Goal: Task Accomplishment & Management: Use online tool/utility

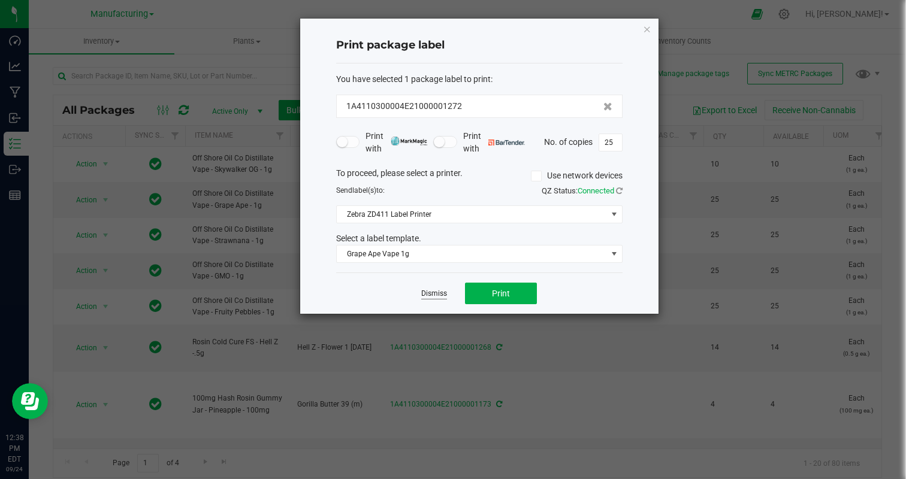
click at [428, 293] on link "Dismiss" at bounding box center [434, 294] width 26 height 10
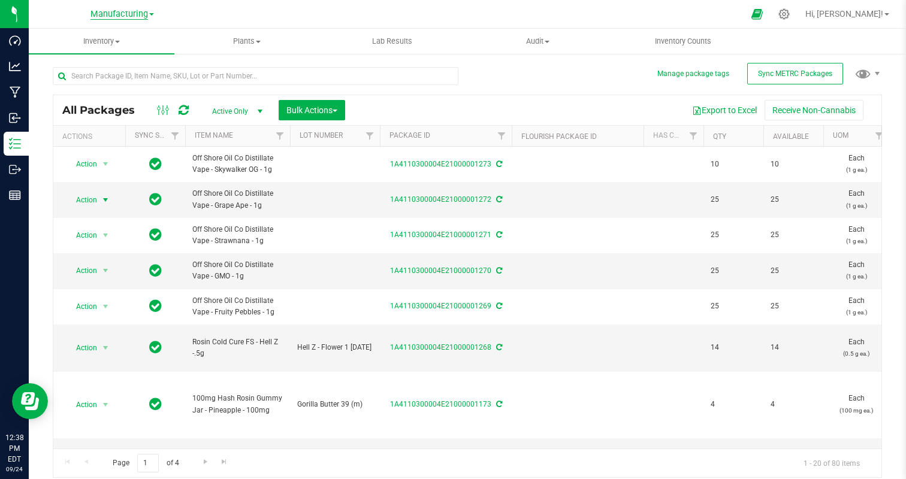
click at [111, 10] on span "Manufacturing" at bounding box center [118, 14] width 57 height 11
click at [93, 38] on link "Cultivation" at bounding box center [122, 42] width 175 height 16
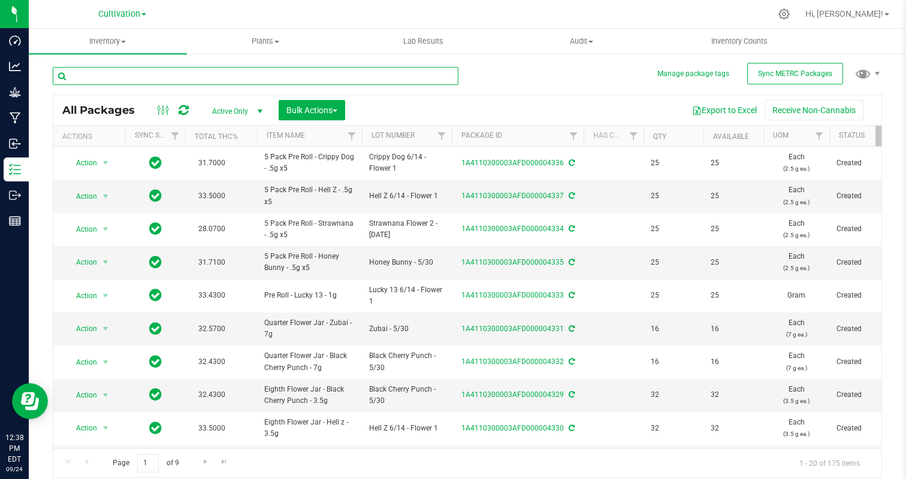
click at [147, 77] on input "text" at bounding box center [255, 76] width 405 height 18
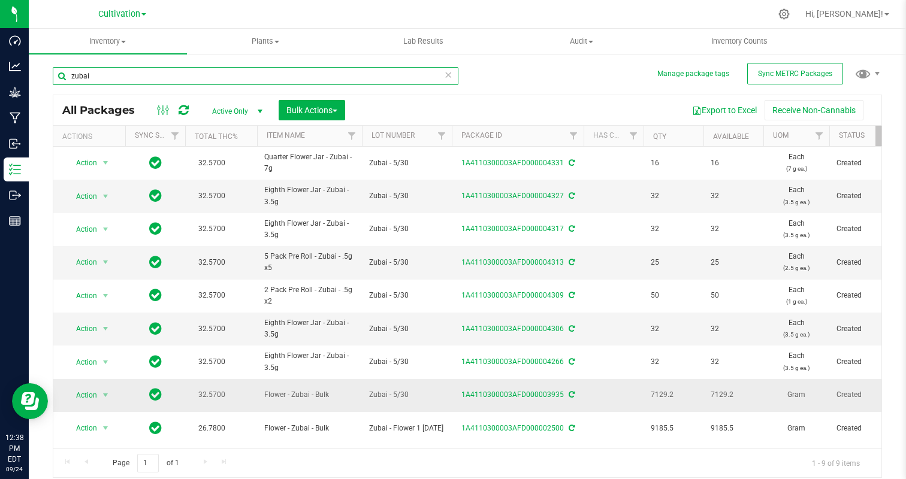
type input "zubai"
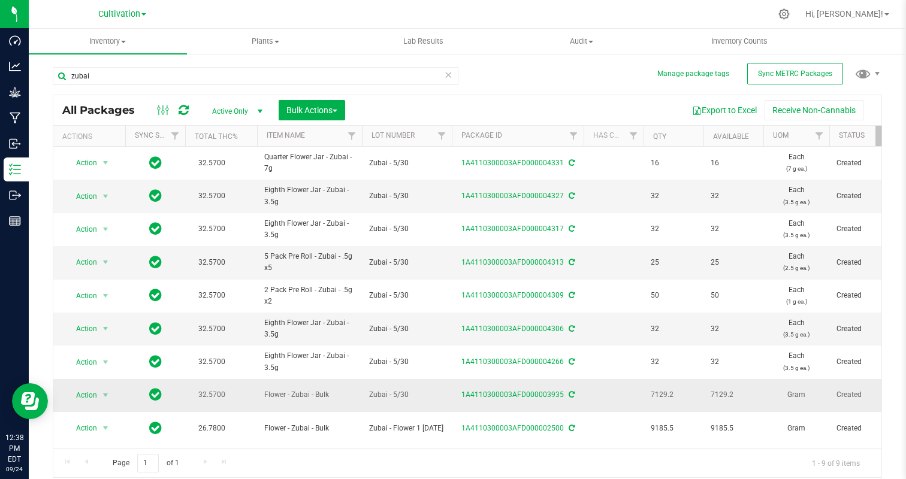
click at [82, 396] on span "Action" at bounding box center [81, 395] width 32 height 17
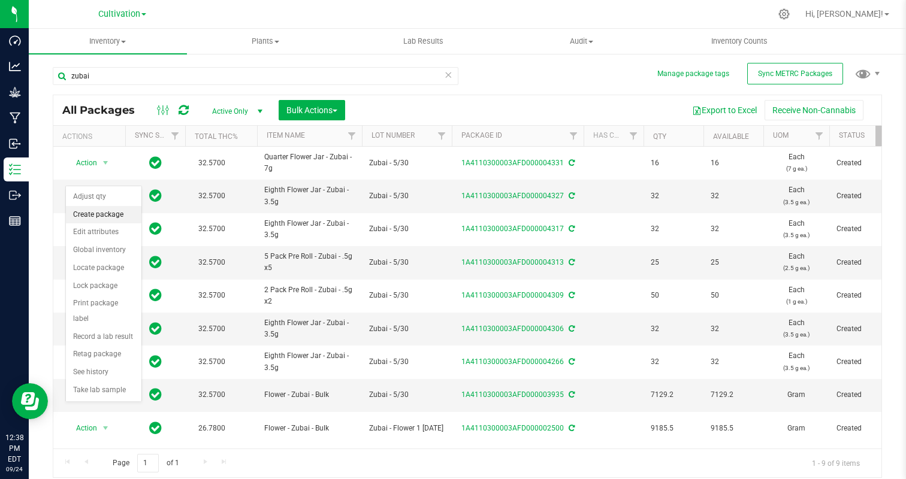
click at [99, 216] on li "Create package" at bounding box center [103, 215] width 75 height 18
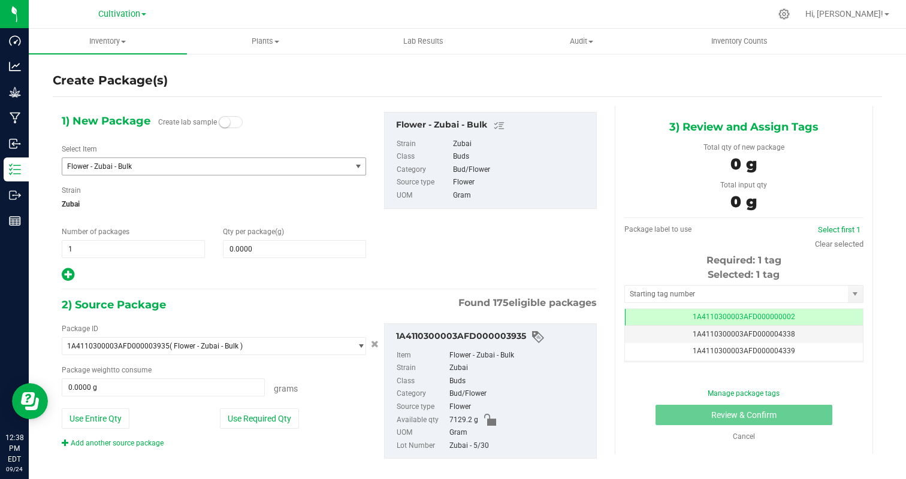
click at [212, 169] on span "Flower - Zubai - Bulk" at bounding box center [201, 166] width 268 height 8
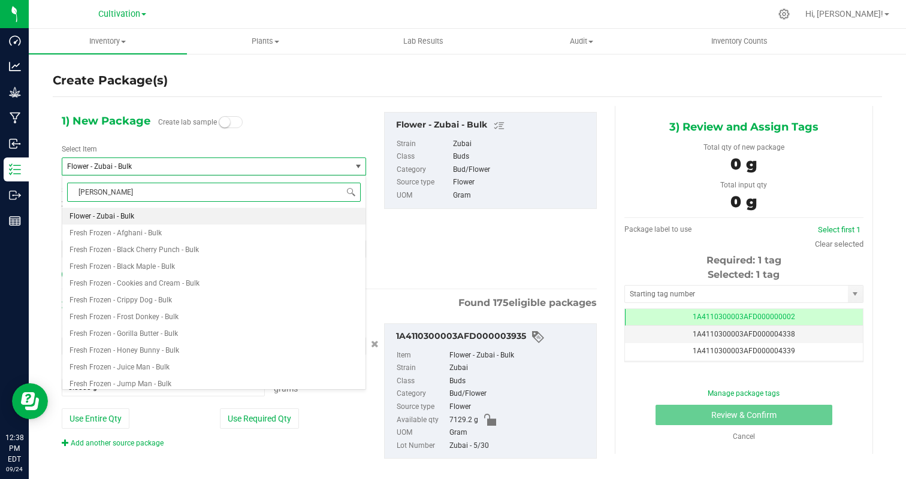
type input "zubai"
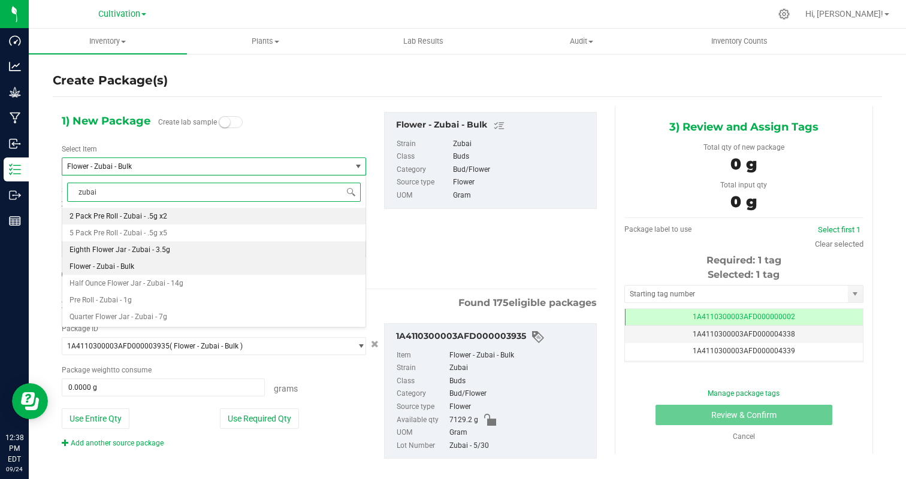
click at [219, 249] on li "Eighth Flower Jar - Zubai - 3.5g" at bounding box center [213, 249] width 303 height 17
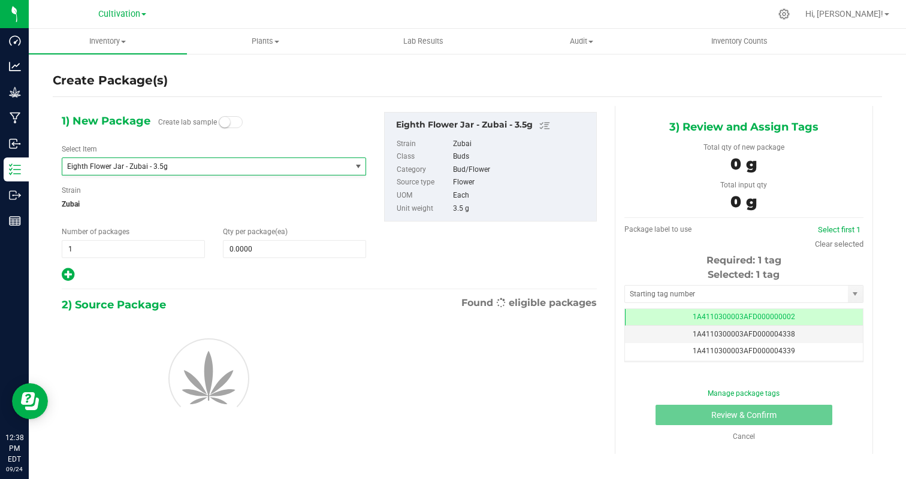
type input "0"
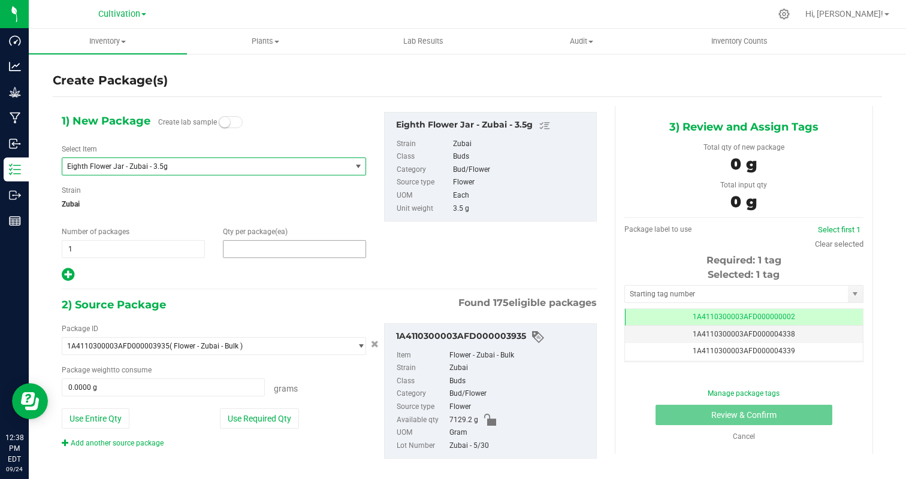
click at [247, 247] on span at bounding box center [294, 249] width 143 height 18
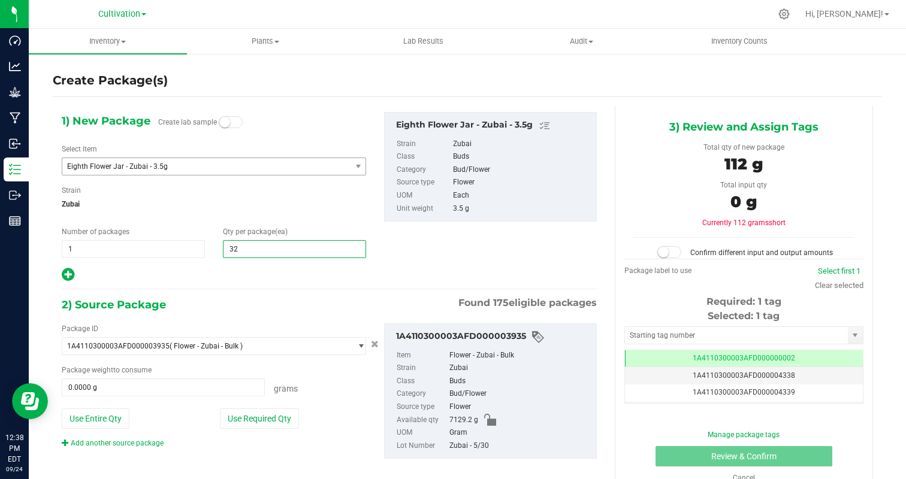
type input "3"
type input "16"
click at [238, 306] on div "2) Source Package Found 175 eligible packages" at bounding box center [329, 305] width 535 height 18
click at [246, 426] on button "Use Required Qty" at bounding box center [259, 418] width 79 height 20
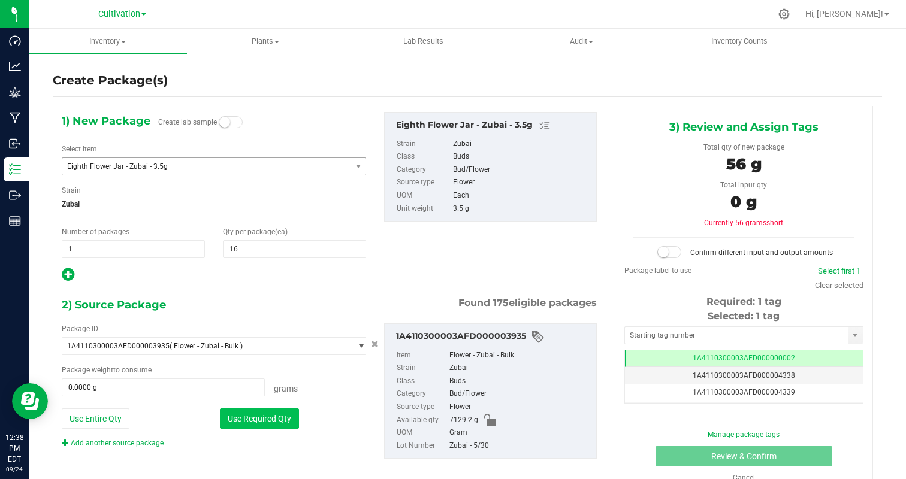
type input "56.0000 g"
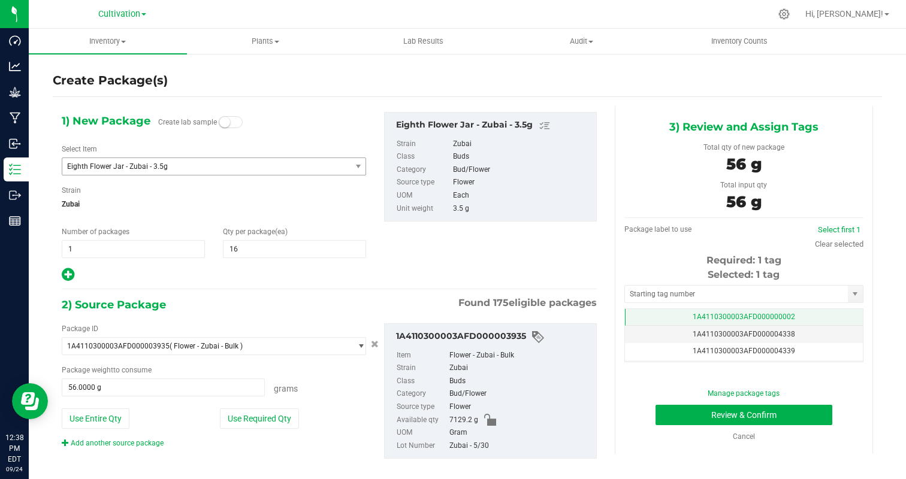
click at [820, 316] on td "1A4110300003AFD000000002" at bounding box center [744, 317] width 238 height 17
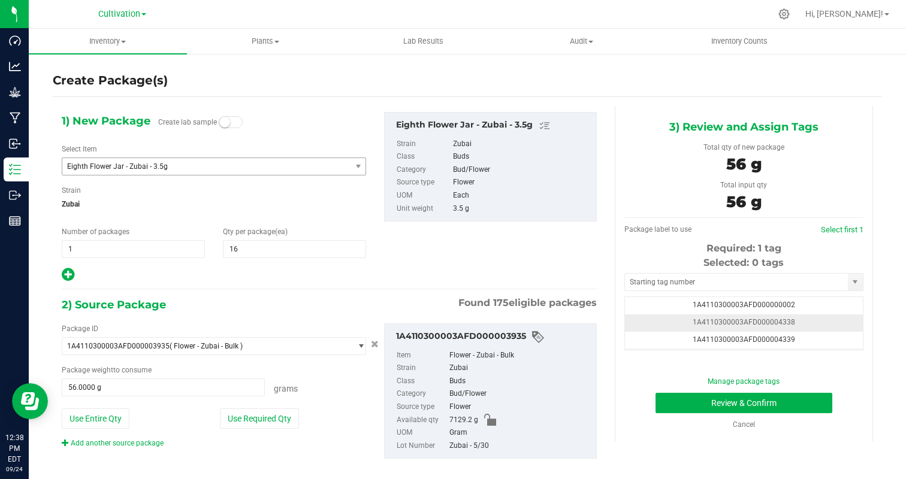
click at [826, 329] on td "1A4110300003AFD000004338" at bounding box center [744, 322] width 238 height 17
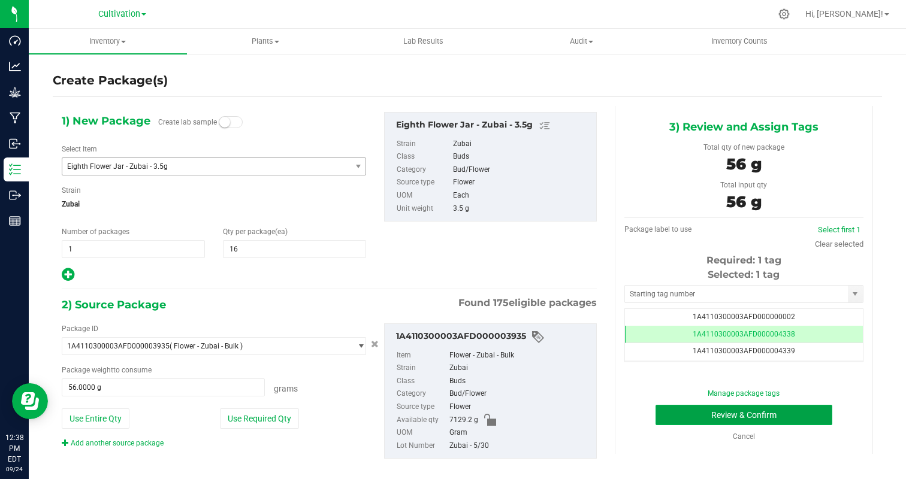
click at [797, 416] on button "Review & Confirm" at bounding box center [743, 415] width 177 height 20
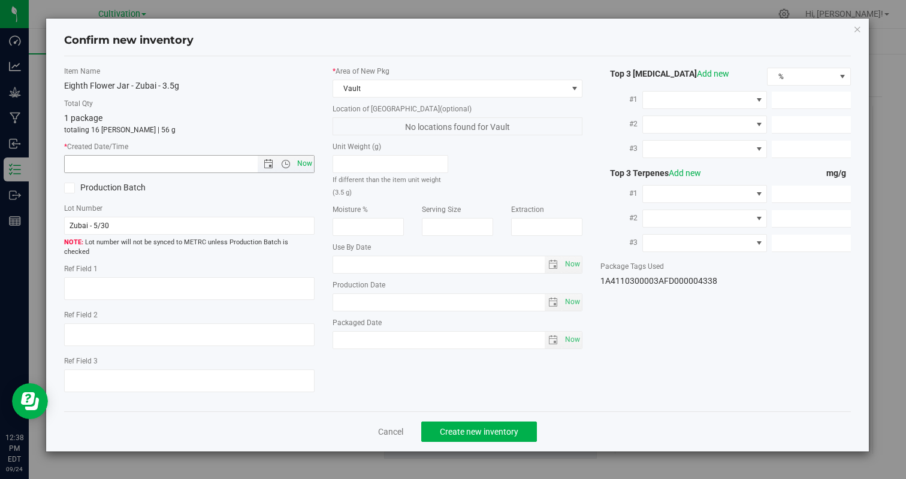
click at [308, 168] on span "Now" at bounding box center [304, 163] width 20 height 17
type input "9/24/2025 12:38 PM"
click at [492, 422] on button "Create new inventory" at bounding box center [479, 432] width 116 height 20
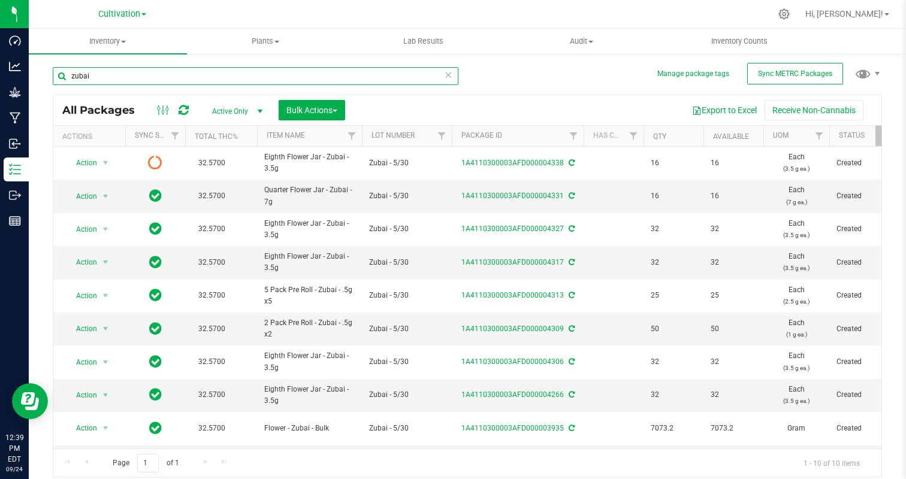
click at [165, 78] on input "zubai" at bounding box center [255, 76] width 405 height 18
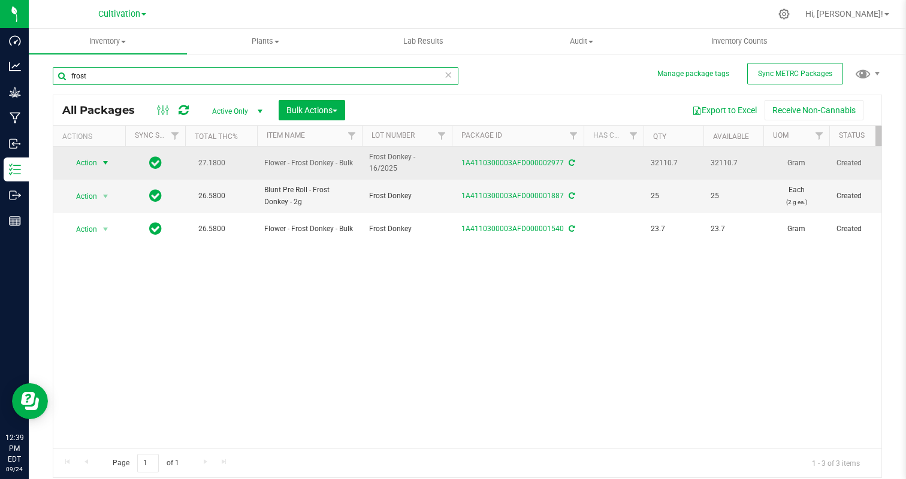
type input "frost"
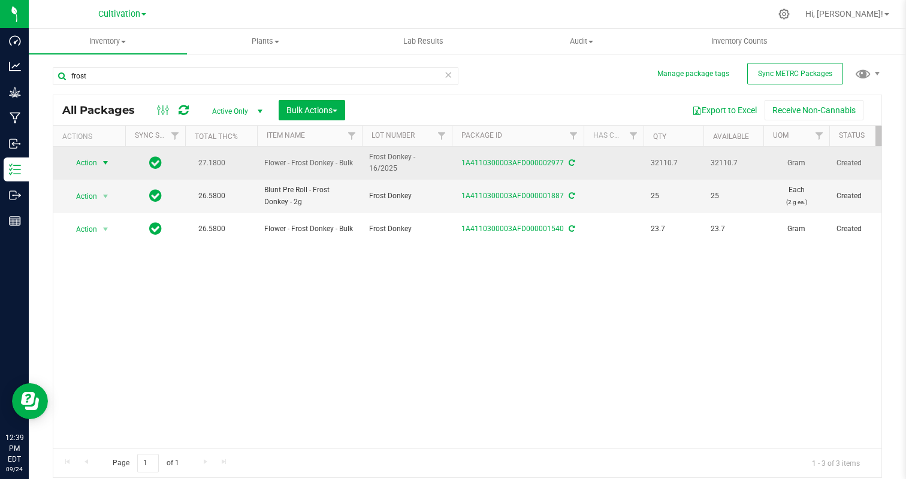
click at [108, 164] on span "select" at bounding box center [106, 163] width 10 height 10
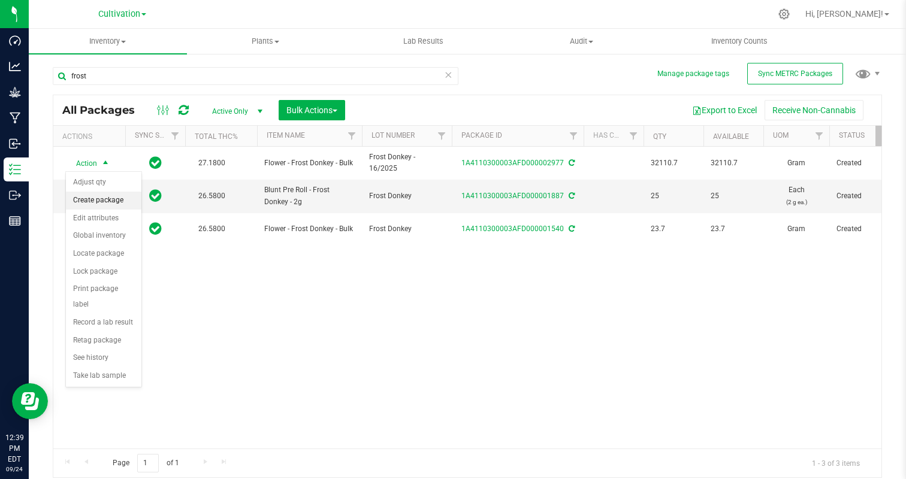
click at [108, 201] on li "Create package" at bounding box center [103, 201] width 75 height 18
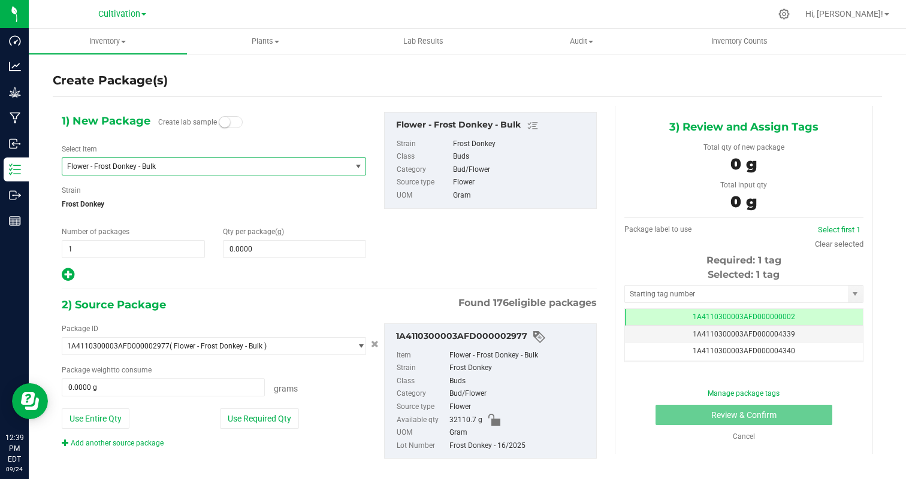
click at [197, 166] on span "Flower - Frost Donkey - Bulk" at bounding box center [201, 166] width 268 height 8
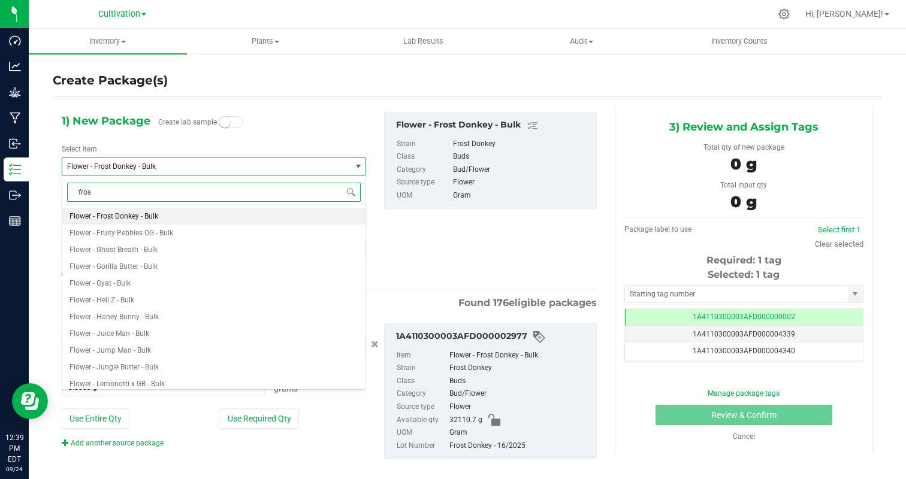
type input "frost"
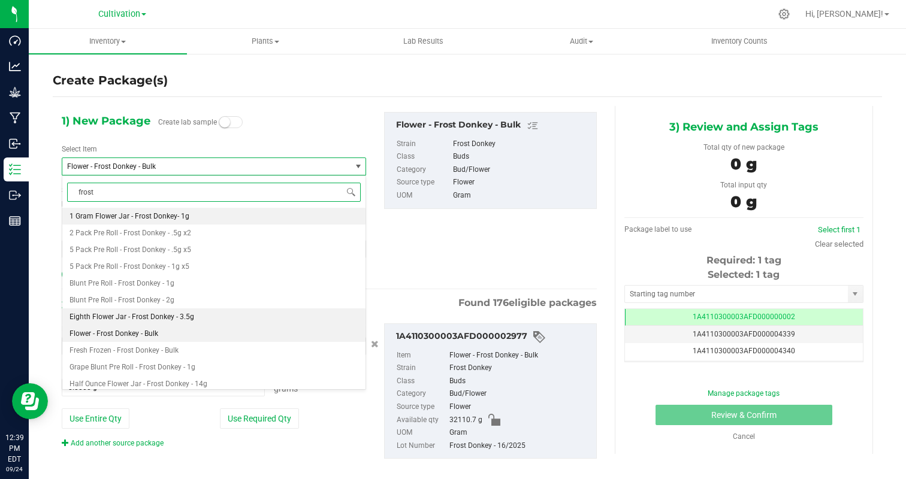
click at [204, 311] on li "Eighth Flower Jar - Frost Donkey - 3.5g" at bounding box center [213, 316] width 303 height 17
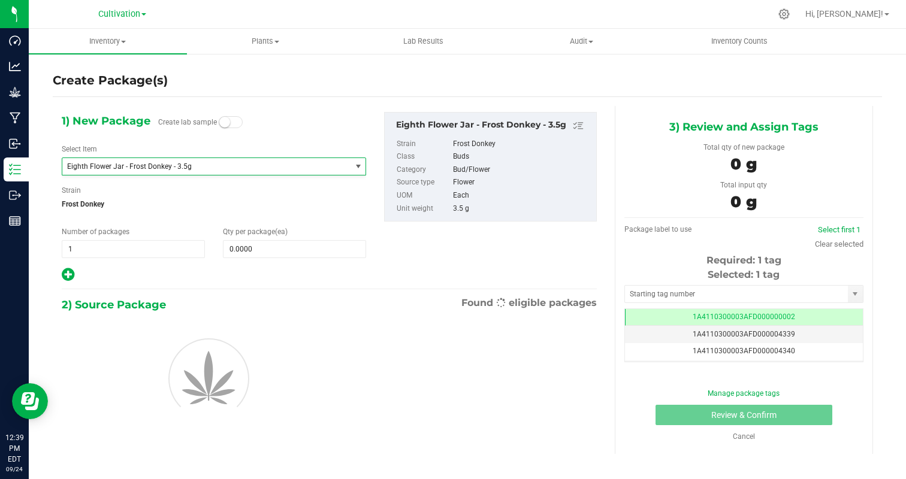
type input "0"
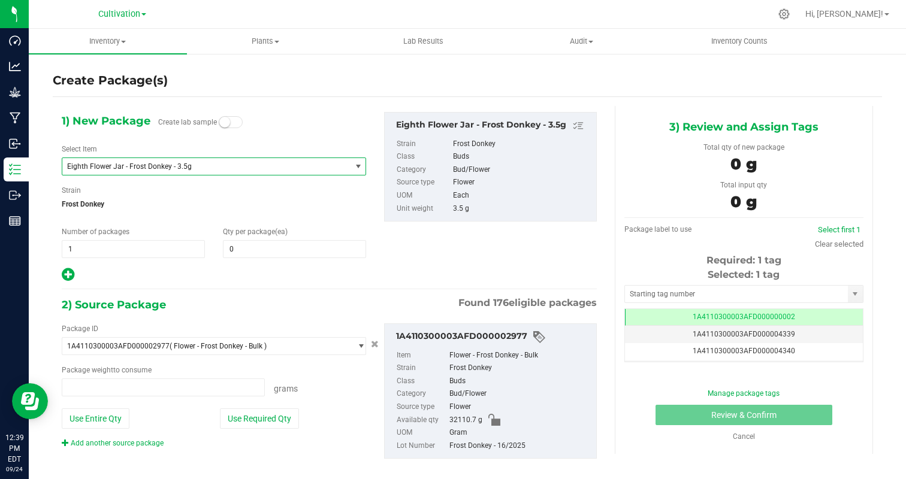
type input "0.0000 g"
click at [236, 248] on span at bounding box center [294, 249] width 143 height 18
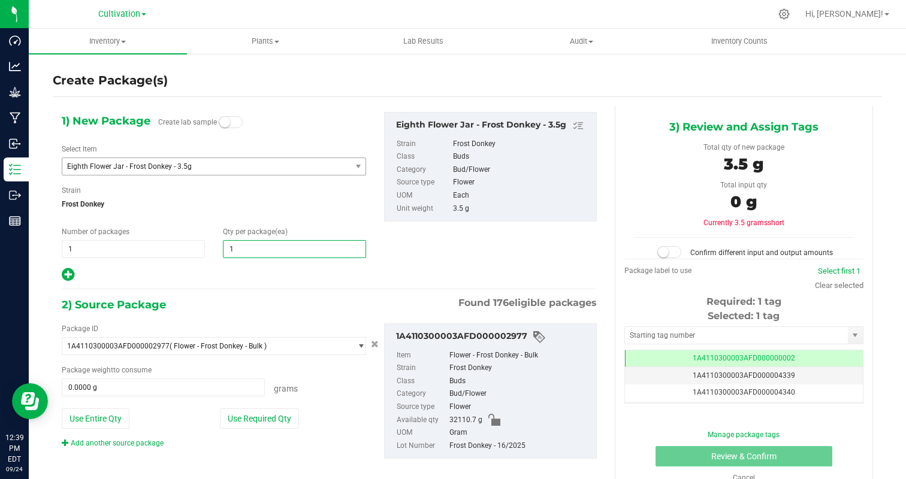
type input "16"
click at [204, 277] on div at bounding box center [214, 275] width 304 height 16
click at [261, 413] on button "Use Required Qty" at bounding box center [259, 418] width 79 height 20
type input "56.0000 g"
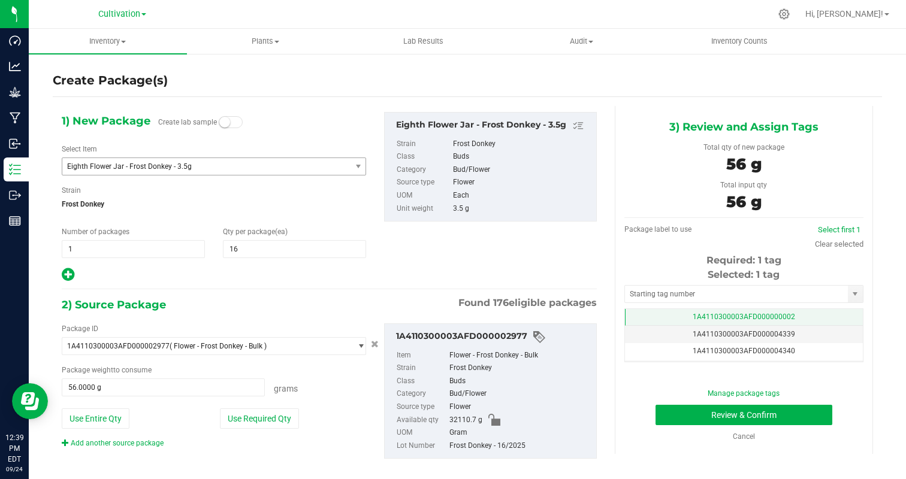
click at [795, 314] on td "1A4110300003AFD000000002" at bounding box center [744, 317] width 238 height 17
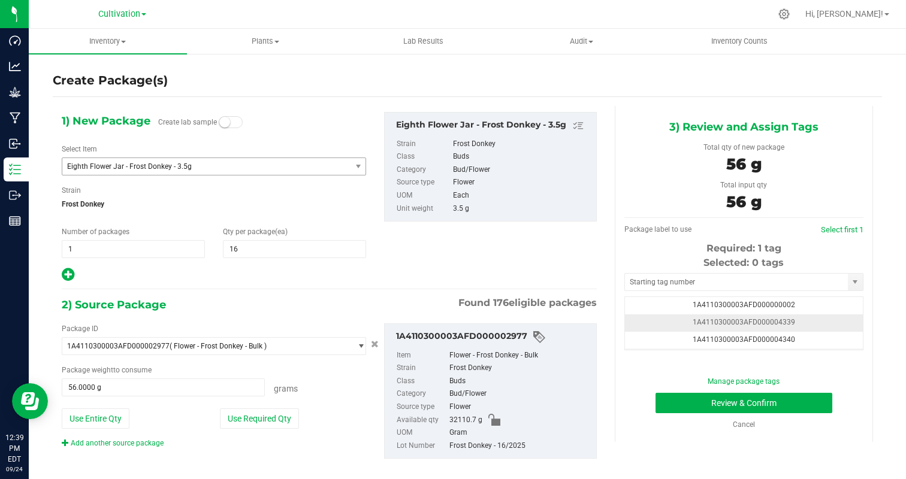
click at [836, 326] on td "1A4110300003AFD000004339" at bounding box center [744, 322] width 238 height 17
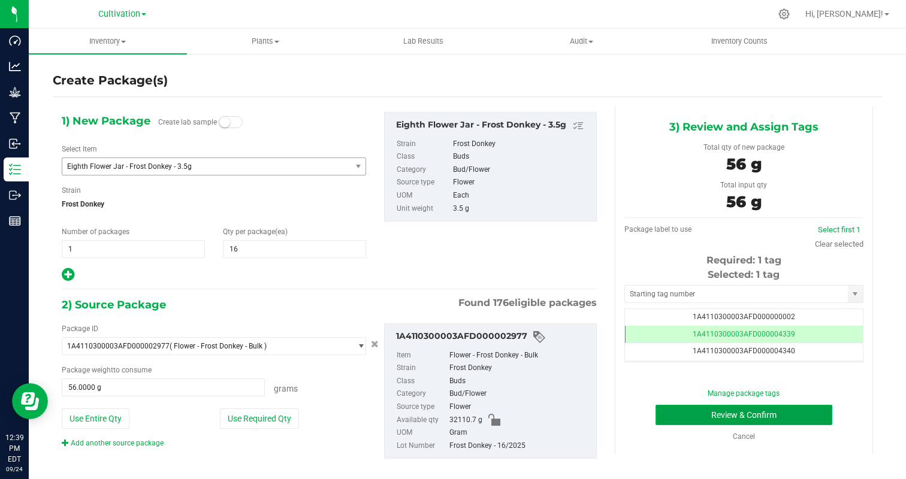
click at [800, 416] on button "Review & Confirm" at bounding box center [743, 415] width 177 height 20
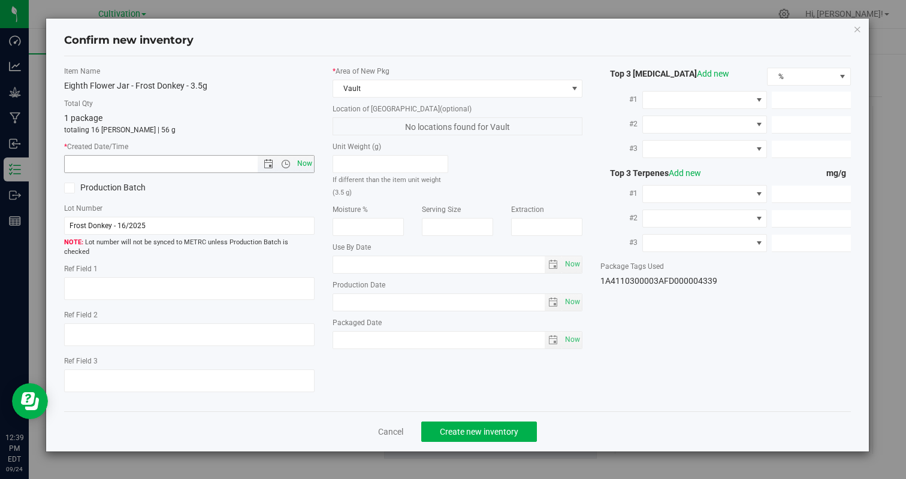
click at [305, 165] on span "Now" at bounding box center [304, 163] width 20 height 17
type input "9/24/2025 12:39 PM"
click at [494, 427] on span "Create new inventory" at bounding box center [479, 432] width 78 height 10
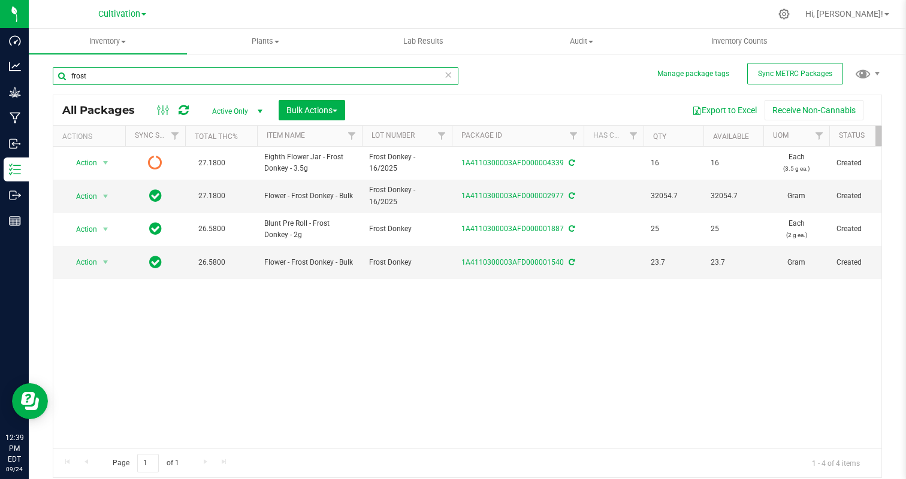
click at [214, 75] on input "frost" at bounding box center [255, 76] width 405 height 18
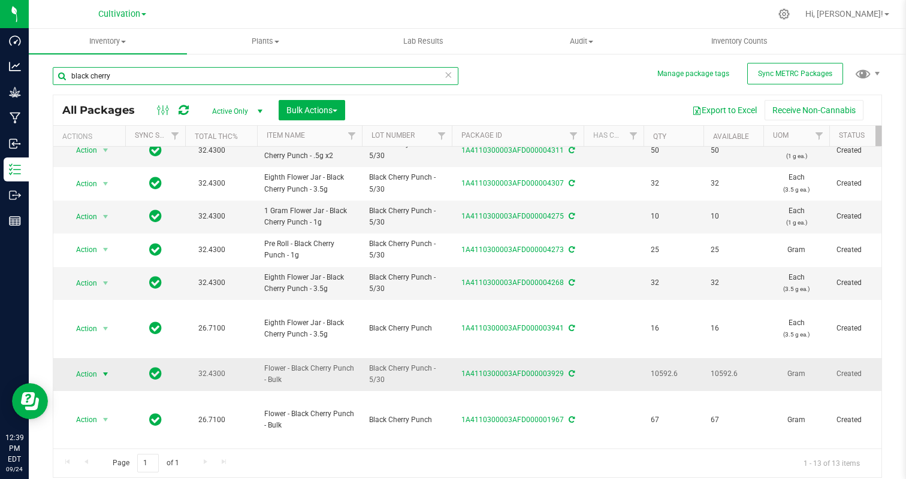
type input "black cherry"
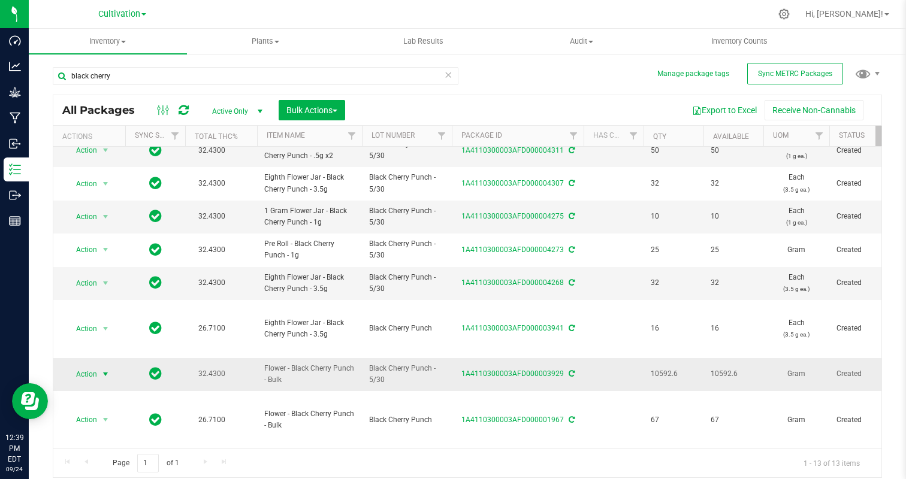
click at [92, 374] on span "Action" at bounding box center [81, 374] width 32 height 17
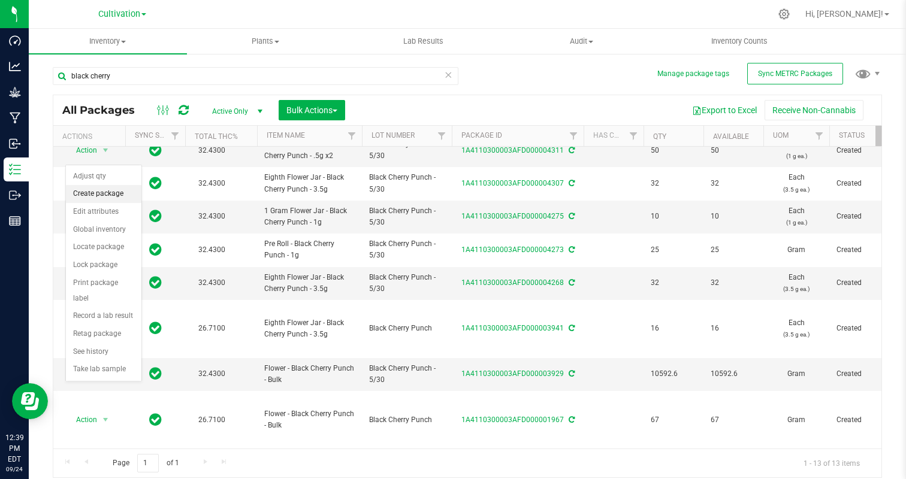
click at [90, 196] on li "Create package" at bounding box center [103, 194] width 75 height 18
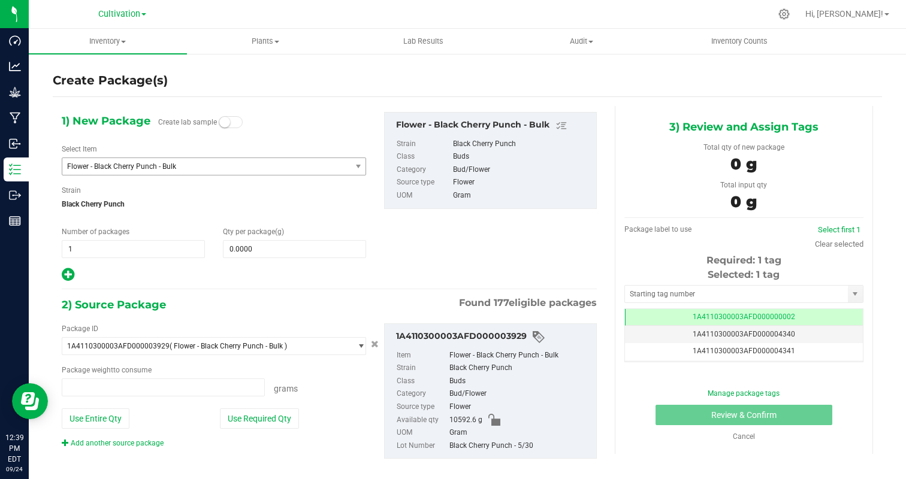
type input "0.0000 g"
click at [120, 168] on span "Flower - Black Cherry Punch - Bulk" at bounding box center [201, 166] width 268 height 8
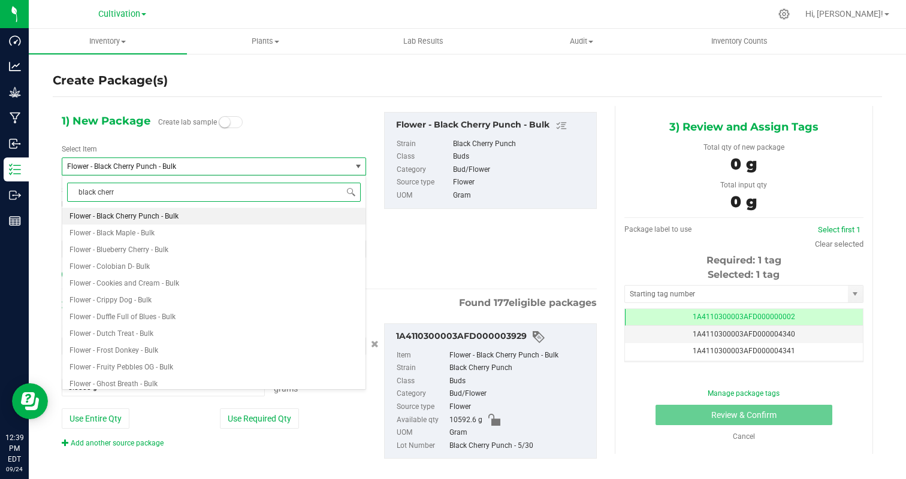
type input "black cherry"
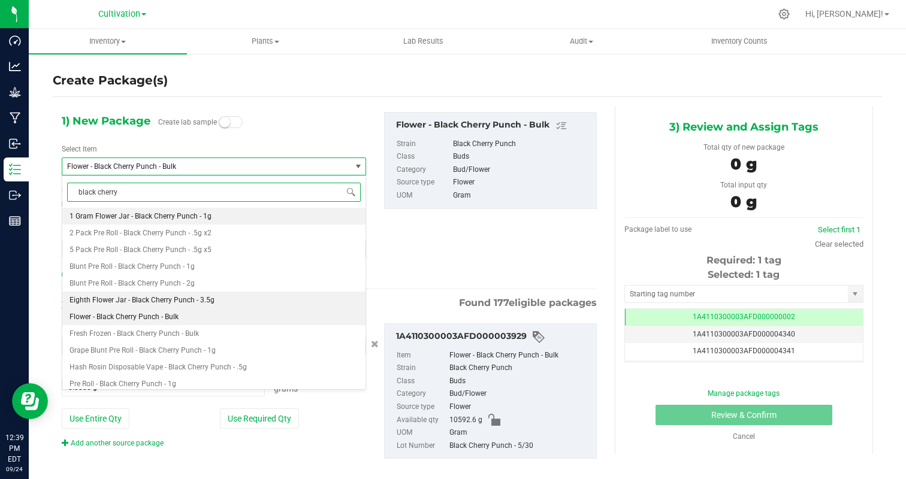
click at [204, 302] on span "Eighth Flower Jar - Black Cherry Punch - 3.5g" at bounding box center [141, 300] width 145 height 8
type input "0"
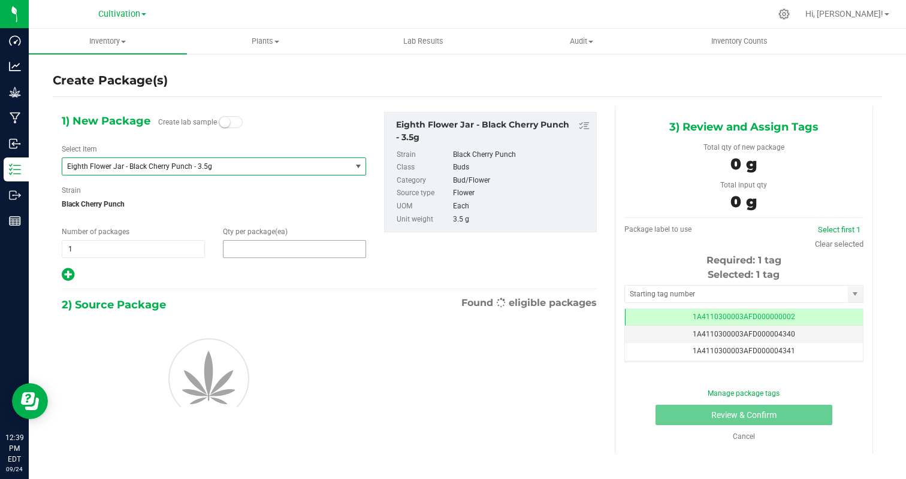
click at [267, 253] on span at bounding box center [294, 249] width 143 height 18
type input "32"
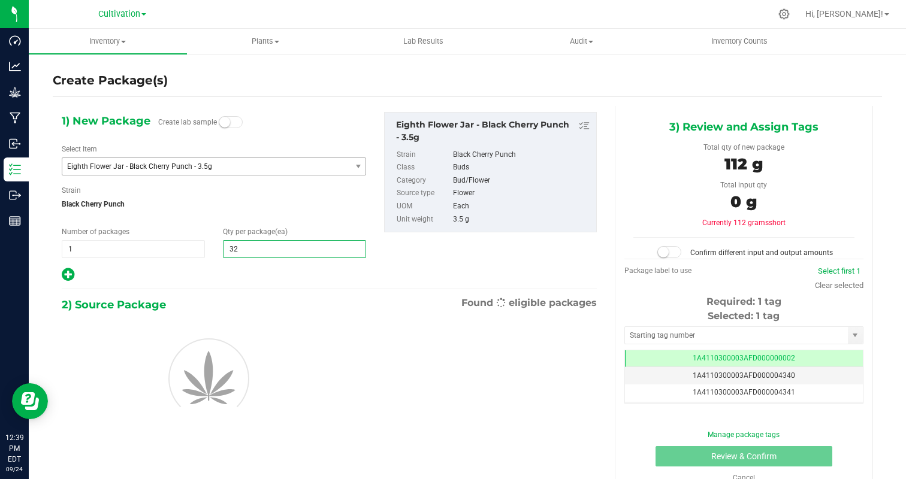
type input "32"
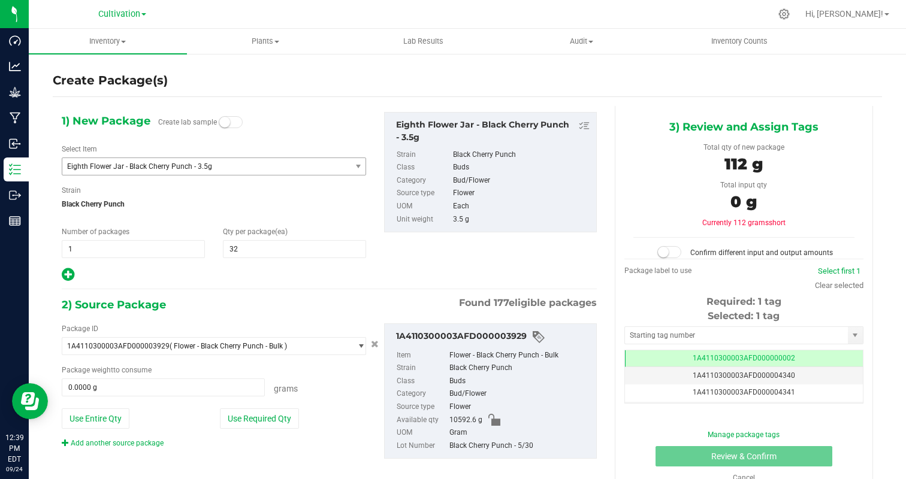
click at [234, 284] on div "1) New Package Create lab sample Select Item Eighth Flower Jar - Black Cherry P…" at bounding box center [329, 295] width 553 height 379
click at [254, 419] on button "Use Required Qty" at bounding box center [259, 418] width 79 height 20
type input "112.0000 g"
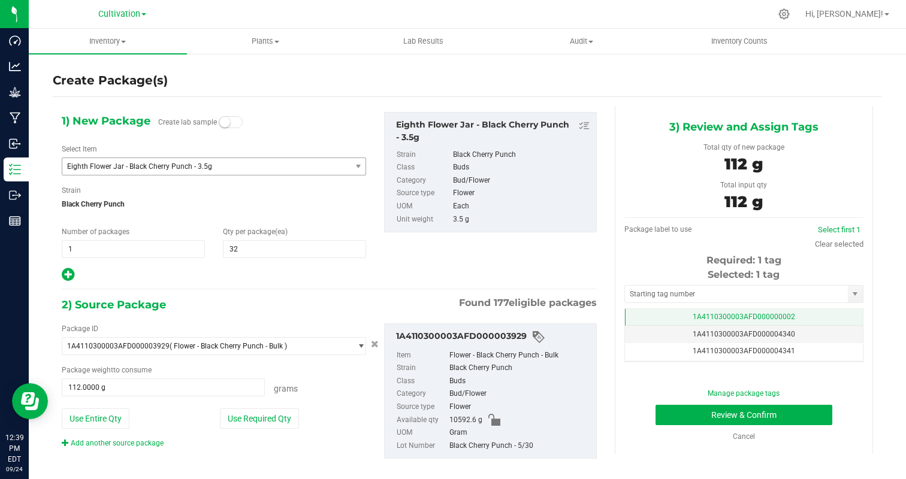
click at [827, 314] on td "1A4110300003AFD000000002" at bounding box center [744, 317] width 238 height 17
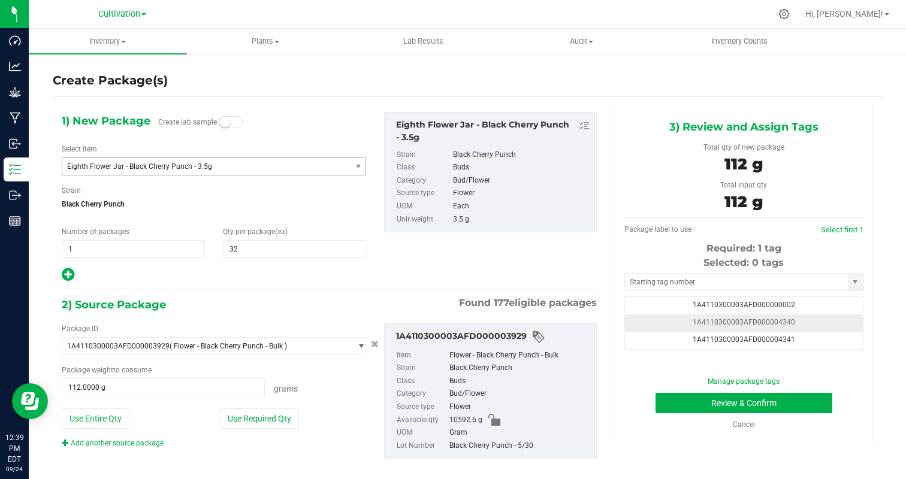
click at [825, 315] on td "1A4110300003AFD000004340" at bounding box center [744, 322] width 238 height 17
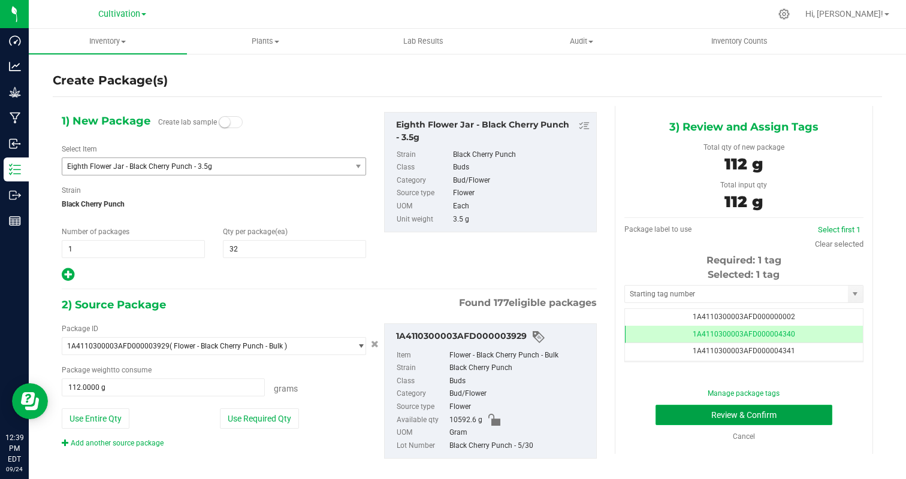
click at [801, 422] on button "Review & Confirm" at bounding box center [743, 415] width 177 height 20
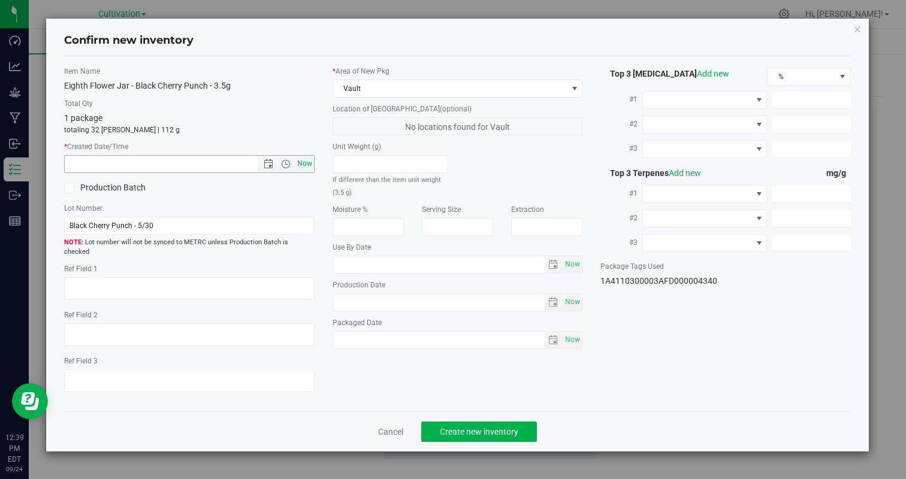
click at [307, 160] on span "Now" at bounding box center [304, 163] width 20 height 17
type input "9/24/2025 12:39 PM"
click at [516, 422] on button "Create new inventory" at bounding box center [479, 432] width 116 height 20
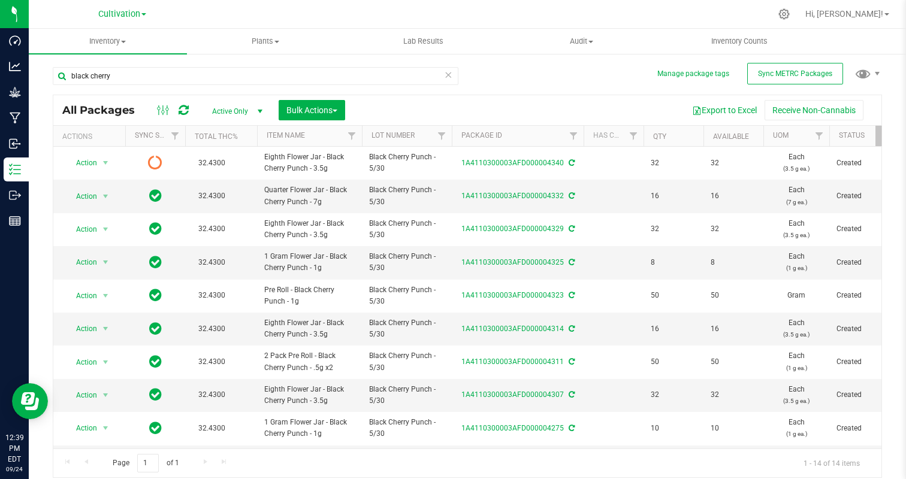
click at [448, 76] on icon at bounding box center [448, 74] width 8 height 14
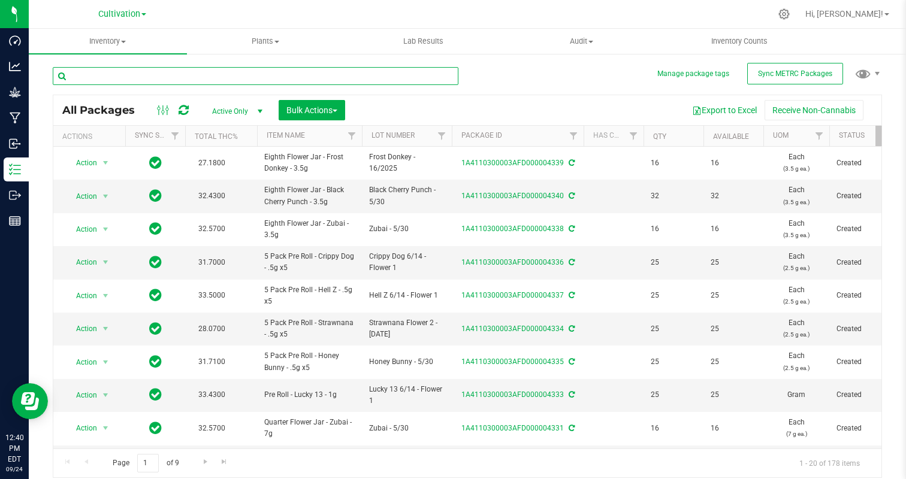
click at [371, 75] on input "text" at bounding box center [255, 76] width 405 height 18
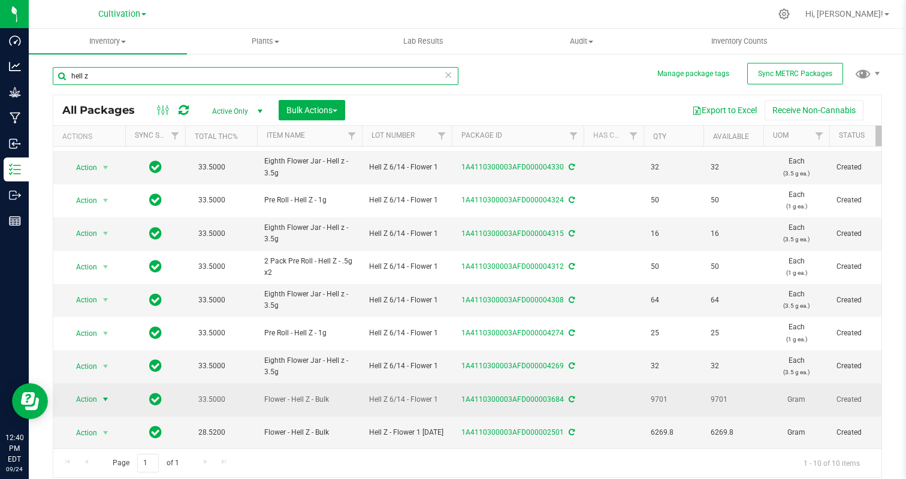
type input "hell z"
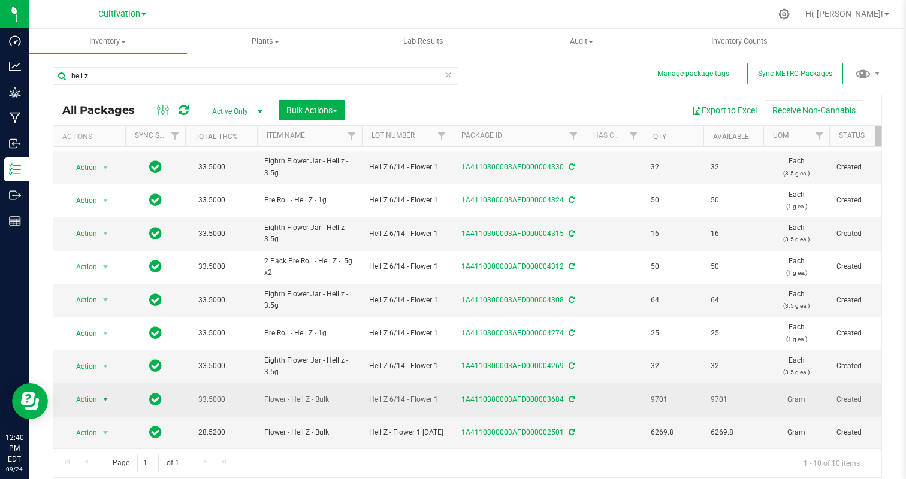
click at [89, 401] on span "Action" at bounding box center [81, 399] width 32 height 17
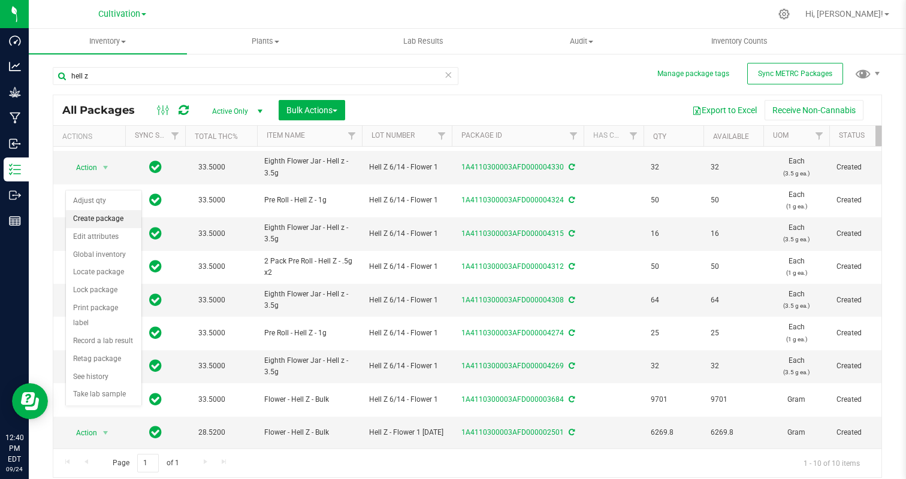
click at [113, 220] on li "Create package" at bounding box center [103, 219] width 75 height 18
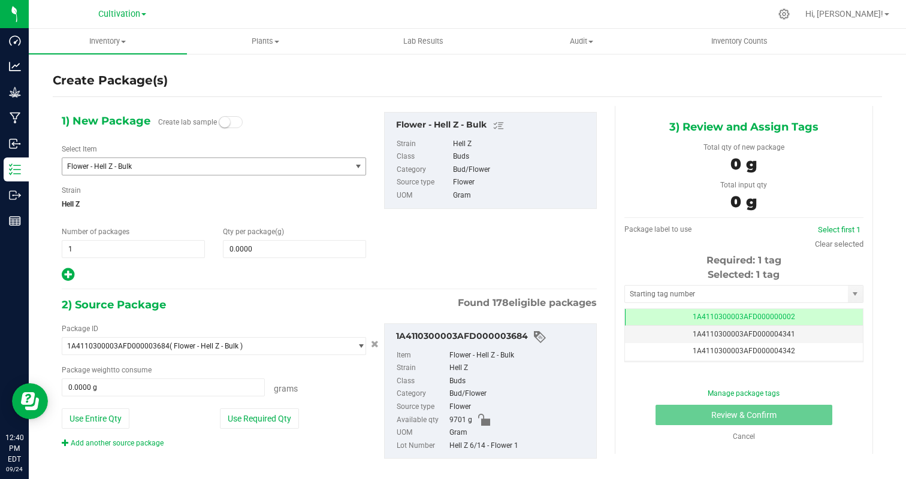
click at [208, 163] on span "Flower - Hell Z - Bulk" at bounding box center [201, 166] width 268 height 8
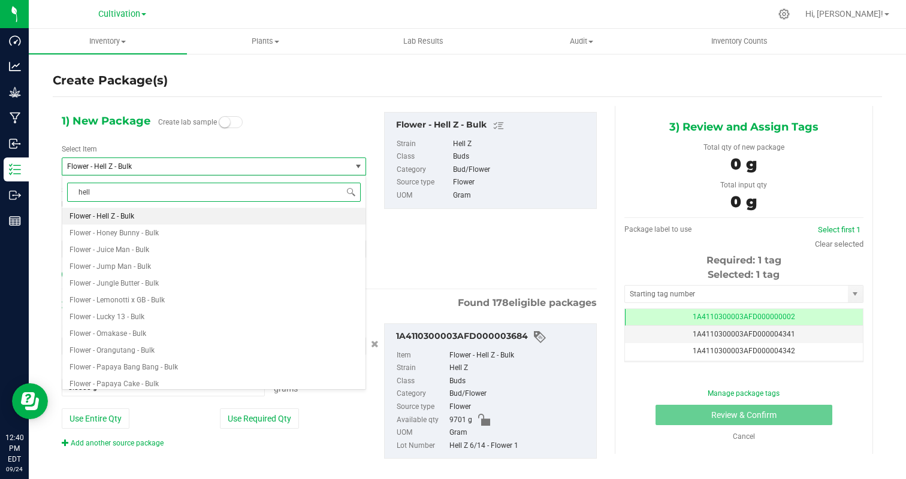
type input "hell z"
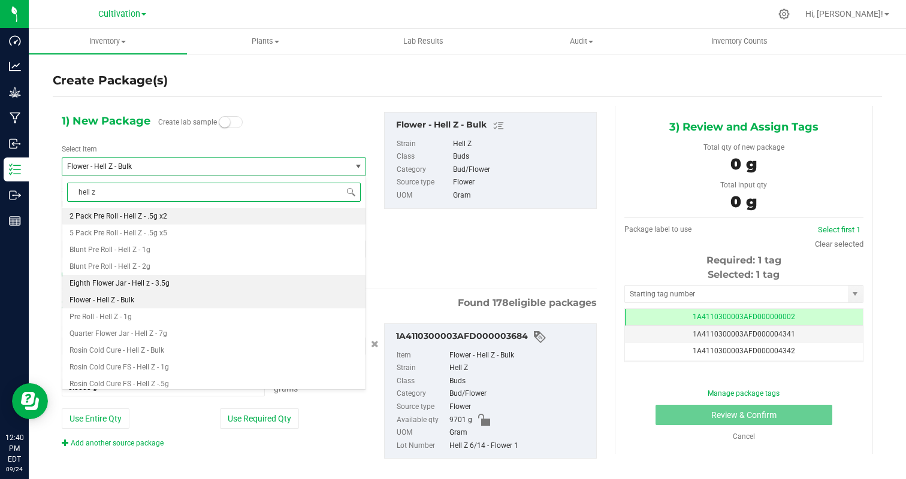
click at [181, 281] on li "Eighth Flower Jar - Hell z - 3.5g" at bounding box center [213, 283] width 303 height 17
type input "0"
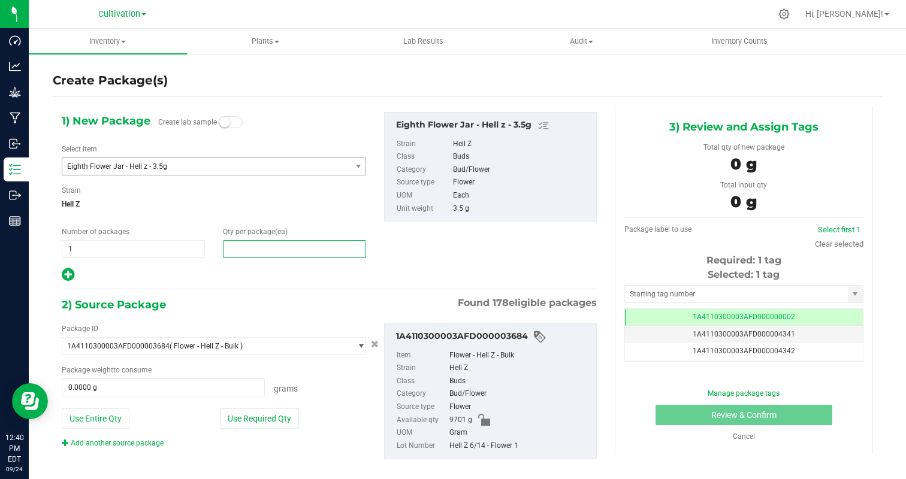
click at [252, 250] on span at bounding box center [294, 249] width 143 height 18
type input "32"
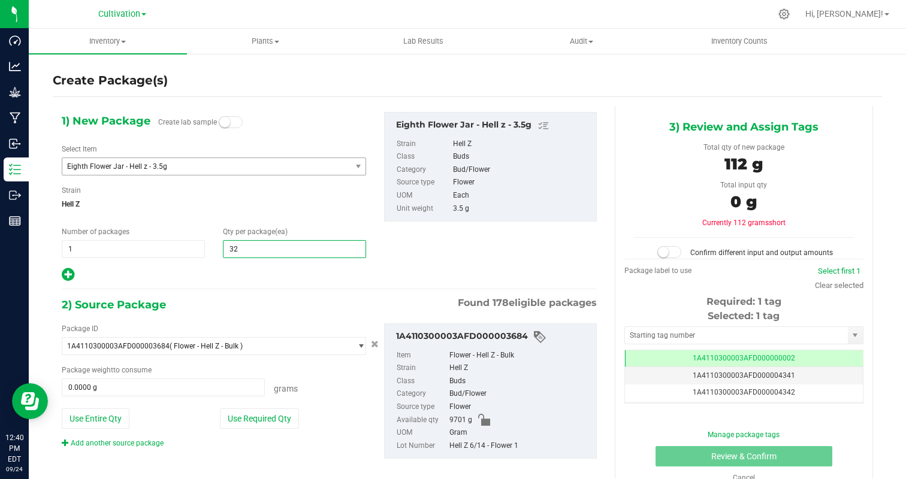
type input "32"
click at [190, 277] on div at bounding box center [214, 275] width 304 height 16
click at [239, 419] on button "Use Required Qty" at bounding box center [259, 418] width 79 height 20
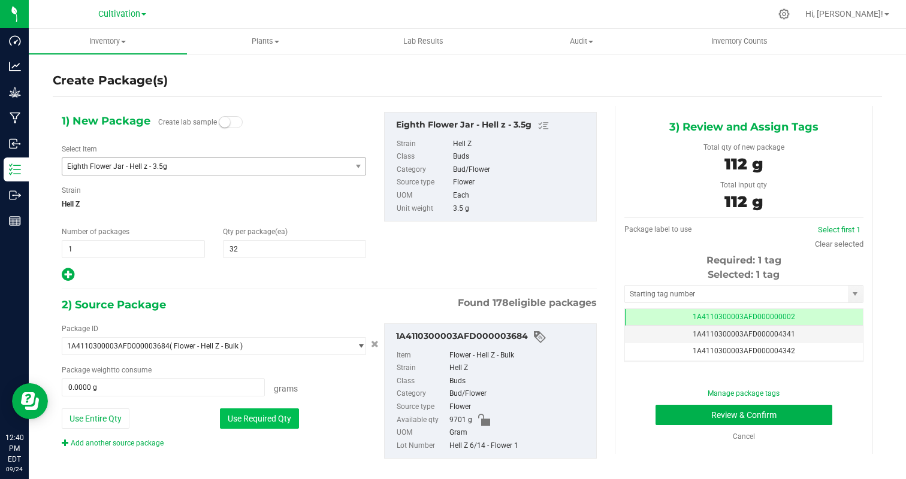
type input "112.0000 g"
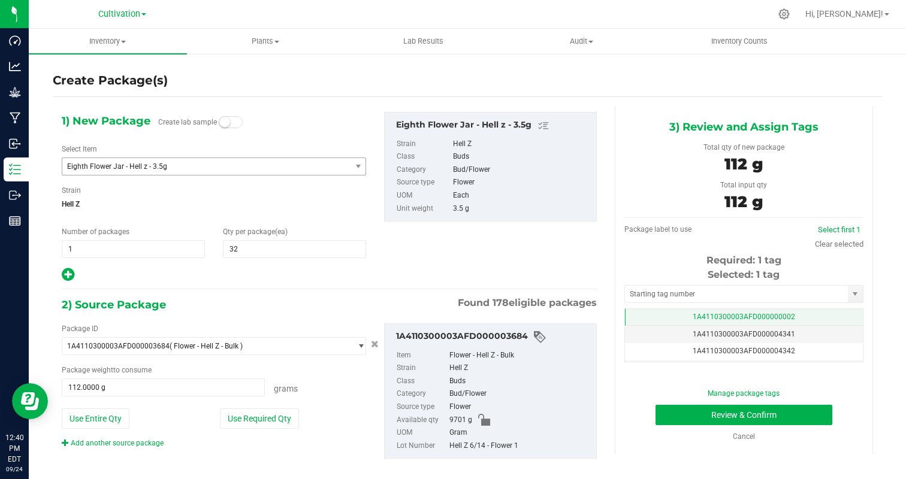
click at [794, 322] on td "1A4110300003AFD000000002" at bounding box center [744, 317] width 238 height 17
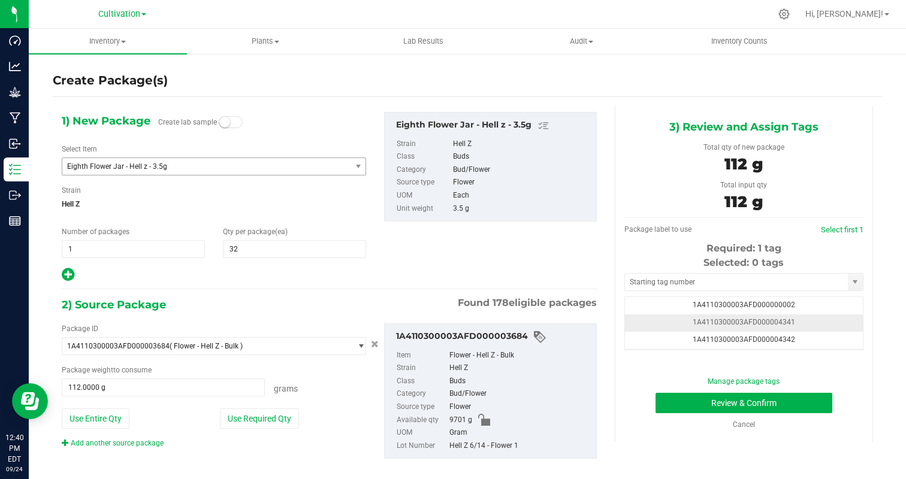
click at [812, 322] on td "1A4110300003AFD000004341" at bounding box center [744, 322] width 238 height 17
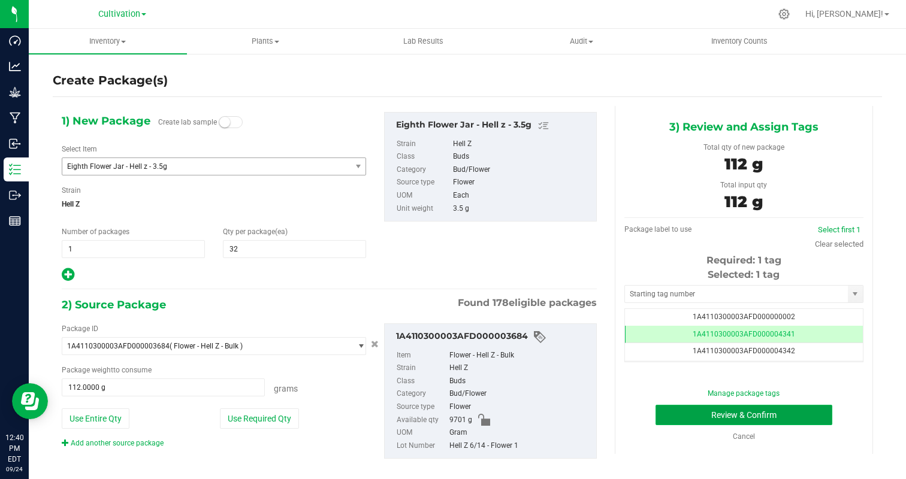
click at [800, 413] on button "Review & Confirm" at bounding box center [743, 415] width 177 height 20
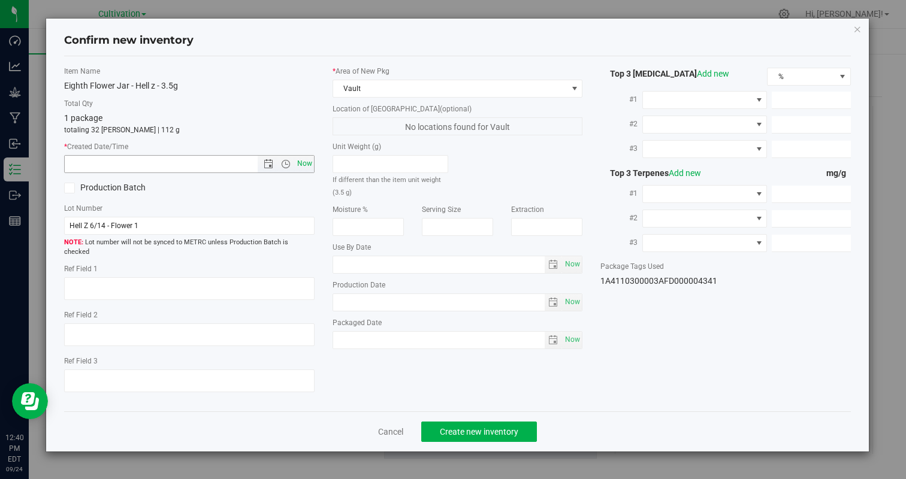
click at [306, 165] on span "Now" at bounding box center [304, 163] width 20 height 17
type input "9/24/2025 12:40 PM"
click at [473, 427] on span "Create new inventory" at bounding box center [479, 432] width 78 height 10
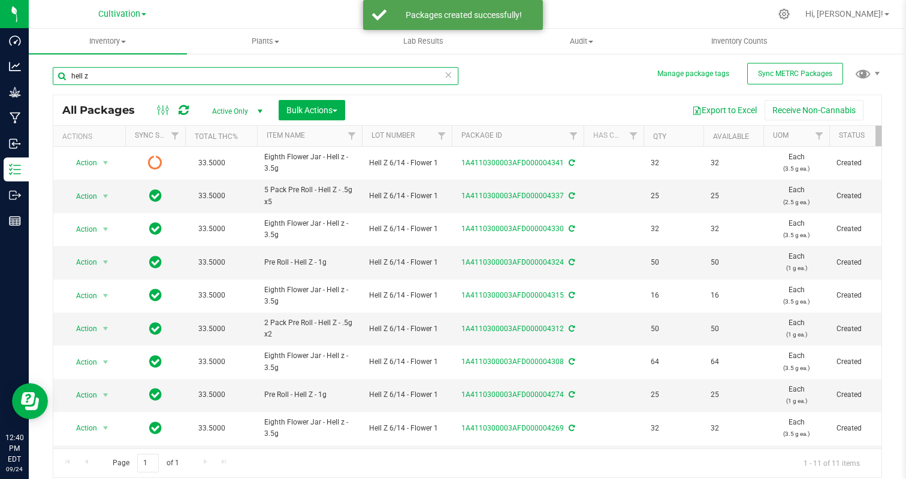
click at [107, 80] on input "hell z" at bounding box center [255, 76] width 405 height 18
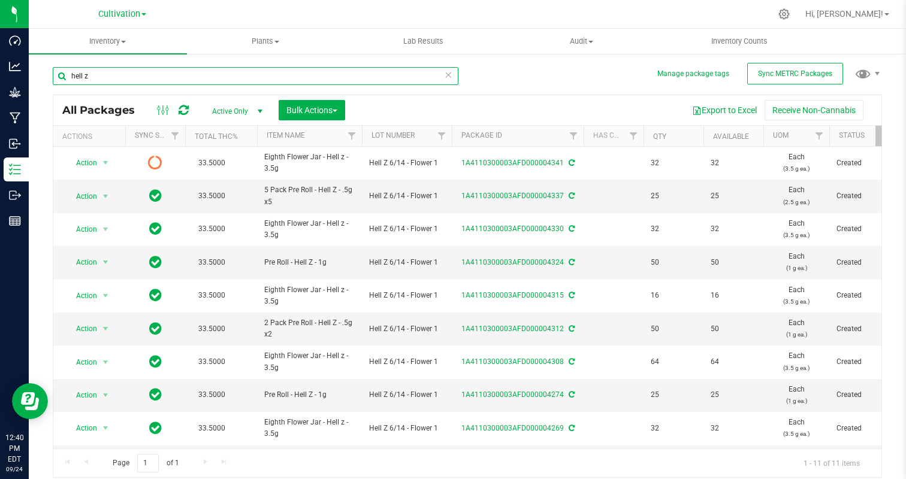
click at [107, 80] on input "hell z" at bounding box center [255, 76] width 405 height 18
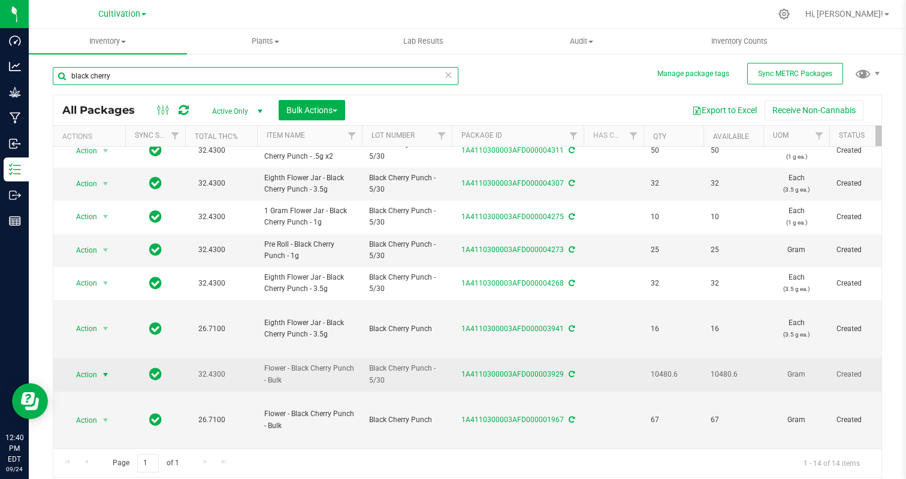
type input "black cherry"
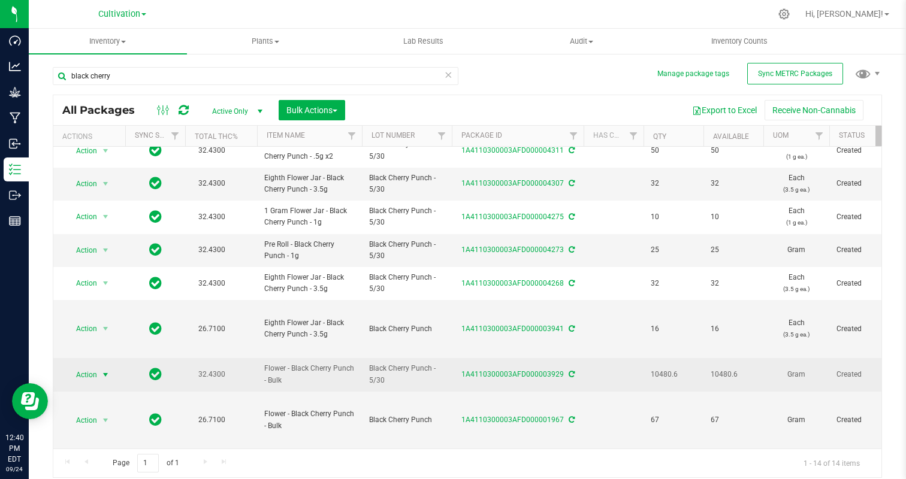
click at [78, 375] on span "Action" at bounding box center [81, 375] width 32 height 17
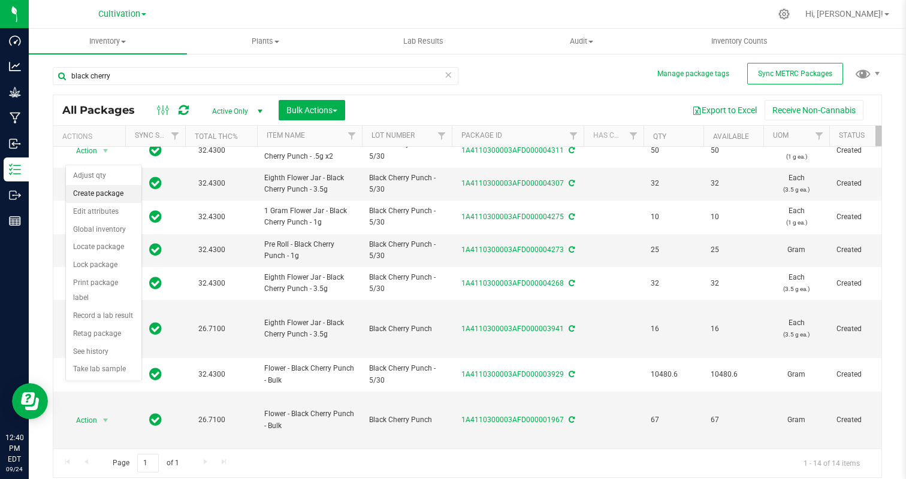
click at [95, 186] on li "Create package" at bounding box center [103, 194] width 75 height 18
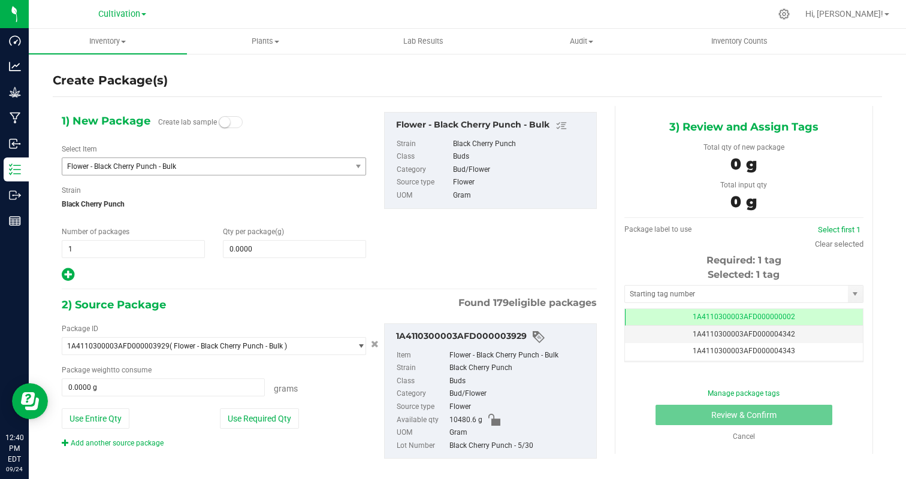
click at [117, 165] on span "Flower - Black Cherry Punch - Bulk" at bounding box center [201, 166] width 268 height 8
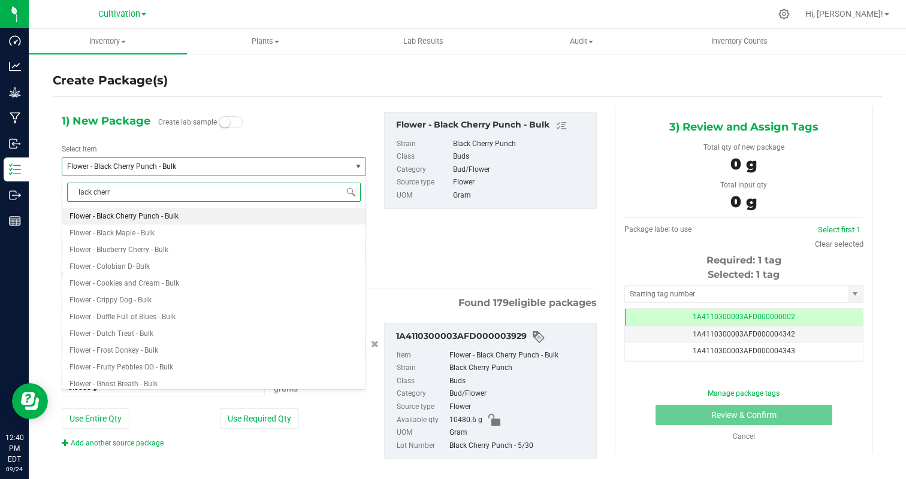
type input "lack cherry"
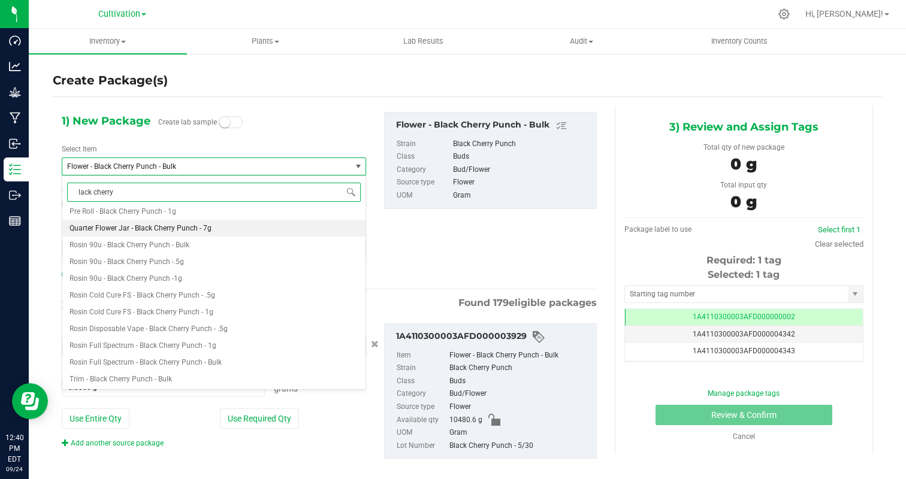
click at [210, 232] on li "Quarter Flower Jar - Black Cherry Punch - 7g" at bounding box center [213, 228] width 303 height 17
type input "0"
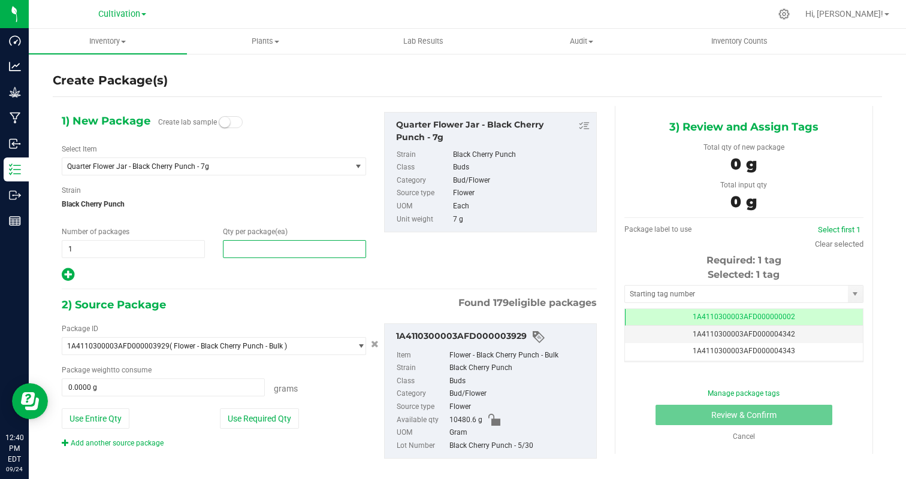
click at [316, 242] on span at bounding box center [294, 249] width 143 height 18
type input "8"
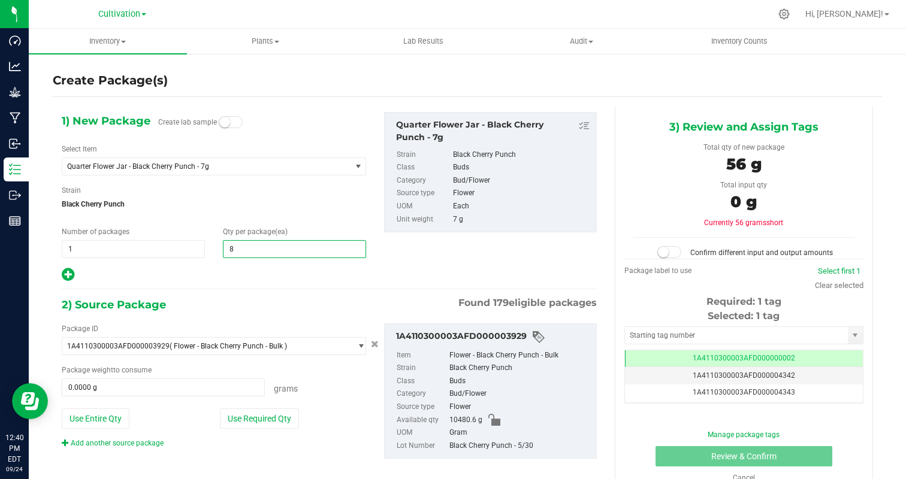
type input "8"
click at [238, 265] on div "1) New Package Create lab sample Select Item Quarter Flower Jar - Black Cherry …" at bounding box center [214, 197] width 322 height 171
click at [262, 419] on button "Use Required Qty" at bounding box center [259, 418] width 79 height 20
type input "56.0000 g"
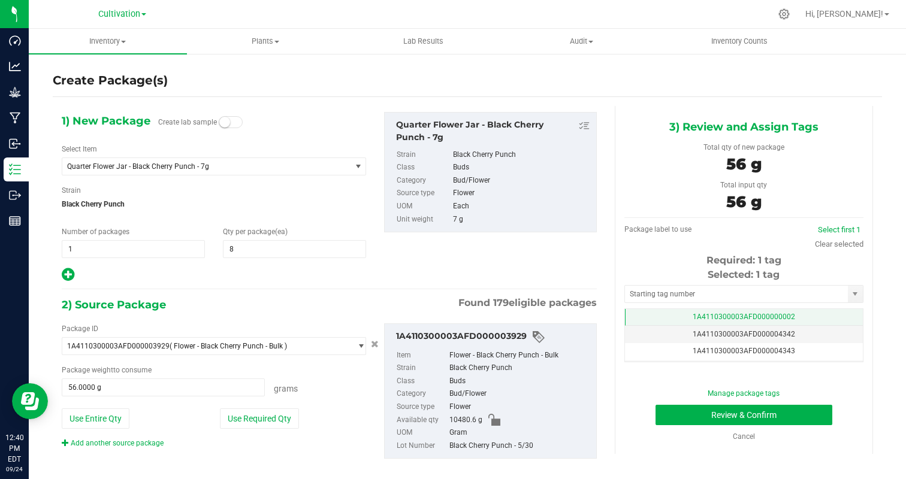
click at [776, 311] on td "1A4110300003AFD000000002" at bounding box center [744, 317] width 238 height 17
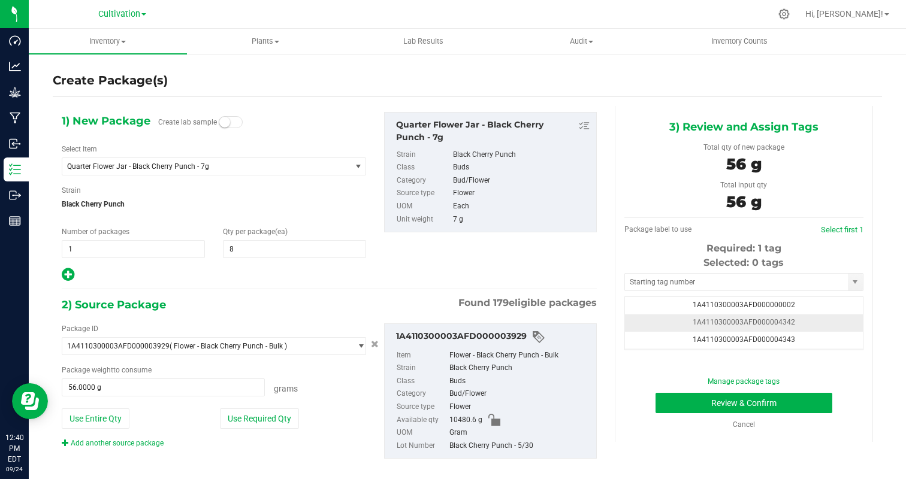
click at [837, 317] on td "1A4110300003AFD000004342" at bounding box center [744, 322] width 238 height 17
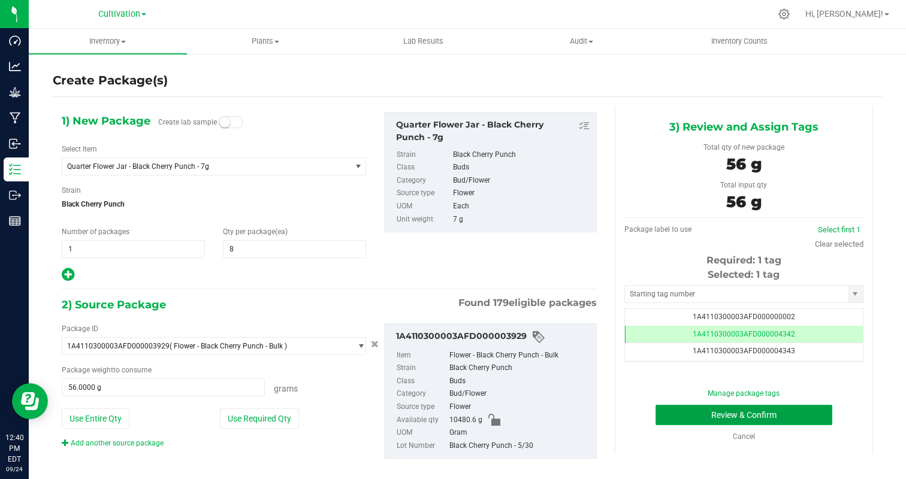
click at [808, 415] on button "Review & Confirm" at bounding box center [743, 415] width 177 height 20
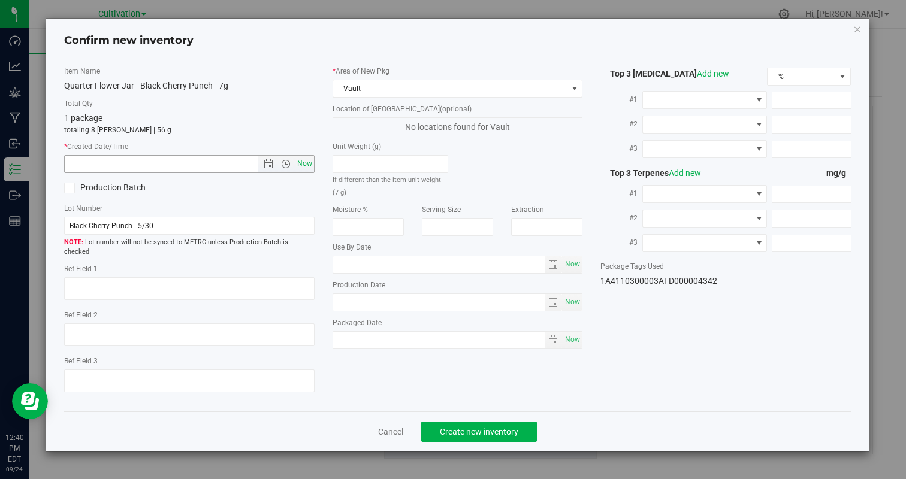
click at [307, 158] on span "Now" at bounding box center [304, 163] width 20 height 17
type input "9/24/2025 12:40 PM"
click at [461, 427] on span "Create new inventory" at bounding box center [479, 432] width 78 height 10
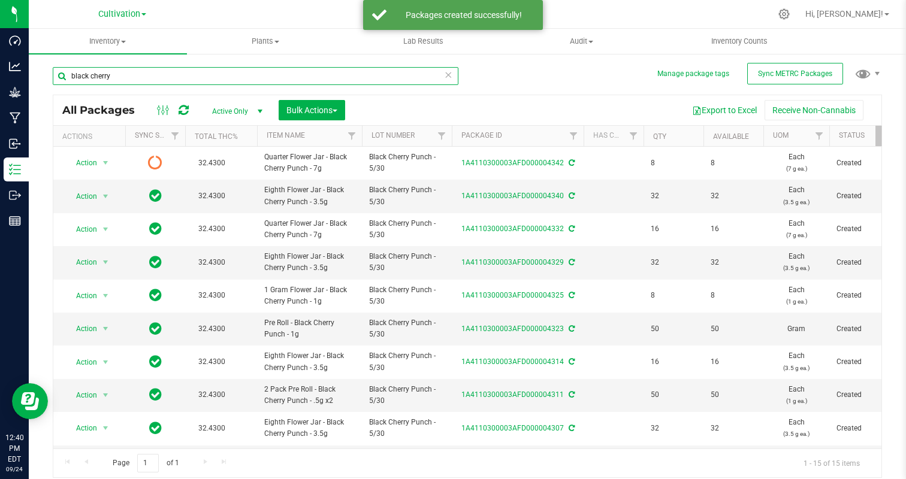
click at [125, 80] on input "black cherry" at bounding box center [255, 76] width 405 height 18
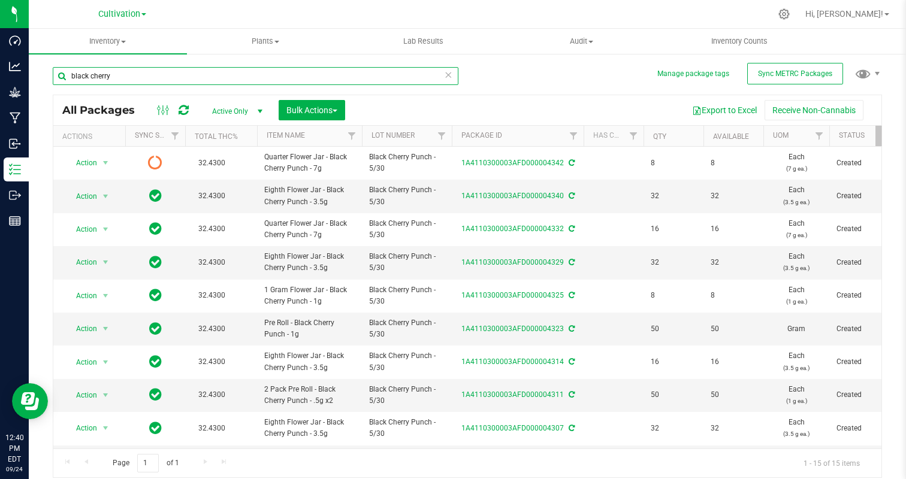
click at [125, 80] on input "black cherry" at bounding box center [255, 76] width 405 height 18
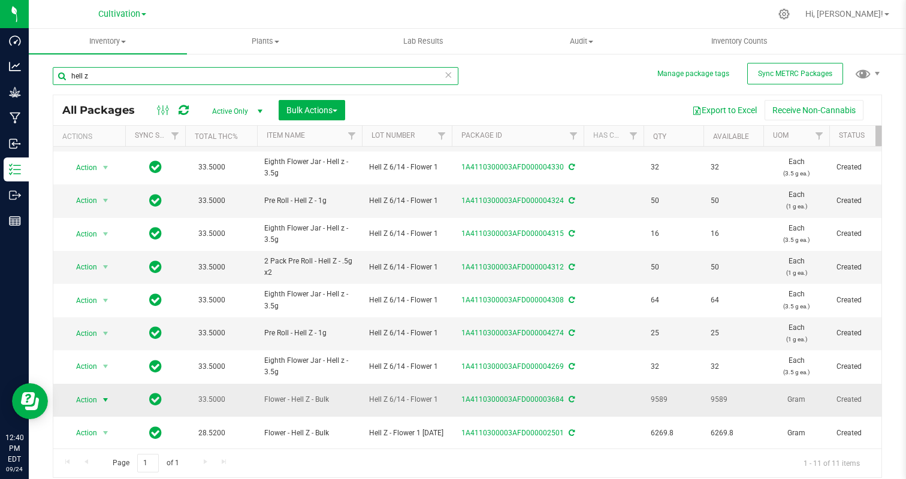
type input "hell z"
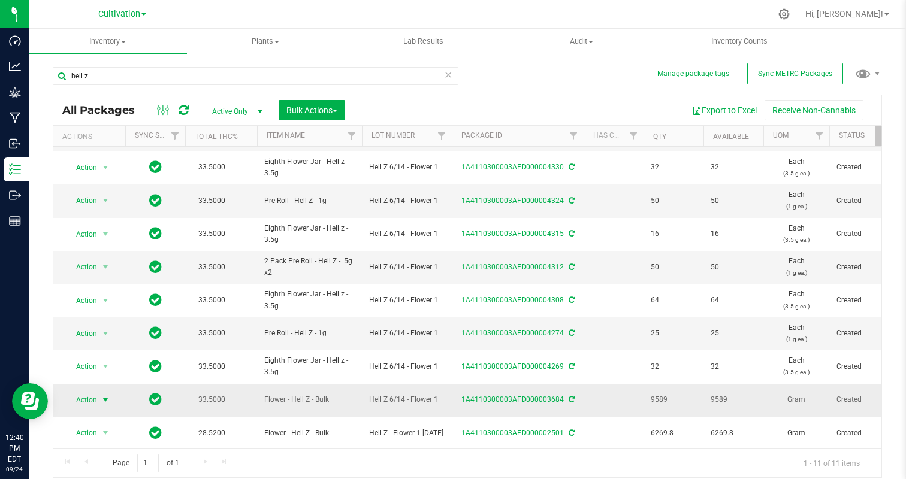
click at [86, 403] on span "Action" at bounding box center [81, 400] width 32 height 17
click at [96, 216] on li "Create package" at bounding box center [103, 219] width 75 height 18
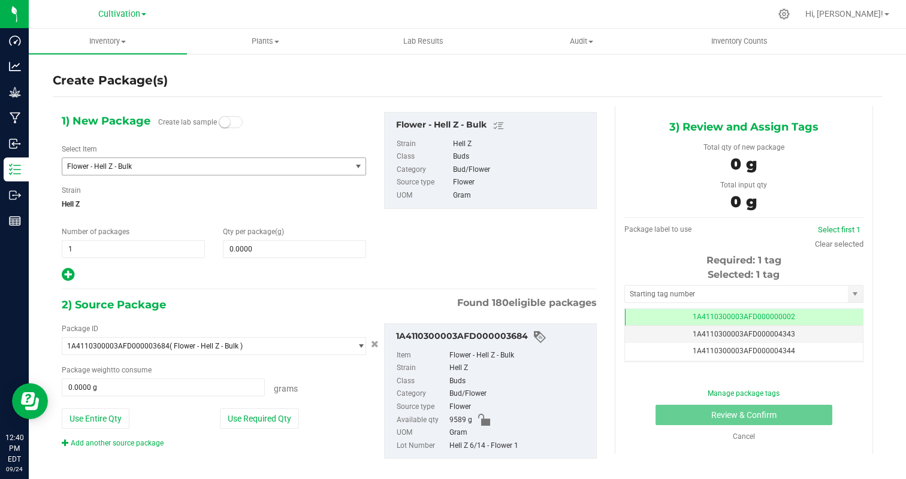
click at [223, 167] on span "Flower - Hell Z - Bulk" at bounding box center [201, 166] width 268 height 8
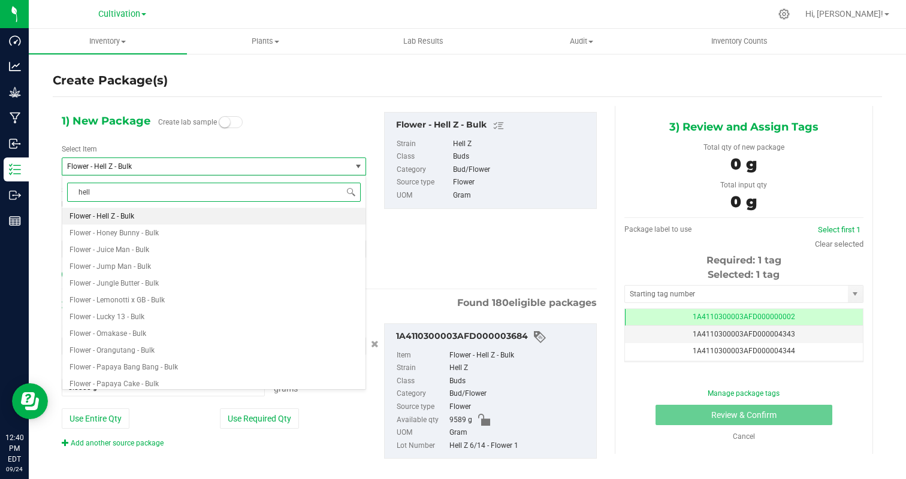
type input "hell z"
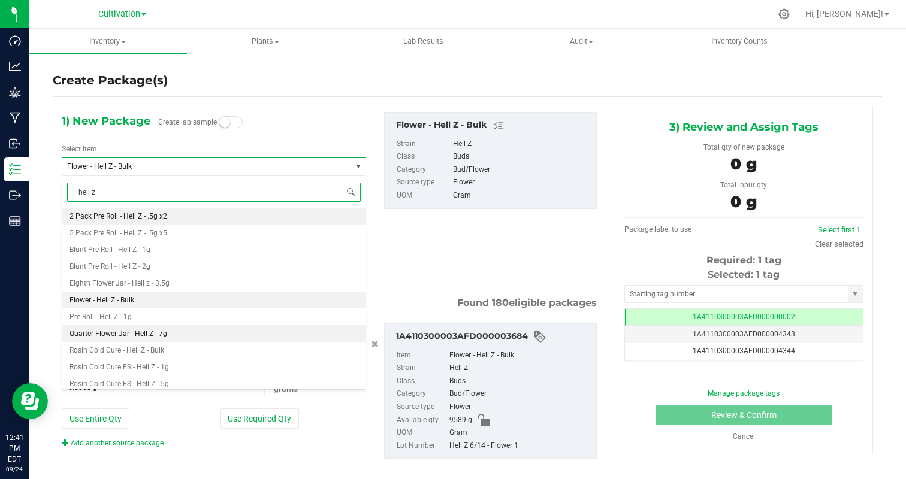
click at [246, 329] on li "Quarter Flower Jar - Hell Z - 7g" at bounding box center [213, 333] width 303 height 17
type input "0"
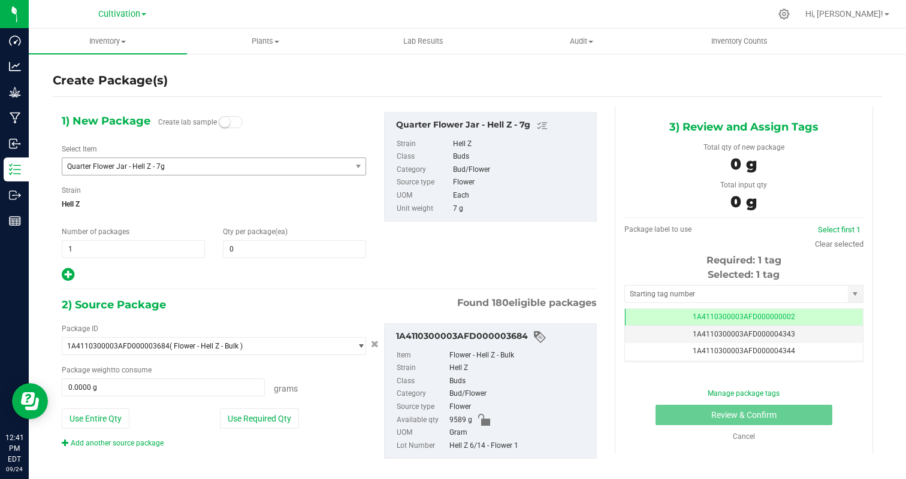
click at [265, 259] on div "1) New Package Create lab sample Select Item Quarter Flower Jar - Hell Z - 7g Q…" at bounding box center [214, 197] width 322 height 171
click at [259, 252] on span at bounding box center [294, 249] width 143 height 18
type input "8"
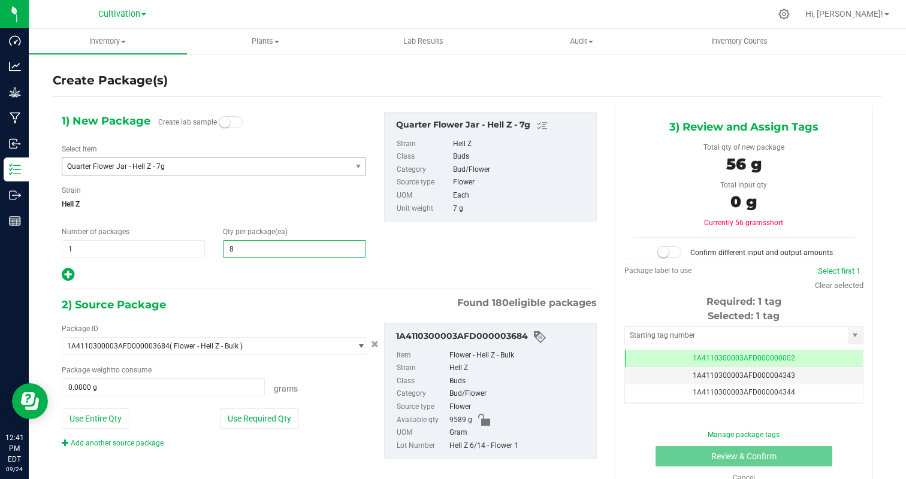
type input "8"
click at [196, 289] on hr at bounding box center [329, 289] width 535 height 1
click at [255, 414] on button "Use Required Qty" at bounding box center [259, 418] width 79 height 20
type input "56.0000 g"
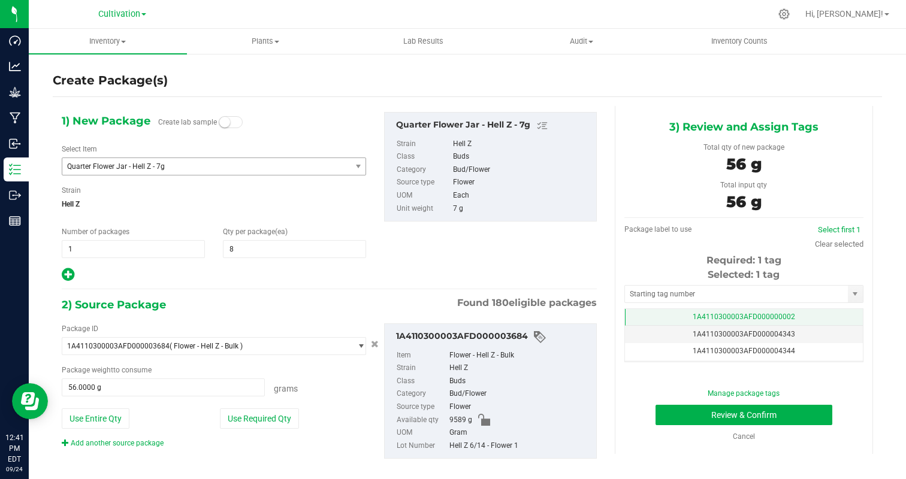
click at [798, 314] on td "1A4110300003AFD000000002" at bounding box center [744, 317] width 238 height 17
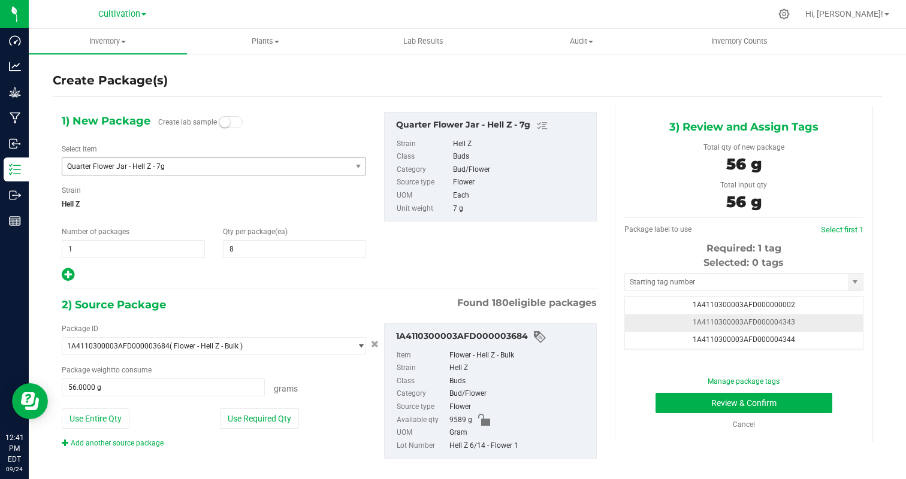
click at [824, 326] on td "1A4110300003AFD000004343" at bounding box center [744, 322] width 238 height 17
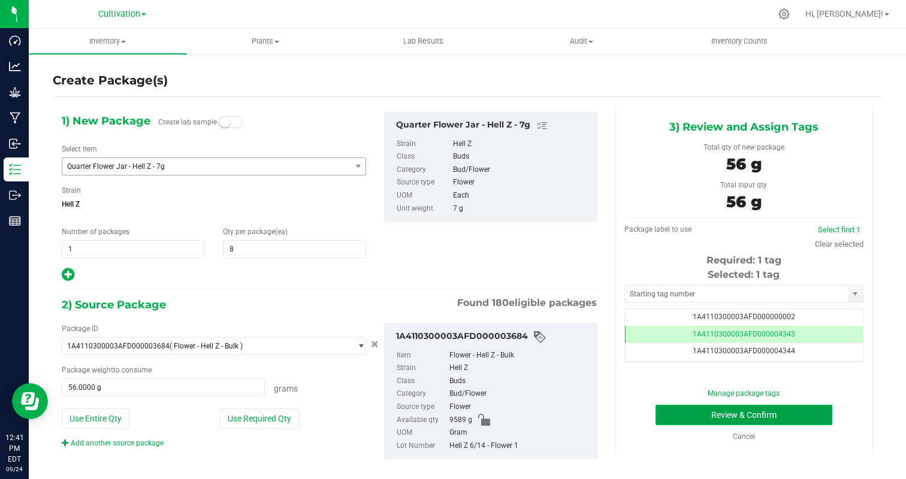
click at [798, 415] on button "Review & Confirm" at bounding box center [743, 415] width 177 height 20
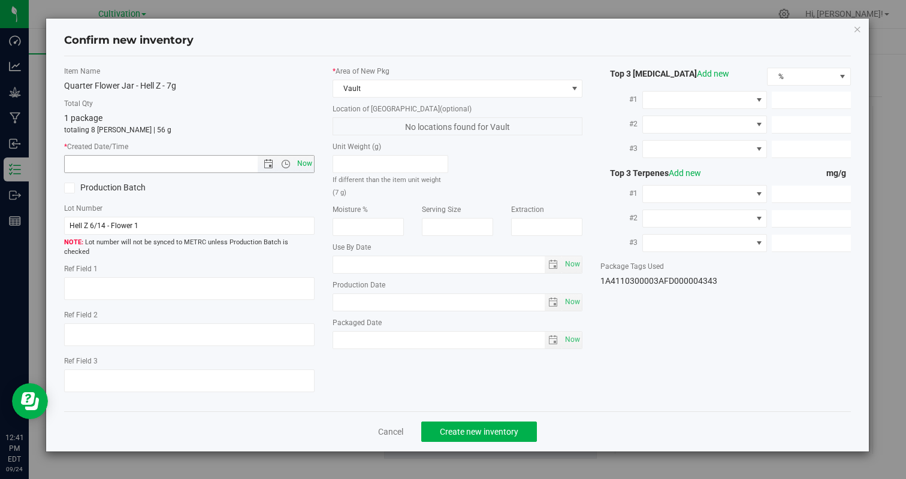
click at [310, 162] on span "Now" at bounding box center [304, 163] width 20 height 17
type input "9/24/2025 12:41 PM"
click at [494, 422] on button "Create new inventory" at bounding box center [479, 432] width 116 height 20
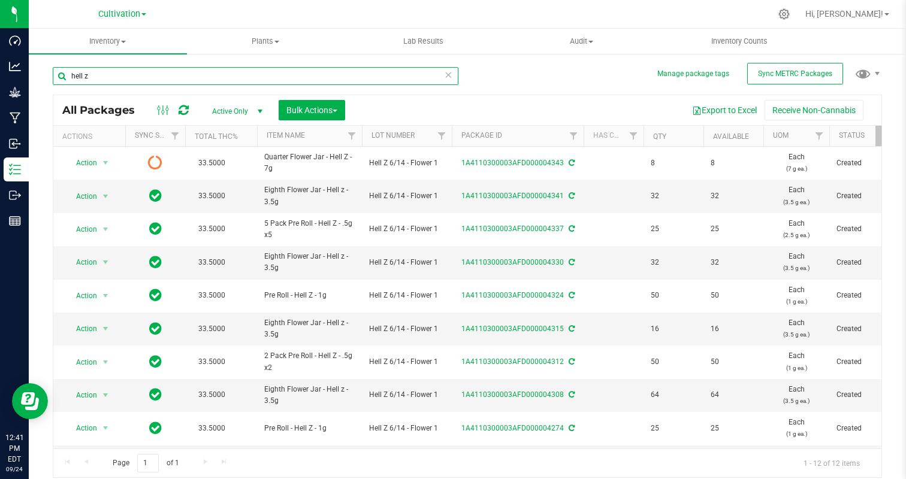
click at [213, 79] on input "hell z" at bounding box center [255, 76] width 405 height 18
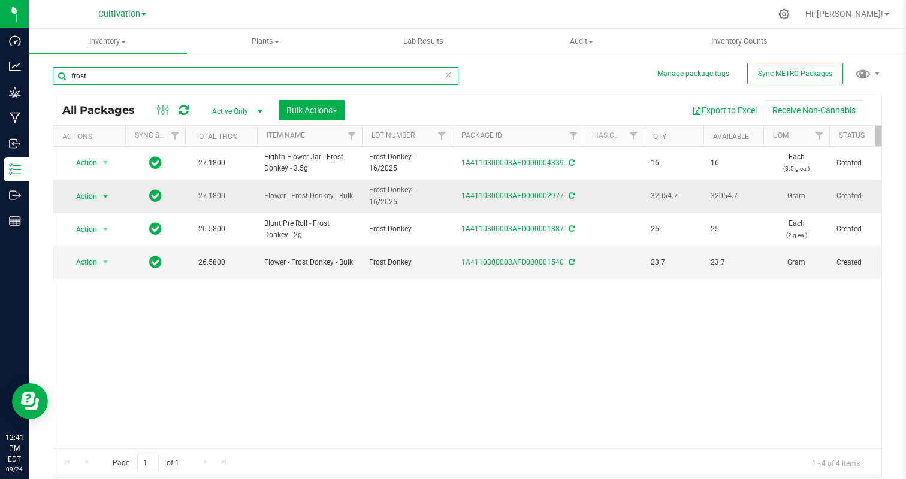
type input "frost"
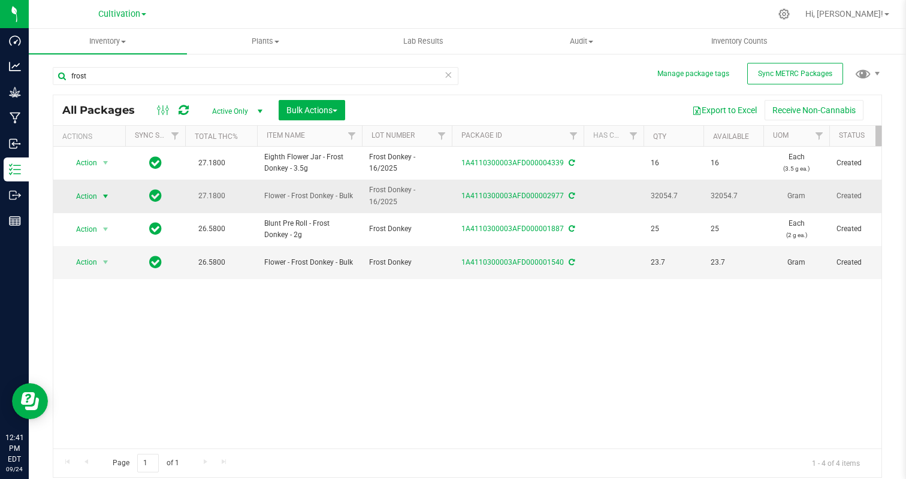
click at [108, 198] on span "select" at bounding box center [106, 197] width 10 height 10
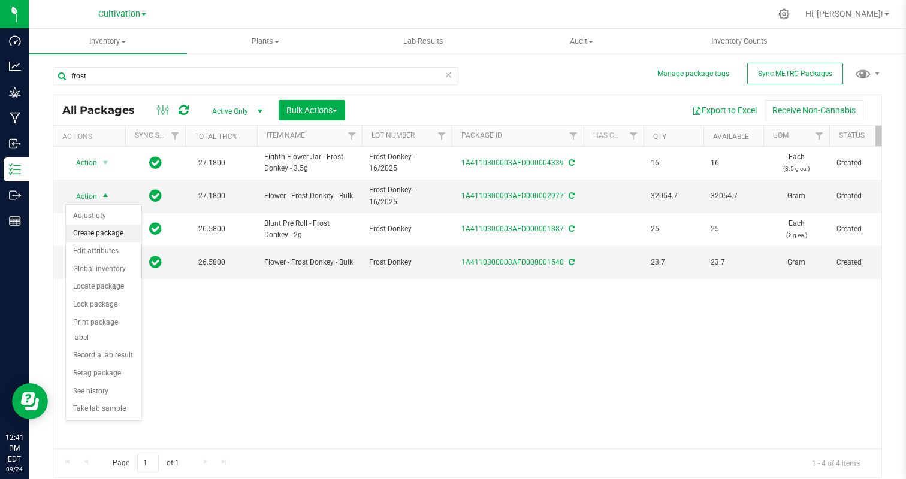
click at [110, 237] on li "Create package" at bounding box center [103, 234] width 75 height 18
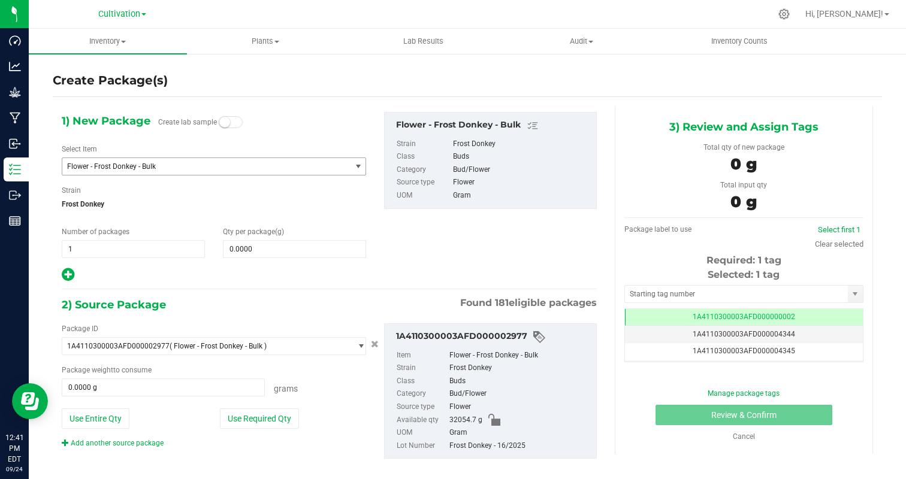
click at [150, 165] on span "Flower - Frost Donkey - Bulk" at bounding box center [201, 166] width 268 height 8
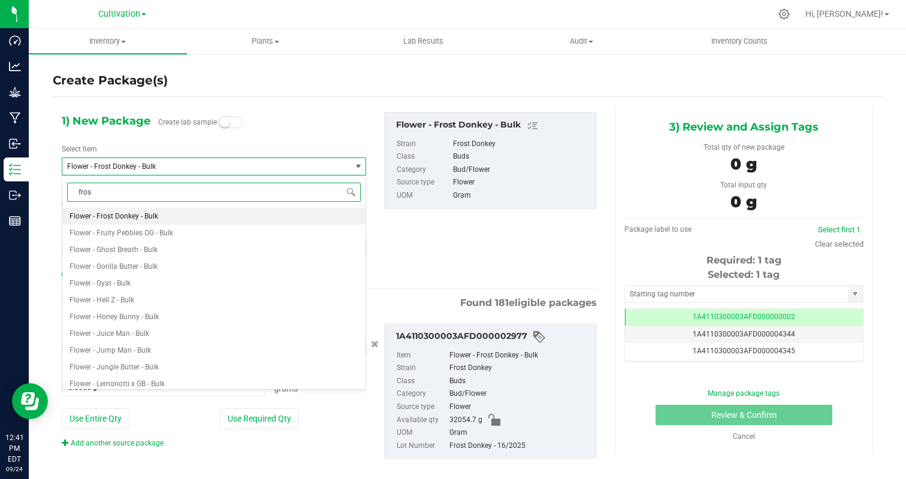
type input "frost"
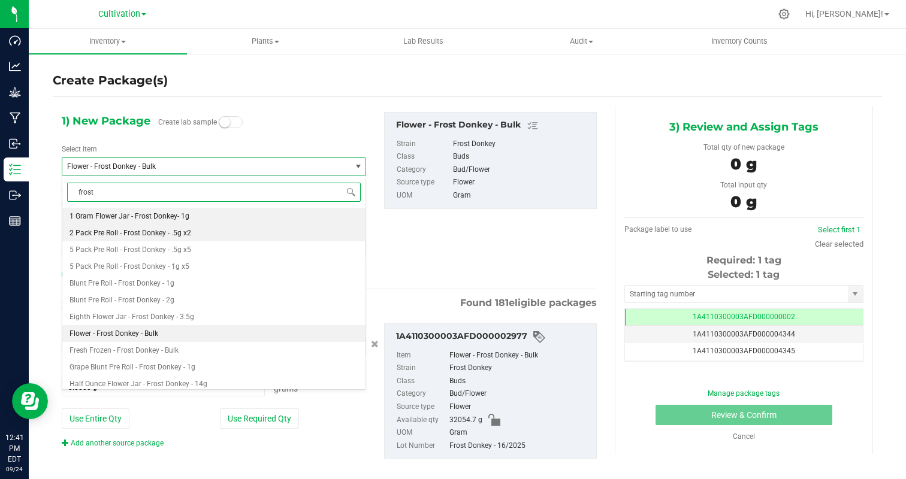
click at [168, 235] on span "2 Pack Pre Roll - Frost Donkey - .5g x2" at bounding box center [130, 233] width 122 height 8
type input "0"
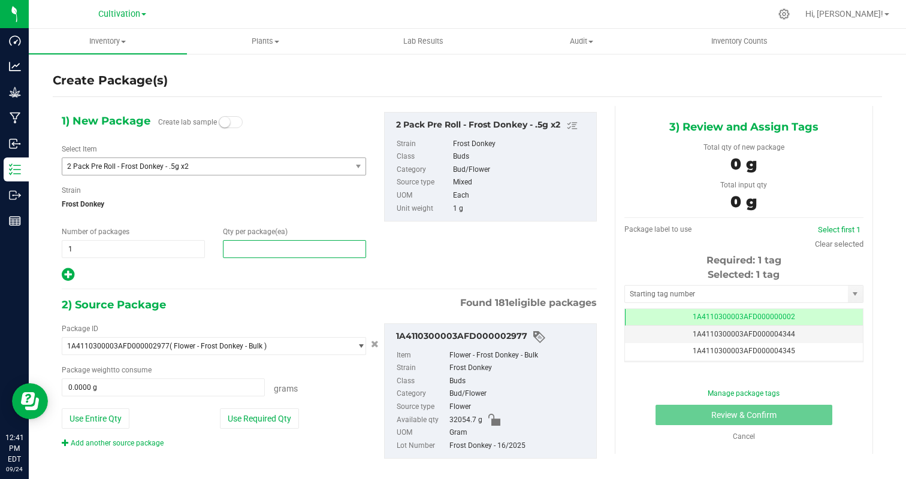
click at [248, 246] on span at bounding box center [294, 249] width 143 height 18
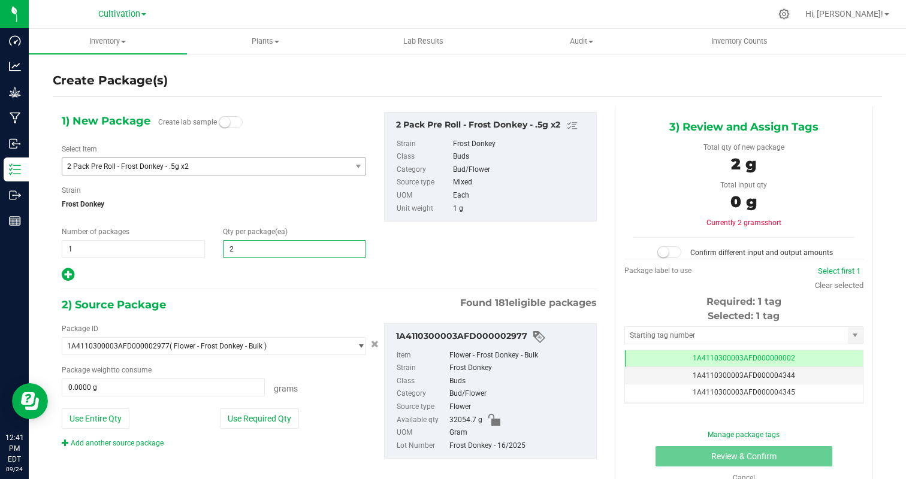
type input "25"
click at [225, 268] on div at bounding box center [214, 275] width 304 height 16
click at [272, 421] on button "Use Required Qty" at bounding box center [259, 418] width 79 height 20
type input "25.0000 g"
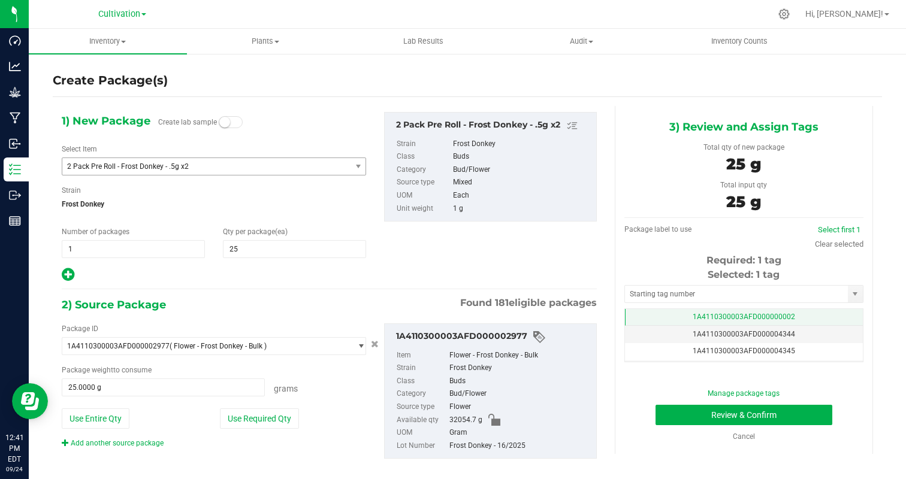
click at [756, 313] on span "1A4110300003AFD000000002" at bounding box center [743, 317] width 102 height 8
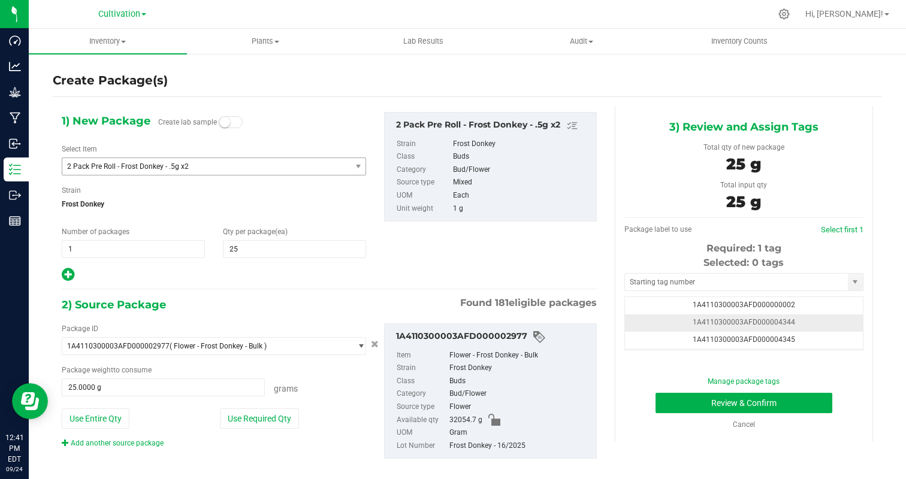
click at [852, 328] on td "1A4110300003AFD000004344" at bounding box center [744, 322] width 238 height 17
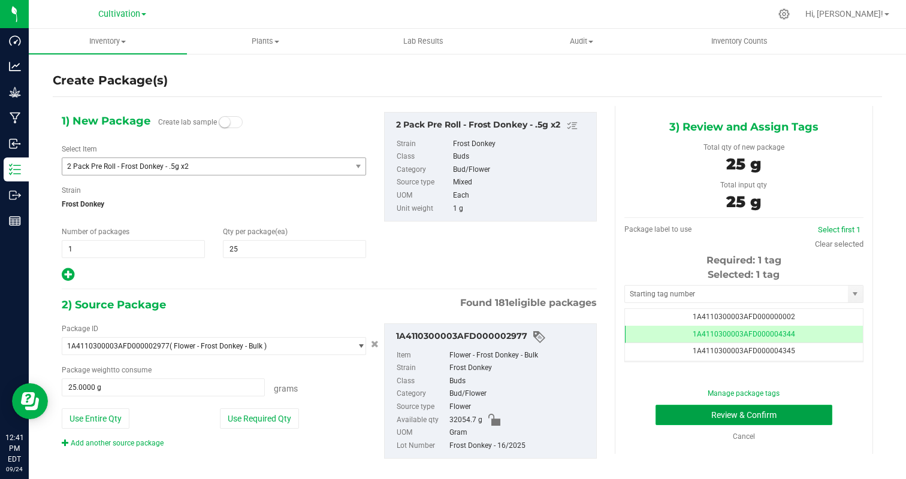
click at [783, 422] on button "Review & Confirm" at bounding box center [743, 415] width 177 height 20
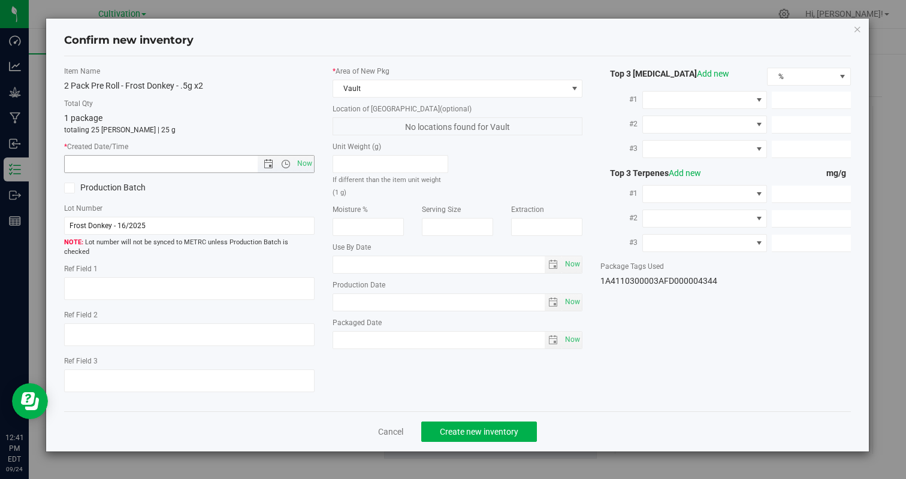
click at [292, 172] on span "Now" at bounding box center [189, 164] width 250 height 18
click at [304, 164] on span "Now" at bounding box center [304, 163] width 20 height 17
type input "9/24/2025 12:41 PM"
click at [488, 422] on button "Create new inventory" at bounding box center [479, 432] width 116 height 20
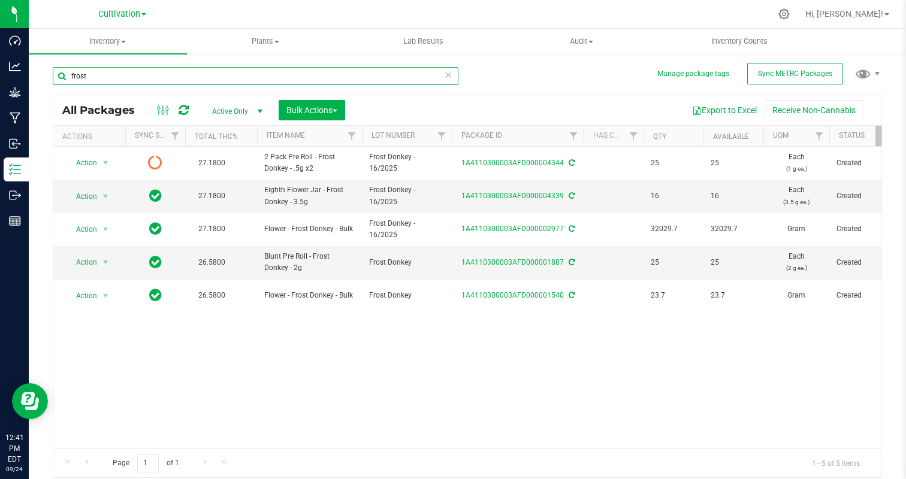
click at [108, 72] on input "frost" at bounding box center [255, 76] width 405 height 18
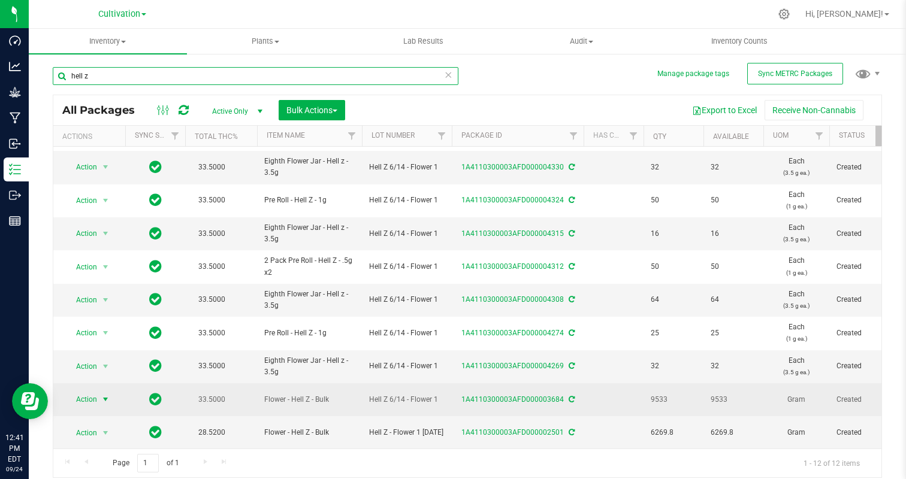
type input "hell z"
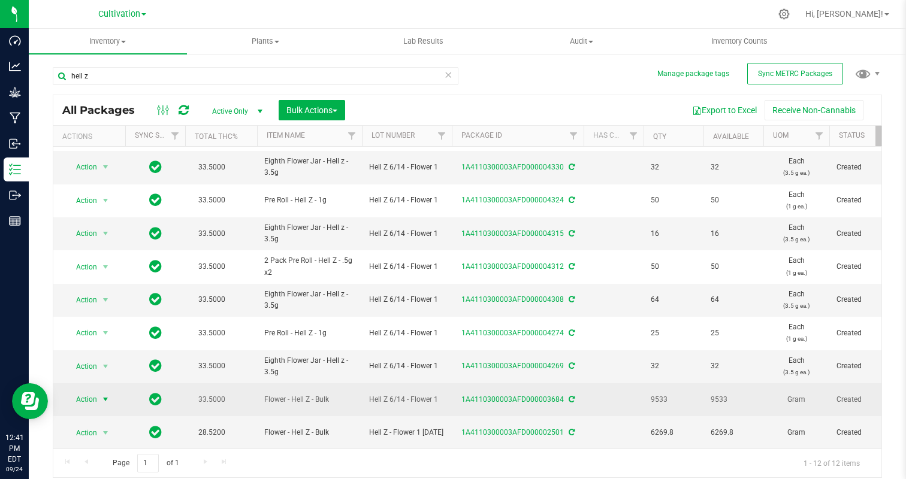
click at [93, 402] on span "Action" at bounding box center [81, 399] width 32 height 17
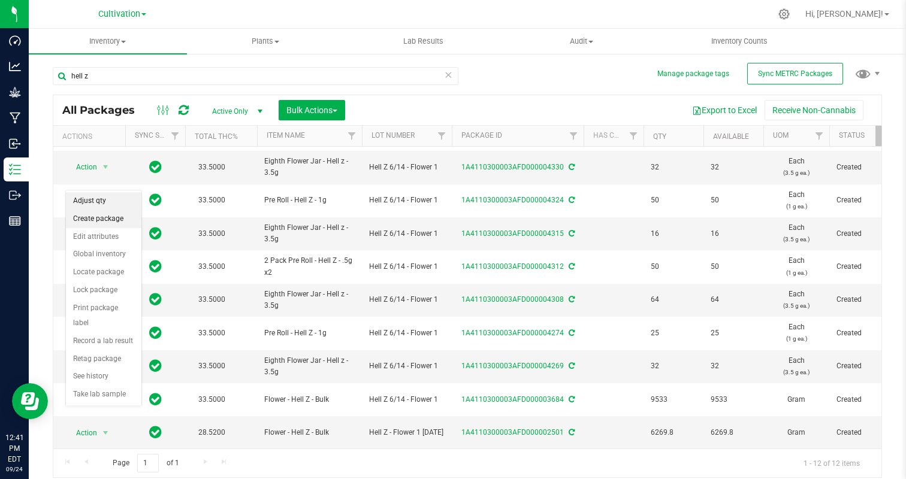
click at [98, 226] on li "Create package" at bounding box center [103, 219] width 75 height 18
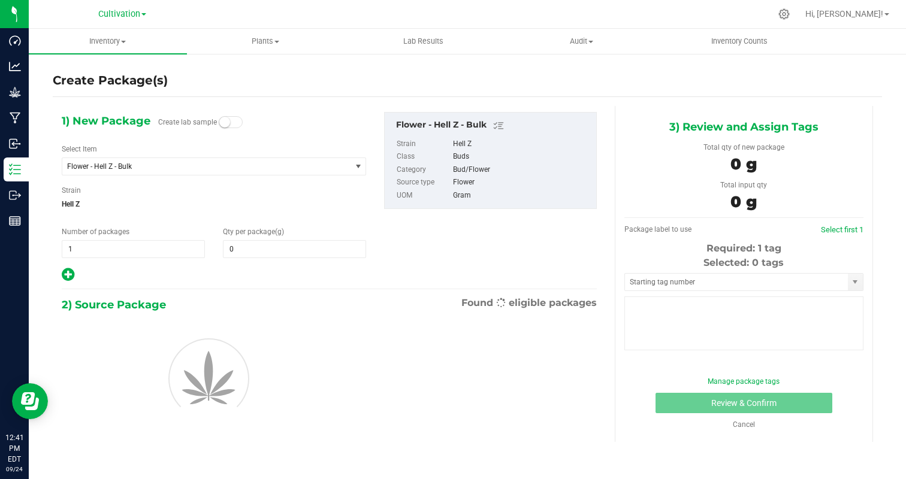
type input "0.0000"
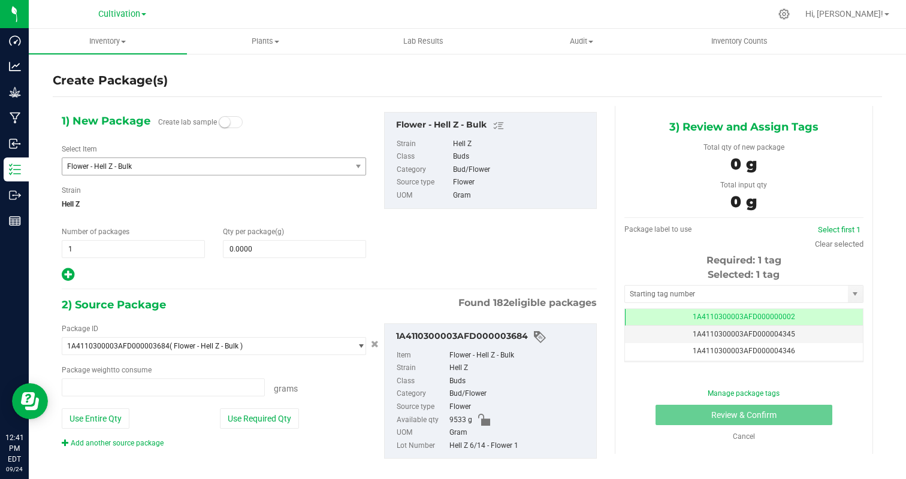
type input "0.0000 g"
click at [146, 171] on span "Flower - Hell Z - Bulk" at bounding box center [206, 166] width 288 height 17
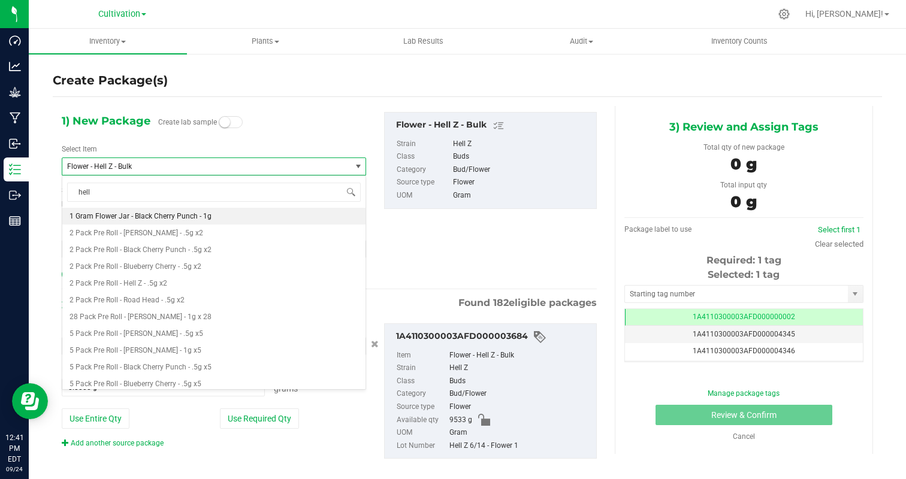
type input "hell z"
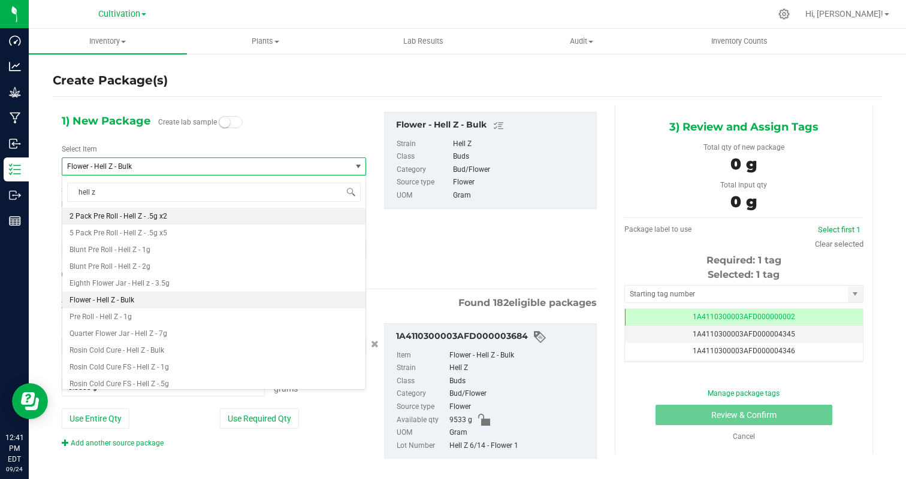
click at [199, 213] on li "2 Pack Pre Roll - Hell Z - .5g x2" at bounding box center [213, 216] width 303 height 17
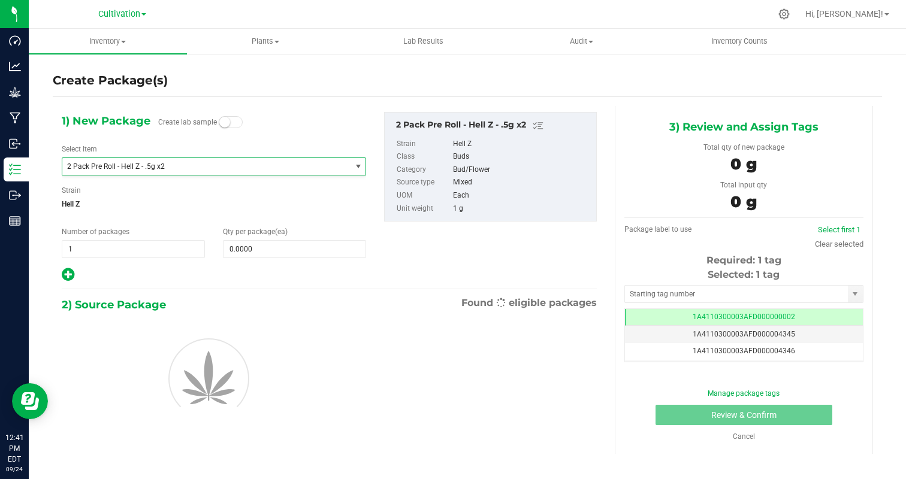
type input "0"
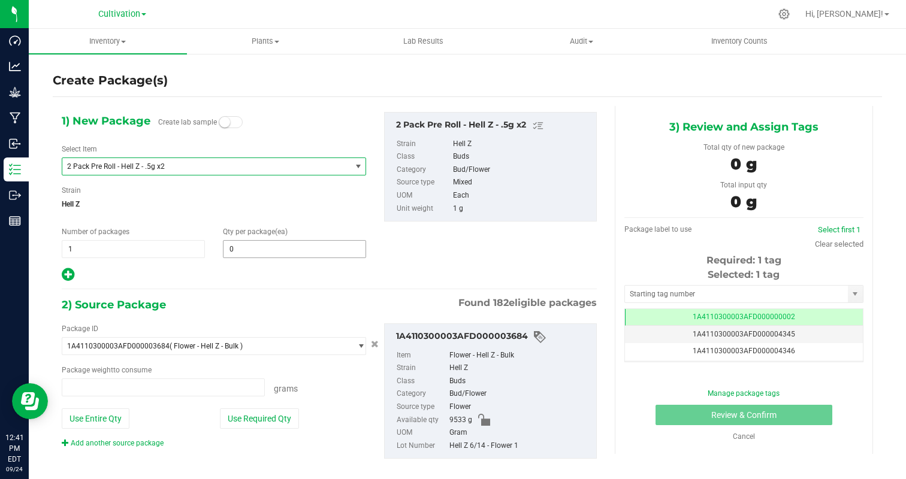
type input "0.0000 g"
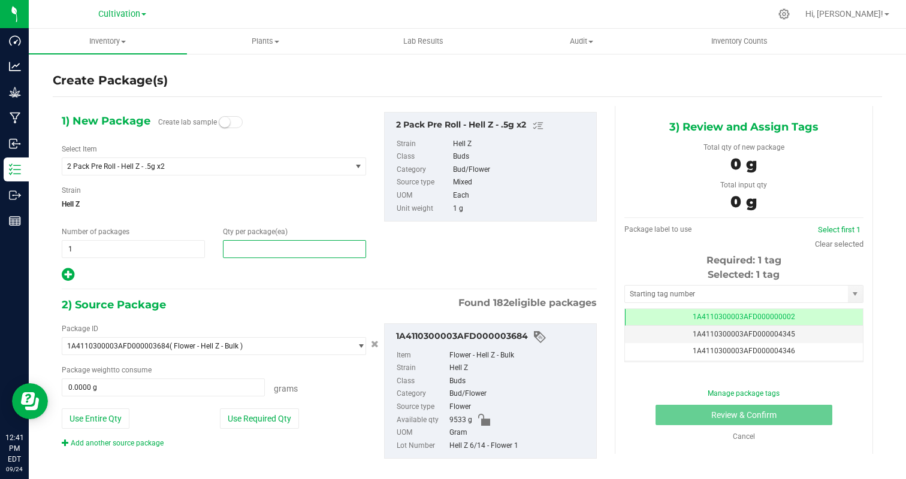
click at [255, 244] on span at bounding box center [294, 249] width 143 height 18
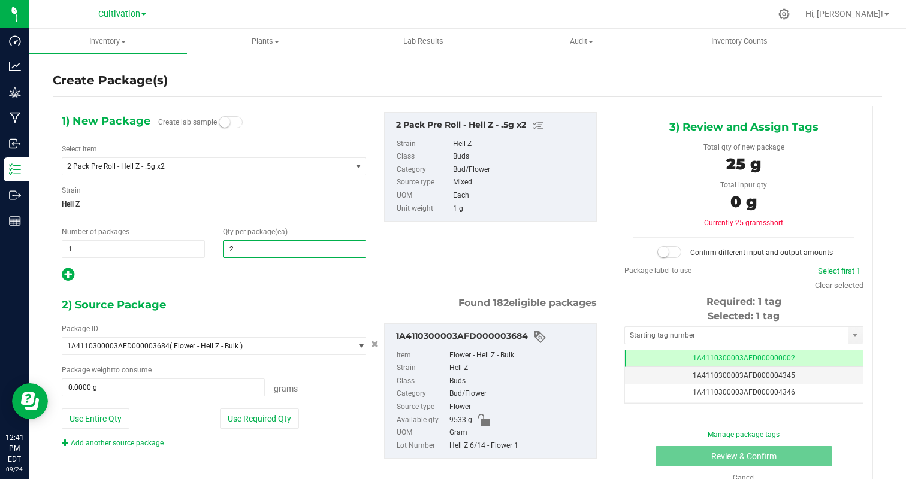
type input "25"
click at [246, 293] on div "1) New Package Create lab sample Select Item 2 Pack Pre Roll - Hell Z - .5g x2 …" at bounding box center [329, 295] width 553 height 379
click at [274, 414] on button "Use Required Qty" at bounding box center [259, 418] width 79 height 20
type input "25.0000 g"
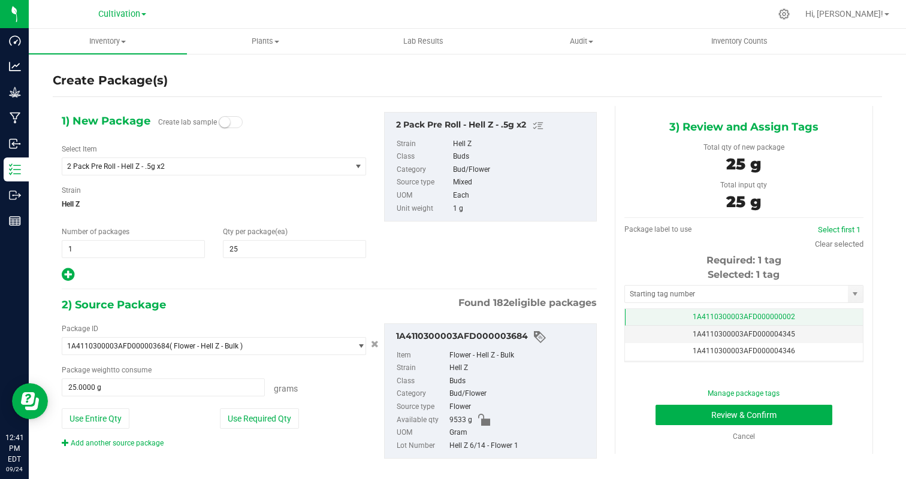
click at [790, 312] on td "1A4110300003AFD000000002" at bounding box center [744, 317] width 238 height 17
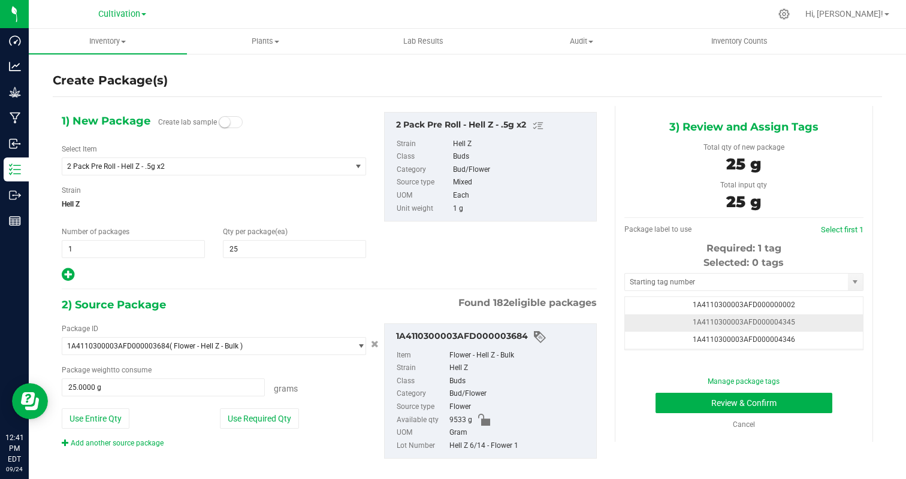
click at [826, 324] on td "1A4110300003AFD000004345" at bounding box center [744, 322] width 238 height 17
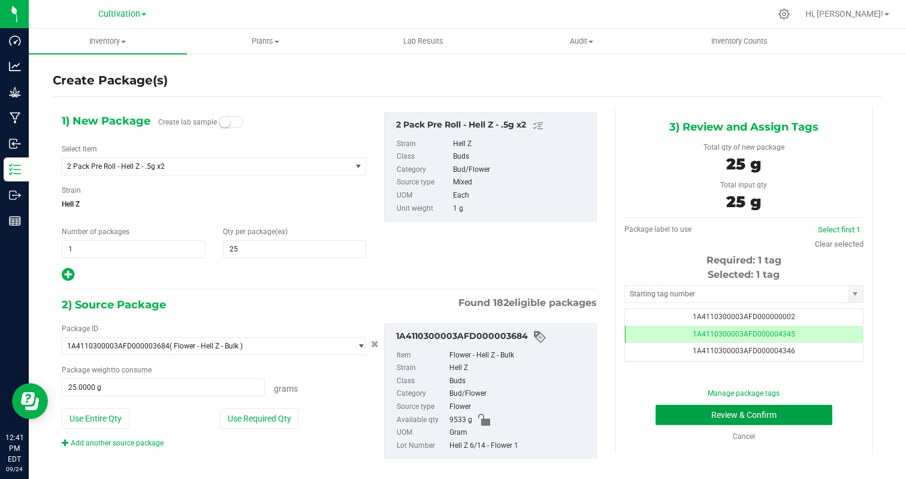
click at [792, 413] on button "Review & Confirm" at bounding box center [743, 415] width 177 height 20
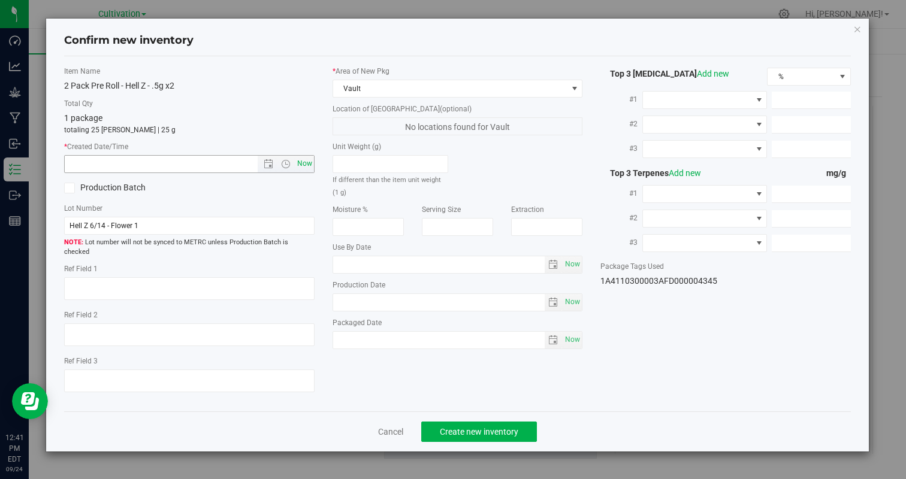
click at [304, 162] on span "Now" at bounding box center [304, 163] width 20 height 17
type input "9/24/2025 12:42 PM"
click at [472, 427] on span "Create new inventory" at bounding box center [479, 432] width 78 height 10
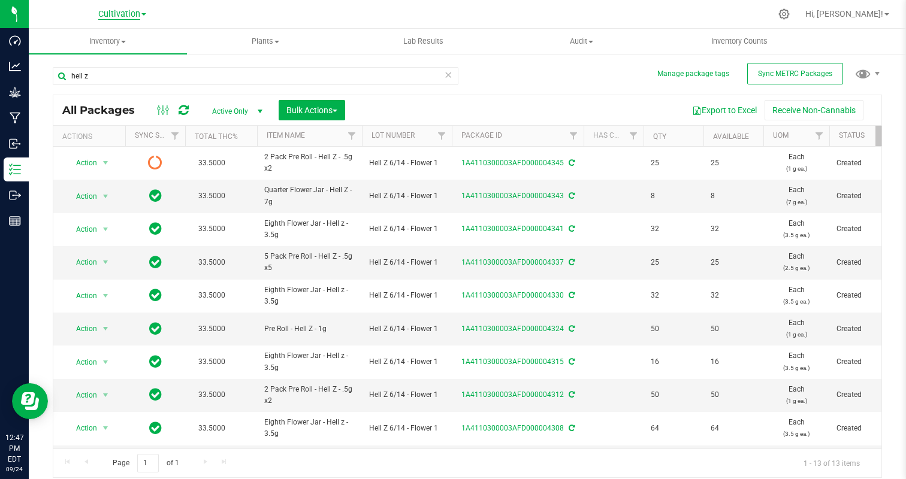
click at [110, 14] on span "Cultivation" at bounding box center [119, 14] width 42 height 11
click at [101, 60] on link "Manufacturing" at bounding box center [122, 58] width 175 height 16
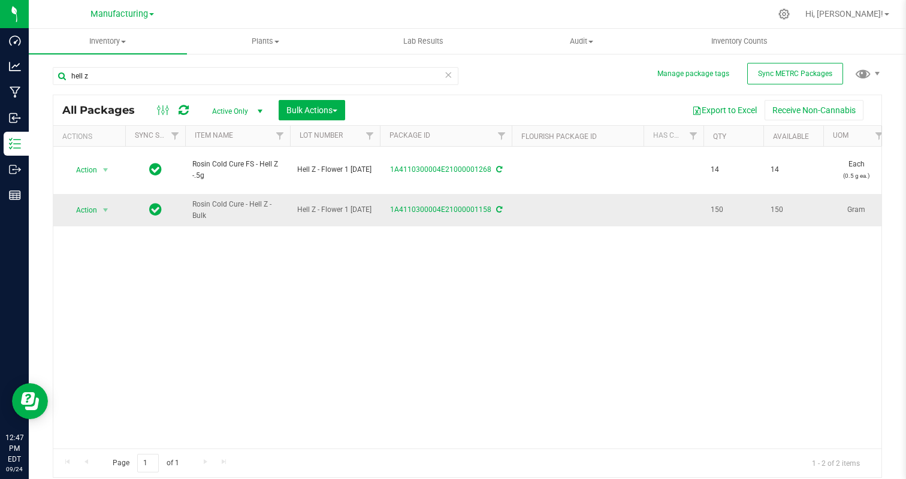
click at [80, 218] on td "Action Action Adjust qty Create package Edit attributes Global inventory Locate…" at bounding box center [89, 210] width 72 height 32
click at [81, 209] on span "Action" at bounding box center [81, 210] width 32 height 17
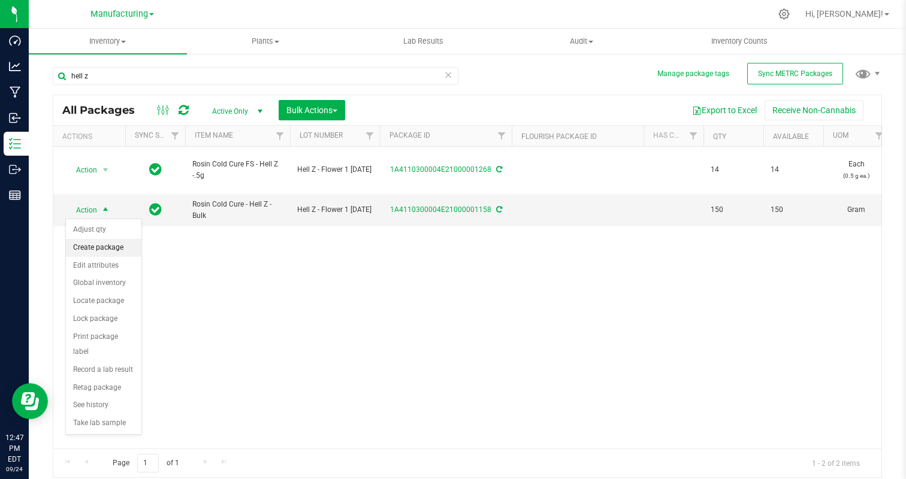
click at [92, 244] on li "Create package" at bounding box center [103, 248] width 75 height 18
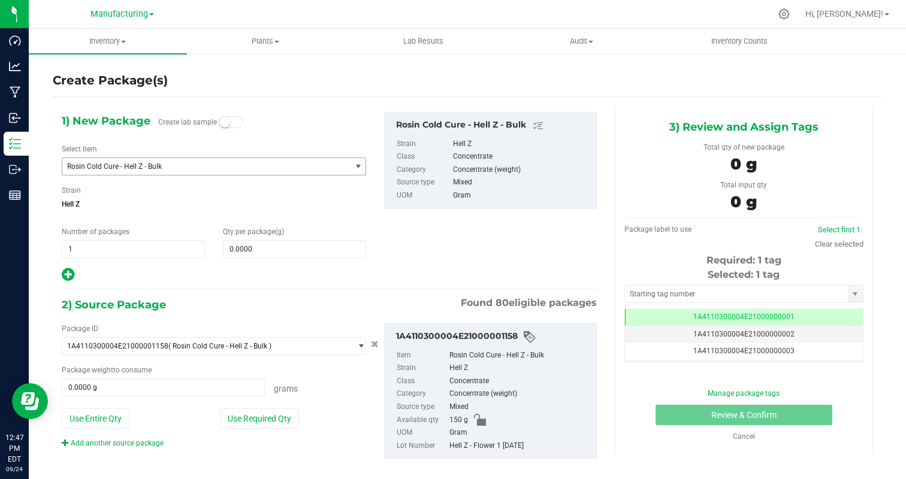
click at [161, 164] on span "Rosin Cold Cure - Hell Z - Bulk" at bounding box center [201, 166] width 268 height 8
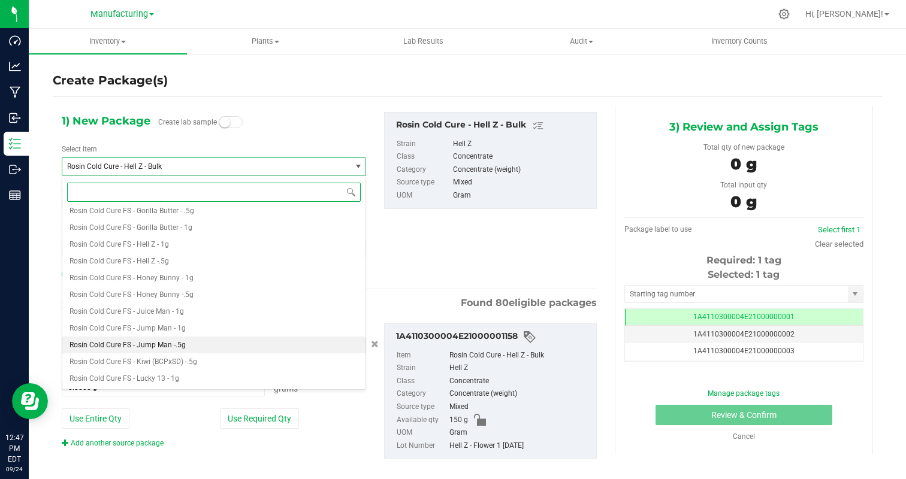
scroll to position [7510, 0]
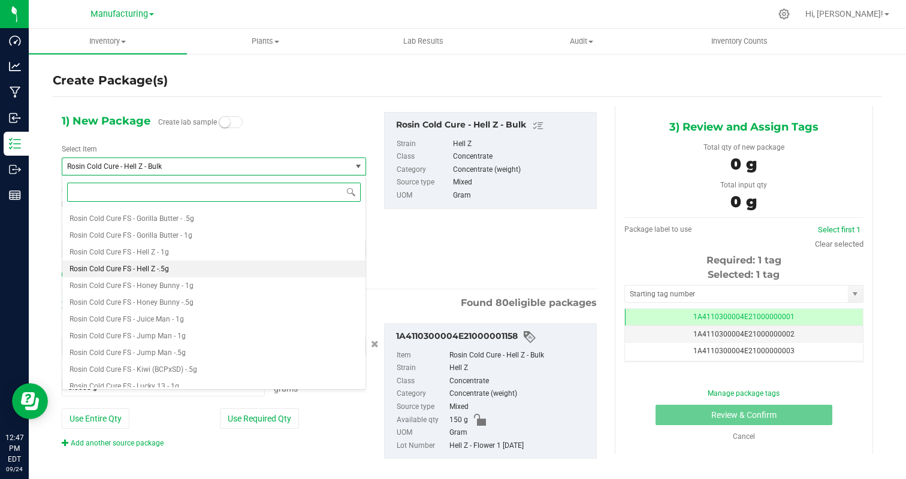
click at [201, 264] on li "Rosin Cold Cure FS - Hell Z -.5g" at bounding box center [213, 269] width 303 height 17
type input "0"
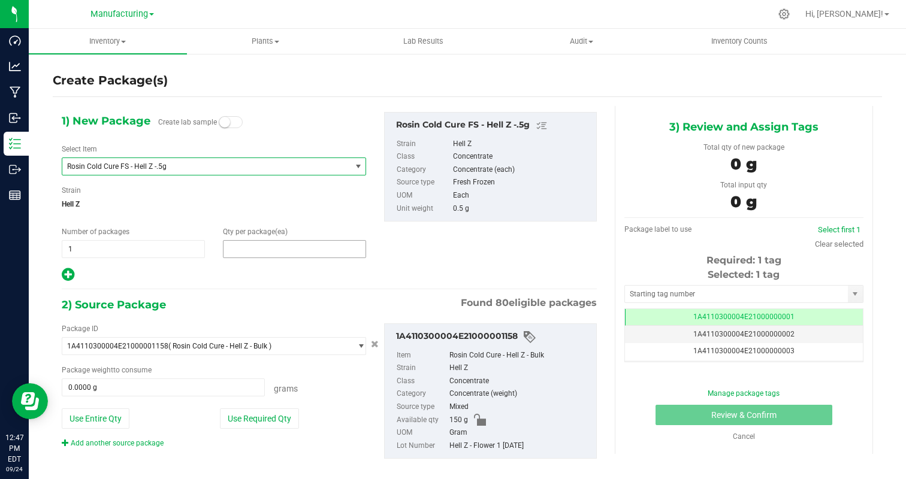
click at [299, 246] on span at bounding box center [294, 249] width 143 height 18
type input "7"
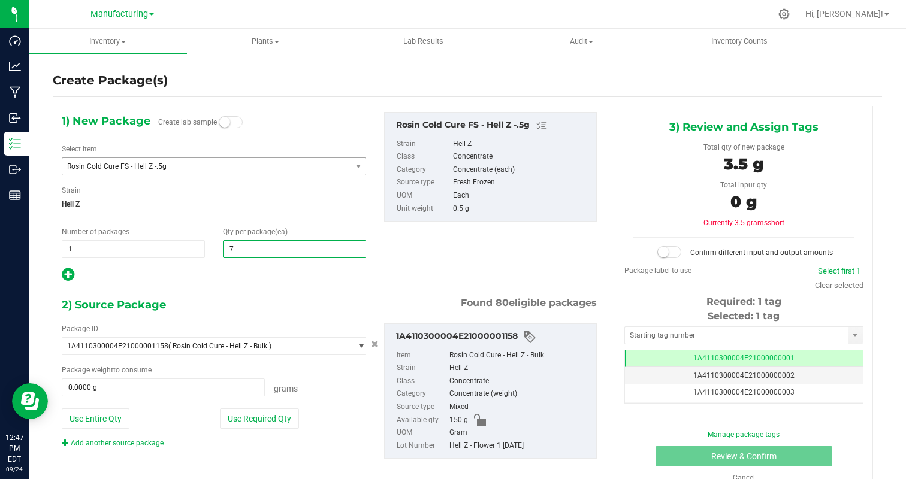
type input "7"
click at [251, 267] on div at bounding box center [214, 275] width 304 height 16
click at [264, 420] on button "Use Required Qty" at bounding box center [259, 418] width 79 height 20
type input "3.5000 g"
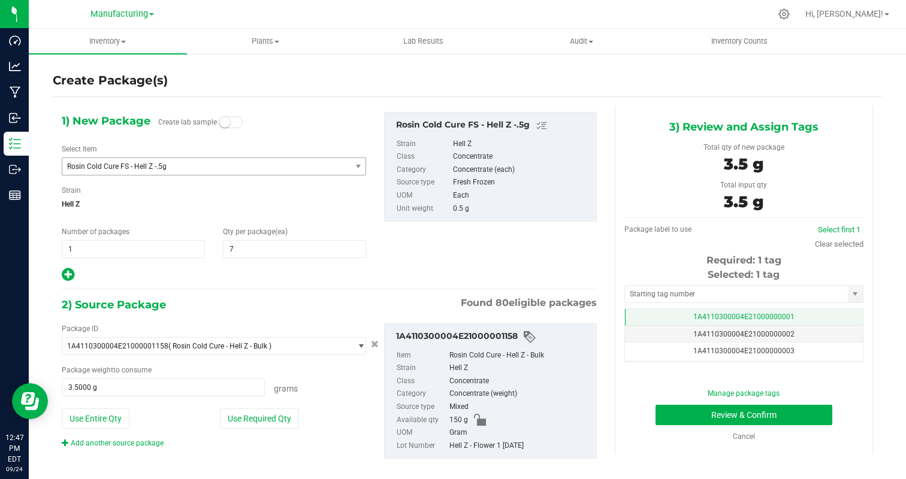
click at [825, 319] on td "1A4110300004E21000000001" at bounding box center [744, 317] width 238 height 17
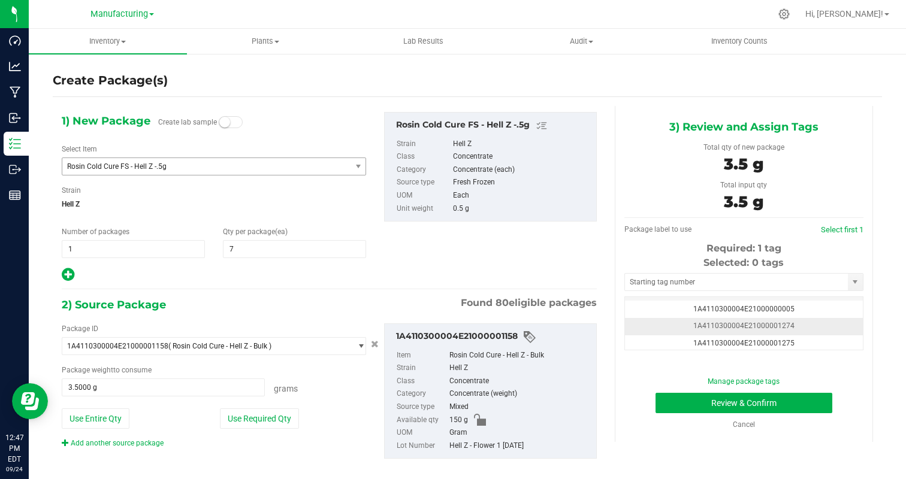
click at [822, 325] on td "1A4110300004E21000001274" at bounding box center [744, 326] width 238 height 17
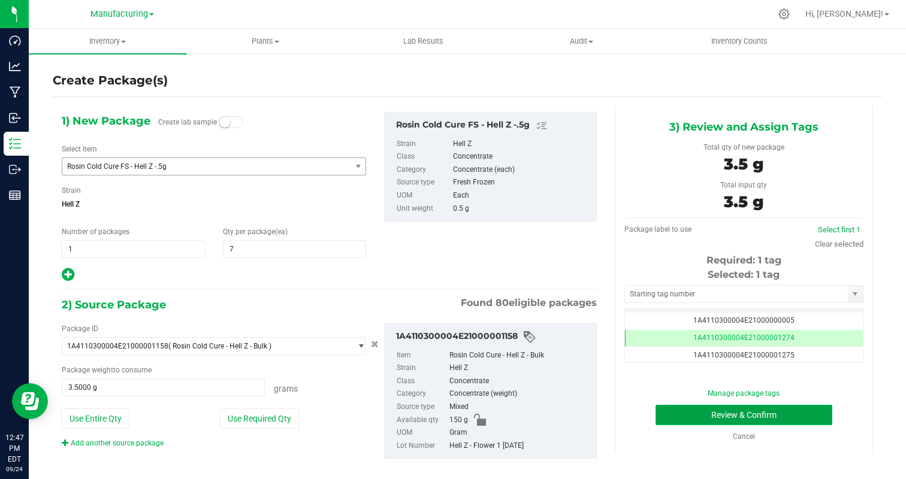
click at [798, 413] on button "Review & Confirm" at bounding box center [743, 415] width 177 height 20
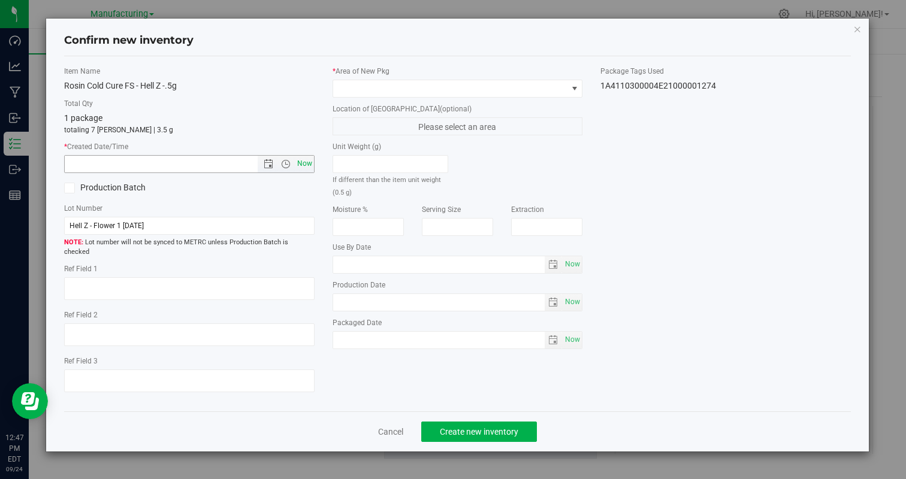
click at [312, 161] on span "Now" at bounding box center [304, 163] width 20 height 17
type input "9/24/2025 12:47 PM"
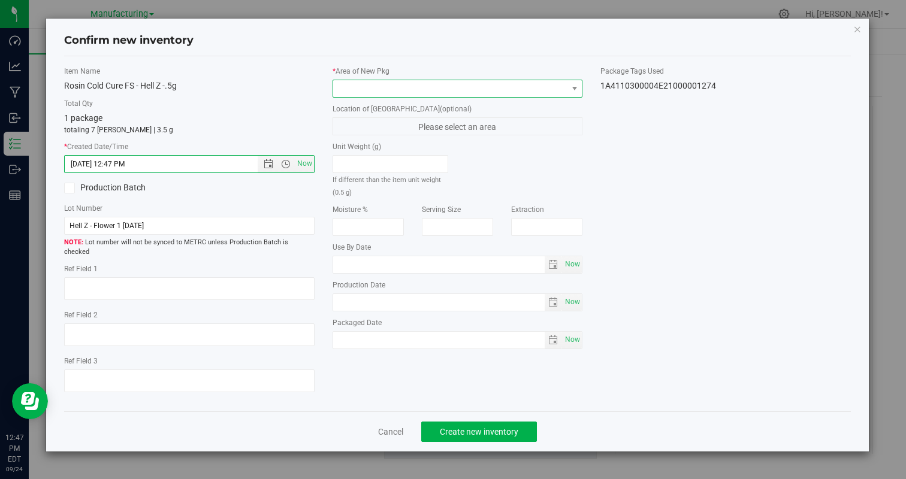
click at [385, 86] on span at bounding box center [450, 88] width 234 height 17
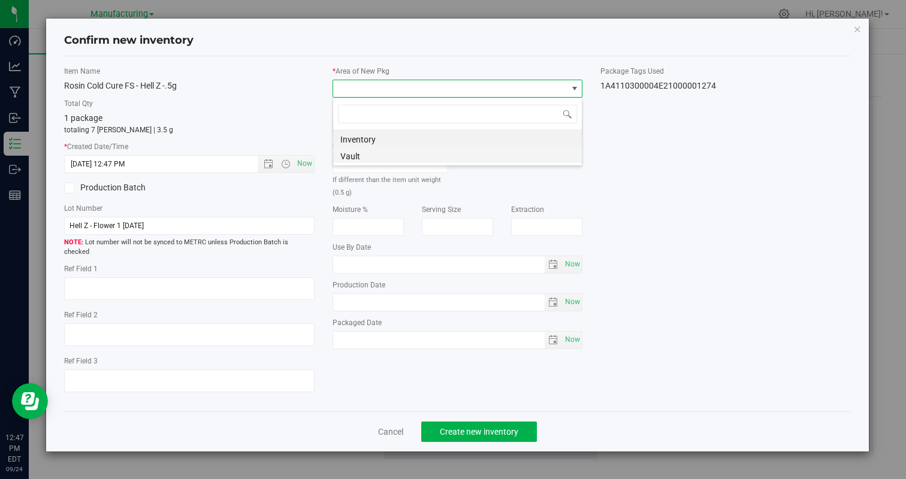
click at [370, 158] on li "Vault" at bounding box center [457, 154] width 249 height 17
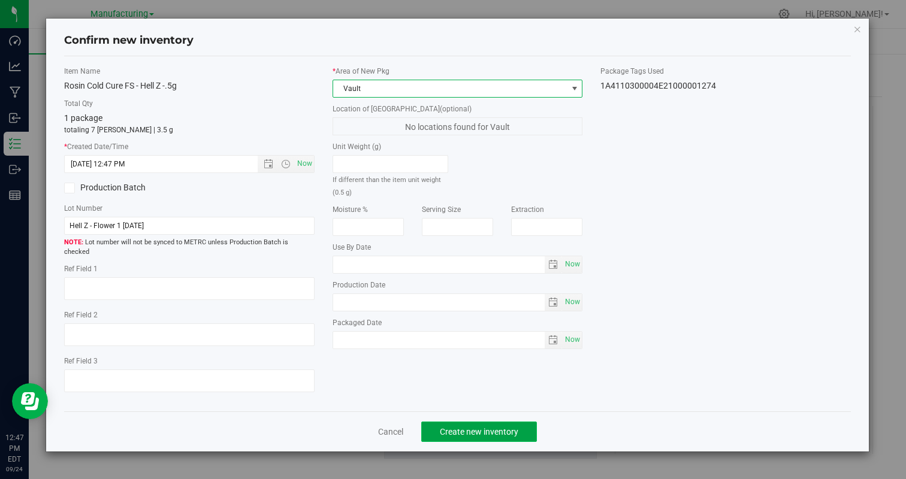
click at [504, 427] on span "Create new inventory" at bounding box center [479, 432] width 78 height 10
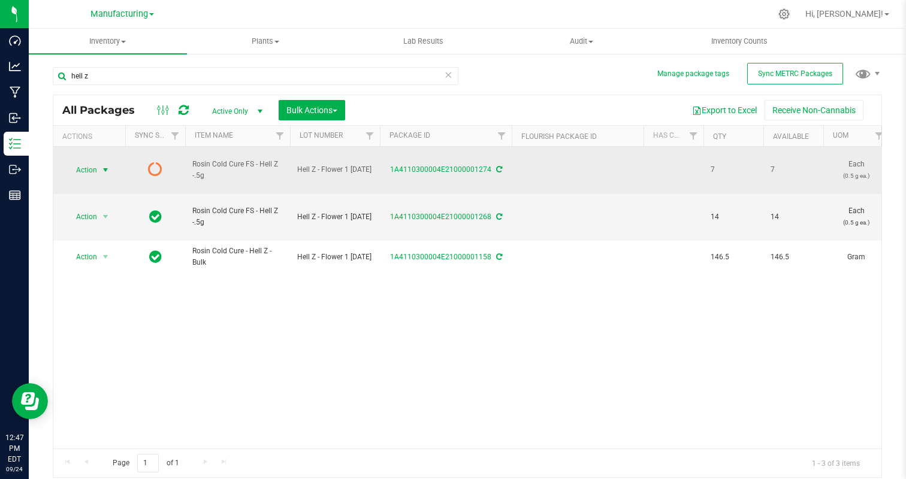
click at [99, 169] on span "select" at bounding box center [105, 170] width 15 height 17
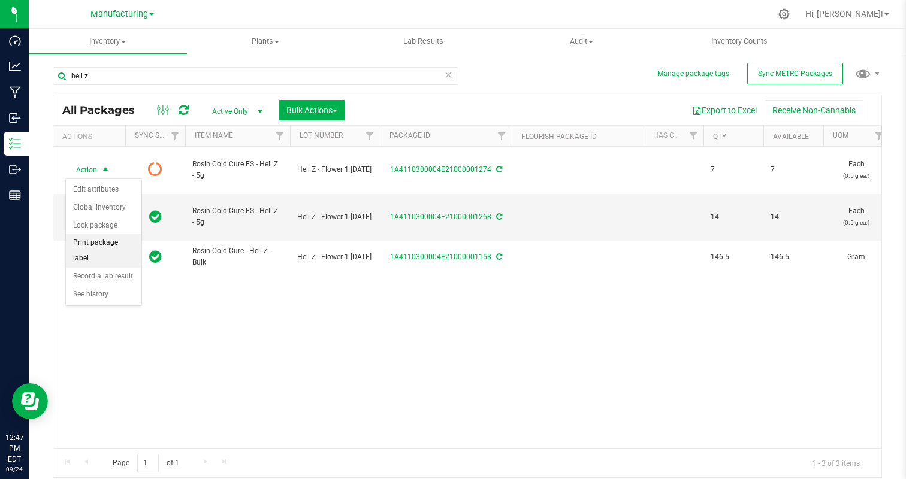
click at [96, 250] on li "Print package label" at bounding box center [103, 250] width 75 height 33
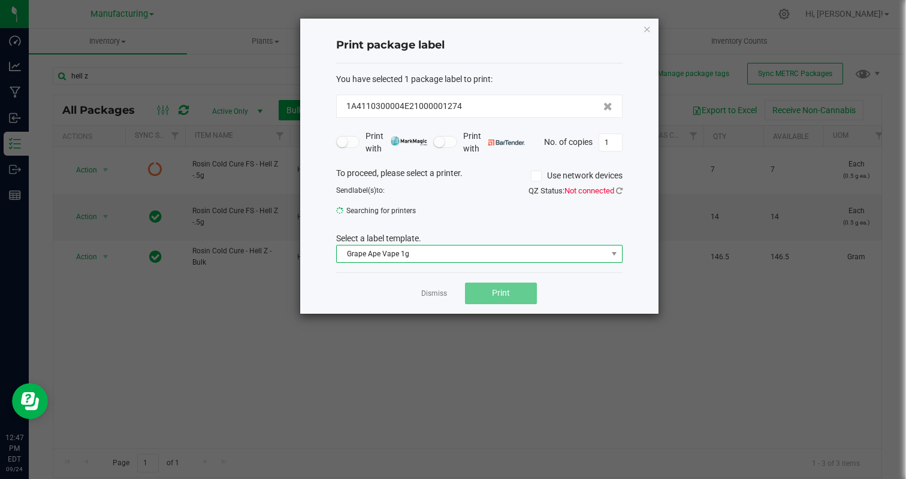
click at [466, 254] on span "Grape Ape Vape 1g" at bounding box center [472, 254] width 270 height 17
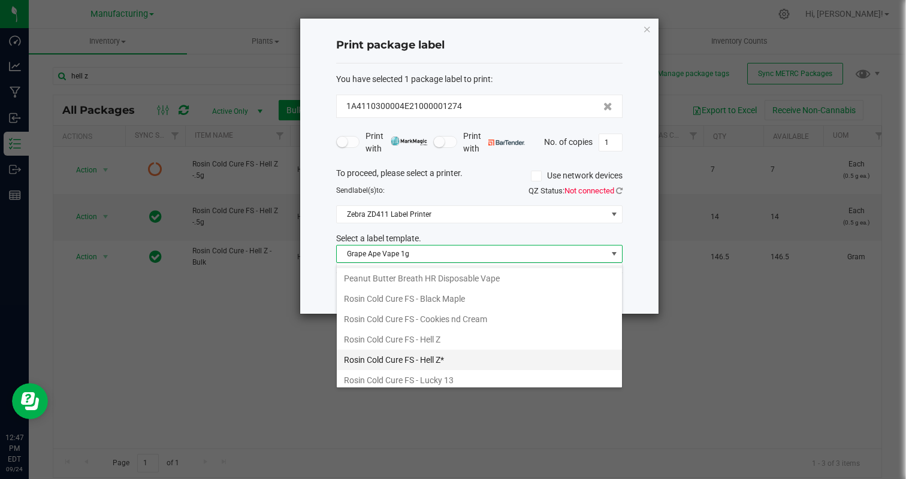
click at [459, 356] on li "Rosin Cold Cure FS - Hell Z*" at bounding box center [479, 360] width 285 height 20
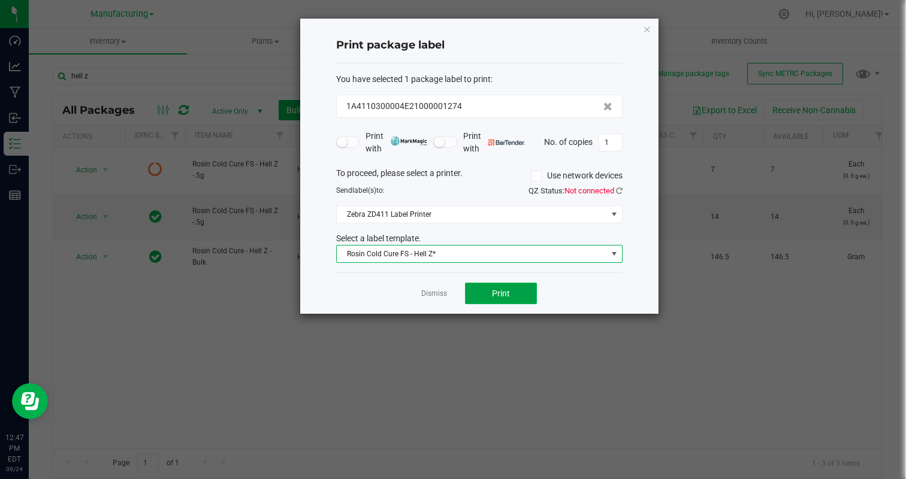
click at [511, 301] on button "Print" at bounding box center [501, 294] width 72 height 22
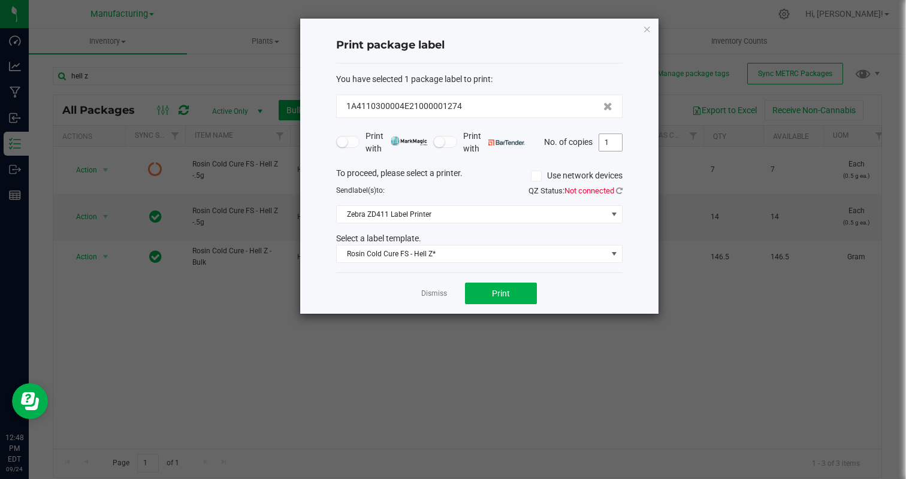
click at [606, 141] on input "1" at bounding box center [610, 142] width 23 height 17
type input "7"
click at [524, 287] on button "Print" at bounding box center [501, 294] width 72 height 22
click at [432, 289] on link "Dismiss" at bounding box center [434, 294] width 26 height 10
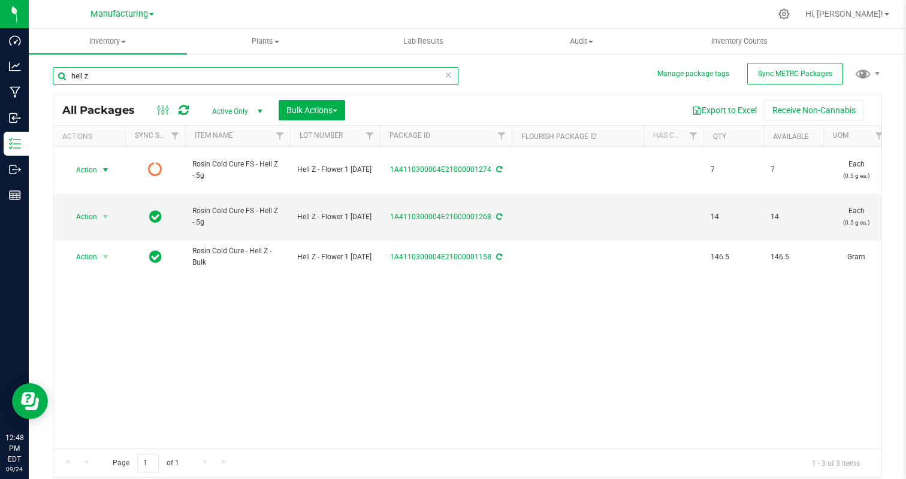
click at [173, 81] on input "hell z" at bounding box center [255, 76] width 405 height 18
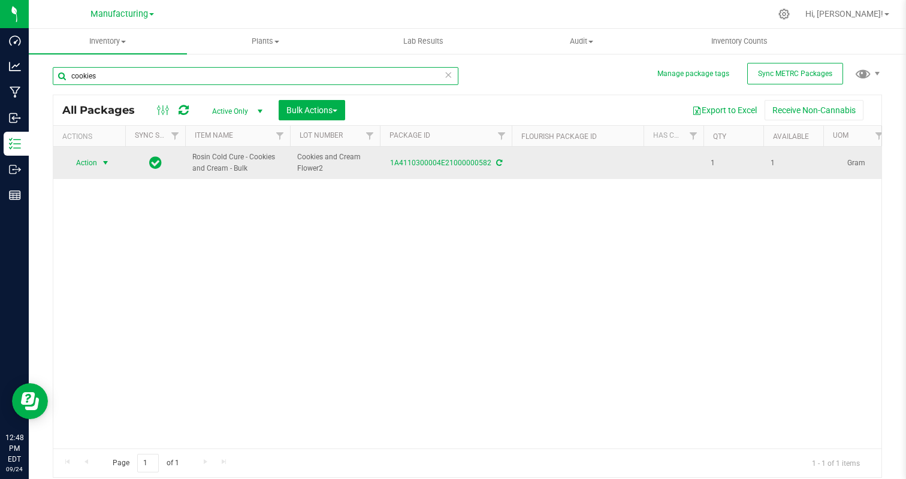
type input "cookies"
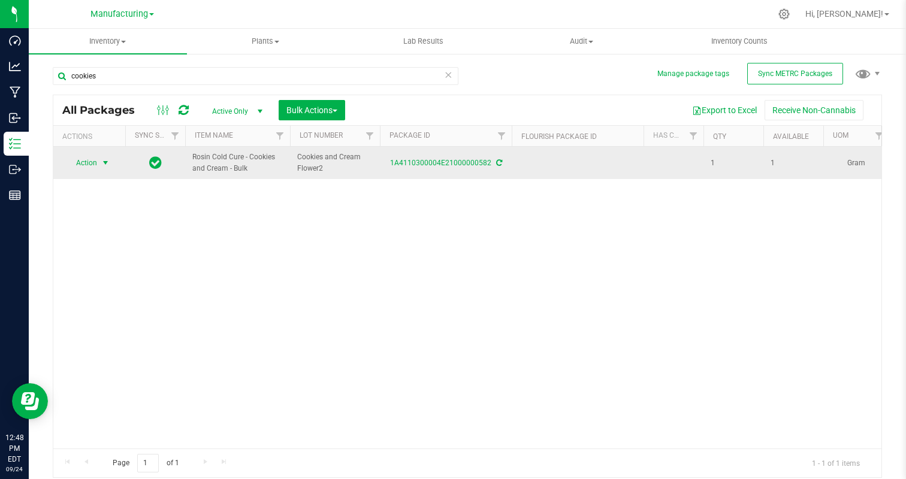
click at [81, 162] on span "Action" at bounding box center [81, 163] width 32 height 17
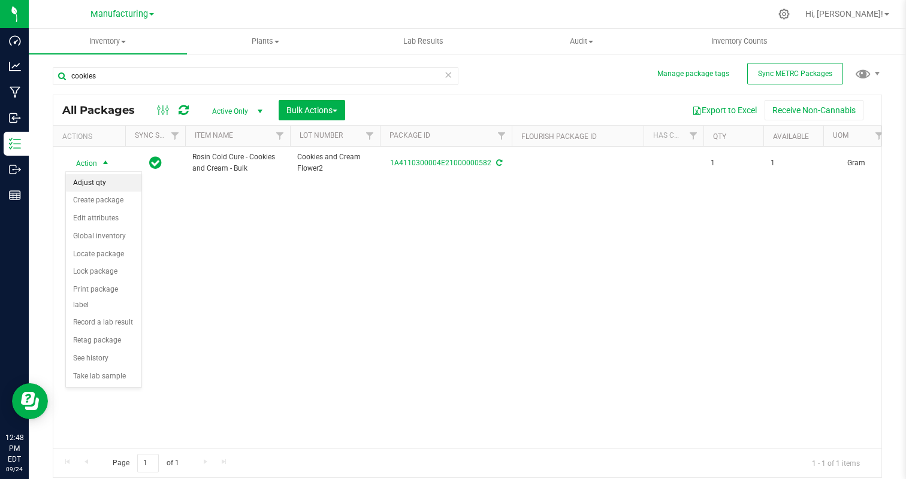
click at [98, 181] on li "Adjust qty" at bounding box center [103, 183] width 75 height 18
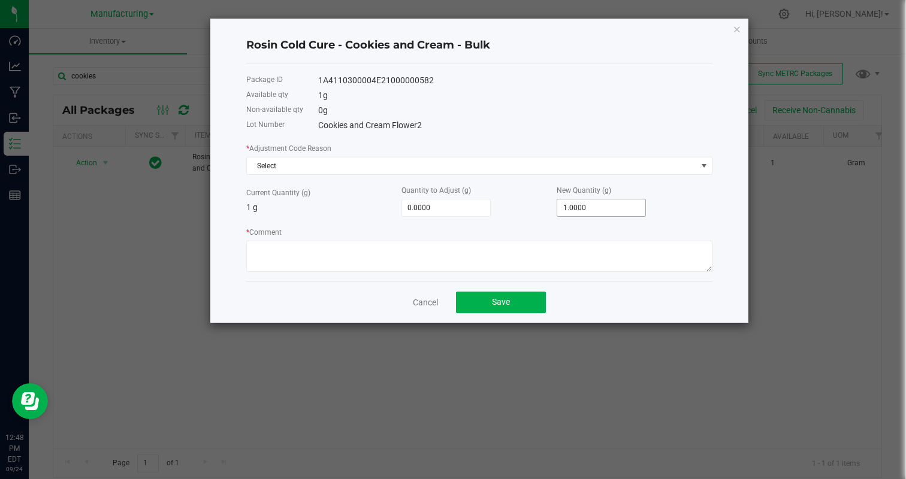
type input "1"
click at [611, 207] on input "1" at bounding box center [601, 207] width 88 height 17
type input "13.0000"
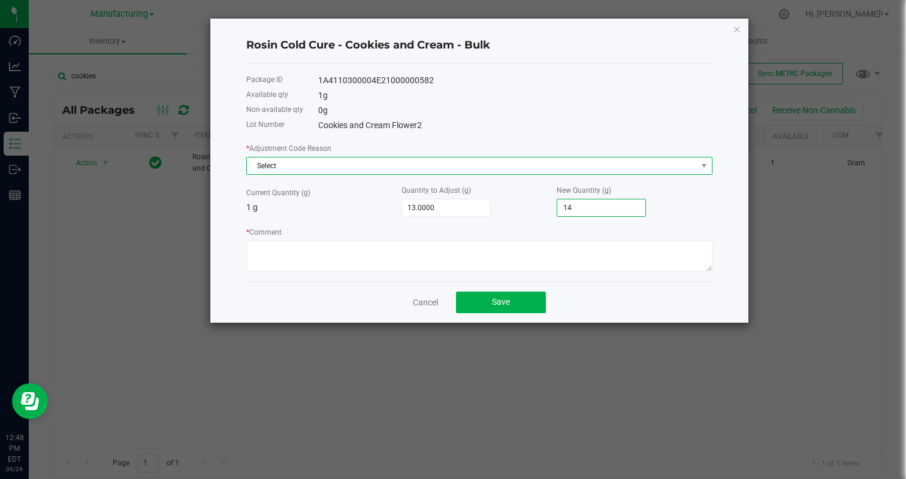
type input "14.0000"
click at [452, 172] on span "Select" at bounding box center [472, 166] width 450 height 17
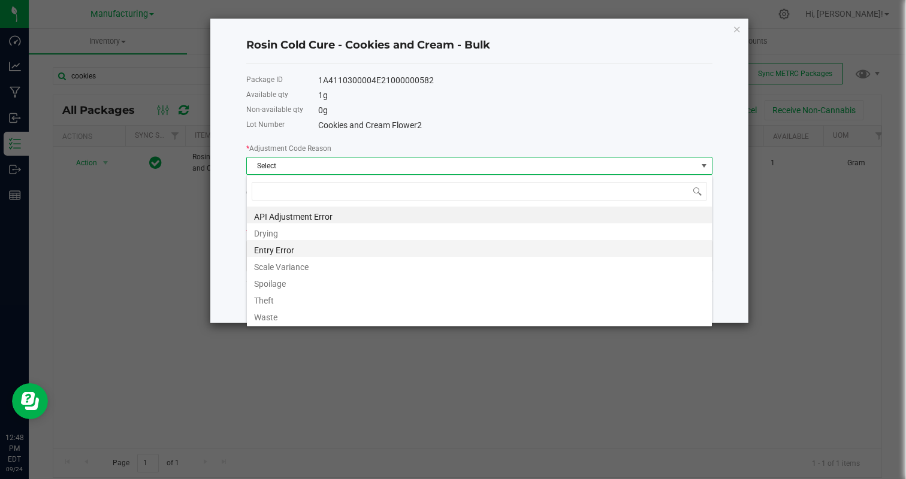
scroll to position [18, 466]
click at [294, 255] on li "Entry Error" at bounding box center [479, 248] width 465 height 17
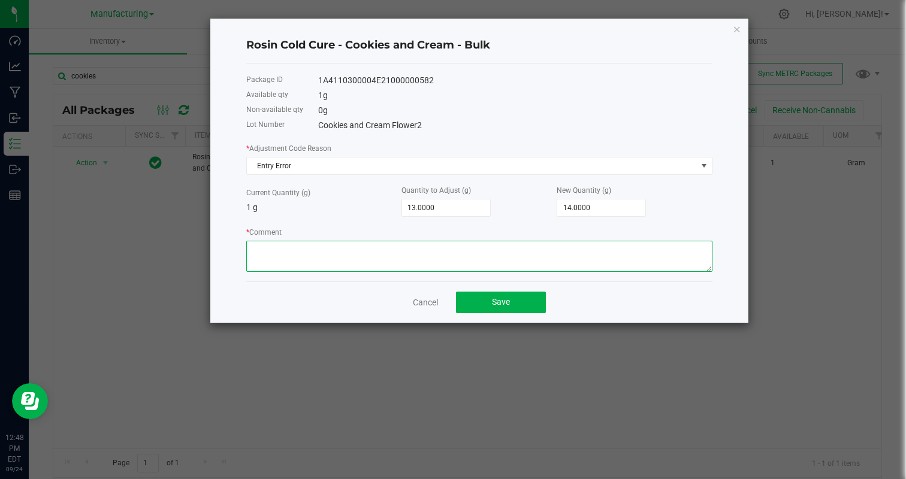
click at [315, 255] on textarea "* Comment" at bounding box center [479, 256] width 466 height 31
type textarea "entry error"
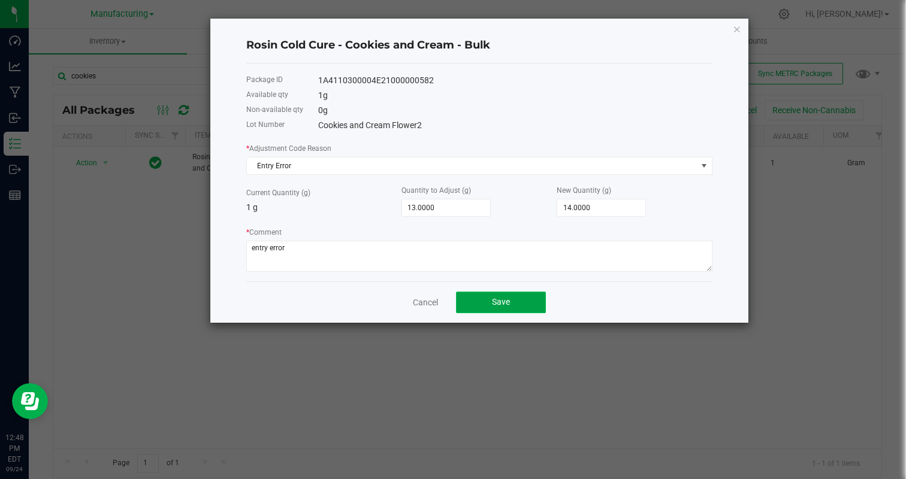
click at [507, 305] on span "Save" at bounding box center [501, 302] width 18 height 10
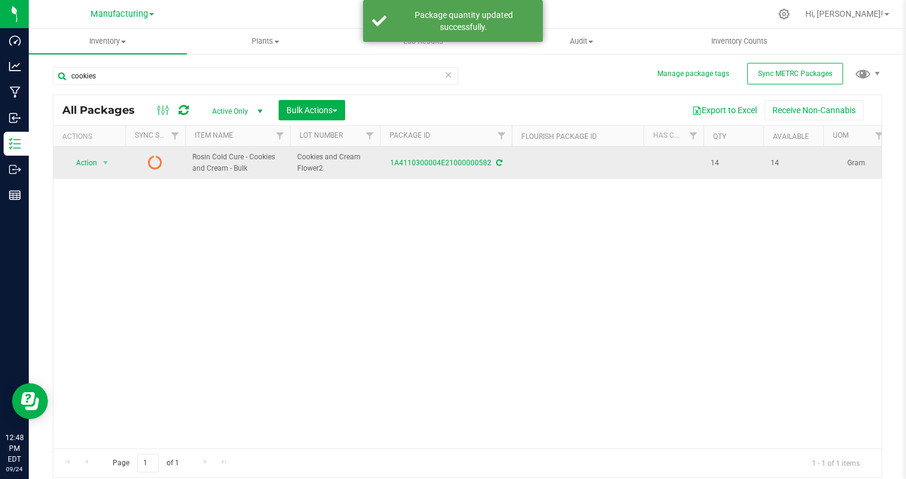
click at [497, 162] on icon at bounding box center [499, 162] width 6 height 7
click at [83, 161] on span "Action" at bounding box center [81, 163] width 32 height 17
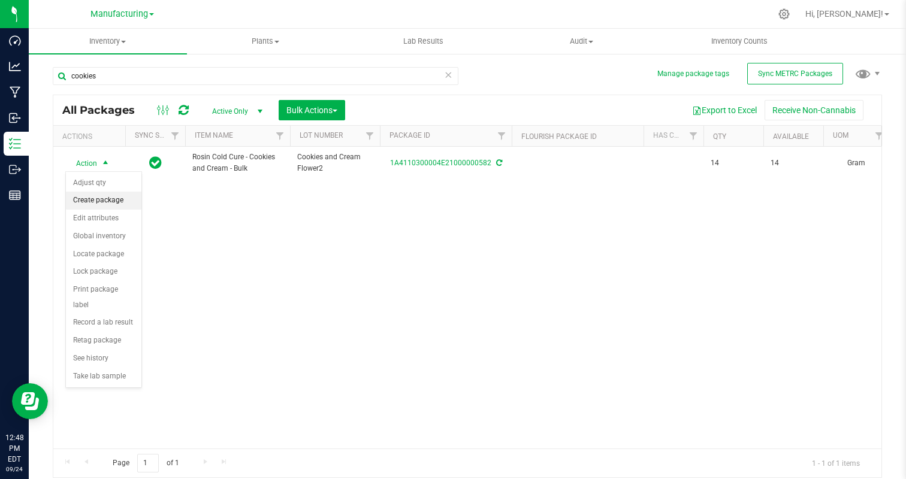
click at [101, 196] on li "Create package" at bounding box center [103, 201] width 75 height 18
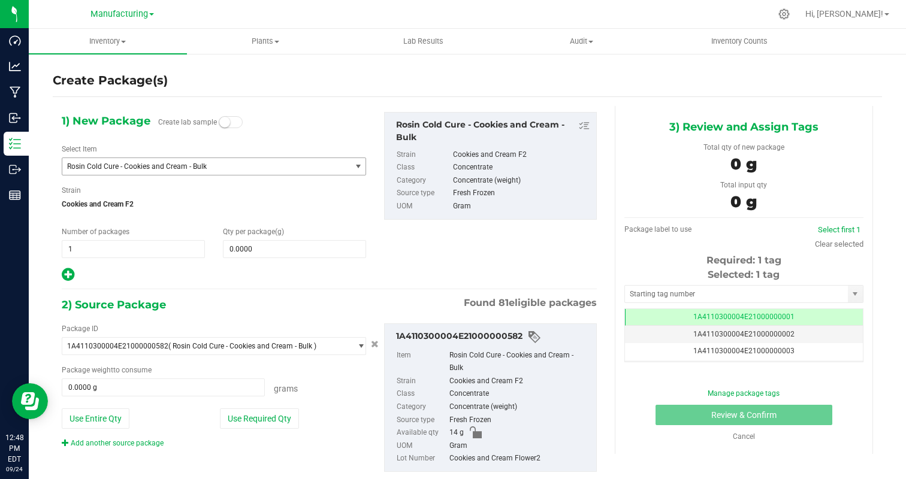
click at [219, 165] on span "Rosin Cold Cure - Cookies and Cream - Bulk" at bounding box center [201, 166] width 268 height 8
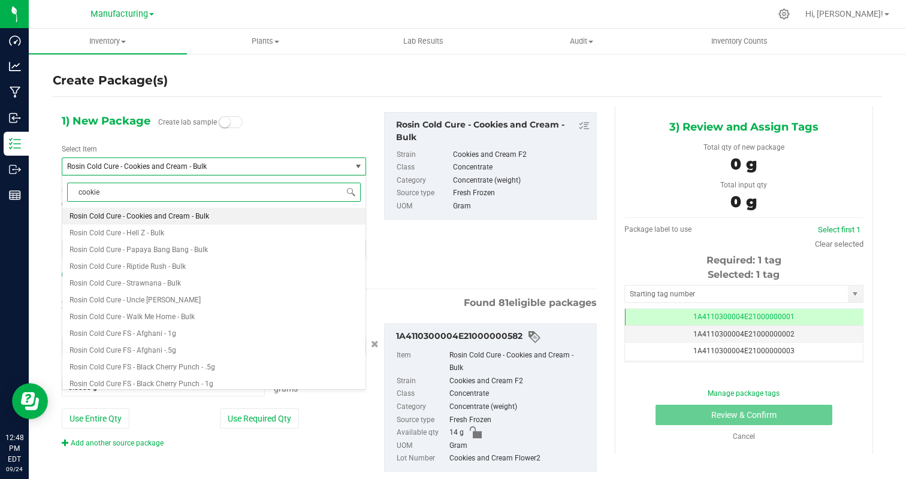
type input "cookies"
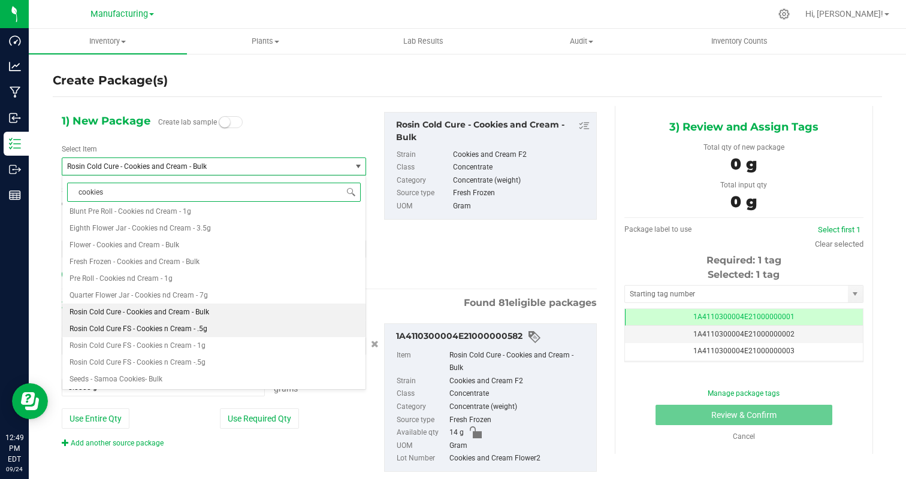
click at [221, 325] on li "Rosin Cold Cure FS - Cookies n Cream - .5g" at bounding box center [213, 328] width 303 height 17
type input "0"
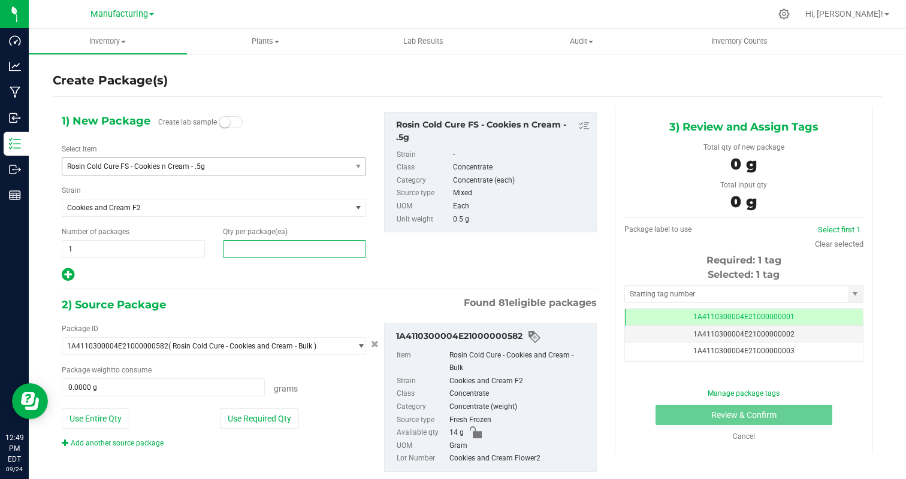
click at [292, 254] on span at bounding box center [294, 249] width 143 height 18
type input "7"
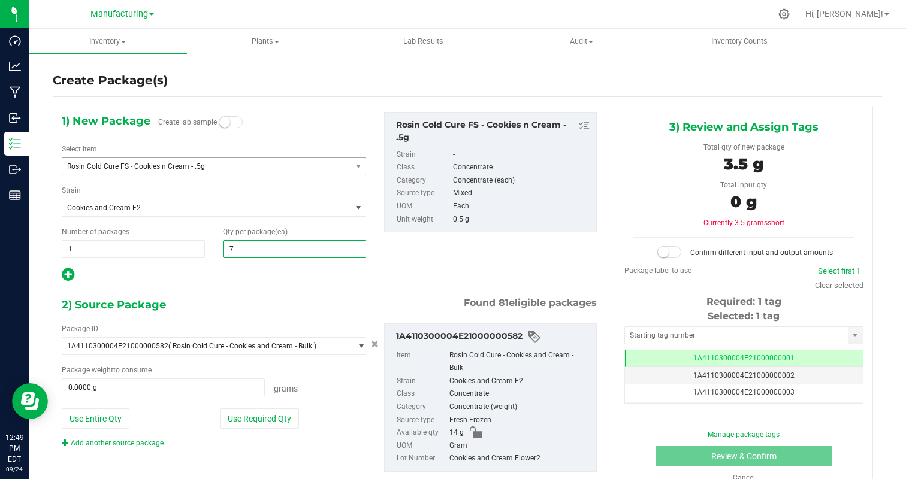
type input "7"
click at [204, 284] on div "1) New Package Create lab sample Select Item Rosin Cold Cure FS - Cookies n Cre…" at bounding box center [329, 301] width 553 height 391
click at [273, 420] on button "Use Required Qty" at bounding box center [259, 418] width 79 height 20
type input "3.5000 g"
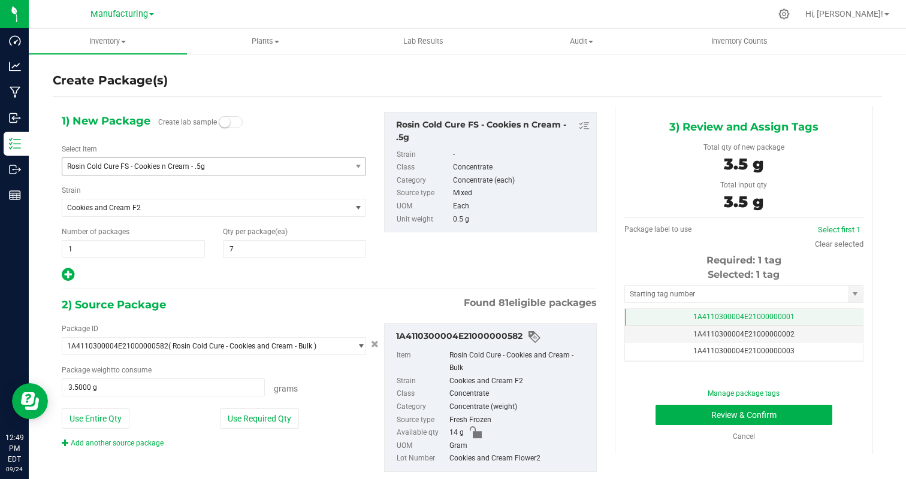
click at [819, 316] on td "1A4110300004E21000000001" at bounding box center [744, 317] width 238 height 17
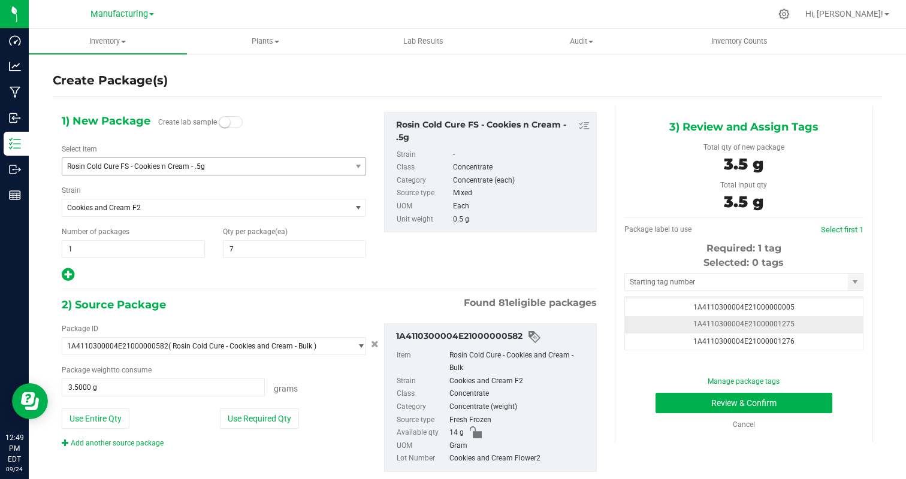
click at [815, 322] on td "1A4110300004E21000001275" at bounding box center [744, 324] width 238 height 17
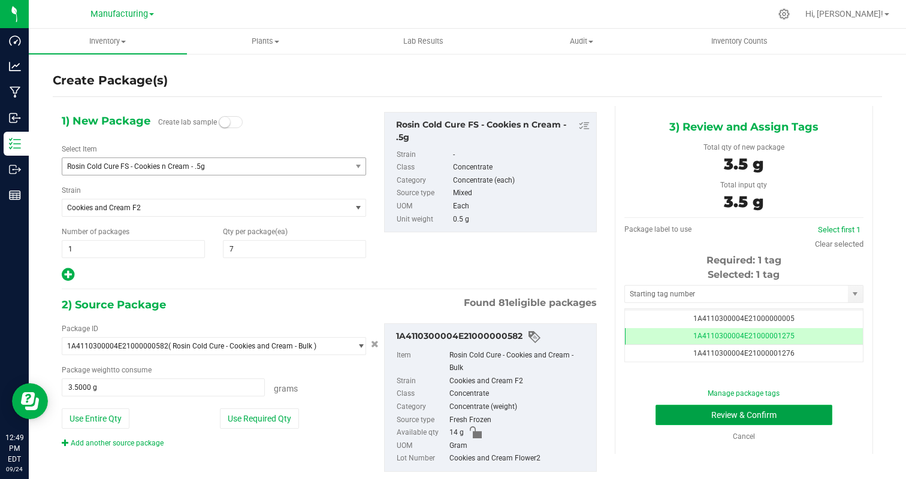
click at [784, 418] on button "Review & Confirm" at bounding box center [743, 415] width 177 height 20
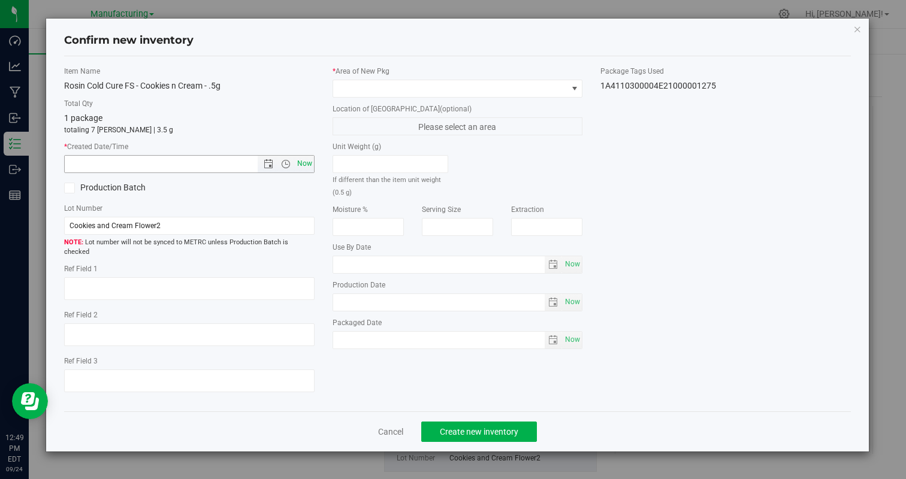
click at [302, 168] on span "Now" at bounding box center [304, 163] width 20 height 17
type input "9/24/2025 12:49 PM"
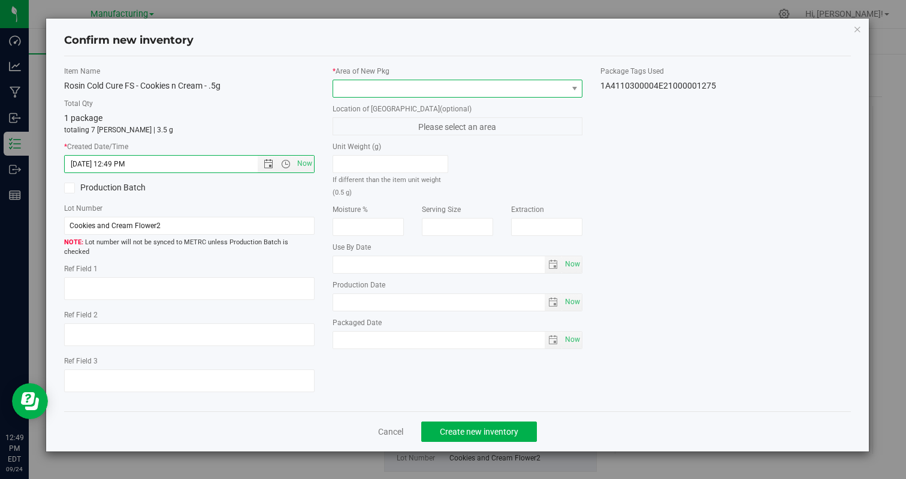
click at [370, 93] on span at bounding box center [450, 88] width 234 height 17
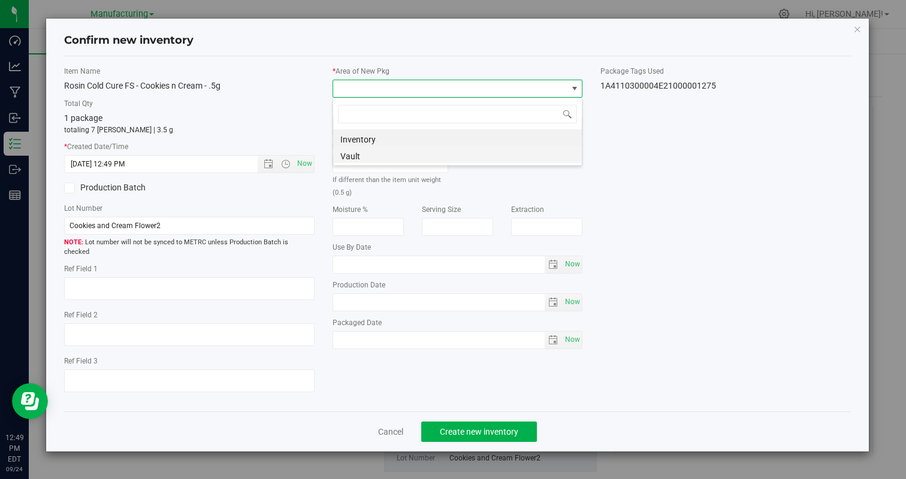
click at [366, 149] on li "Vault" at bounding box center [457, 154] width 249 height 17
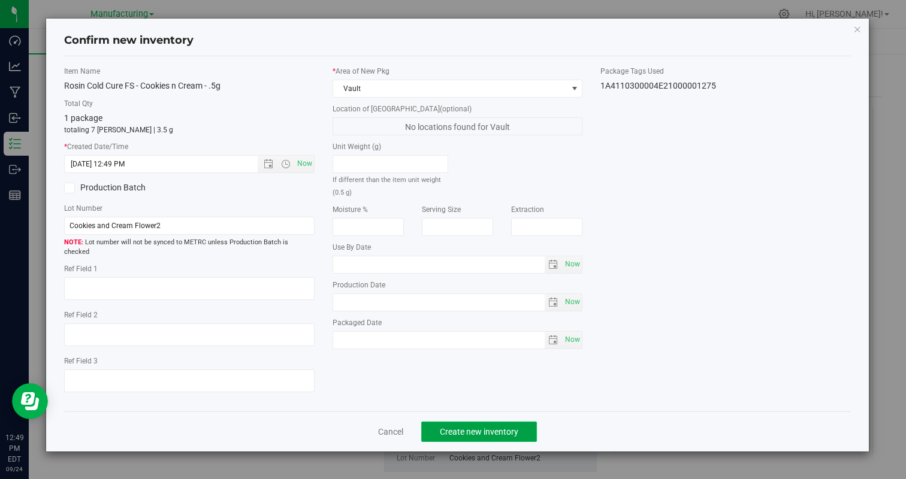
click at [508, 427] on button "Create new inventory" at bounding box center [479, 432] width 116 height 20
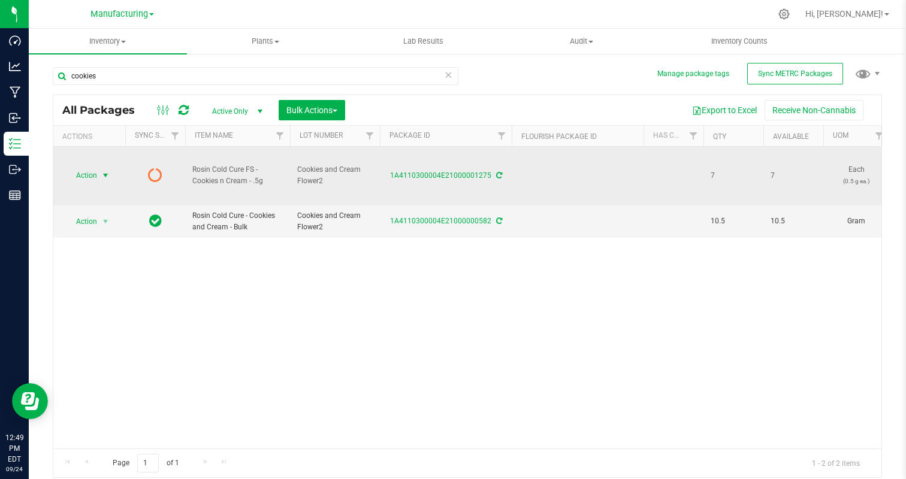
click at [83, 173] on span "Action" at bounding box center [81, 175] width 32 height 17
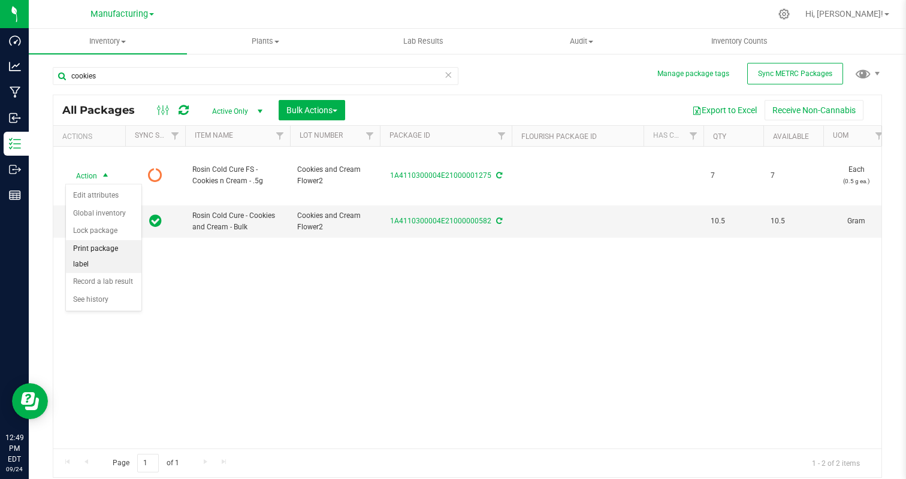
click at [110, 250] on li "Print package label" at bounding box center [103, 256] width 75 height 33
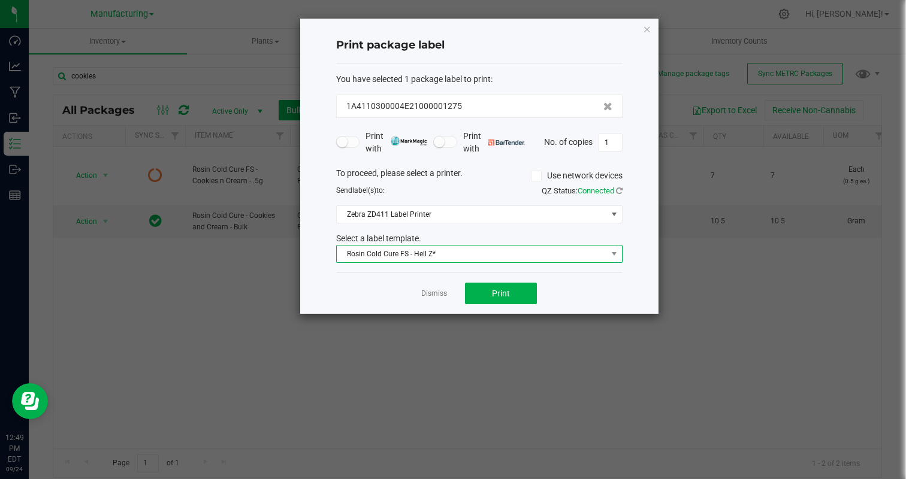
click at [458, 259] on span "Rosin Cold Cure FS - Hell Z*" at bounding box center [472, 254] width 270 height 17
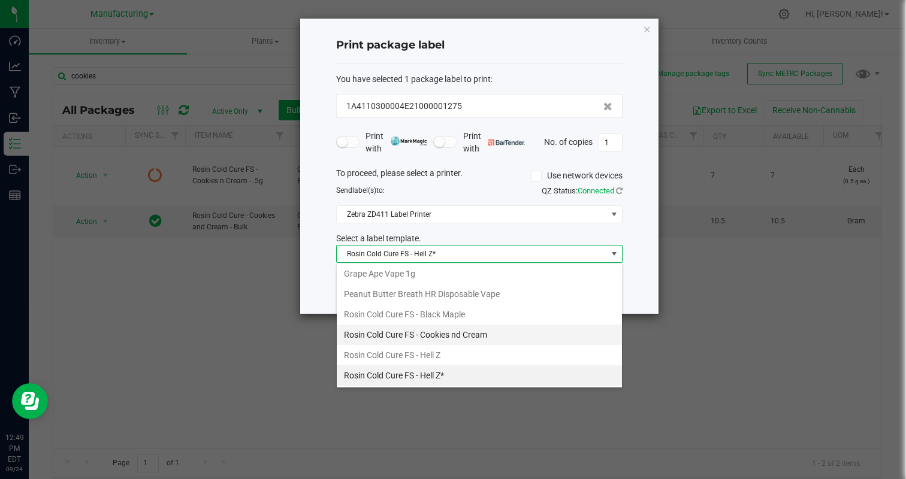
click at [468, 337] on li "Rosin Cold Cure FS - Cookies nd Cream" at bounding box center [479, 335] width 285 height 20
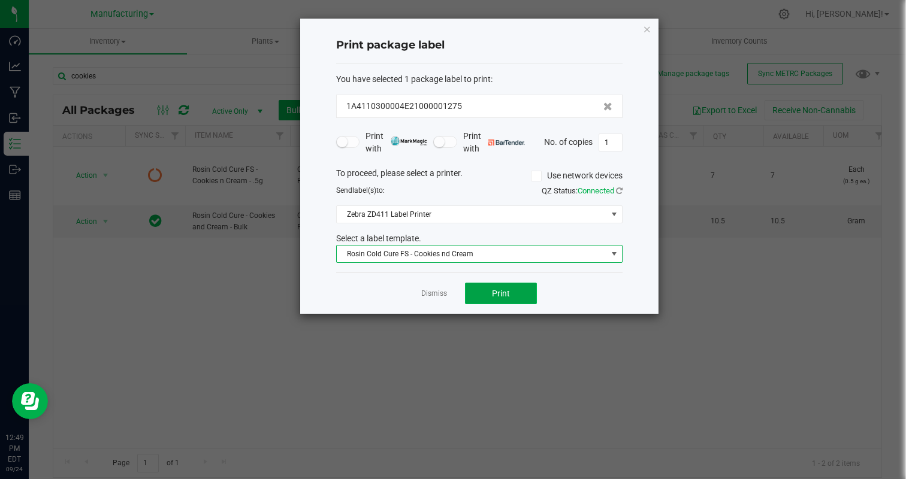
click at [518, 298] on button "Print" at bounding box center [501, 294] width 72 height 22
click at [608, 146] on input "1" at bounding box center [610, 142] width 23 height 17
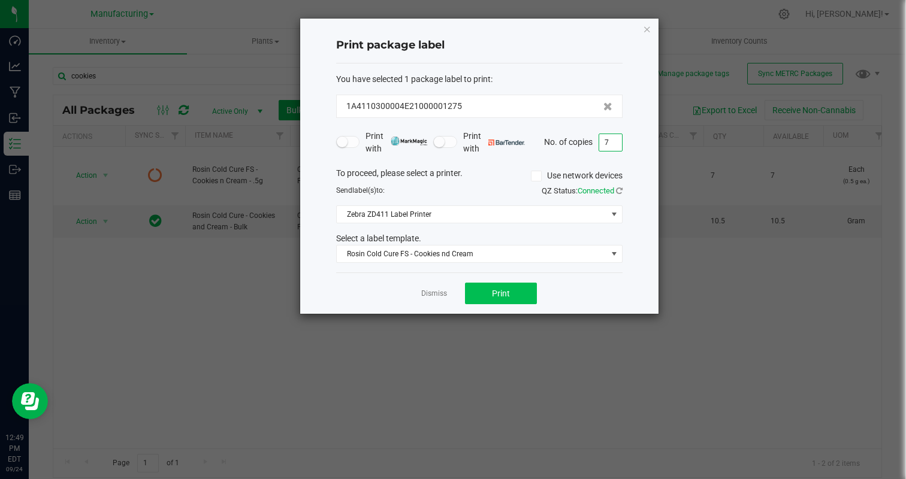
type input "7"
click at [486, 289] on button "Print" at bounding box center [501, 294] width 72 height 22
click at [445, 292] on link "Dismiss" at bounding box center [434, 294] width 26 height 10
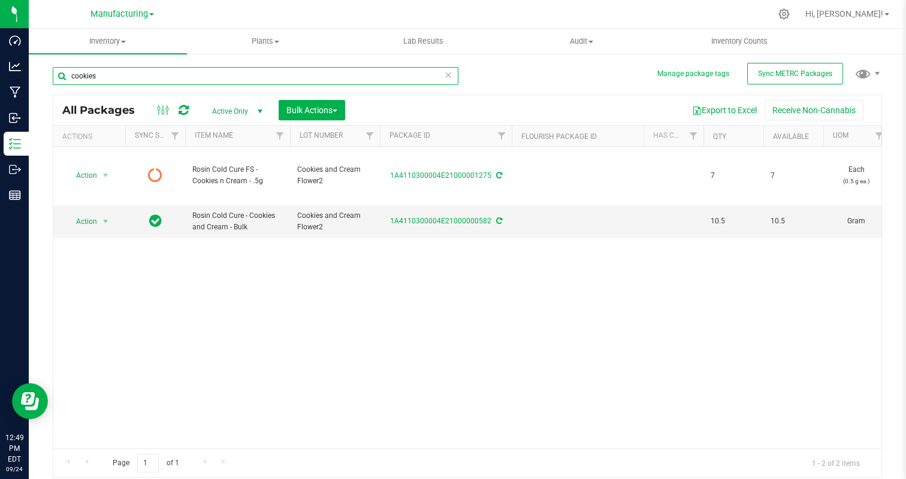
click at [177, 72] on input "cookies" at bounding box center [255, 76] width 405 height 18
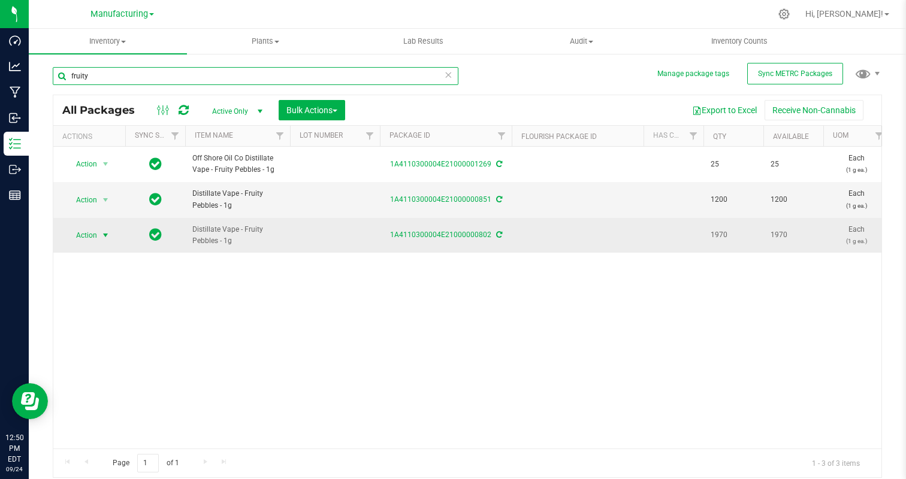
type input "fruity"
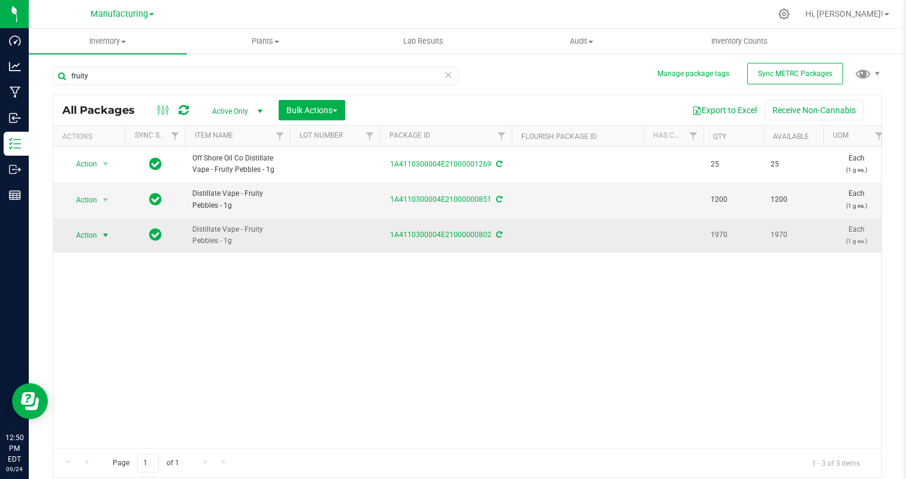
click at [95, 237] on span "Action" at bounding box center [81, 235] width 32 height 17
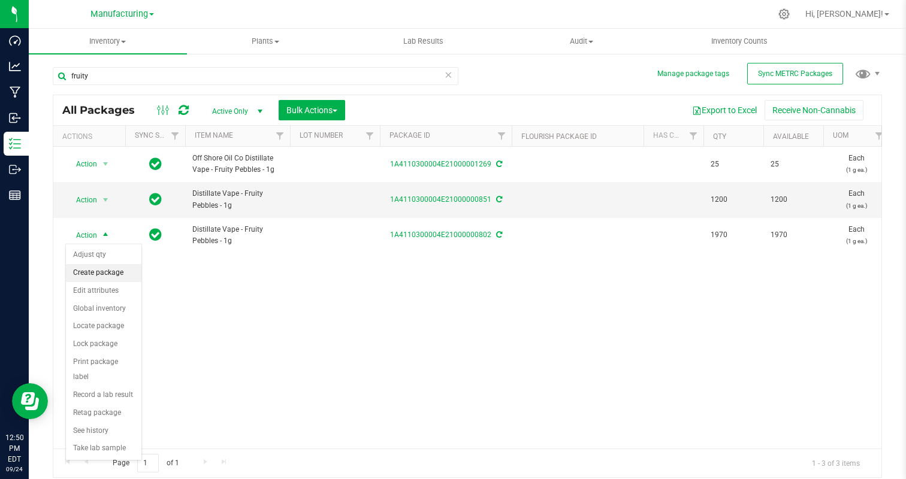
click at [108, 268] on li "Create package" at bounding box center [103, 273] width 75 height 18
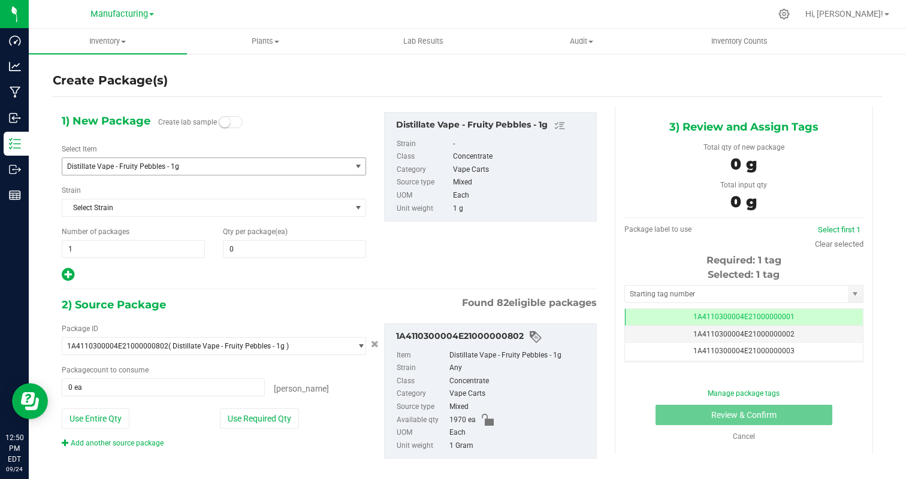
click at [178, 159] on span "Distillate Vape - Fruity Pebbles - 1g" at bounding box center [206, 166] width 288 height 17
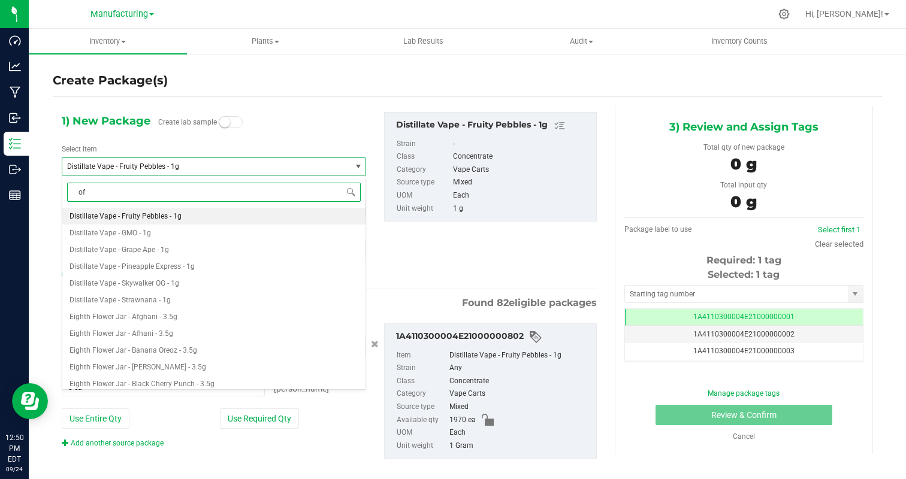
type input "off"
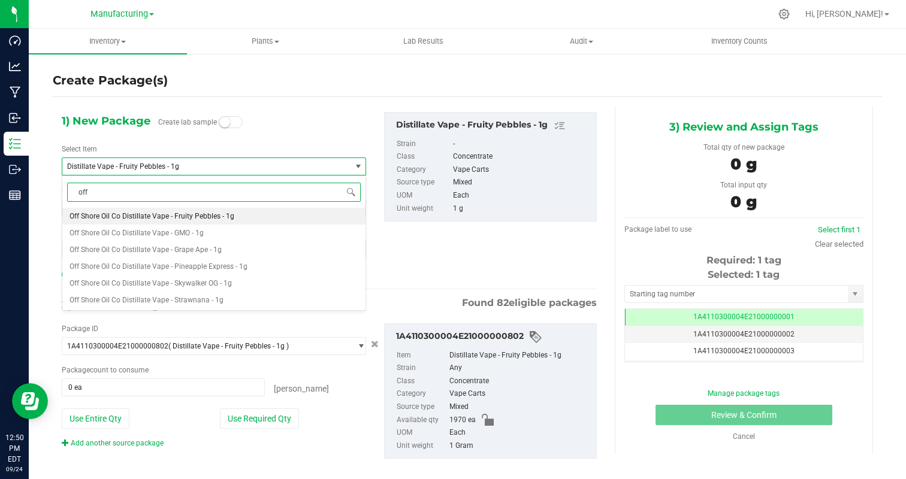
click at [237, 213] on li "Off Shore Oil Co Distillate Vape - Fruity Pebbles - 1g" at bounding box center [213, 216] width 303 height 17
type input "0"
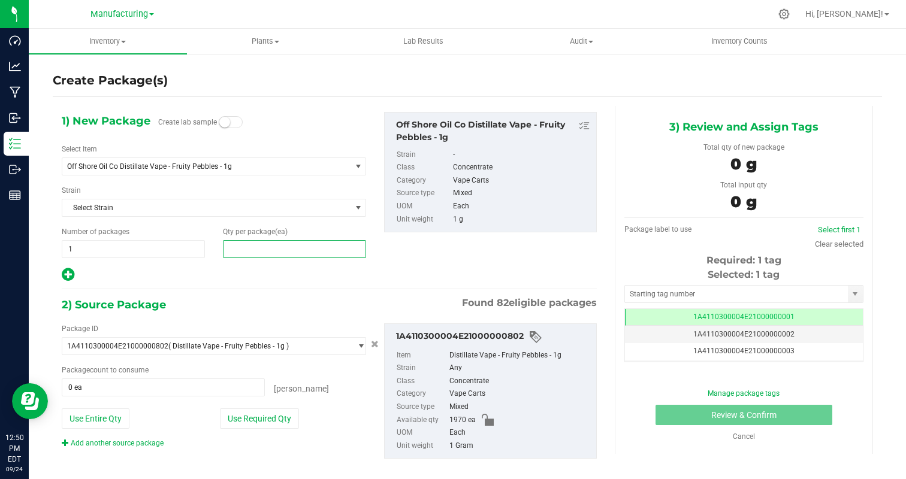
click at [278, 243] on span at bounding box center [294, 249] width 143 height 18
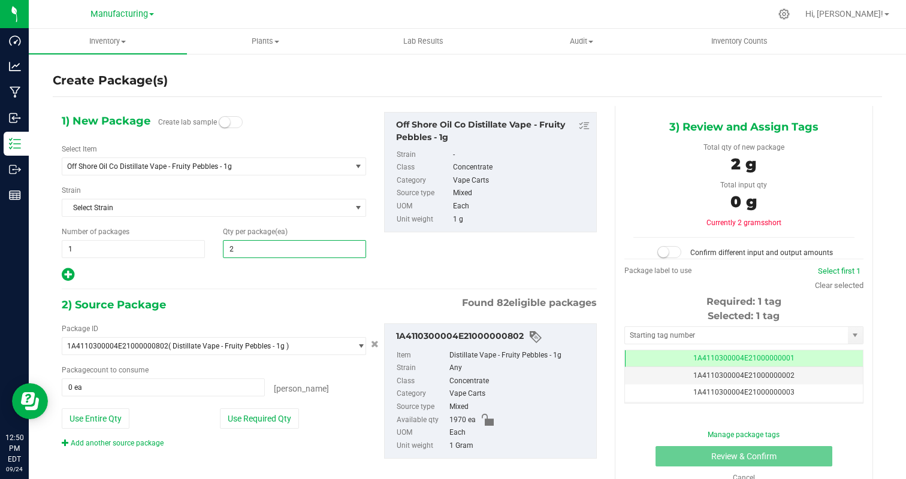
type input "25"
click at [252, 422] on button "Use Required Qty" at bounding box center [259, 418] width 79 height 20
type input "25 ea"
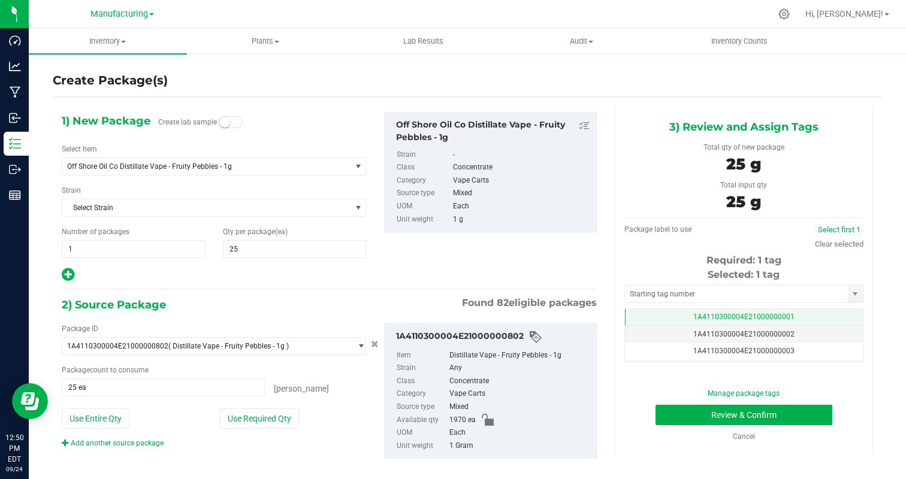
click at [812, 316] on td "1A4110300004E21000000001" at bounding box center [744, 317] width 238 height 17
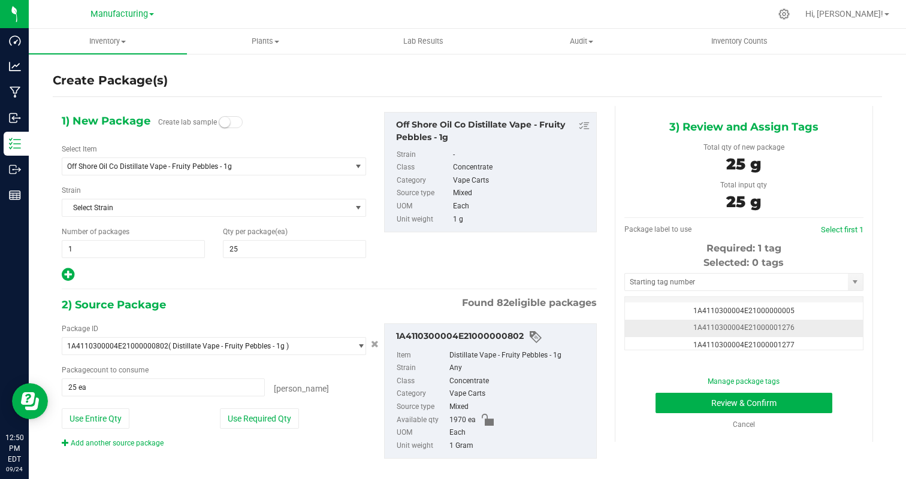
click at [807, 325] on td "1A4110300004E21000001276" at bounding box center [744, 328] width 238 height 17
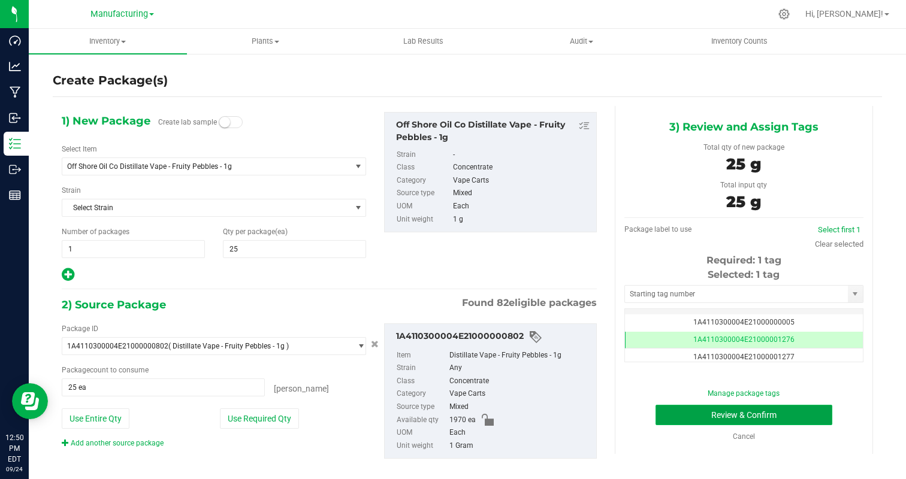
click at [802, 411] on button "Review & Confirm" at bounding box center [743, 415] width 177 height 20
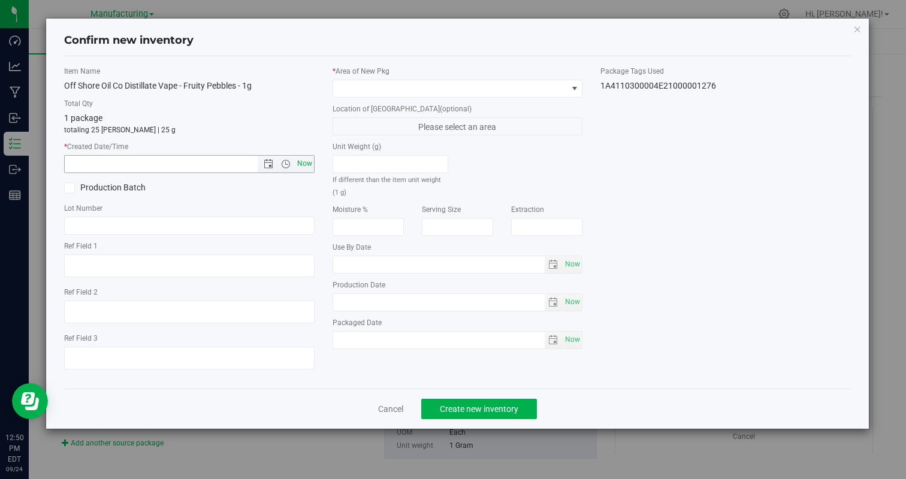
click at [308, 163] on span "Now" at bounding box center [304, 163] width 20 height 17
type input "9/24/2025 12:50 PM"
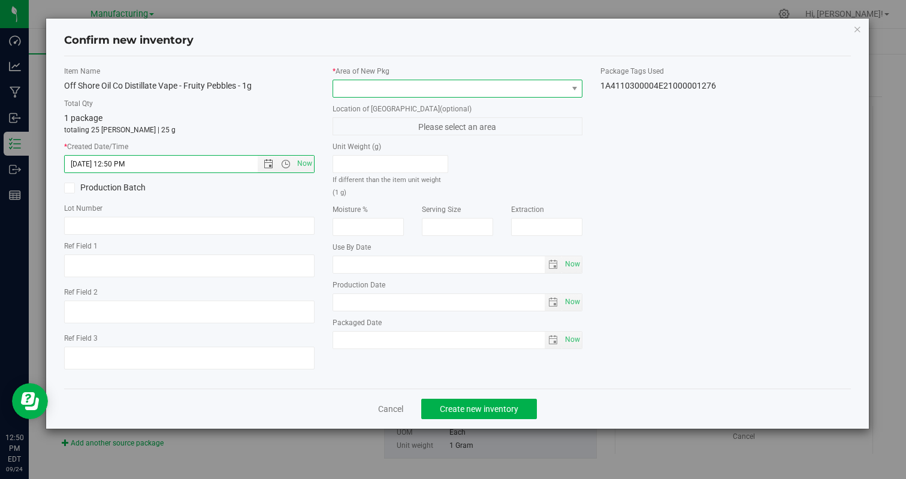
click at [408, 92] on span at bounding box center [450, 88] width 234 height 17
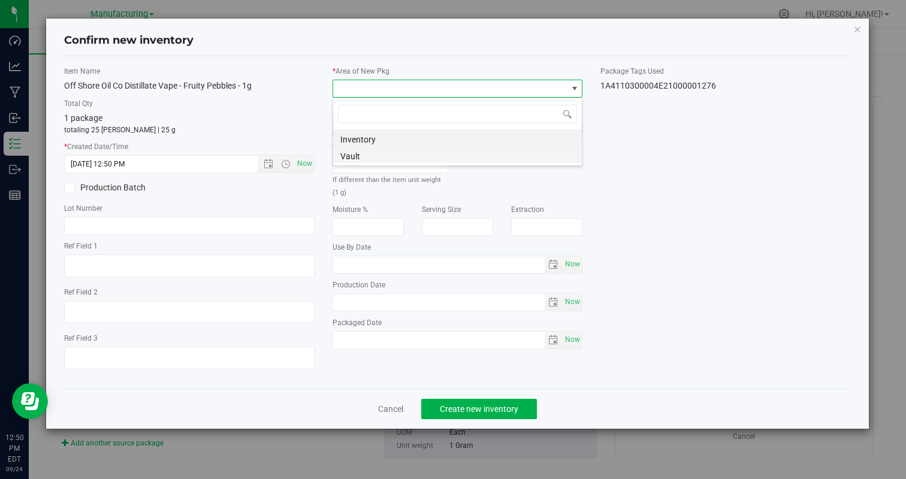
click at [370, 156] on li "Vault" at bounding box center [457, 154] width 249 height 17
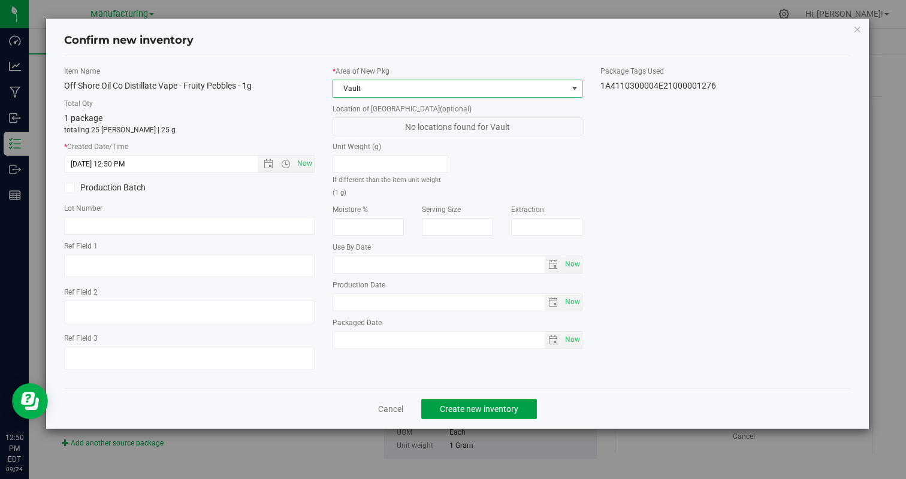
click at [456, 414] on button "Create new inventory" at bounding box center [479, 409] width 116 height 20
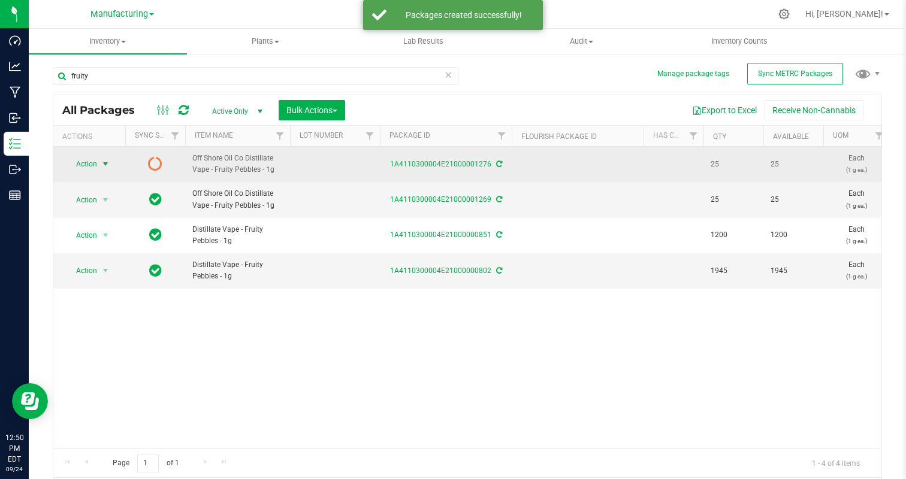
click at [93, 165] on span "Action" at bounding box center [81, 164] width 32 height 17
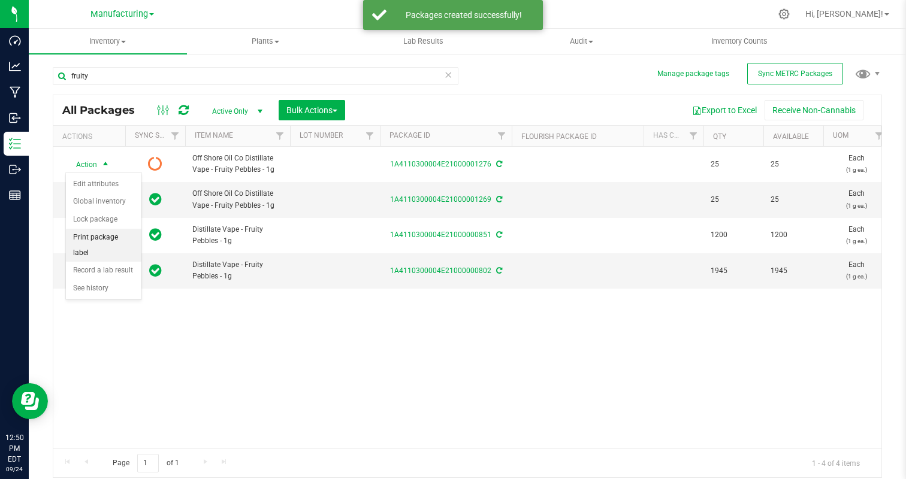
click at [102, 231] on li "Print package label" at bounding box center [103, 245] width 75 height 33
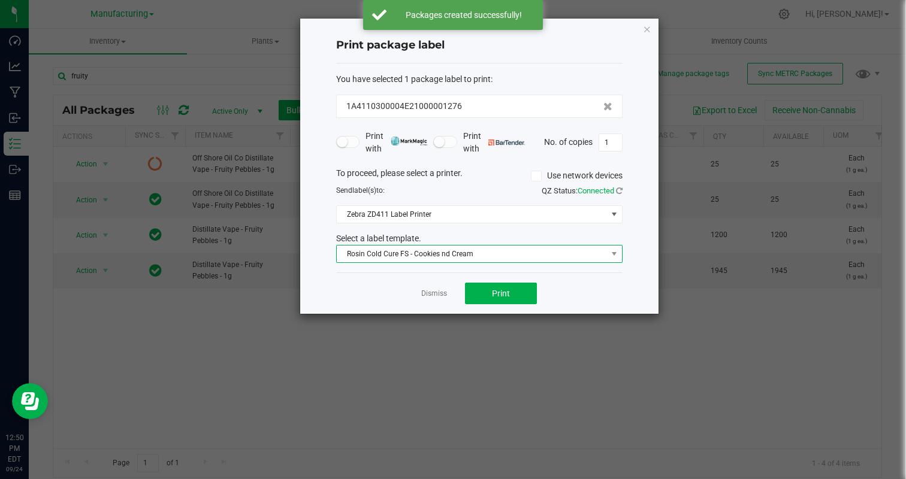
click at [476, 257] on span "Rosin Cold Cure FS - Cookies nd Cream" at bounding box center [472, 254] width 270 height 17
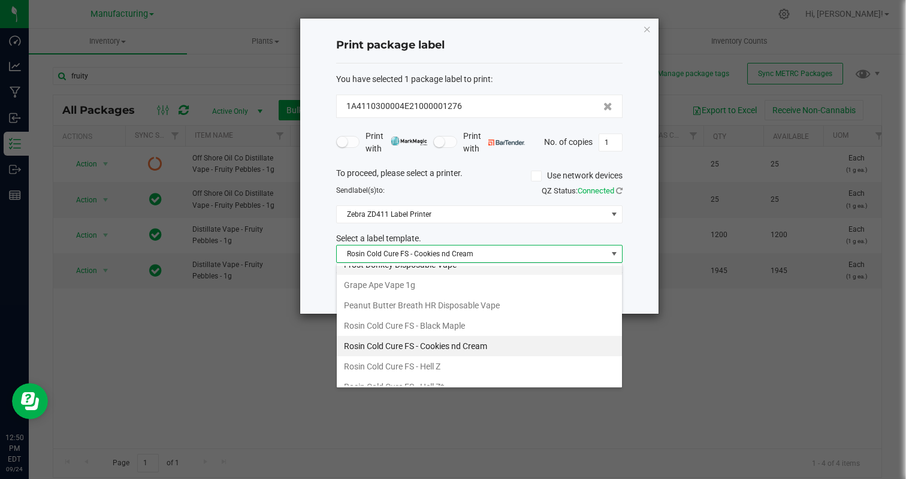
click at [421, 273] on li "Frost Donkey Disposable Vape" at bounding box center [479, 265] width 285 height 20
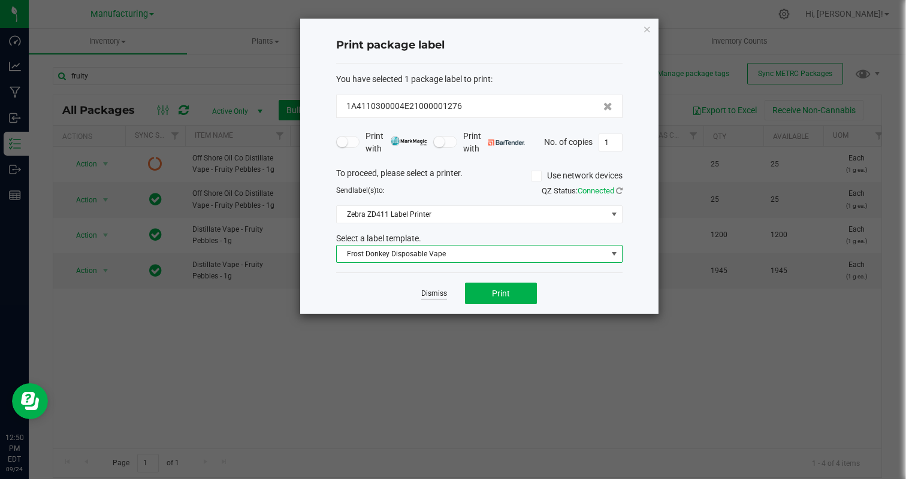
click at [429, 296] on link "Dismiss" at bounding box center [434, 294] width 26 height 10
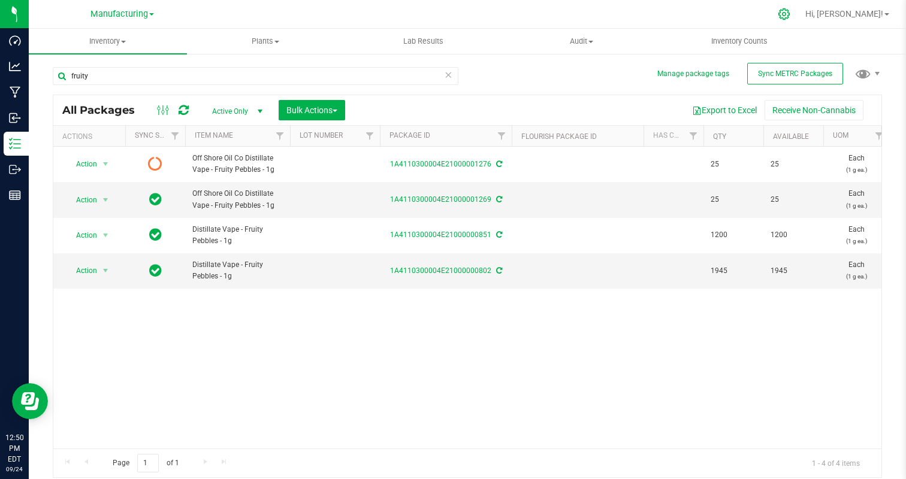
click at [790, 16] on icon at bounding box center [783, 14] width 13 height 13
click at [799, 17] on div at bounding box center [784, 14] width 30 height 26
click at [799, 16] on div at bounding box center [784, 14] width 30 height 26
click at [790, 13] on icon at bounding box center [783, 14] width 13 height 13
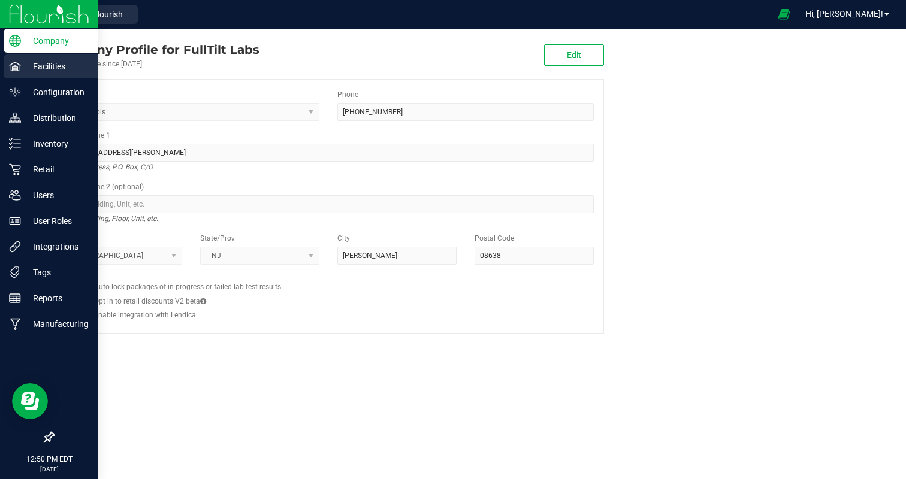
click at [38, 60] on p "Facilities" at bounding box center [57, 66] width 72 height 14
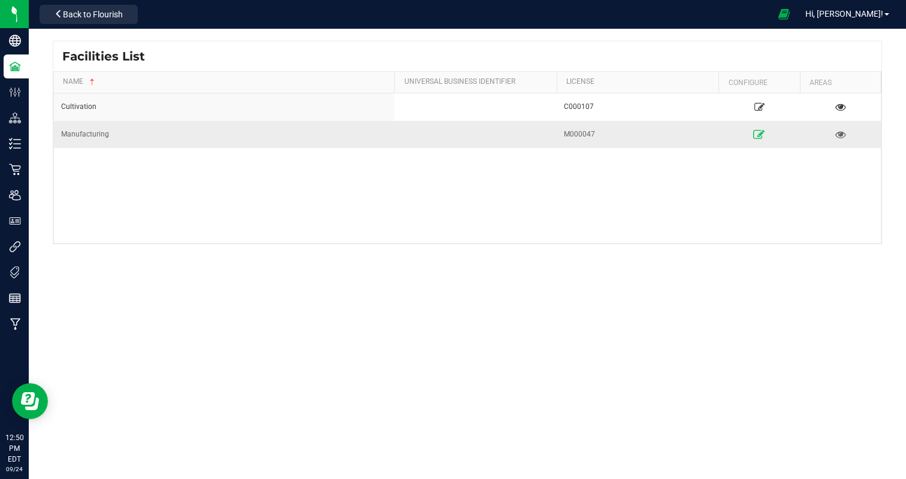
click at [758, 134] on icon at bounding box center [758, 134] width 11 height 8
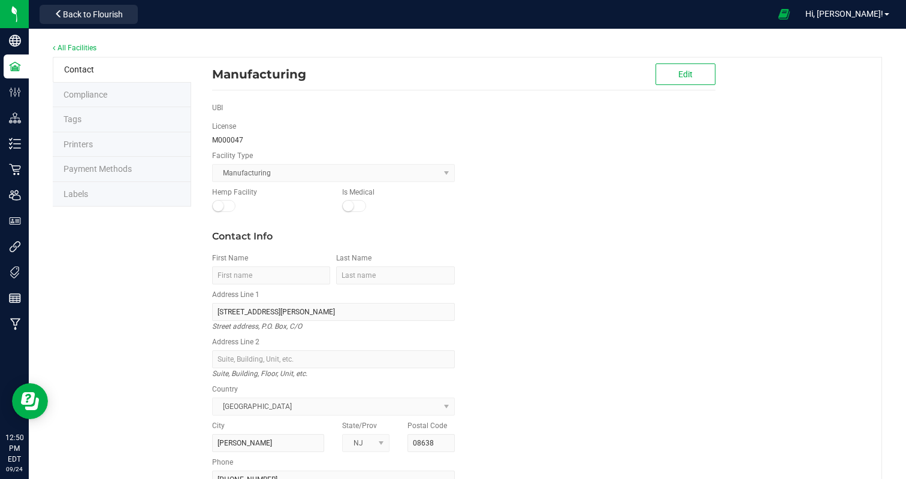
click at [75, 198] on li "Labels" at bounding box center [122, 194] width 138 height 25
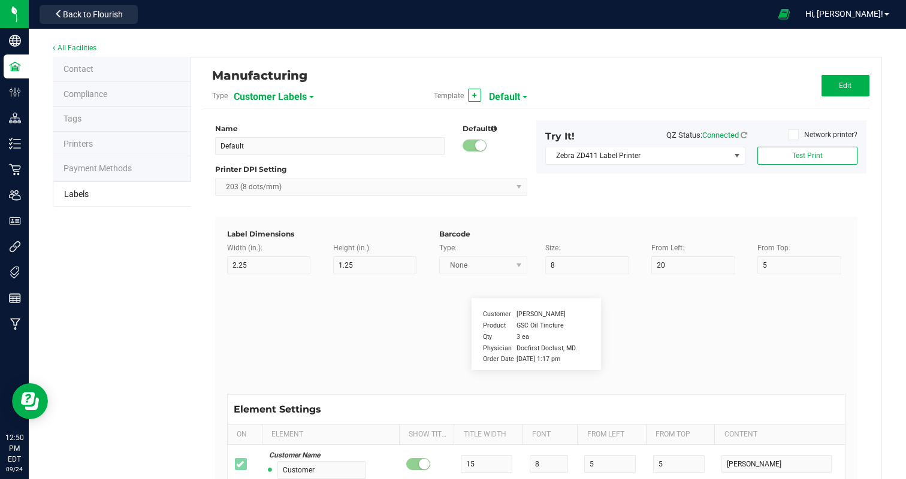
click at [271, 102] on span "Customer Labels" at bounding box center [270, 97] width 73 height 20
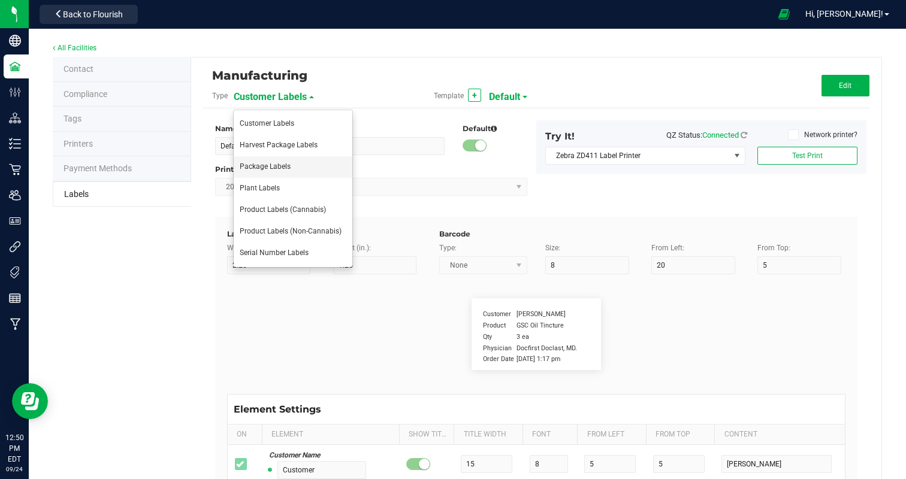
click at [281, 162] on li "Package Labels" at bounding box center [293, 167] width 119 height 22
type input "100mg Pink Lemonade Rosin Gummy"
type input "2"
type input "3"
type input "12"
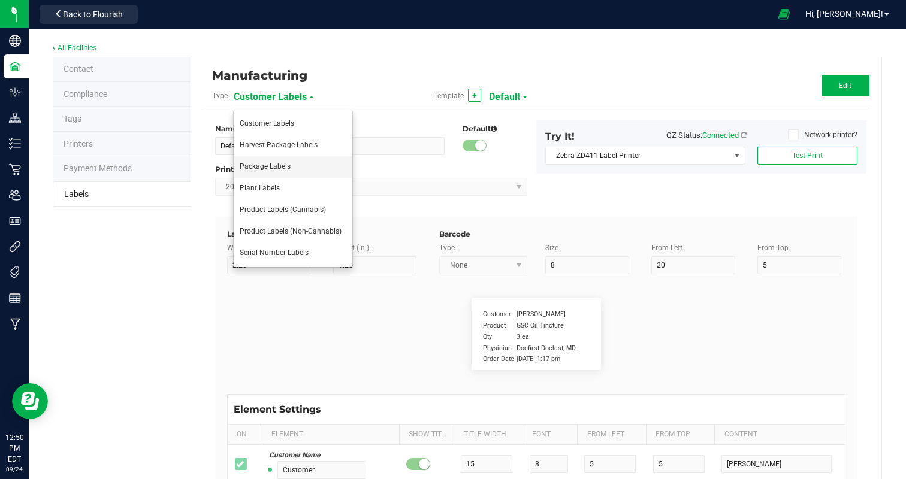
type input "7"
type input "62"
type input "Name"
type input "10"
type input "7"
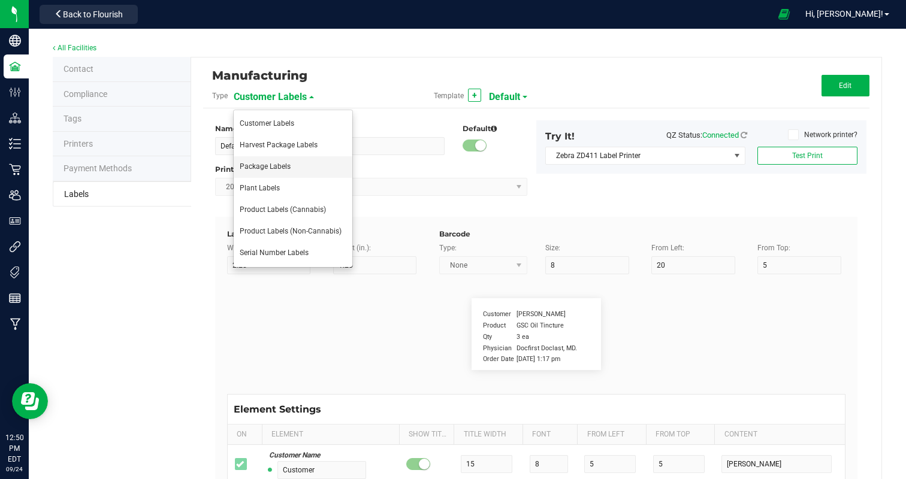
type input "4"
type input "100mg Hash Rosin Gummy - Pink Lemonade"
type input "Net Weight:"
type input "12"
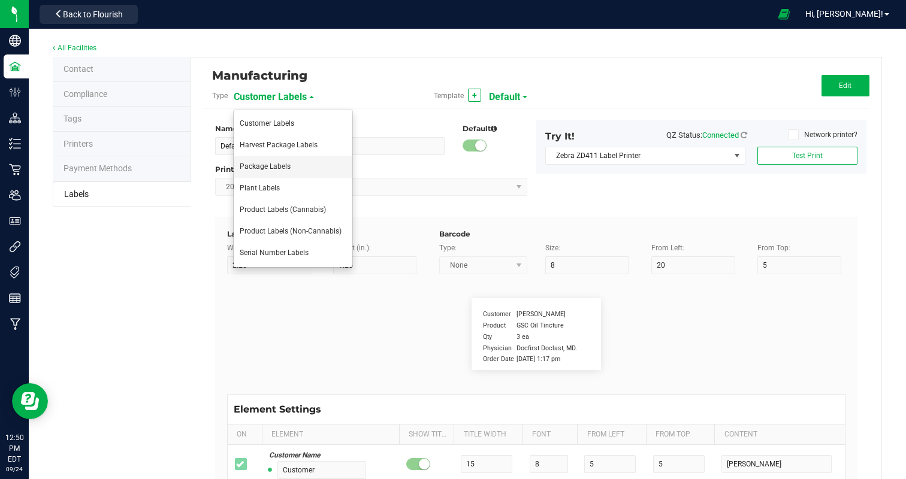
type input "6"
type input "4"
type input "19"
type input "100mg"
type input "Type"
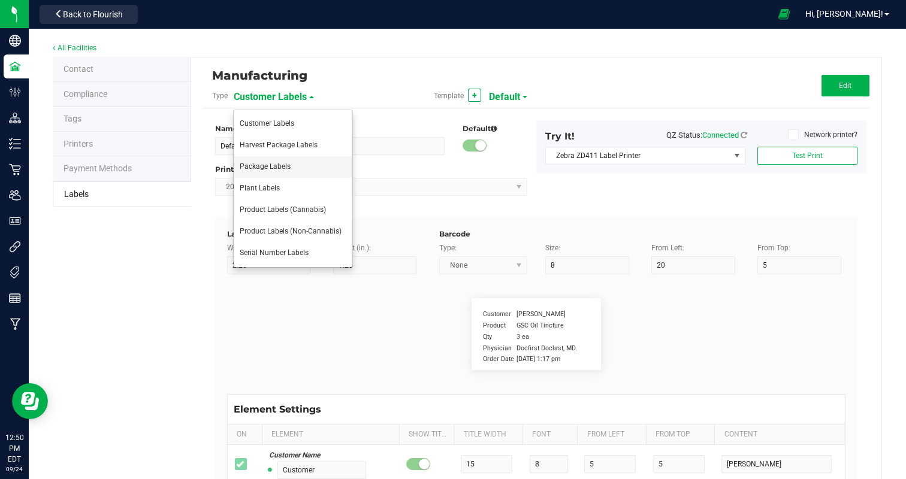
type input "10"
type input "6"
type input "4"
type input "10"
type input "Hash Rosin Edible"
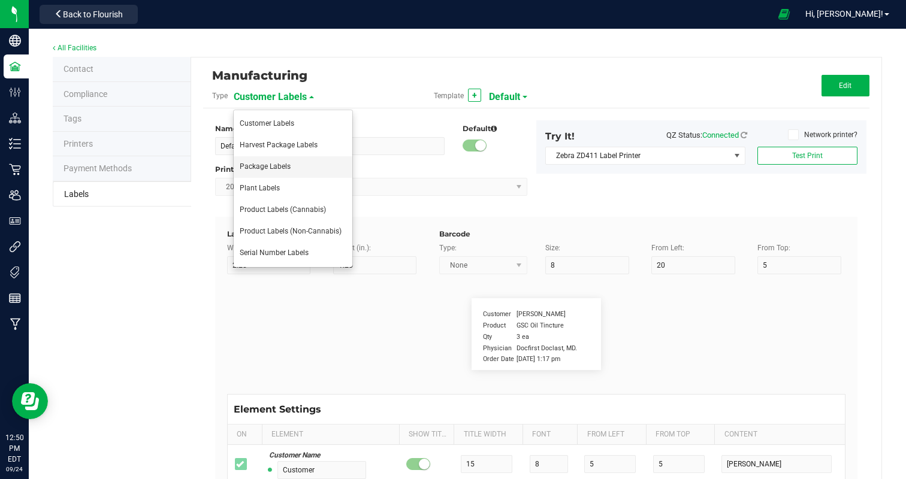
type input "Chemotype:"
type input "12"
type input "6"
type input "4"
type input "12"
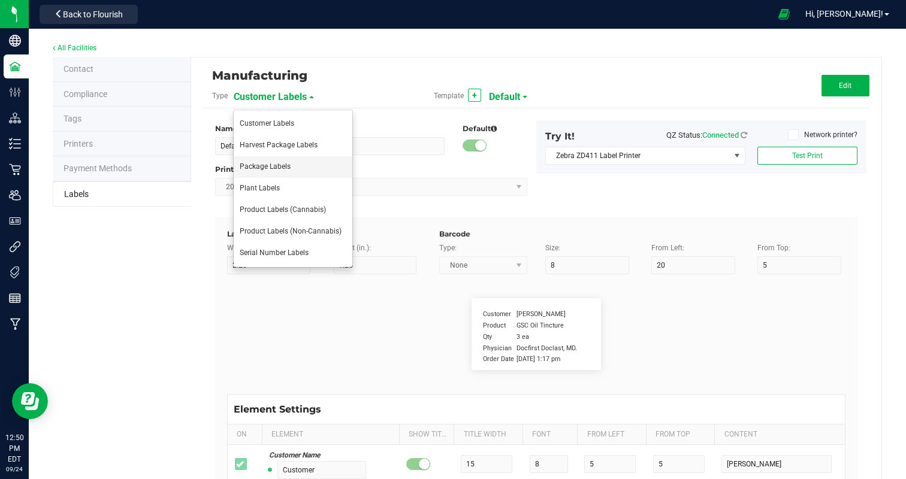
type input "High THC, Low CBD"
type input "Total Cannabinoids"
type input "19"
type input "6"
type input "4"
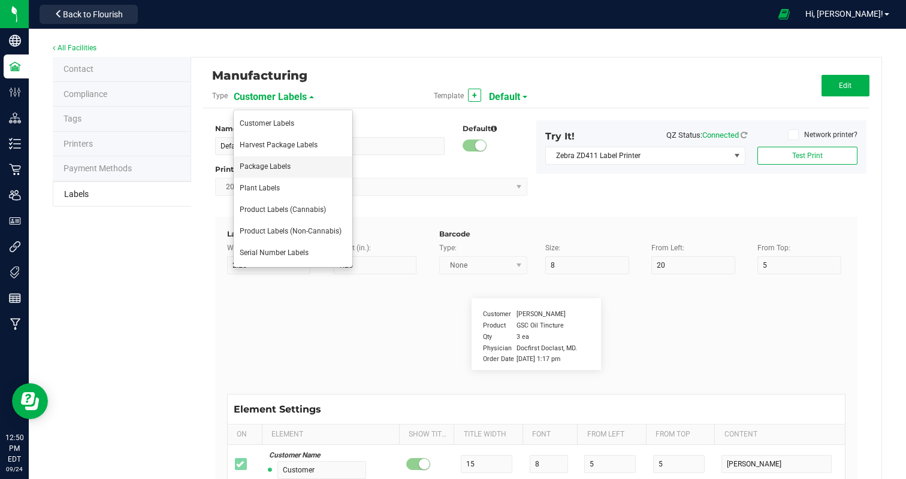
type input "15"
type input "10.62%"
type input "Total THC:"
type input "10"
type input "6"
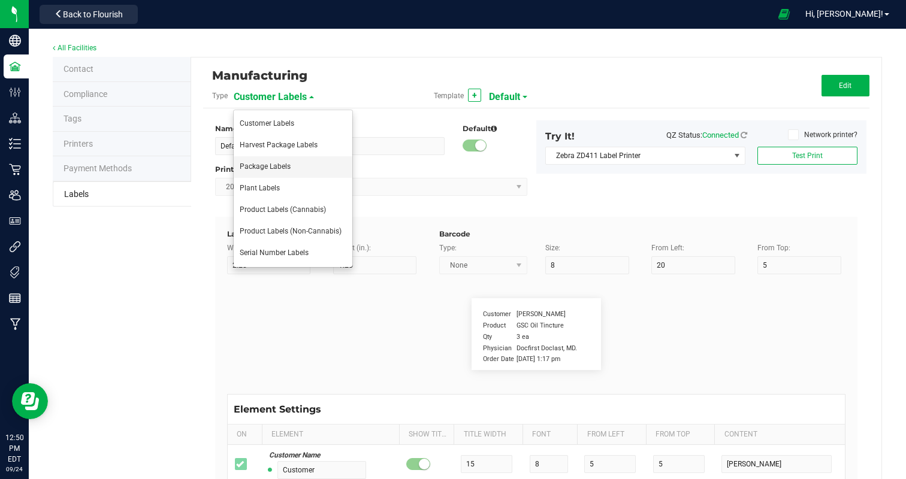
type input "30"
type input "15"
type input "9.75%"
type input "Total CBD:"
type input "10"
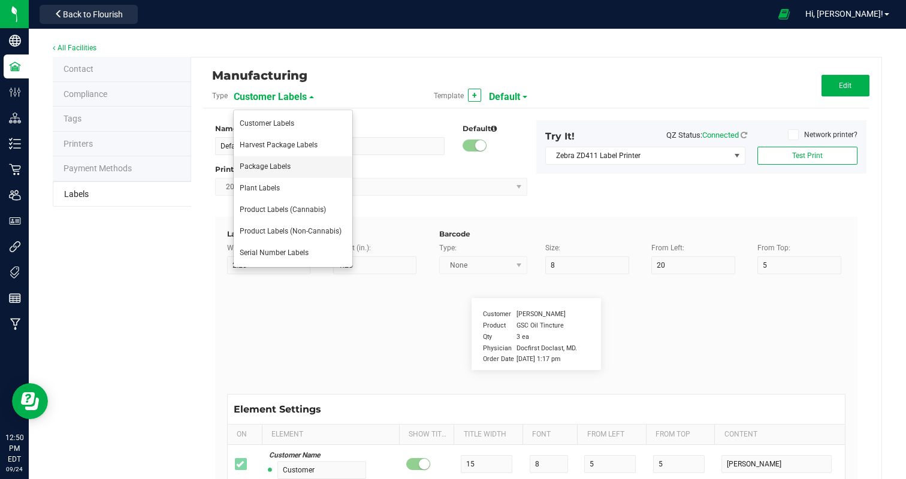
type input "6"
type input "30"
type input "17"
type input "0.05%"
type input "Total CBG:"
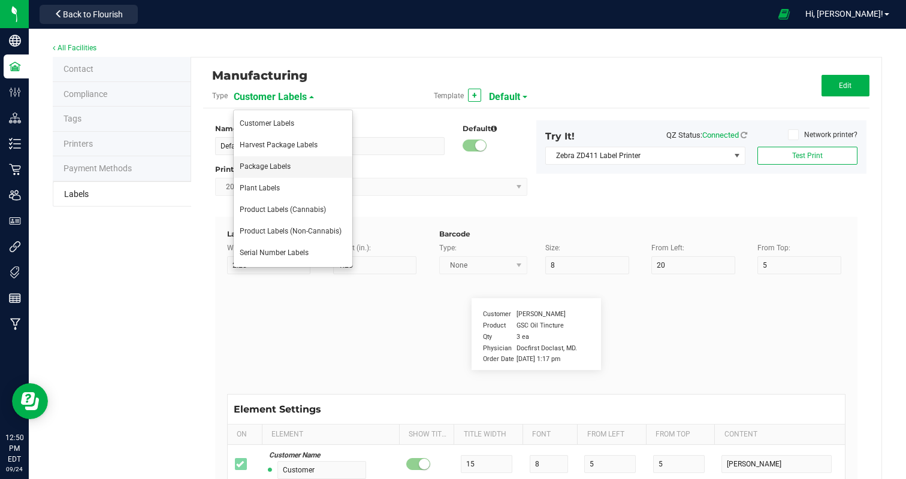
type input "10"
type input "6"
type input "4"
type input "17"
type input "0.32%"
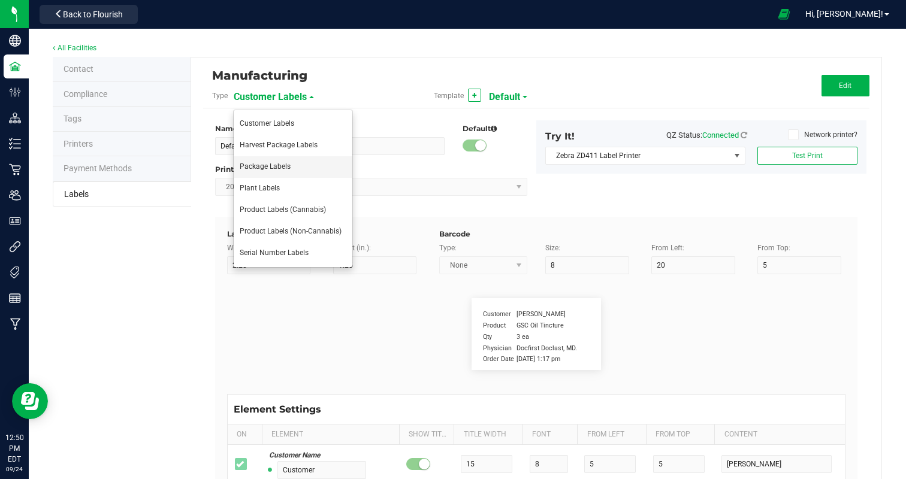
type input "Package Date"
type input "14"
type input "6"
type input "4"
type input "52"
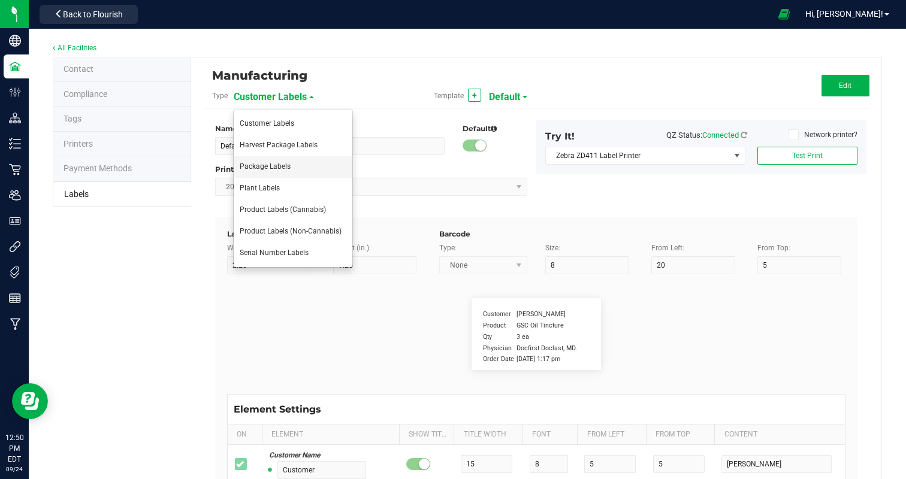
type input "09/16/25"
type input "Use By Date:"
type input "13"
type input "6"
type input "28"
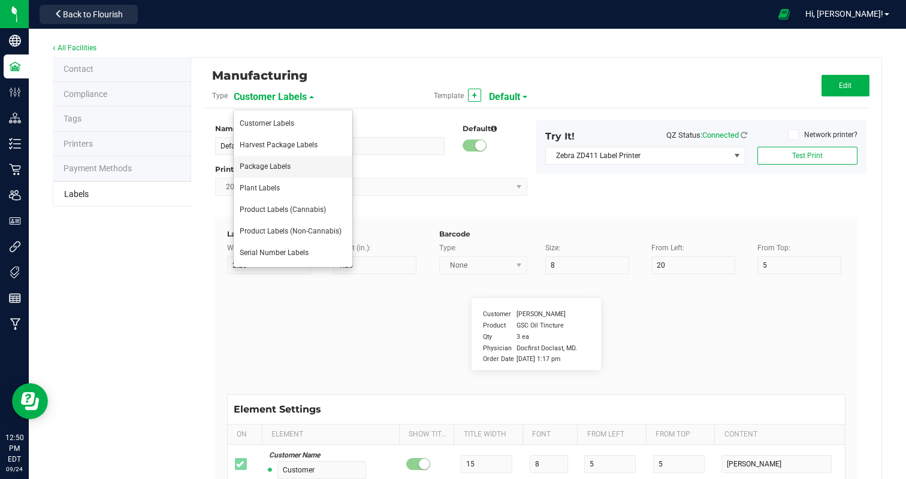
type input "52"
type input "03/16/26"
type input "Phone Number:"
type input "10"
type input "6"
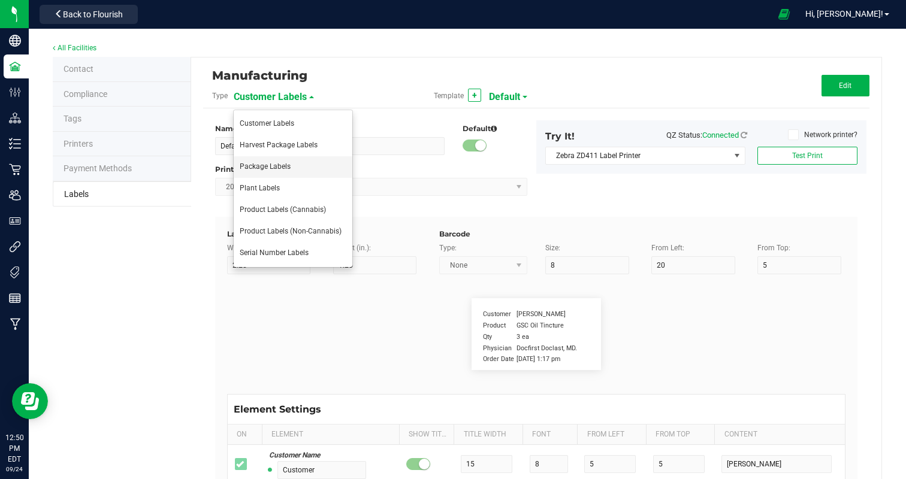
type input "4"
type input "50"
type input "(609) 895-6678 License Number M000047"
type input "100 Milligrams"
type input "6"
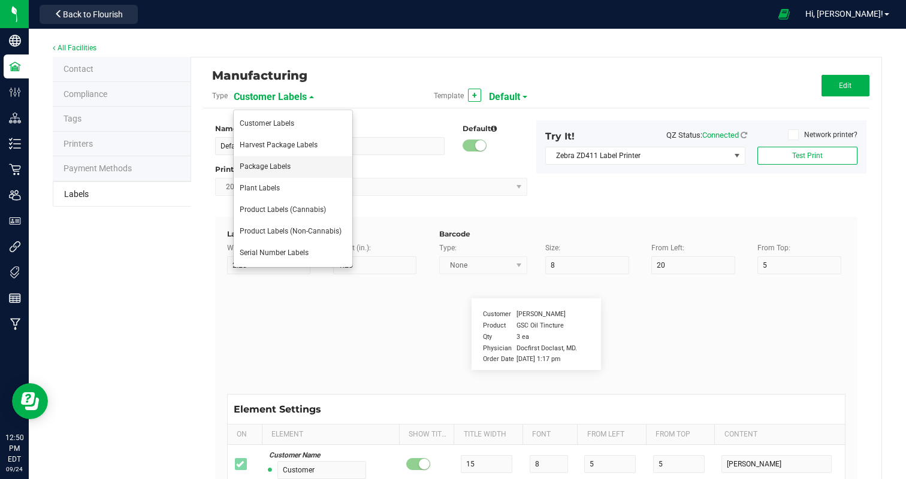
type input "4"
type input "8"
type input "Black Cherry Punch Hash Rosin"
type input "Number of Serving:"
type input "20"
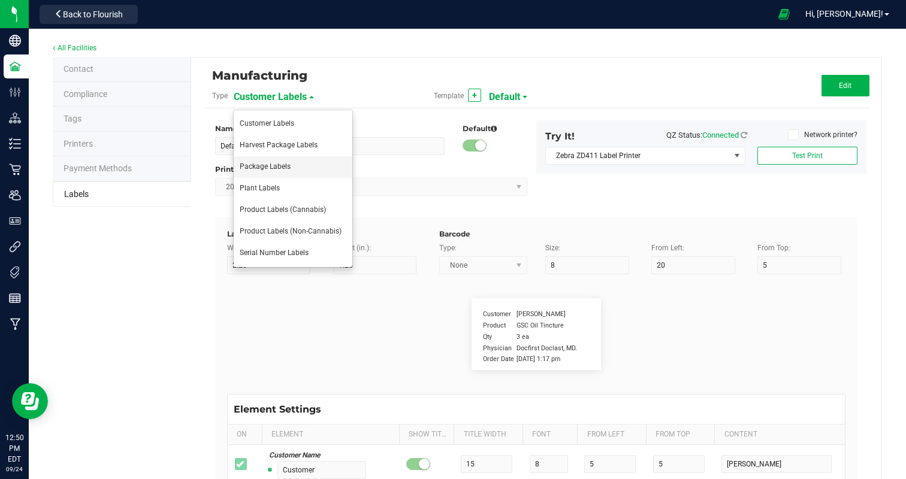
type input "6"
type input "4"
type input "21"
type input "10"
type input "Packaging"
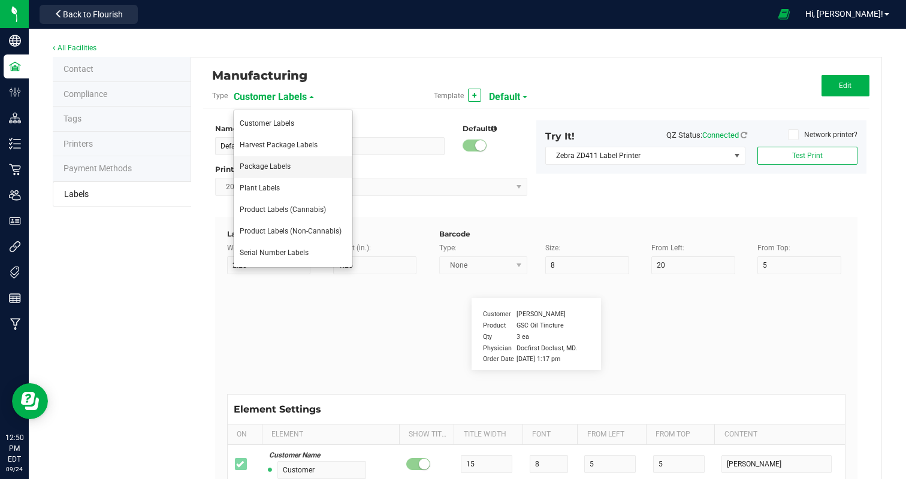
type input "10"
type input "6"
type input "4"
type input "48"
type input "Produced and Packaged By FullTilt Labs LLC"
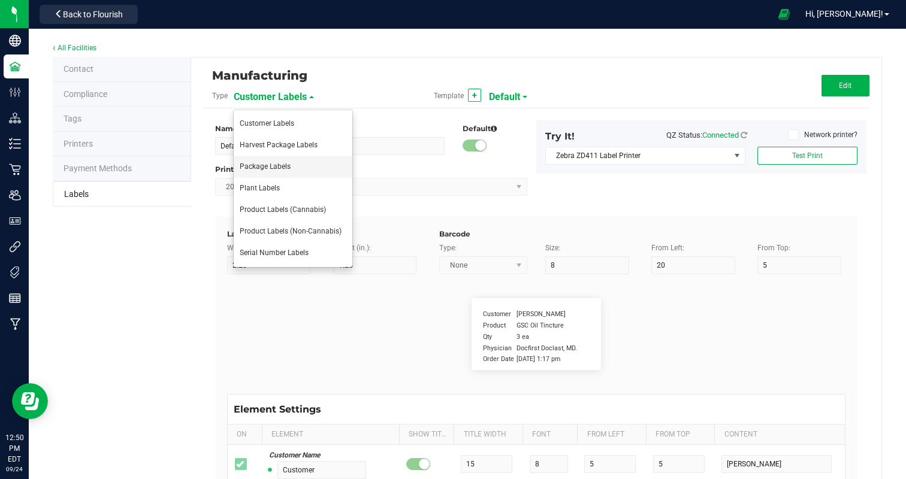
type input "Storage:"
type input "9"
type input "6"
type input "4"
type input "41"
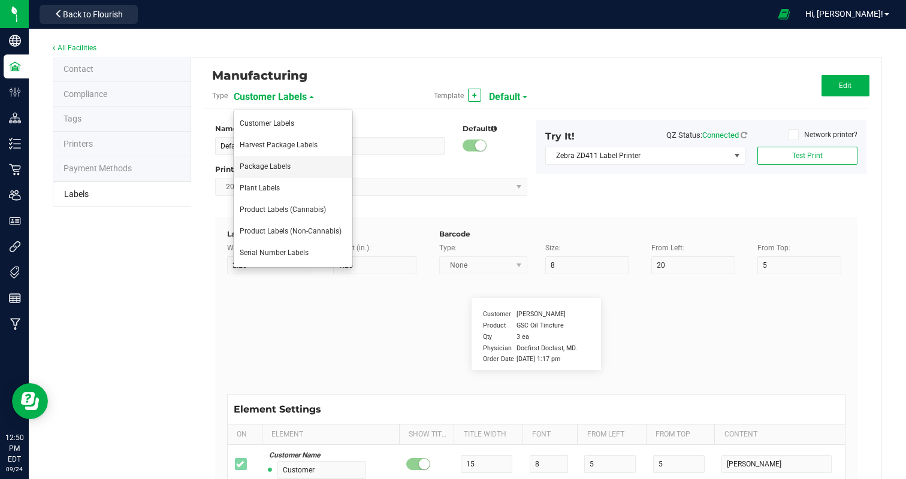
type input "Store in a cool, dry place."
type input "Instructions:"
type input "13"
type input "6"
type input "4"
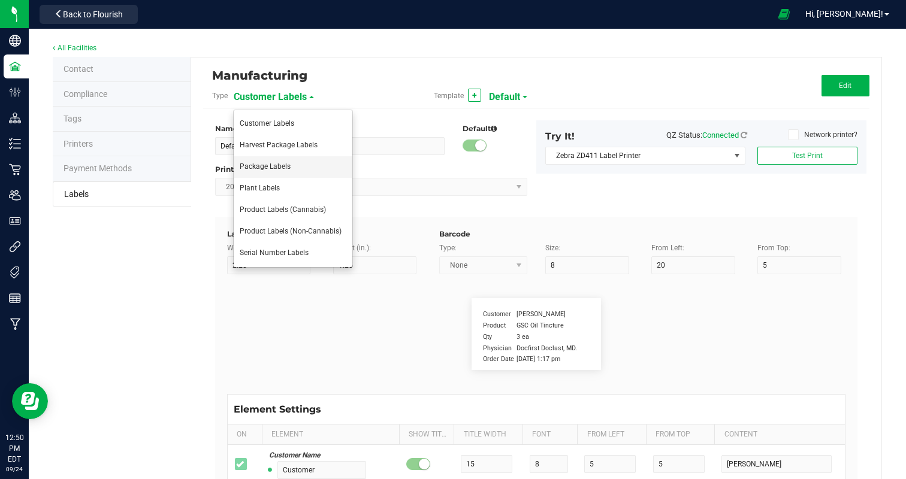
type input "39"
type input "Ingest orally"
type input "Instructions cont."
type input "18"
type input "6"
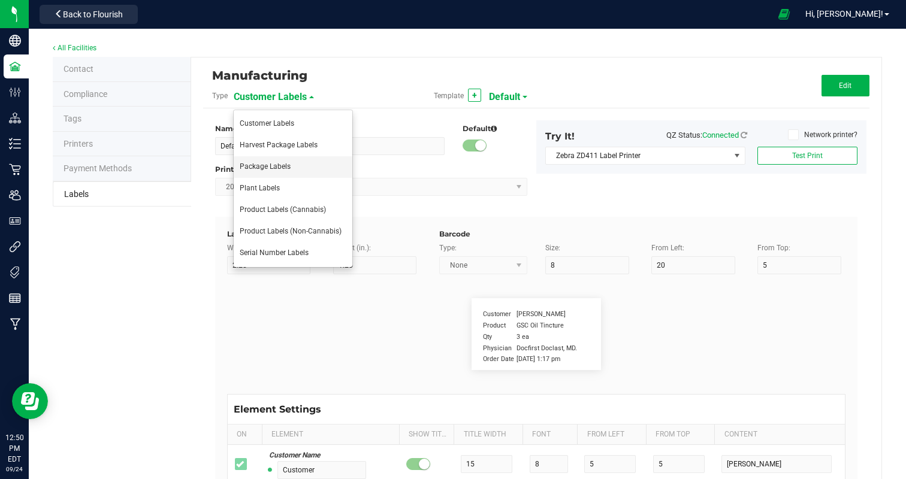
type input "4"
type input "43"
type input "Refrigeration not required."
type input "Active Ingredients:"
type input "18"
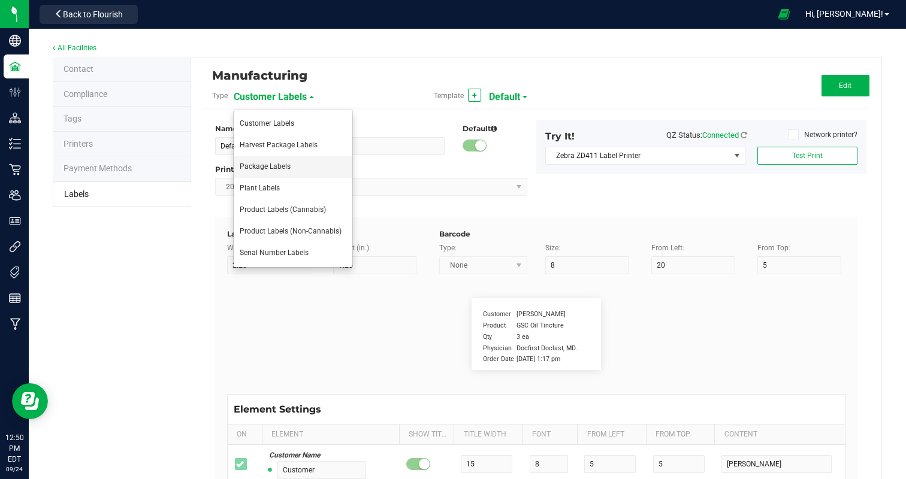
type input "6"
type input "4"
type input "23"
type input "Cannabis Hash Rosin"
type input "Active Ingregients cont:L"
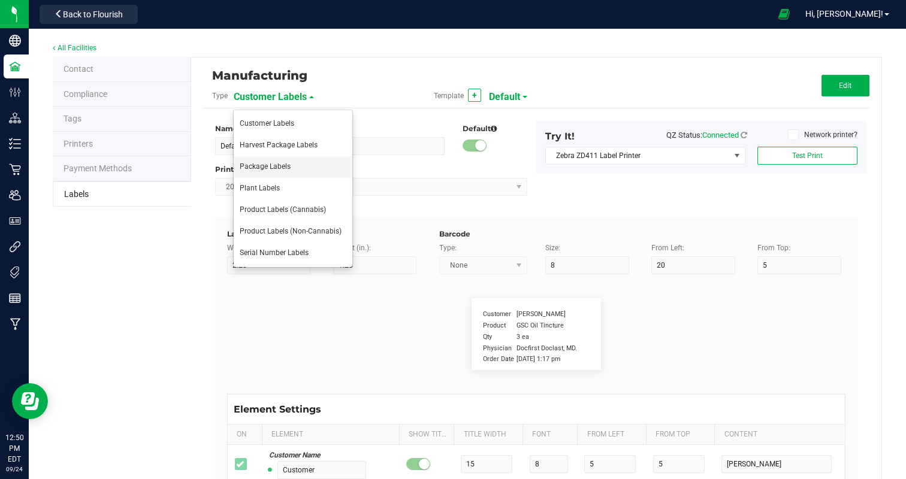
type input "10"
type input "6"
type input "4"
type input "25"
type input "Cane Sugar, Glucose (Corn), Water, Gelatin"
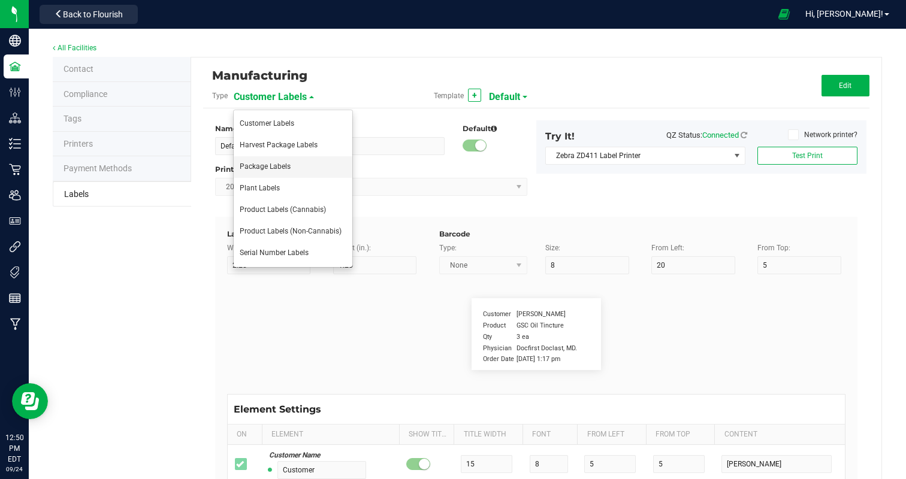
type input "Active Ingredients pt3"
type input "10"
type input "6"
type input "4"
type input "27"
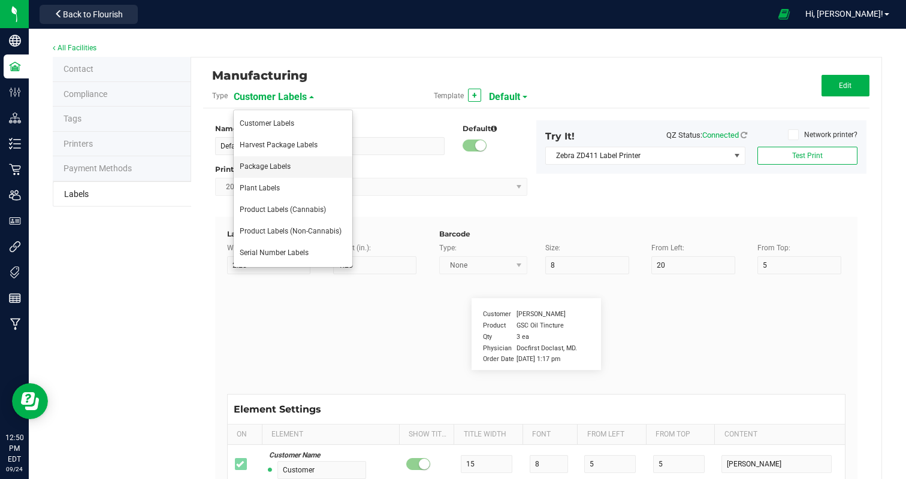
type input "Less than 2% of: Tartaric Acid, Natural Flavor"
type input "Active Ingredients pt 4"
type input "10"
type input "6"
type input "4"
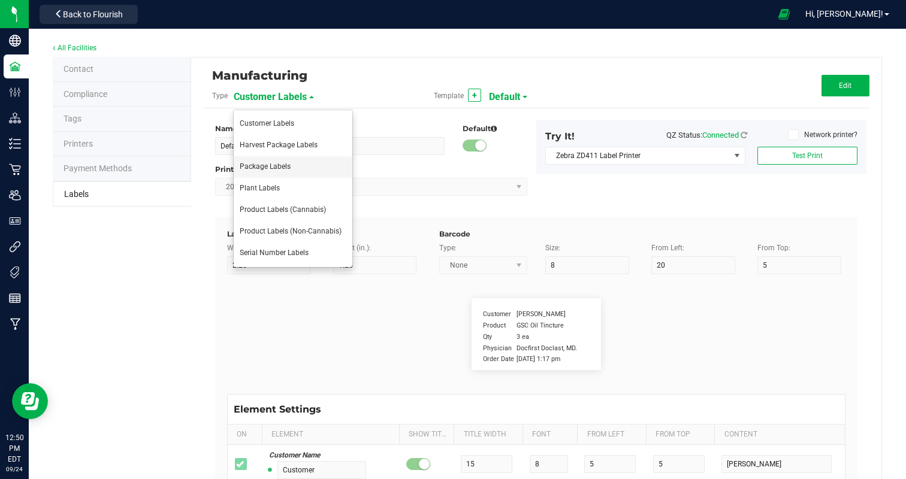
type input "29"
type input "Natural Flavor, Color (Spirulina, Turmeric)"
type input "Active Ingredients pt 5"
type input "10"
type input "6"
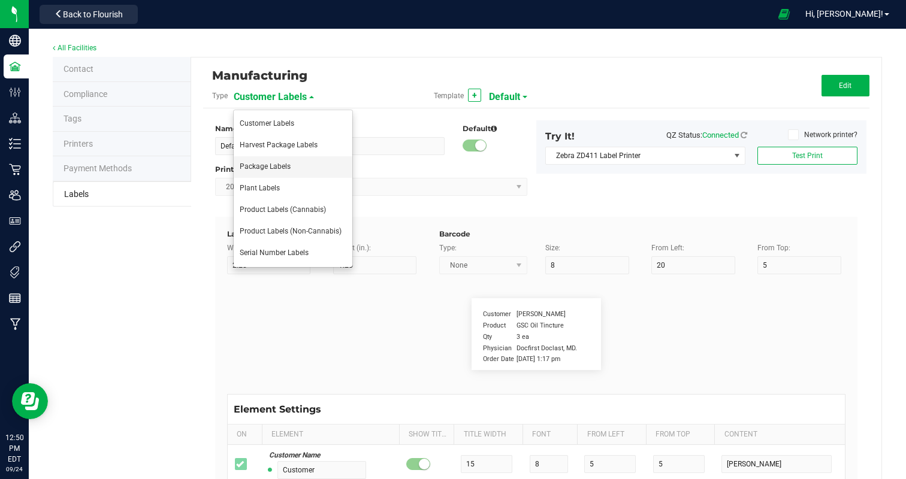
type input "4"
type input "31"
type input "CONTAINS: COCONUT"
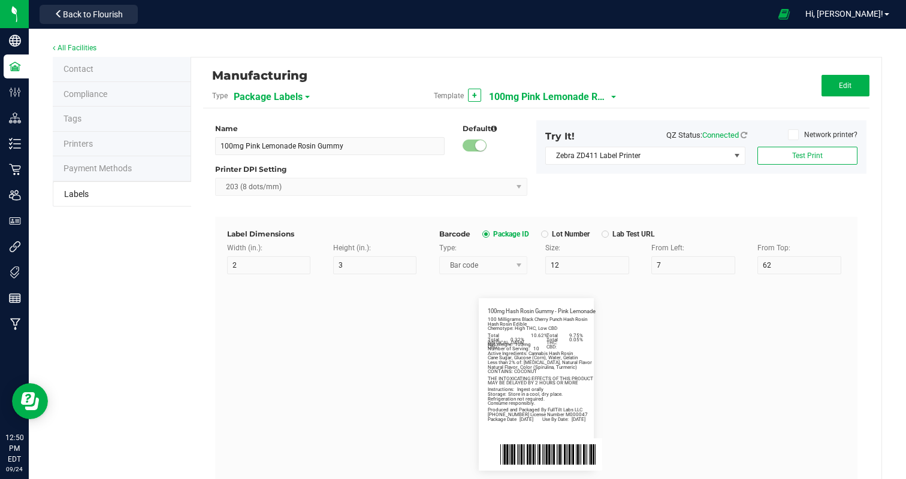
click at [532, 91] on span "100mg Pink Lemonade Rosin Gummy" at bounding box center [549, 97] width 120 height 20
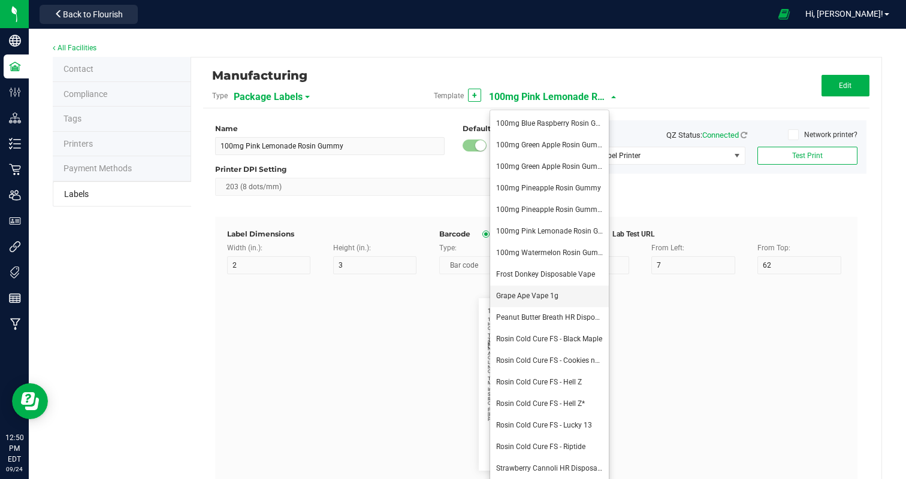
click at [544, 296] on span "Grape Ape Vape 1g" at bounding box center [527, 296] width 62 height 8
type input "Grape Ape Vape 1g"
type input "8"
type input "68"
type input "Grape Ape Distillate Vape 1g"
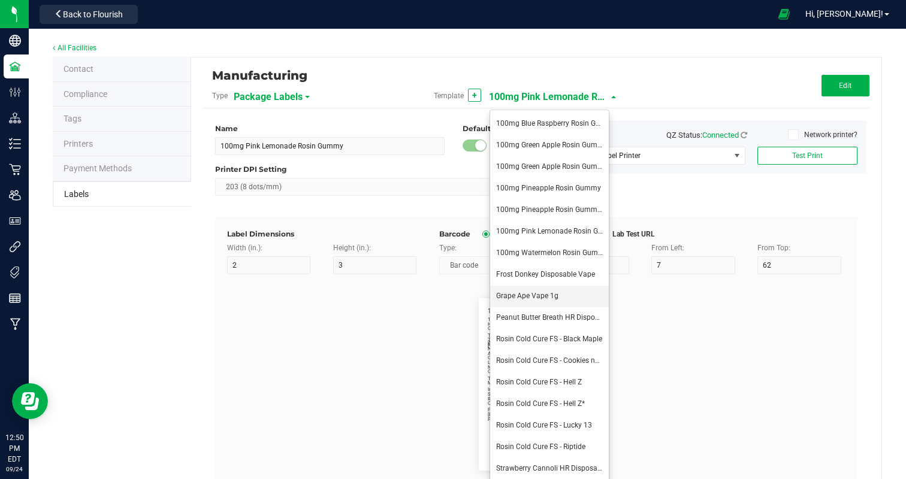
type input "26"
type input "1g"
type input "Indica-Leaning"
type input "Total Cannabinoids:"
type input "86.74%"
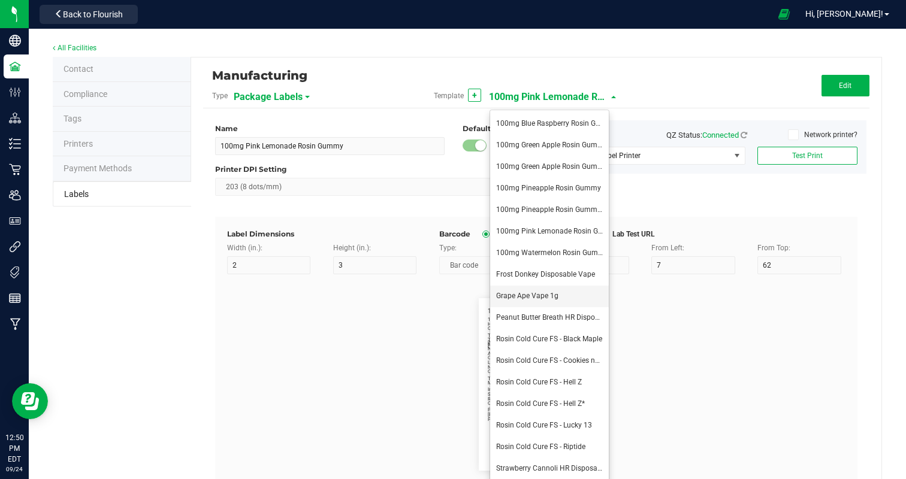
type input "Total Terpenes:"
type input "15"
type input "6.81%"
type input "1 Gram"
type input "25"
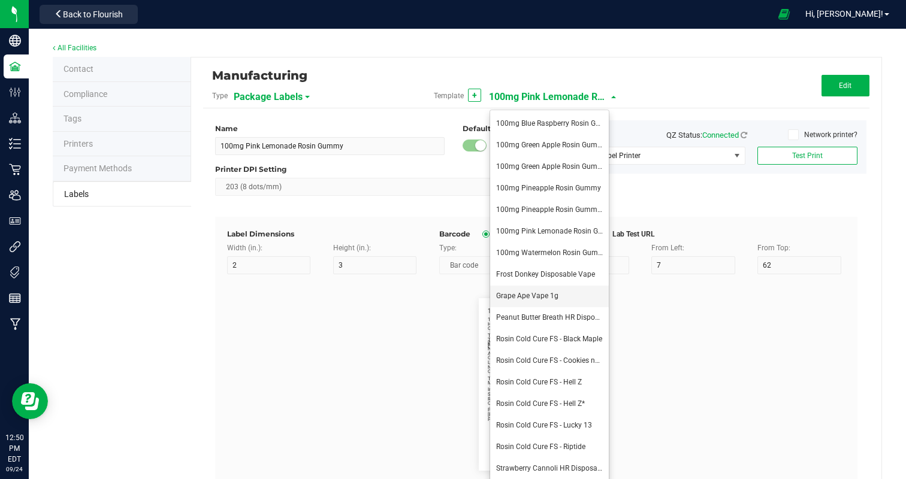
type input "4"
type input "8"
type input "Number of Servings:"
type input "20"
type input "30"
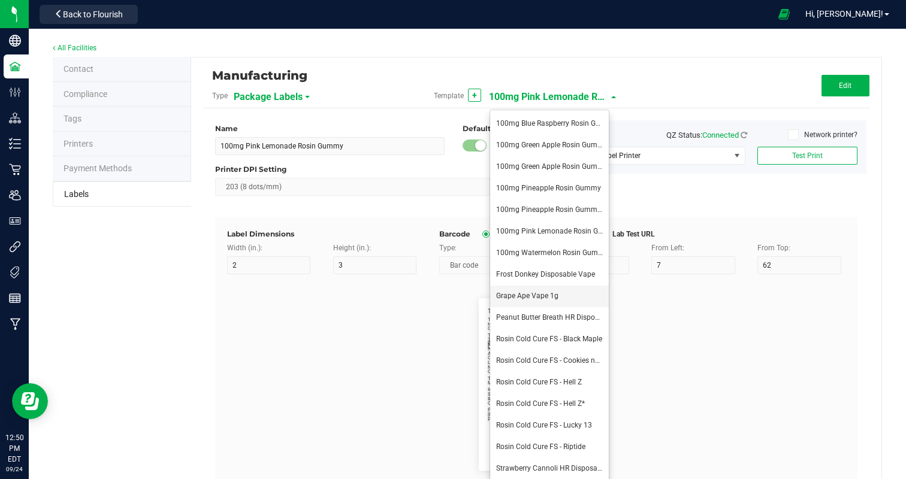
type input "70"
type input "Serving Size:"
type input "28"
type input "8.2 mg"
type input "Packaging"
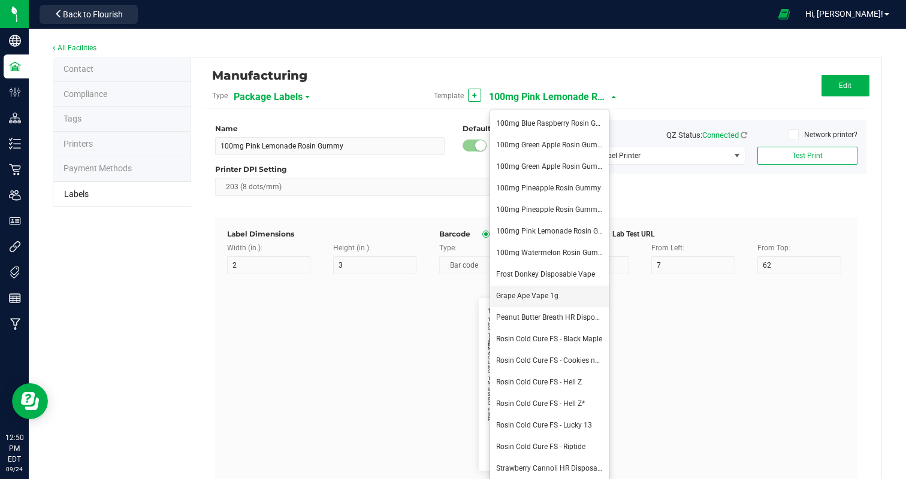
type input "10"
type input "4"
type input "45"
type input "Produced and packaged by FullTilt Labs LLC"
type input "Storage:"
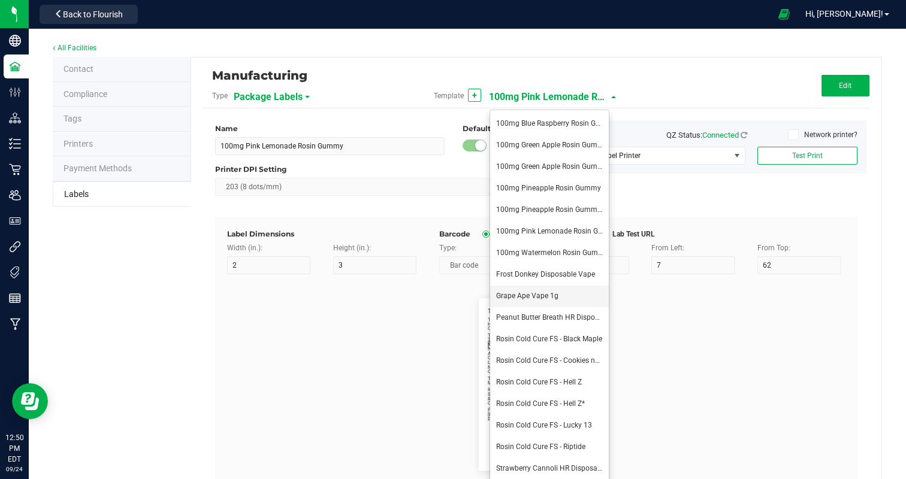
type input "9"
type input "40"
type input "Store in a cool, dry place."
type input "Instructions:"
type input "13"
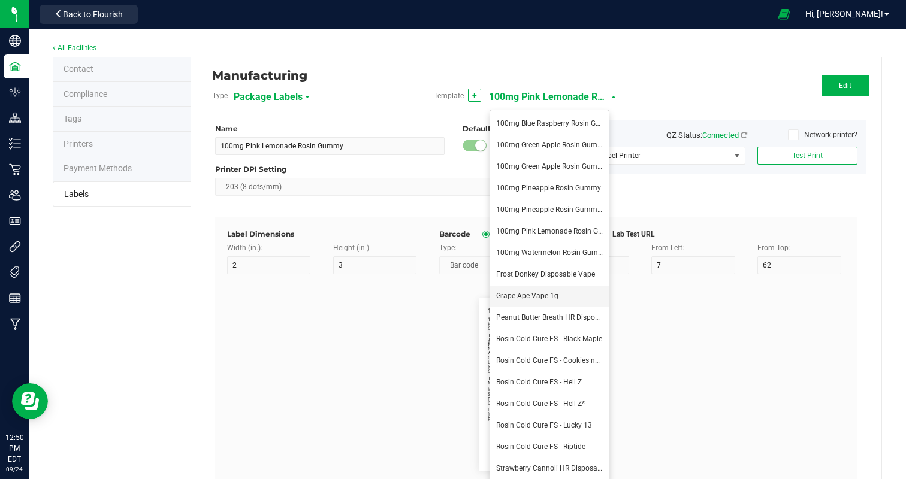
type input "38"
type input "Inhale, exhale for desired effect."
type input "Instructions Cont."
type input "10"
type input "42"
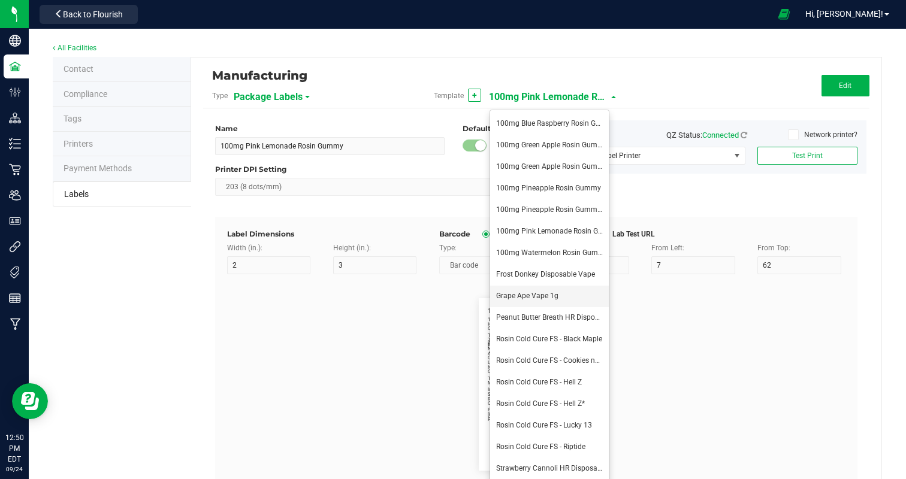
type input "Refrigeration not required."
type input "Package Date:"
type input "14"
type input "49"
type input "09/22/25"
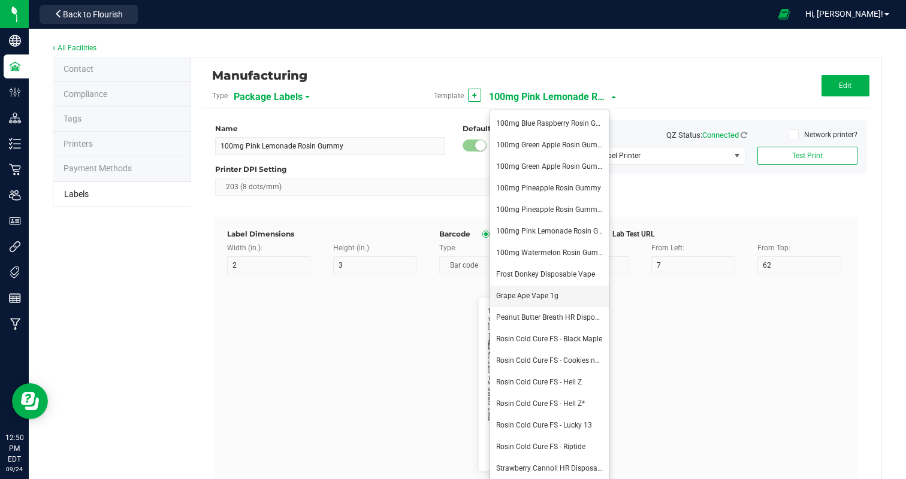
type input "ExpirationDate:"
type input "14"
type input "27"
type input "49"
type input "03/22/26"
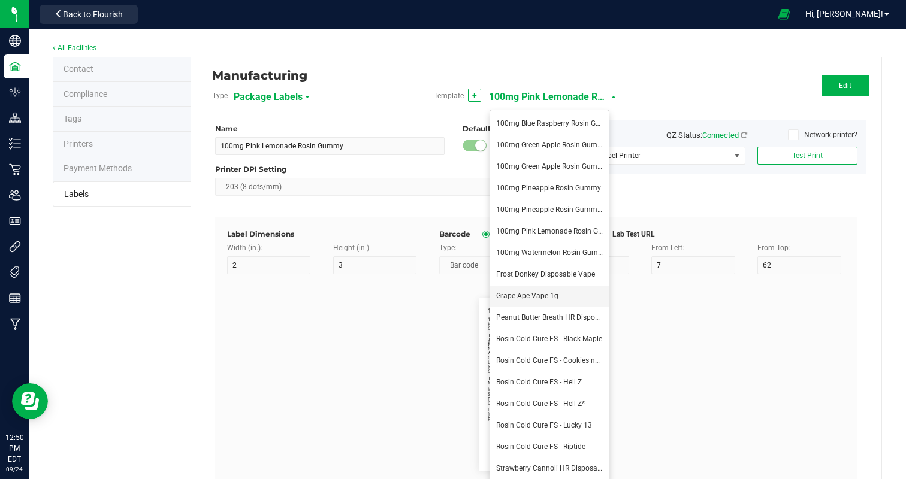
type input "Total THC:"
type input "10"
type input "17"
type input "82.33%"
type input "Total CBD:"
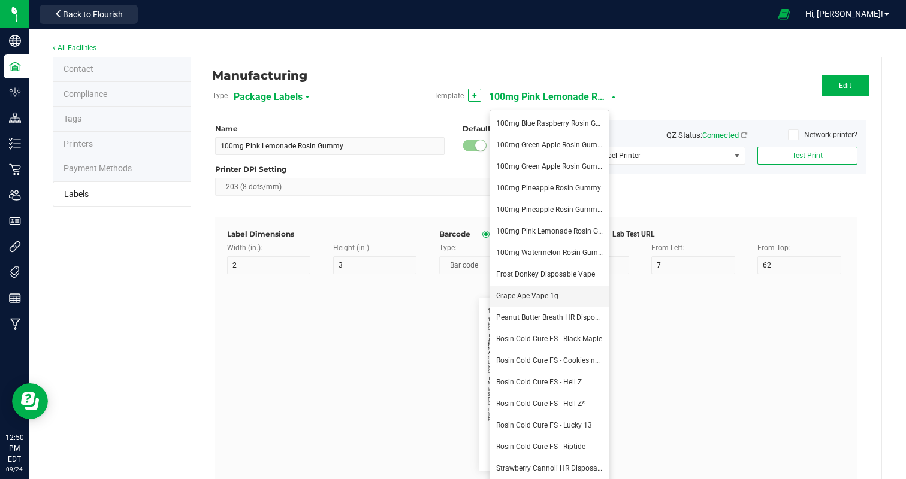
type input "10"
type input "19"
type input "2.40%"
type input "Phone Number"
type input "10"
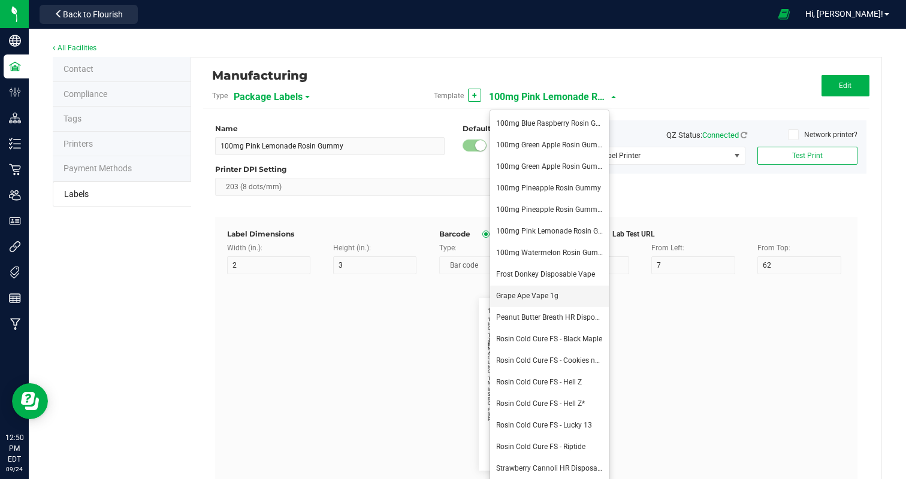
type input "51"
type input "(609) 895-6678 (M000047)"
type input "Total CBG:"
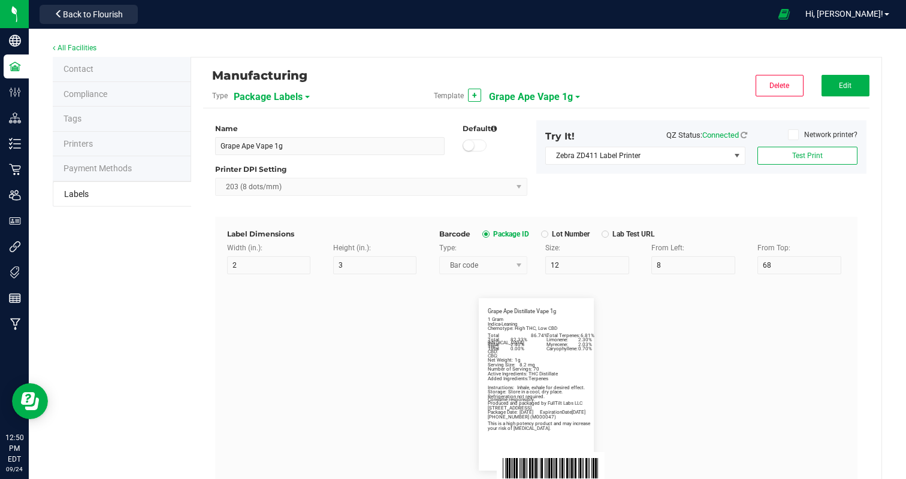
click at [855, 68] on div "Manufacturing Type Package Labels Template + Grape Ape Vape 1g Delete Edit Name…" at bounding box center [536, 406] width 690 height 698
click at [846, 86] on span "Edit" at bounding box center [844, 85] width 13 height 8
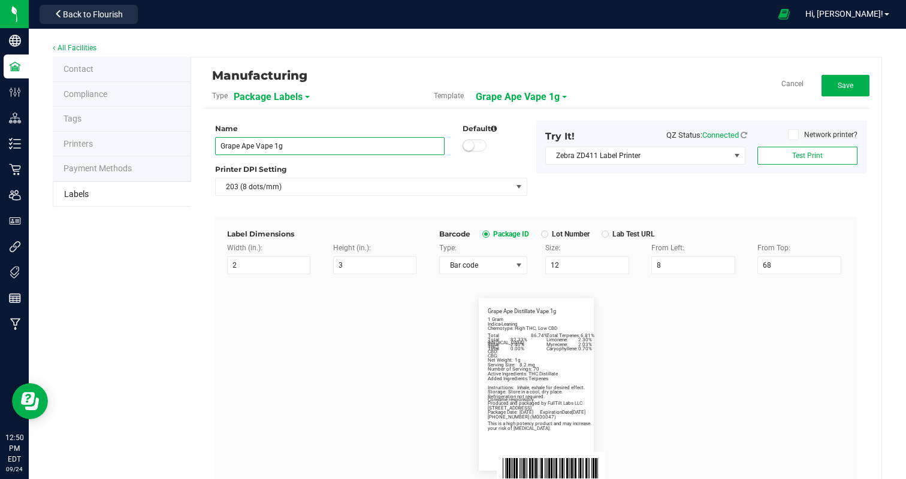
drag, startPoint x: 253, startPoint y: 145, endPoint x: 191, endPoint y: 145, distance: 61.7
click at [191, 145] on div "Manufacturing Type Package Labels Template Grape Ape Vape 1g Cancel Save Name G…" at bounding box center [536, 406] width 690 height 698
click at [255, 337] on flourish-label-viewer "Grape Ape Distillate Vape 1g Net Weight: 1g Indica-Leaning Chemotype: High THC,…" at bounding box center [536, 384] width 618 height 172
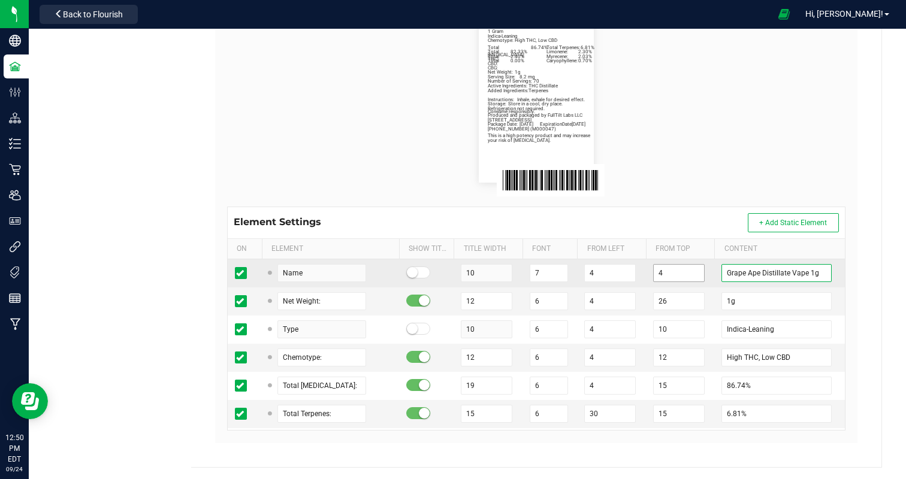
drag, startPoint x: 759, startPoint y: 274, endPoint x: 658, endPoint y: 268, distance: 101.4
click at [658, 268] on tr "Name 10 7 4 4 Grape Ape Distillate Vape 1g" at bounding box center [536, 273] width 617 height 28
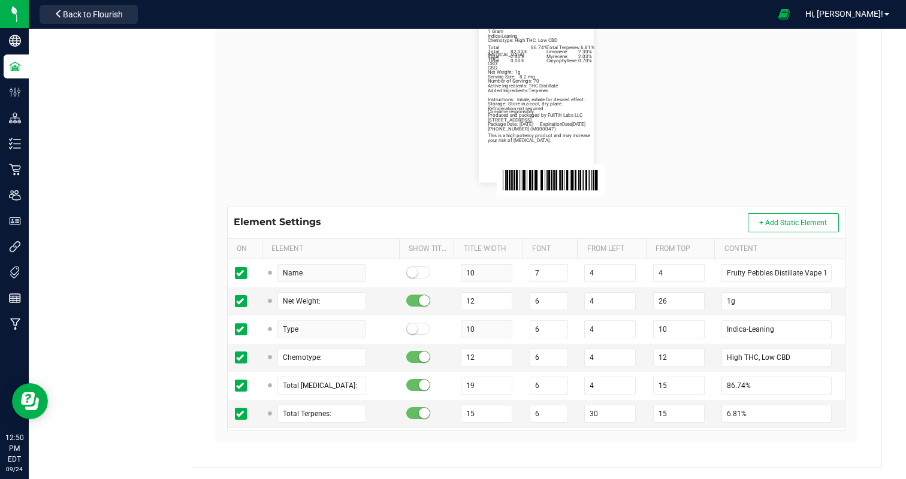
click at [669, 68] on flourish-label-viewer "Fruity Pebbles Distillate Vape 1g Net Weight: 1g Indica-Leaning Chemotype: High…" at bounding box center [536, 96] width 618 height 172
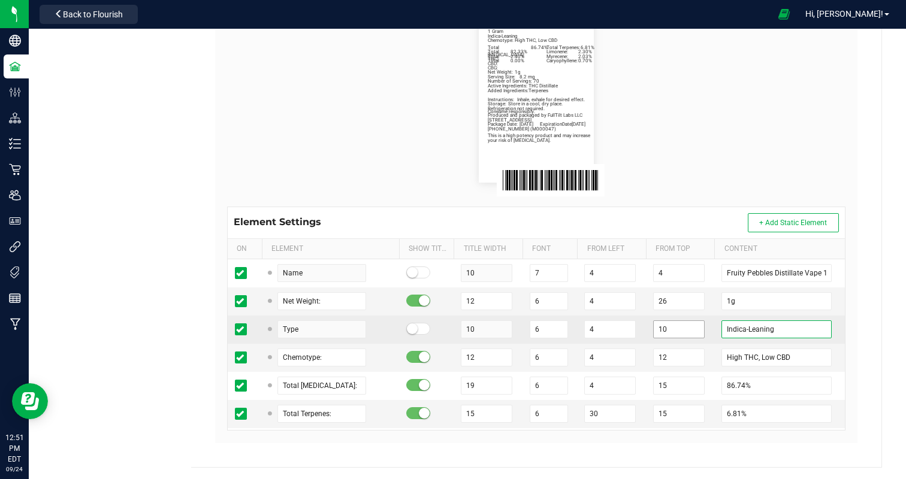
drag, startPoint x: 744, startPoint y: 330, endPoint x: 659, endPoint y: 323, distance: 85.9
click at [670, 328] on tr "Type 10 6 4 10 Indica-Leaning" at bounding box center [536, 330] width 617 height 28
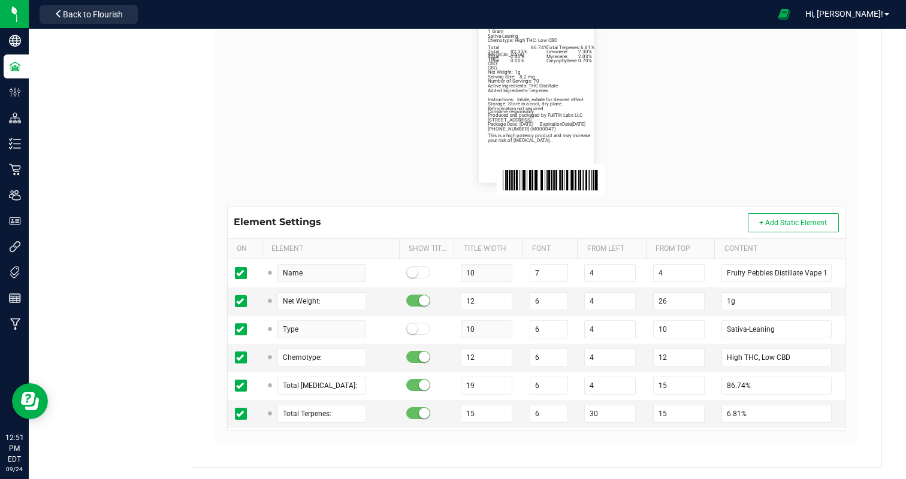
click at [707, 190] on div "Fruity Pebbles Distillate Vape 1g Net Weight: 1g Sativa-Leaning Chemotype: High…" at bounding box center [536, 96] width 636 height 220
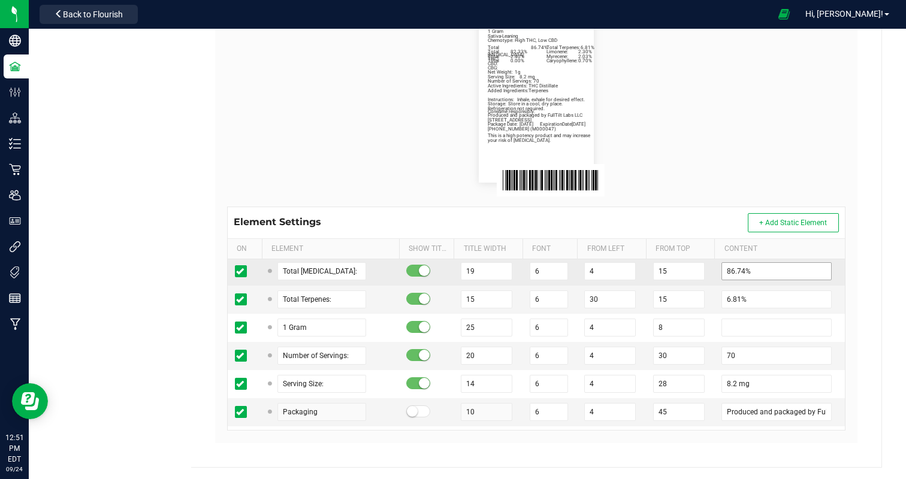
scroll to position [116, 0]
click at [734, 268] on input "86.74%" at bounding box center [776, 270] width 110 height 18
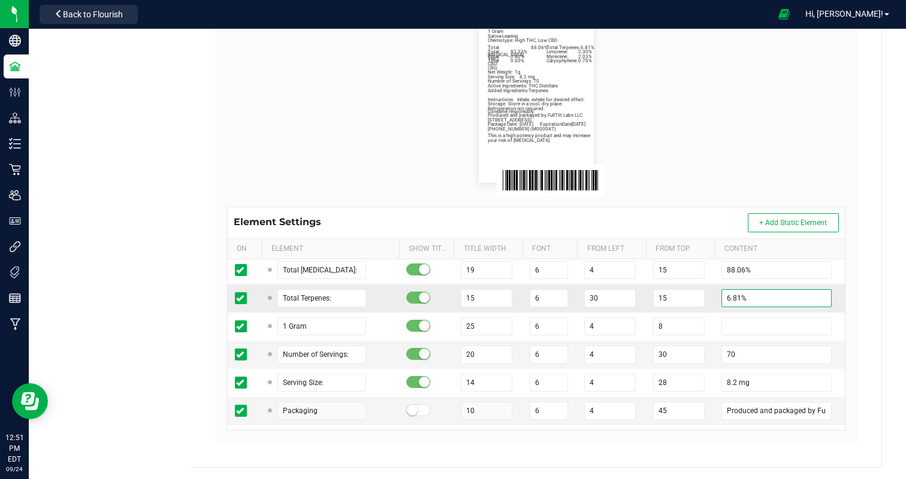
click at [724, 297] on input "6.81%" at bounding box center [776, 298] width 110 height 18
click at [730, 118] on flourish-label-viewer "Fruity Pebbles Distillate Vape 1g Net Weight: 1g Sativa-Leaning Chemotype: High…" at bounding box center [536, 96] width 618 height 172
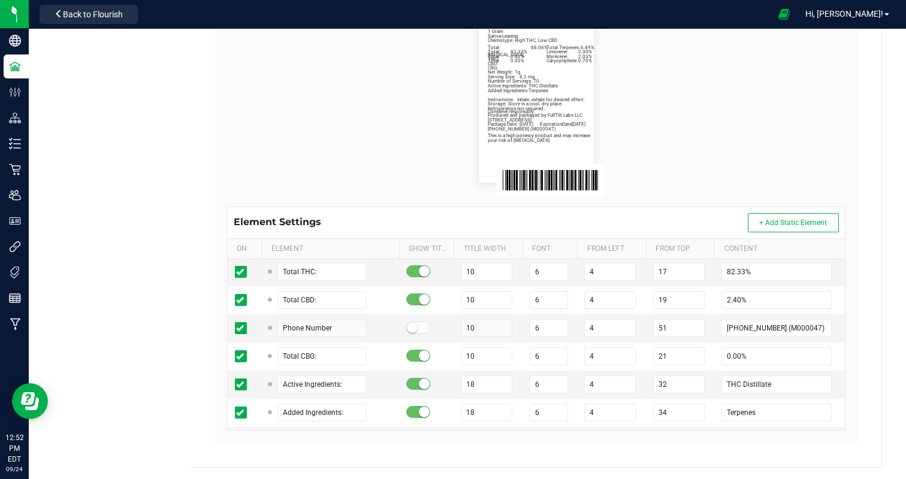
scroll to position [426, 0]
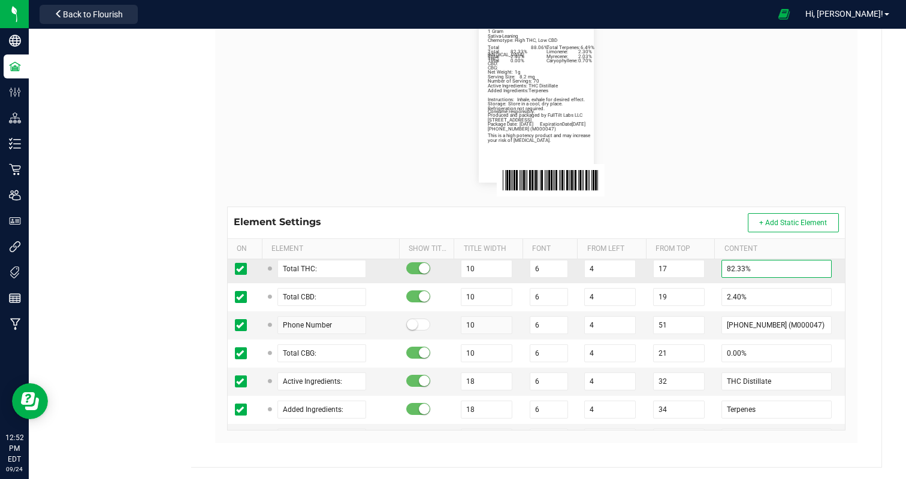
click at [737, 270] on input "82.33%" at bounding box center [776, 269] width 110 height 18
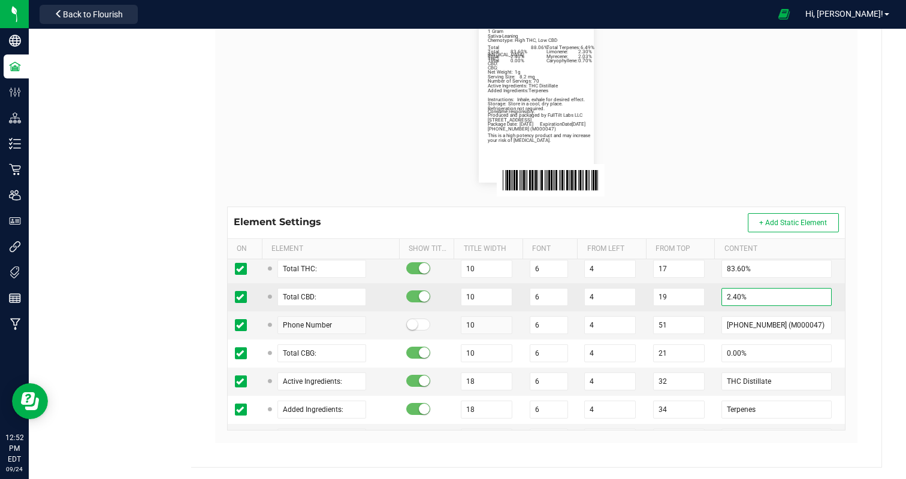
click at [730, 295] on input "2.40%" at bounding box center [776, 297] width 110 height 18
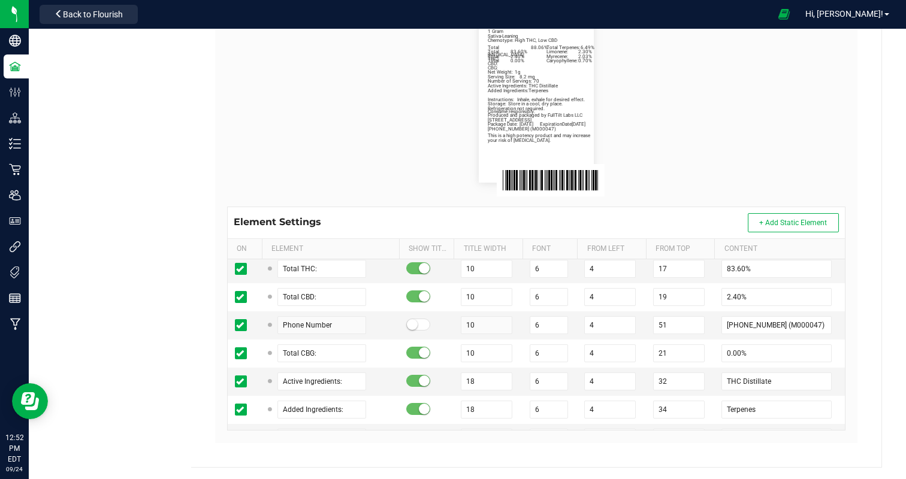
click at [750, 122] on flourish-label-viewer "Fruity Pebbles Distillate Vape 1g Net Weight: 1g Sativa-Leaning Chemotype: High…" at bounding box center [536, 96] width 618 height 172
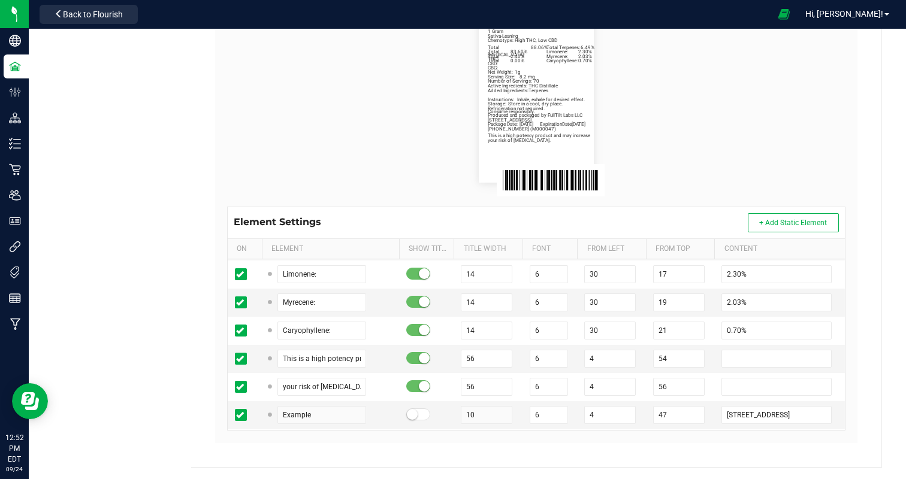
scroll to position [619, 0]
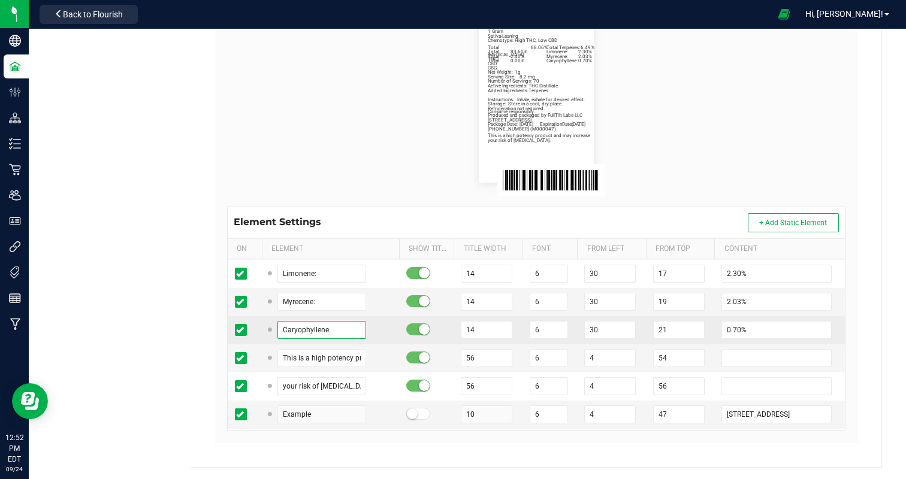
click at [284, 329] on input "Caryophyllene:" at bounding box center [321, 330] width 89 height 18
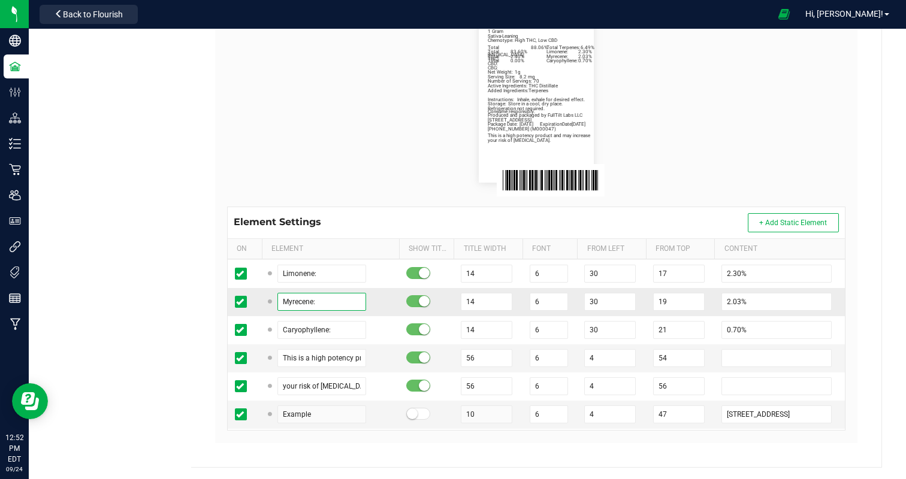
click at [284, 299] on input "Myrecene:" at bounding box center [321, 302] width 89 height 18
paste input "Caryophyll"
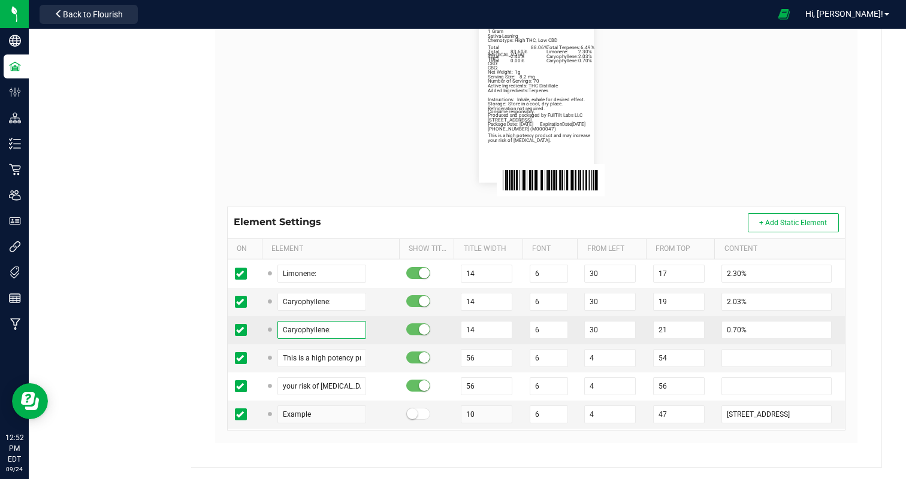
click at [291, 328] on input "Caryophyllene:" at bounding box center [321, 330] width 89 height 18
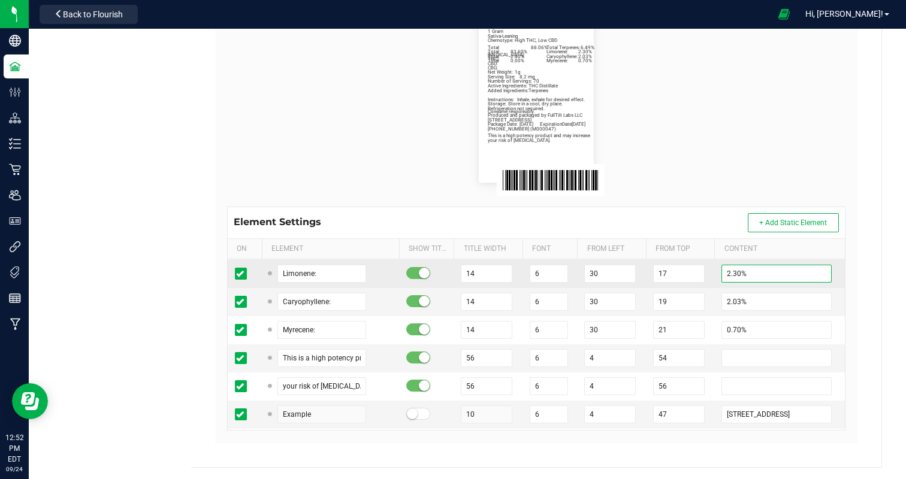
click at [732, 269] on input "2.30%" at bounding box center [776, 274] width 110 height 18
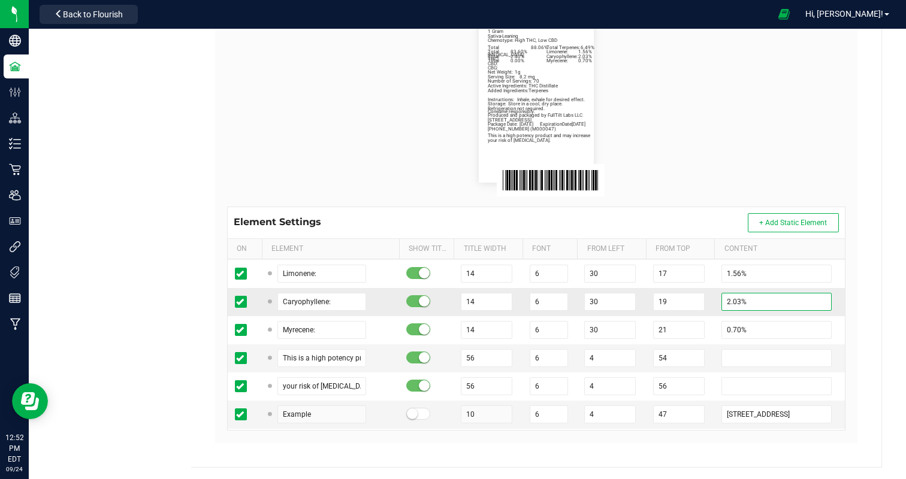
click at [729, 298] on input "2.03%" at bounding box center [776, 302] width 110 height 18
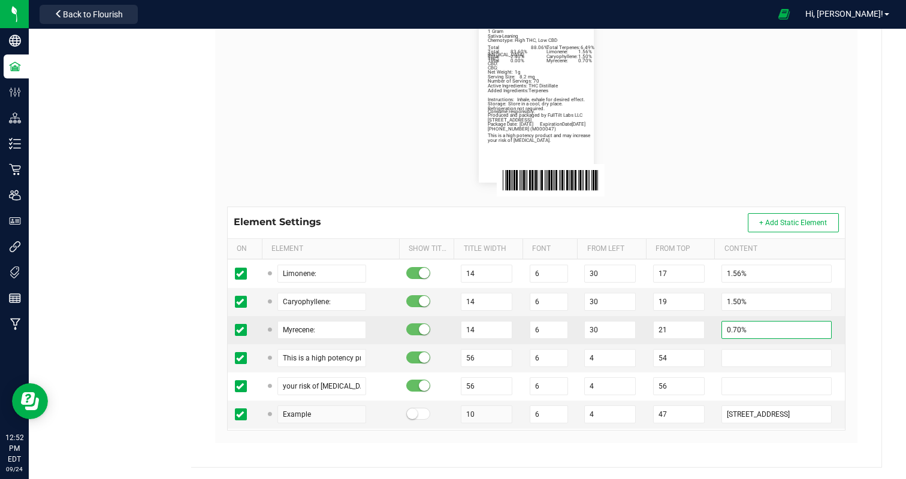
click at [724, 327] on input "0.70%" at bounding box center [776, 330] width 110 height 18
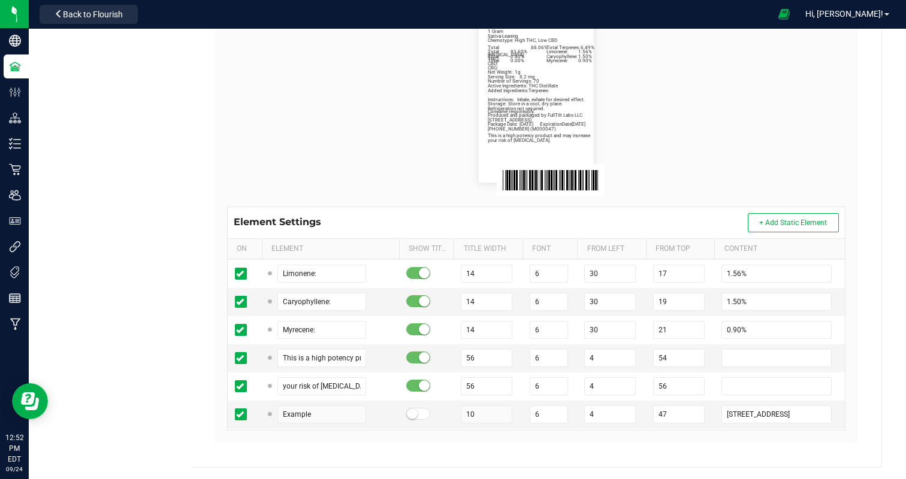
click at [734, 132] on flourish-label-viewer "Fruity Pebbles Distillate Vape 1g Net Weight: 1g Sativa-Leaning Chemotype: High…" at bounding box center [536, 96] width 618 height 172
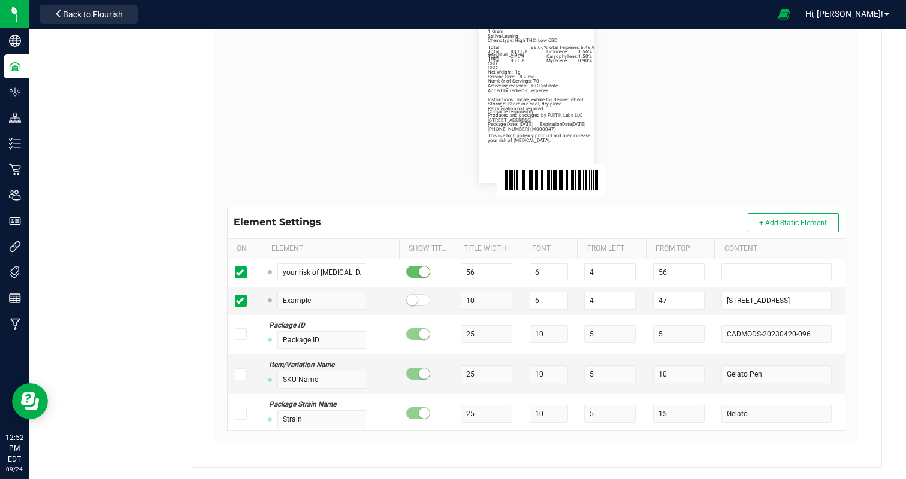
scroll to position [0, 0]
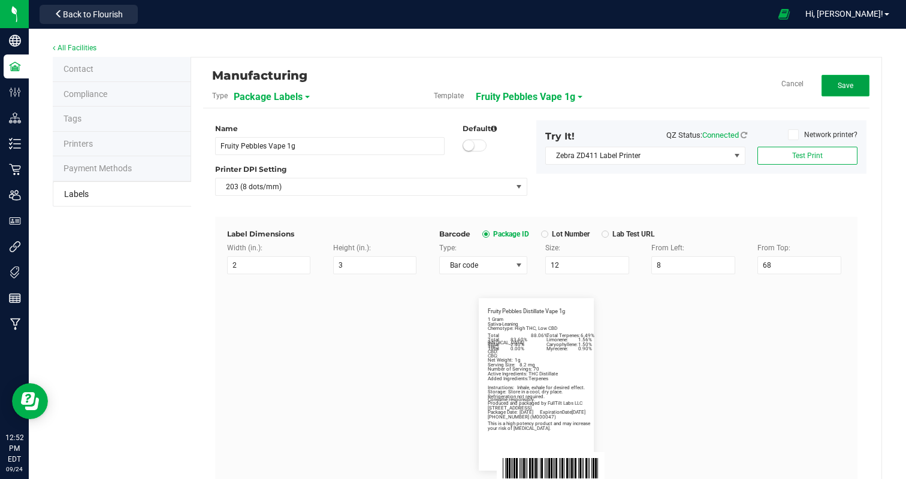
click at [847, 86] on span "Save" at bounding box center [845, 85] width 16 height 8
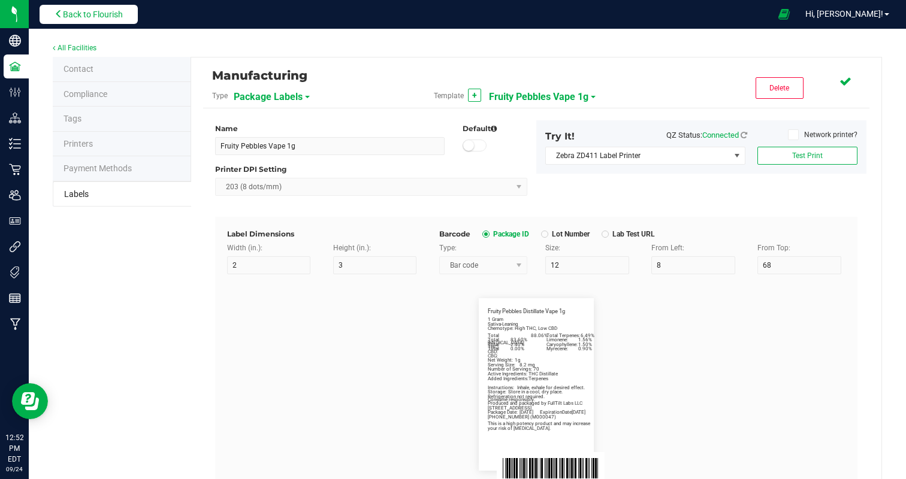
click at [90, 12] on span "Back to Flourish" at bounding box center [93, 15] width 60 height 10
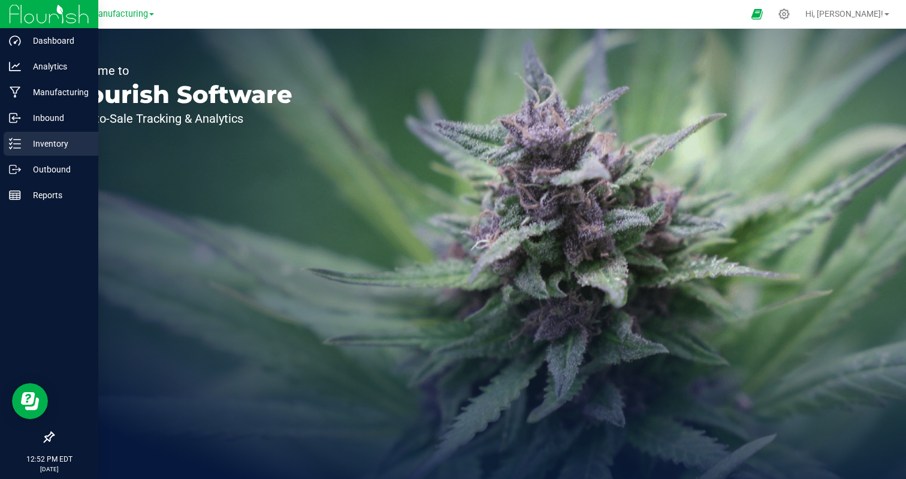
click at [20, 143] on icon at bounding box center [15, 144] width 12 height 12
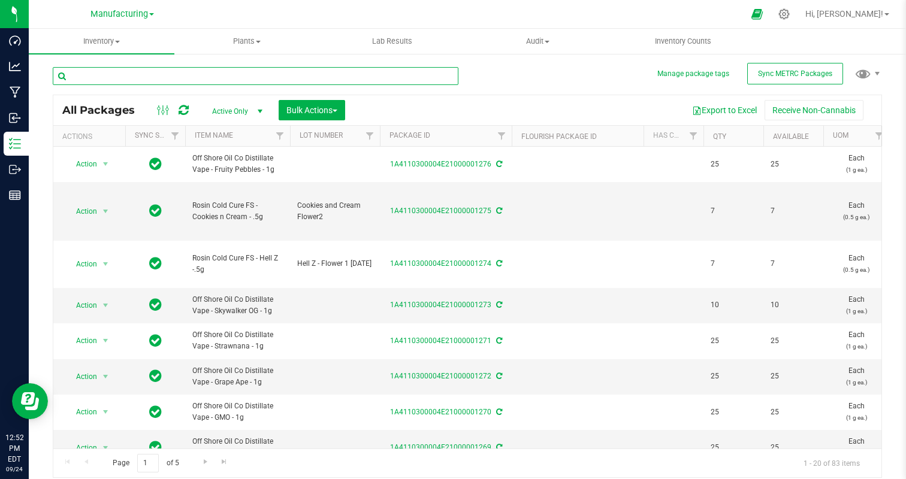
click at [157, 78] on input "text" at bounding box center [255, 76] width 405 height 18
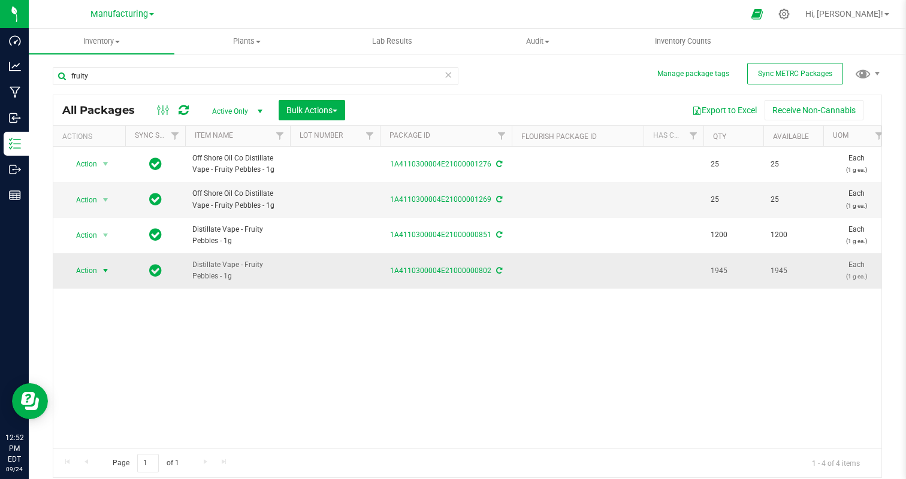
click at [75, 271] on span "Action" at bounding box center [81, 270] width 32 height 17
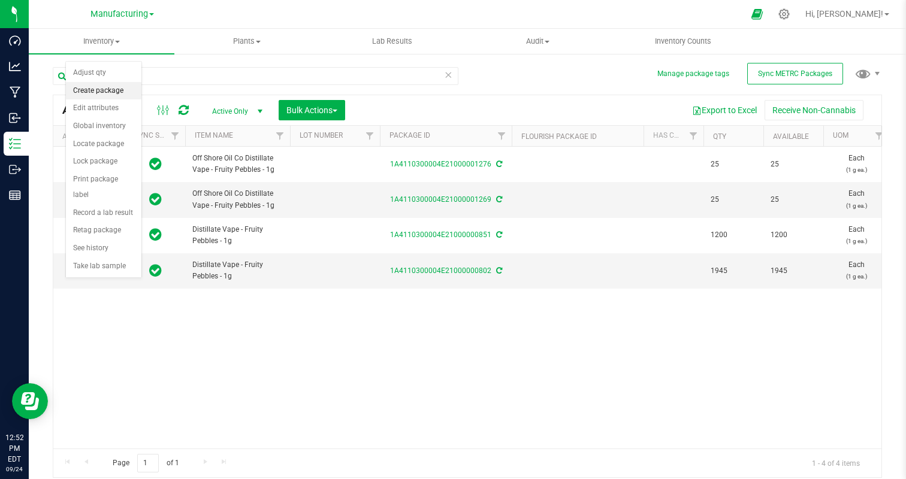
click at [110, 88] on li "Create package" at bounding box center [103, 91] width 75 height 18
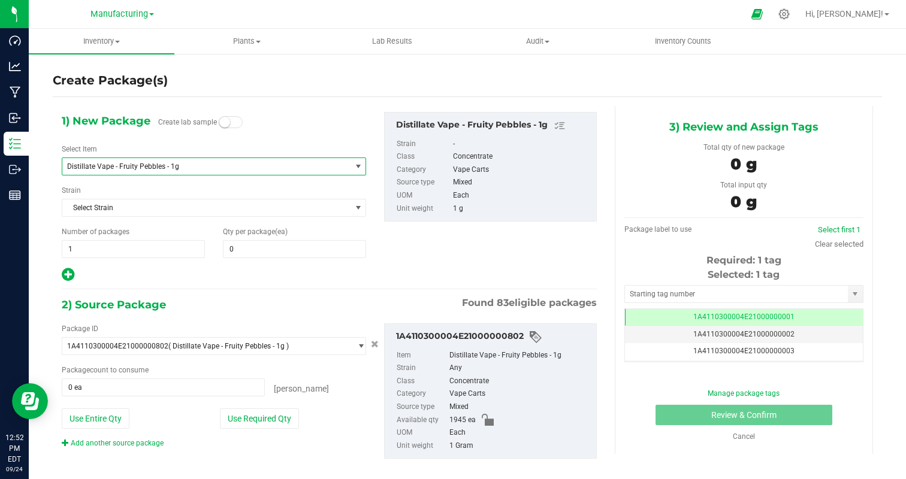
click at [168, 170] on span "Distillate Vape - Fruity Pebbles - 1g" at bounding box center [201, 166] width 268 height 8
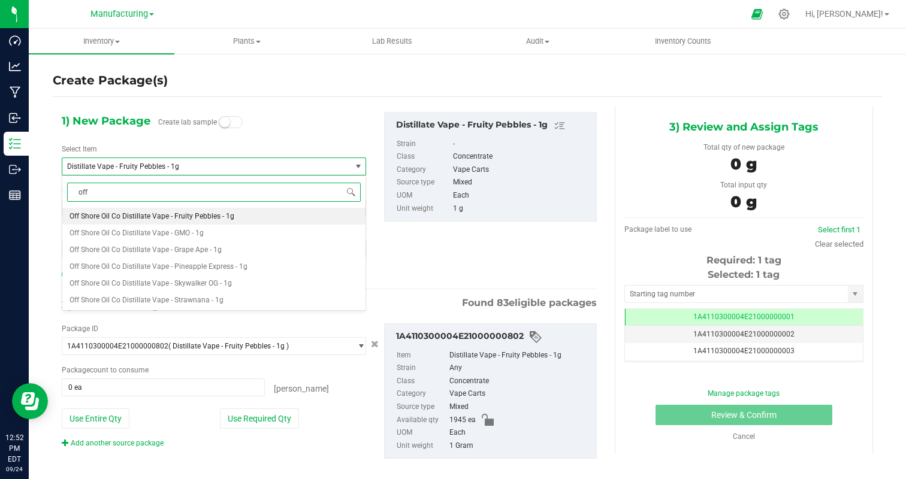
click at [244, 211] on li "Off Shore Oil Co Distillate Vape - Fruity Pebbles - 1g" at bounding box center [213, 216] width 303 height 17
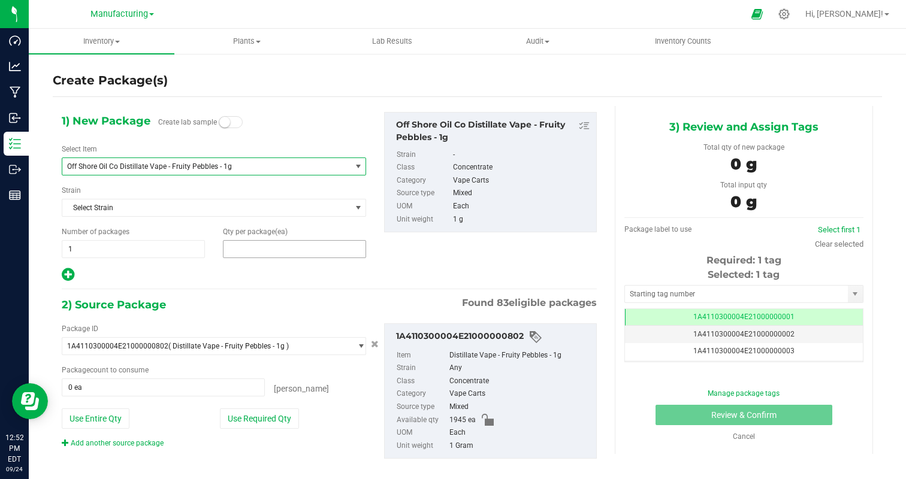
click at [247, 251] on span at bounding box center [294, 249] width 143 height 18
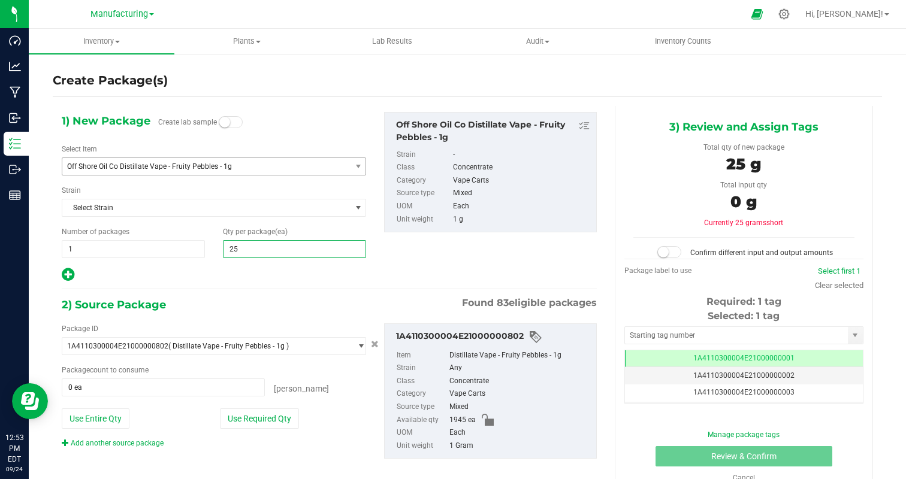
click at [227, 280] on div at bounding box center [214, 275] width 304 height 16
click at [261, 422] on button "Use Required Qty" at bounding box center [259, 418] width 79 height 20
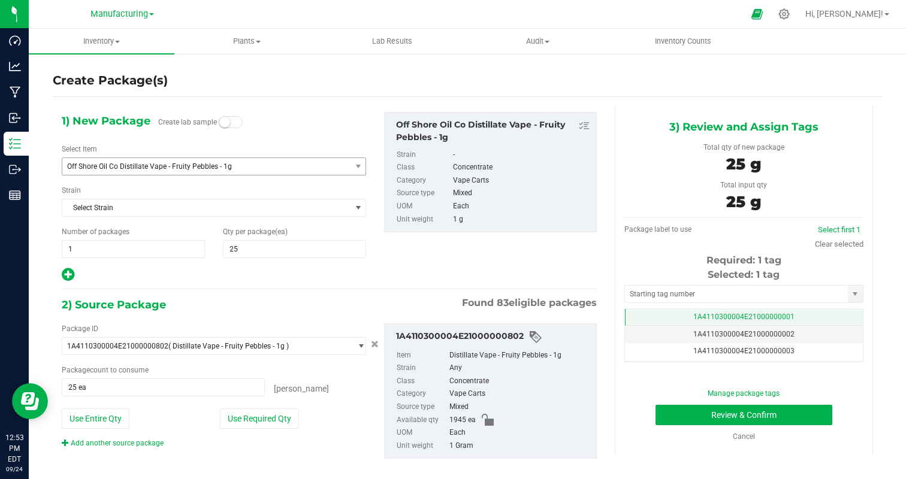
click at [829, 318] on td "1A4110300004E21000000001" at bounding box center [744, 317] width 238 height 17
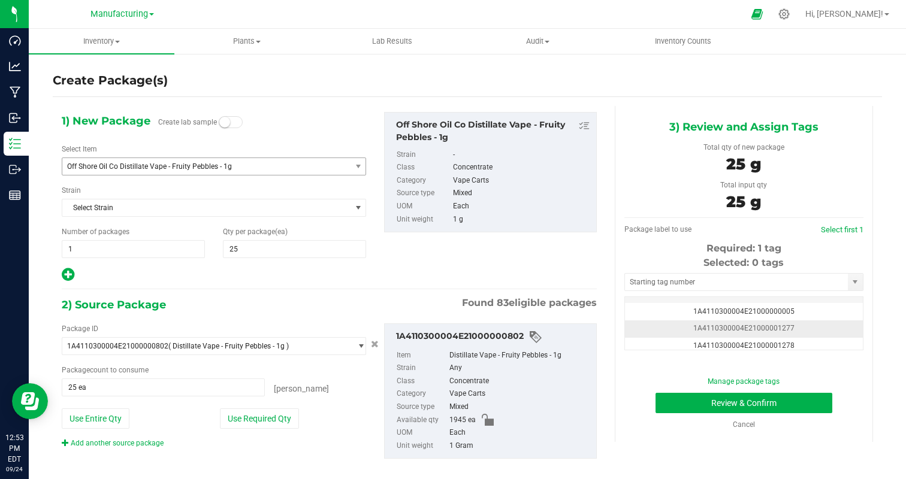
click at [818, 328] on td "1A4110300004E21000001277" at bounding box center [744, 328] width 238 height 17
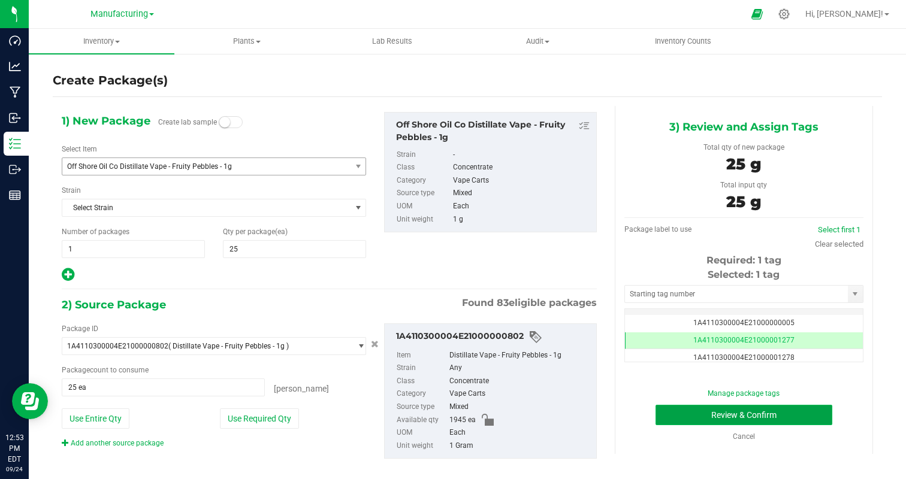
click at [769, 407] on button "Review & Confirm" at bounding box center [743, 415] width 177 height 20
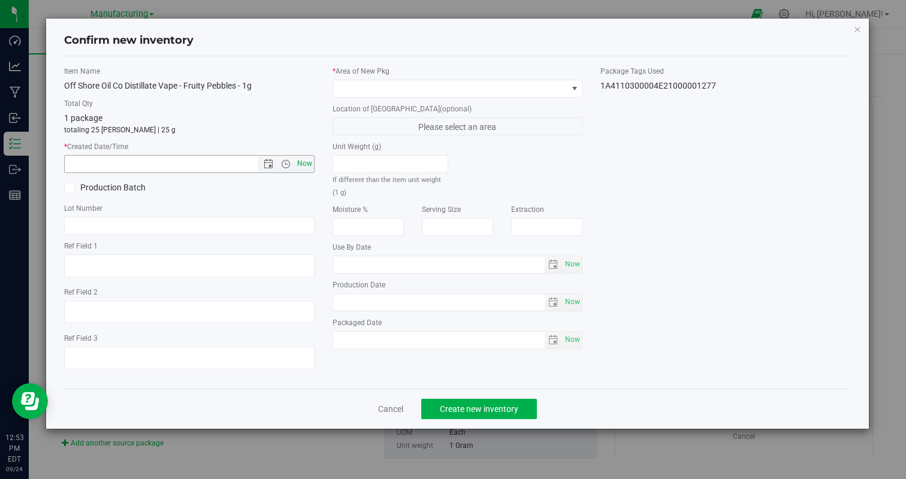
click at [307, 162] on span "Now" at bounding box center [304, 163] width 20 height 17
click at [377, 78] on div "* Area of New Pkg" at bounding box center [457, 82] width 250 height 32
click at [374, 87] on span at bounding box center [450, 88] width 234 height 17
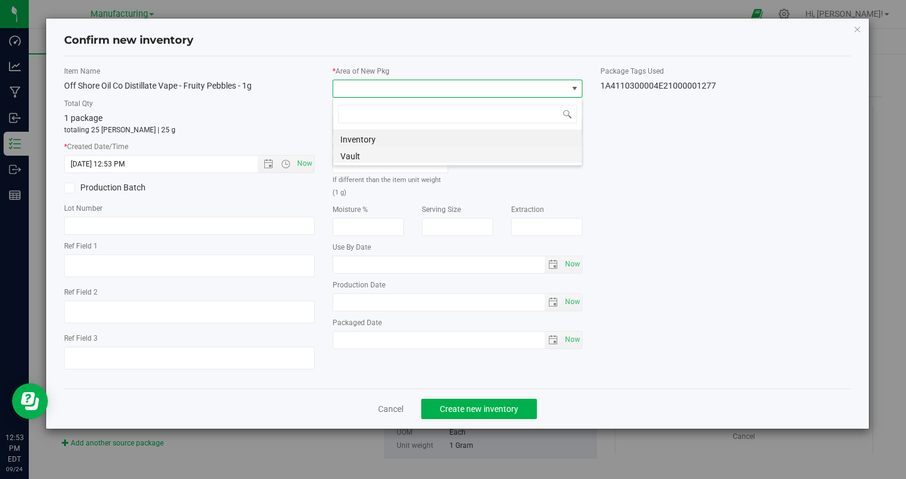
click at [377, 156] on li "Vault" at bounding box center [457, 154] width 249 height 17
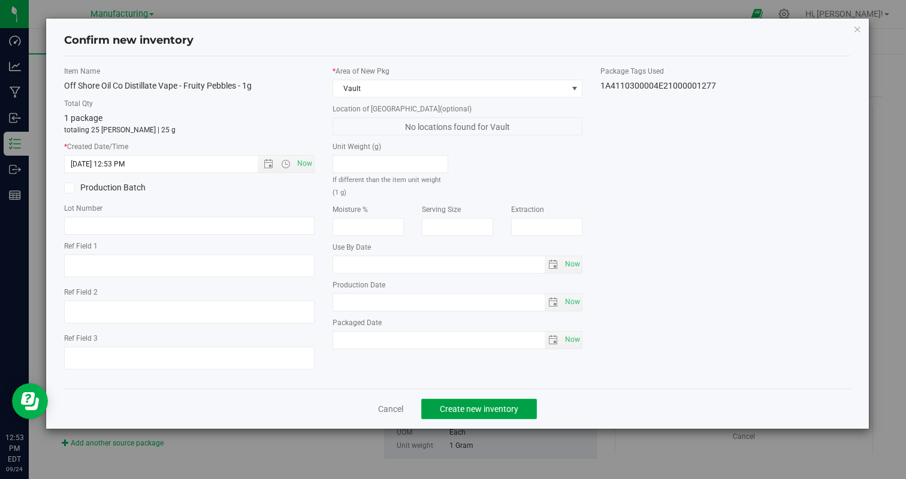
click at [465, 408] on span "Create new inventory" at bounding box center [479, 409] width 78 height 10
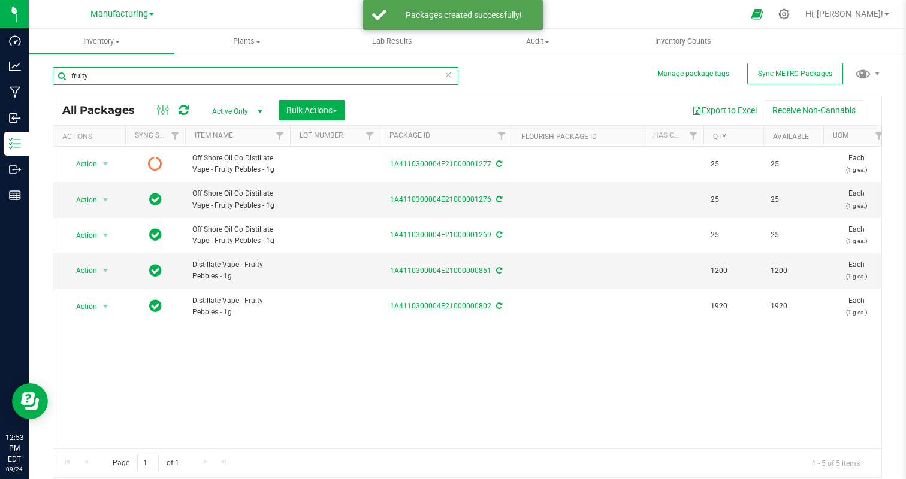
click at [443, 78] on input "fruity" at bounding box center [255, 76] width 405 height 18
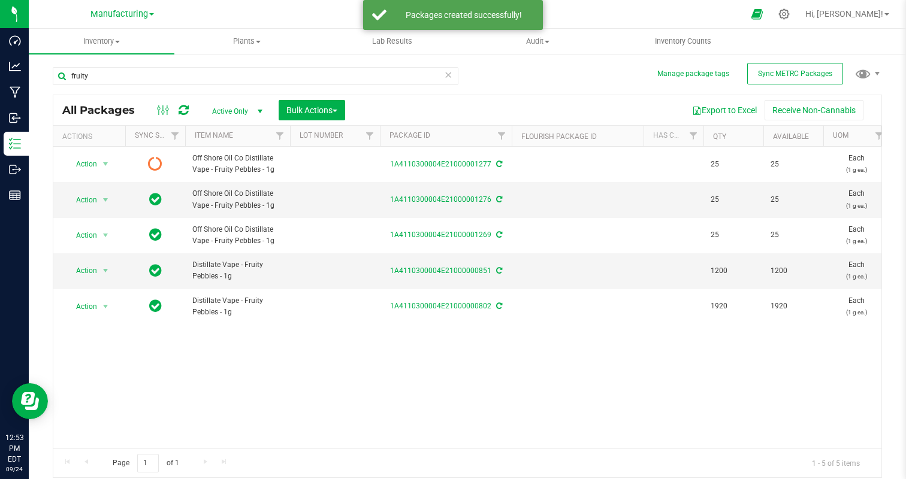
click at [448, 76] on icon at bounding box center [448, 74] width 8 height 14
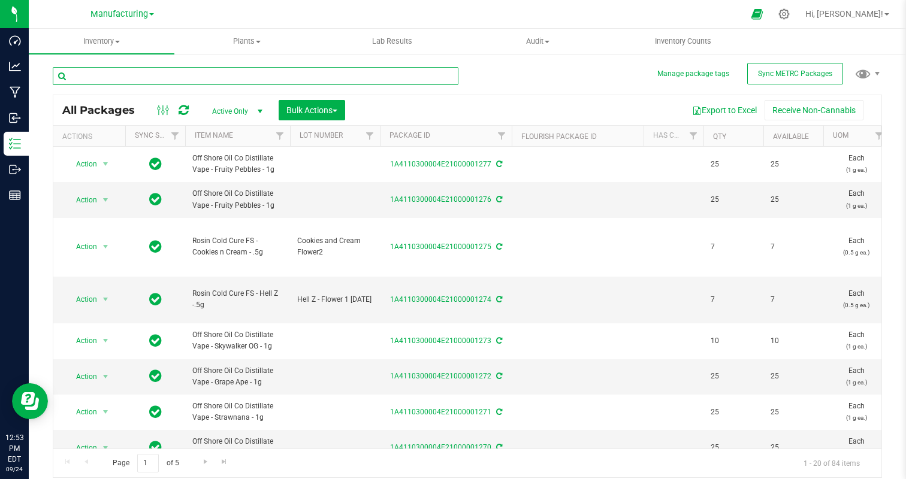
click at [448, 76] on input "text" at bounding box center [255, 76] width 405 height 18
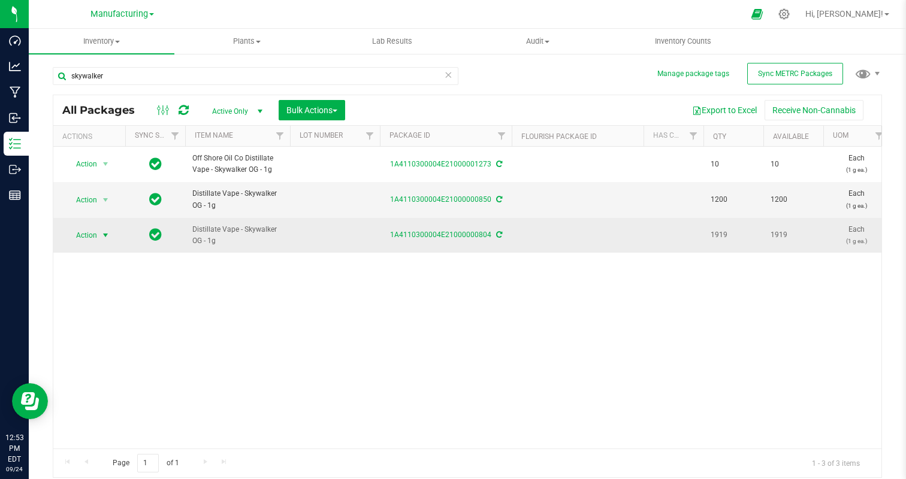
click at [87, 237] on span "Action" at bounding box center [81, 235] width 32 height 17
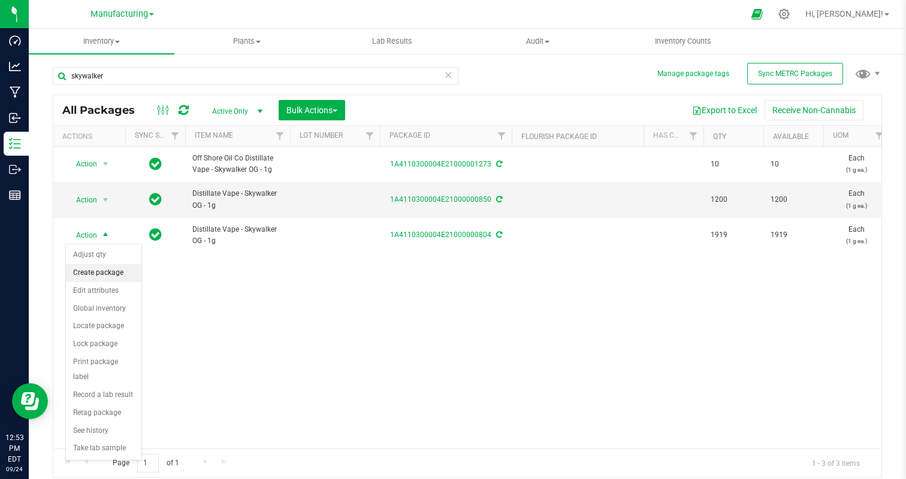
click at [103, 273] on li "Create package" at bounding box center [103, 273] width 75 height 18
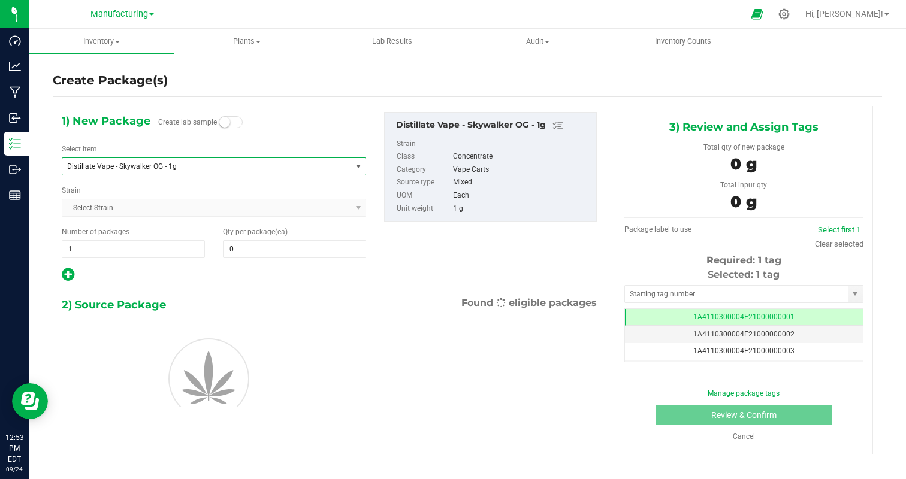
click at [210, 160] on span "Distillate Vape - Skywalker OG - 1g" at bounding box center [206, 166] width 288 height 17
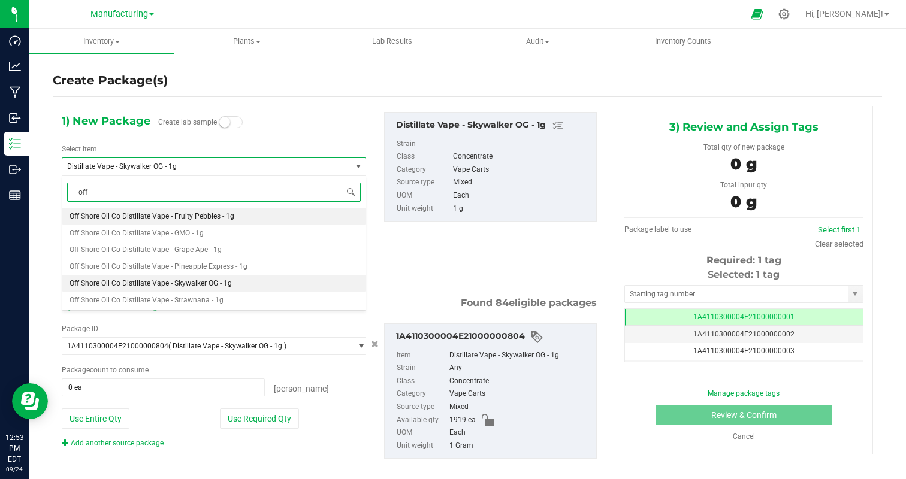
click at [231, 281] on li "Off Shore Oil Co Distillate Vape - Skywalker OG - 1g" at bounding box center [213, 283] width 303 height 17
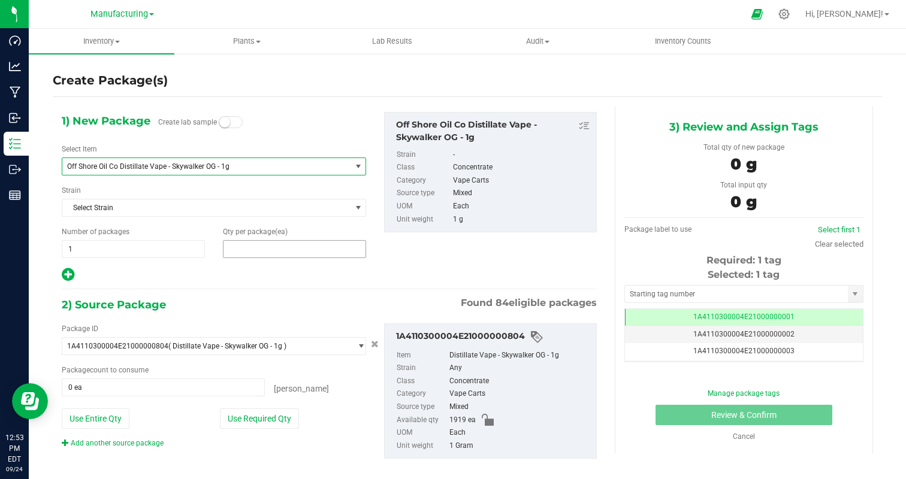
click at [283, 247] on span at bounding box center [294, 249] width 143 height 18
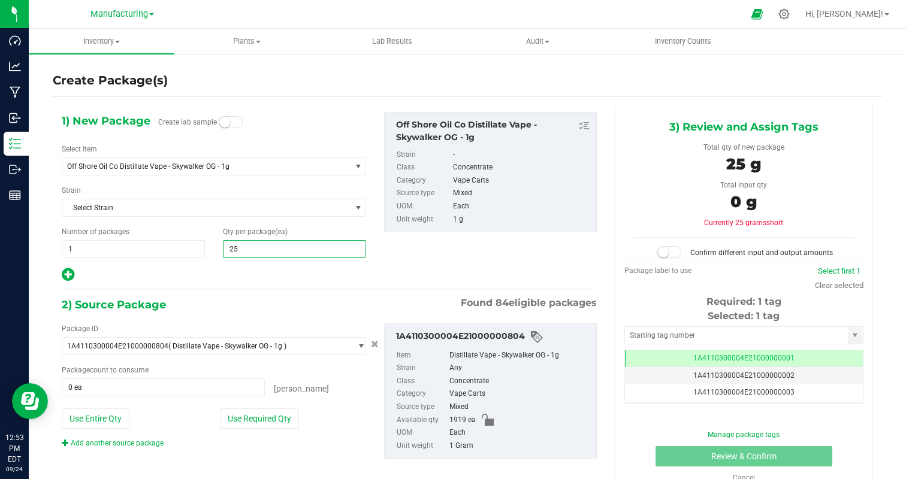
click at [245, 278] on div at bounding box center [214, 275] width 304 height 16
click at [250, 426] on button "Use Required Qty" at bounding box center [259, 418] width 79 height 20
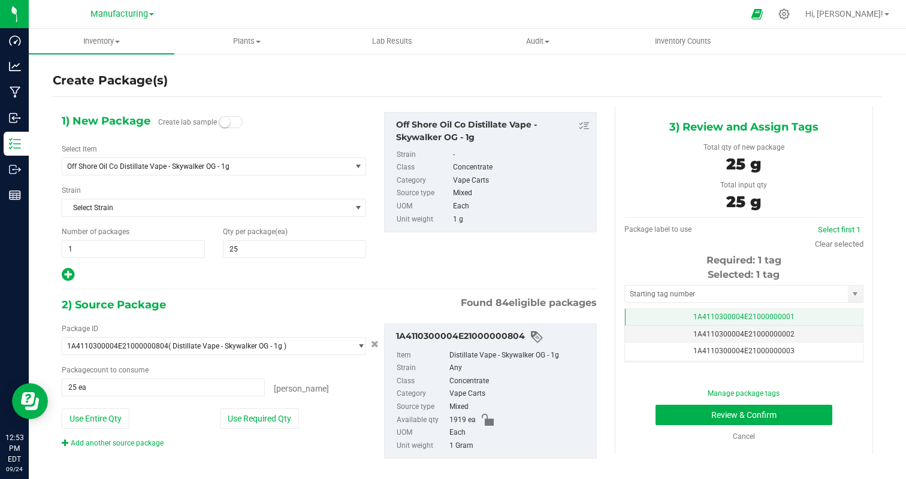
click at [788, 314] on span "1A4110300004E21000000001" at bounding box center [743, 317] width 101 height 8
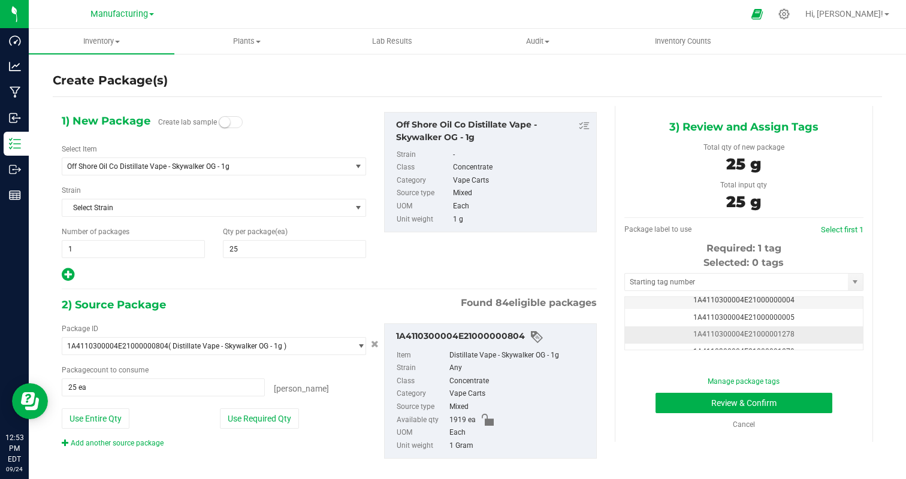
click at [806, 332] on td "1A4110300004E21000001278" at bounding box center [744, 334] width 238 height 17
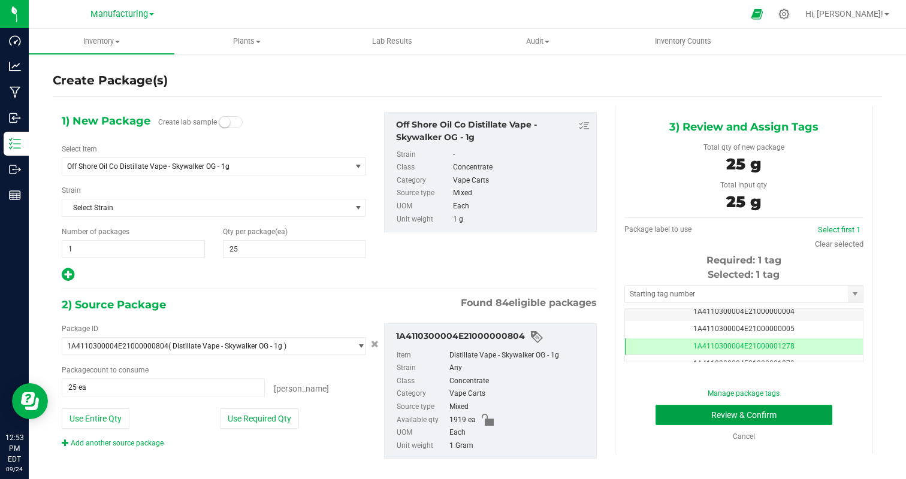
click at [788, 418] on button "Review & Confirm" at bounding box center [743, 415] width 177 height 20
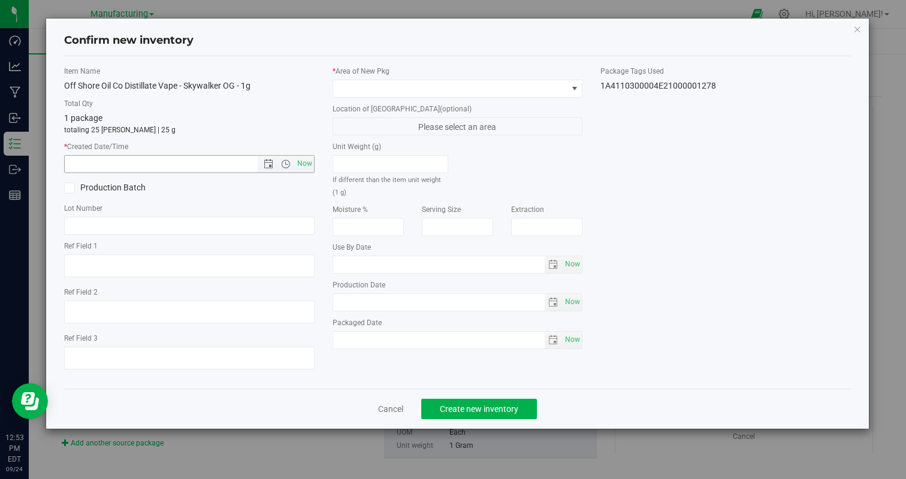
click at [301, 174] on div "Item Name Off Shore Oil Co Distillate Vape - Skywalker OG - 1g Total Qty 1 pack…" at bounding box center [189, 222] width 268 height 313
click at [301, 169] on span "Now" at bounding box center [304, 163] width 20 height 17
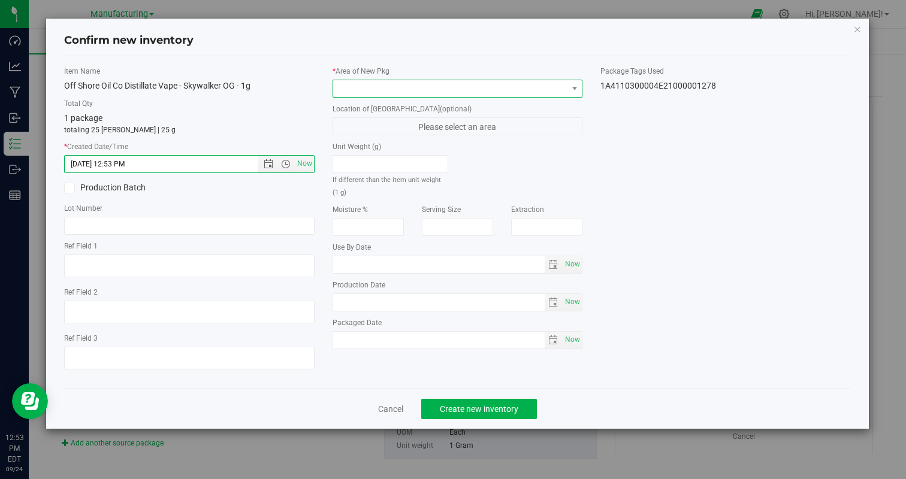
click at [395, 92] on span at bounding box center [450, 88] width 234 height 17
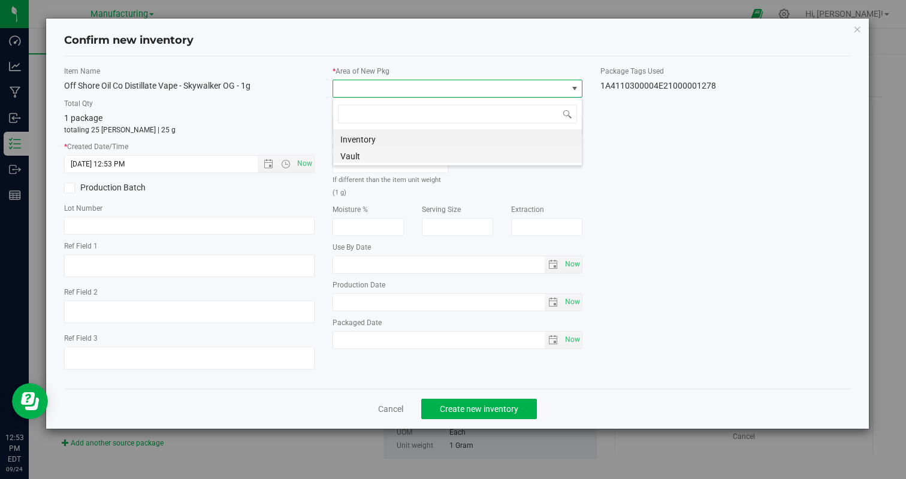
click at [359, 149] on li "Vault" at bounding box center [457, 154] width 249 height 17
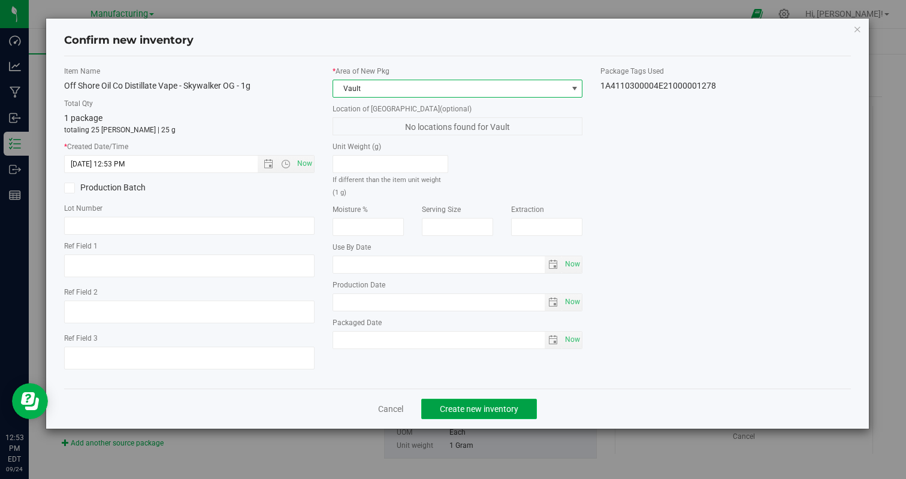
click at [474, 399] on button "Create new inventory" at bounding box center [479, 409] width 116 height 20
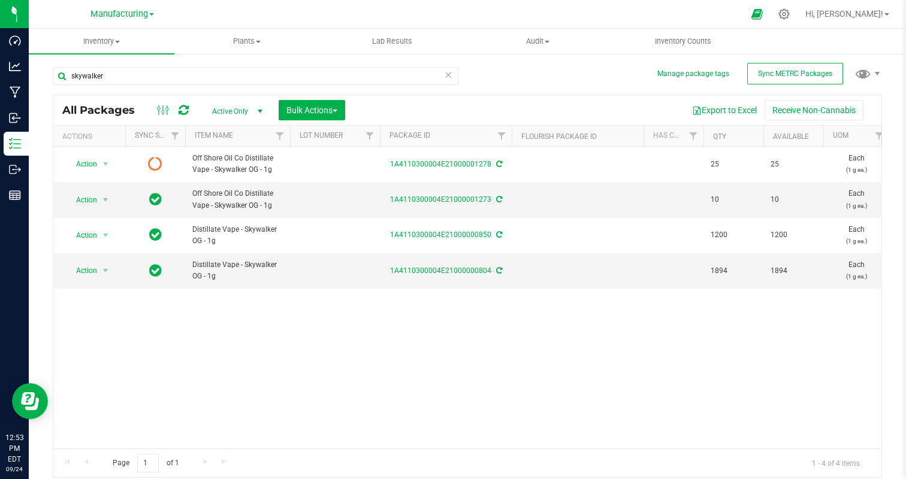
click at [449, 73] on icon at bounding box center [448, 74] width 8 height 14
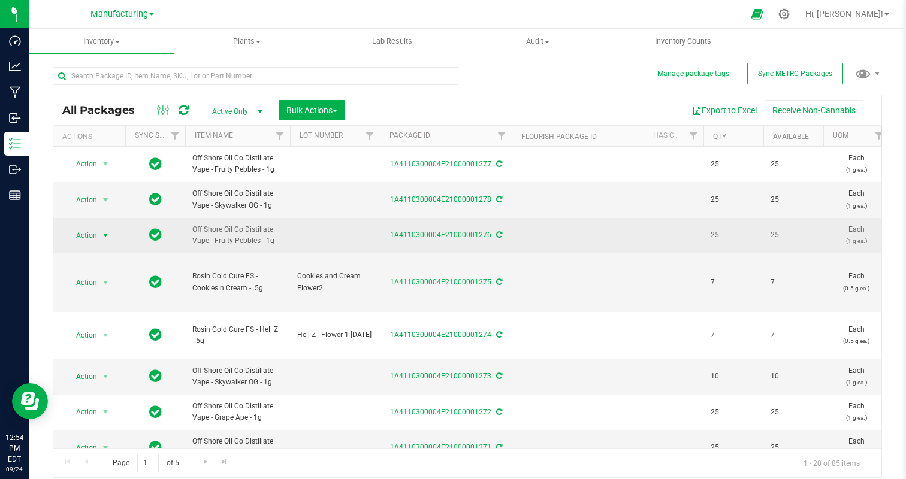
click at [80, 235] on span "Action" at bounding box center [81, 235] width 32 height 17
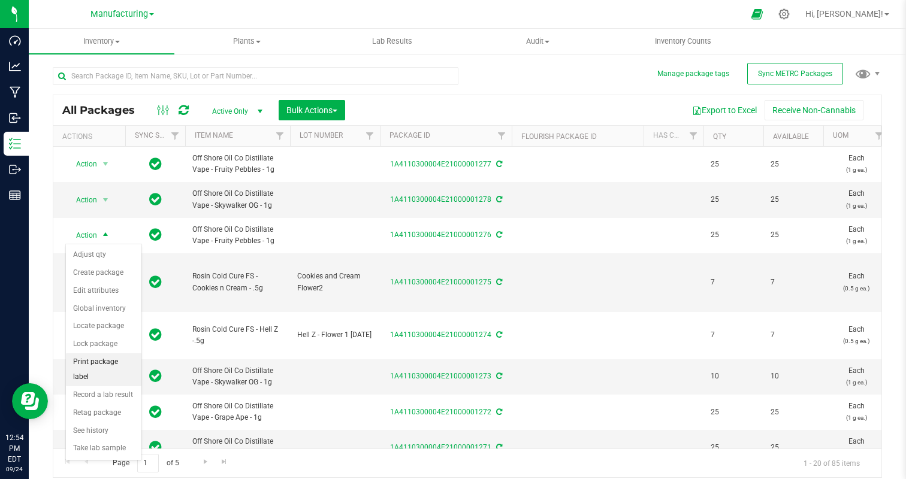
click at [108, 359] on li "Print package label" at bounding box center [103, 369] width 75 height 33
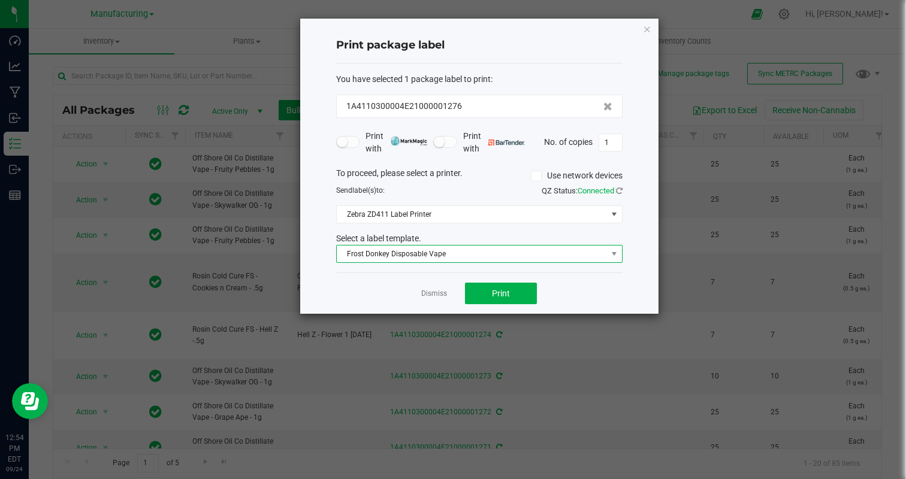
click at [510, 256] on span "Frost Donkey Disposable Vape" at bounding box center [472, 254] width 270 height 17
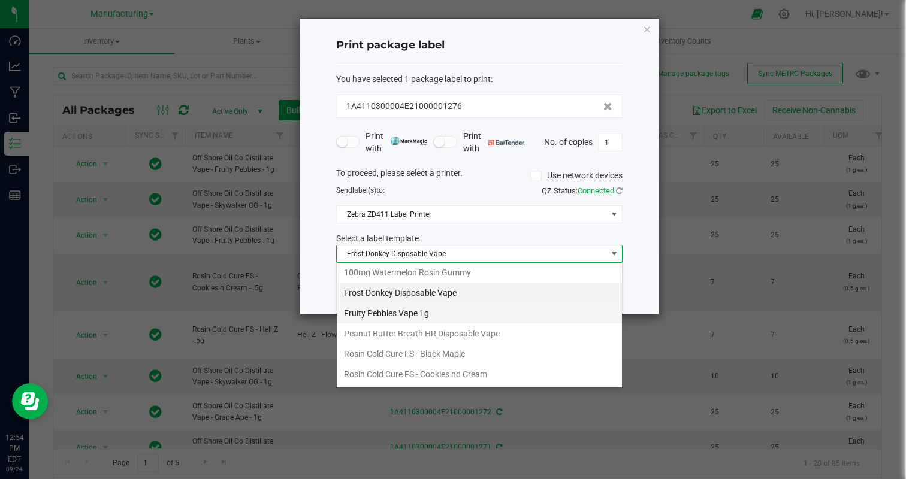
click at [489, 307] on li "Fruity Pebbles Vape 1g" at bounding box center [479, 313] width 285 height 20
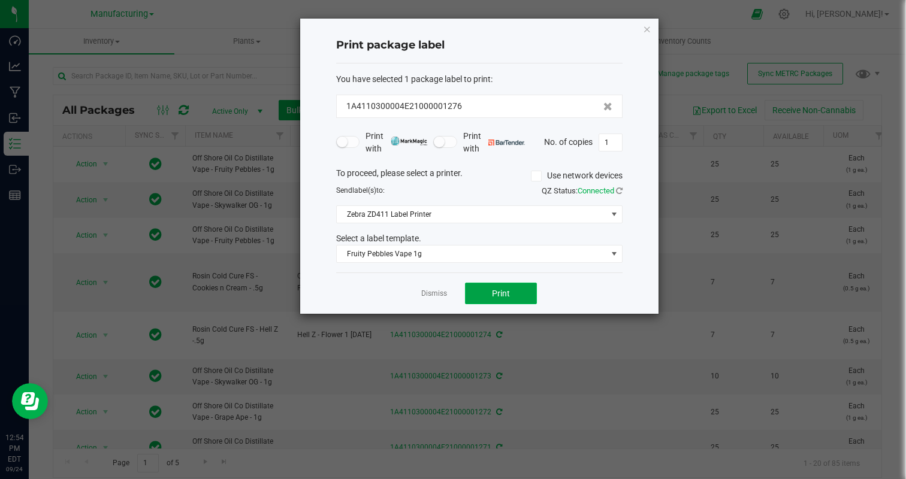
click at [513, 293] on button "Print" at bounding box center [501, 294] width 72 height 22
click at [616, 135] on input "1" at bounding box center [610, 142] width 23 height 17
click at [557, 287] on div "Dismiss Print" at bounding box center [479, 293] width 286 height 41
click at [502, 291] on span "Print" at bounding box center [501, 294] width 18 height 10
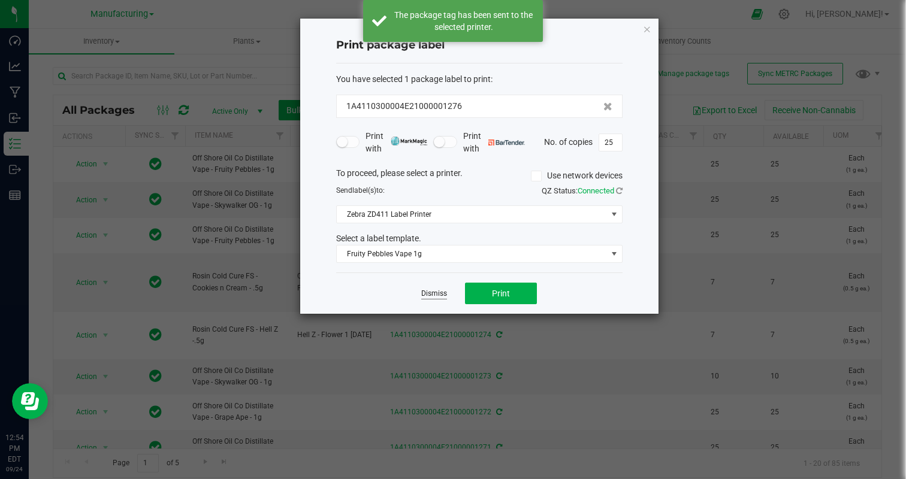
click at [441, 293] on link "Dismiss" at bounding box center [434, 294] width 26 height 10
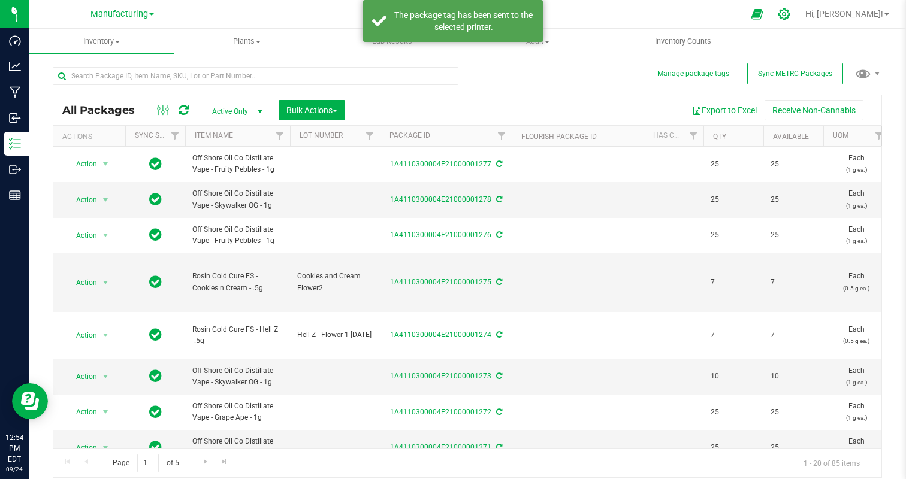
click at [790, 16] on icon at bounding box center [783, 14] width 13 height 13
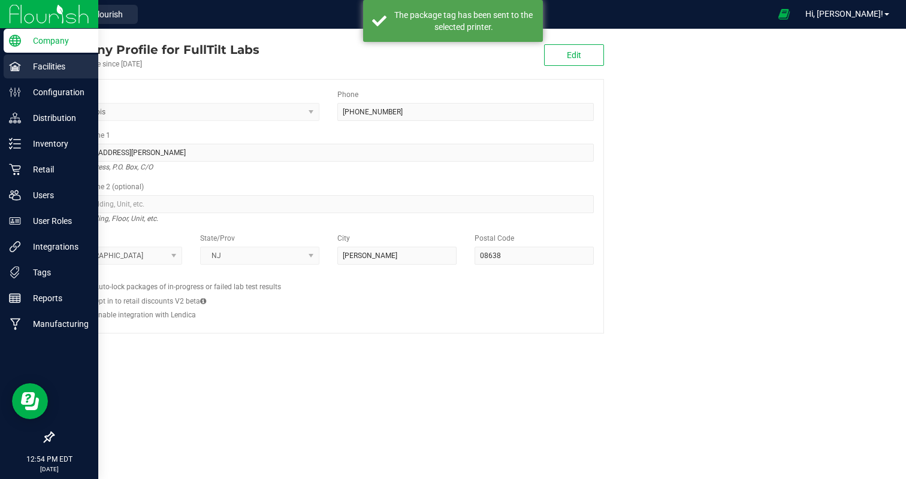
click at [59, 64] on p "Facilities" at bounding box center [57, 66] width 72 height 14
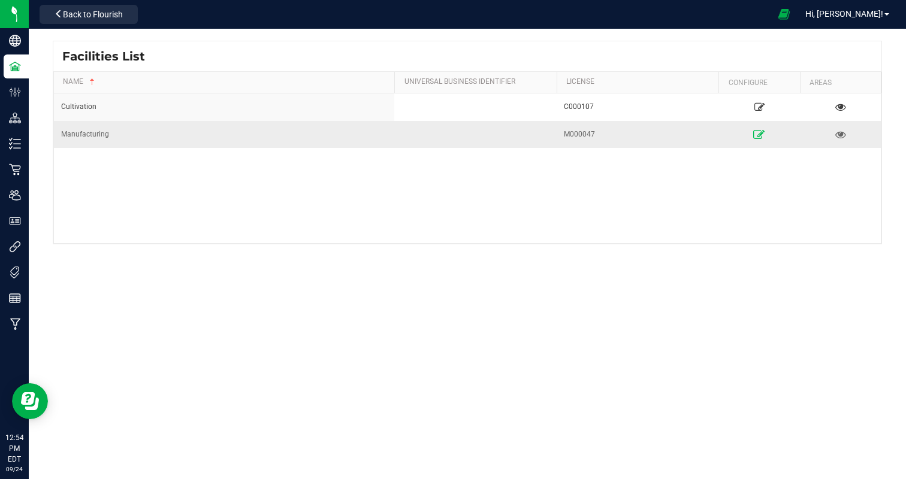
click at [762, 130] on icon at bounding box center [758, 134] width 11 height 8
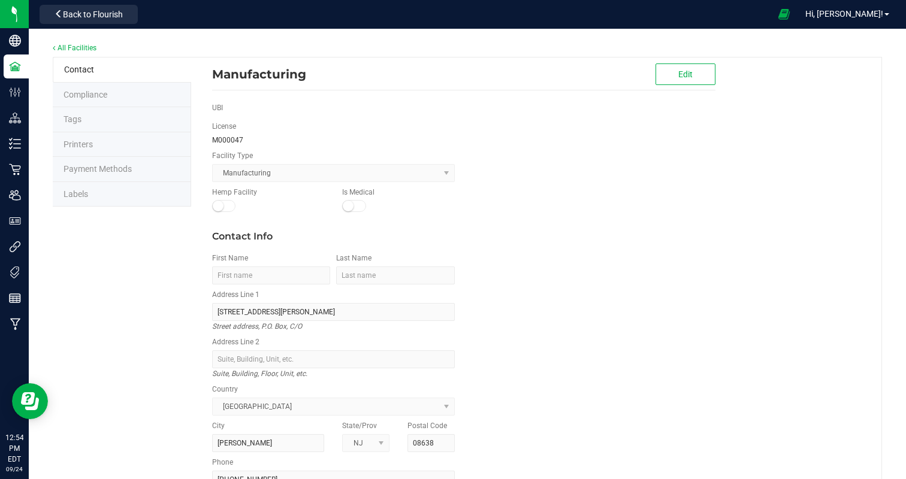
click at [110, 191] on li "Labels" at bounding box center [122, 194] width 138 height 25
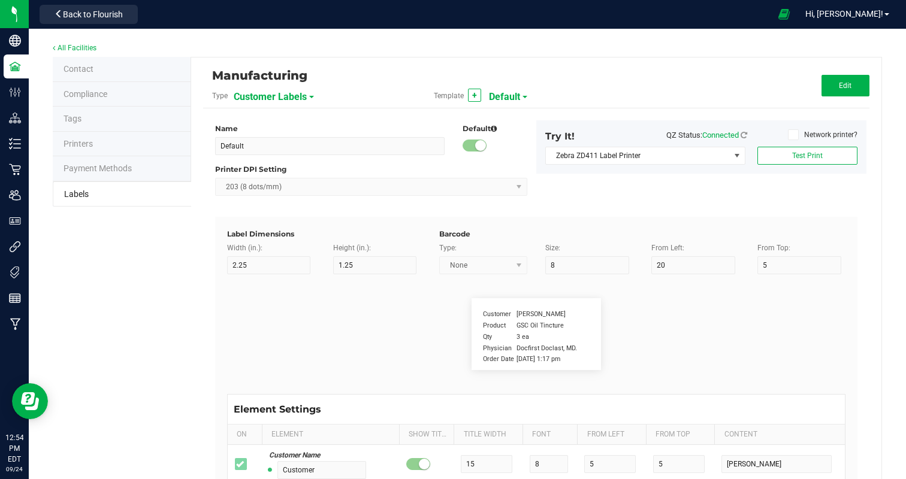
click at [286, 102] on span "Customer Labels" at bounding box center [270, 97] width 73 height 20
click at [273, 168] on span "Package Labels" at bounding box center [265, 166] width 51 height 8
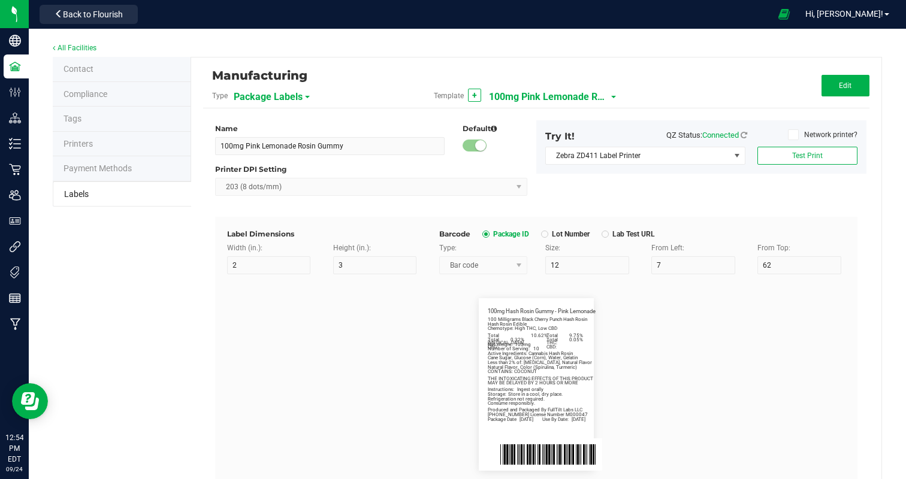
click at [522, 96] on span "100mg Pink Lemonade Rosin Gummy" at bounding box center [549, 97] width 120 height 20
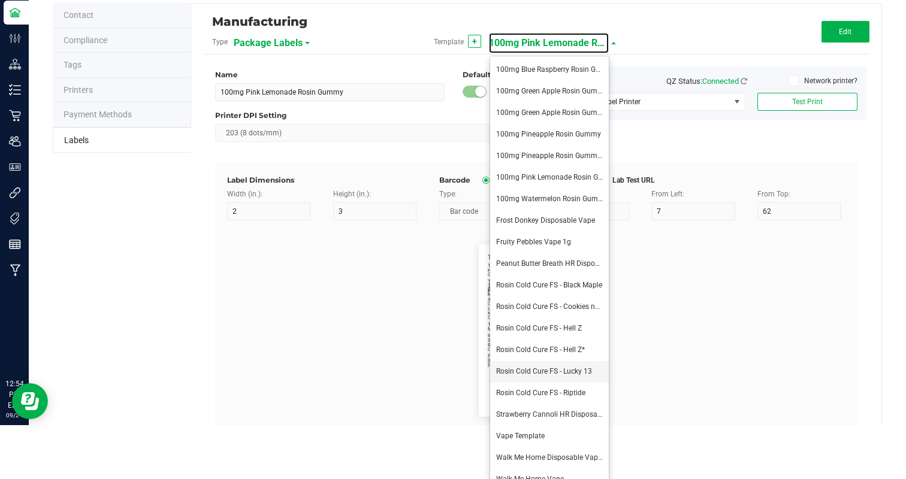
scroll to position [69, 0]
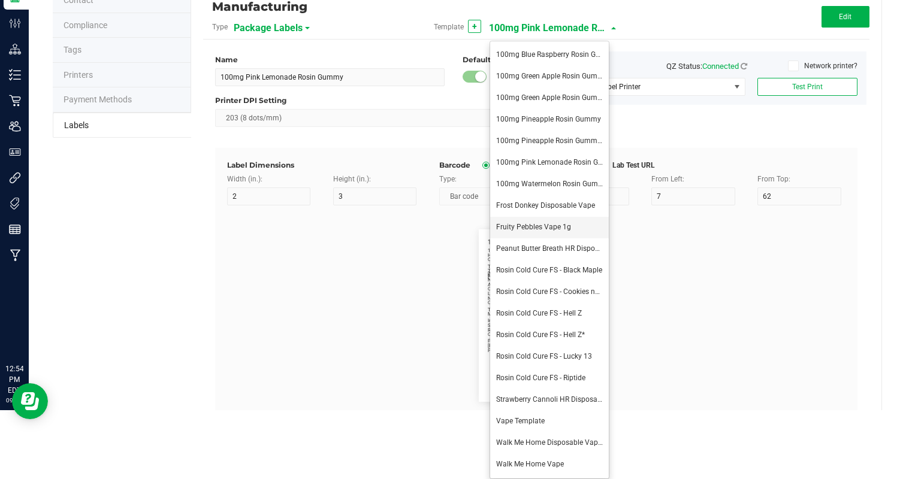
click at [552, 225] on span "Fruity Pebbles Vape 1g" at bounding box center [533, 227] width 75 height 8
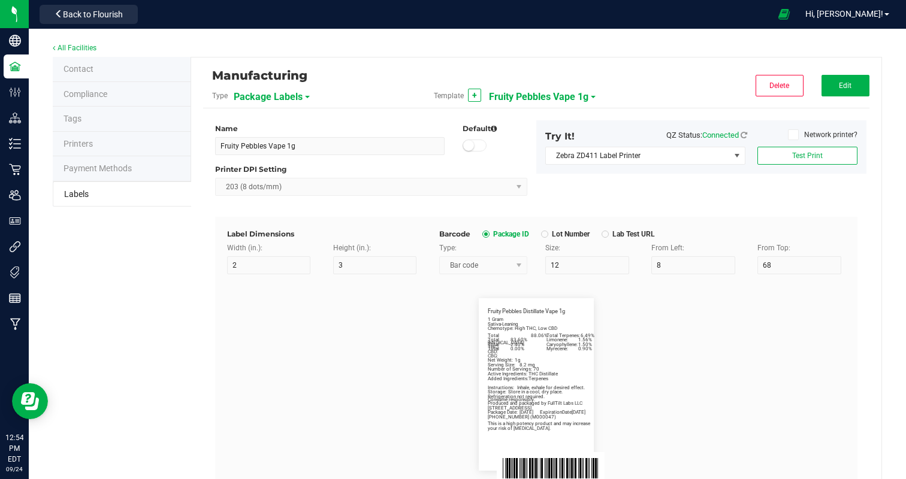
scroll to position [0, 0]
click at [843, 92] on button "Edit" at bounding box center [845, 86] width 48 height 22
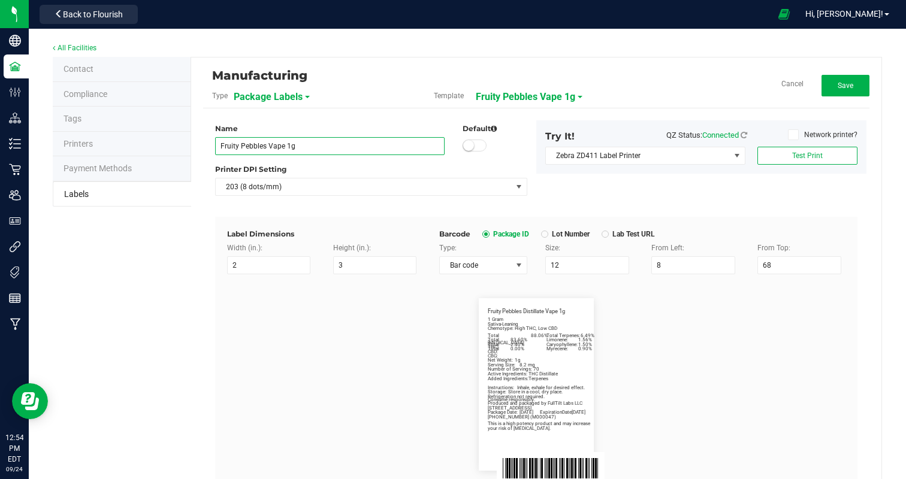
drag, startPoint x: 264, startPoint y: 145, endPoint x: 62, endPoint y: 143, distance: 201.8
click at [64, 143] on div "Contact Compliance Tags Printers Payment Methods Labels Manufacturing Type Pack…" at bounding box center [467, 406] width 829 height 699
click at [830, 81] on button "Save" at bounding box center [845, 86] width 48 height 22
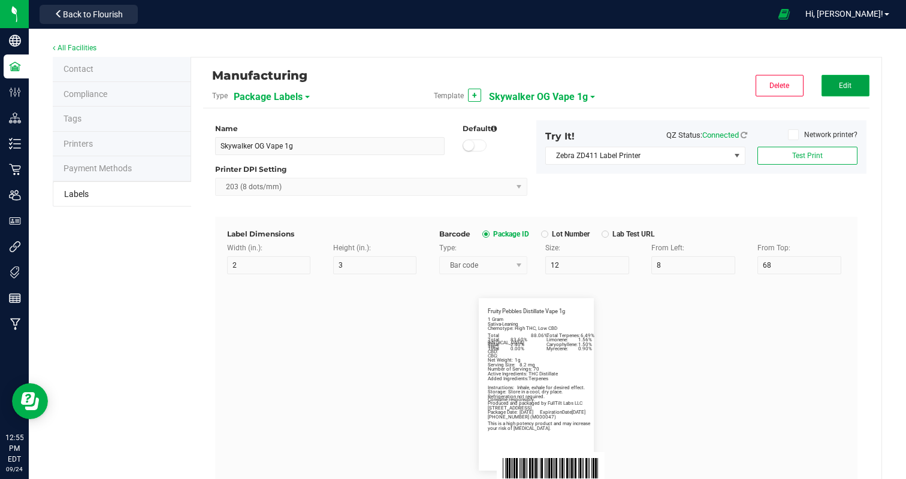
click at [840, 79] on button "Edit" at bounding box center [845, 86] width 48 height 22
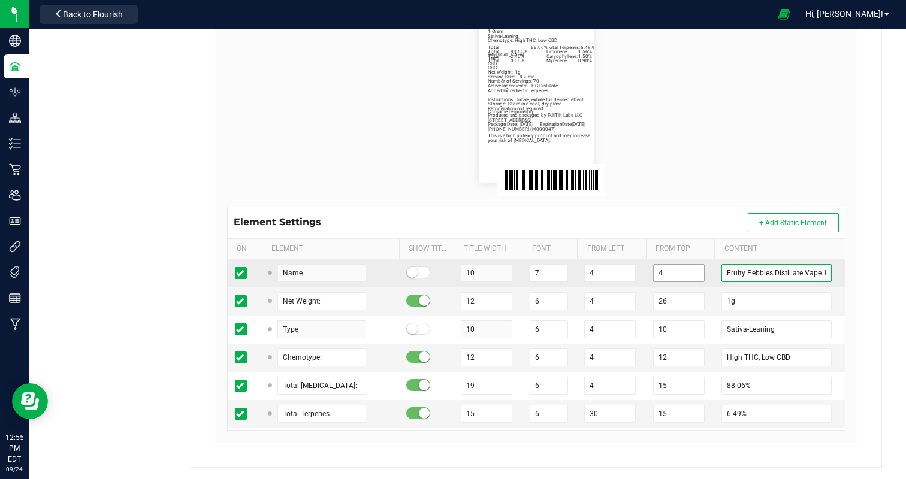
drag, startPoint x: 770, startPoint y: 273, endPoint x: 667, endPoint y: 266, distance: 103.8
click at [667, 266] on tr "Name 10 7 4 4 Fruity Pebbles Distillate Vape 1g" at bounding box center [536, 273] width 617 height 28
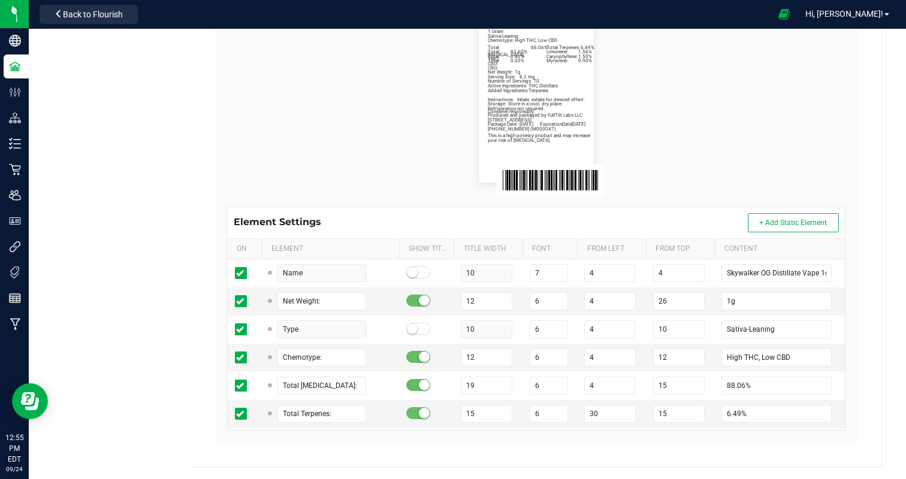
click at [738, 134] on flourish-label-viewer "Skywalker OG Distillate Vape 1g Net Weight: 1g Sativa-Leaning Chemotype: High T…" at bounding box center [536, 96] width 618 height 172
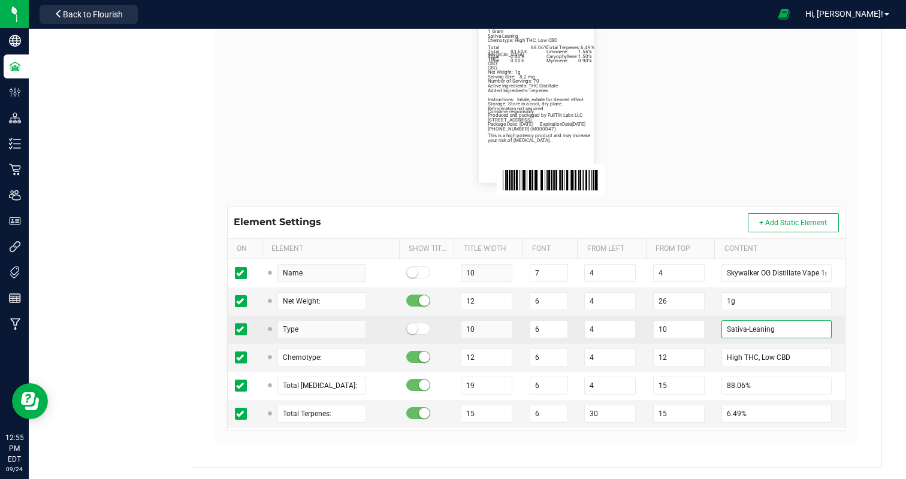
click at [734, 330] on input "Sativa-Leaning" at bounding box center [776, 329] width 110 height 18
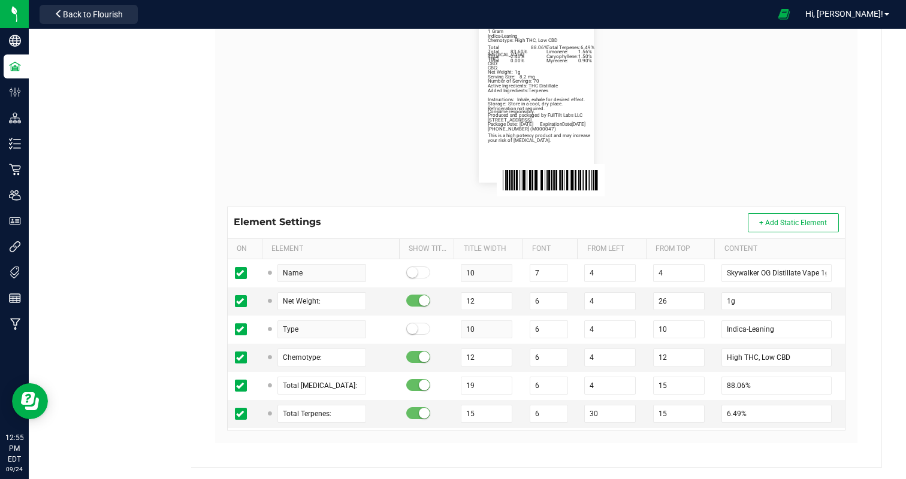
click at [783, 122] on flourish-label-viewer "Skywalker OG Distillate Vape 1g Net Weight: 1g Indica-Leaning Chemotype: High T…" at bounding box center [536, 96] width 618 height 172
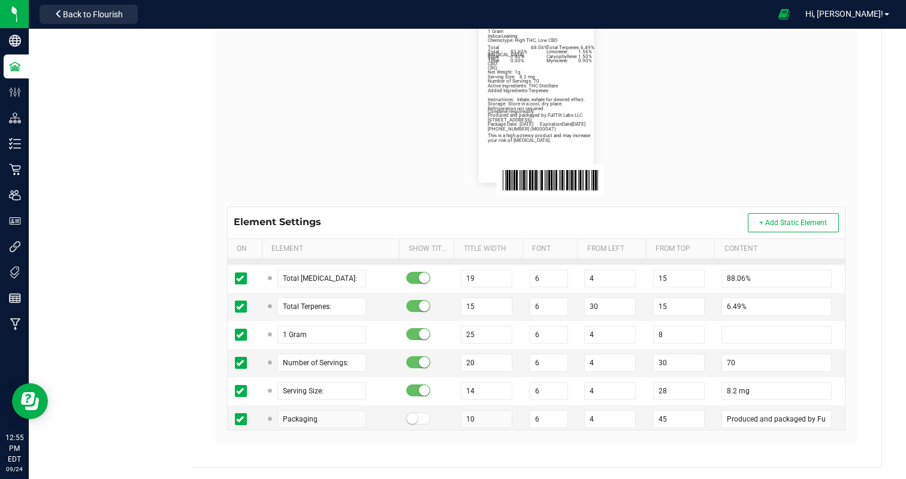
scroll to position [108, 0]
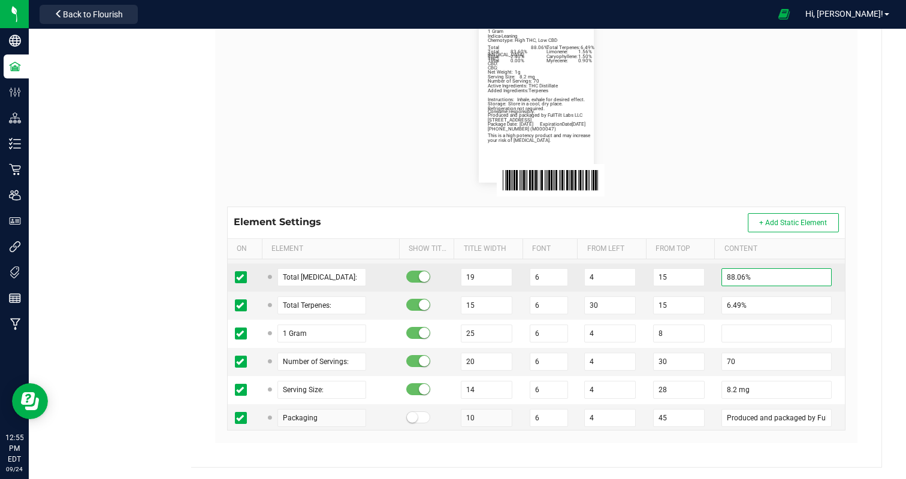
click at [731, 278] on input "88.06%" at bounding box center [776, 277] width 110 height 18
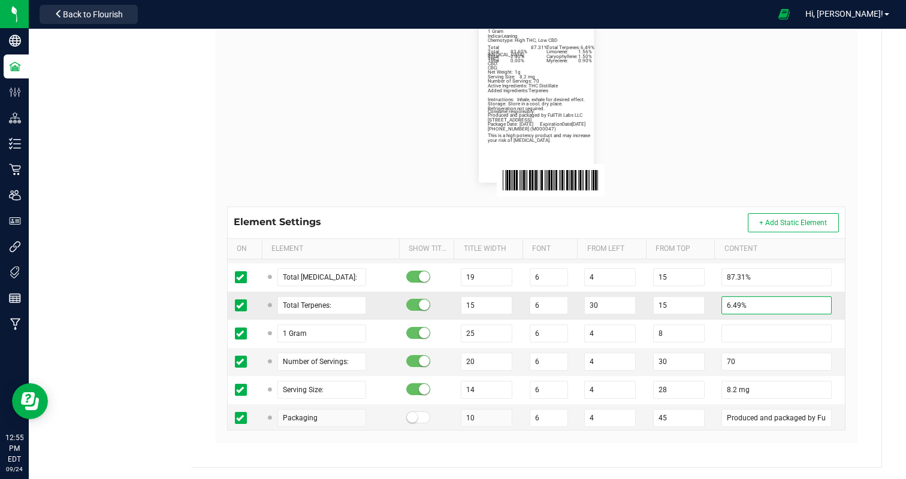
click at [725, 301] on input "6.49%" at bounding box center [776, 305] width 110 height 18
click at [725, 167] on flourish-label-viewer "Skywalker OG Distillate Vape 1g Net Weight: 1g Indica-Leaning Chemotype: High T…" at bounding box center [536, 96] width 618 height 172
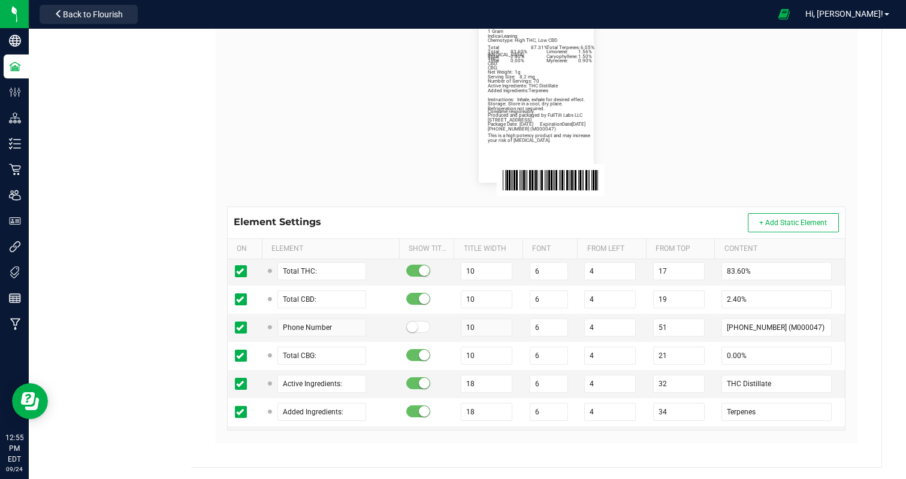
scroll to position [421, 0]
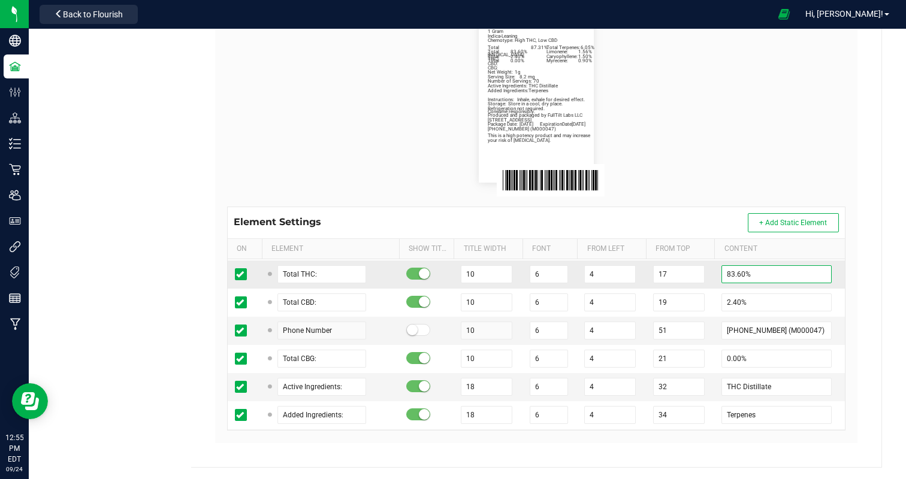
click at [738, 275] on input "83.60%" at bounding box center [776, 274] width 110 height 18
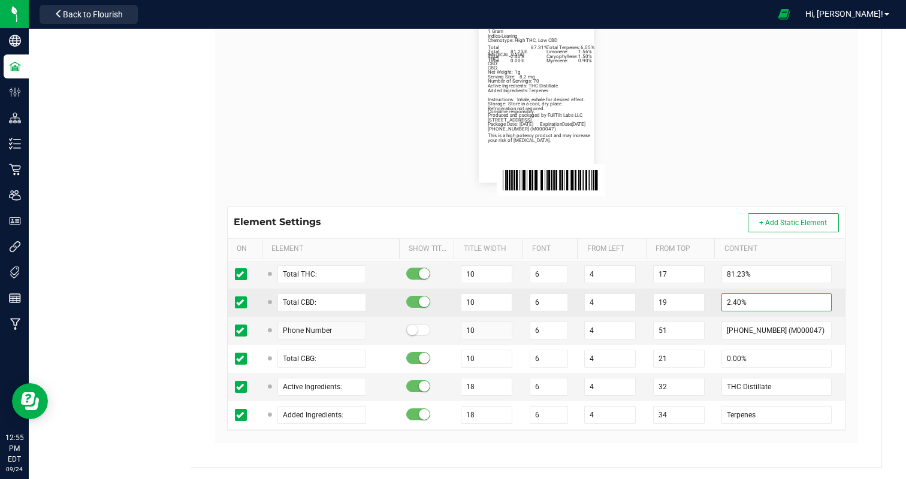
click at [726, 301] on input "2.40%" at bounding box center [776, 302] width 110 height 18
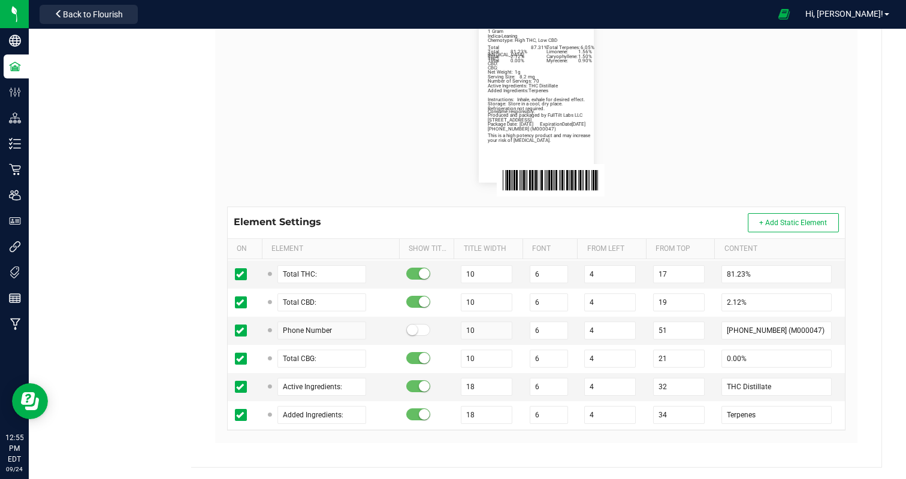
click at [728, 125] on flourish-label-viewer "Skywalker OG Distillate Vape 1g Net Weight: 1g Indica-Leaning Chemotype: High T…" at bounding box center [536, 96] width 618 height 172
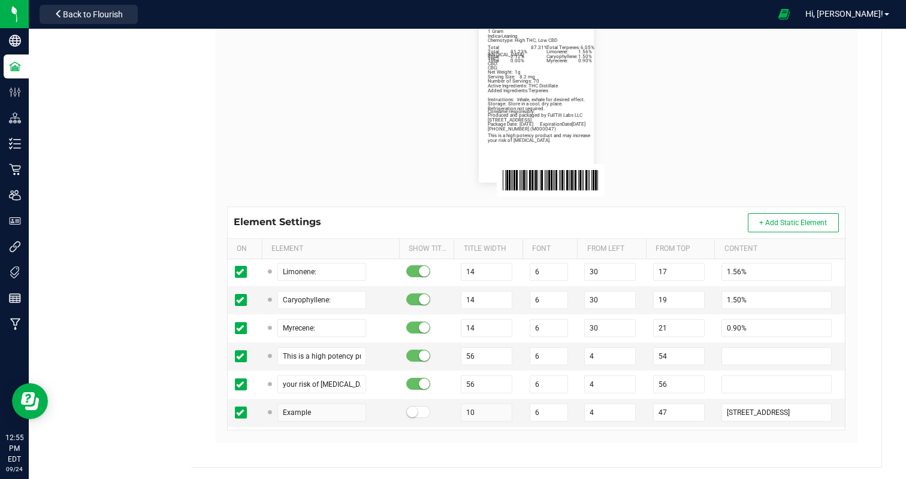
scroll to position [618, 0]
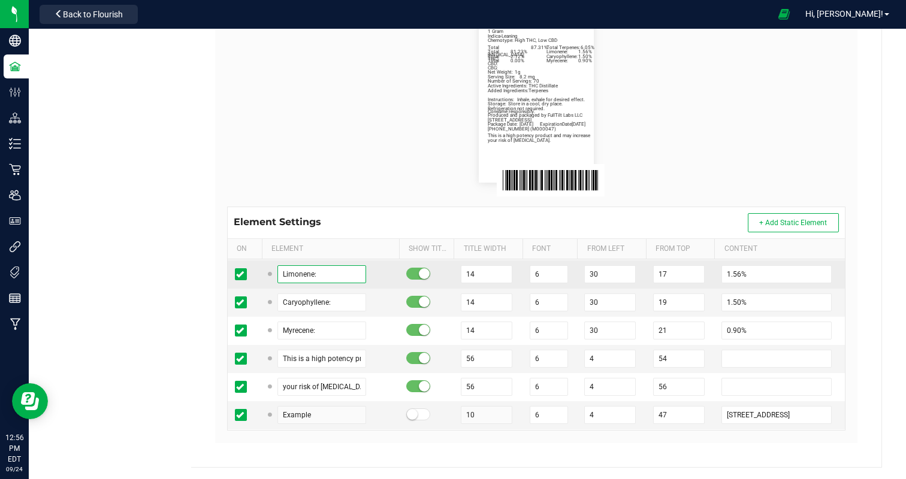
click at [280, 269] on input "Limonene:" at bounding box center [321, 274] width 89 height 18
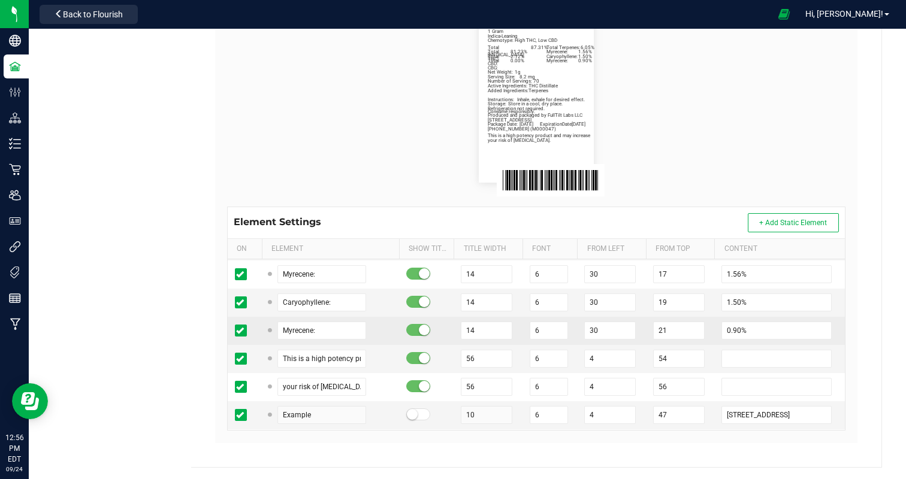
click at [275, 325] on span at bounding box center [273, 330] width 8 height 11
click at [277, 326] on input "Myrecene:" at bounding box center [321, 331] width 89 height 18
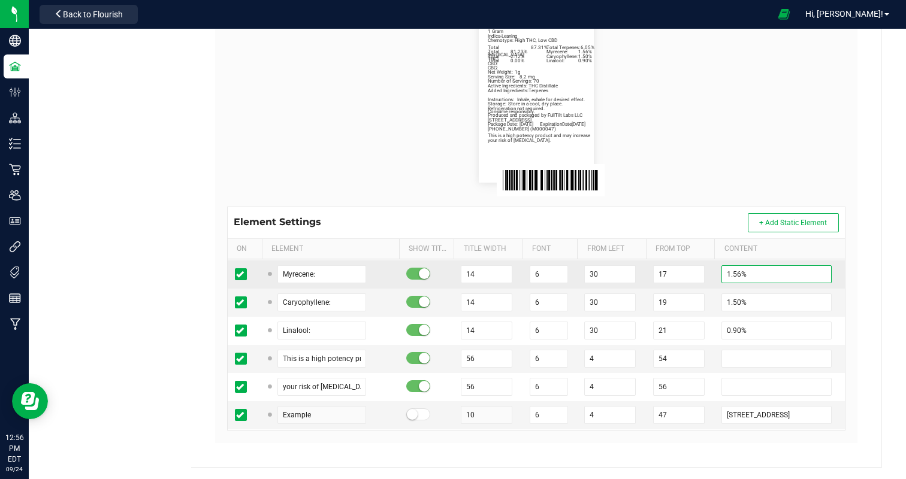
click at [723, 271] on input "1.56%" at bounding box center [776, 274] width 110 height 18
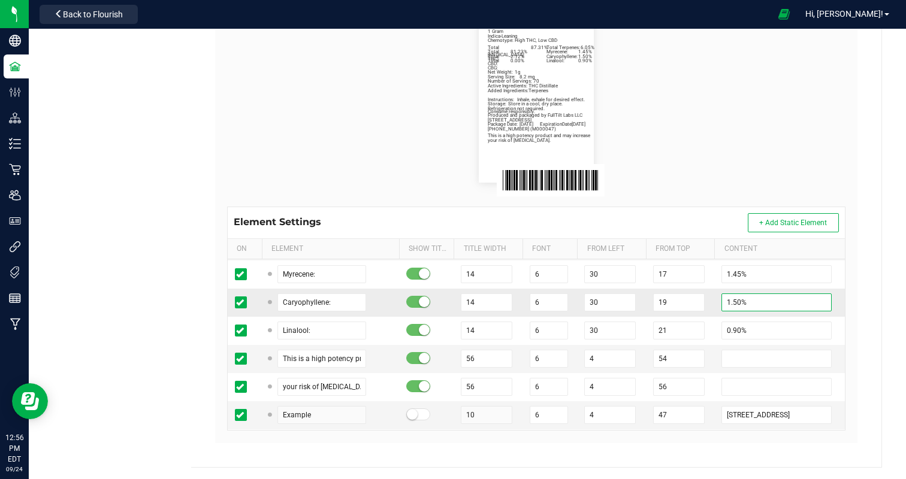
click at [722, 298] on input "1.50%" at bounding box center [776, 302] width 110 height 18
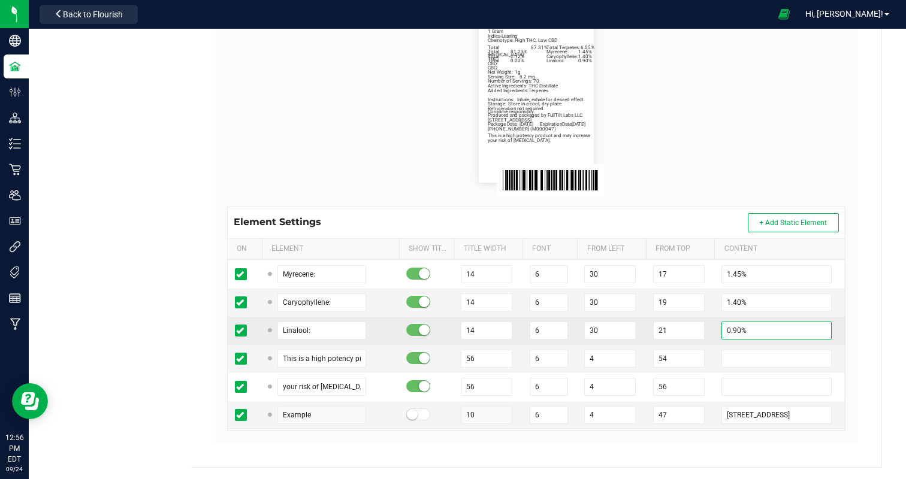
click at [726, 326] on input "0.90%" at bounding box center [776, 331] width 110 height 18
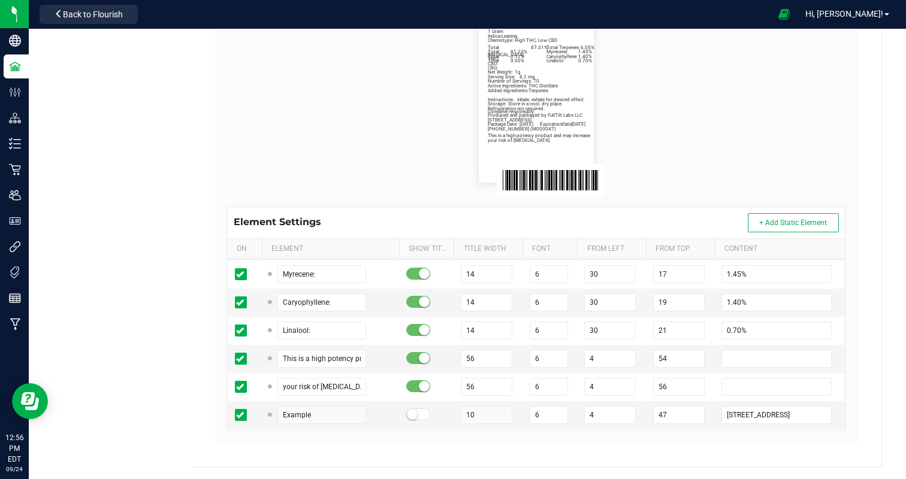
click at [712, 138] on flourish-label-viewer "Skywalker OG Distillate Vape 1g Net Weight: 1g Indica-Leaning Chemotype: High T…" at bounding box center [536, 96] width 618 height 172
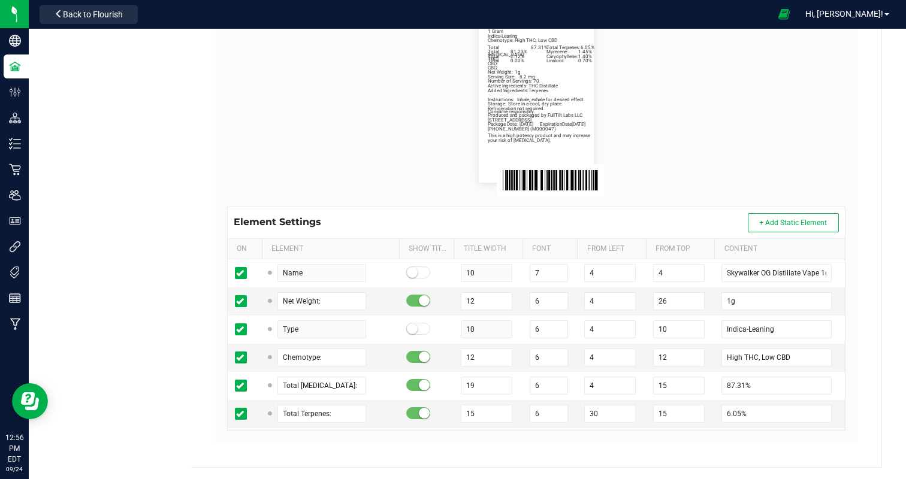
scroll to position [0, 0]
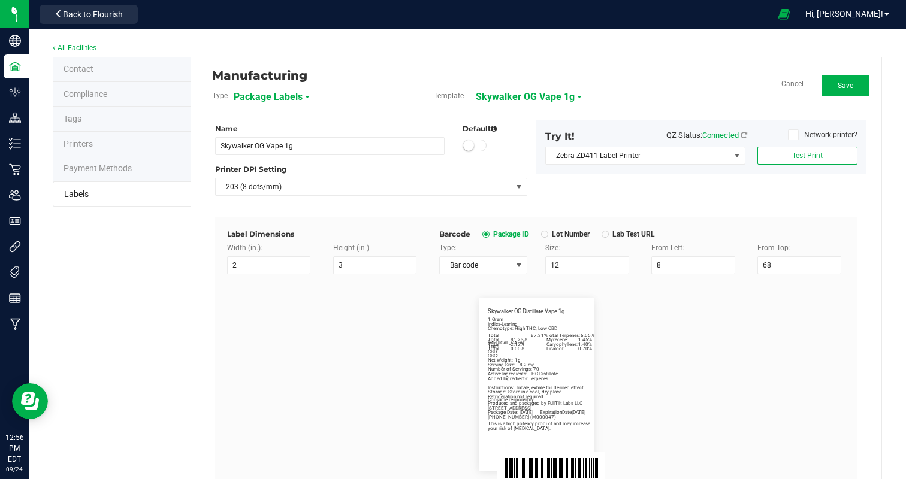
click at [821, 146] on div "Try It! QZ Status: Connected Network printer?" at bounding box center [701, 137] width 330 height 17
click at [818, 152] on span "Test Print" at bounding box center [807, 156] width 31 height 8
click at [847, 81] on span "Save" at bounding box center [845, 85] width 16 height 8
click at [93, 19] on span "Back to Flourish" at bounding box center [93, 15] width 60 height 10
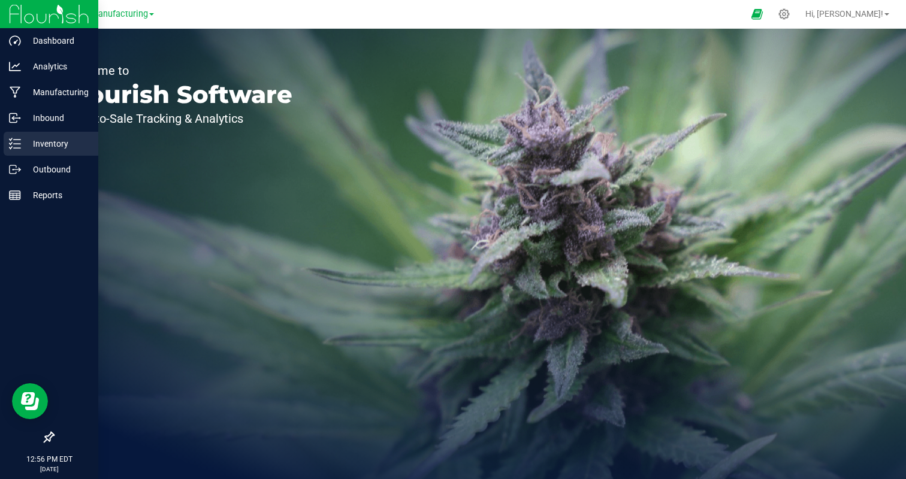
click at [6, 144] on div "Inventory" at bounding box center [51, 144] width 95 height 24
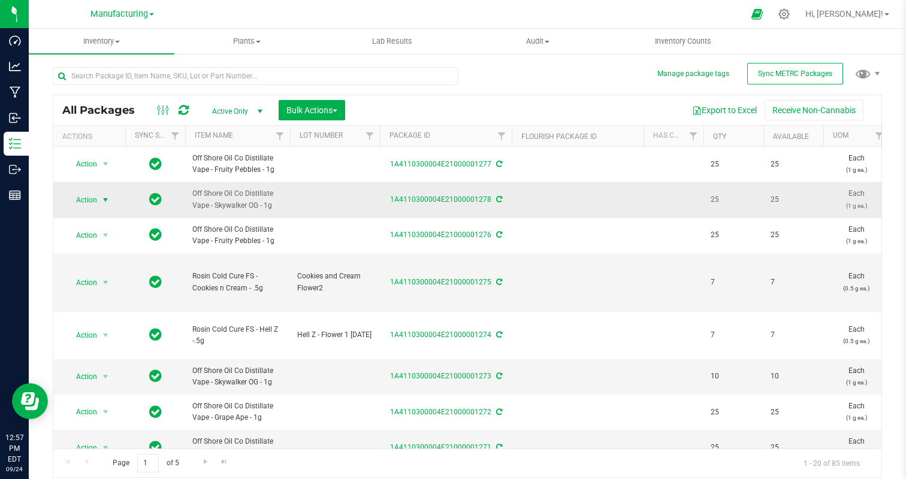
click at [80, 199] on span "Action" at bounding box center [81, 200] width 32 height 17
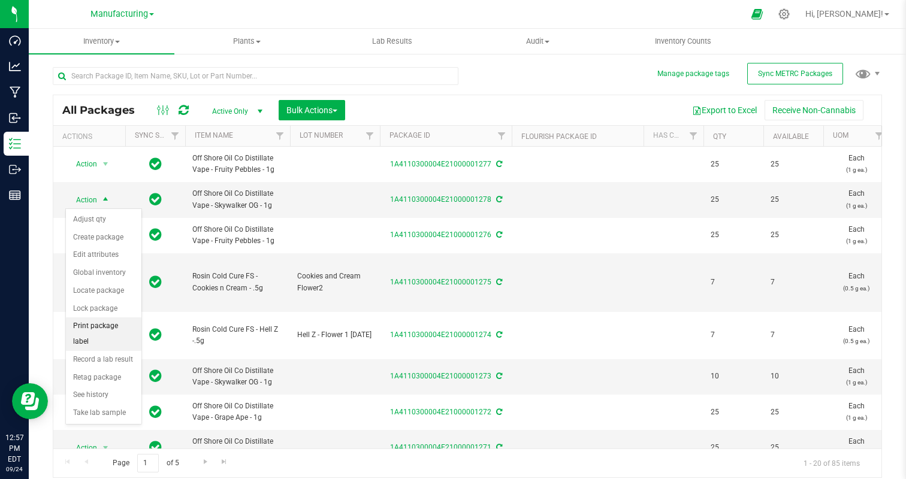
click at [105, 327] on li "Print package label" at bounding box center [103, 333] width 75 height 33
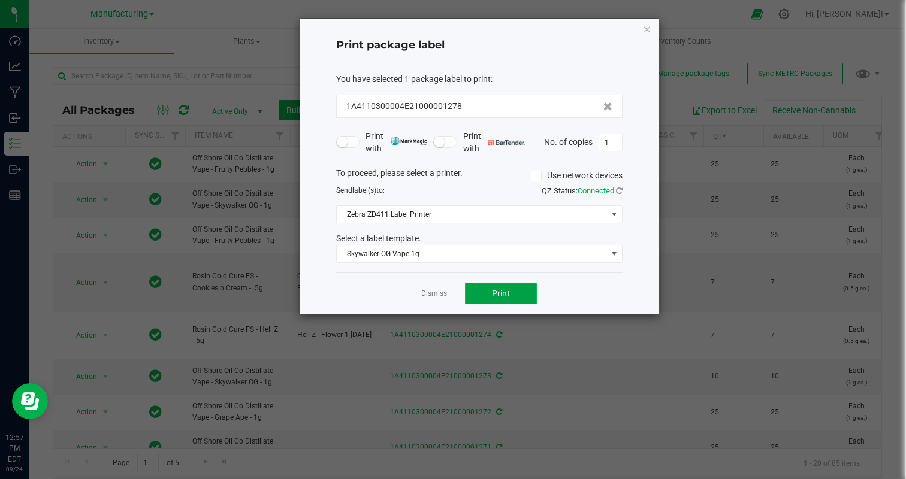
click at [487, 296] on button "Print" at bounding box center [501, 294] width 72 height 22
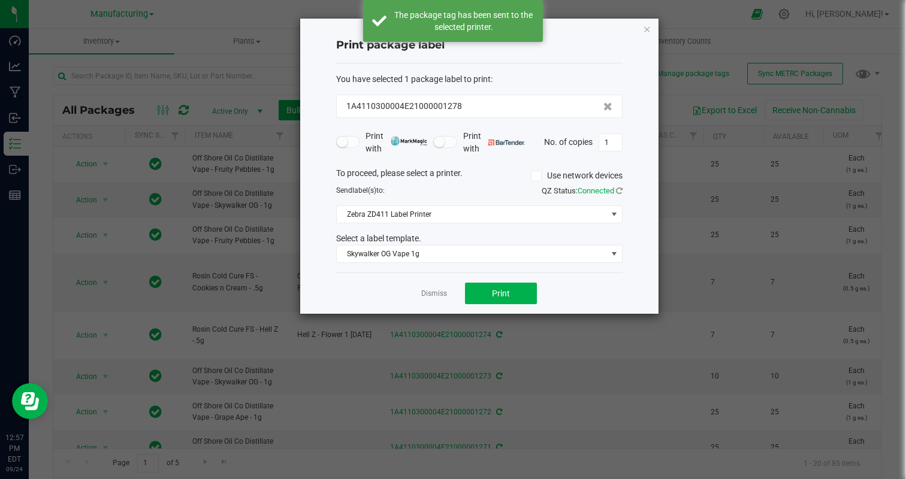
click at [623, 135] on div "Print package label You have selected 1 package label to print : 1A4110300004E2…" at bounding box center [479, 166] width 358 height 295
click at [615, 138] on input "1" at bounding box center [610, 142] width 23 height 17
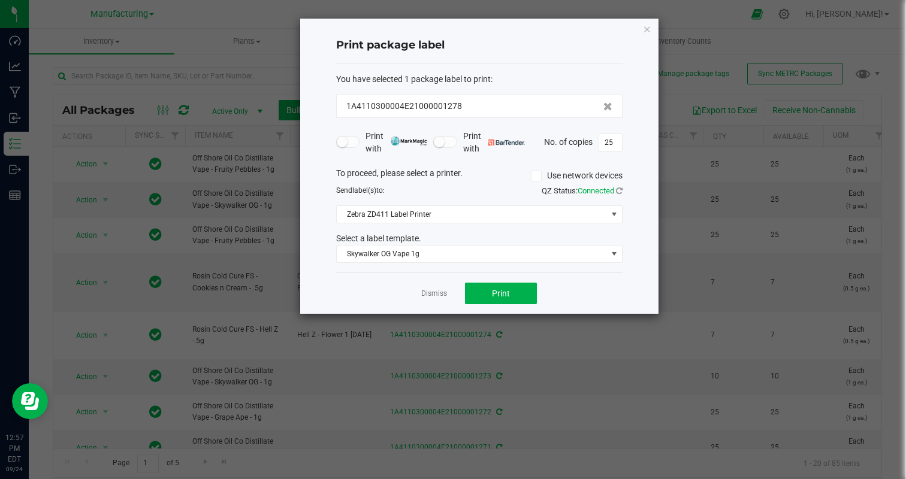
click at [601, 290] on div "Dismiss Print" at bounding box center [479, 293] width 286 height 41
click at [501, 292] on span "Print" at bounding box center [501, 294] width 18 height 10
click at [591, 292] on div "Dismiss Print" at bounding box center [479, 293] width 286 height 41
click at [434, 289] on link "Dismiss" at bounding box center [434, 294] width 26 height 10
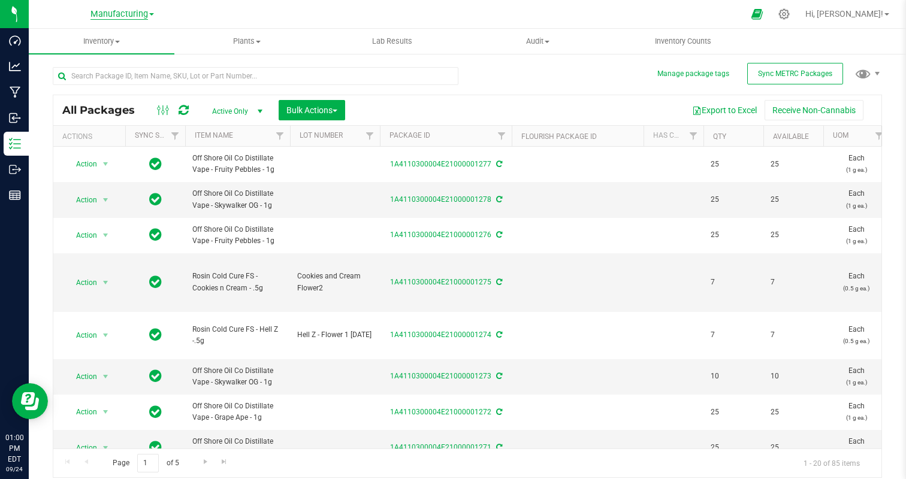
click at [110, 11] on span "Manufacturing" at bounding box center [118, 14] width 57 height 11
click at [77, 38] on link "Cultivation" at bounding box center [122, 42] width 175 height 16
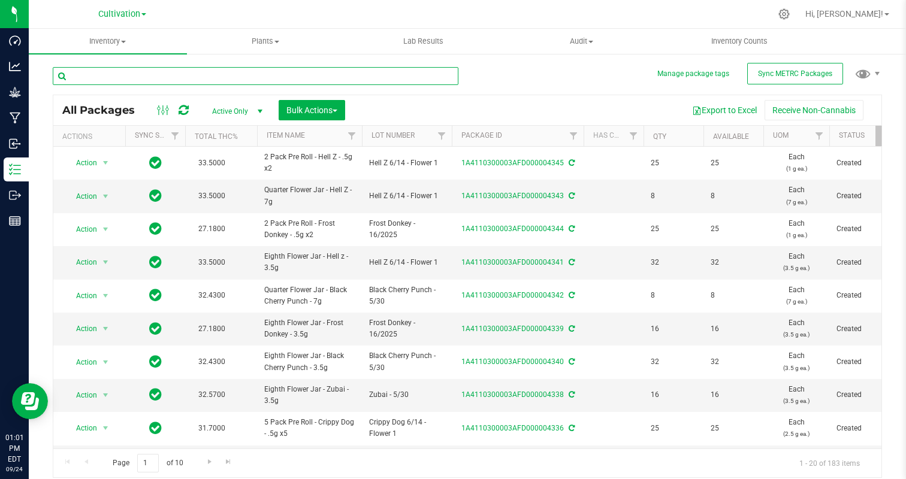
click at [98, 80] on input "text" at bounding box center [255, 76] width 405 height 18
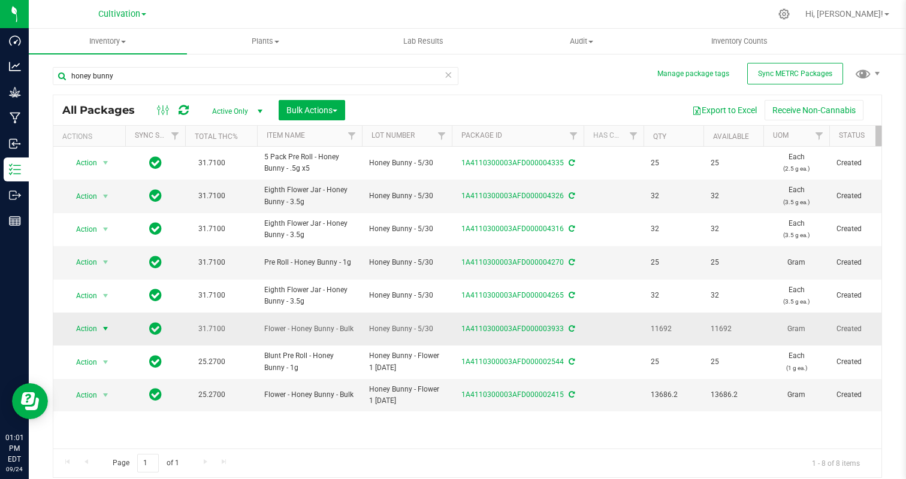
click at [95, 328] on span "Action" at bounding box center [81, 328] width 32 height 17
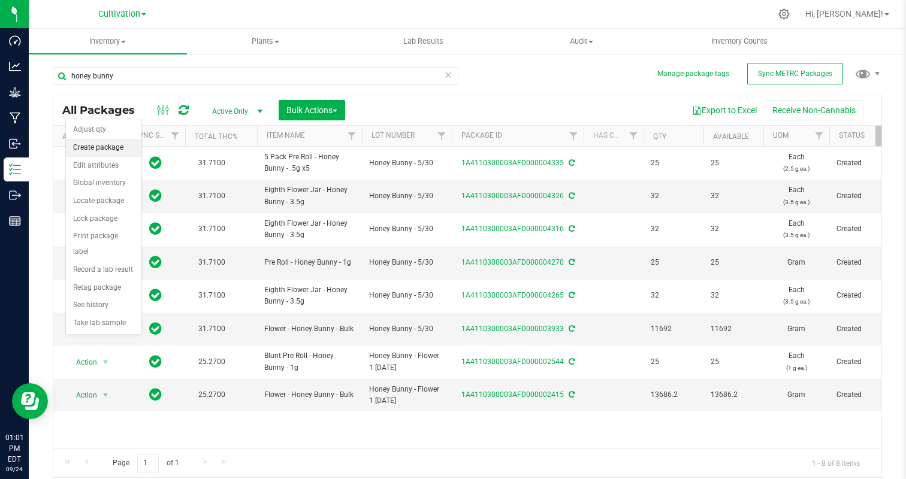
click at [102, 150] on li "Create package" at bounding box center [103, 148] width 75 height 18
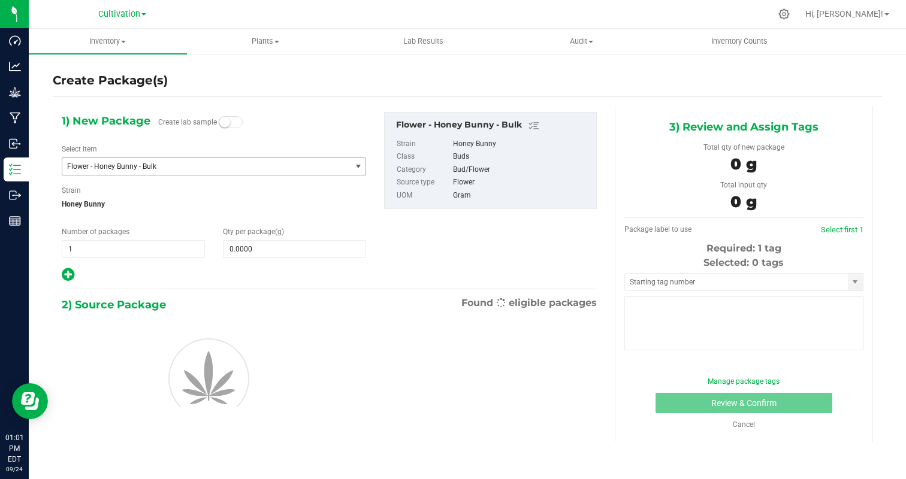
click at [176, 172] on span "Flower - Honey Bunny - Bulk" at bounding box center [206, 166] width 288 height 17
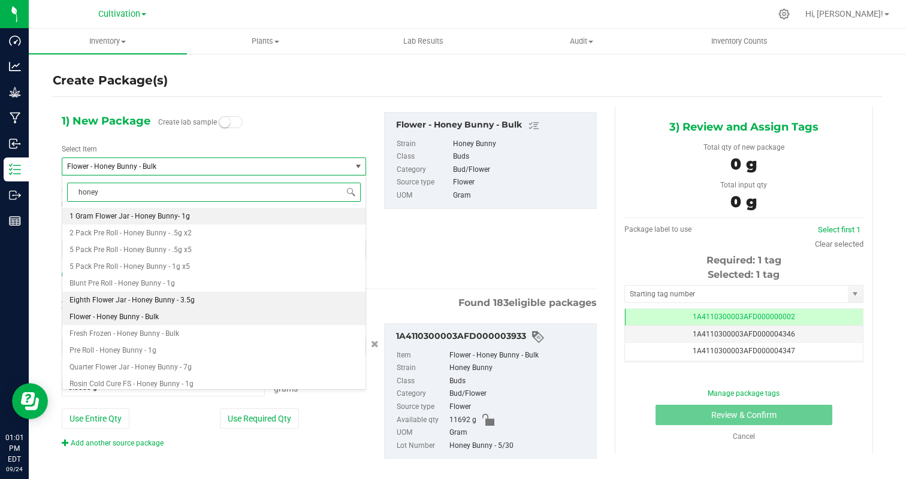
click at [196, 297] on li "Eighth Flower Jar - Honey Bunny - 3.5g" at bounding box center [213, 300] width 303 height 17
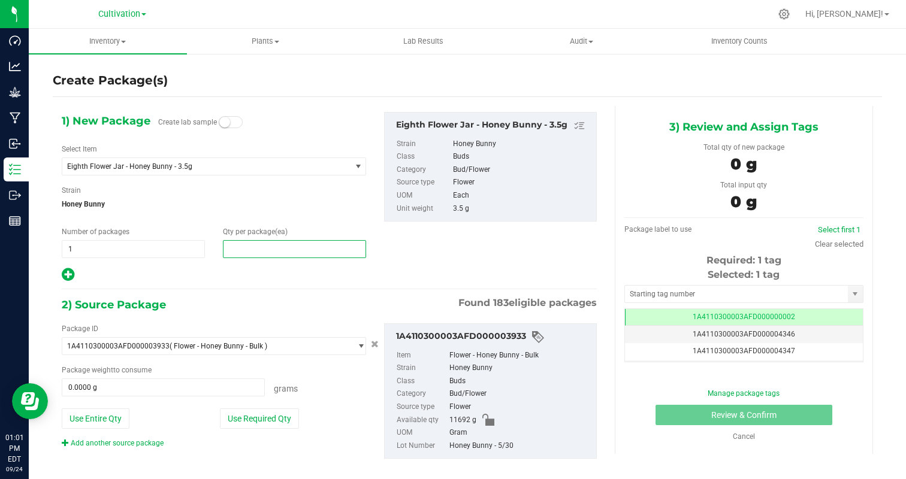
click at [261, 257] on span at bounding box center [294, 249] width 143 height 18
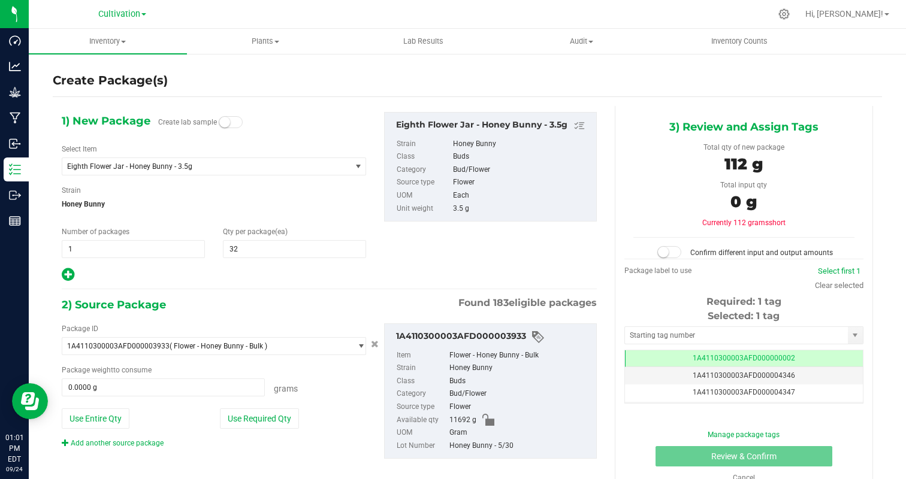
click at [232, 271] on div at bounding box center [214, 275] width 304 height 16
click at [264, 411] on button "Use Required Qty" at bounding box center [259, 418] width 79 height 20
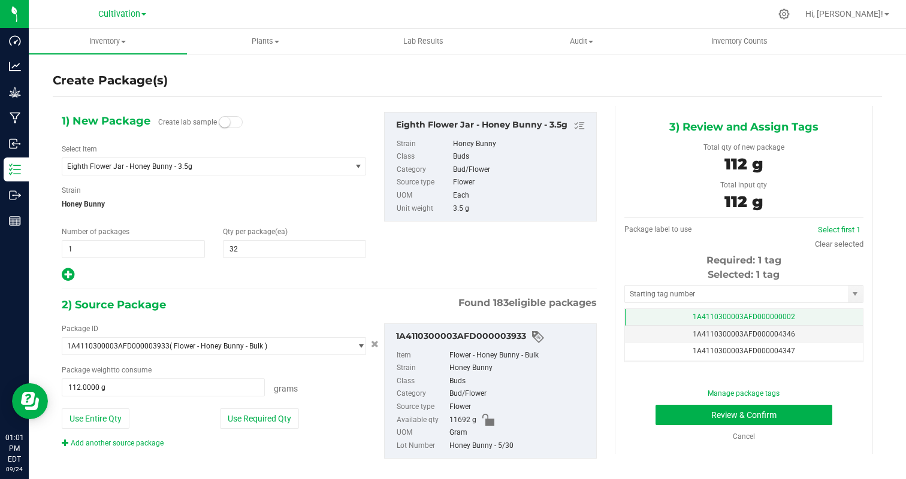
click at [802, 316] on td "1A4110300003AFD000000002" at bounding box center [744, 317] width 238 height 17
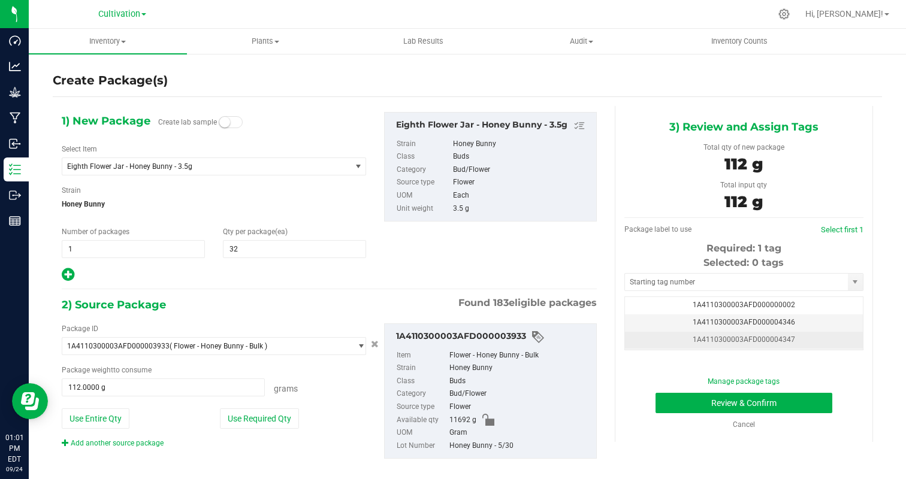
click at [823, 332] on td "1A4110300003AFD000004347" at bounding box center [744, 340] width 238 height 17
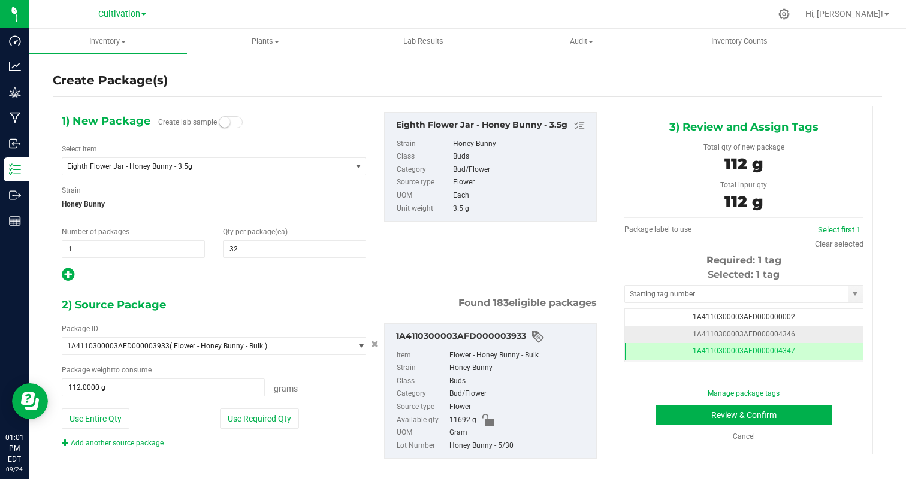
click at [819, 335] on td "1A4110300003AFD000004346" at bounding box center [744, 334] width 238 height 17
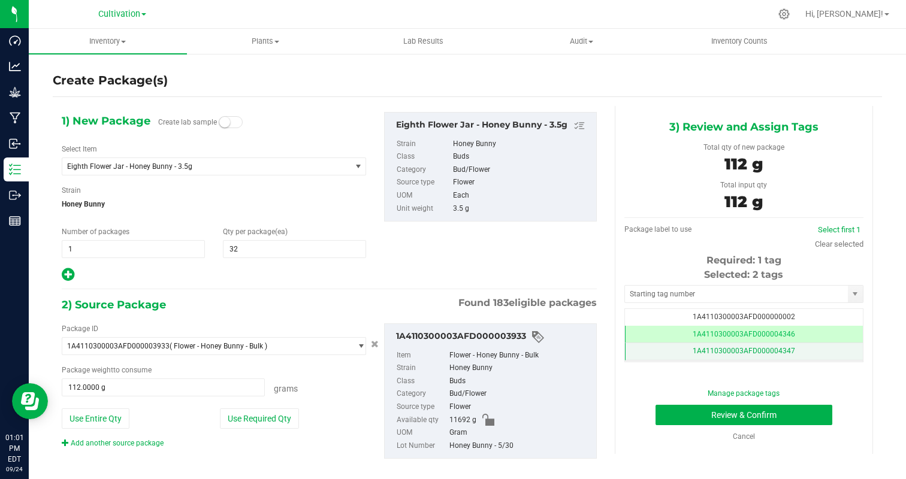
click at [802, 352] on td "1A4110300003AFD000004347" at bounding box center [744, 351] width 238 height 17
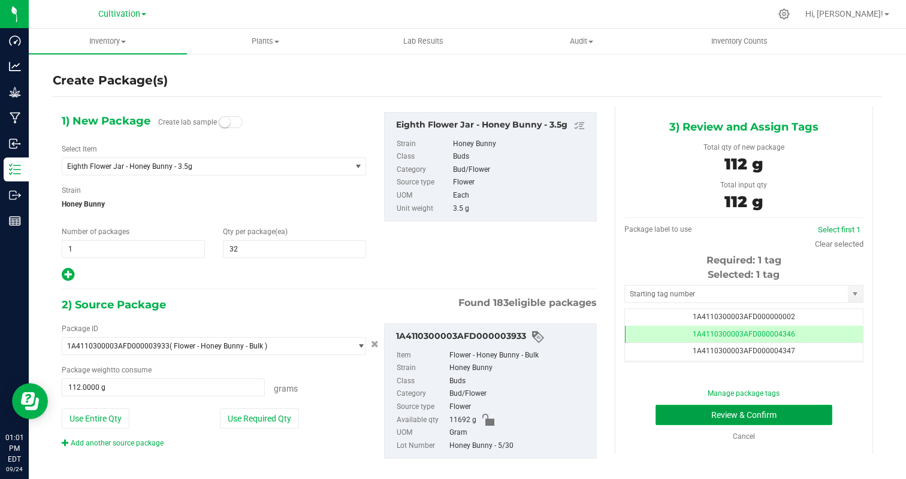
click at [790, 413] on button "Review & Confirm" at bounding box center [743, 415] width 177 height 20
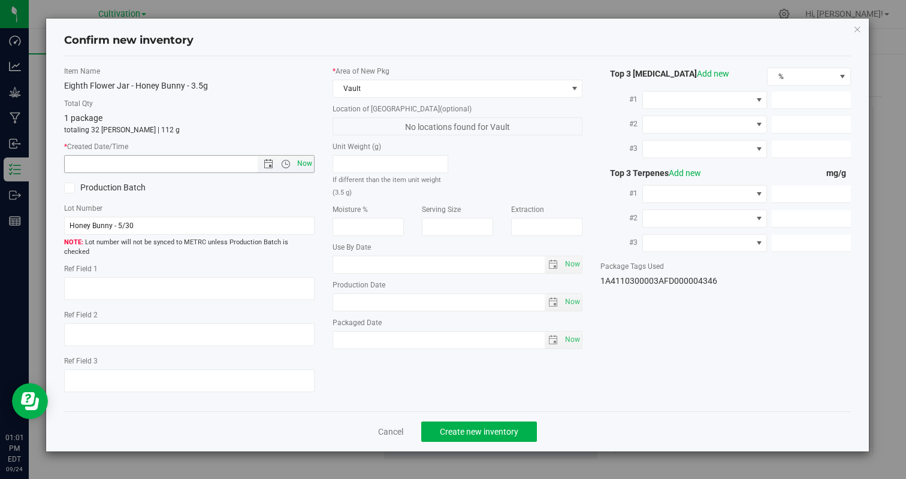
click at [305, 161] on span "Now" at bounding box center [304, 163] width 20 height 17
click at [496, 427] on span "Create new inventory" at bounding box center [479, 432] width 78 height 10
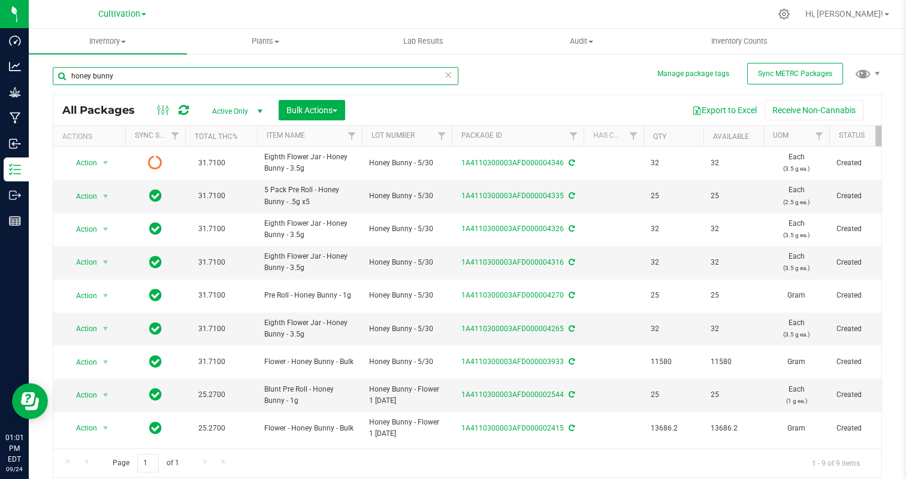
click at [111, 79] on input "honey bunny" at bounding box center [255, 76] width 405 height 18
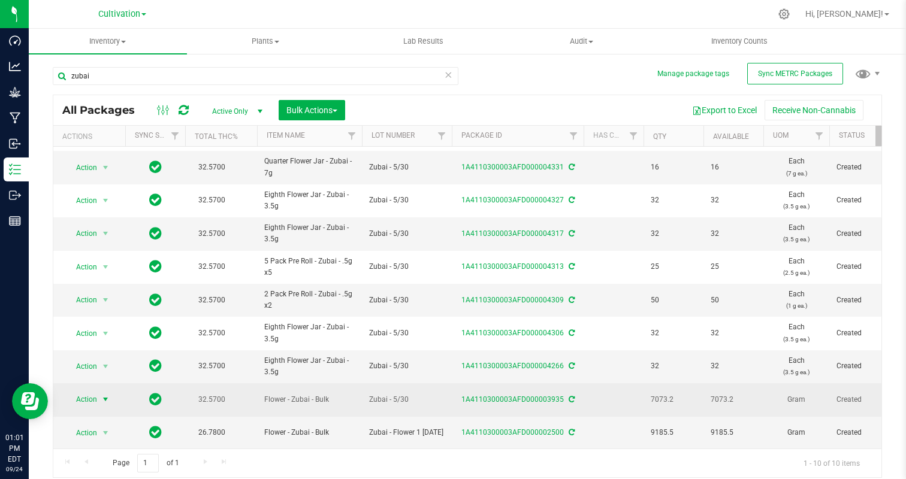
click at [93, 398] on span "Action" at bounding box center [81, 399] width 32 height 17
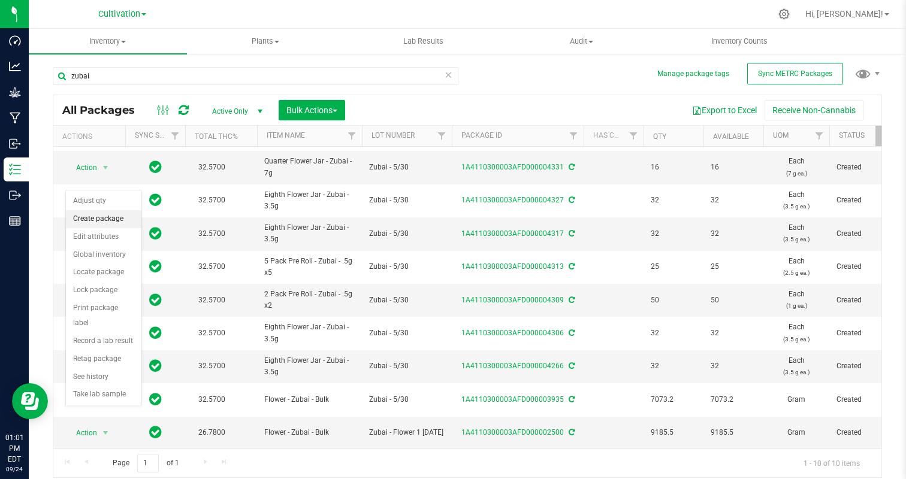
click at [98, 218] on li "Create package" at bounding box center [103, 219] width 75 height 18
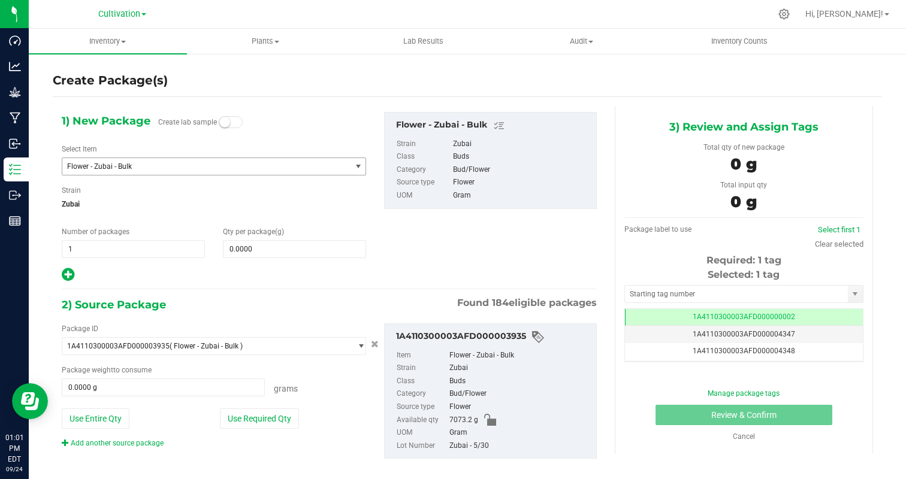
click at [146, 168] on span "Flower - Zubai - Bulk" at bounding box center [201, 166] width 268 height 8
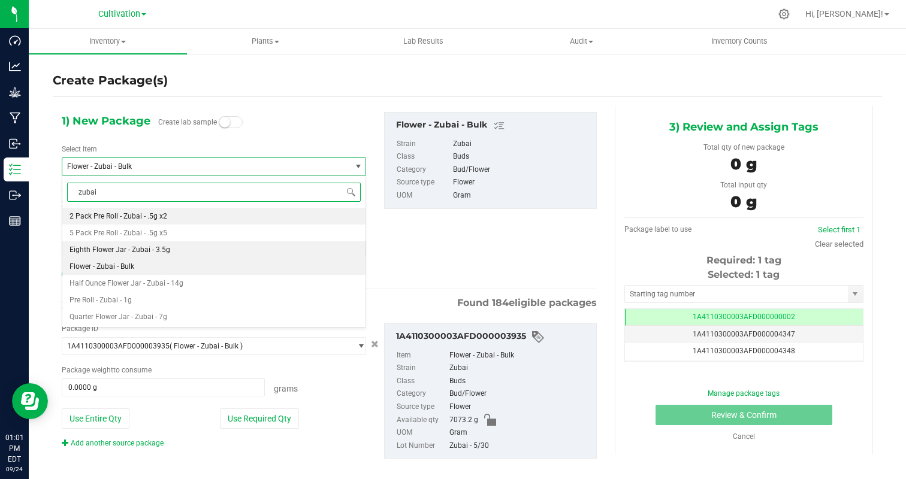
click at [165, 243] on li "Eighth Flower Jar - Zubai - 3.5g" at bounding box center [213, 249] width 303 height 17
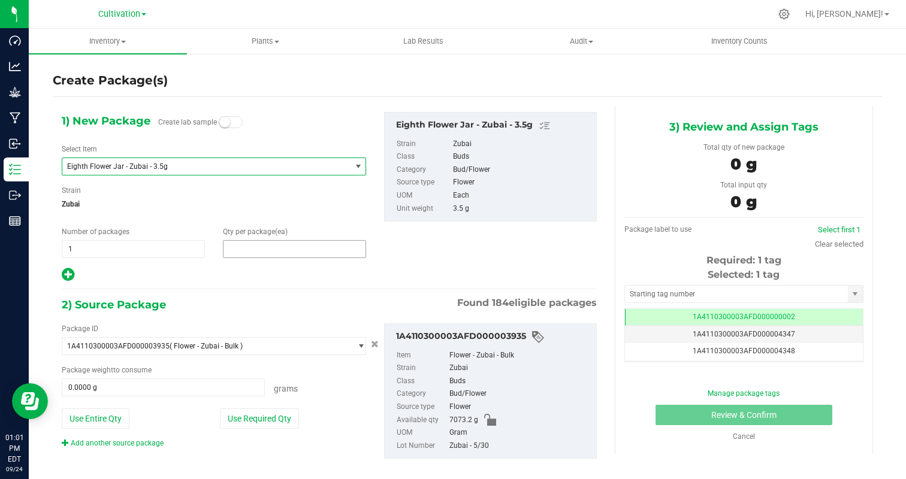
click at [254, 248] on span at bounding box center [294, 249] width 143 height 18
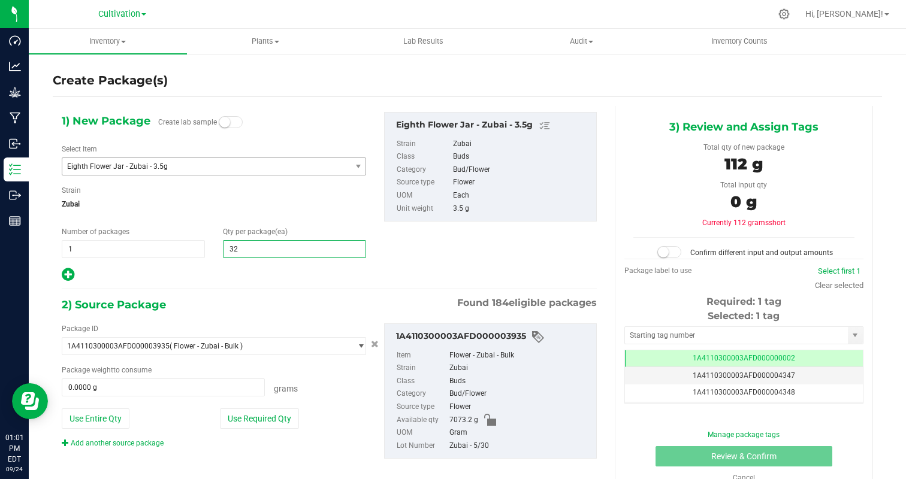
click at [190, 276] on div at bounding box center [214, 275] width 304 height 16
click at [276, 423] on button "Use Required Qty" at bounding box center [259, 418] width 79 height 20
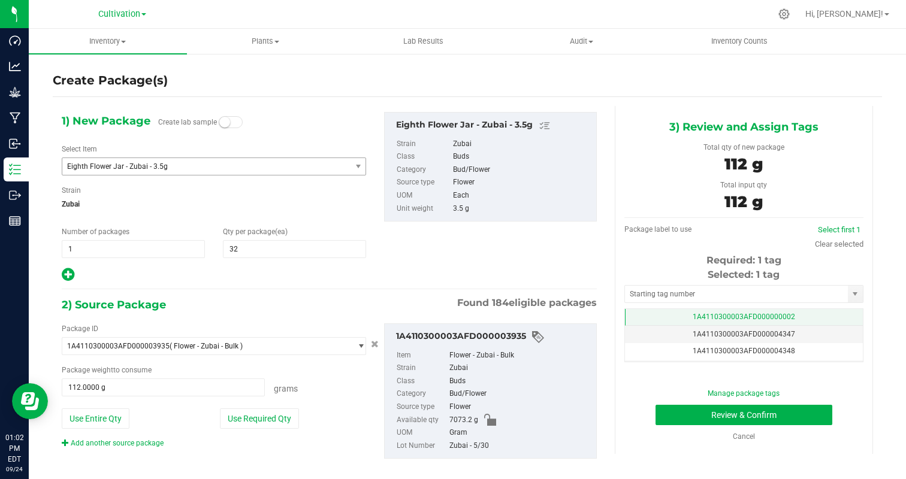
click at [752, 314] on span "1A4110300003AFD000000002" at bounding box center [743, 317] width 102 height 8
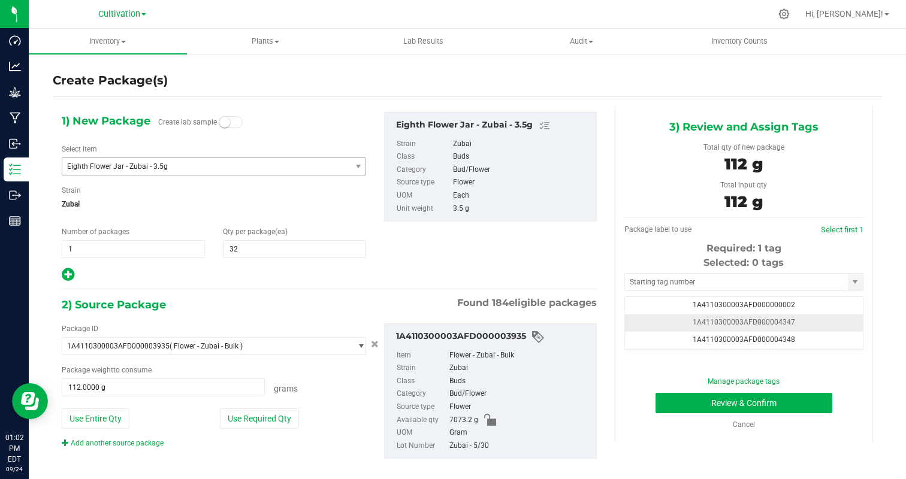
click at [828, 322] on td "1A4110300003AFD000004347" at bounding box center [744, 322] width 238 height 17
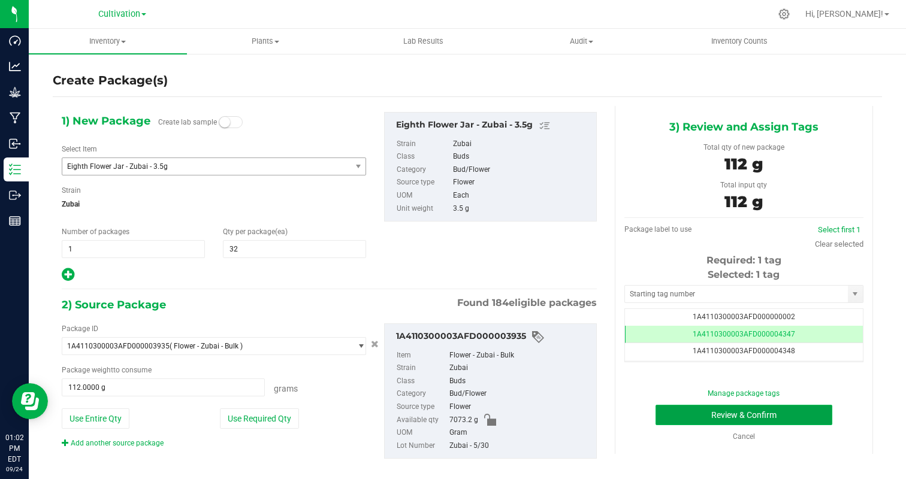
click at [797, 413] on button "Review & Confirm" at bounding box center [743, 415] width 177 height 20
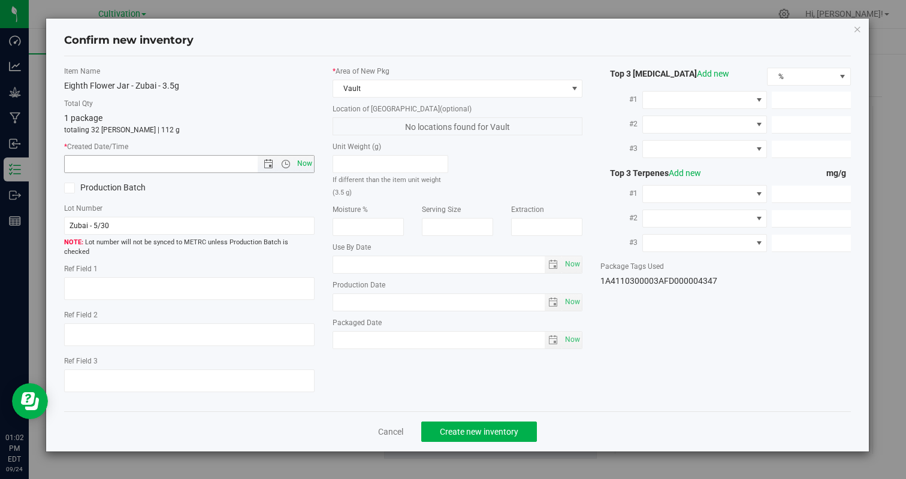
click at [307, 166] on span "Now" at bounding box center [304, 163] width 20 height 17
click at [448, 427] on span "Create new inventory" at bounding box center [479, 432] width 78 height 10
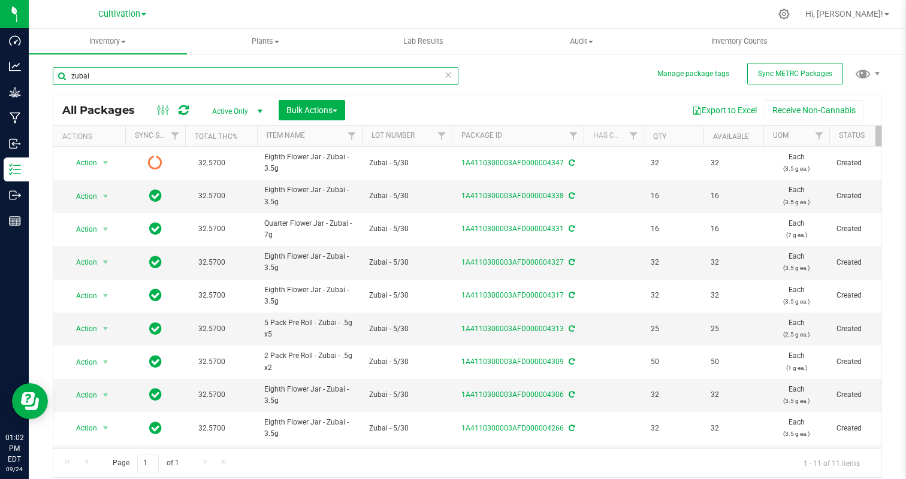
click at [188, 75] on input "zubai" at bounding box center [255, 76] width 405 height 18
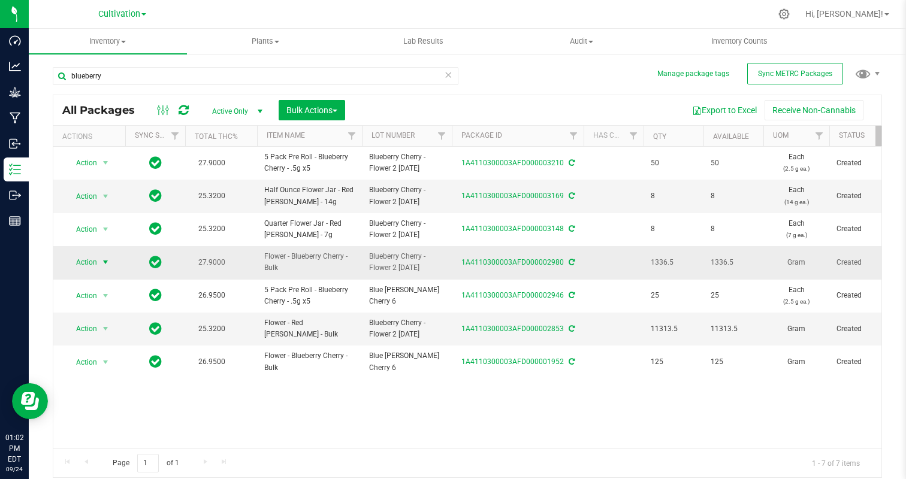
click at [103, 262] on span "select" at bounding box center [106, 263] width 10 height 10
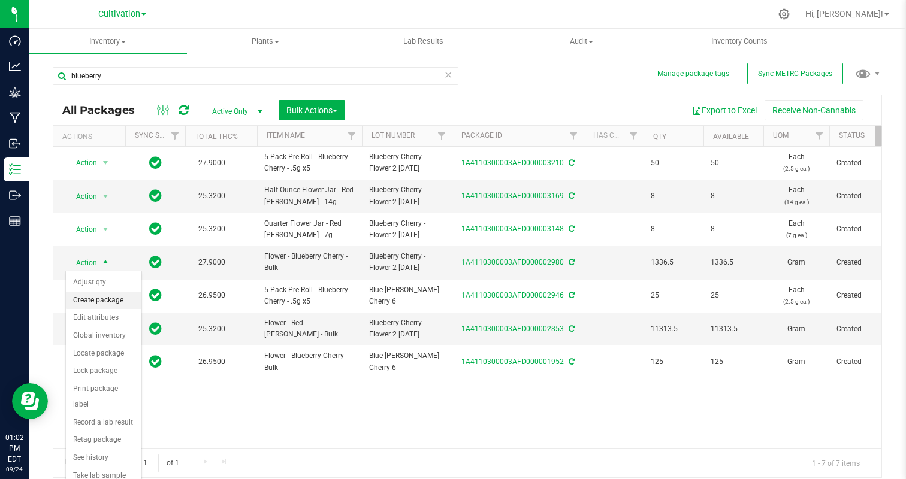
click at [116, 304] on li "Create package" at bounding box center [103, 301] width 75 height 18
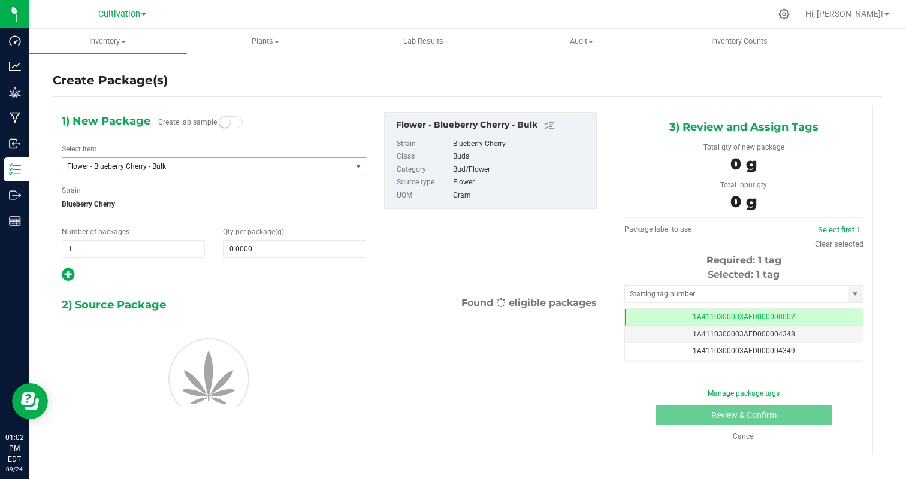
click at [160, 171] on span "Flower - Blueberry Cherry - Bulk" at bounding box center [206, 166] width 288 height 17
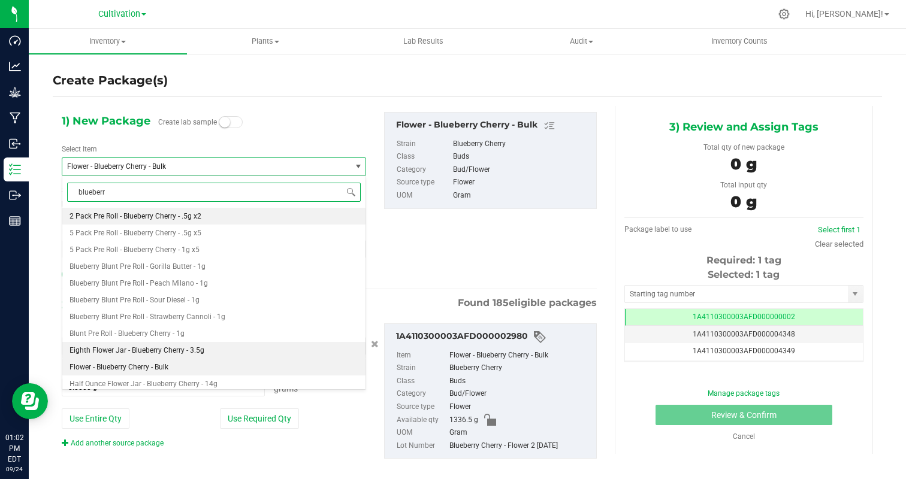
click at [186, 352] on span "Eighth Flower Jar - Blueberry Cherry - 3.5g" at bounding box center [136, 350] width 135 height 8
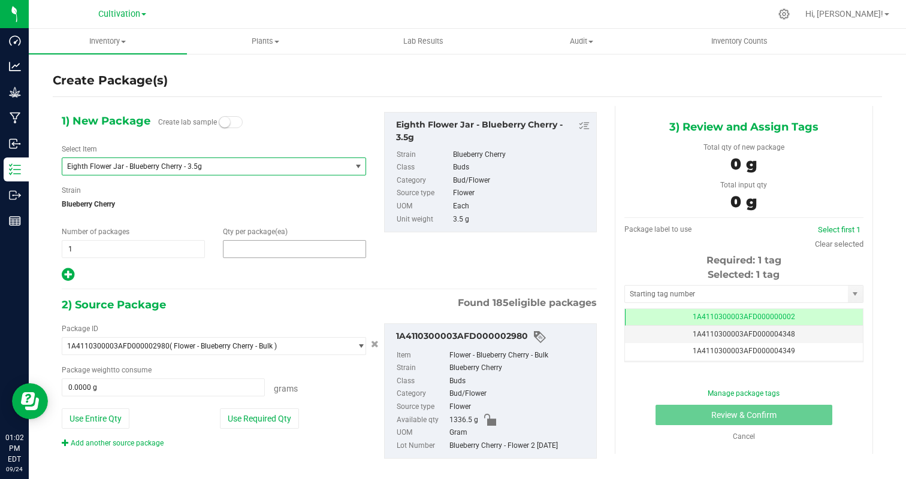
click at [255, 243] on span at bounding box center [294, 249] width 143 height 18
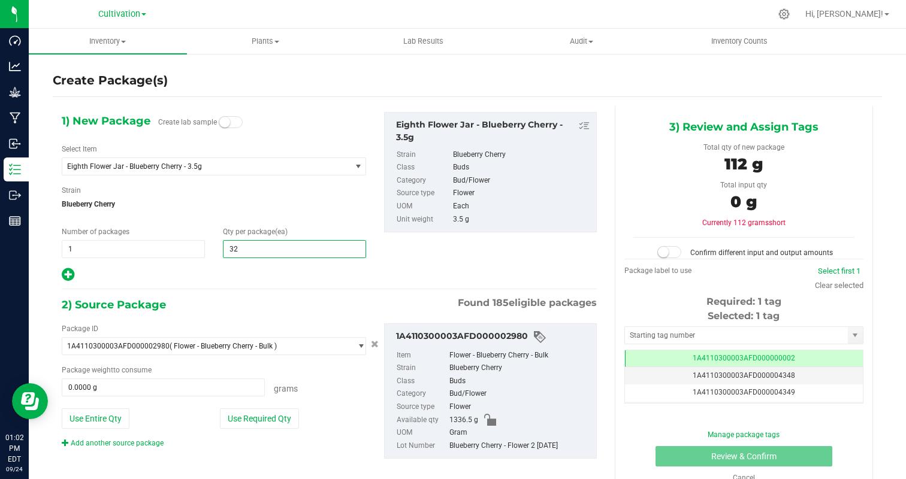
click at [207, 264] on div "1) New Package Create lab sample Select Item Eighth Flower Jar - Blueberry Cher…" at bounding box center [214, 197] width 322 height 171
click at [232, 418] on button "Use Required Qty" at bounding box center [259, 418] width 79 height 20
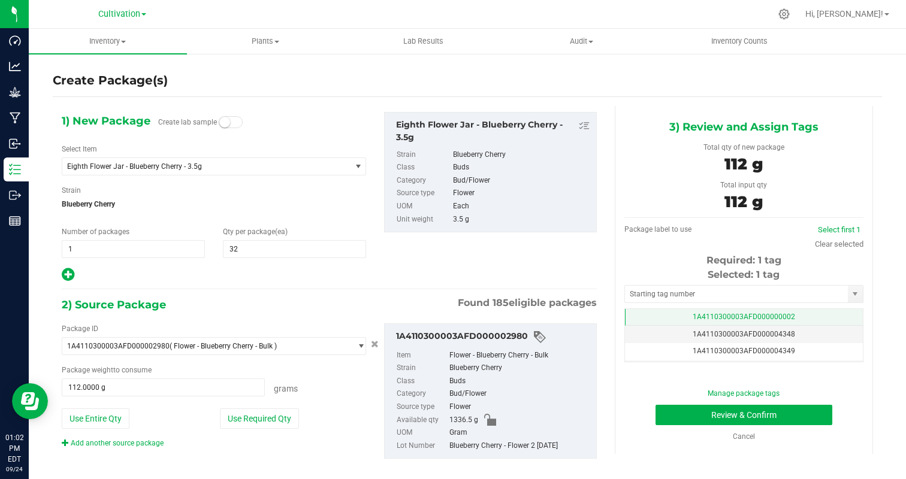
click at [809, 320] on td "1A4110300003AFD000000002" at bounding box center [744, 317] width 238 height 17
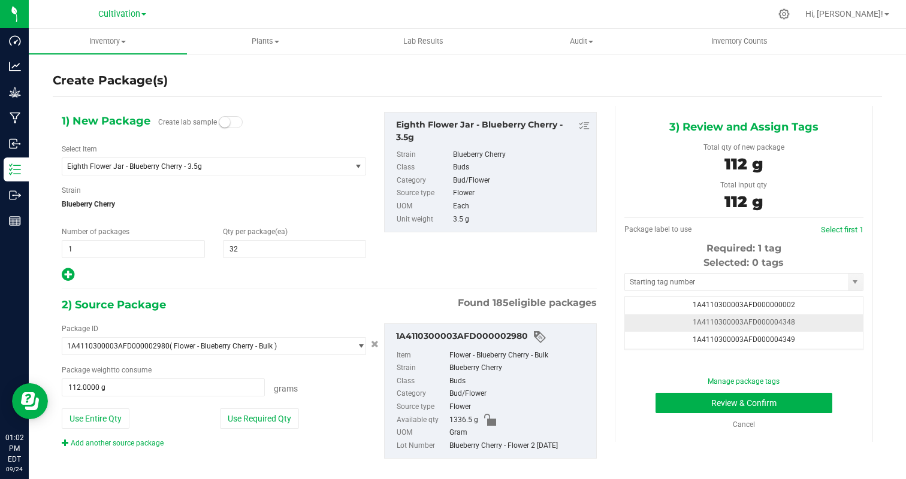
click at [825, 326] on td "1A4110300003AFD000004348" at bounding box center [744, 322] width 238 height 17
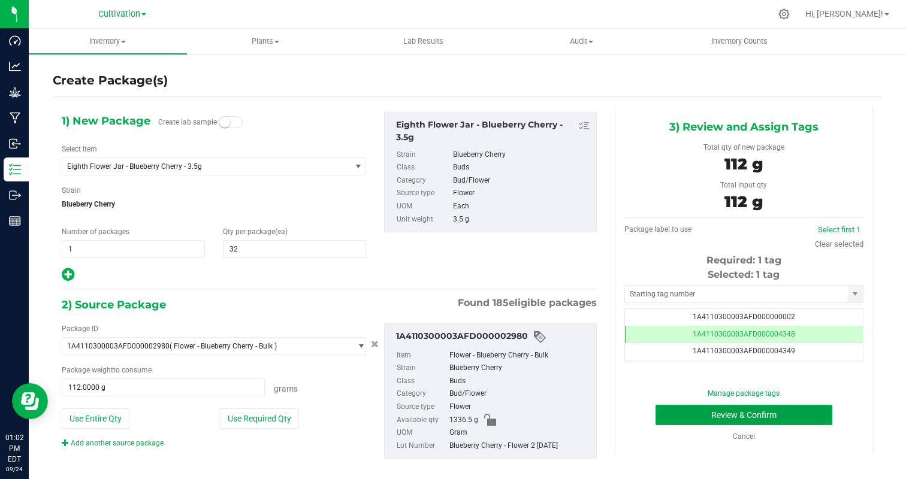
click at [797, 416] on button "Review & Confirm" at bounding box center [743, 415] width 177 height 20
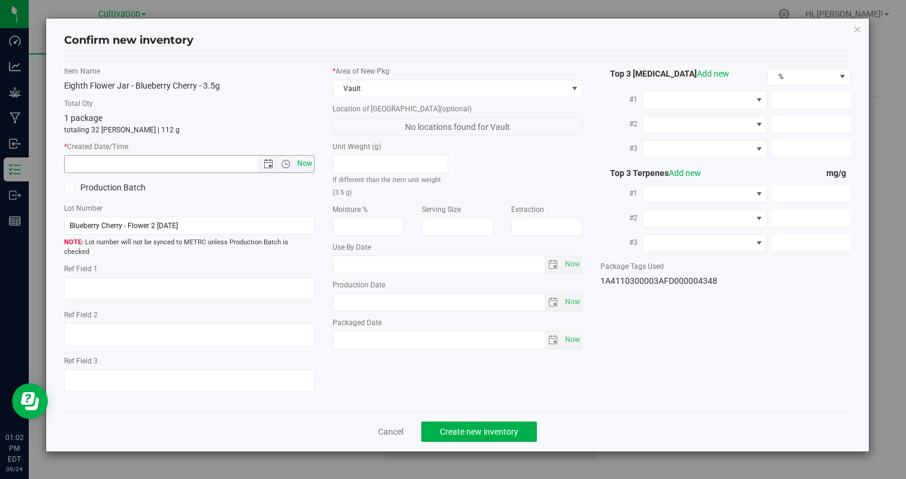
click at [304, 164] on span "Now" at bounding box center [304, 163] width 20 height 17
click at [496, 427] on span "Create new inventory" at bounding box center [479, 432] width 78 height 10
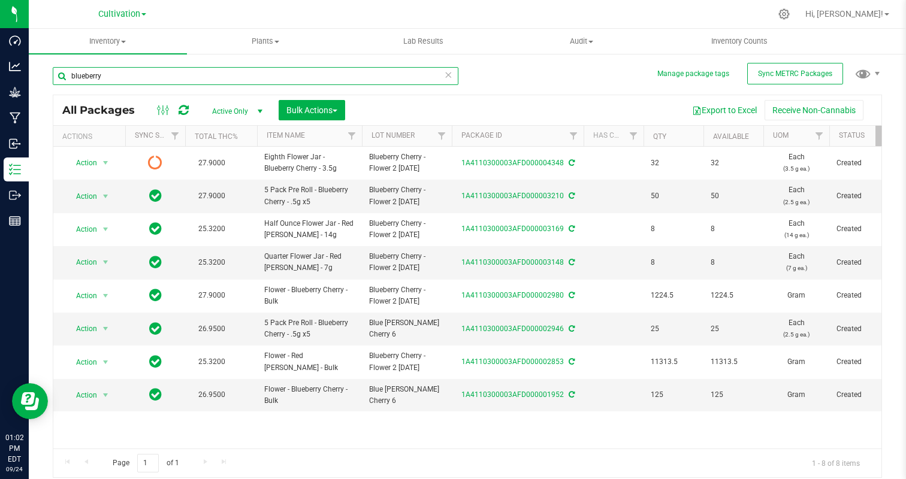
click at [144, 83] on input "blueberry" at bounding box center [255, 76] width 405 height 18
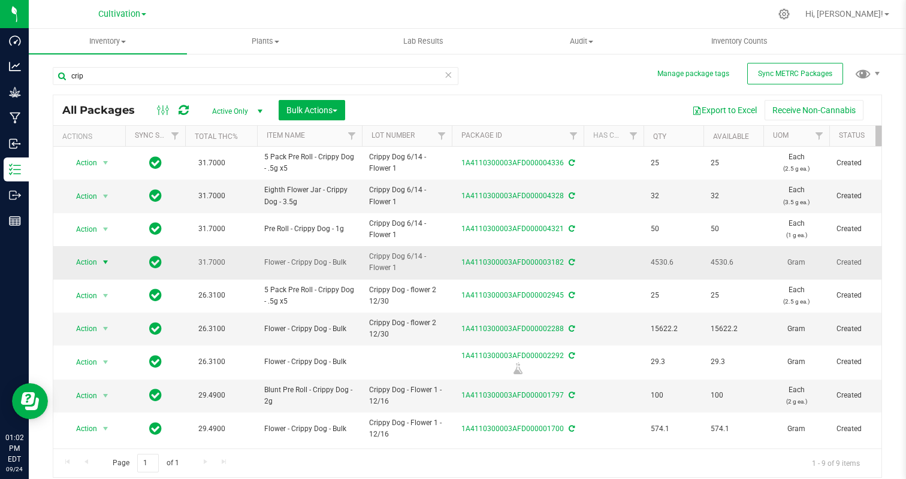
click at [103, 262] on span "select" at bounding box center [106, 263] width 10 height 10
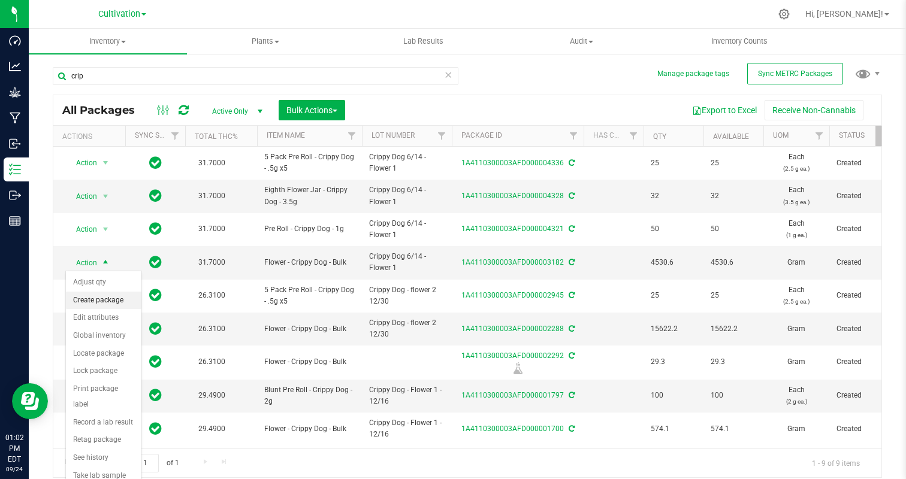
click at [105, 298] on li "Create package" at bounding box center [103, 301] width 75 height 18
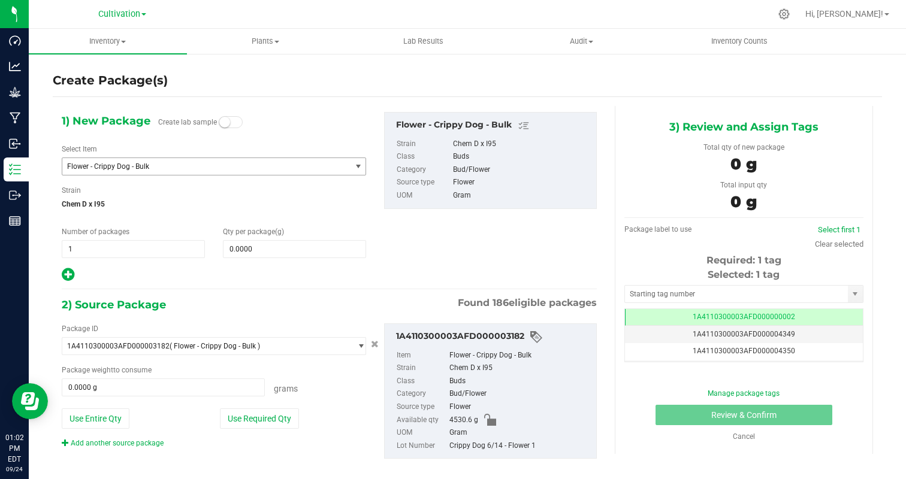
click at [165, 159] on span "Flower - Crippy Dog - Bulk" at bounding box center [206, 166] width 288 height 17
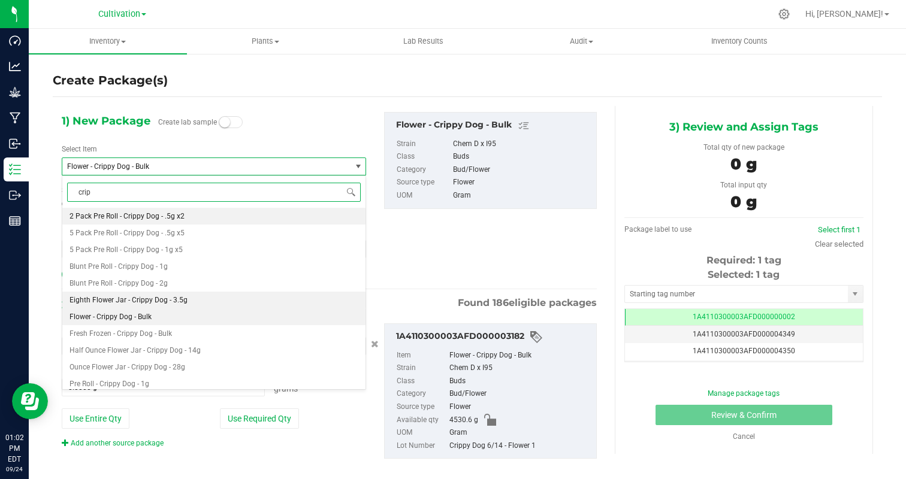
click at [176, 299] on span "Eighth Flower Jar - Crippy Dog - 3.5g" at bounding box center [128, 300] width 118 height 8
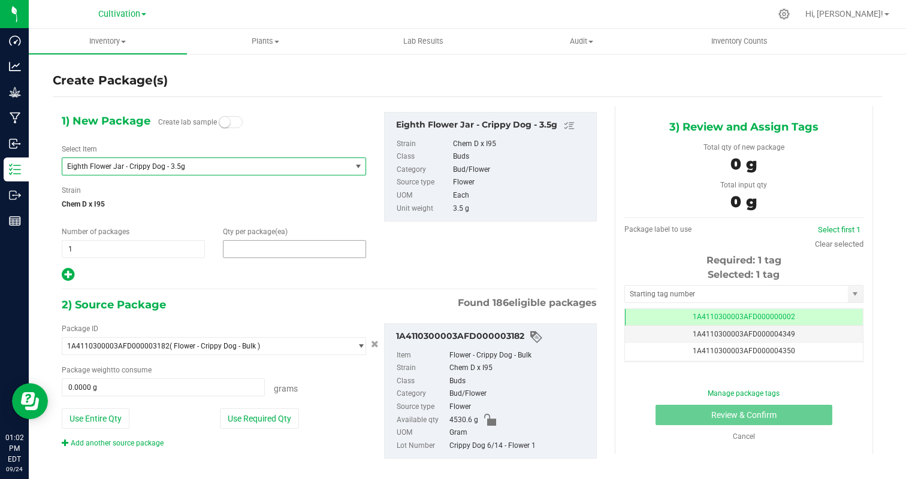
click at [237, 252] on span at bounding box center [294, 249] width 143 height 18
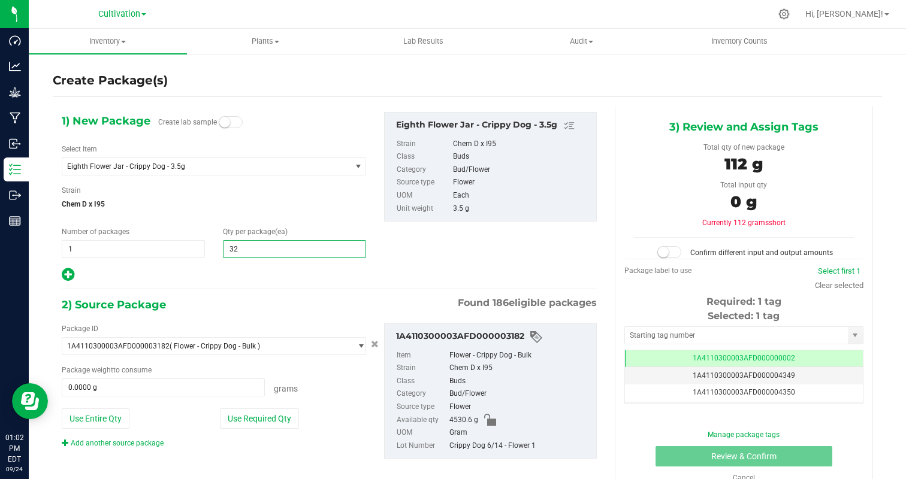
click at [209, 275] on div at bounding box center [214, 275] width 304 height 16
click at [262, 425] on button "Use Required Qty" at bounding box center [259, 418] width 79 height 20
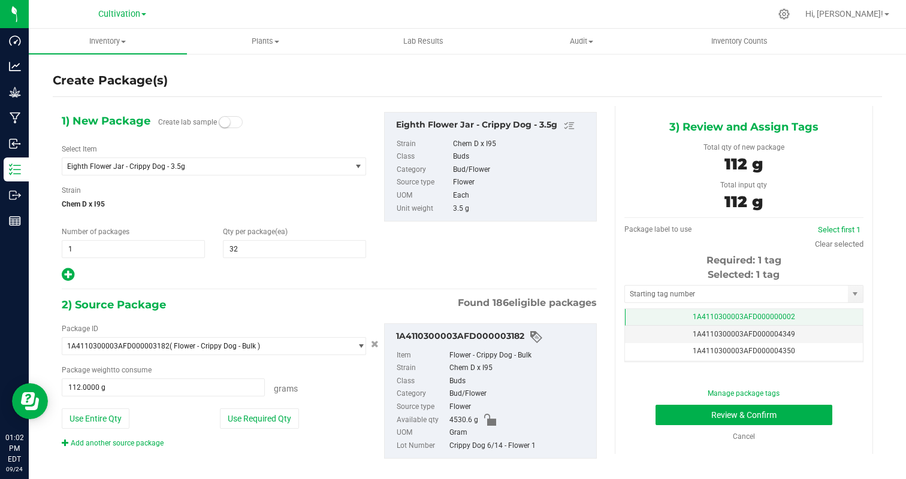
click at [807, 316] on td "1A4110300003AFD000000002" at bounding box center [744, 317] width 238 height 17
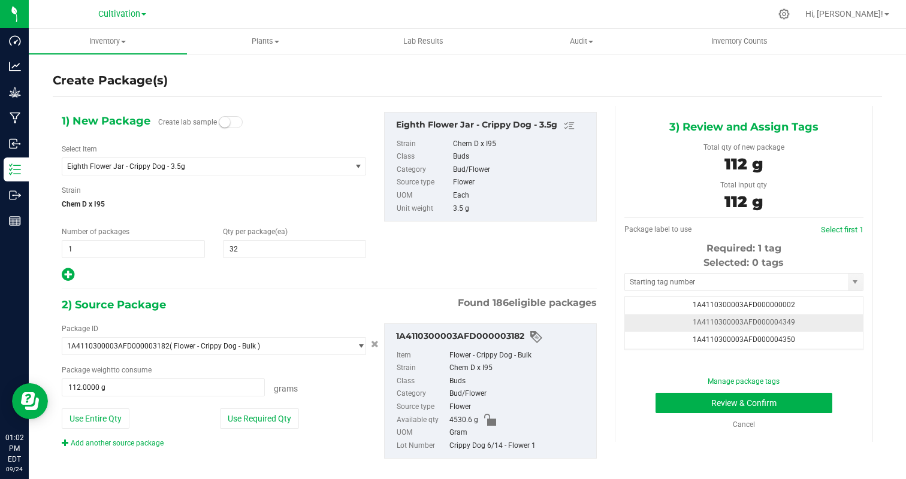
click at [807, 320] on td "1A4110300003AFD000004349" at bounding box center [744, 322] width 238 height 17
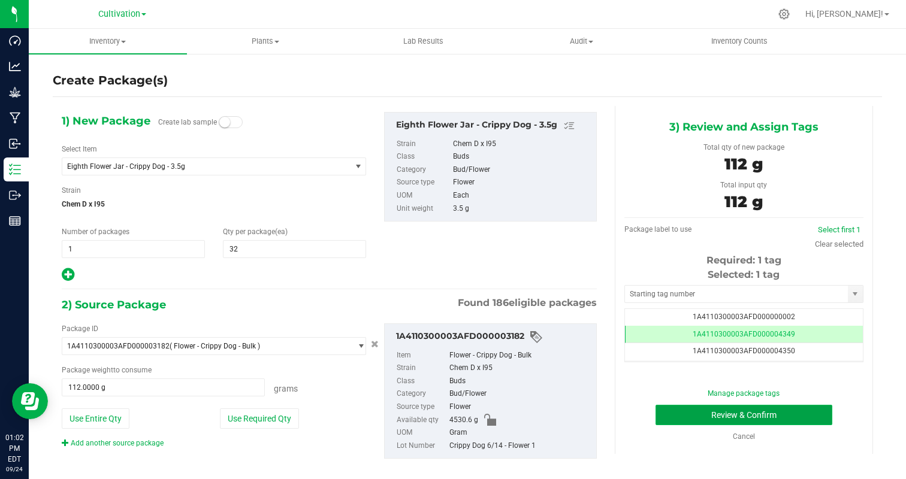
click at [776, 410] on button "Review & Confirm" at bounding box center [743, 415] width 177 height 20
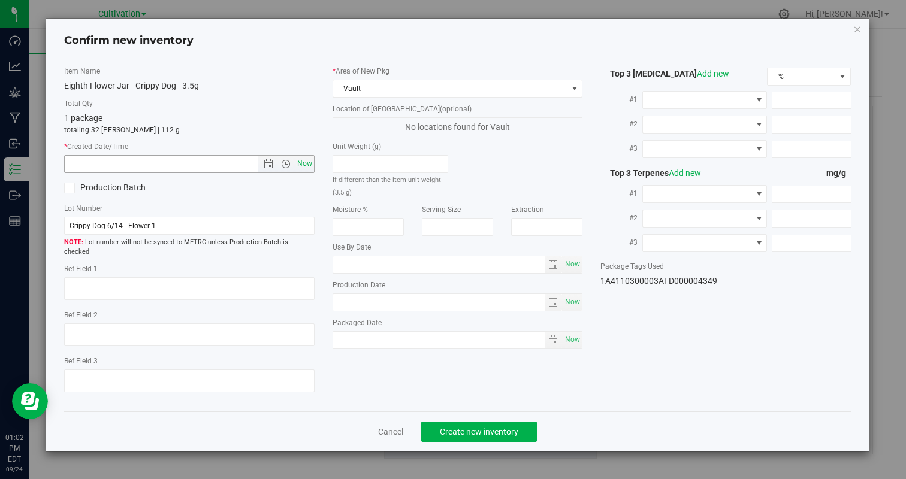
click at [310, 165] on span "Now" at bounding box center [304, 163] width 20 height 17
click at [452, 429] on button "Create new inventory" at bounding box center [479, 432] width 116 height 20
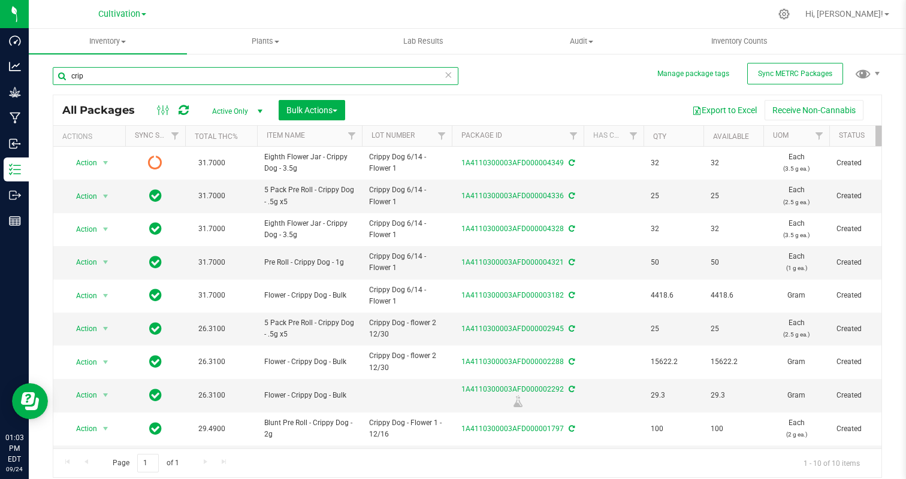
click at [174, 80] on input "crip" at bounding box center [255, 76] width 405 height 18
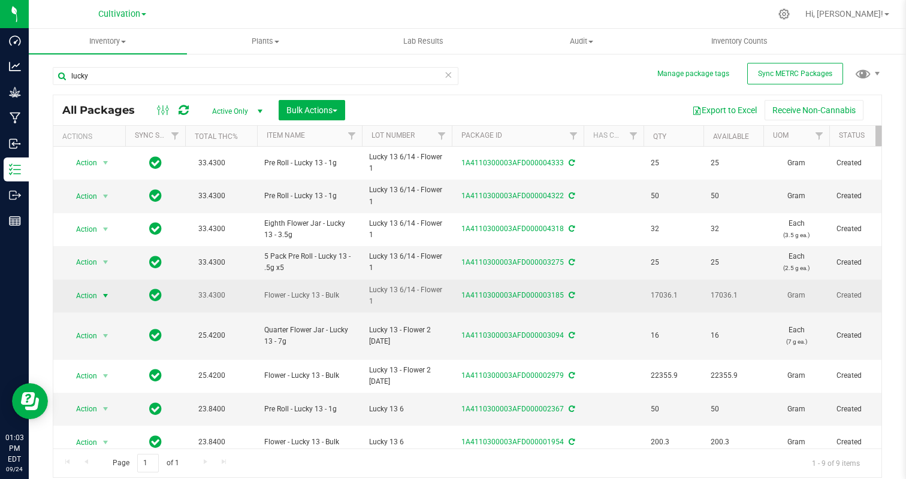
click at [93, 298] on span "Action" at bounding box center [81, 295] width 32 height 17
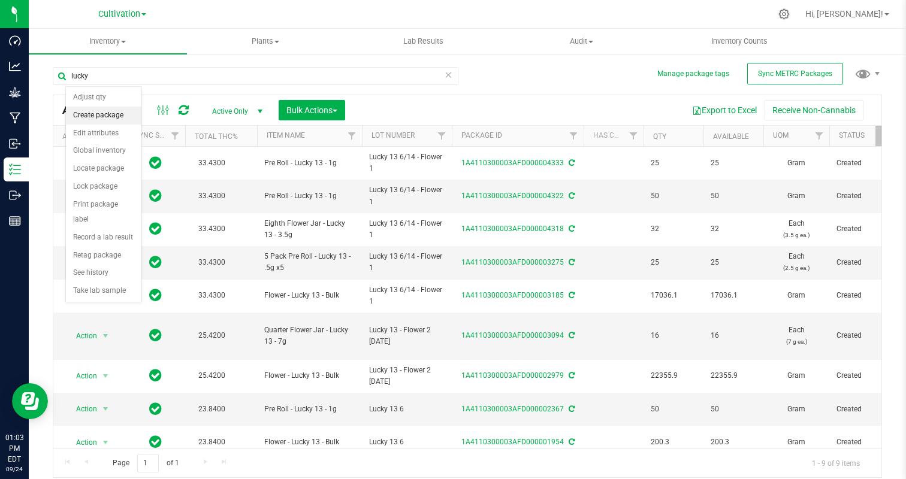
click at [103, 111] on li "Create package" at bounding box center [103, 116] width 75 height 18
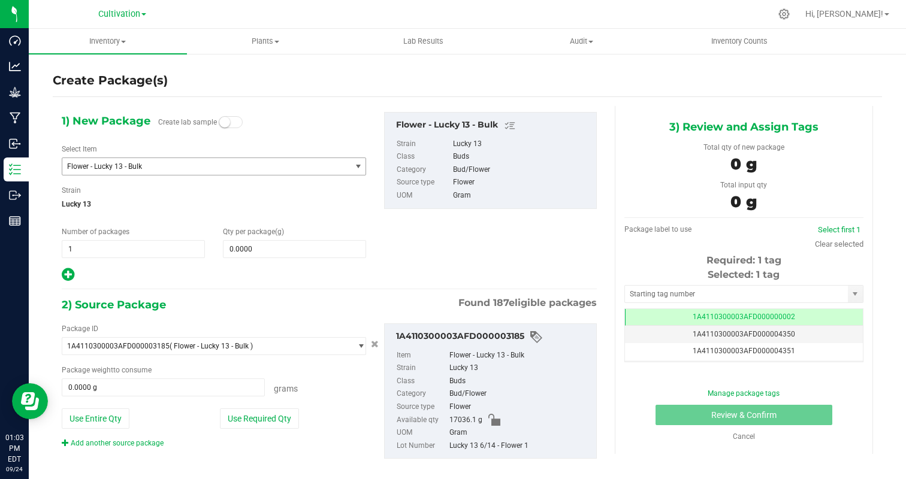
click at [134, 171] on span "Flower - Lucky 13 - Bulk" at bounding box center [206, 166] width 288 height 17
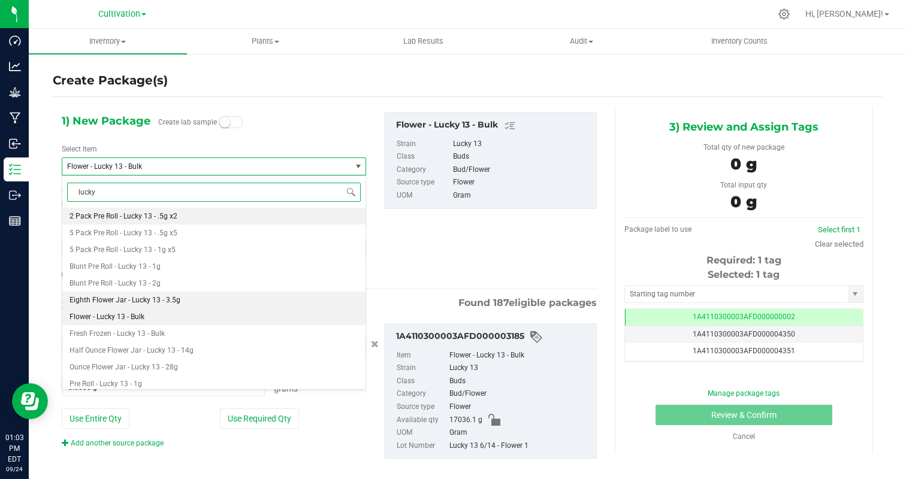
click at [161, 301] on span "Eighth Flower Jar - Lucky 13 - 3.5g" at bounding box center [124, 300] width 111 height 8
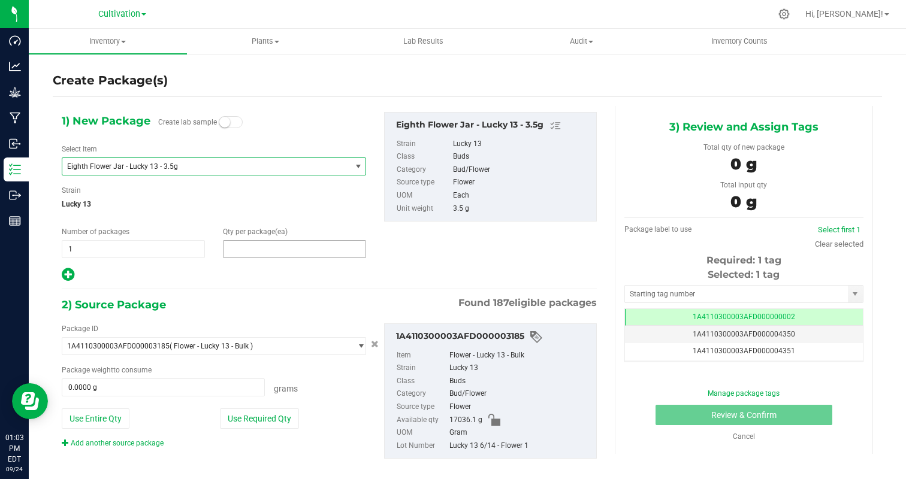
click at [252, 255] on span at bounding box center [294, 249] width 143 height 18
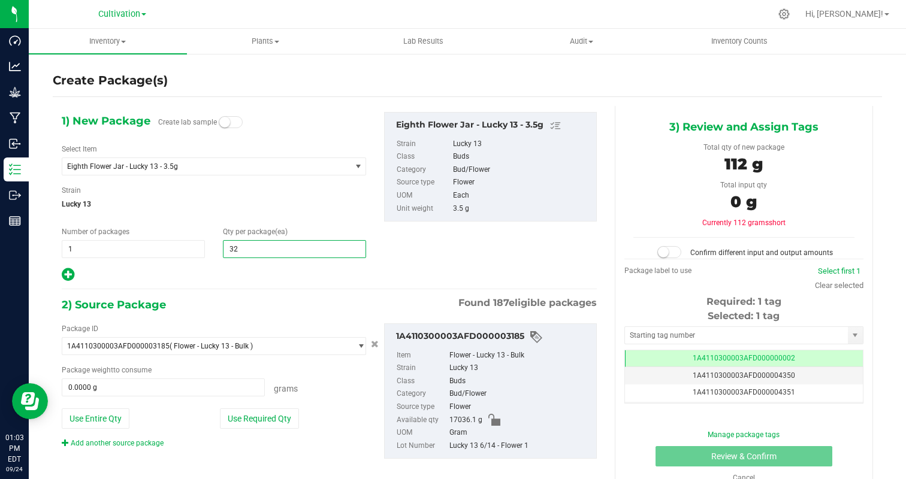
click at [211, 267] on div at bounding box center [214, 275] width 304 height 16
click at [267, 411] on button "Use Required Qty" at bounding box center [259, 418] width 79 height 20
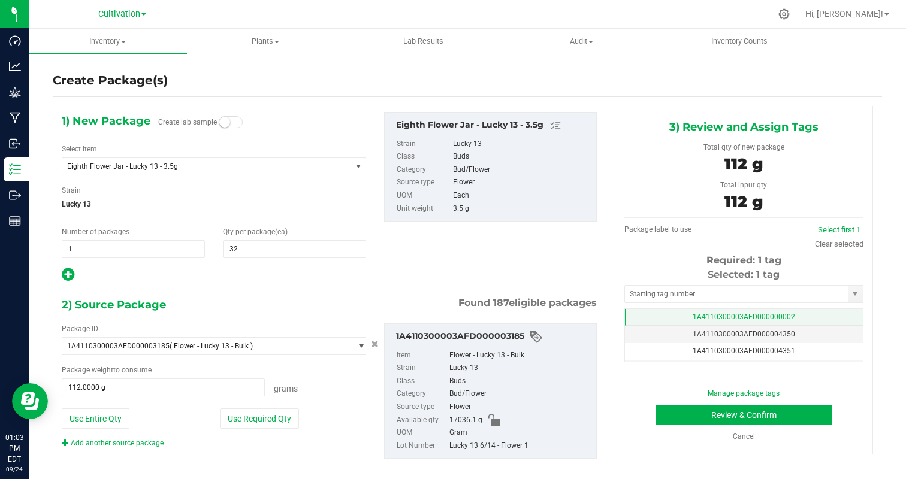
click at [762, 311] on td "1A4110300003AFD000000002" at bounding box center [744, 317] width 238 height 17
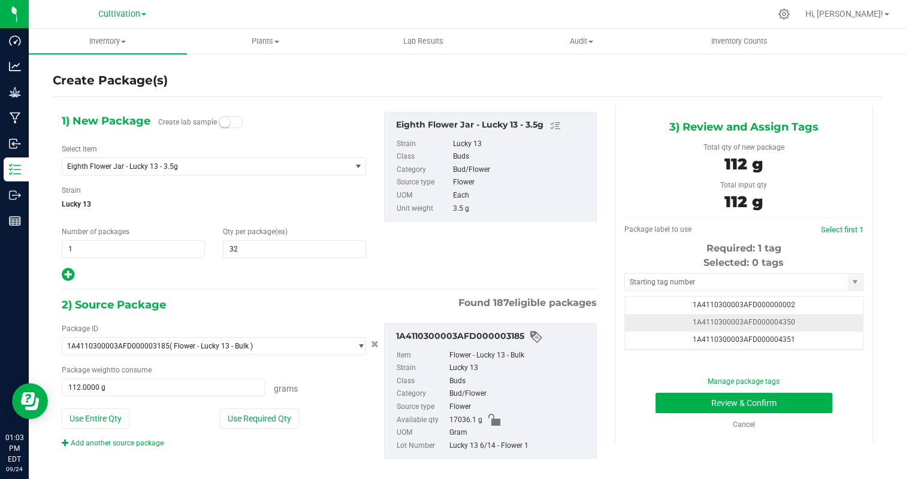
click at [832, 323] on td "1A4110300003AFD000004350" at bounding box center [744, 322] width 238 height 17
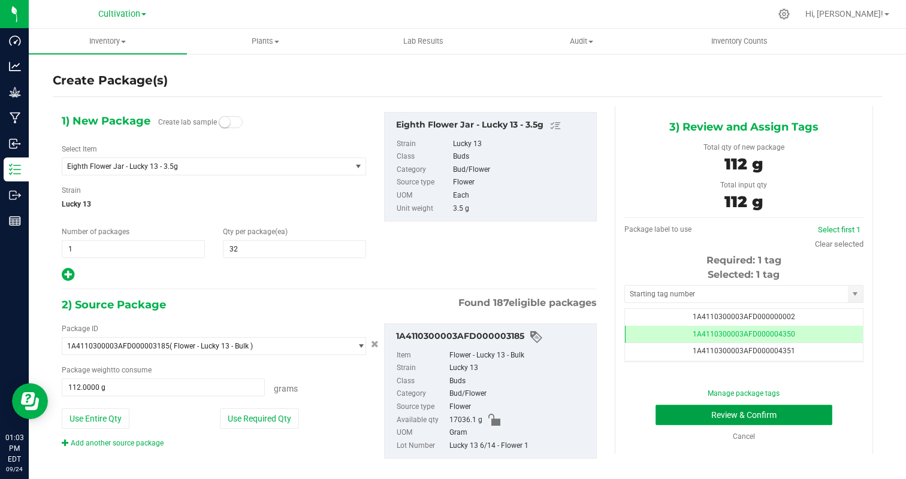
click at [806, 418] on button "Review & Confirm" at bounding box center [743, 415] width 177 height 20
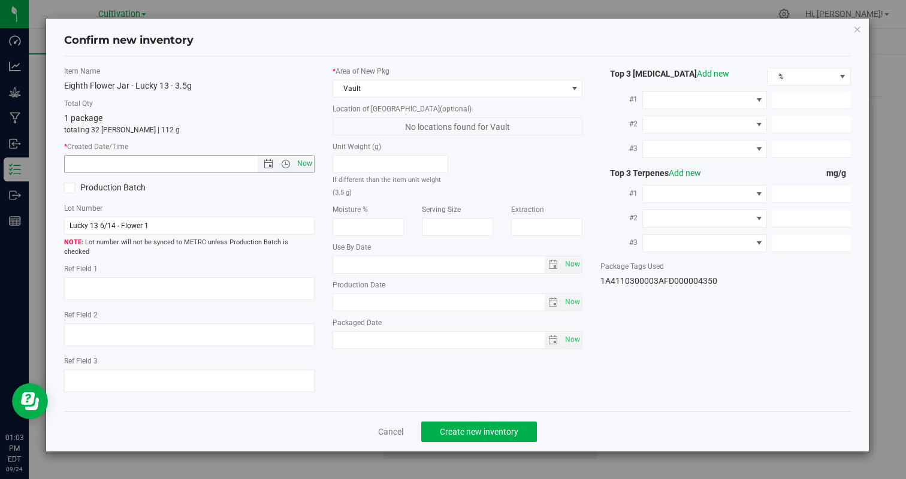
click at [309, 166] on span "Now" at bounding box center [304, 163] width 20 height 17
click at [480, 426] on button "Create new inventory" at bounding box center [479, 432] width 116 height 20
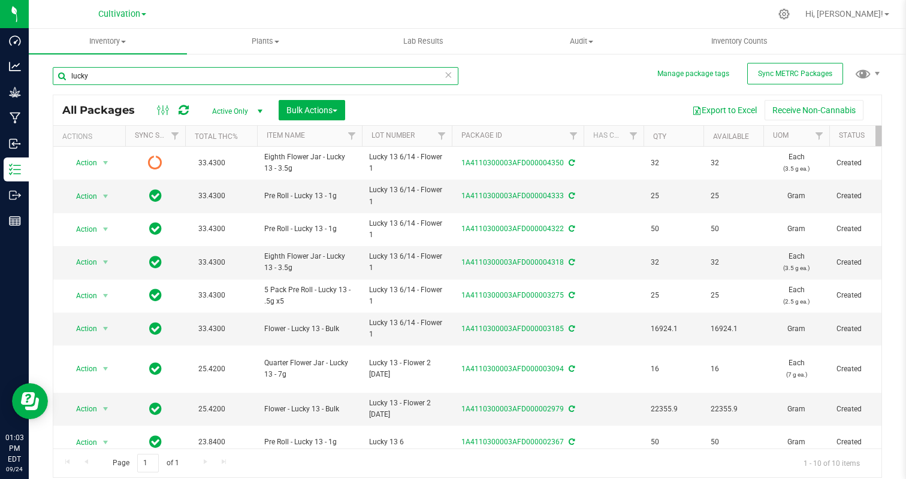
click at [138, 74] on input "lucky" at bounding box center [255, 76] width 405 height 18
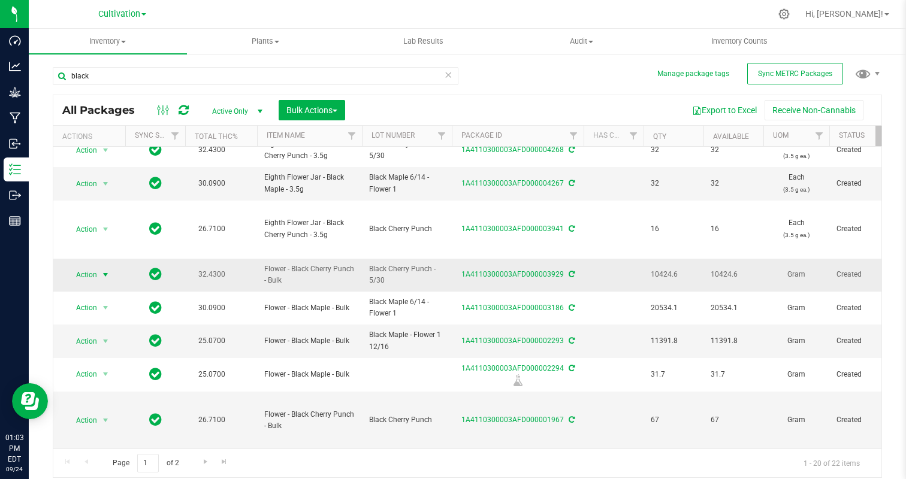
click at [79, 273] on span "Action" at bounding box center [81, 275] width 32 height 17
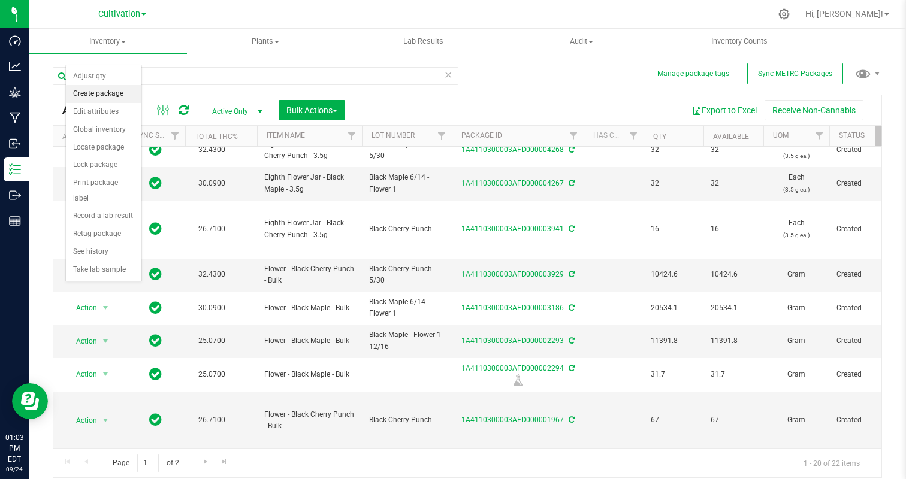
click at [111, 93] on li "Create package" at bounding box center [103, 94] width 75 height 18
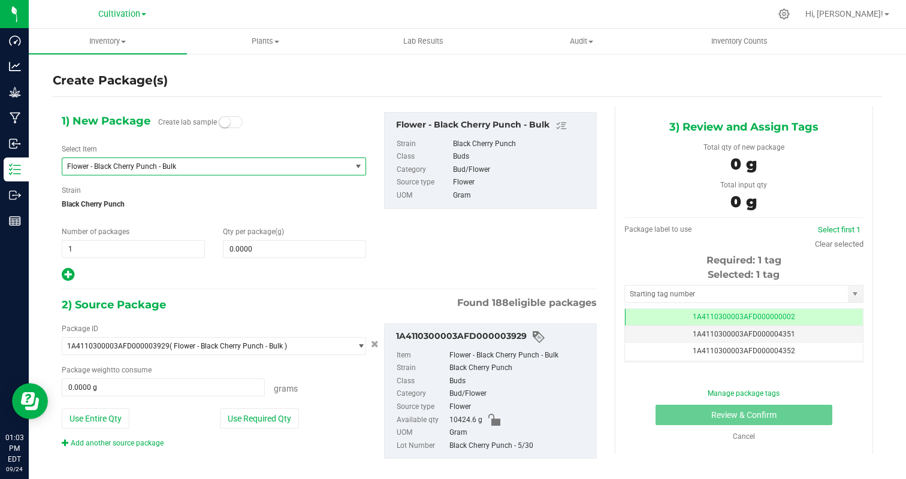
click at [137, 159] on span "Flower - Black Cherry Punch - Bulk" at bounding box center [206, 166] width 288 height 17
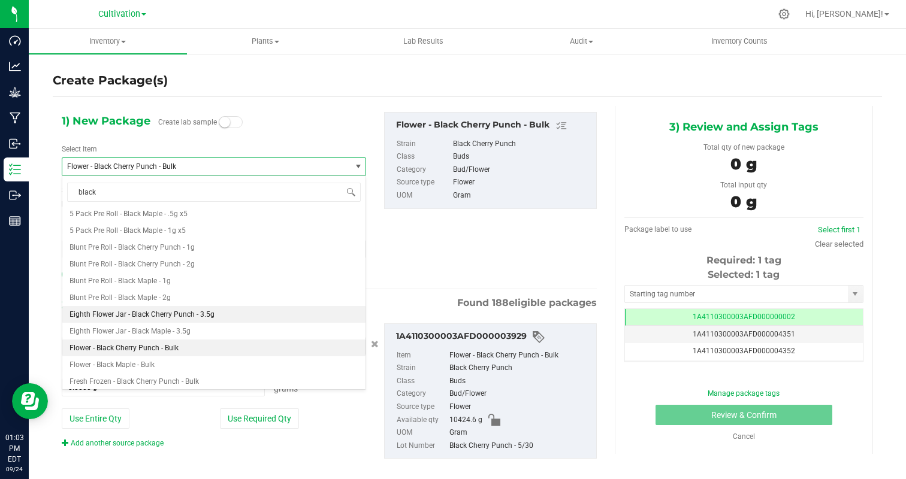
click at [186, 313] on span "Eighth Flower Jar - Black Cherry Punch - 3.5g" at bounding box center [141, 314] width 145 height 8
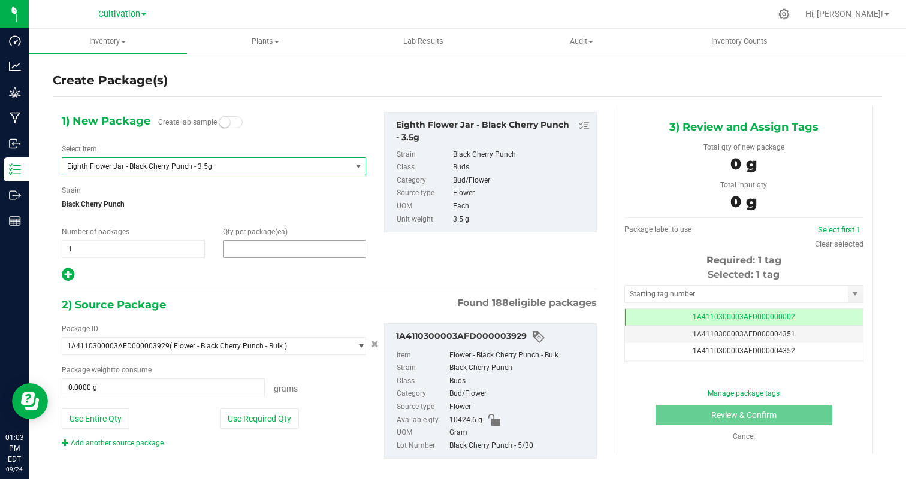
click at [261, 253] on span at bounding box center [294, 249] width 143 height 18
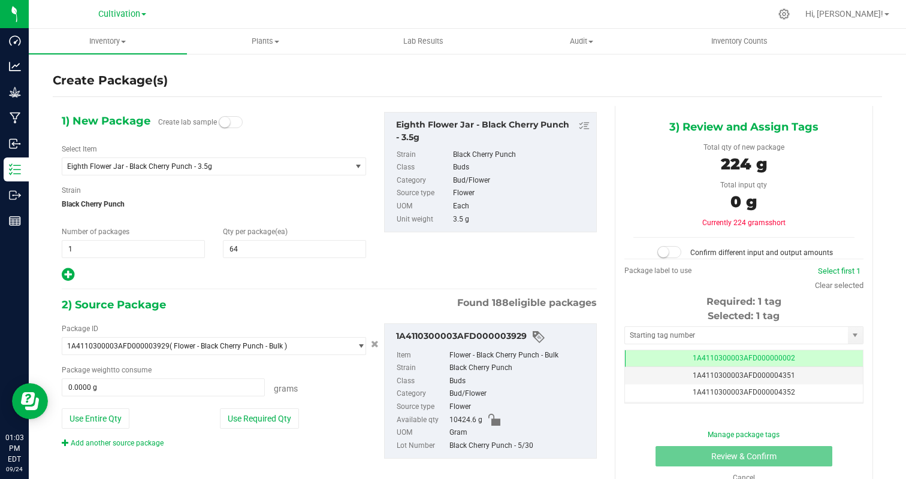
click at [189, 288] on div "1) New Package Create lab sample Select Item Eighth Flower Jar - Black Cherry P…" at bounding box center [329, 295] width 553 height 379
click at [272, 411] on button "Use Required Qty" at bounding box center [259, 418] width 79 height 20
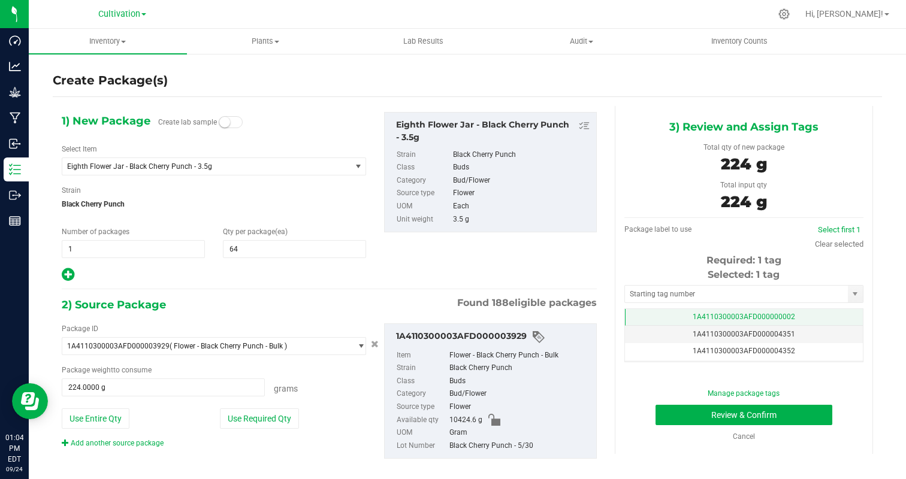
click at [776, 319] on span "1A4110300003AFD000000002" at bounding box center [743, 317] width 102 height 8
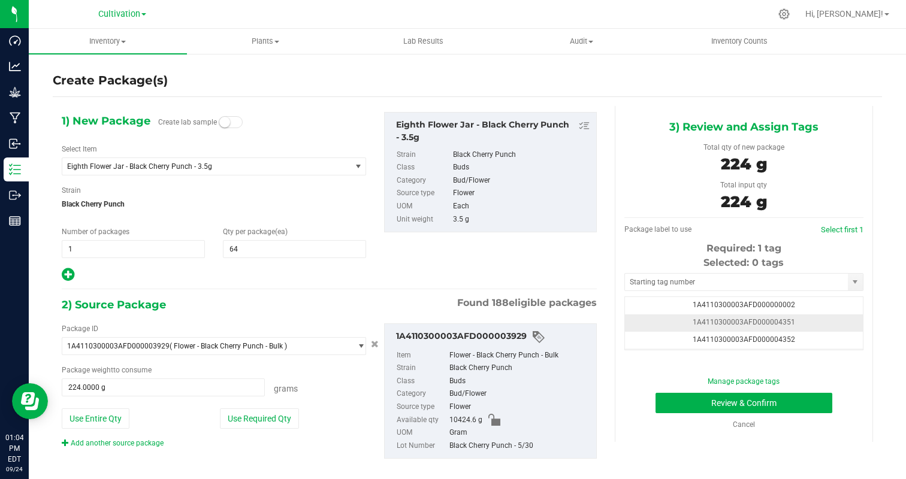
click at [822, 323] on td "1A4110300003AFD000004351" at bounding box center [744, 322] width 238 height 17
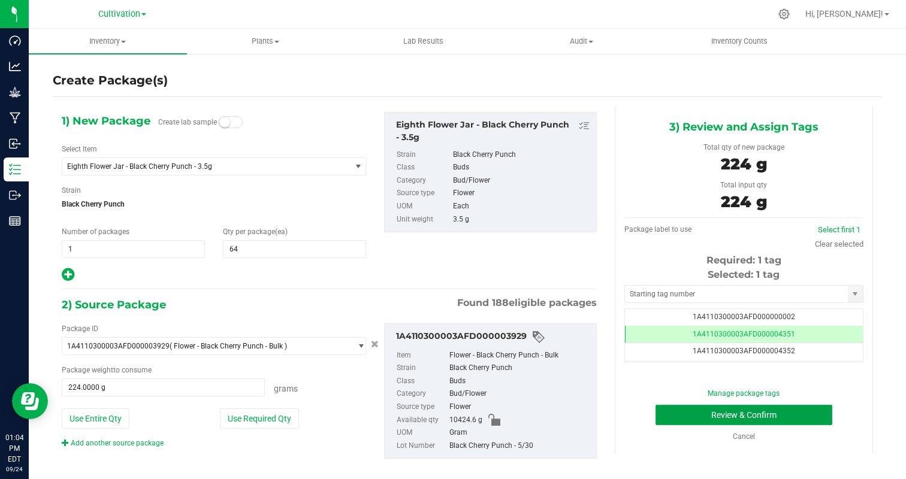
click at [804, 410] on button "Review & Confirm" at bounding box center [743, 415] width 177 height 20
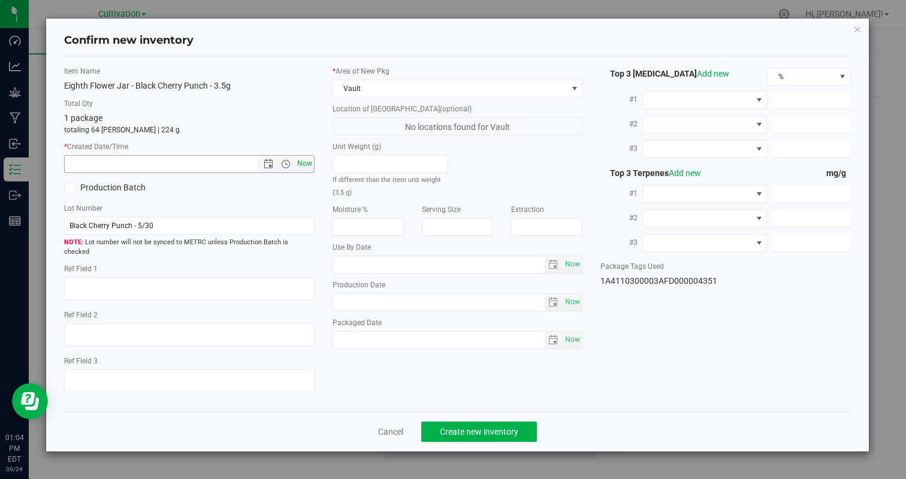
click at [306, 164] on span "Now" at bounding box center [304, 163] width 20 height 17
click at [485, 427] on span "Create new inventory" at bounding box center [479, 432] width 78 height 10
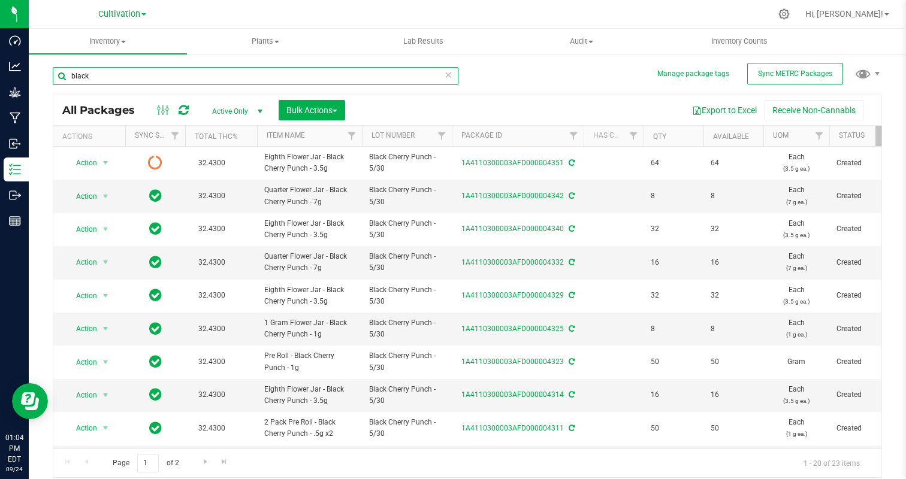
click at [107, 71] on input "black" at bounding box center [255, 76] width 405 height 18
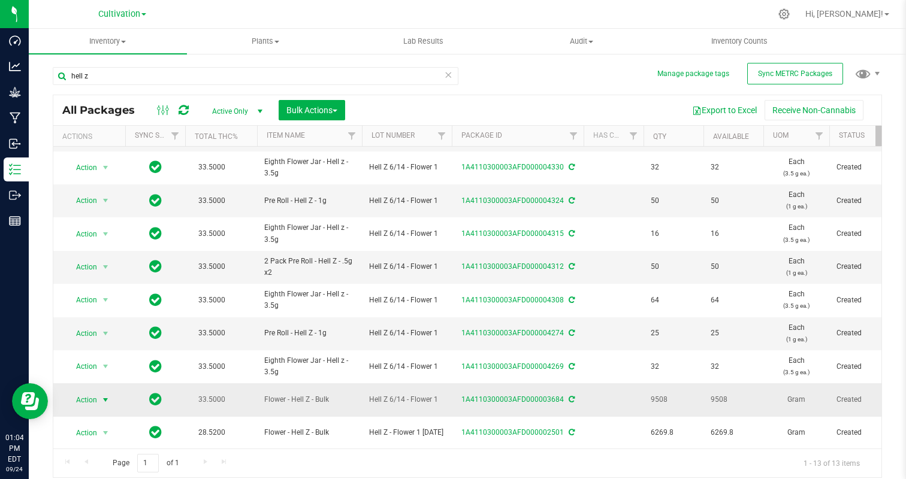
click at [99, 399] on span "select" at bounding box center [105, 400] width 15 height 17
click at [117, 219] on li "Create package" at bounding box center [103, 219] width 75 height 18
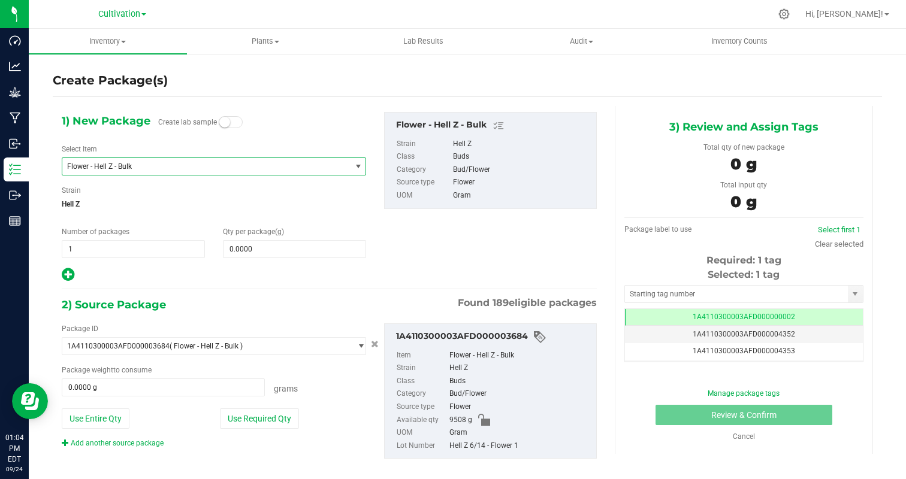
click at [144, 169] on span "Flower - Hell Z - Bulk" at bounding box center [201, 166] width 268 height 8
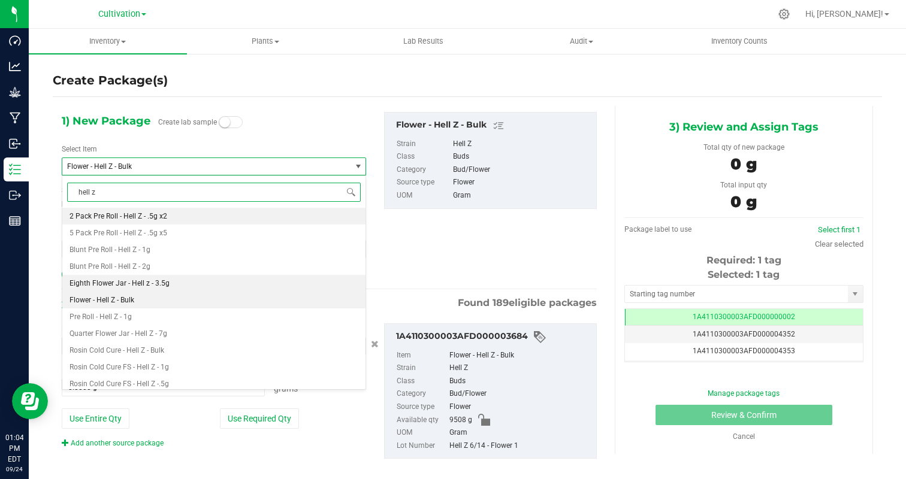
click at [177, 282] on li "Eighth Flower Jar - Hell z - 3.5g" at bounding box center [213, 283] width 303 height 17
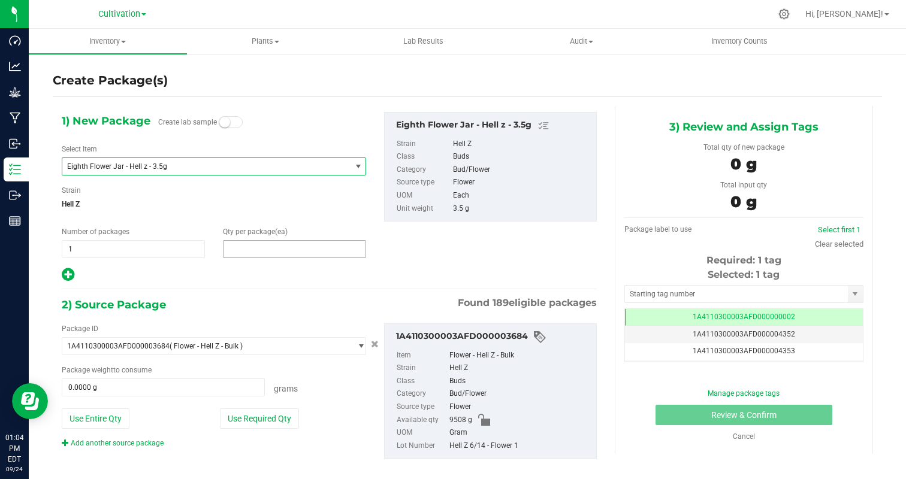
click at [256, 256] on span at bounding box center [294, 249] width 143 height 18
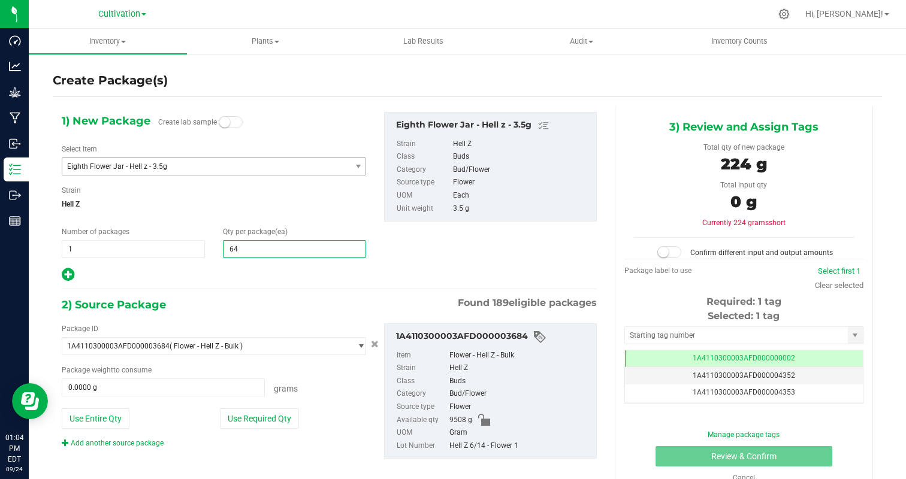
click at [240, 269] on div at bounding box center [214, 275] width 304 height 16
click at [281, 415] on button "Use Required Qty" at bounding box center [259, 418] width 79 height 20
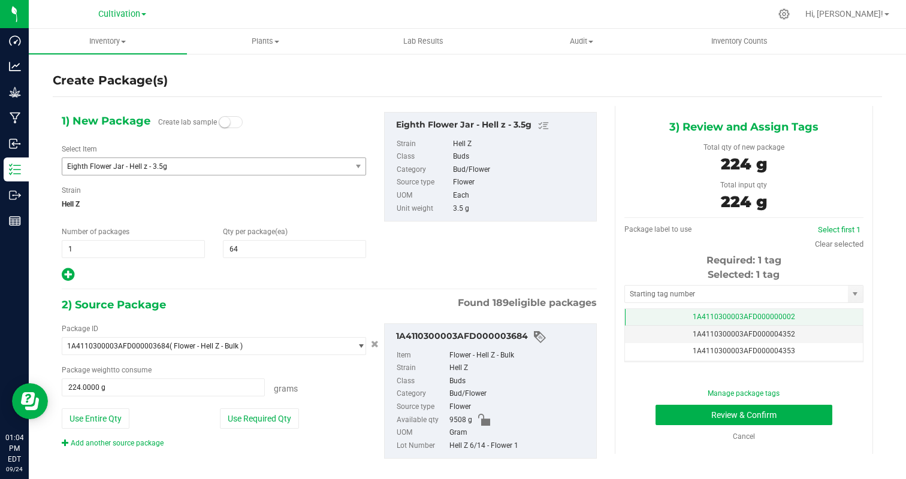
click at [788, 317] on span "1A4110300003AFD000000002" at bounding box center [743, 317] width 102 height 8
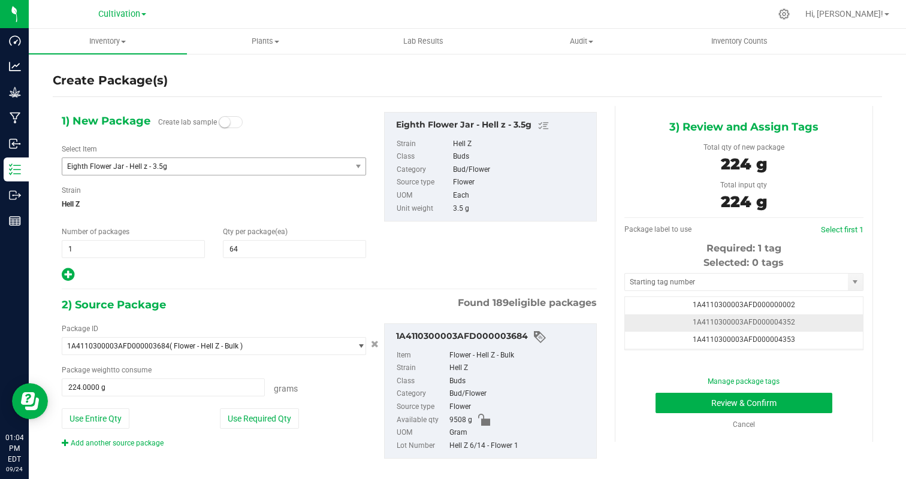
click at [824, 322] on td "1A4110300003AFD000004352" at bounding box center [744, 322] width 238 height 17
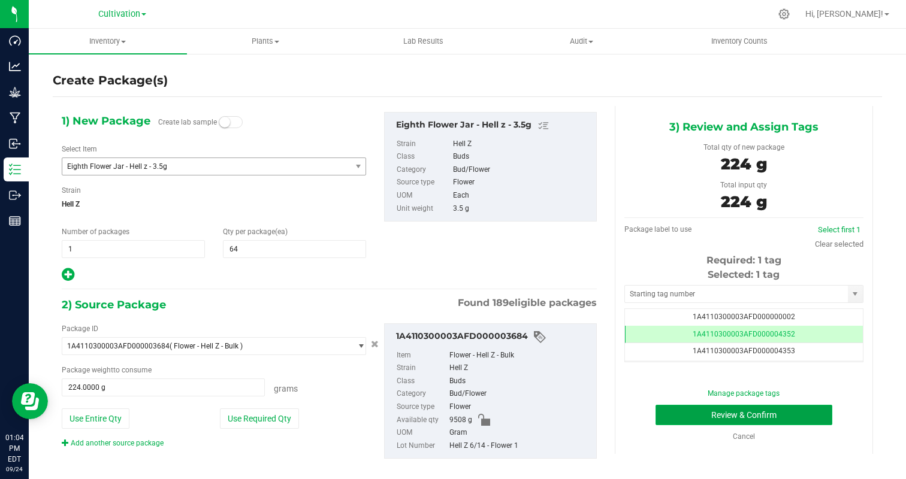
click at [800, 411] on button "Review & Confirm" at bounding box center [743, 415] width 177 height 20
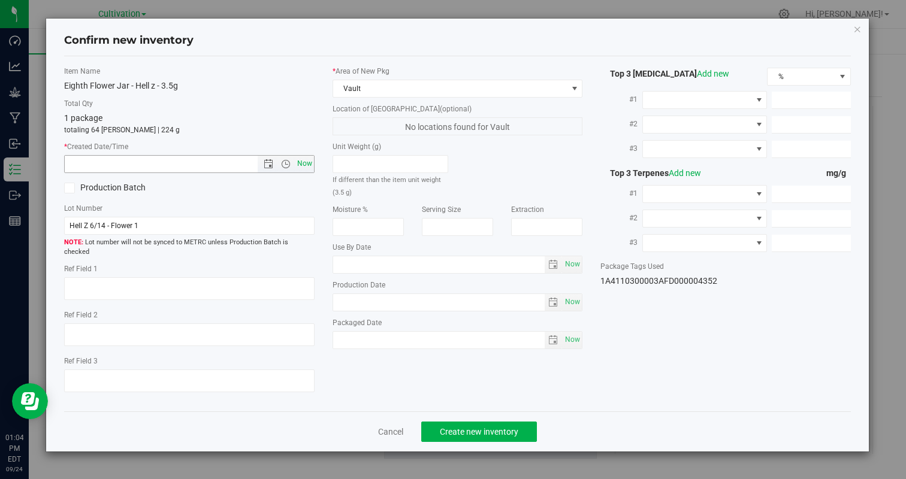
click at [304, 163] on span "Now" at bounding box center [304, 163] width 20 height 17
click at [510, 427] on span "Create new inventory" at bounding box center [479, 432] width 78 height 10
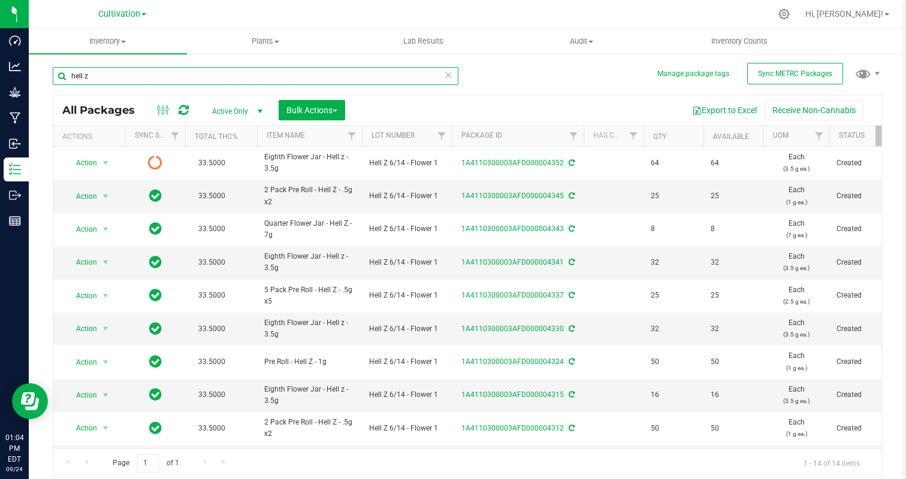
click at [331, 78] on input "hell z" at bounding box center [255, 76] width 405 height 18
click at [297, 78] on input "hell z" at bounding box center [255, 76] width 405 height 18
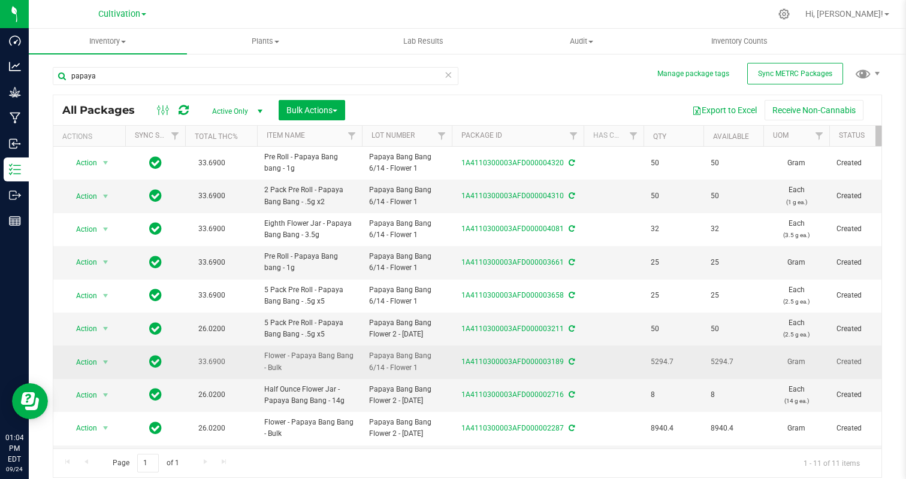
click at [92, 366] on span "Action" at bounding box center [81, 362] width 32 height 17
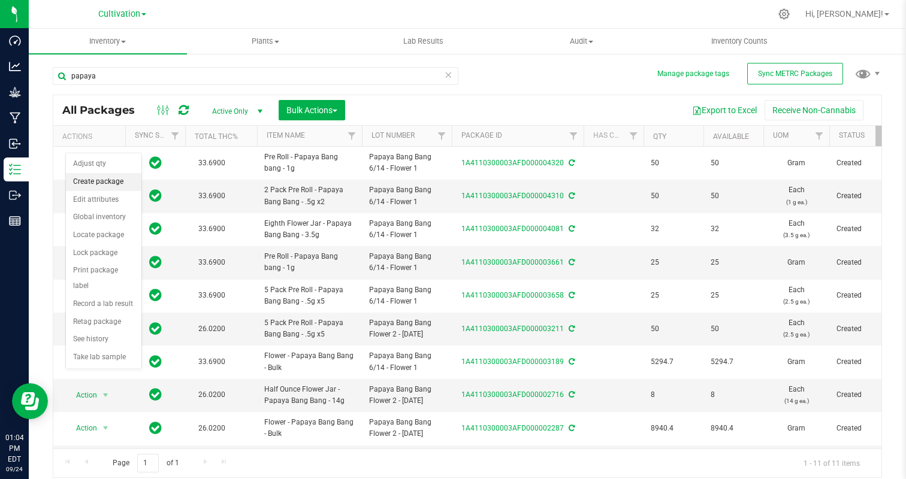
click at [105, 186] on li "Create package" at bounding box center [103, 182] width 75 height 18
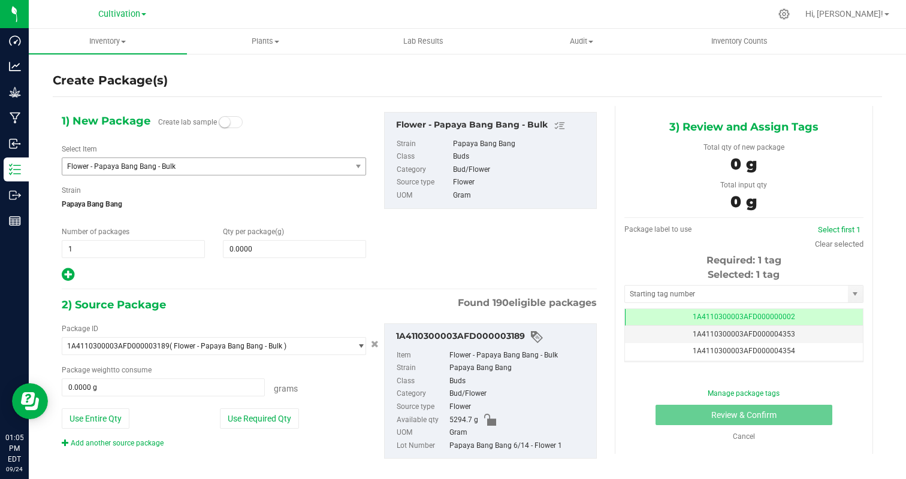
click at [111, 172] on span "Flower - Papaya Bang Bang - Bulk" at bounding box center [206, 166] width 288 height 17
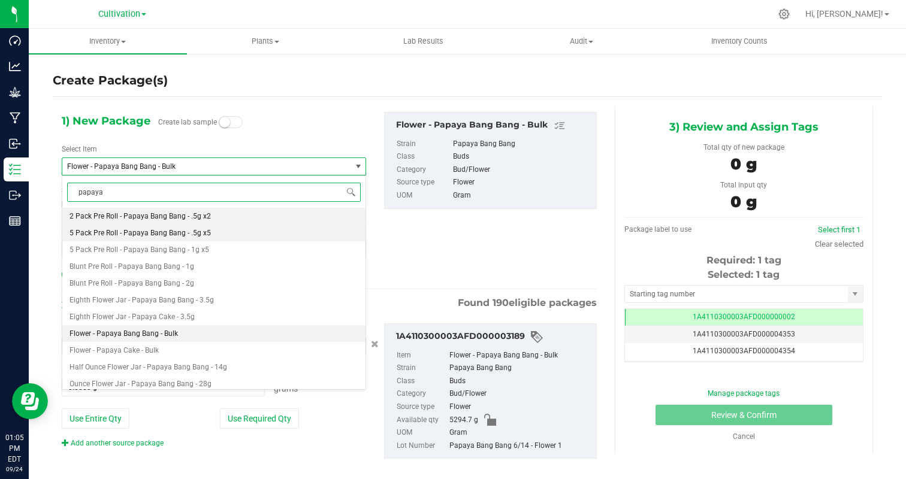
click at [189, 234] on span "5 Pack Pre Roll - Papaya Bang Bang - .5g x5" at bounding box center [139, 233] width 141 height 8
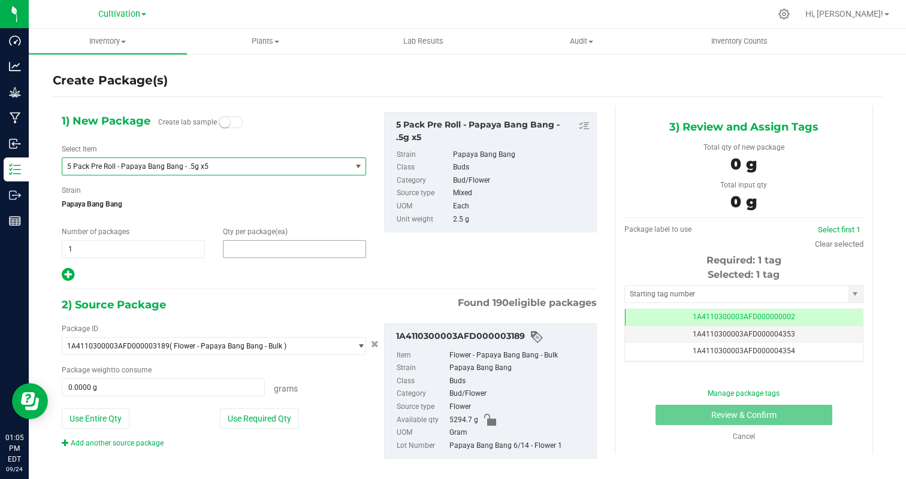
click at [274, 252] on span at bounding box center [294, 249] width 143 height 18
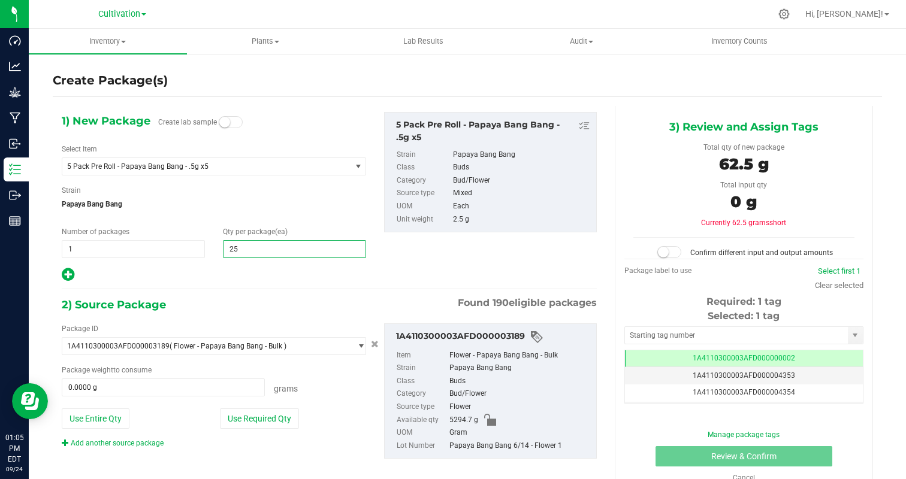
click at [222, 284] on div "1) New Package Create lab sample Select Item 5 Pack Pre Roll - Papaya Bang Bang…" at bounding box center [329, 295] width 553 height 379
click at [262, 414] on button "Use Required Qty" at bounding box center [259, 418] width 79 height 20
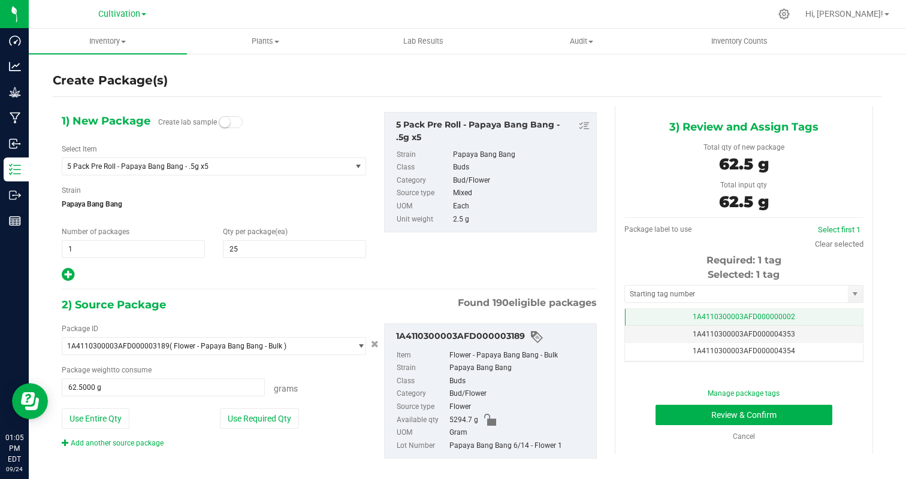
click at [783, 315] on span "1A4110300003AFD000000002" at bounding box center [743, 317] width 102 height 8
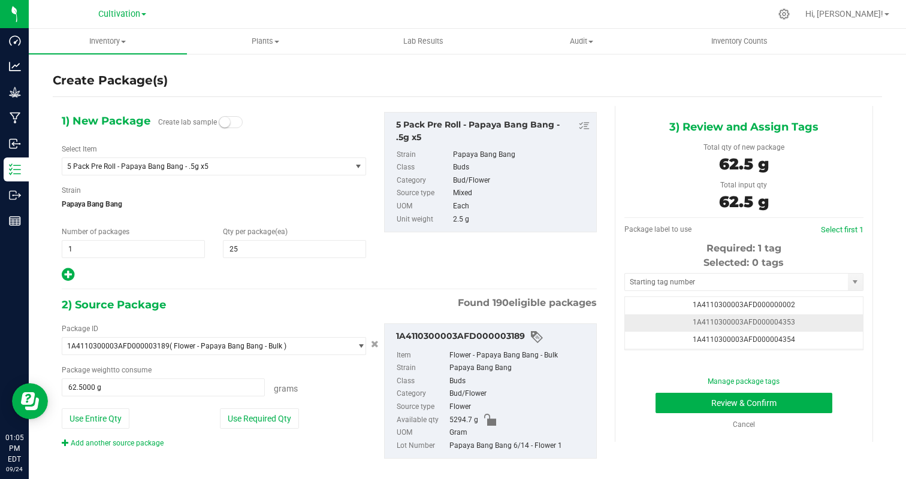
click at [831, 323] on td "1A4110300003AFD000004353" at bounding box center [744, 322] width 238 height 17
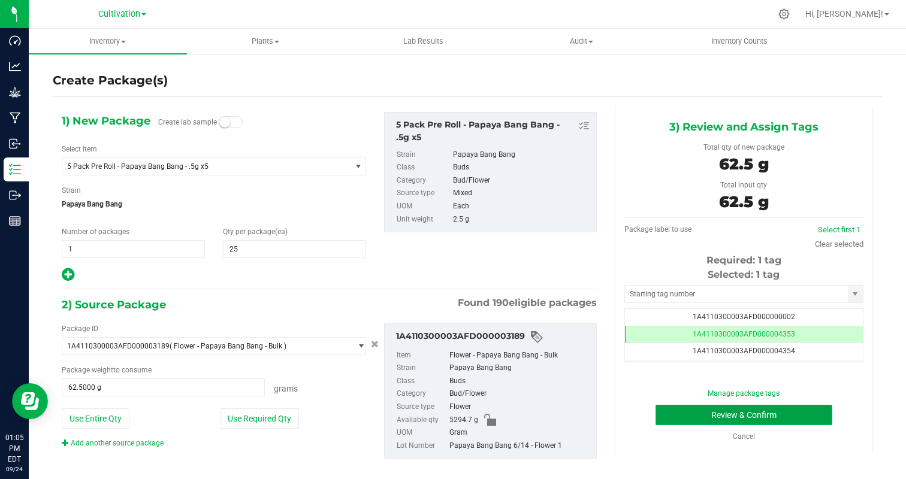
click at [804, 411] on button "Review & Confirm" at bounding box center [743, 415] width 177 height 20
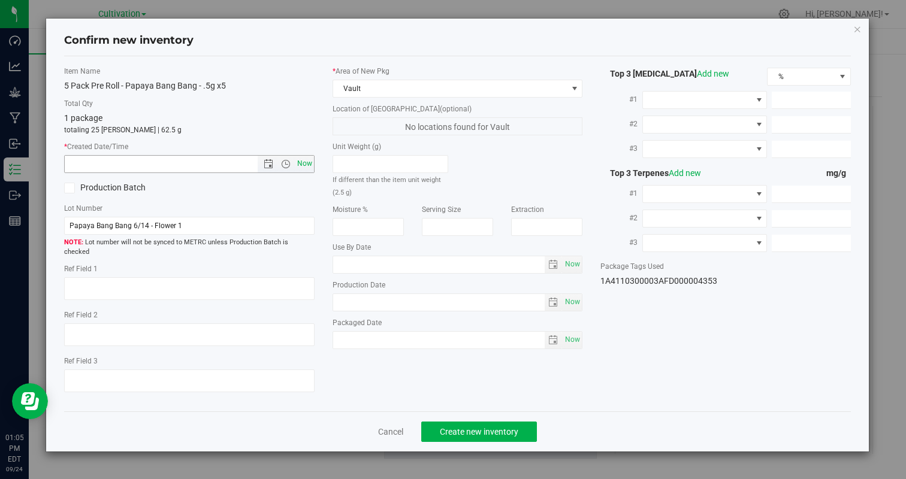
click at [310, 164] on span "Now" at bounding box center [304, 163] width 20 height 17
click at [466, 427] on span "Create new inventory" at bounding box center [479, 432] width 78 height 10
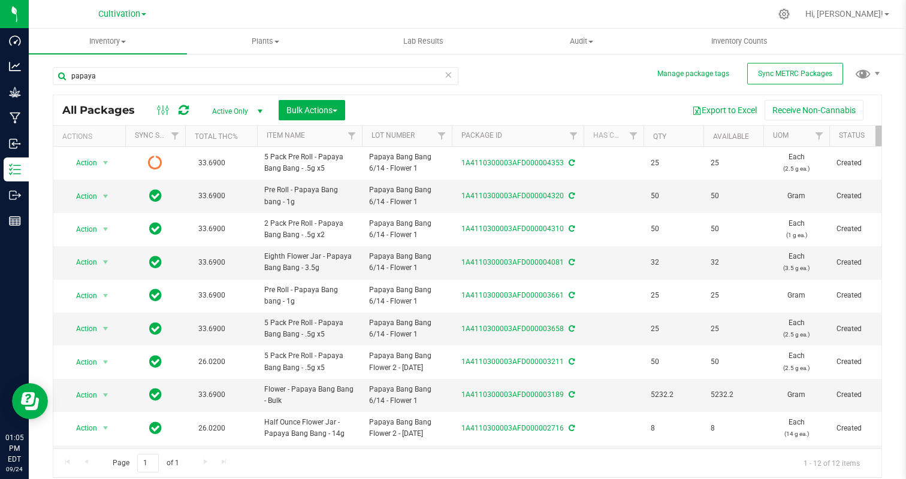
click at [237, 86] on div "papaya" at bounding box center [255, 81] width 405 height 28
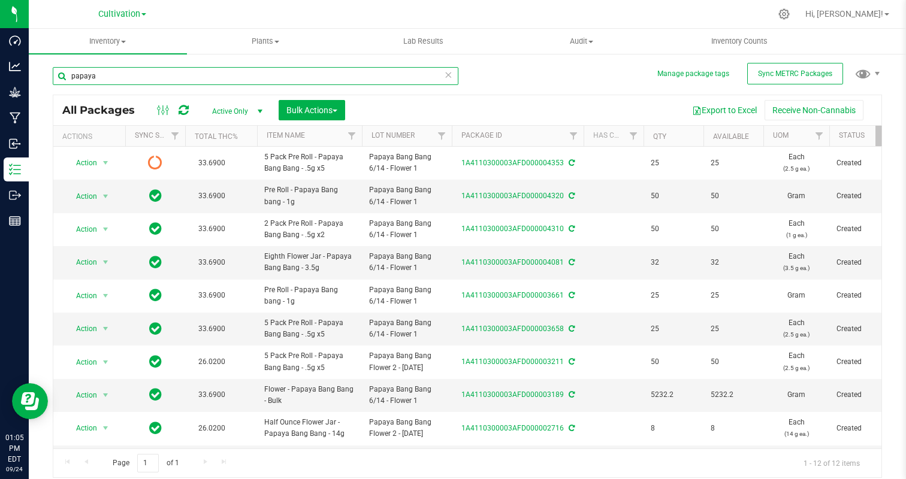
click at [234, 80] on input "papaya" at bounding box center [255, 76] width 405 height 18
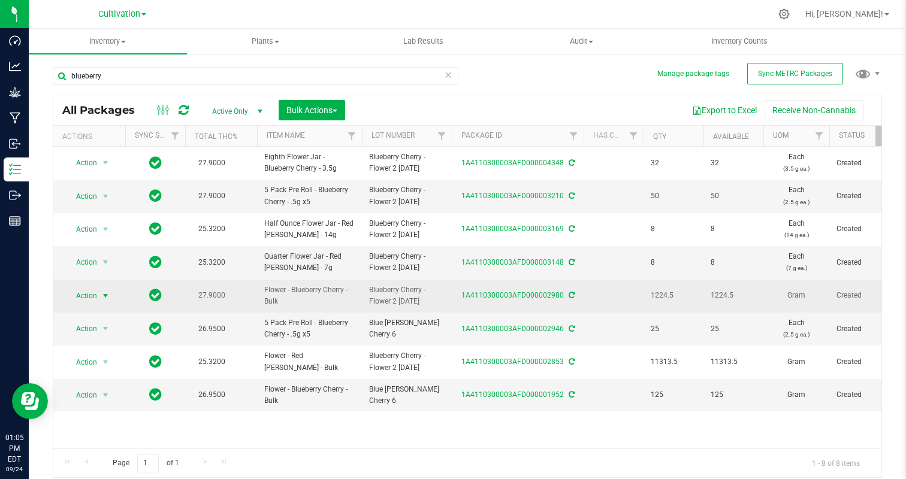
click at [102, 296] on span "select" at bounding box center [106, 296] width 10 height 10
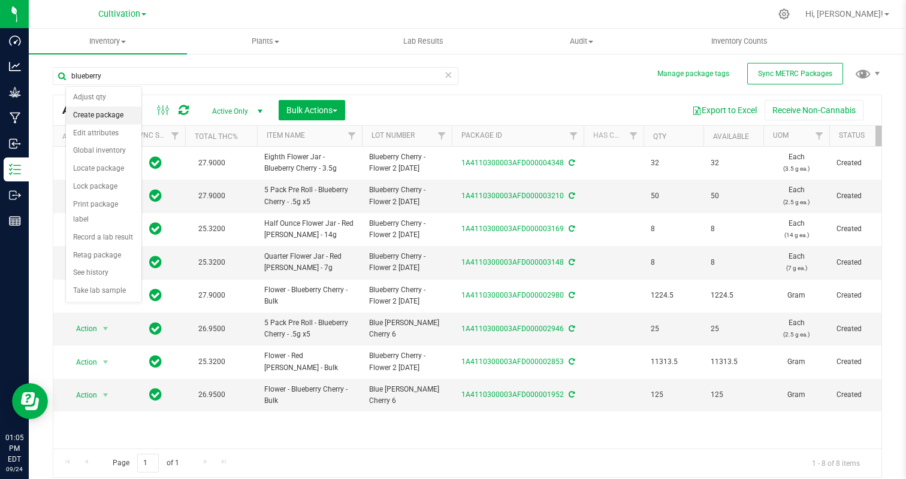
click at [108, 111] on li "Create package" at bounding box center [103, 116] width 75 height 18
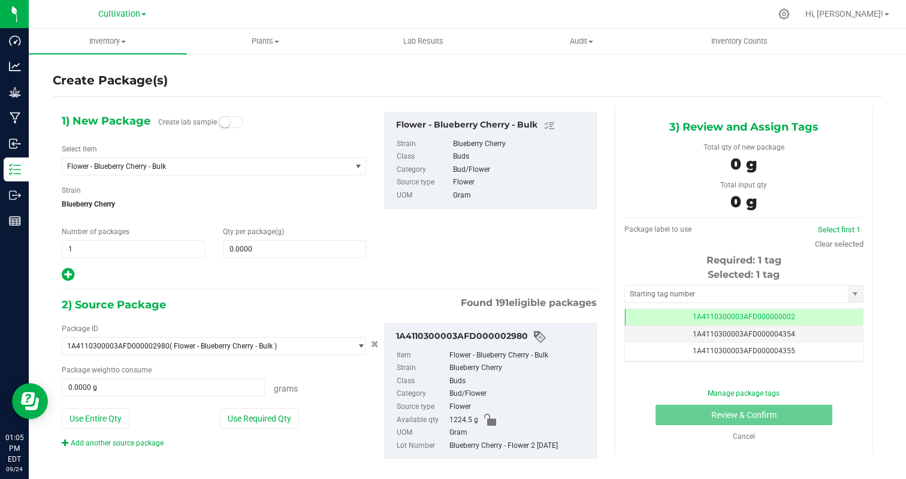
click at [141, 153] on div "Select Item Flower - Blueberry Cherry - Bulk 1 Gram Flower Jar - Afghani- 1g 1 …" at bounding box center [214, 160] width 304 height 32
click at [143, 162] on span "Flower - Blueberry Cherry - Bulk" at bounding box center [201, 166] width 268 height 8
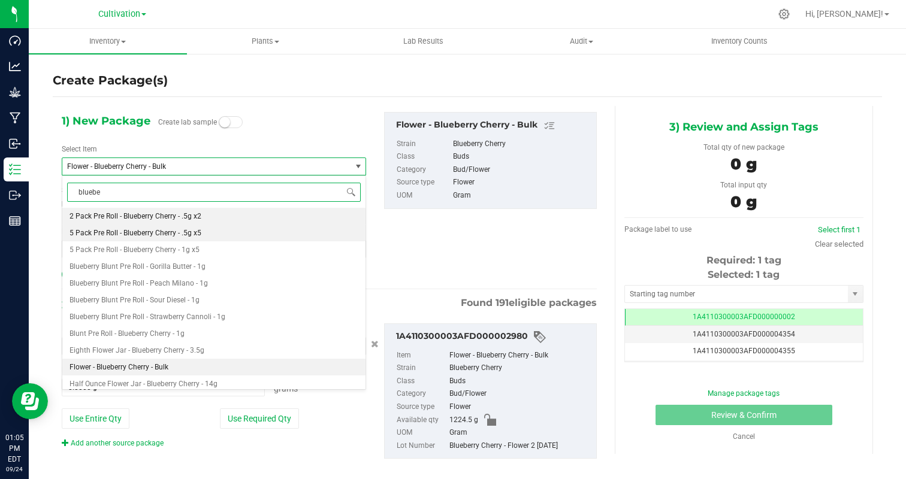
click at [206, 230] on li "5 Pack Pre Roll - Blueberry Cherry - .5g x5" at bounding box center [213, 233] width 303 height 17
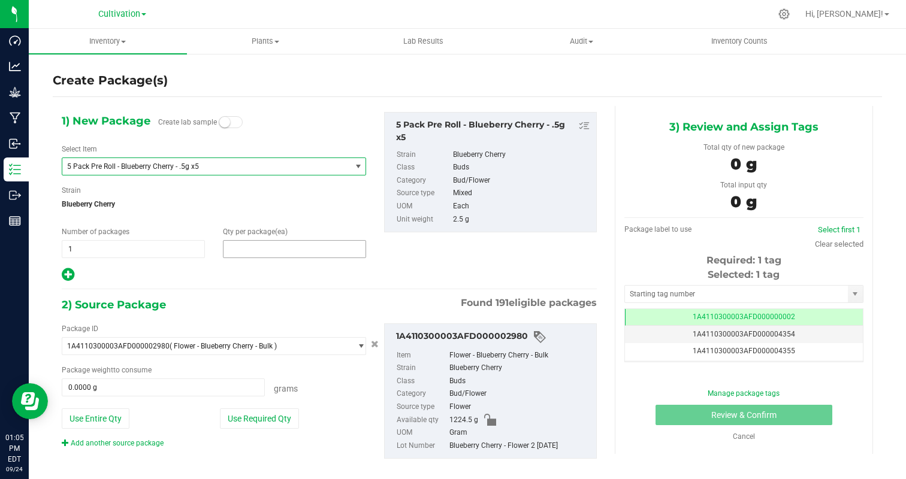
click at [246, 249] on span at bounding box center [294, 249] width 143 height 18
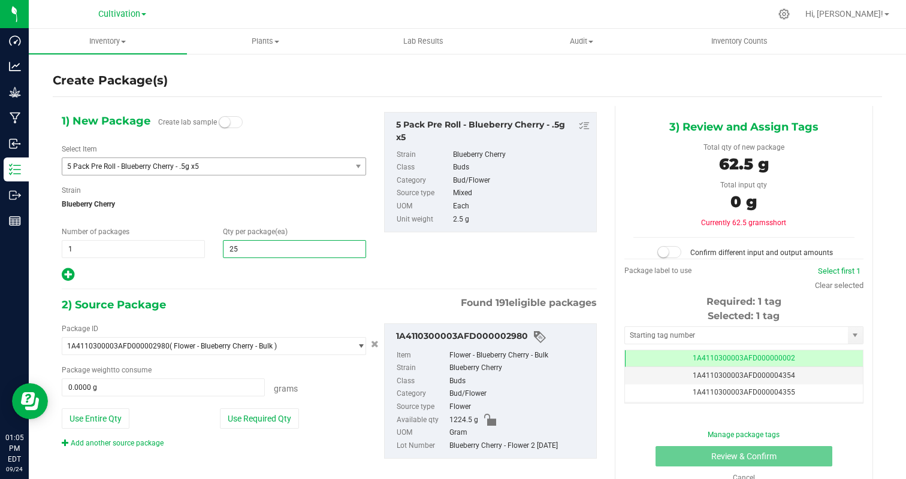
click at [229, 282] on div at bounding box center [214, 275] width 304 height 16
click at [271, 416] on button "Use Required Qty" at bounding box center [259, 418] width 79 height 20
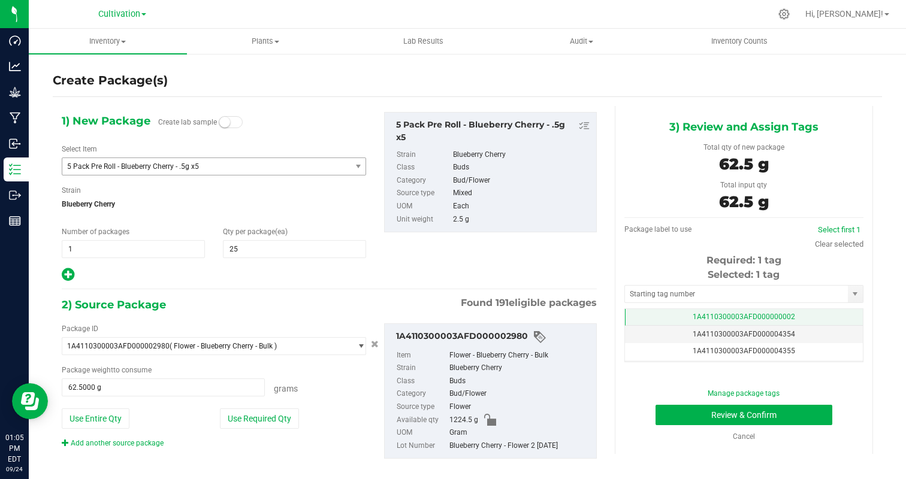
click at [771, 311] on td "1A4110300003AFD000000002" at bounding box center [744, 317] width 238 height 17
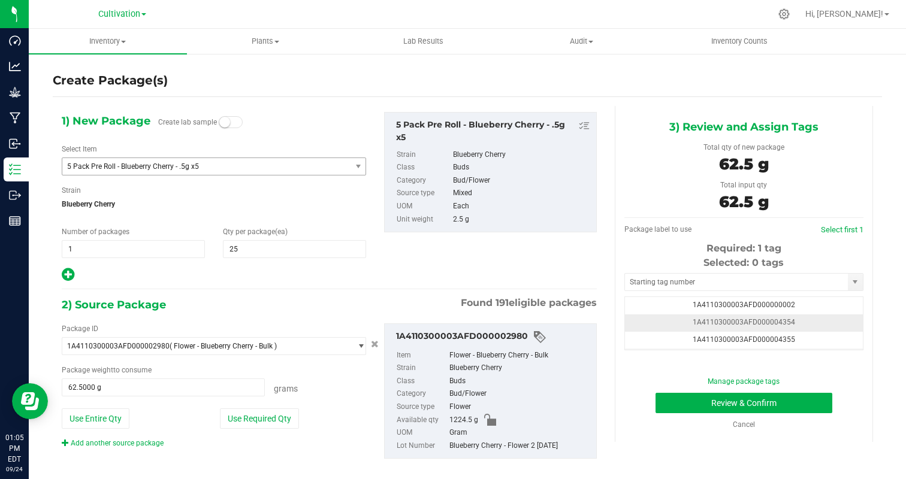
click at [824, 322] on td "1A4110300003AFD000004354" at bounding box center [744, 322] width 238 height 17
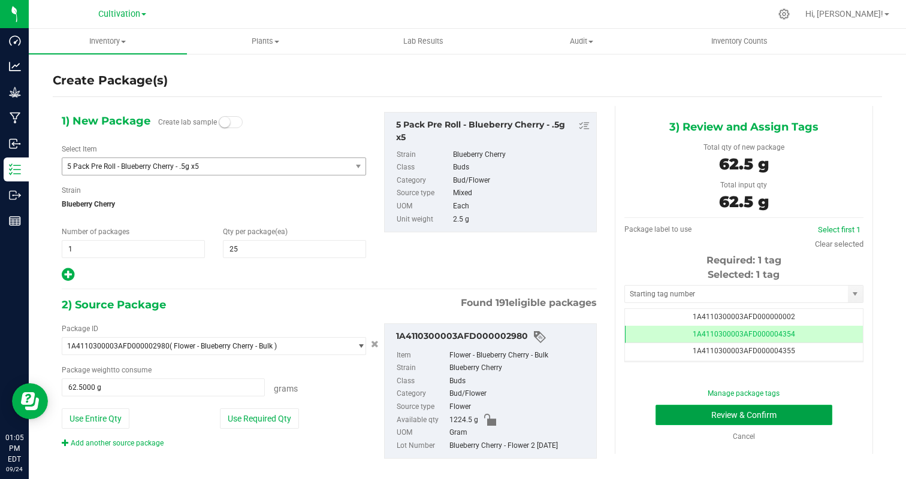
click at [779, 416] on button "Review & Confirm" at bounding box center [743, 415] width 177 height 20
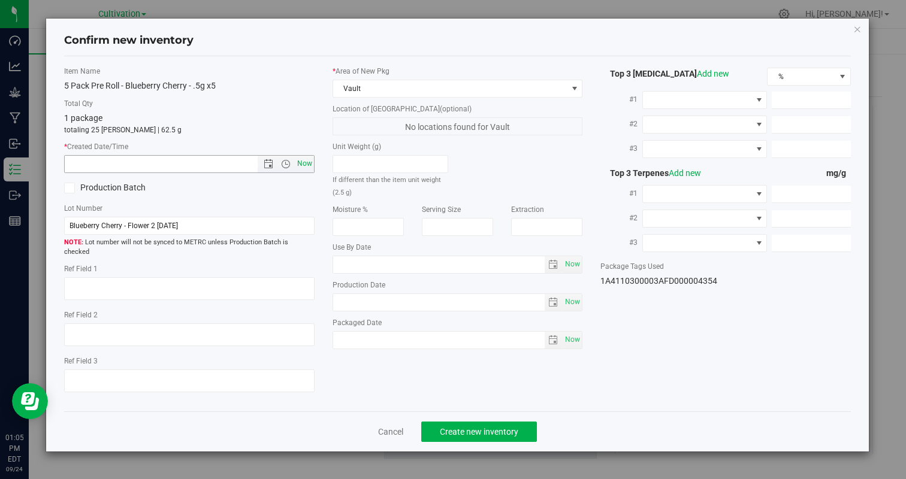
click at [300, 166] on span "Now" at bounding box center [304, 163] width 20 height 17
click at [468, 411] on div "Cancel Create new inventory" at bounding box center [457, 431] width 786 height 40
click at [468, 422] on button "Create new inventory" at bounding box center [479, 432] width 116 height 20
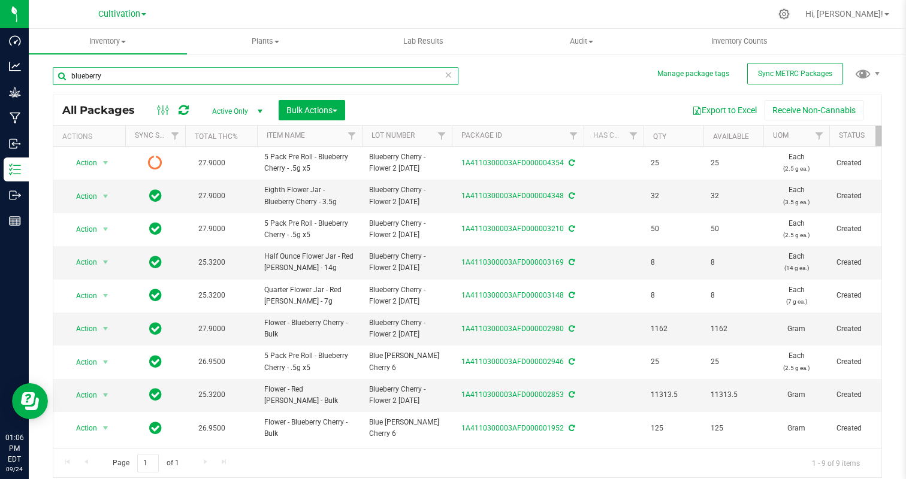
click at [263, 71] on input "blueberry" at bounding box center [255, 76] width 405 height 18
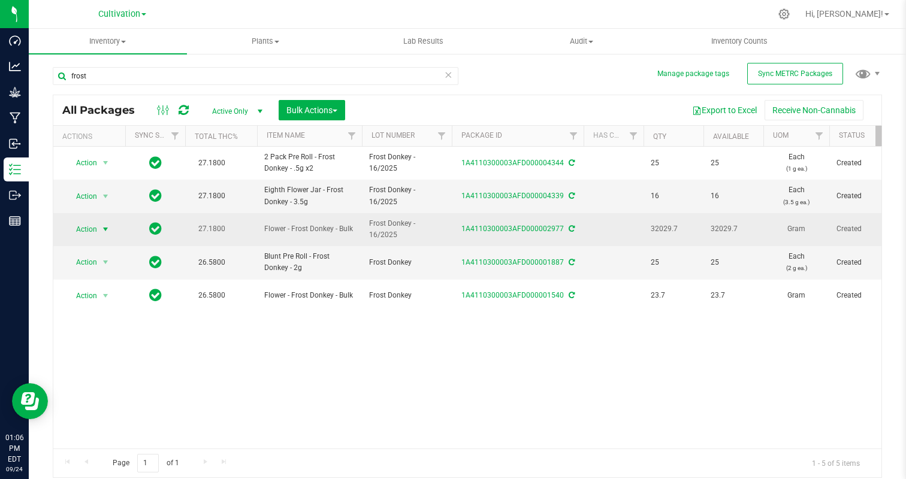
click at [90, 228] on span "Action" at bounding box center [81, 229] width 32 height 17
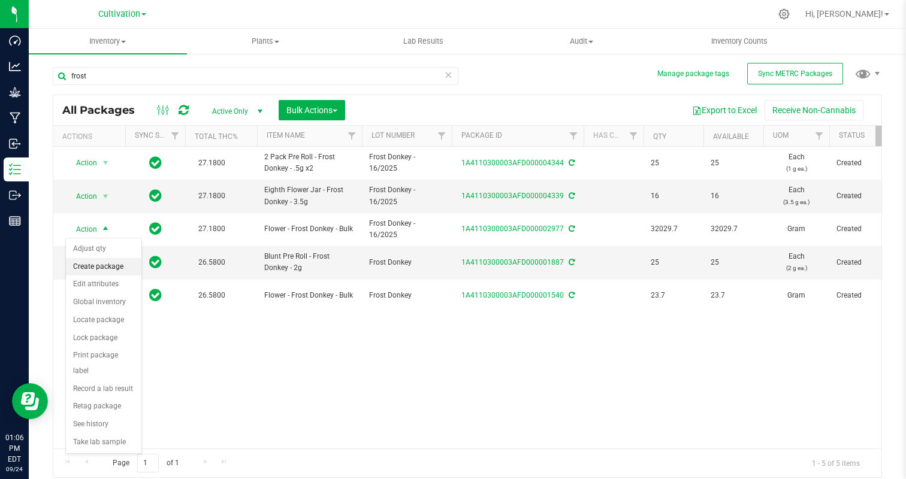
click at [93, 265] on li "Create package" at bounding box center [103, 267] width 75 height 18
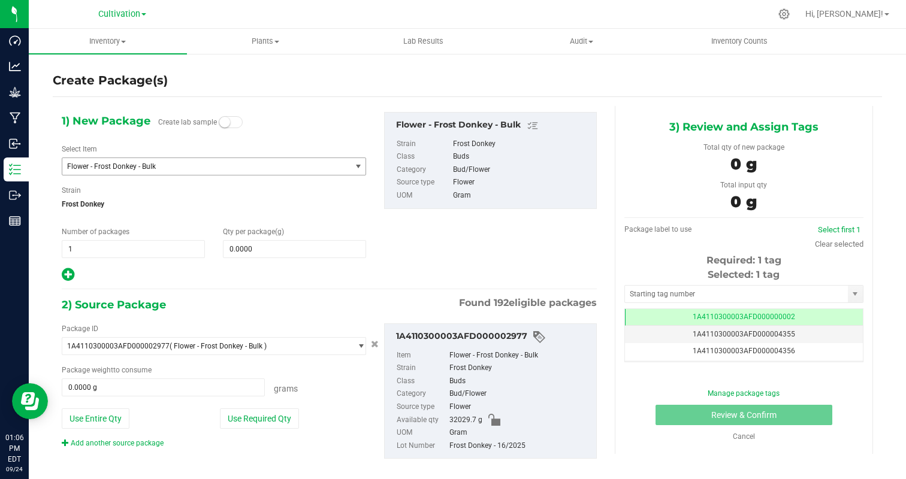
click at [128, 162] on span "Flower - Frost Donkey - Bulk" at bounding box center [201, 166] width 268 height 8
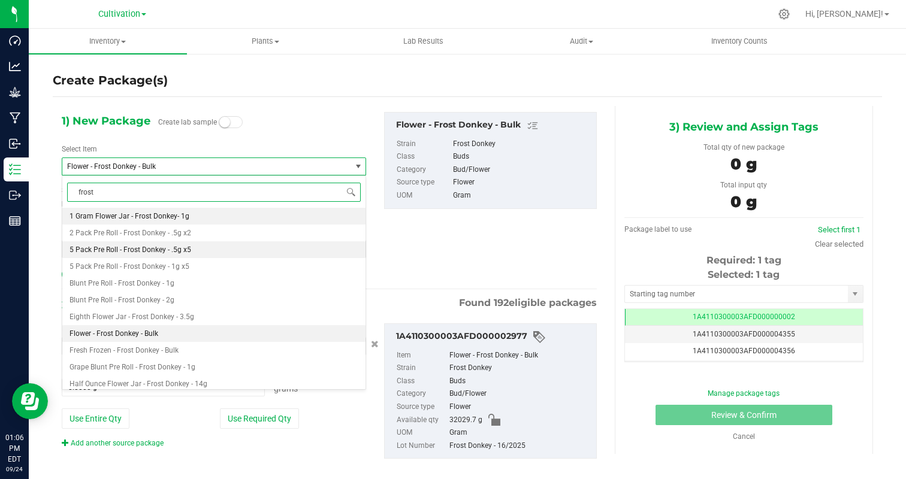
click at [193, 247] on li "5 Pack Pre Roll - Frost Donkey - .5g x5" at bounding box center [213, 249] width 303 height 17
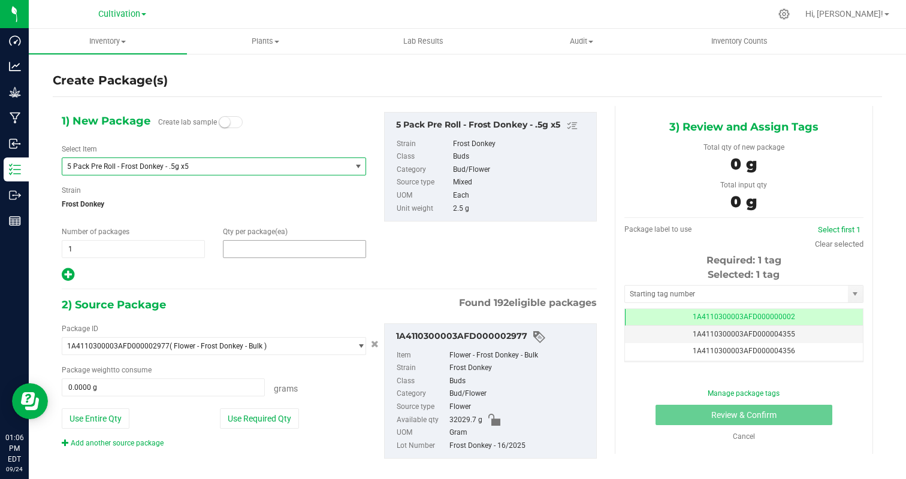
click at [250, 250] on span at bounding box center [294, 249] width 143 height 18
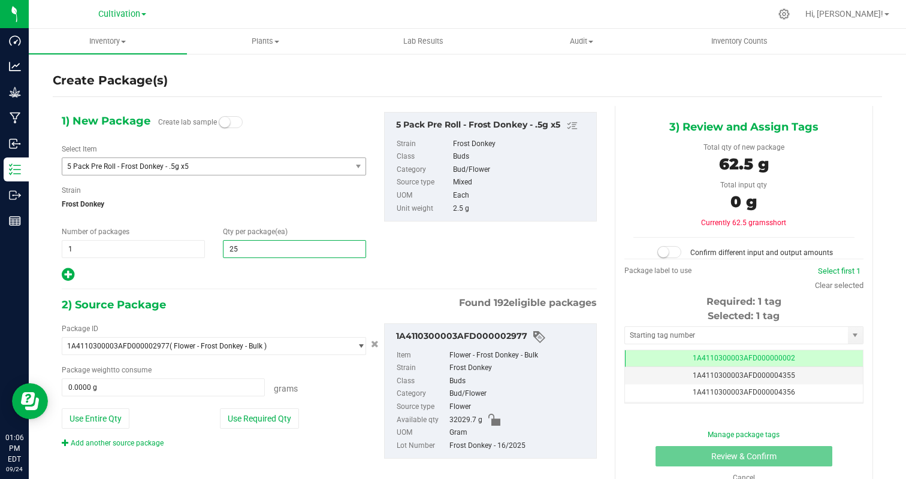
click at [217, 289] on hr at bounding box center [329, 289] width 535 height 1
click at [259, 427] on button "Use Required Qty" at bounding box center [259, 418] width 79 height 20
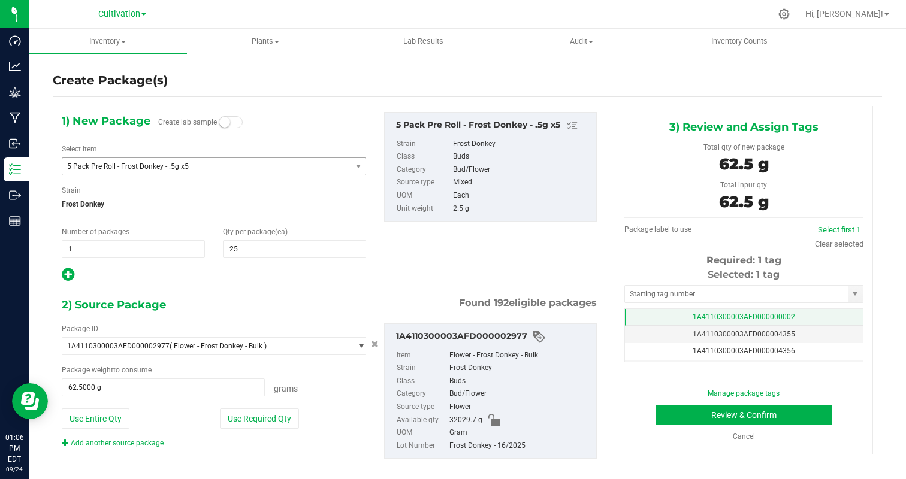
click at [792, 320] on span "1A4110300003AFD000000002" at bounding box center [743, 317] width 102 height 8
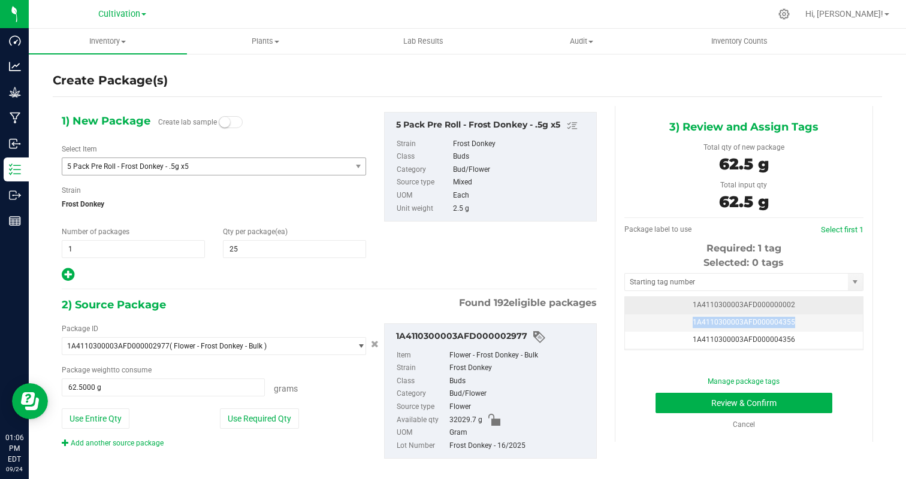
click at [792, 320] on span "1A4110300003AFD000004355" at bounding box center [743, 322] width 102 height 8
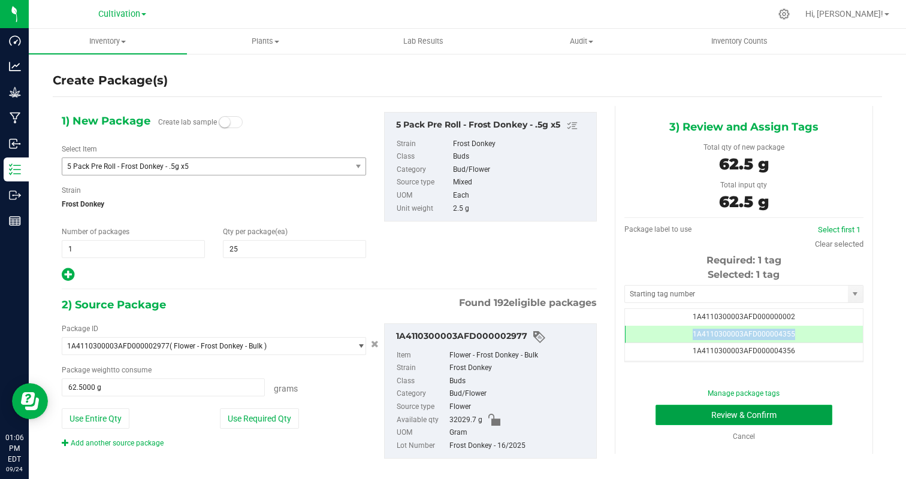
click at [796, 417] on button "Review & Confirm" at bounding box center [743, 415] width 177 height 20
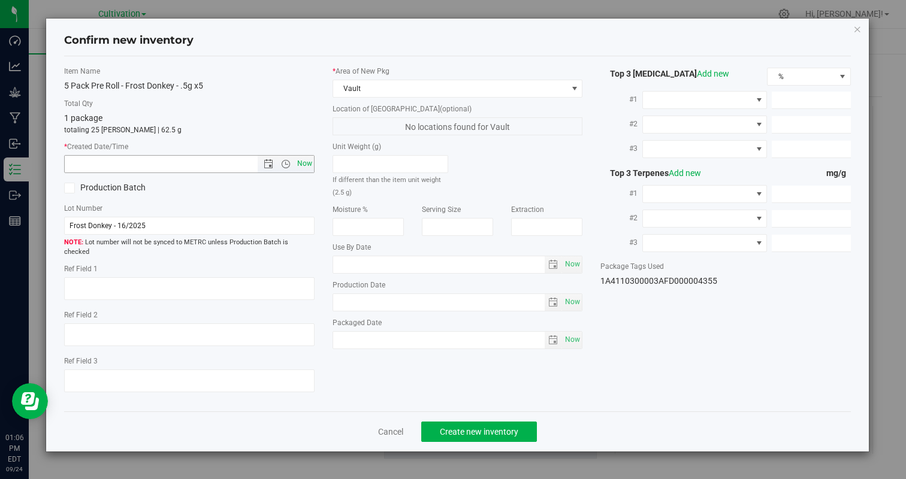
click at [305, 162] on span "Now" at bounding box center [304, 163] width 20 height 17
click at [516, 427] on button "Create new inventory" at bounding box center [479, 432] width 116 height 20
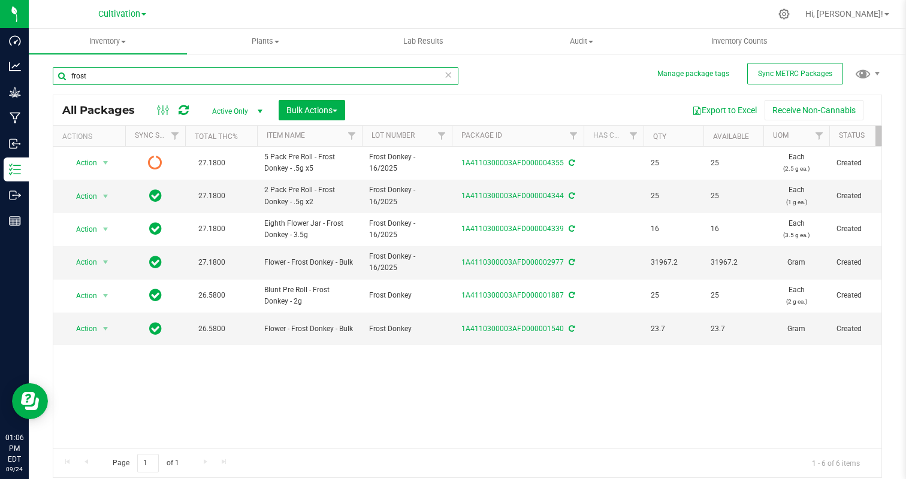
click at [166, 78] on input "frost" at bounding box center [255, 76] width 405 height 18
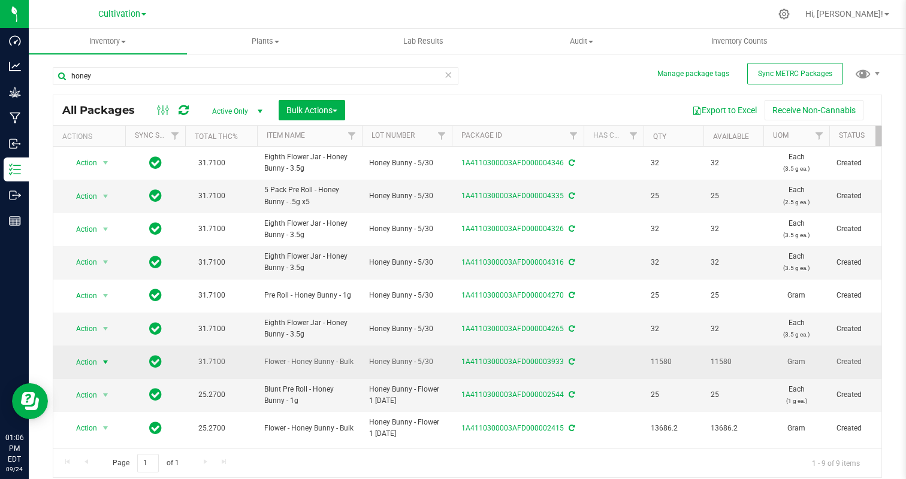
click at [95, 362] on span "Action" at bounding box center [81, 362] width 32 height 17
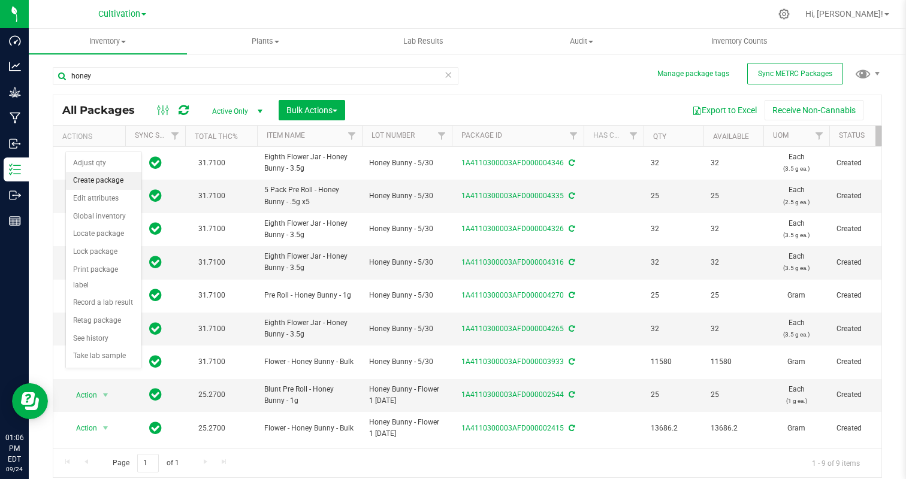
click at [111, 185] on li "Create package" at bounding box center [103, 181] width 75 height 18
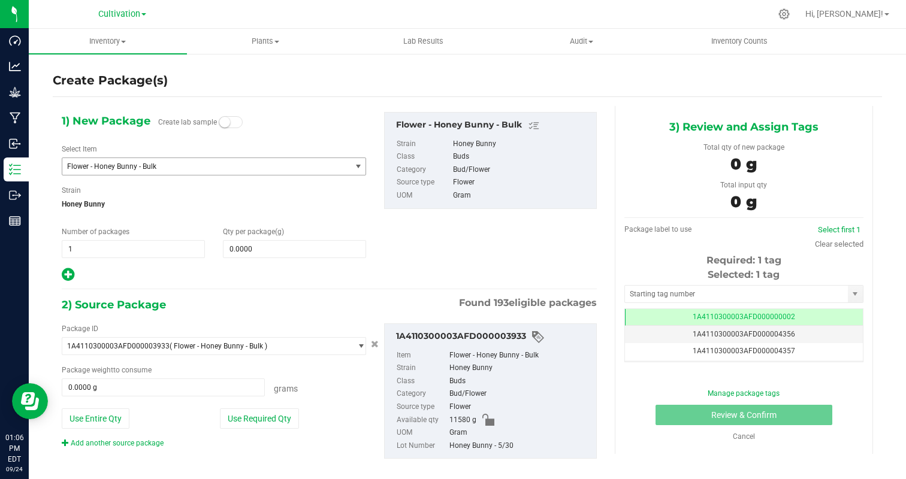
click at [168, 165] on span "Flower - Honey Bunny - Bulk" at bounding box center [201, 166] width 268 height 8
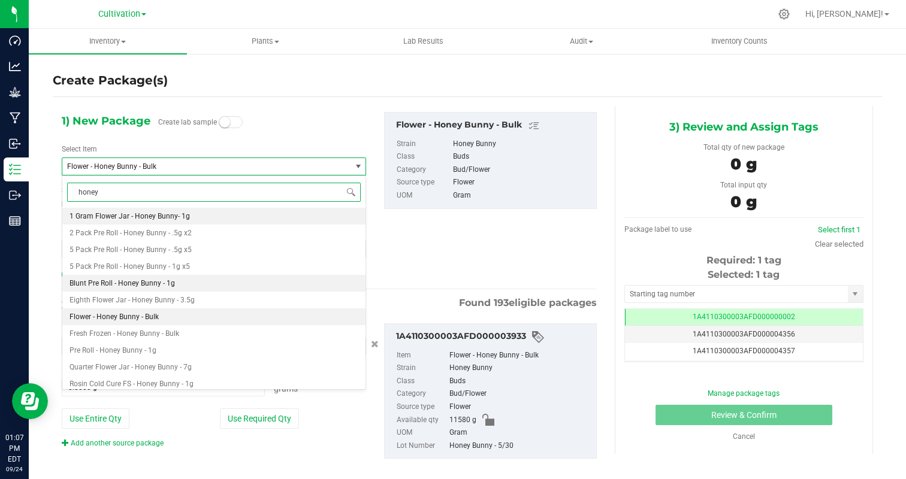
click at [161, 280] on span "Blunt Pre Roll - Honey Bunny - 1g" at bounding box center [121, 283] width 105 height 8
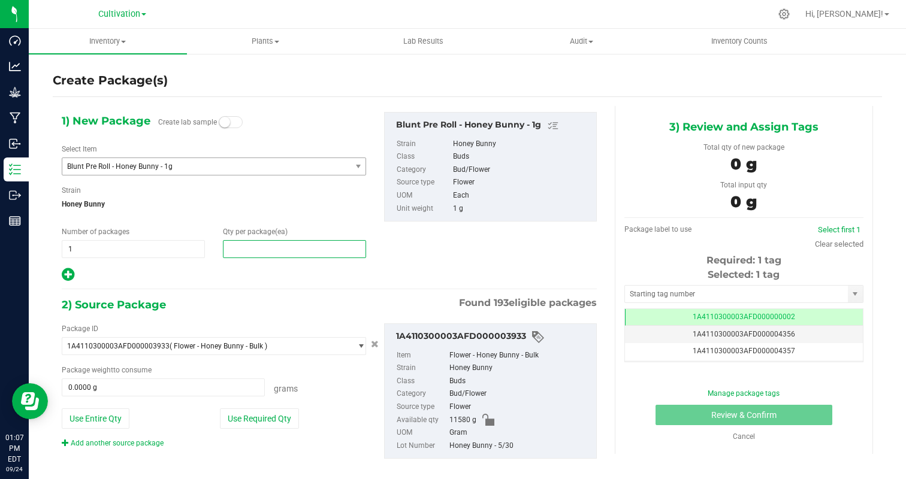
click at [249, 247] on span at bounding box center [294, 249] width 143 height 18
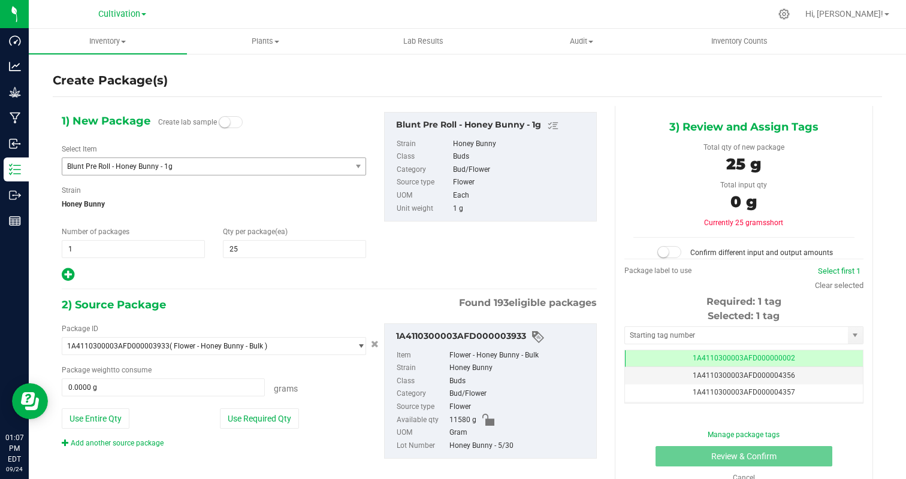
click at [202, 262] on div "1) New Package Create lab sample Select Item Blunt Pre Roll - Honey Bunny - 1g …" at bounding box center [214, 197] width 322 height 171
click at [270, 416] on button "Use Required Qty" at bounding box center [259, 418] width 79 height 20
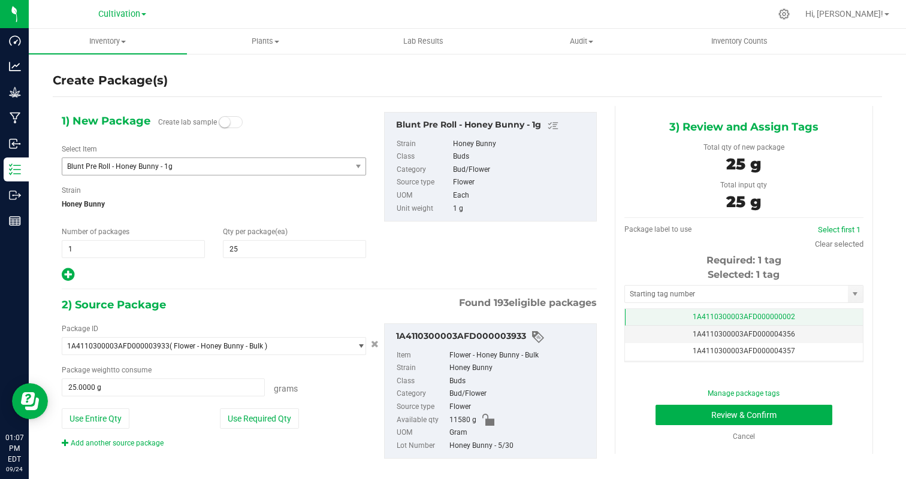
click at [750, 317] on span "1A4110300003AFD000000002" at bounding box center [743, 317] width 102 height 8
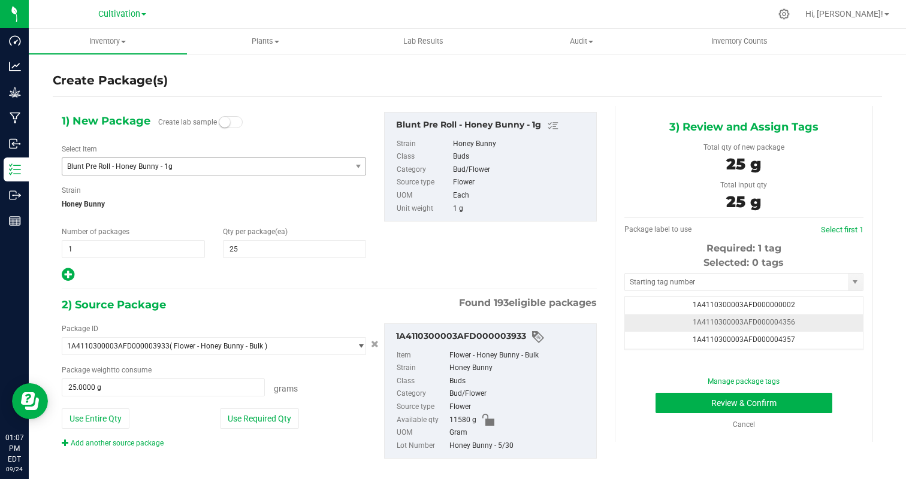
click at [838, 322] on td "1A4110300003AFD000004356" at bounding box center [744, 322] width 238 height 17
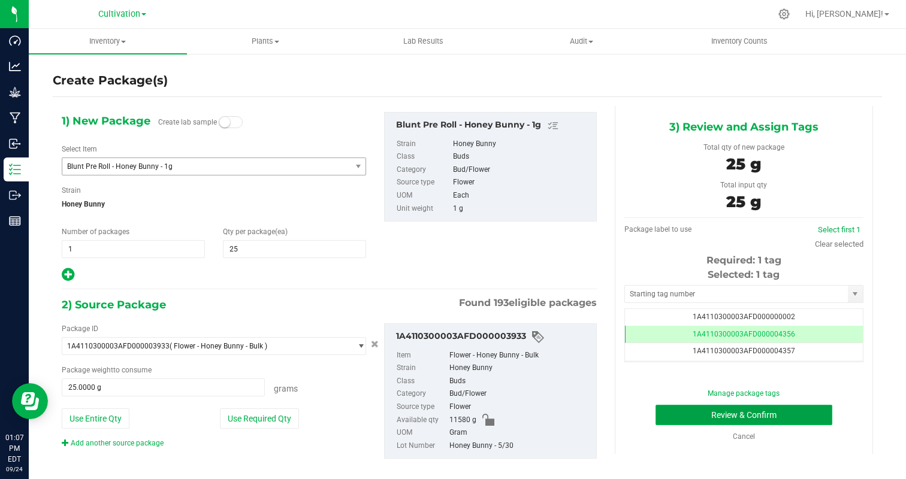
click at [810, 414] on button "Review & Confirm" at bounding box center [743, 415] width 177 height 20
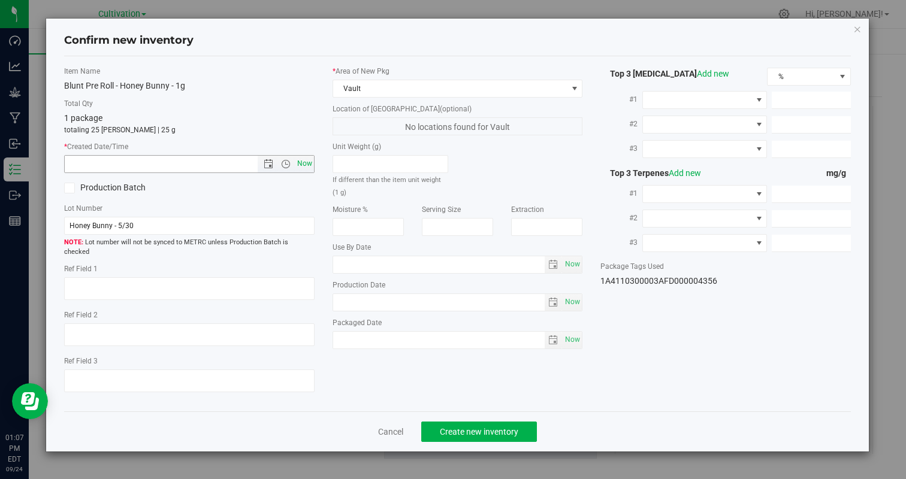
click at [306, 161] on span "Now" at bounding box center [304, 163] width 20 height 17
click at [519, 425] on button "Create new inventory" at bounding box center [479, 432] width 116 height 20
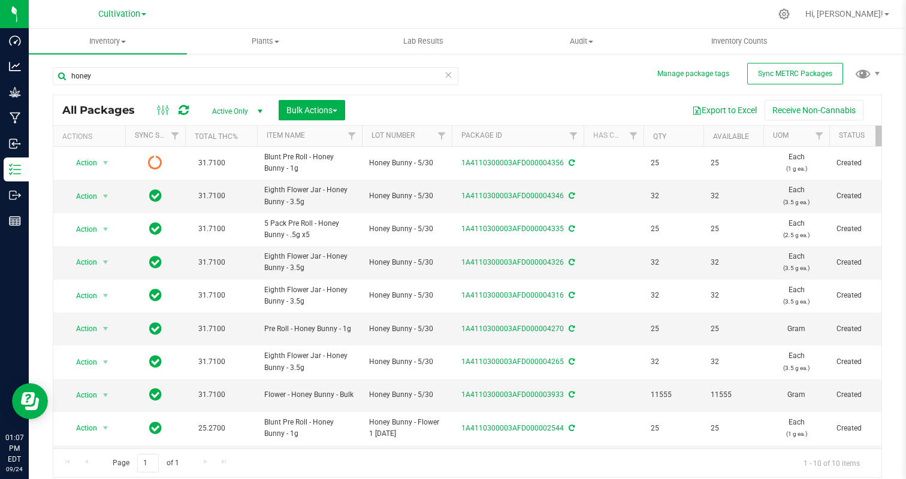
click at [195, 86] on div "honey" at bounding box center [255, 81] width 405 height 28
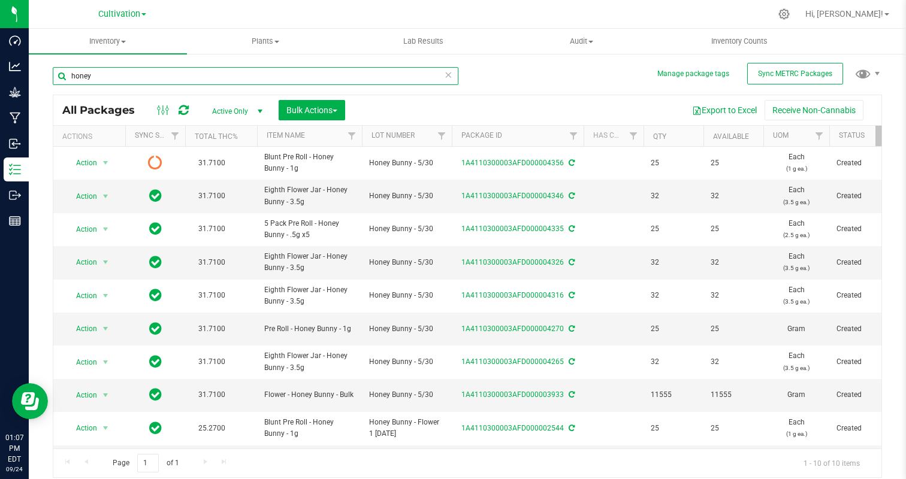
click at [195, 83] on input "honey" at bounding box center [255, 76] width 405 height 18
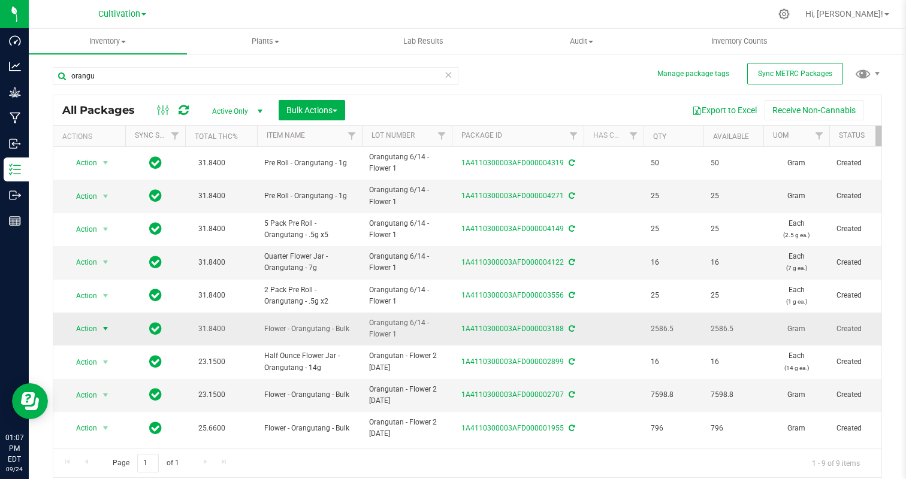
click at [88, 330] on span "Action" at bounding box center [81, 328] width 32 height 17
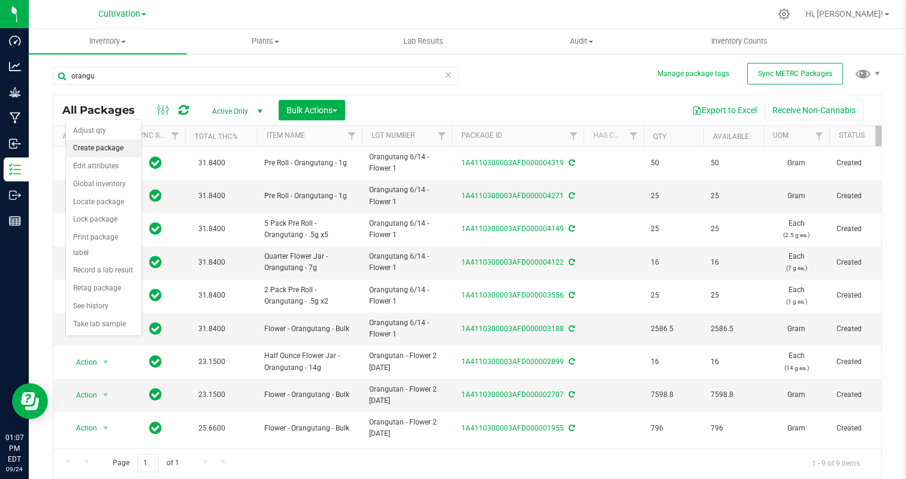
click at [91, 153] on li "Create package" at bounding box center [103, 149] width 75 height 18
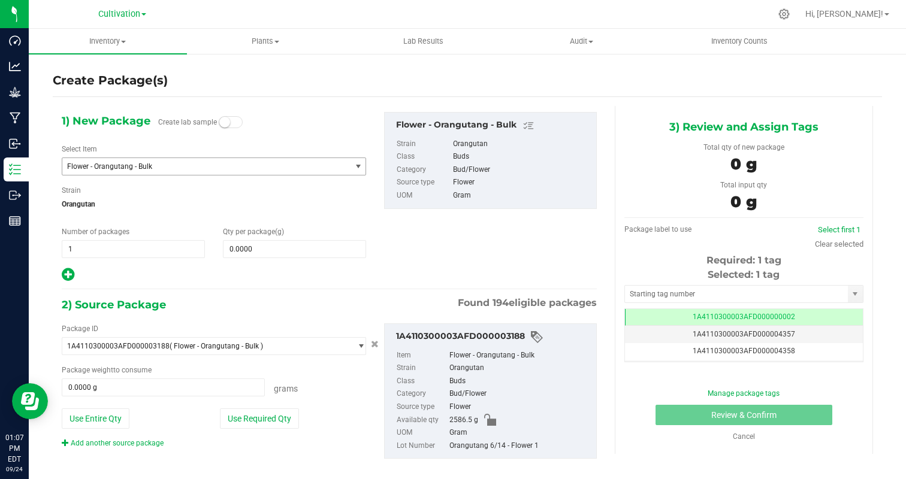
click at [135, 164] on span "Flower - Orangutang - Bulk" at bounding box center [201, 166] width 268 height 8
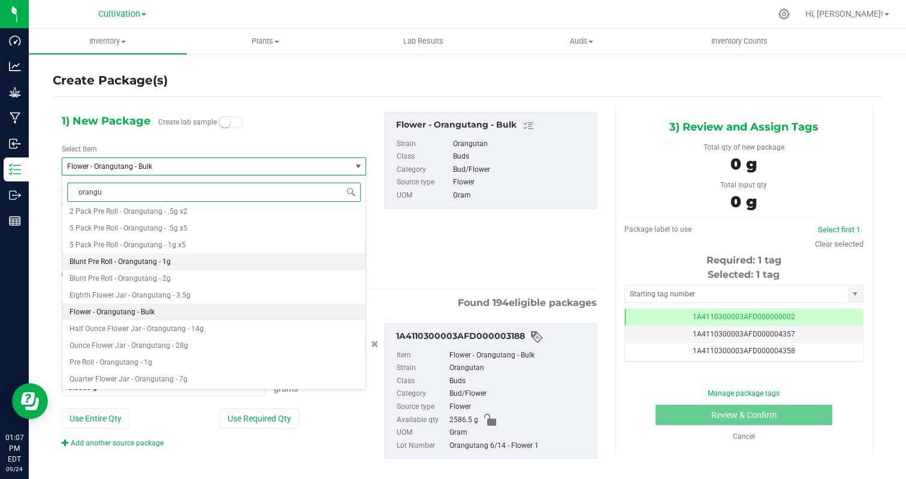
click at [153, 262] on span "Blunt Pre Roll - Orangutang - 1g" at bounding box center [119, 262] width 101 height 8
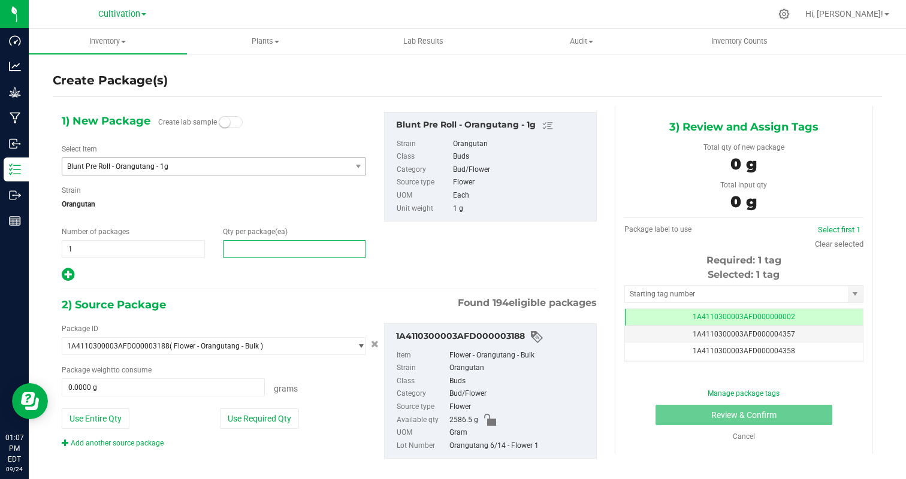
click at [260, 253] on span at bounding box center [294, 249] width 143 height 18
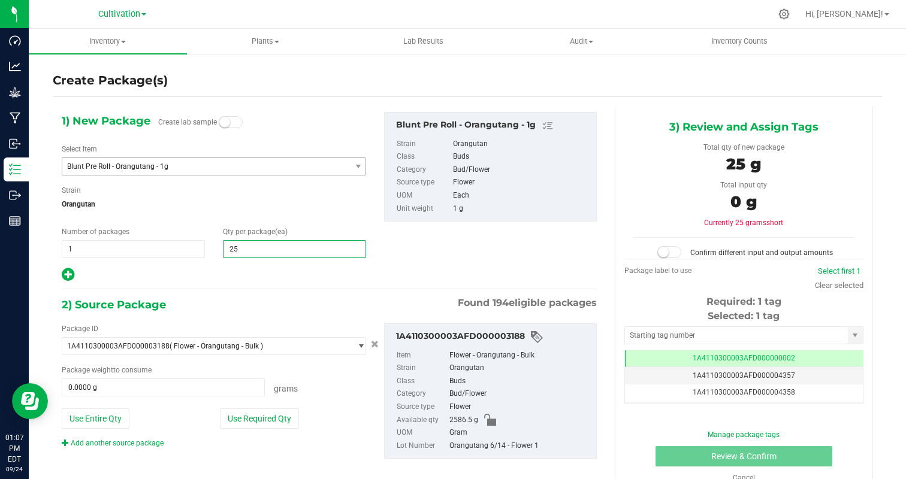
click at [221, 296] on div "2) Source Package Found 194 eligible packages" at bounding box center [329, 305] width 535 height 18
click at [262, 420] on button "Use Required Qty" at bounding box center [259, 418] width 79 height 20
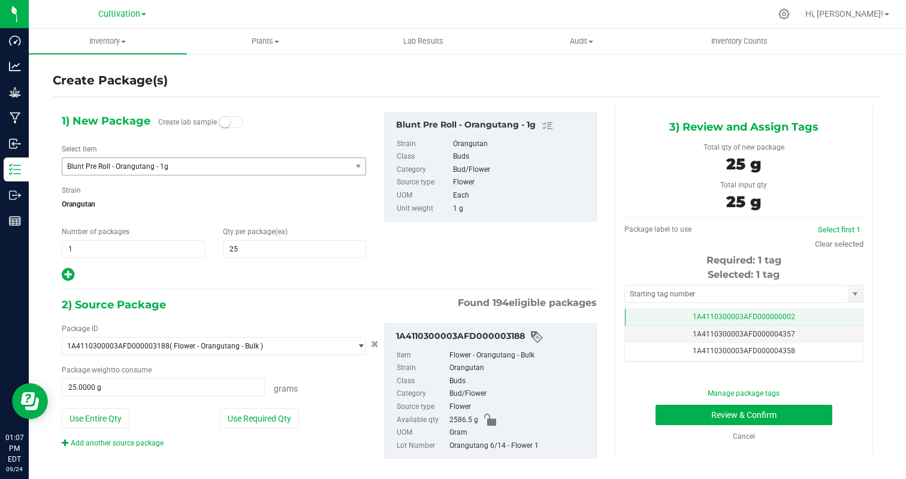
click at [775, 314] on span "1A4110300003AFD000000002" at bounding box center [743, 317] width 102 height 8
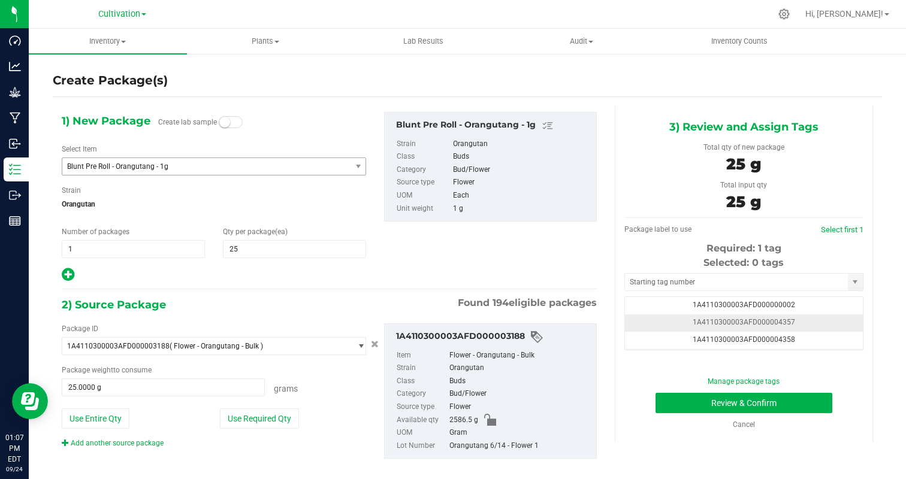
click at [825, 325] on td "1A4110300003AFD000004357" at bounding box center [744, 322] width 238 height 17
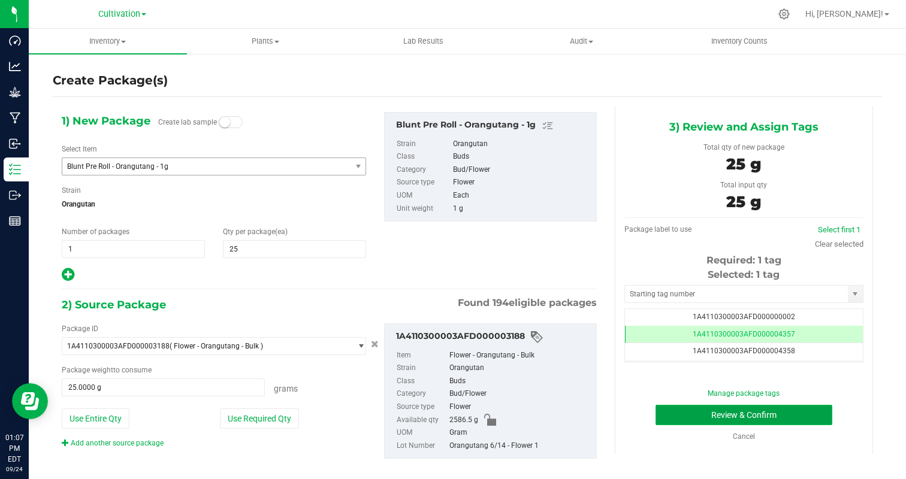
click at [804, 413] on button "Review & Confirm" at bounding box center [743, 415] width 177 height 20
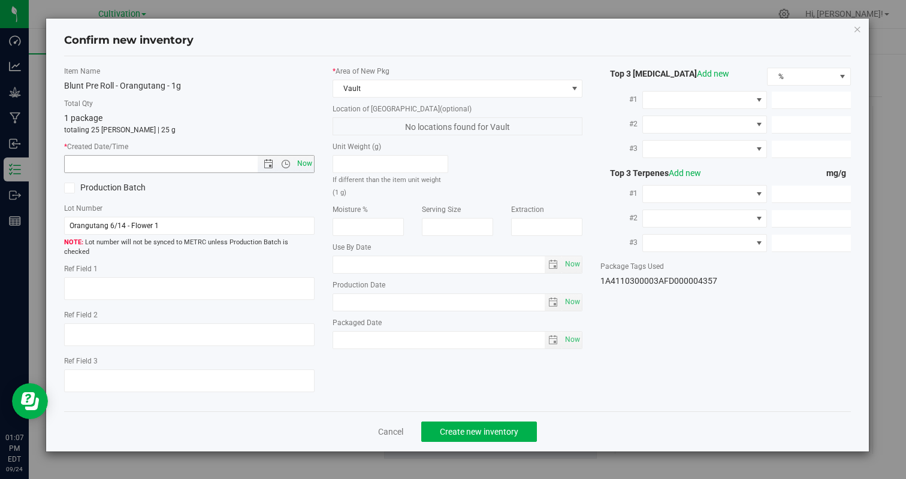
click at [310, 166] on span "Now" at bounding box center [304, 163] width 20 height 17
click at [463, 422] on button "Create new inventory" at bounding box center [479, 432] width 116 height 20
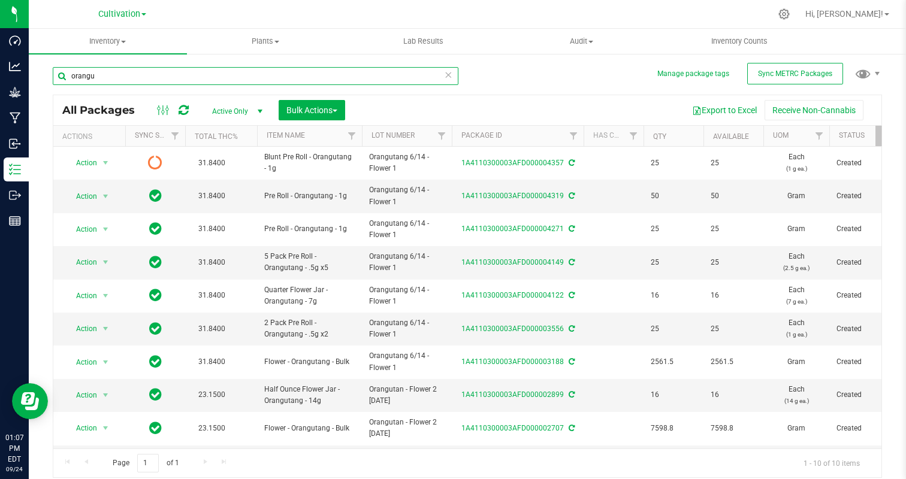
click at [119, 78] on input "orangu" at bounding box center [255, 76] width 405 height 18
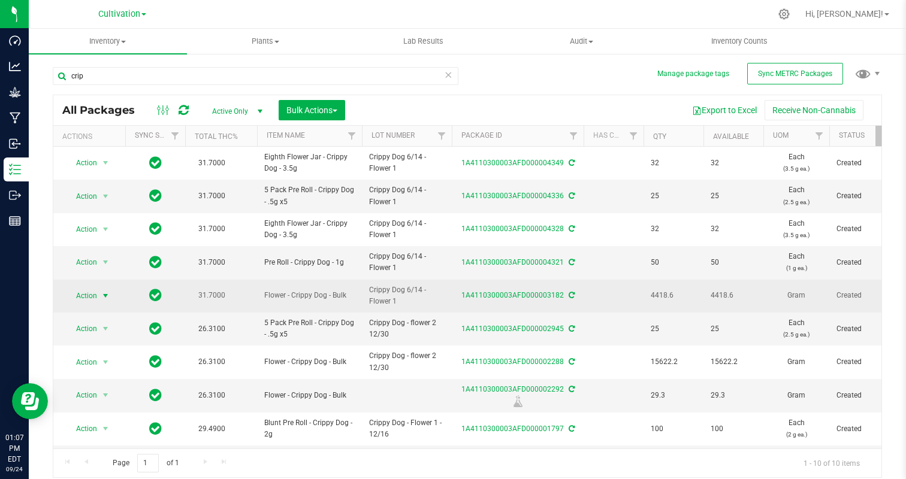
click at [95, 294] on span "Action" at bounding box center [81, 295] width 32 height 17
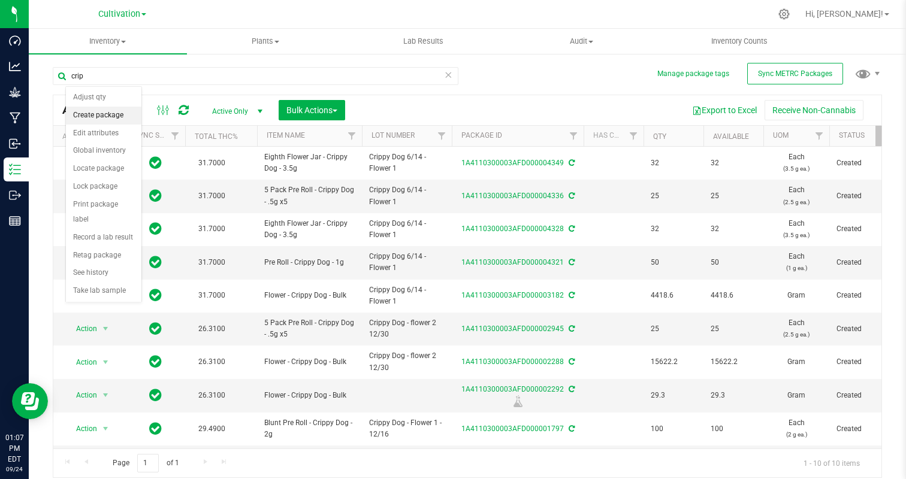
click at [102, 112] on li "Create package" at bounding box center [103, 116] width 75 height 18
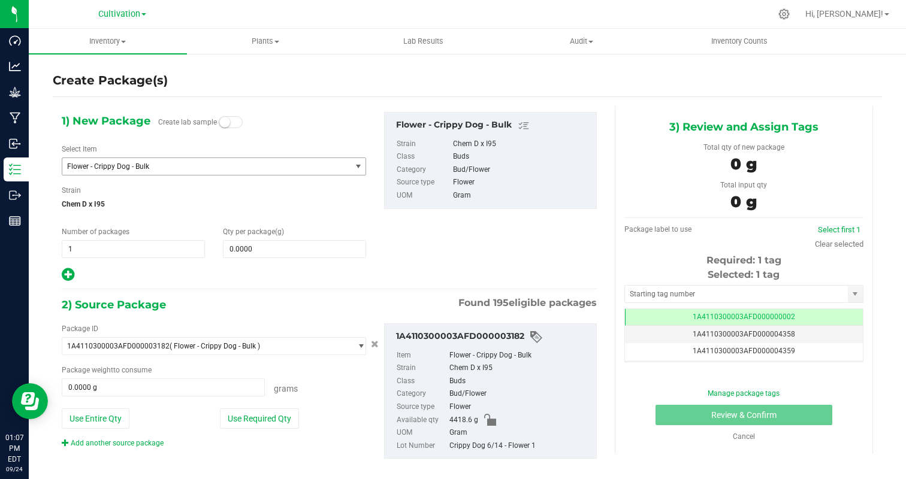
click at [144, 161] on span "Flower - Crippy Dog - Bulk" at bounding box center [206, 166] width 288 height 17
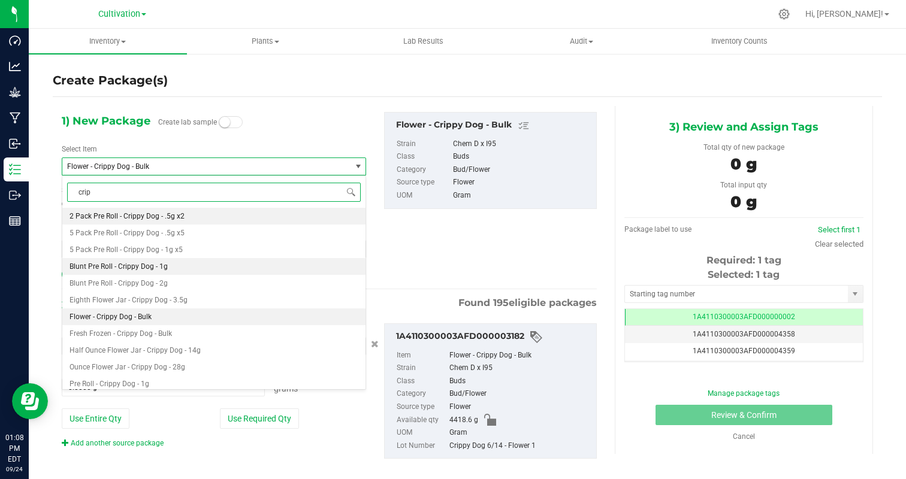
click at [186, 265] on li "Blunt Pre Roll - Crippy Dog - 1g" at bounding box center [213, 266] width 303 height 17
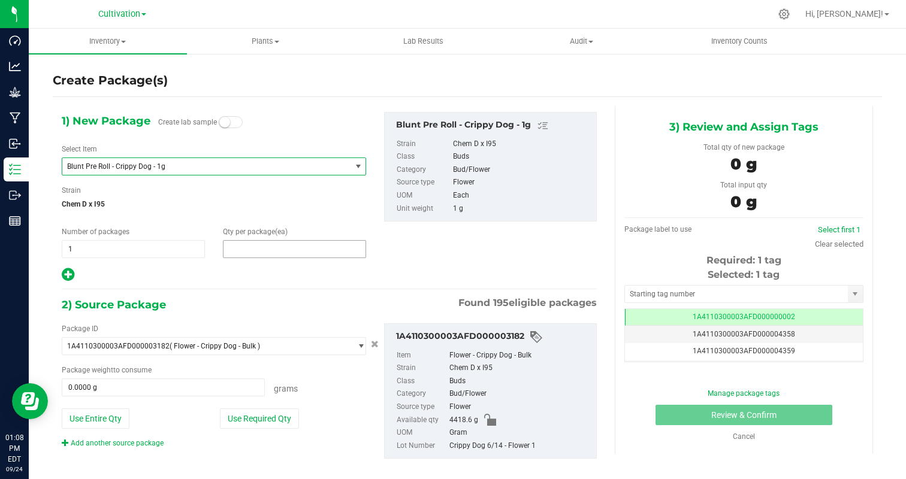
click at [262, 247] on span at bounding box center [294, 249] width 143 height 18
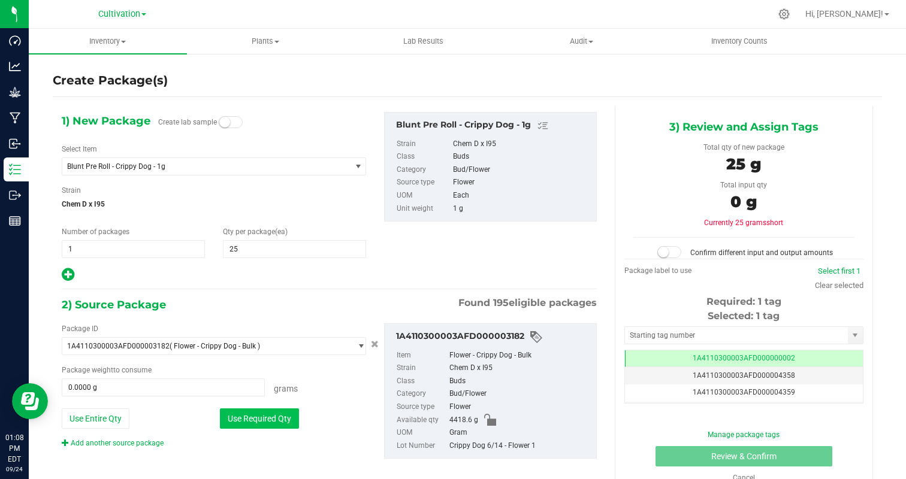
click at [271, 411] on button "Use Required Qty" at bounding box center [259, 418] width 79 height 20
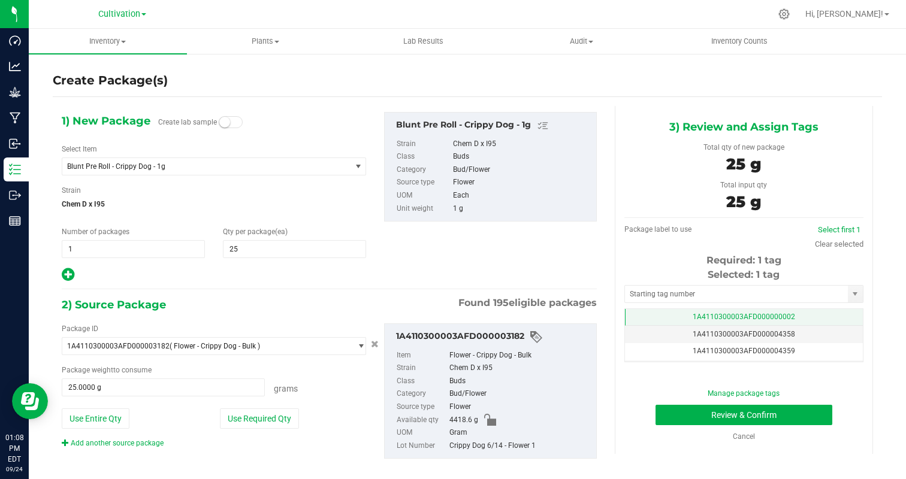
click at [780, 318] on span "1A4110300003AFD000000002" at bounding box center [743, 317] width 102 height 8
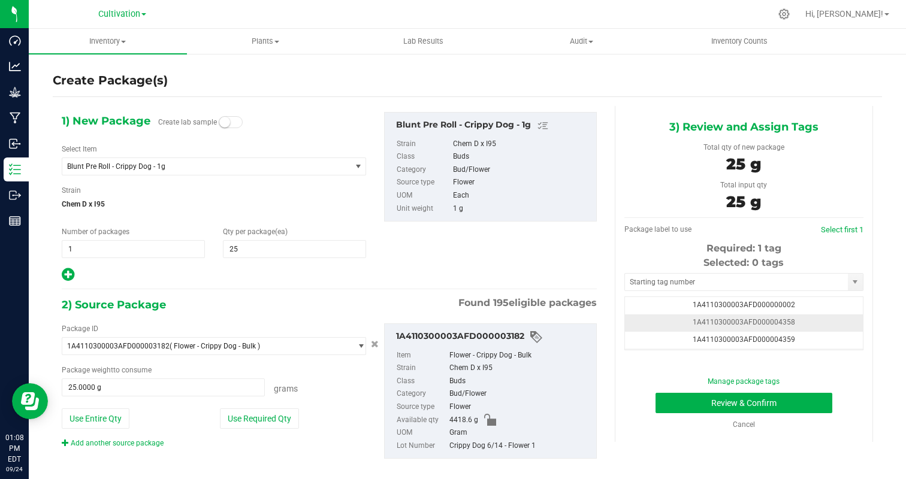
click at [834, 329] on td "1A4110300003AFD000004358" at bounding box center [744, 322] width 238 height 17
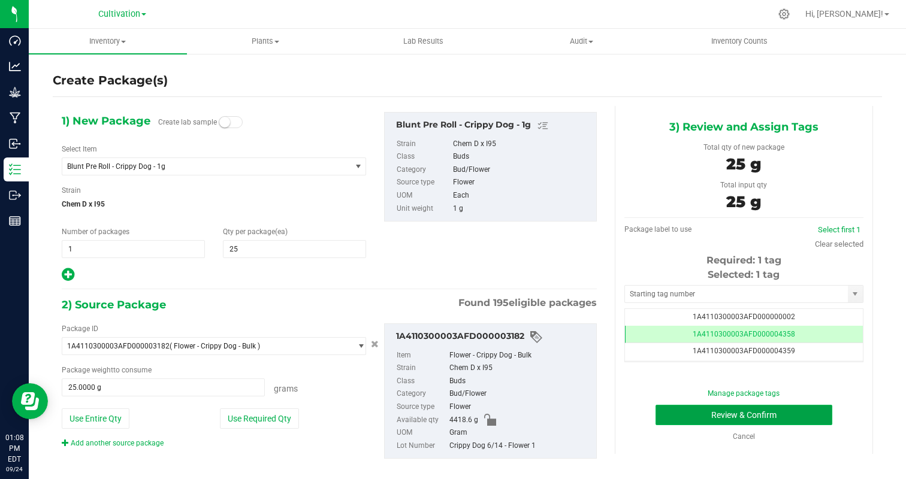
click at [788, 413] on button "Review & Confirm" at bounding box center [743, 415] width 177 height 20
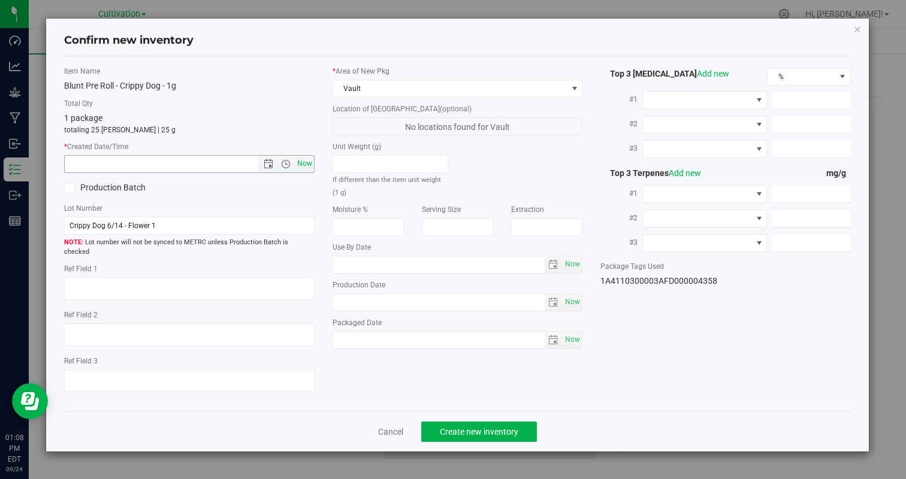
click at [304, 168] on span "Now" at bounding box center [304, 163] width 20 height 17
click at [497, 427] on span "Create new inventory" at bounding box center [479, 432] width 78 height 10
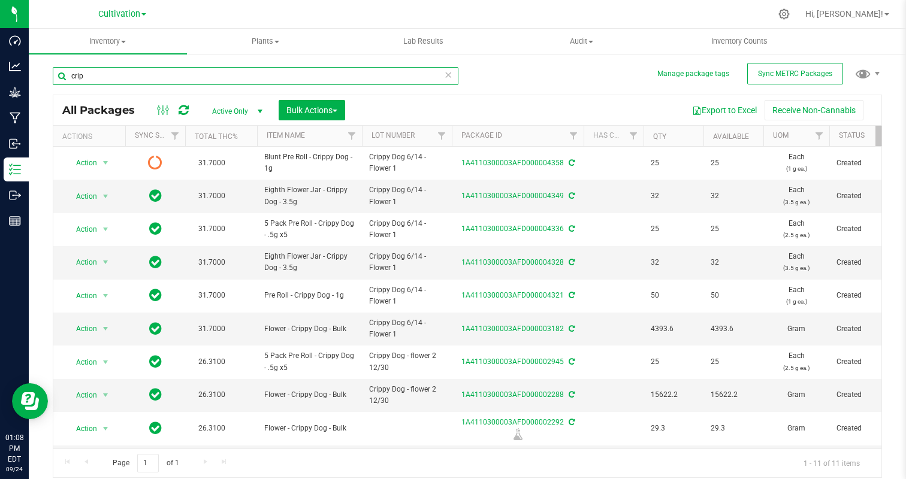
click at [180, 80] on input "crip" at bounding box center [255, 76] width 405 height 18
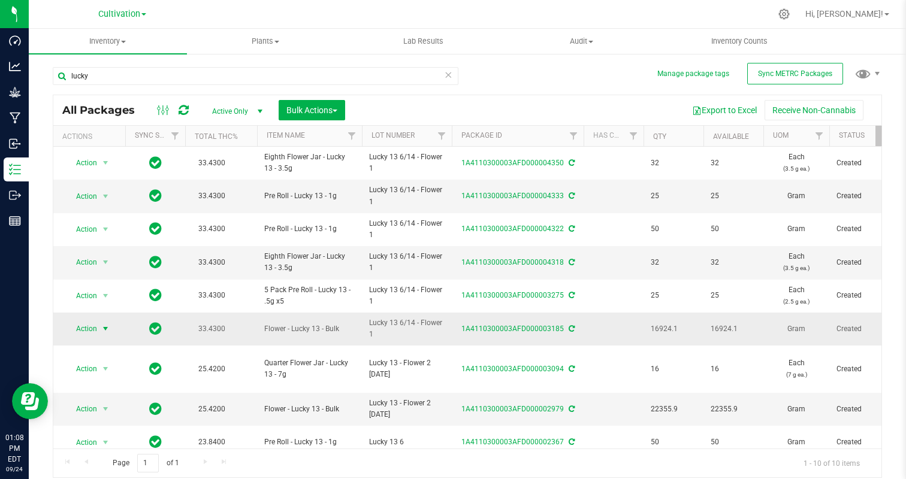
click at [89, 326] on span "Action" at bounding box center [81, 328] width 32 height 17
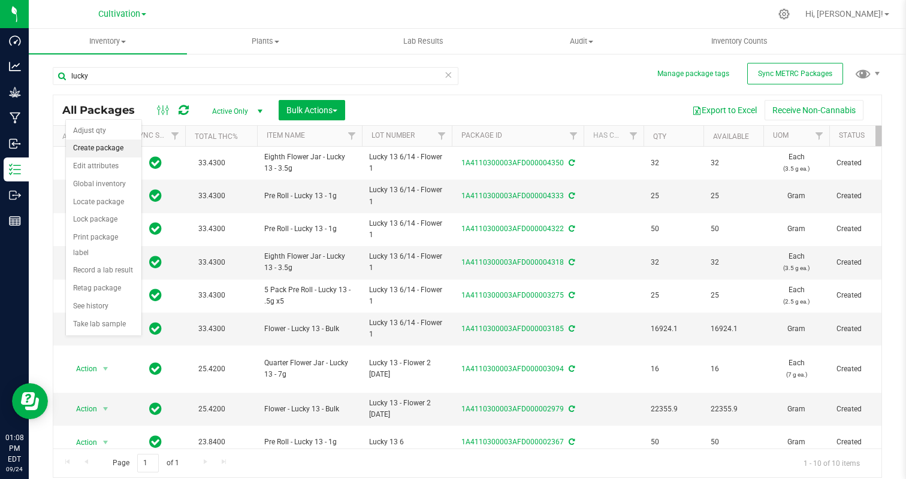
click at [95, 150] on li "Create package" at bounding box center [103, 149] width 75 height 18
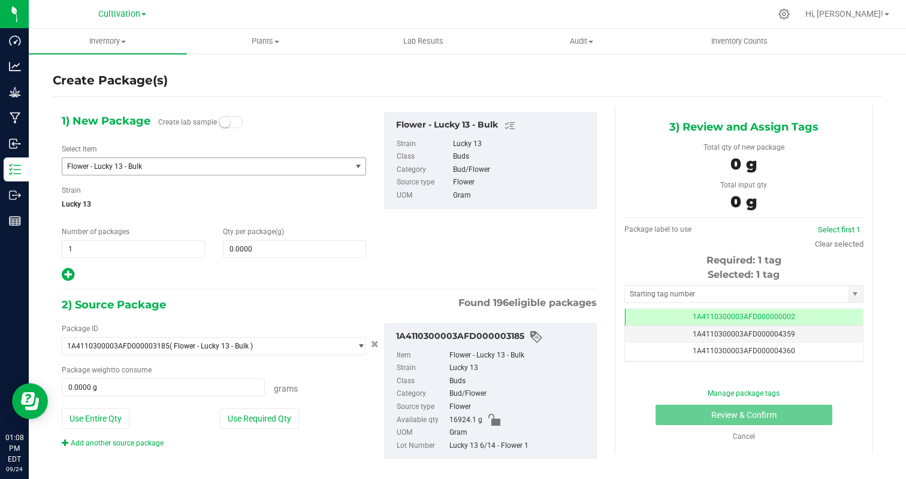
click at [140, 159] on span "Flower - Lucky 13 - Bulk" at bounding box center [206, 166] width 288 height 17
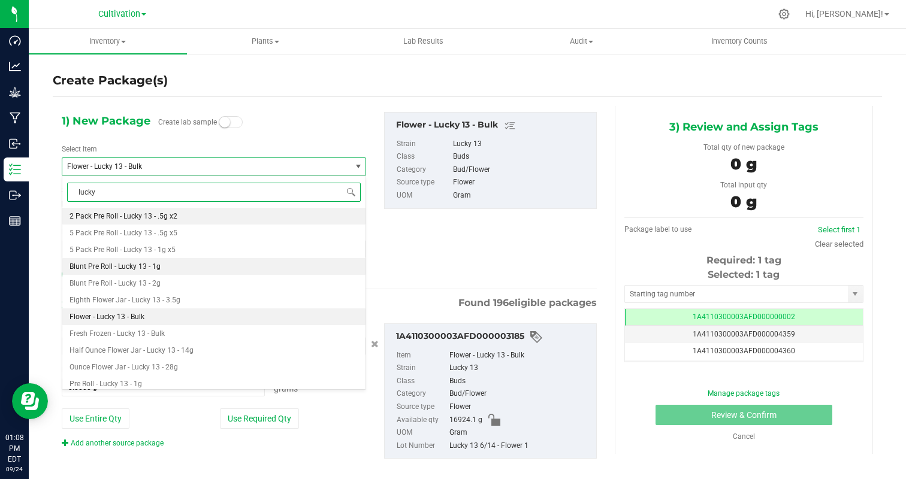
click at [161, 265] on li "Blunt Pre Roll - Lucky 13 - 1g" at bounding box center [213, 266] width 303 height 17
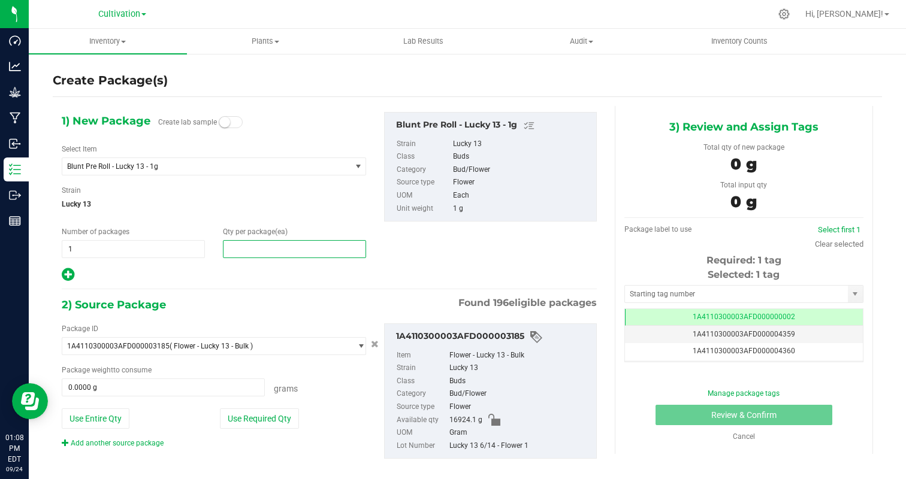
click at [254, 246] on span at bounding box center [294, 249] width 143 height 18
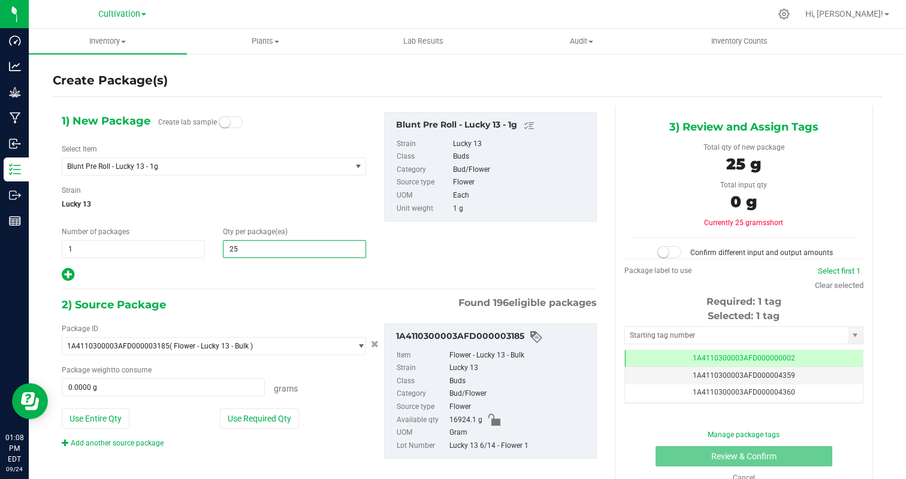
click at [233, 288] on div "1) New Package Create lab sample Select Item Blunt Pre Roll - Lucky 13 - 1g Blu…" at bounding box center [329, 295] width 553 height 379
click at [238, 422] on button "Use Required Qty" at bounding box center [259, 418] width 79 height 20
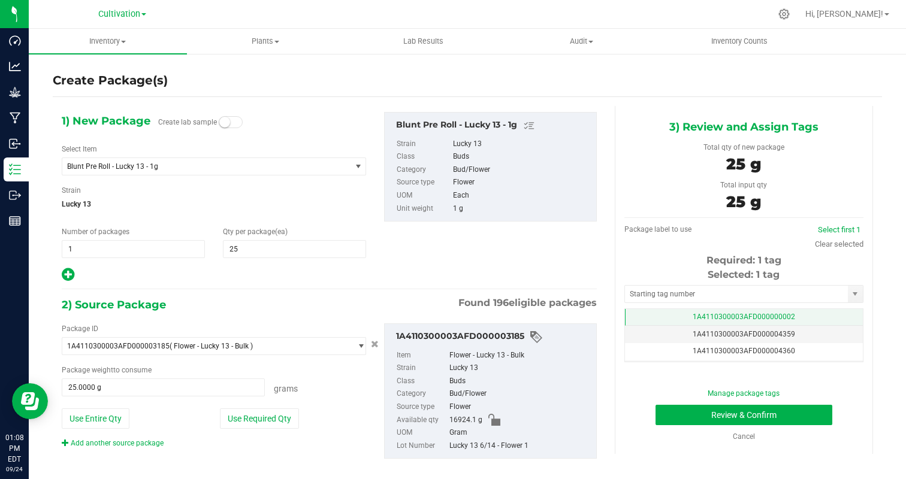
click at [782, 323] on td "1A4110300003AFD000000002" at bounding box center [744, 317] width 238 height 17
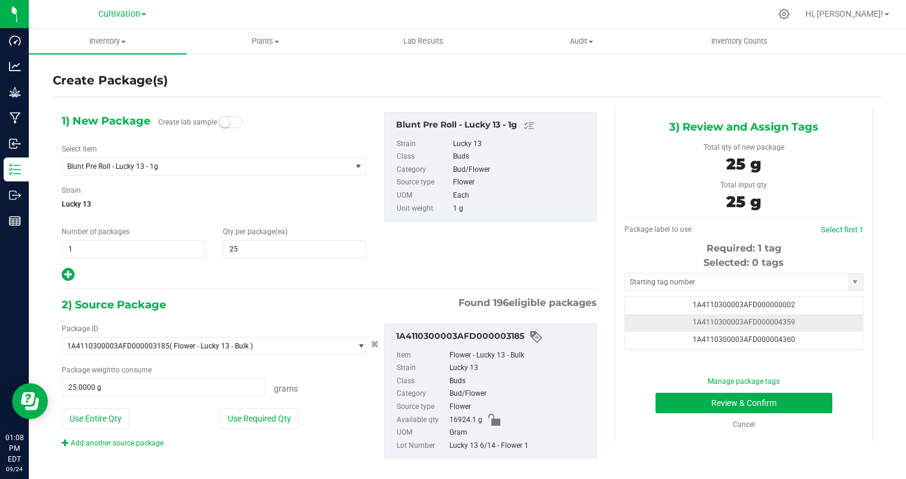
click at [828, 323] on td "1A4110300003AFD000004359" at bounding box center [744, 322] width 238 height 17
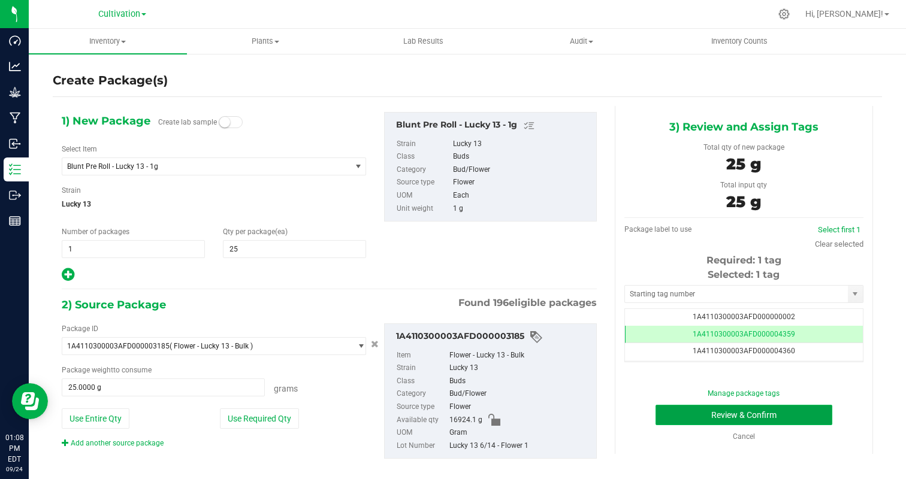
click at [785, 420] on button "Review & Confirm" at bounding box center [743, 415] width 177 height 20
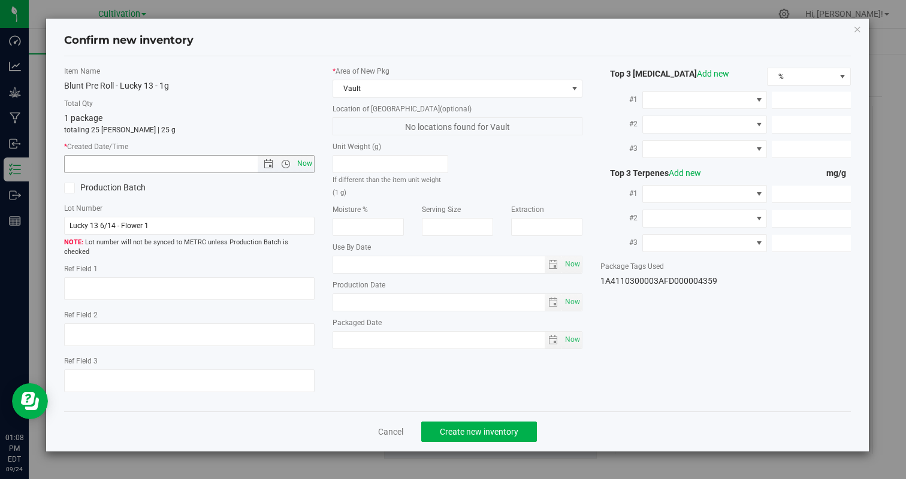
click at [302, 161] on span "Now" at bounding box center [304, 163] width 20 height 17
type input "[DATE] 1:08 PM"
click at [498, 427] on span "Create new inventory" at bounding box center [479, 432] width 78 height 10
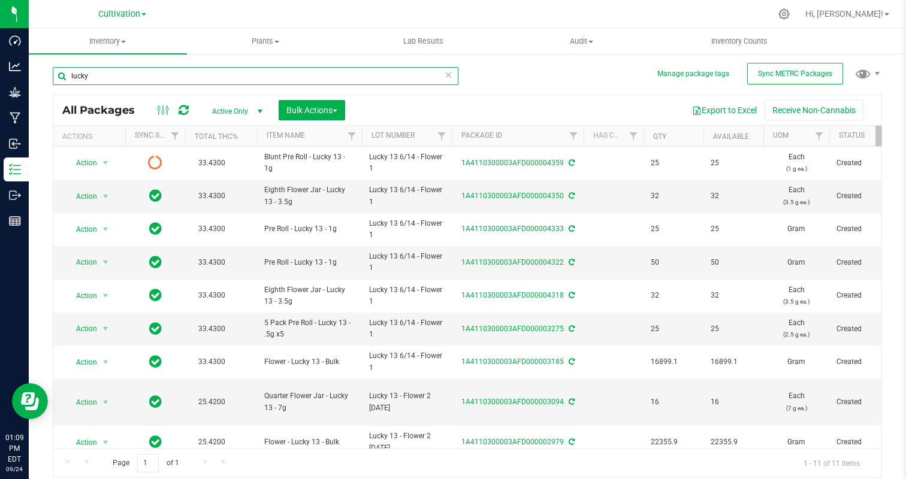
click at [169, 79] on input "lucky" at bounding box center [255, 76] width 405 height 18
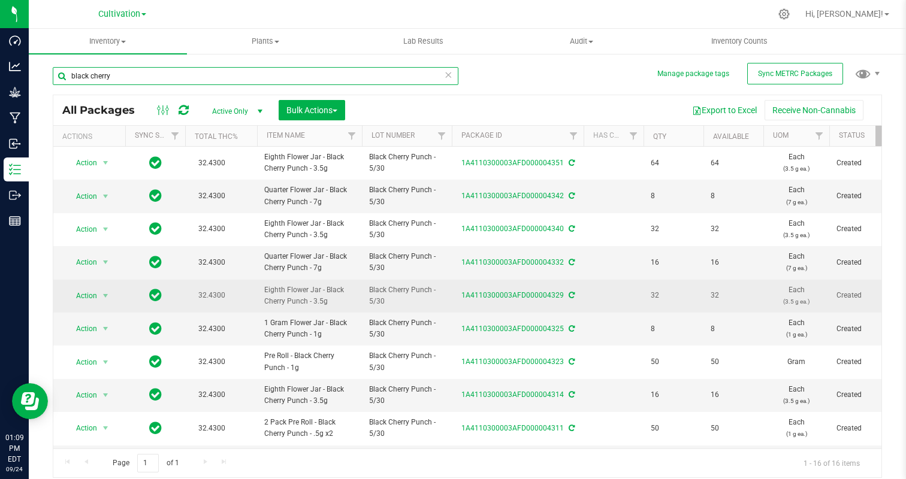
scroll to position [278, 0]
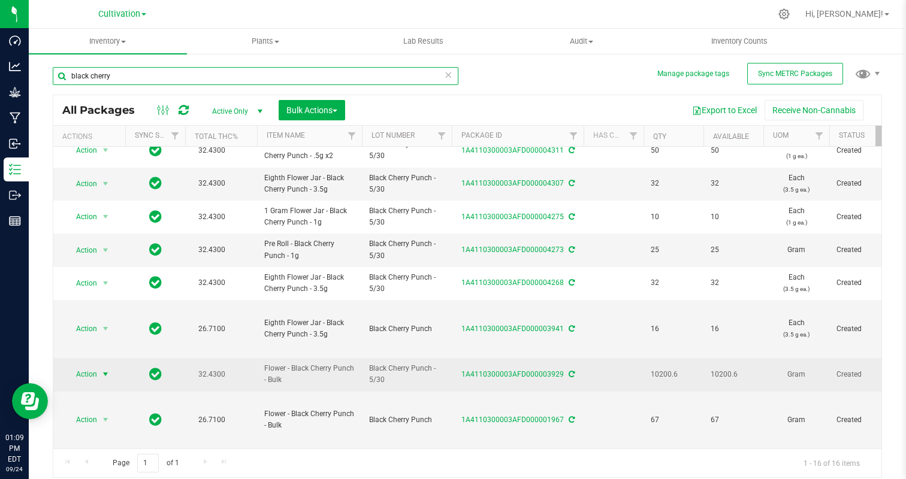
type input "black cherry"
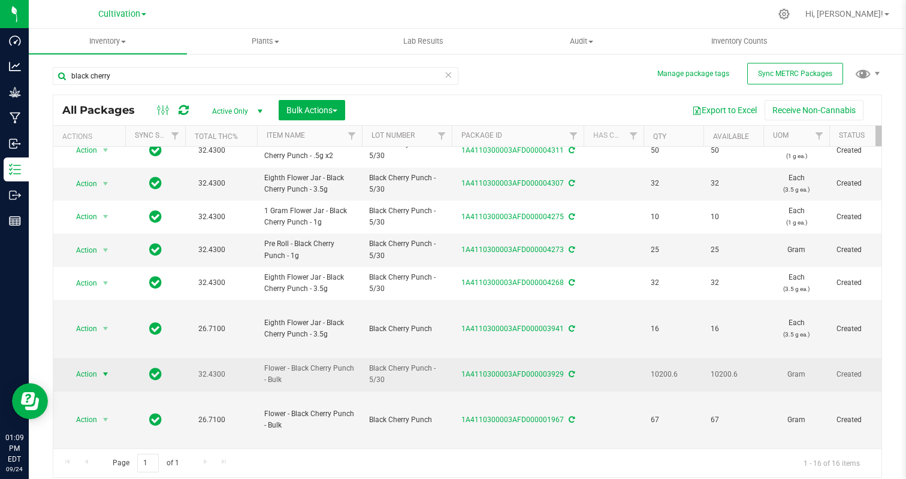
click at [87, 370] on span "Action" at bounding box center [81, 374] width 32 height 17
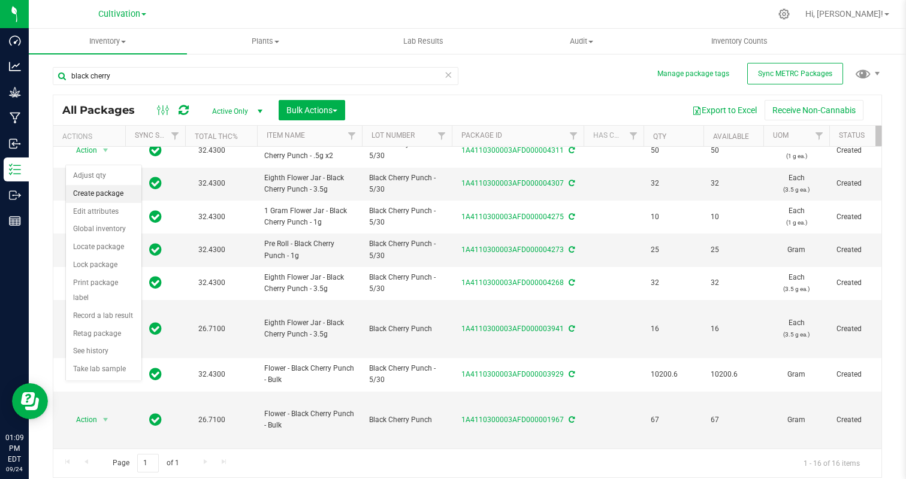
click at [96, 190] on li "Create package" at bounding box center [103, 194] width 75 height 18
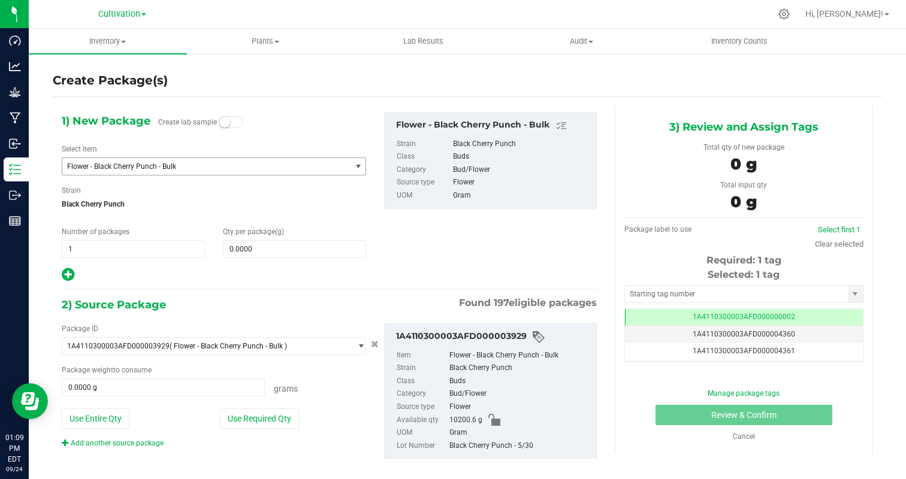
click at [209, 173] on span "Flower - Black Cherry Punch - Bulk" at bounding box center [206, 166] width 288 height 17
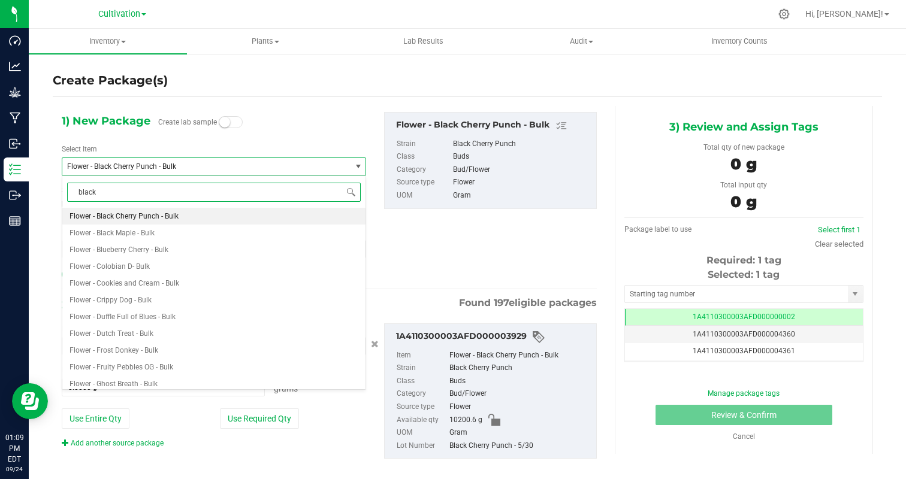
type input "black"
click at [217, 338] on li "Blunt Pre Roll - Black Cherry Punch - 1g" at bounding box center [213, 333] width 303 height 17
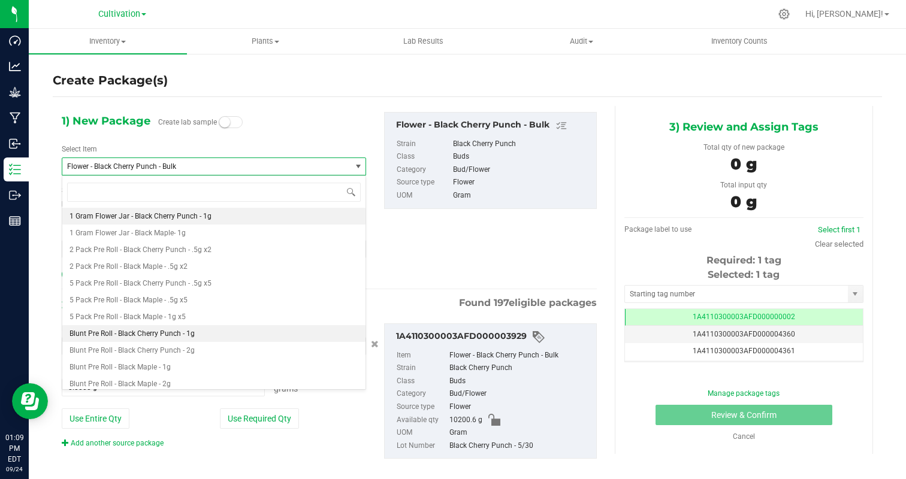
type input "0"
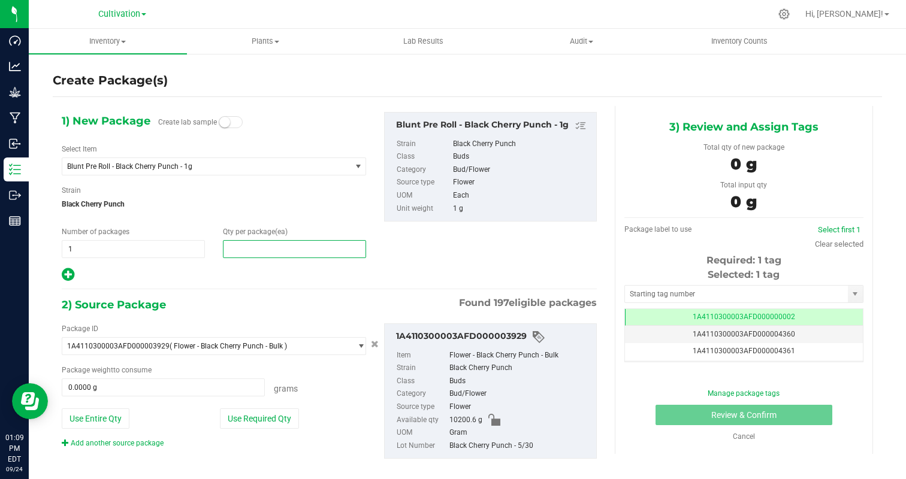
click at [256, 253] on span at bounding box center [294, 249] width 143 height 18
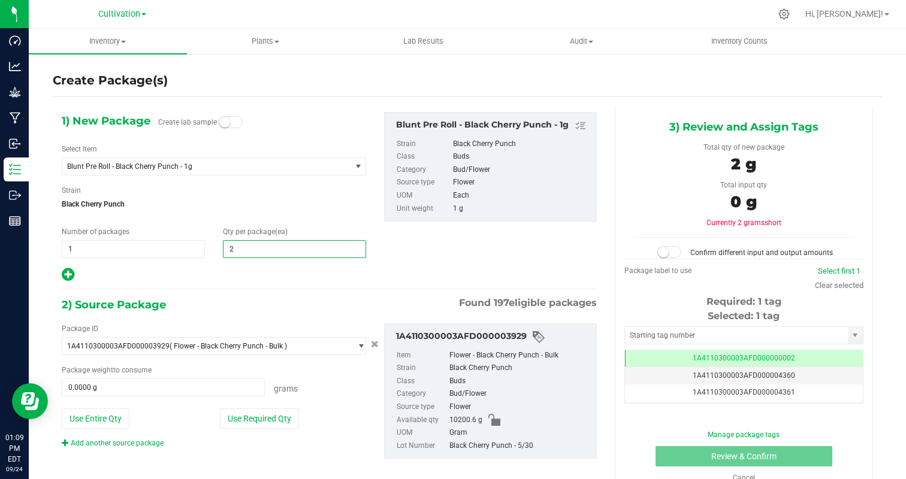
type input "25"
click at [230, 287] on div "1) New Package Create lab sample Select Item Blunt Pre Roll - Black Cherry Punc…" at bounding box center [329, 295] width 553 height 379
click at [270, 416] on button "Use Required Qty" at bounding box center [259, 418] width 79 height 20
type input "25.0000 g"
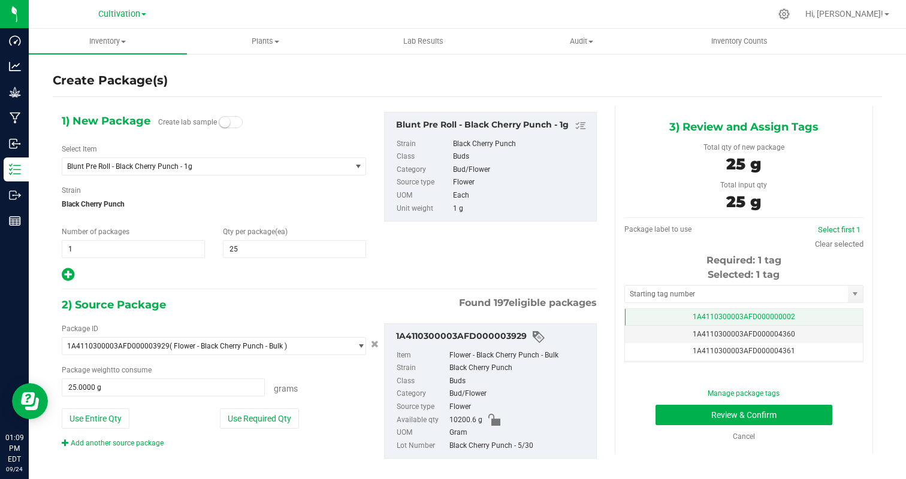
click at [747, 314] on span "1A4110300003AFD000000002" at bounding box center [743, 317] width 102 height 8
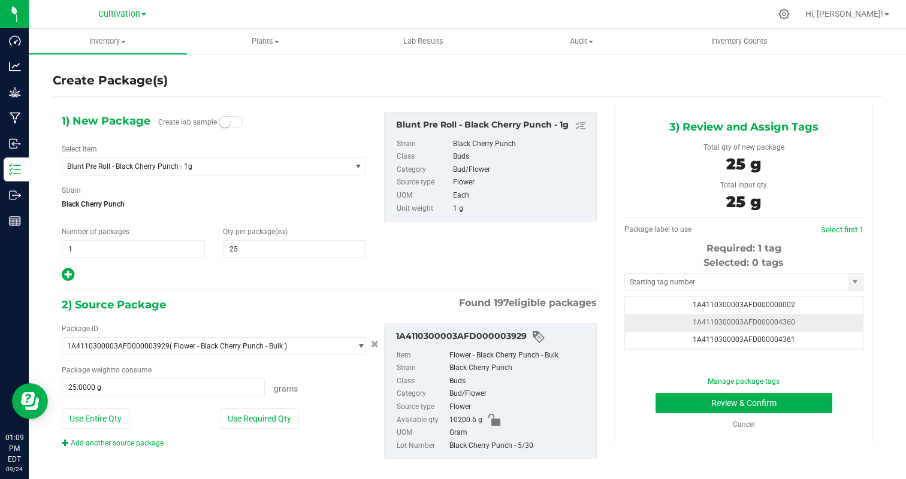
click at [787, 317] on td "1A4110300003AFD000004360" at bounding box center [744, 322] width 238 height 17
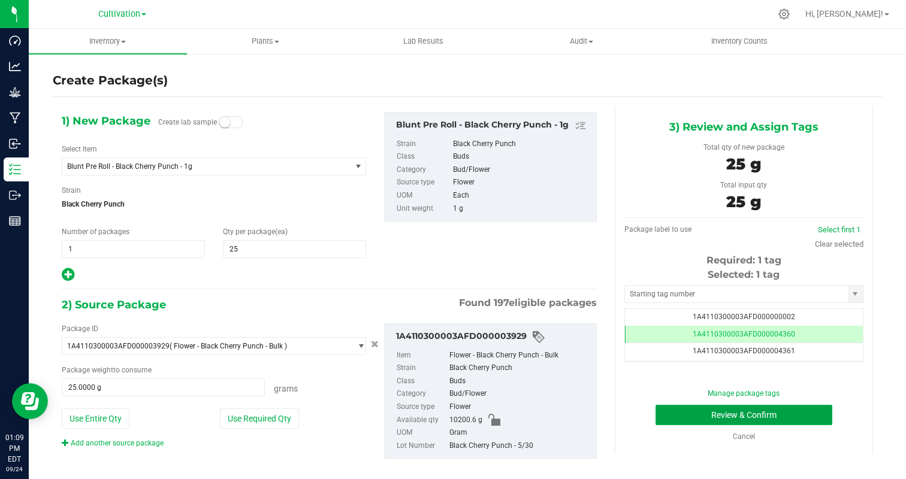
click at [778, 413] on button "Review & Confirm" at bounding box center [743, 415] width 177 height 20
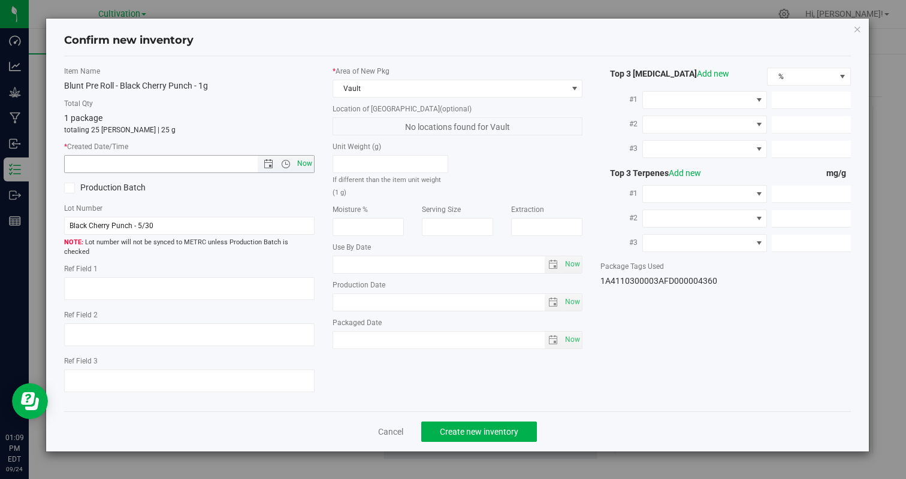
click at [307, 158] on span "Now" at bounding box center [304, 163] width 20 height 17
type input "[DATE] 1:09 PM"
click at [455, 427] on button "Create new inventory" at bounding box center [479, 432] width 116 height 20
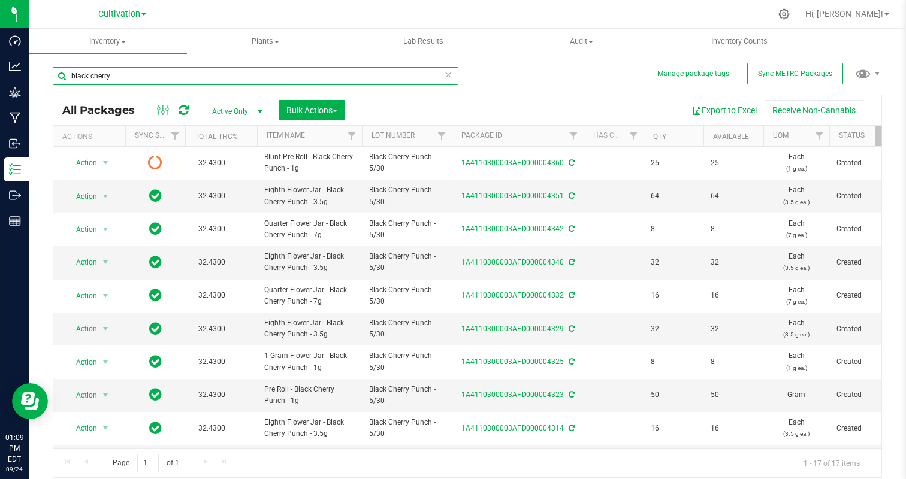
click at [120, 75] on input "black cherry" at bounding box center [255, 76] width 405 height 18
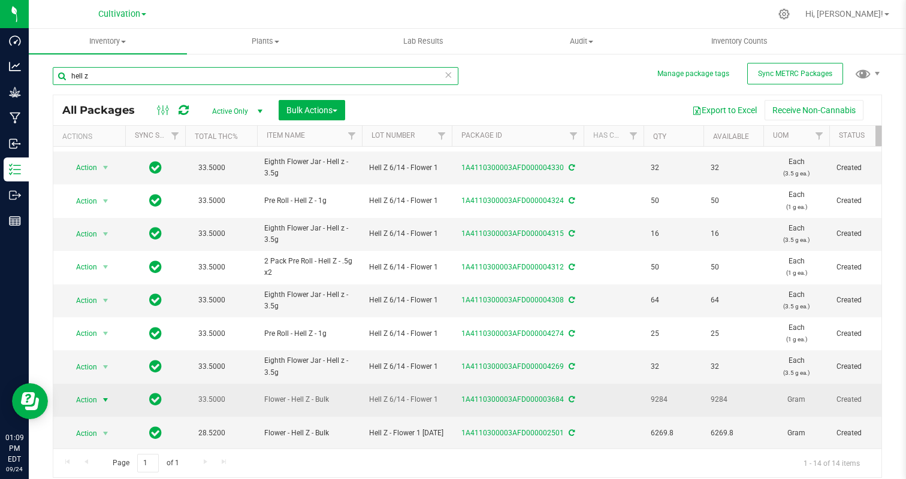
type input "hell z"
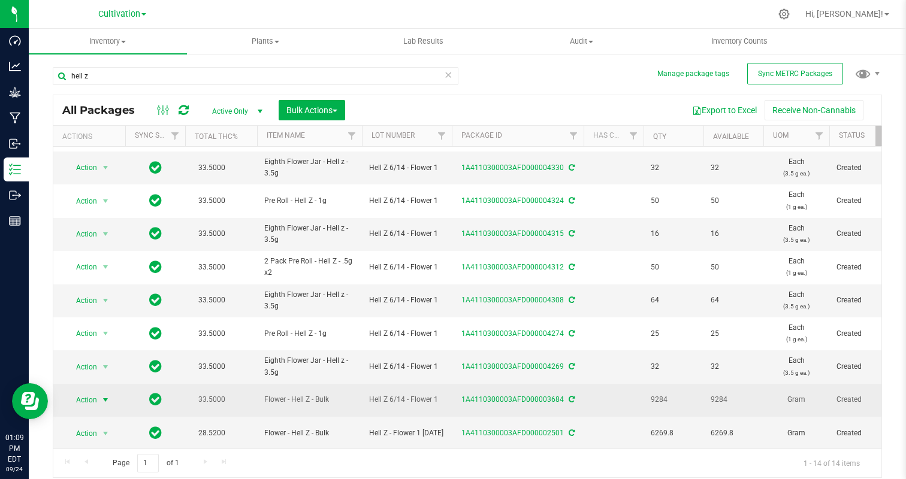
click at [85, 401] on span "Action" at bounding box center [81, 400] width 32 height 17
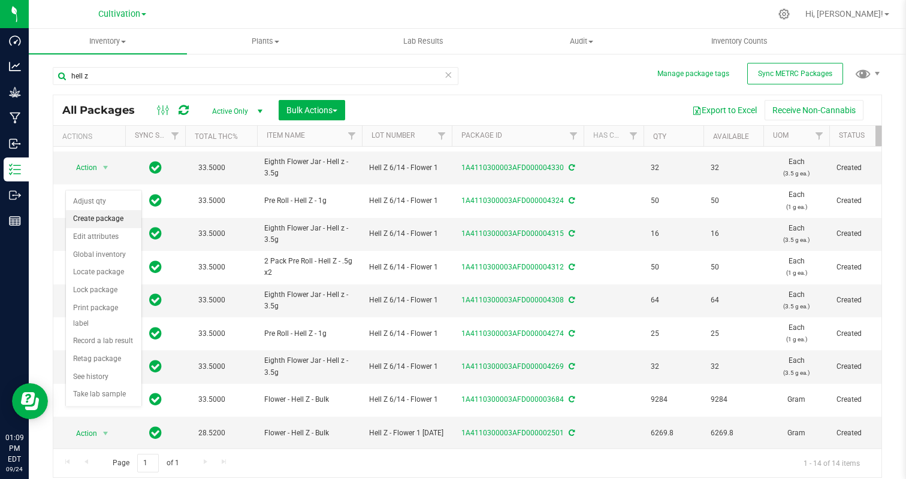
click at [123, 216] on li "Create package" at bounding box center [103, 219] width 75 height 18
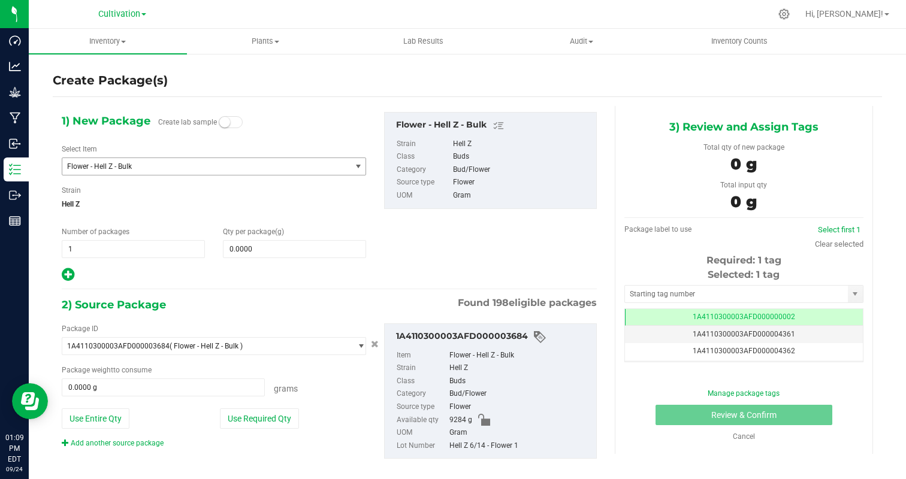
click at [200, 168] on span "Flower - Hell Z - Bulk" at bounding box center [201, 166] width 268 height 8
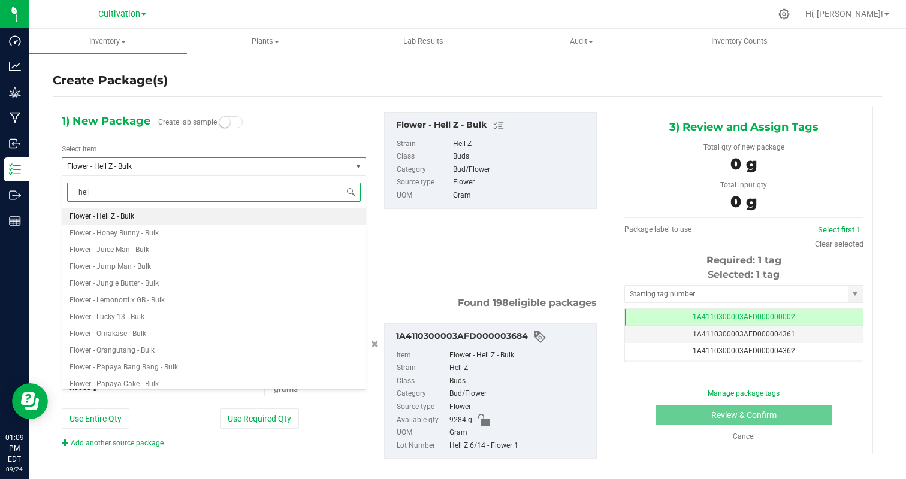
type input "hell z"
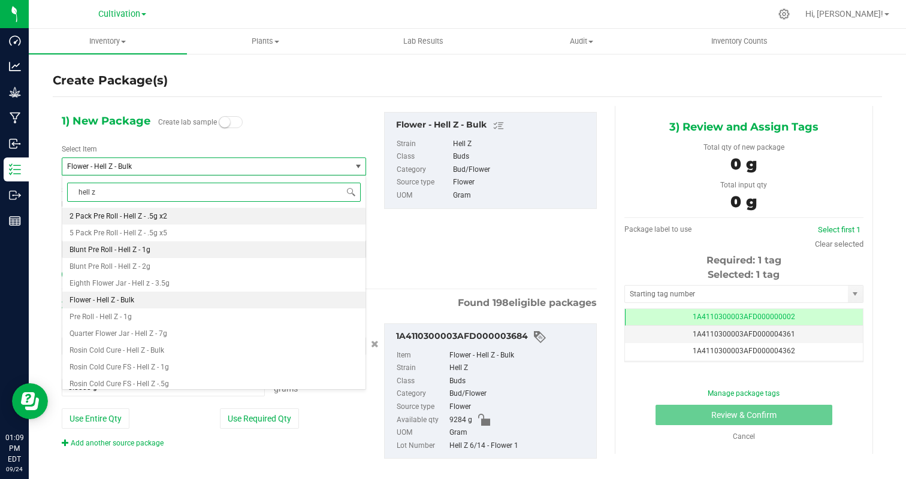
click at [198, 250] on li "Blunt Pre Roll - Hell Z - 1g" at bounding box center [213, 249] width 303 height 17
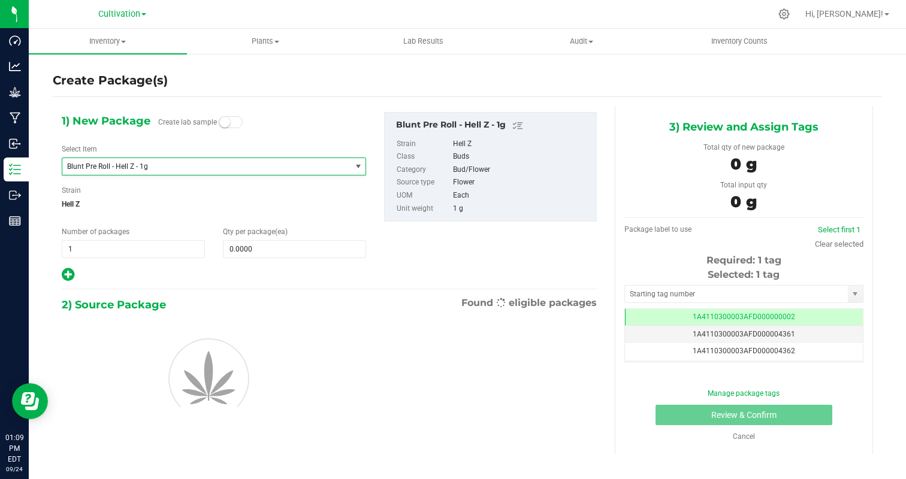
type input "0"
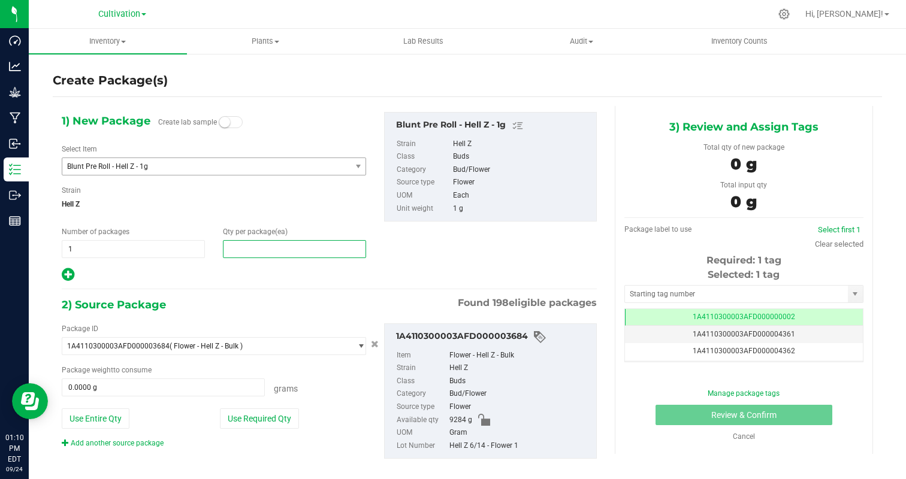
click at [238, 245] on span at bounding box center [294, 249] width 143 height 18
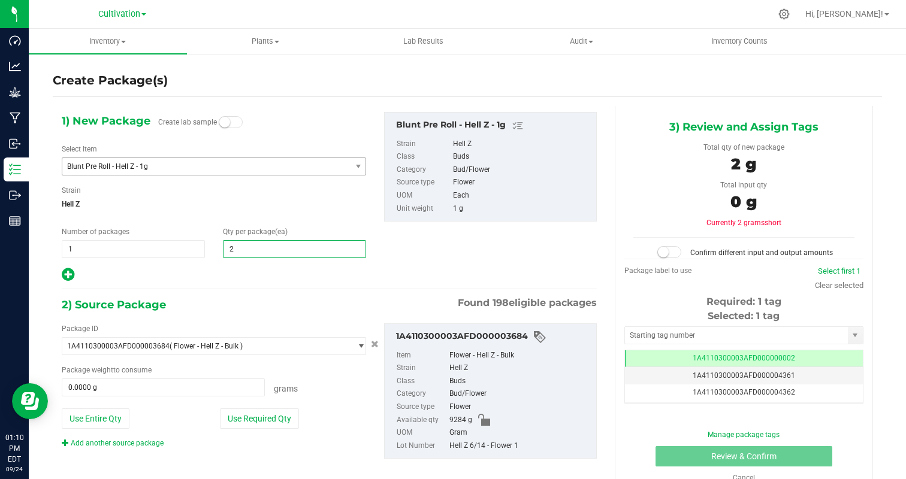
type input "25"
click at [220, 262] on div "1) New Package Create lab sample Select Item Blunt Pre Roll - Hell Z - 1g Blunt…" at bounding box center [214, 197] width 322 height 171
click at [262, 426] on button "Use Required Qty" at bounding box center [259, 418] width 79 height 20
type input "25.0000 g"
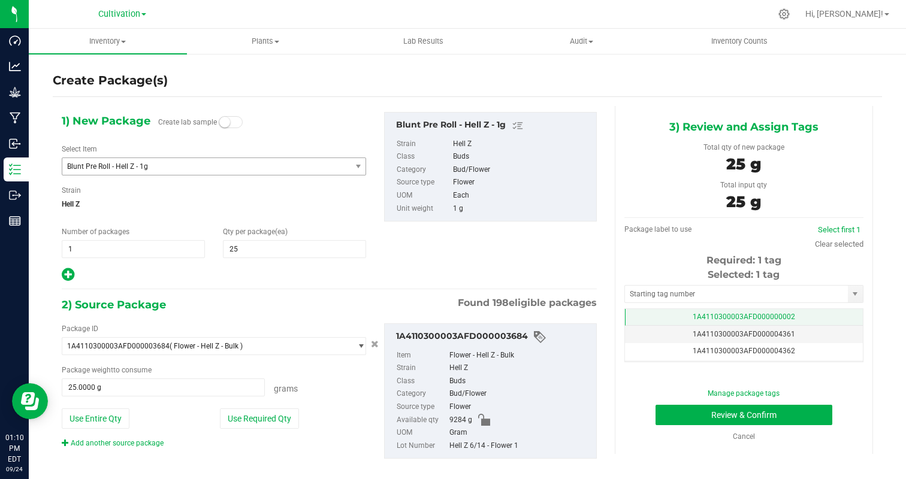
click at [804, 311] on td "1A4110300003AFD000000002" at bounding box center [744, 317] width 238 height 17
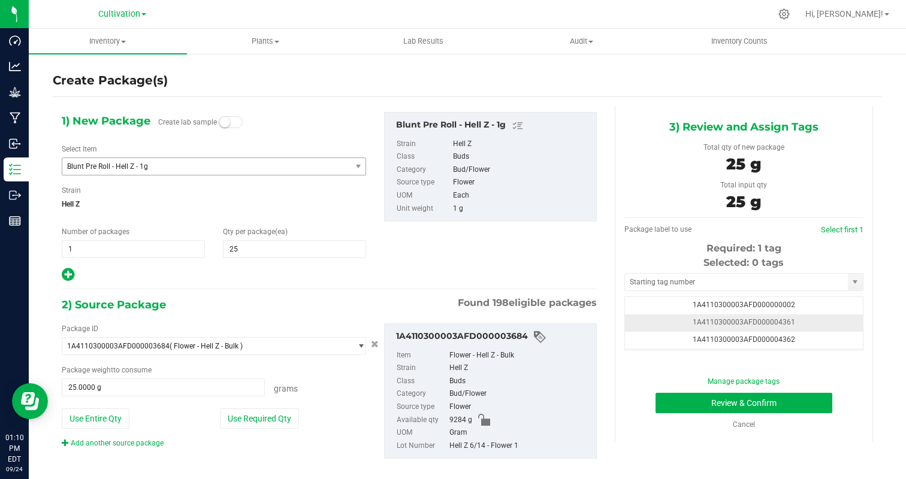
click at [806, 320] on td "1A4110300003AFD000004361" at bounding box center [744, 322] width 238 height 17
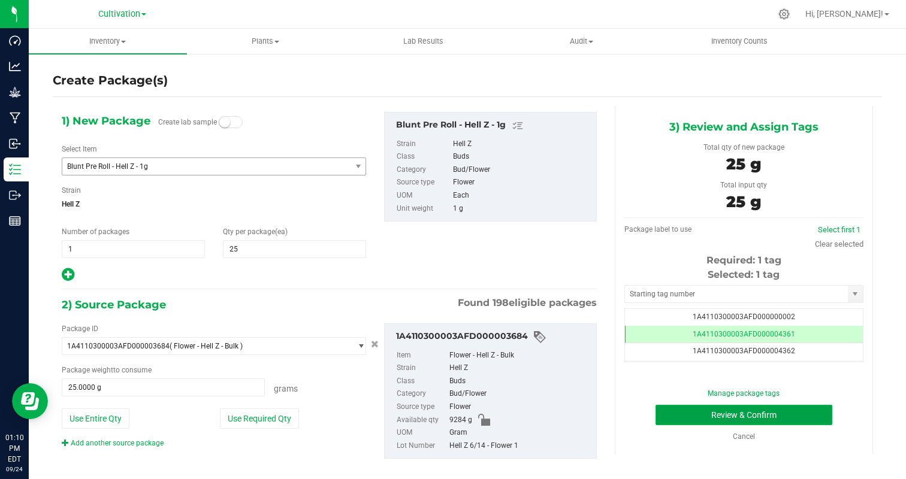
click at [758, 416] on button "Review & Confirm" at bounding box center [743, 415] width 177 height 20
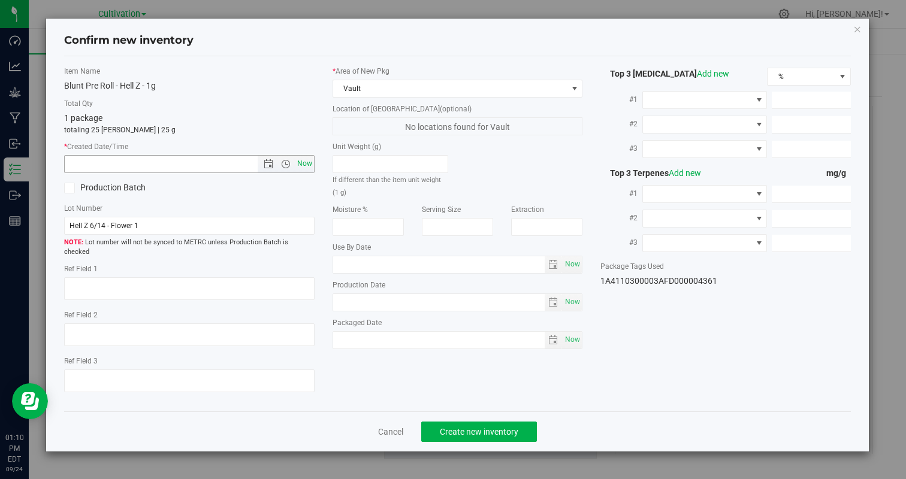
click at [302, 165] on span "Now" at bounding box center [304, 163] width 20 height 17
type input "[DATE] 1:10 PM"
click at [468, 427] on span "Create new inventory" at bounding box center [479, 432] width 78 height 10
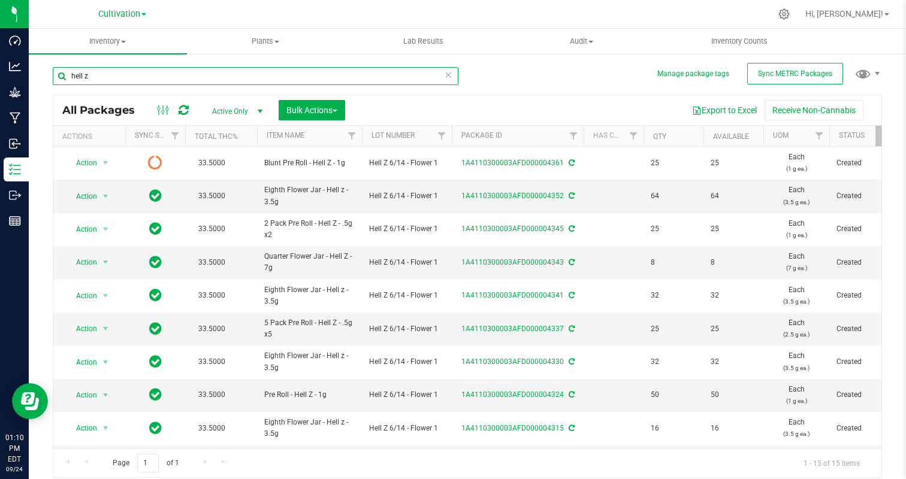
click at [131, 80] on input "hell z" at bounding box center [255, 76] width 405 height 18
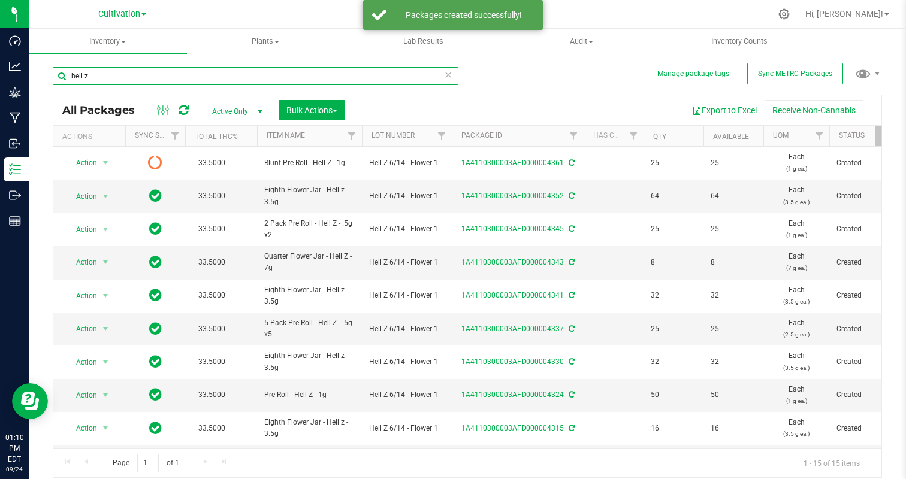
click at [131, 80] on input "hell z" at bounding box center [255, 76] width 405 height 18
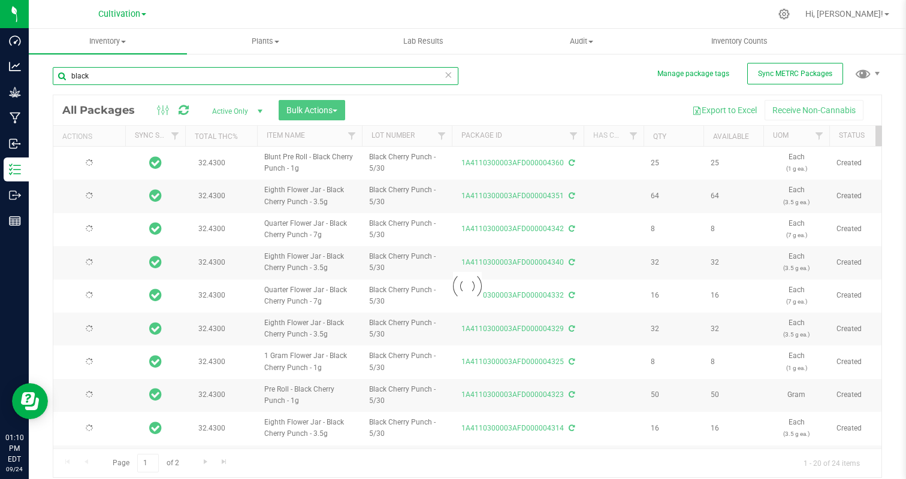
type input "black c"
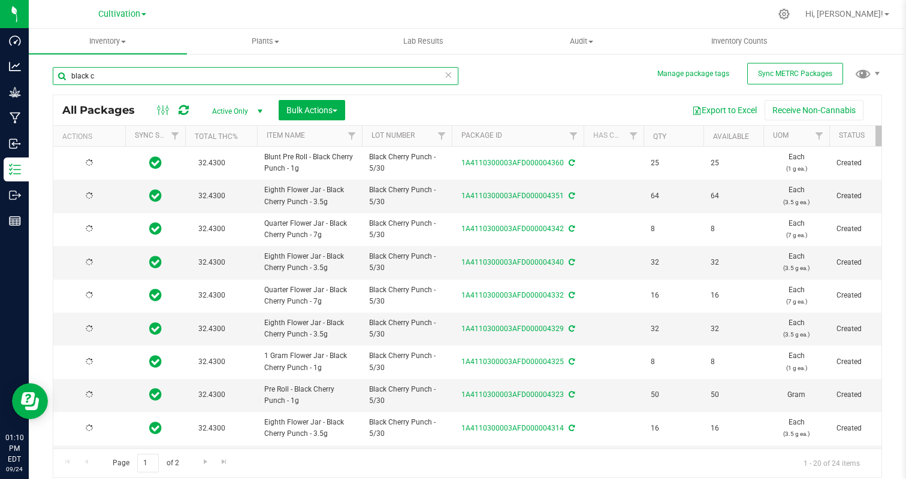
type input "[DATE]"
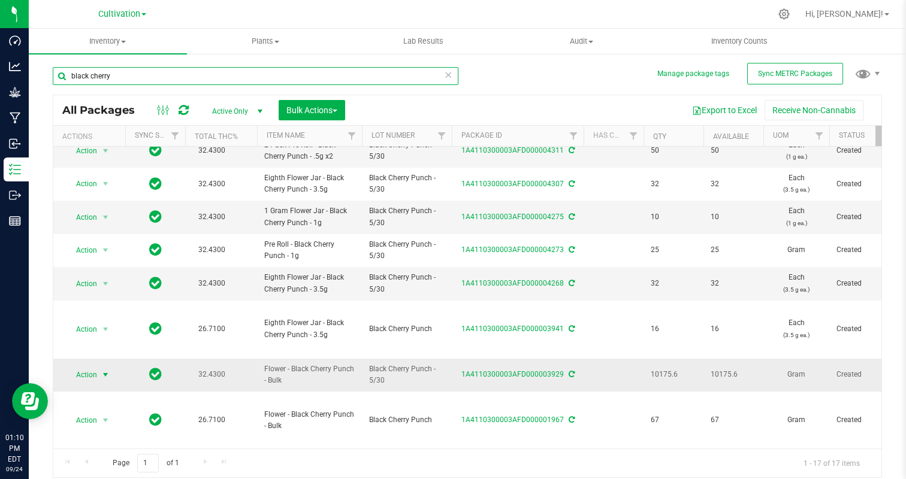
type input "black cherry"
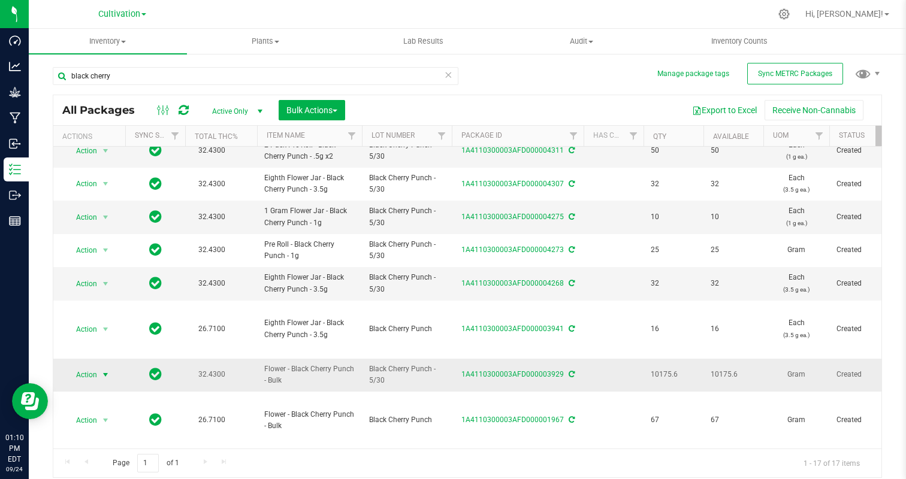
click at [86, 376] on span "Action" at bounding box center [81, 375] width 32 height 17
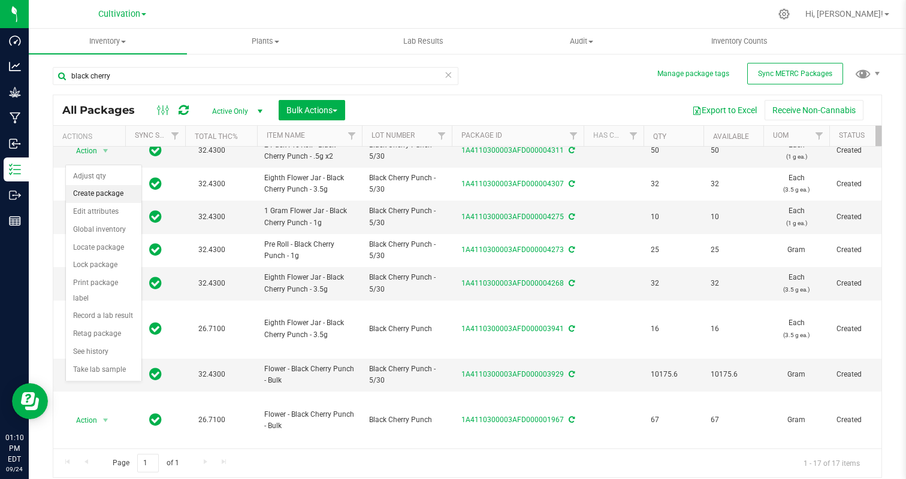
click at [108, 196] on li "Create package" at bounding box center [103, 194] width 75 height 18
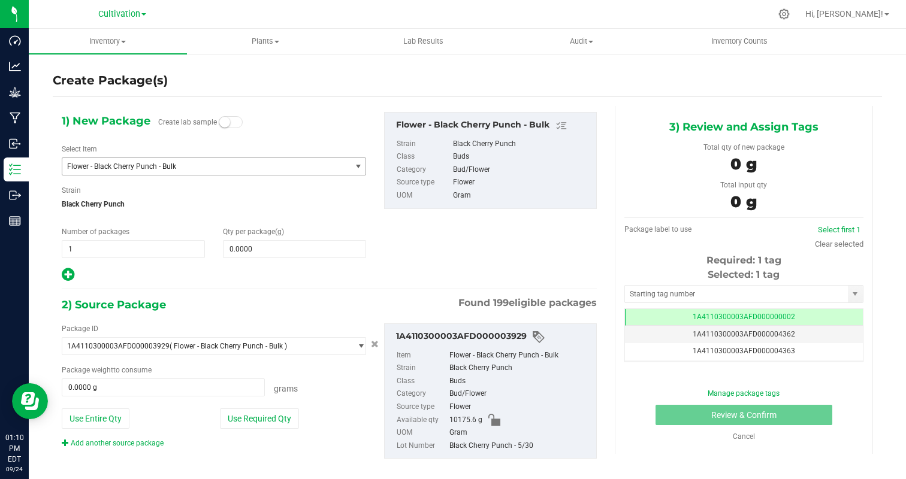
click at [165, 170] on span "Flower - Black Cherry Punch - Bulk" at bounding box center [201, 166] width 268 height 8
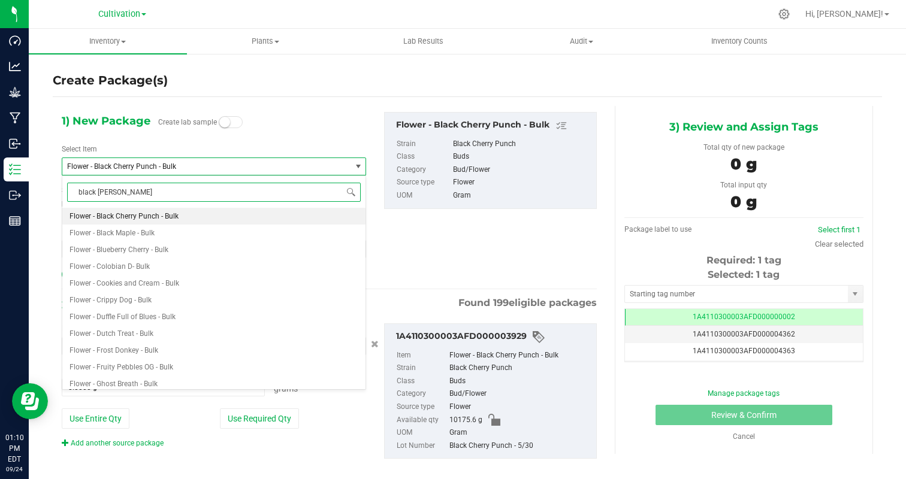
type input "black cherr"
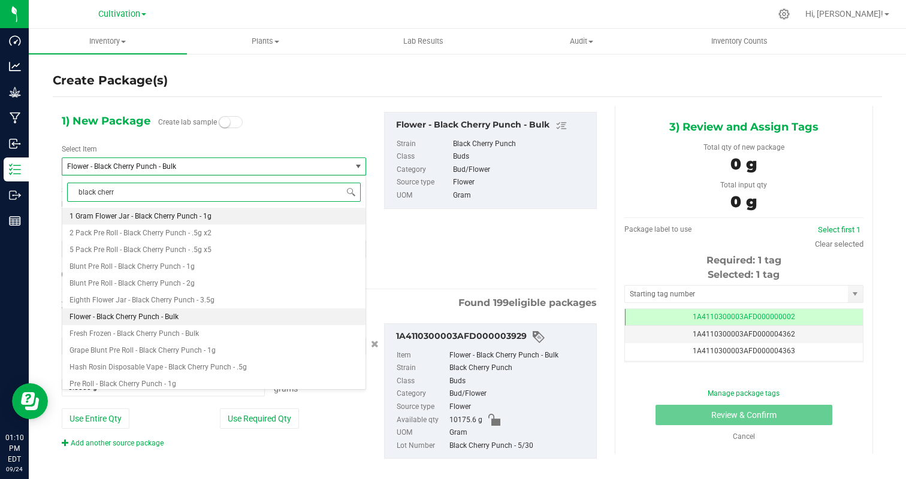
click at [190, 213] on span "1 Gram Flower Jar - Black Cherry Punch - 1g" at bounding box center [140, 216] width 142 height 8
type input "0"
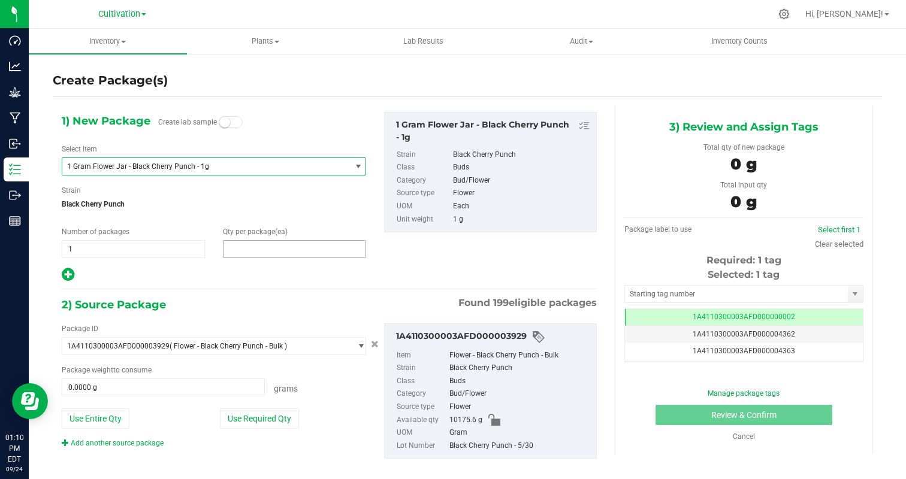
click at [261, 246] on span at bounding box center [294, 249] width 143 height 18
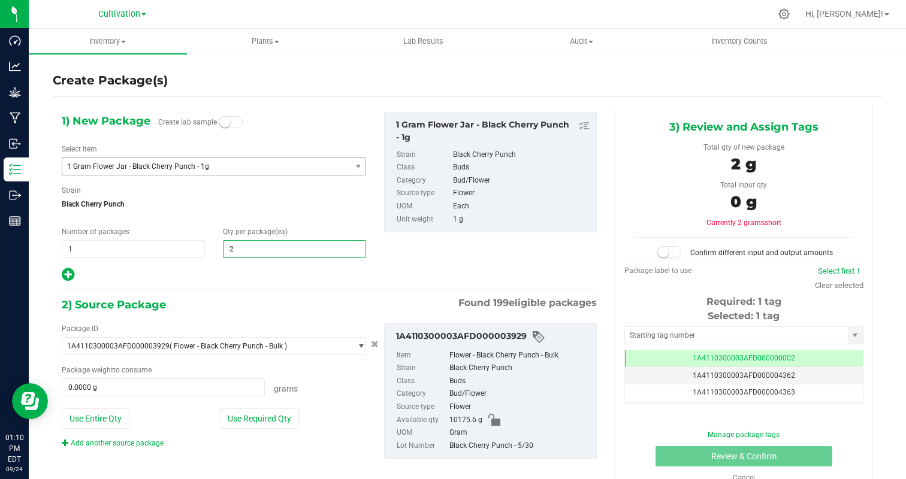
type input "20"
click at [207, 276] on div at bounding box center [214, 275] width 304 height 16
click at [267, 414] on button "Use Required Qty" at bounding box center [259, 418] width 79 height 20
type input "20.0000 g"
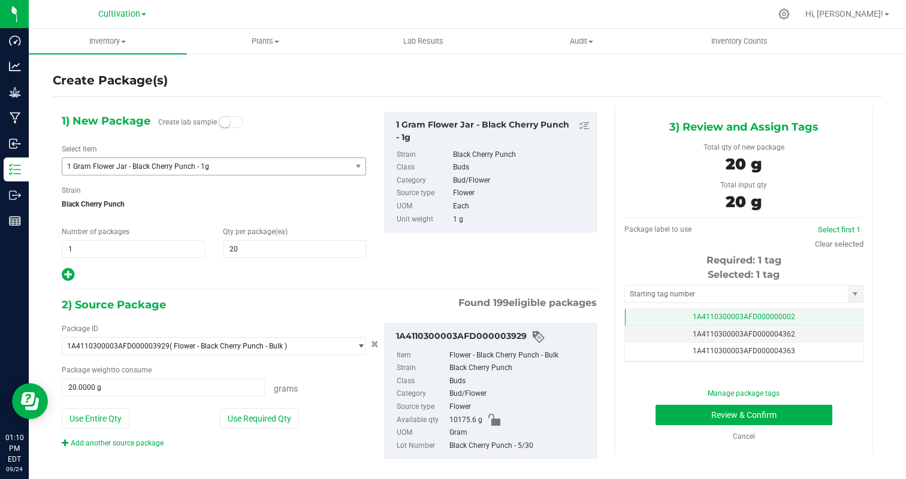
click at [803, 314] on td "1A4110300003AFD000000002" at bounding box center [744, 317] width 238 height 17
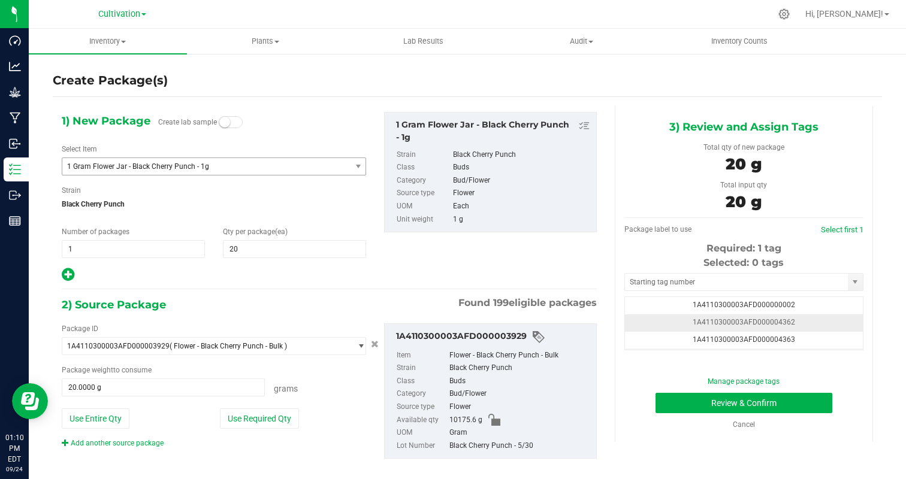
click at [821, 322] on td "1A4110300003AFD000004362" at bounding box center [744, 322] width 238 height 17
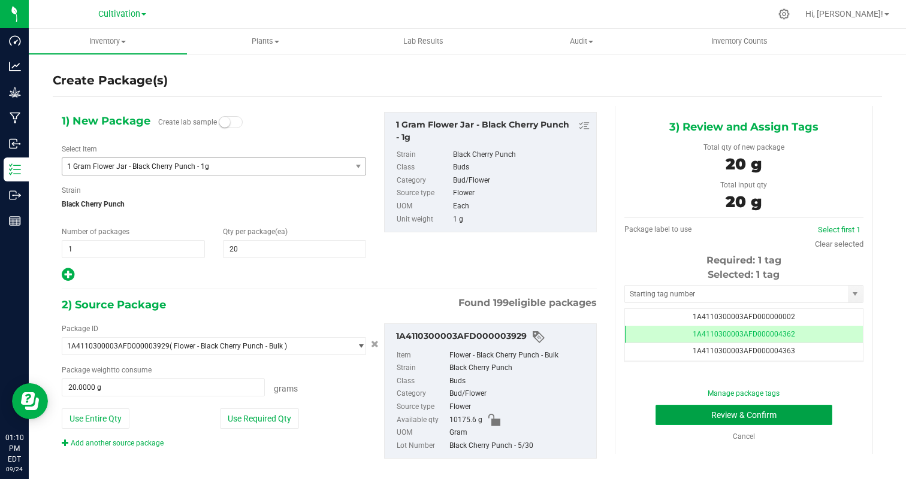
click at [791, 411] on button "Review & Confirm" at bounding box center [743, 415] width 177 height 20
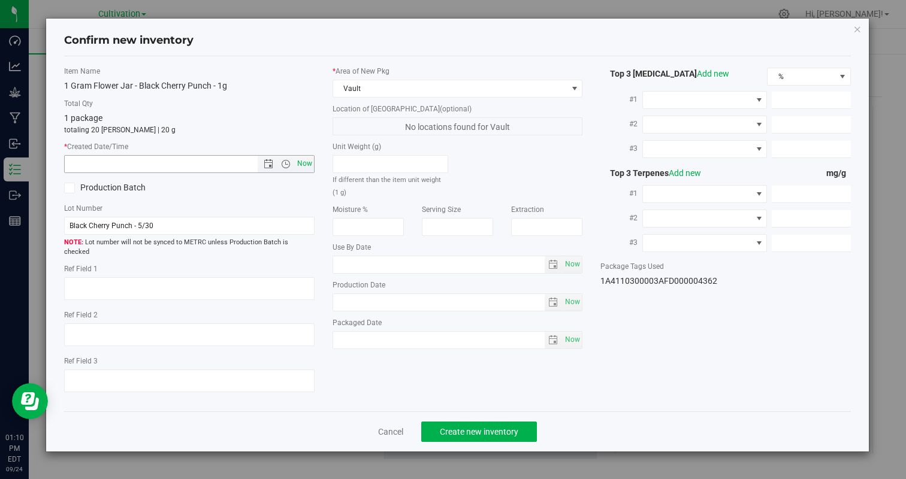
click at [299, 159] on span "Now" at bounding box center [304, 163] width 20 height 17
type input "[DATE] 1:10 PM"
click at [486, 427] on span "Create new inventory" at bounding box center [479, 432] width 78 height 10
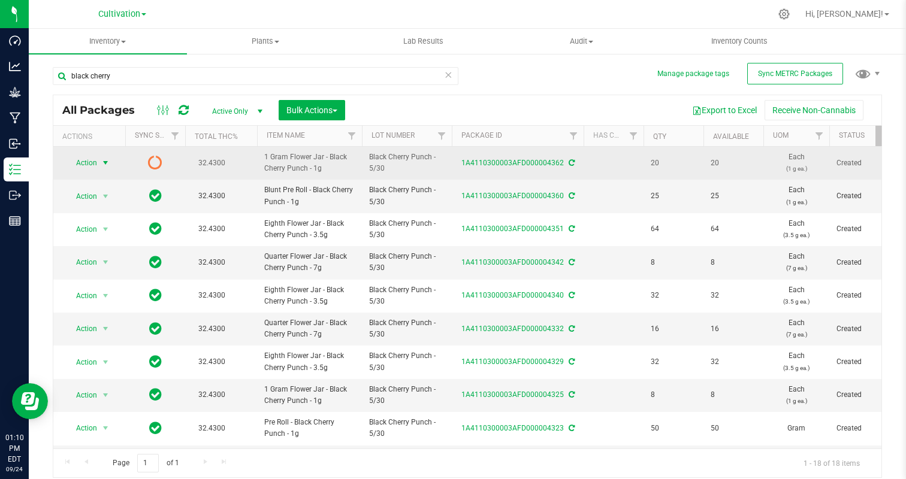
click at [84, 162] on span "Action" at bounding box center [81, 163] width 32 height 17
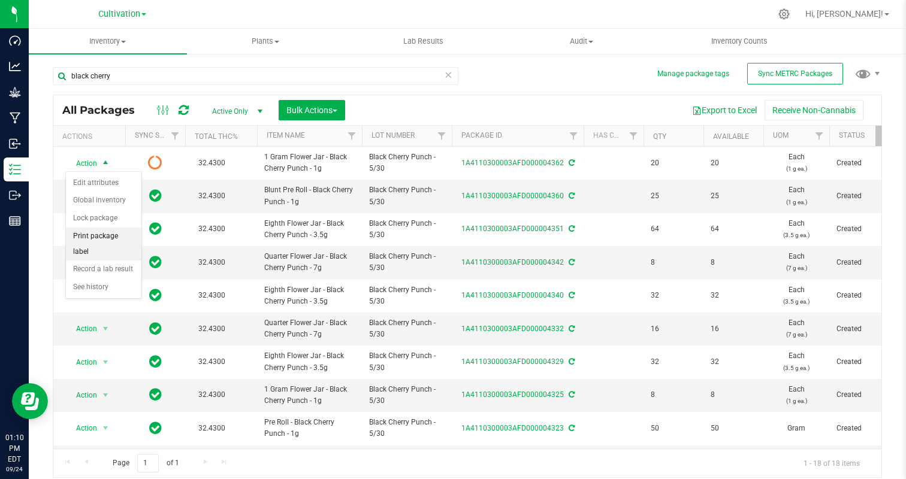
click at [97, 232] on li "Print package label" at bounding box center [103, 244] width 75 height 33
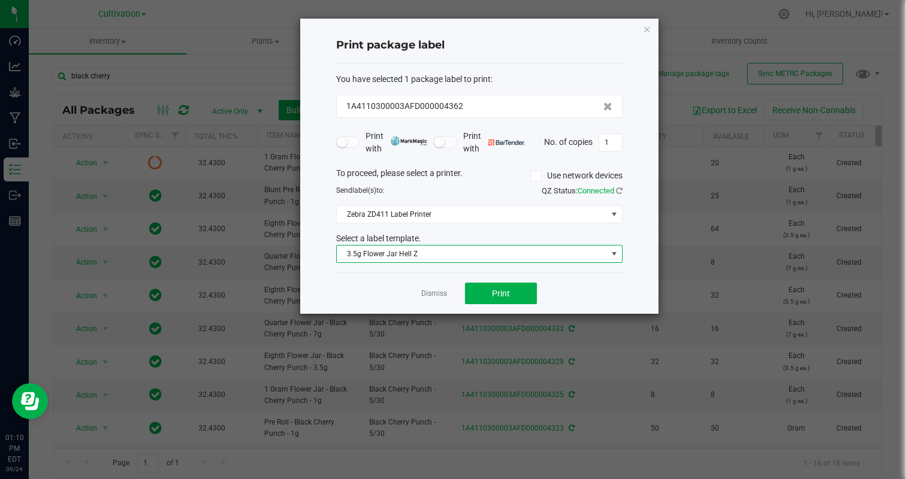
click at [402, 253] on span "3.5g Flower Jar Hell Z" at bounding box center [472, 254] width 270 height 17
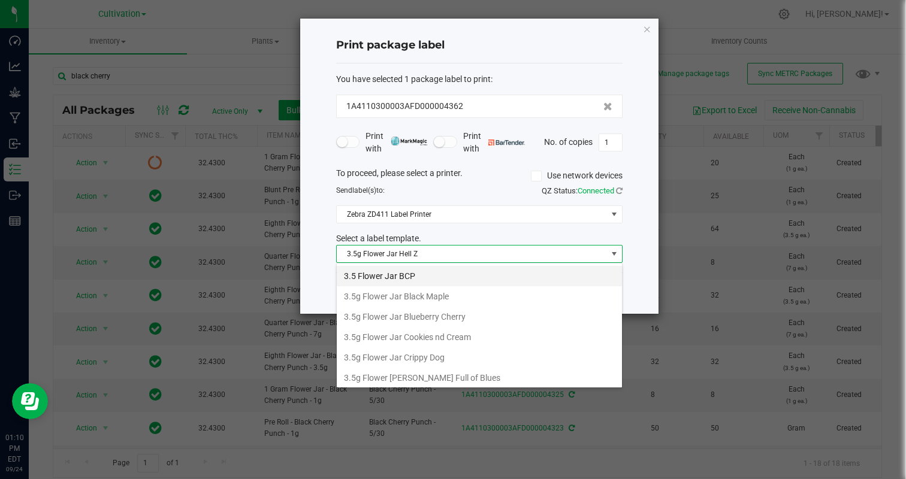
click at [441, 277] on li "3.5 Flower Jar BCP" at bounding box center [479, 276] width 285 height 20
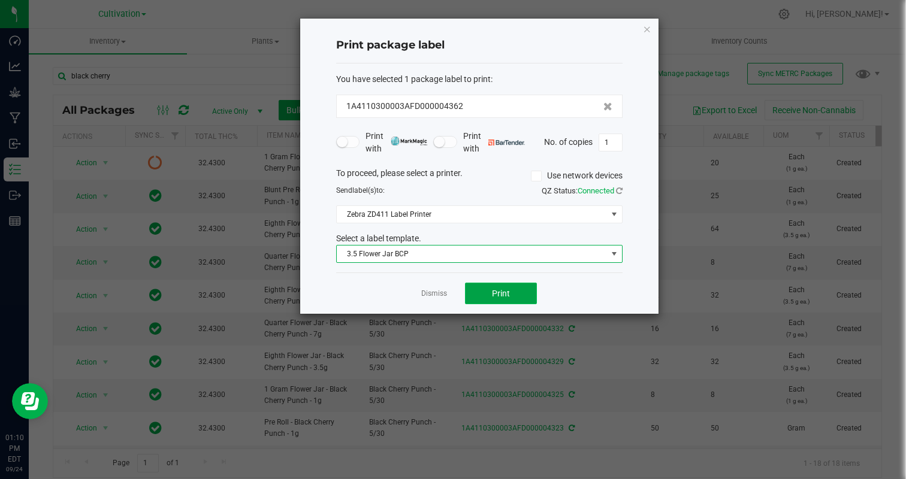
click at [494, 284] on button "Print" at bounding box center [501, 294] width 72 height 22
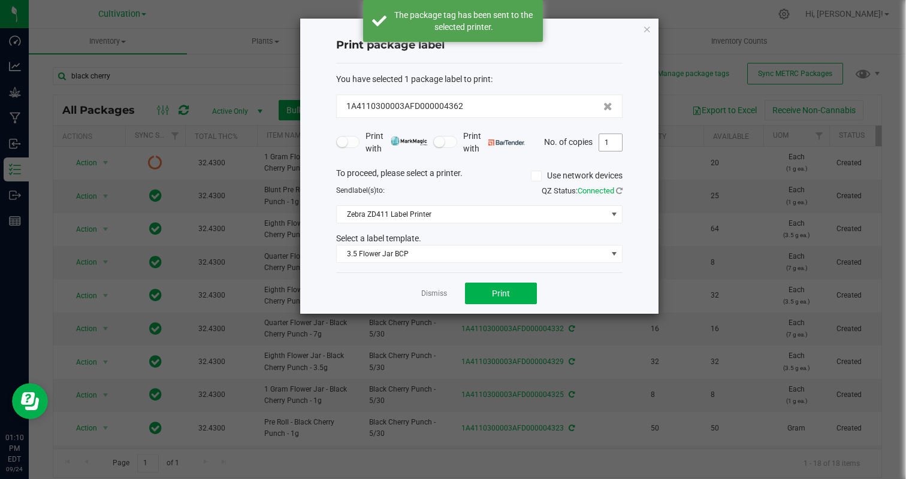
click at [609, 144] on input "1" at bounding box center [610, 142] width 23 height 17
type input "20"
click at [605, 296] on div "Dismiss Print" at bounding box center [479, 293] width 286 height 41
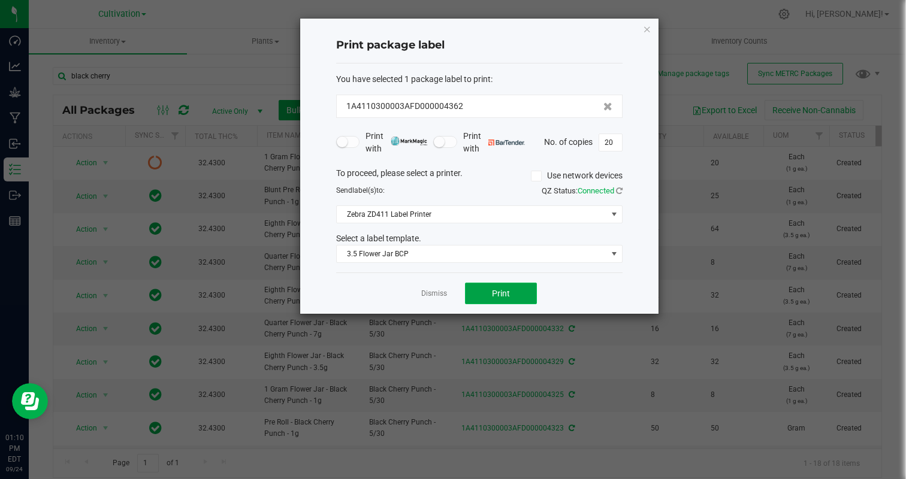
click at [507, 294] on span "Print" at bounding box center [501, 294] width 18 height 10
click at [433, 301] on div "Dismiss Print" at bounding box center [479, 293] width 286 height 41
click at [434, 293] on link "Dismiss" at bounding box center [434, 294] width 26 height 10
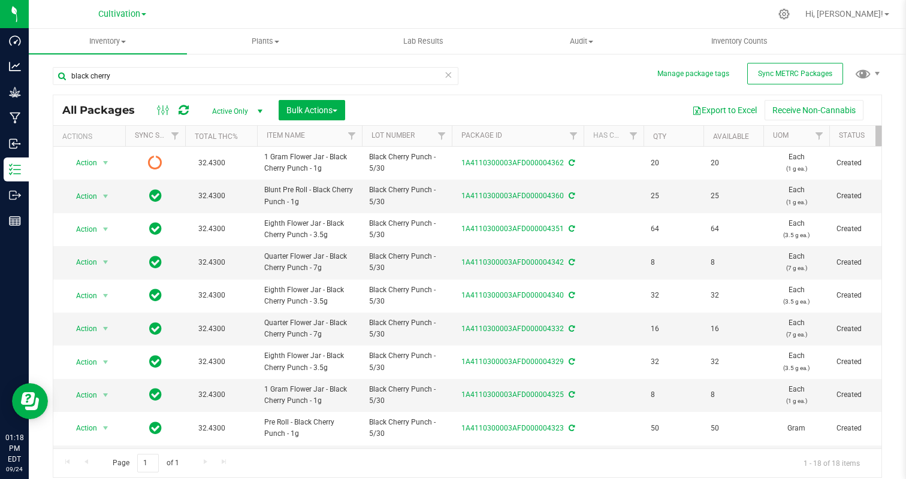
click at [191, 96] on div "All Packages Active Only Active Only Lab Samples Locked All External Internal B…" at bounding box center [467, 110] width 828 height 30
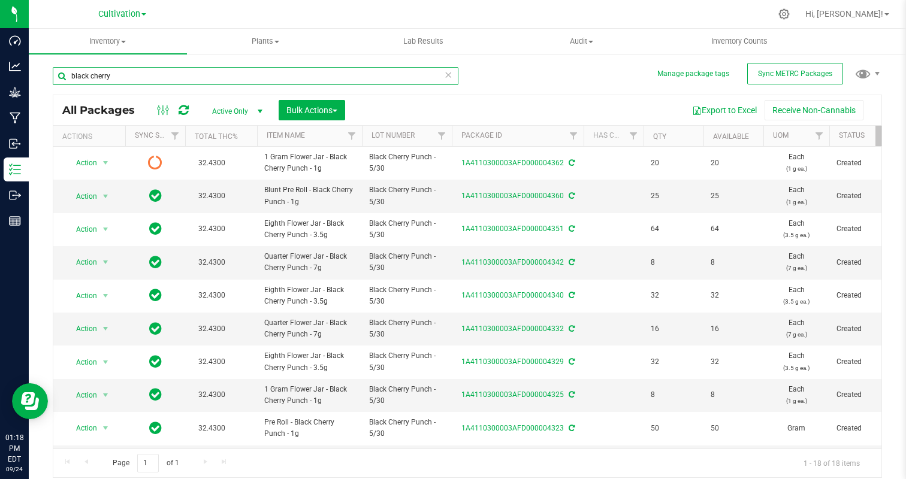
click at [178, 74] on input "black cherry" at bounding box center [255, 76] width 405 height 18
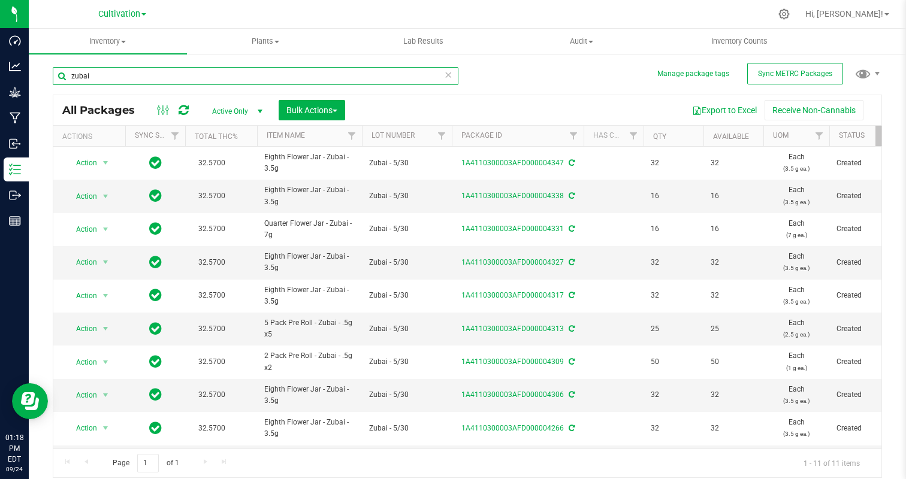
scroll to position [62, 0]
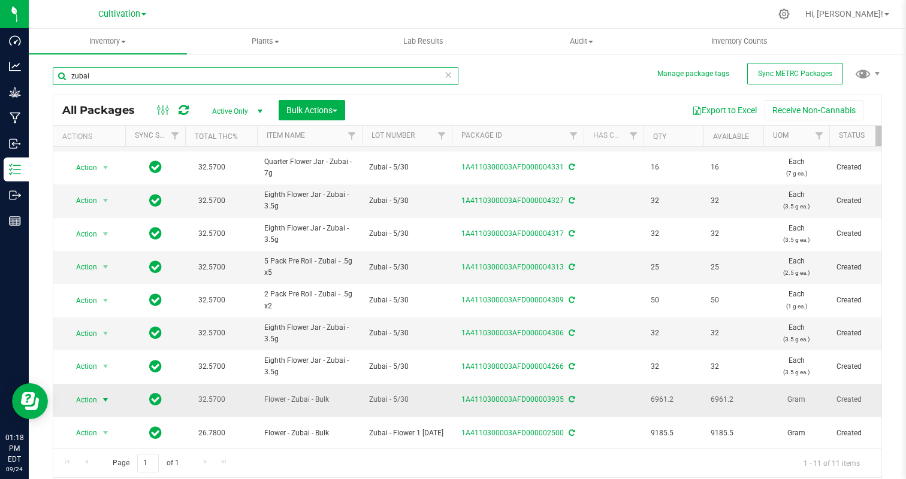
type input "zubai"
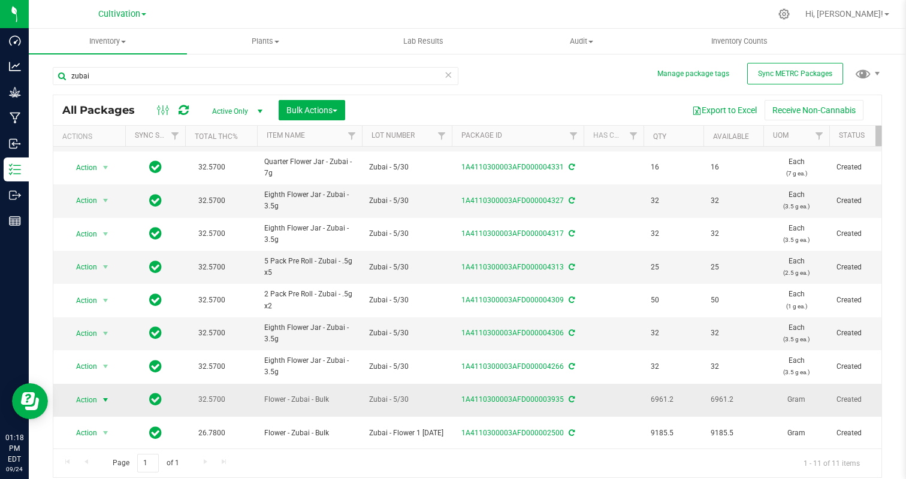
click at [89, 399] on span "Action" at bounding box center [81, 400] width 32 height 17
click at [89, 214] on li "Create package" at bounding box center [103, 219] width 75 height 18
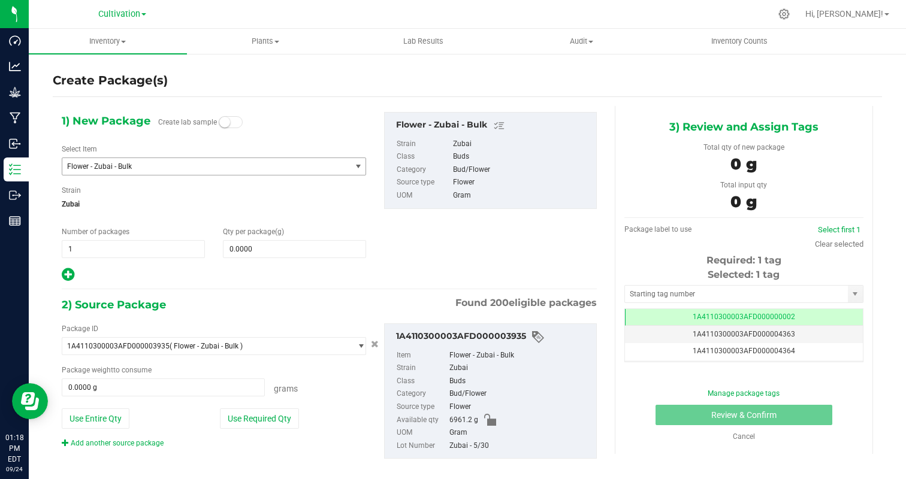
click at [146, 162] on span "Flower - Zubai - Bulk" at bounding box center [201, 166] width 268 height 8
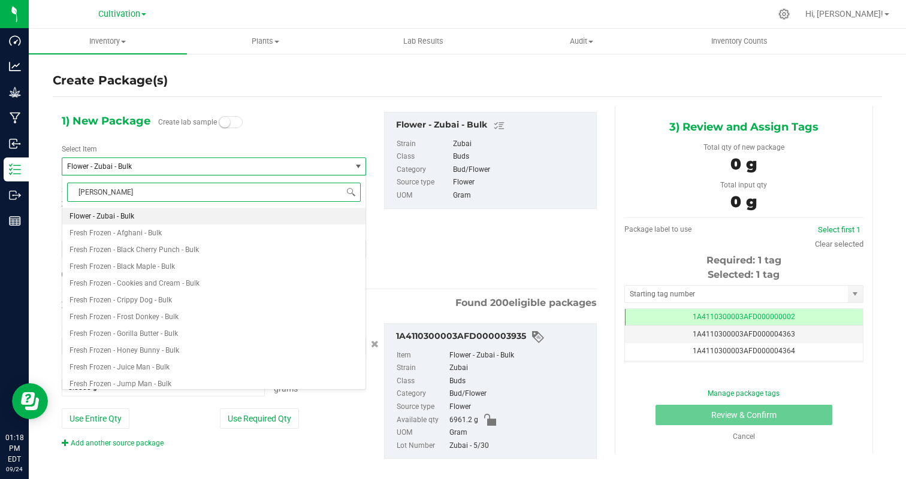
type input "zubai"
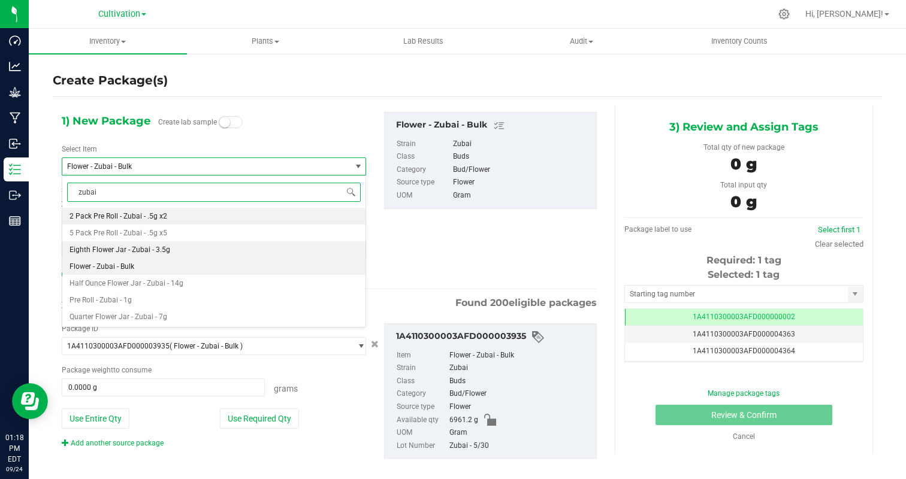
click at [155, 249] on span "Eighth Flower Jar - Zubai - 3.5g" at bounding box center [119, 250] width 101 height 8
type input "0"
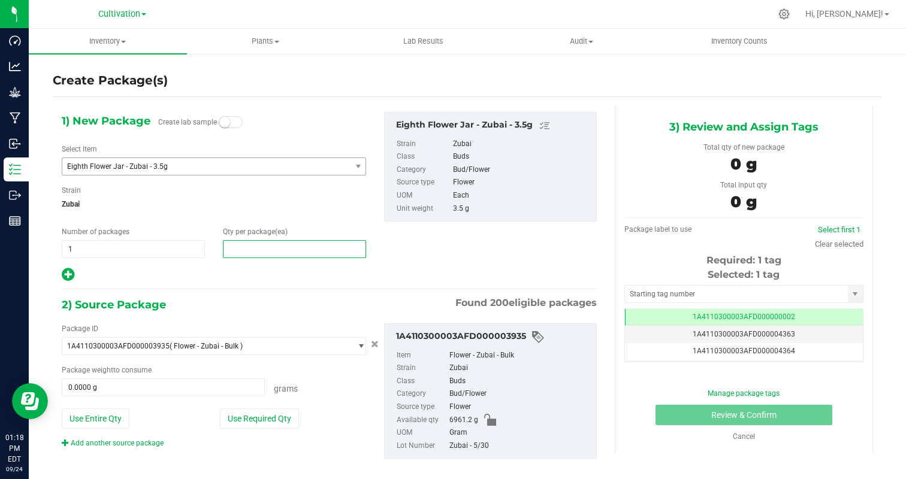
click at [254, 255] on span at bounding box center [294, 249] width 143 height 18
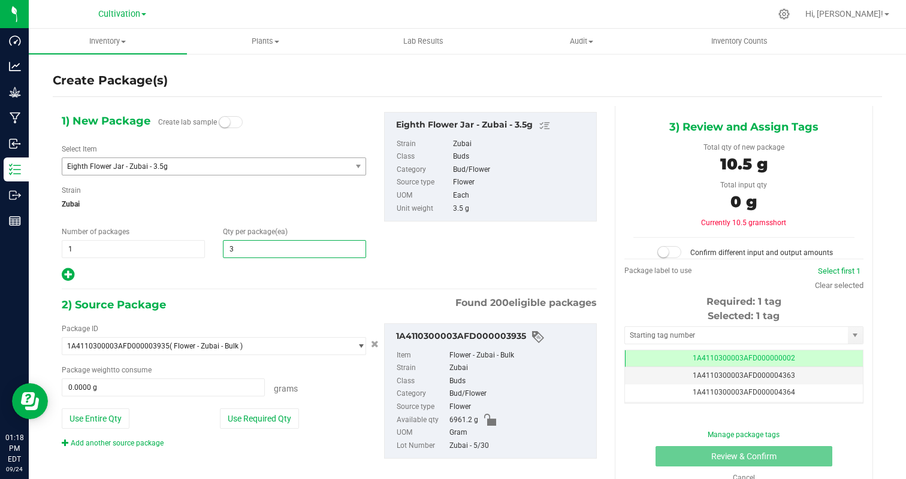
type input "32"
click at [187, 280] on div at bounding box center [214, 275] width 304 height 16
click at [264, 424] on button "Use Required Qty" at bounding box center [259, 418] width 79 height 20
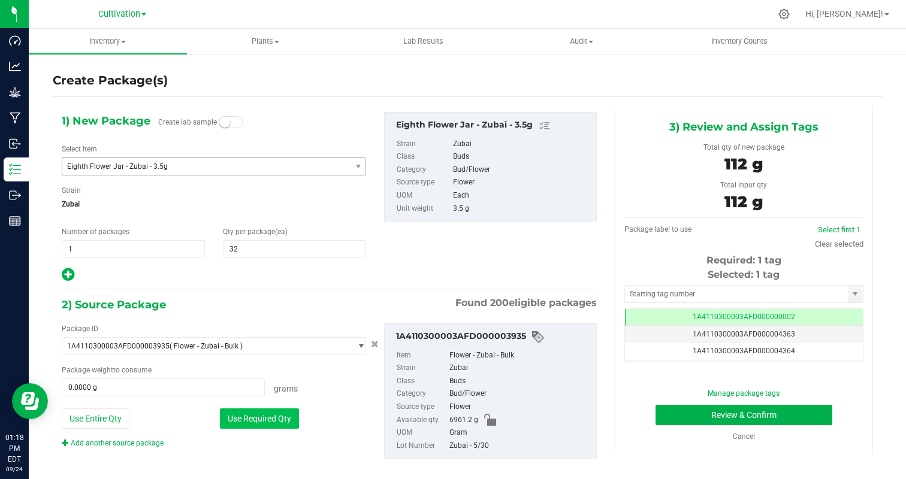
type input "112.0000 g"
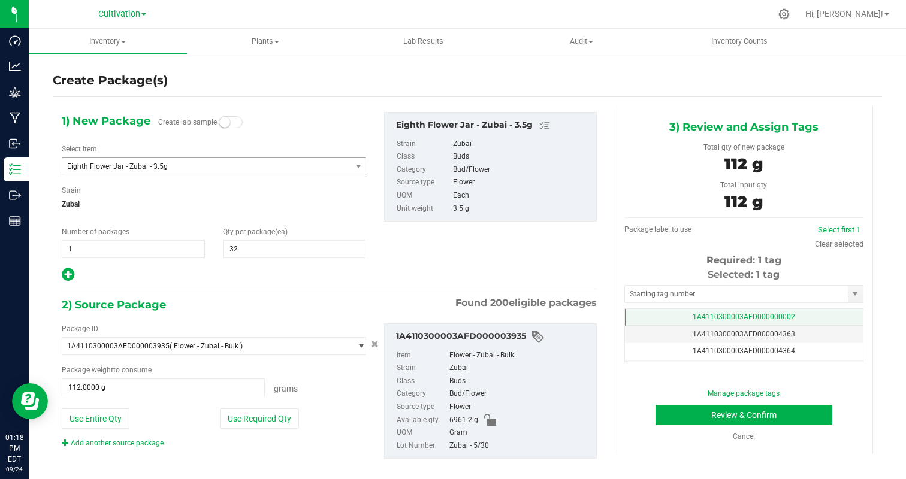
click at [795, 317] on td "1A4110300003AFD000000002" at bounding box center [744, 317] width 238 height 17
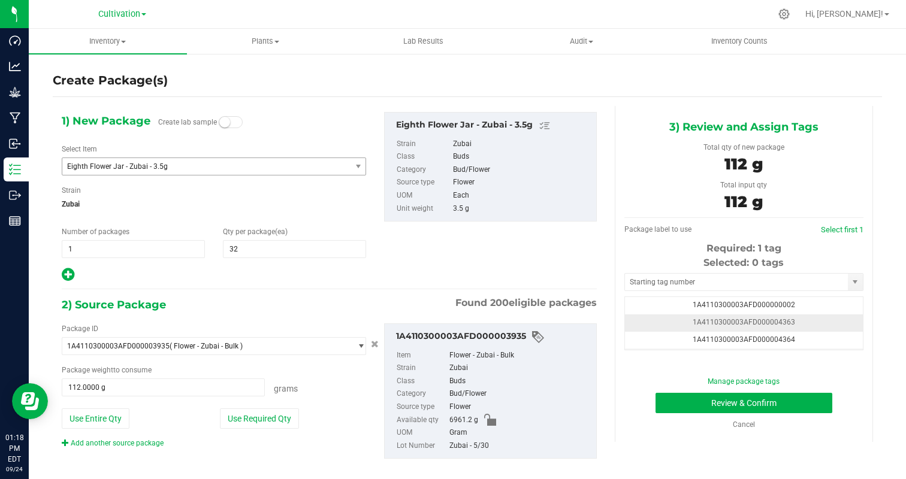
click at [822, 320] on td "1A4110300003AFD000004363" at bounding box center [744, 322] width 238 height 17
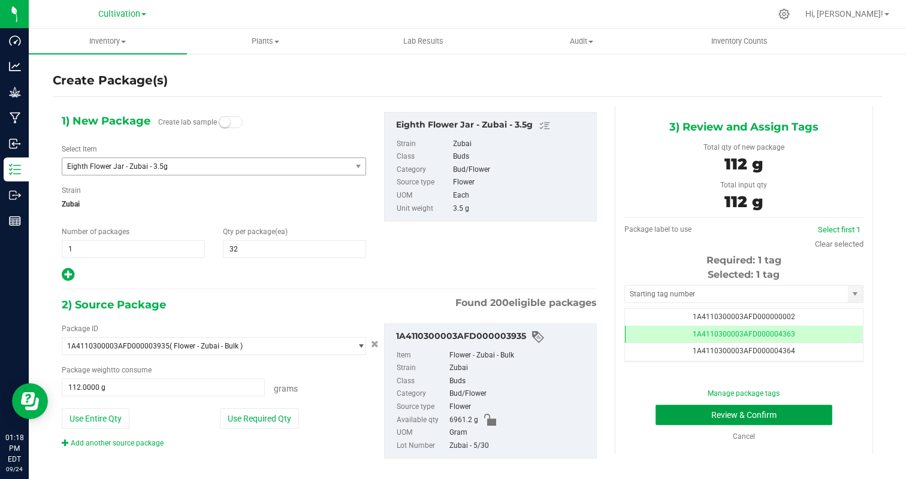
click at [797, 411] on button "Review & Confirm" at bounding box center [743, 415] width 177 height 20
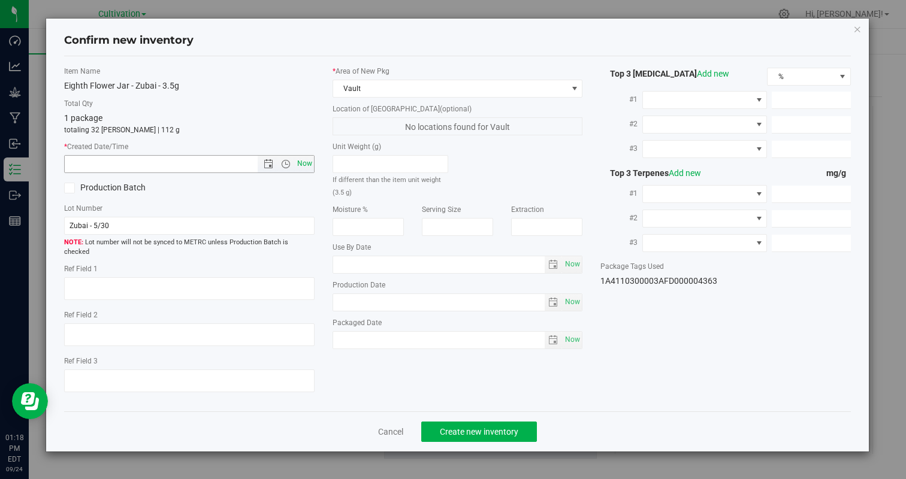
click at [307, 168] on span "Now" at bounding box center [304, 163] width 20 height 17
type input "[DATE] 1:18 PM"
click at [450, 427] on span "Create new inventory" at bounding box center [479, 432] width 78 height 10
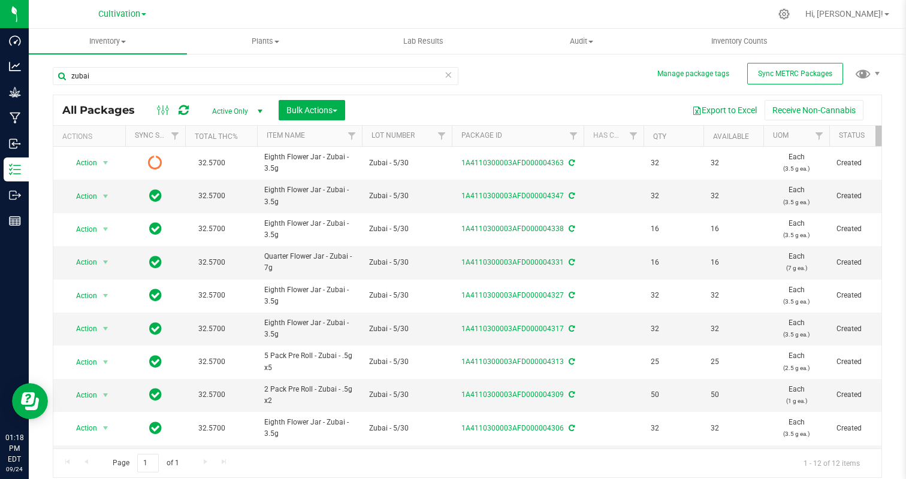
click at [448, 75] on icon at bounding box center [448, 74] width 8 height 14
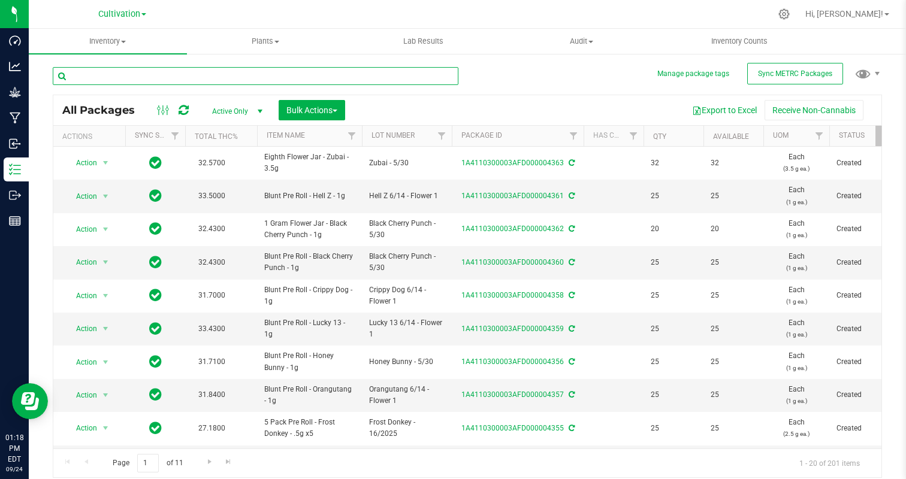
click at [293, 80] on input "text" at bounding box center [255, 76] width 405 height 18
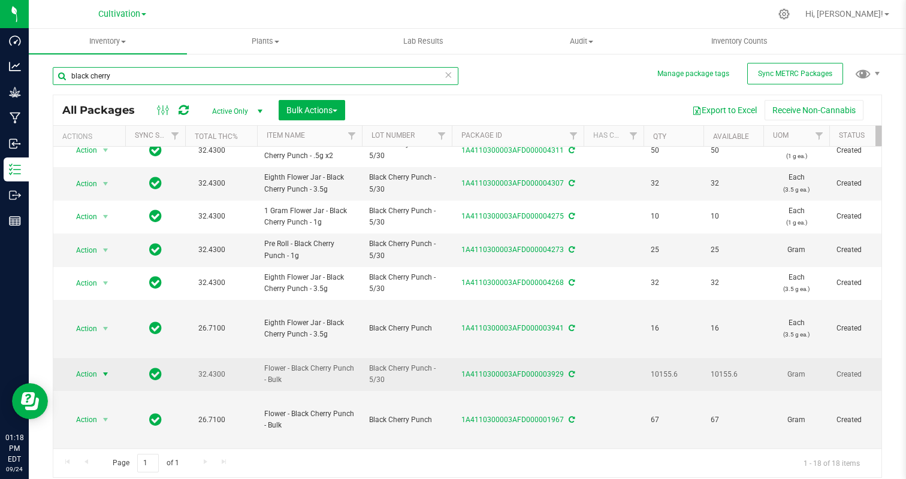
type input "black cherry"
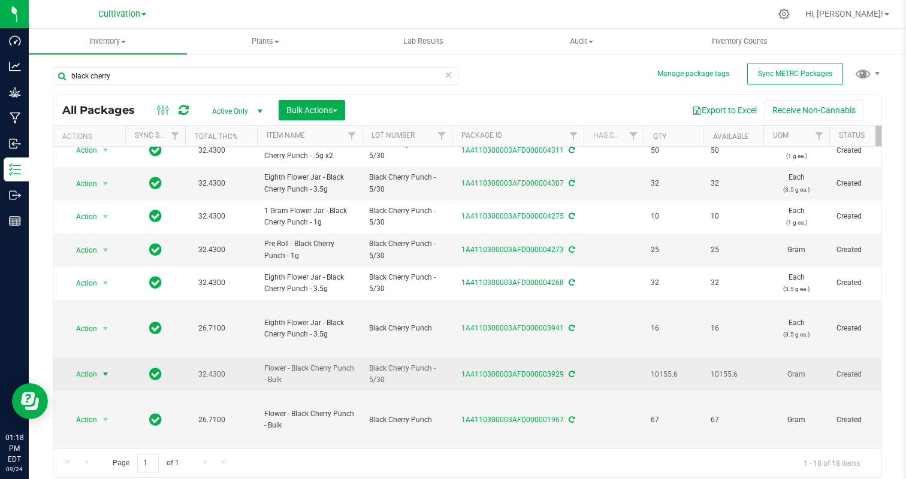
click at [86, 373] on span "Action" at bounding box center [81, 374] width 32 height 17
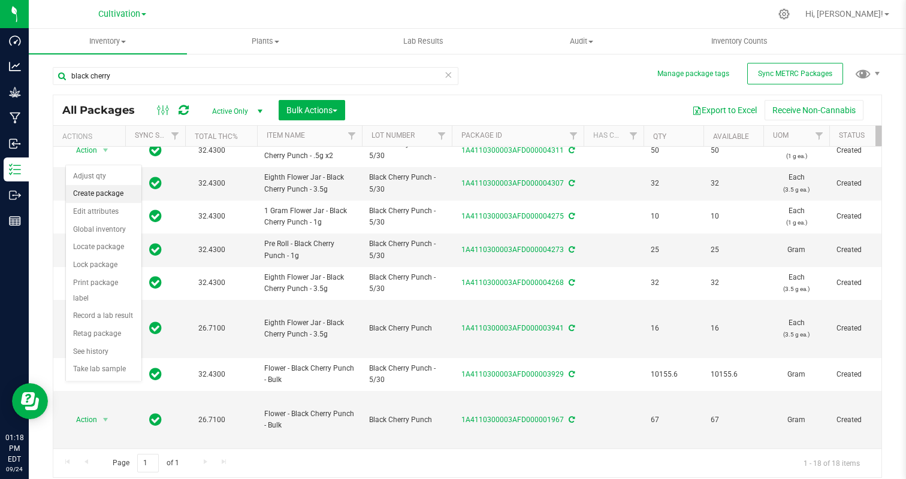
click at [104, 192] on li "Create package" at bounding box center [103, 194] width 75 height 18
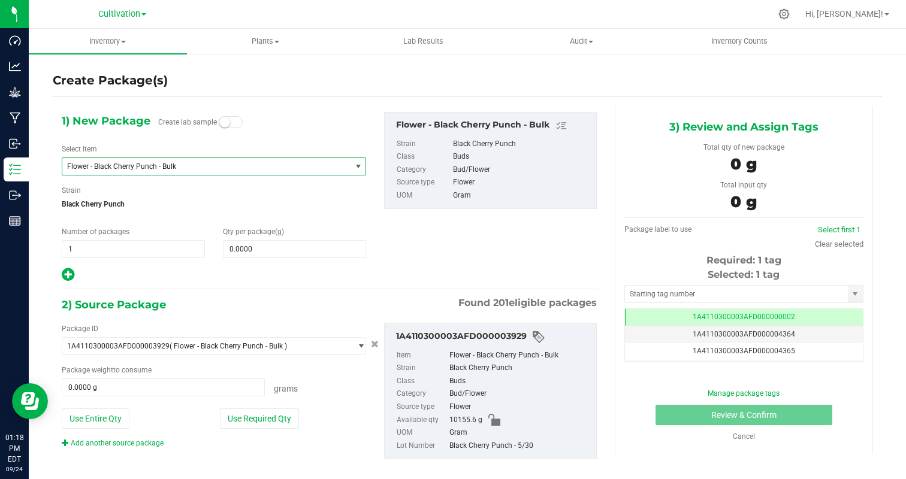
click at [166, 162] on span "Flower - Black Cherry Punch - Bulk" at bounding box center [206, 166] width 288 height 17
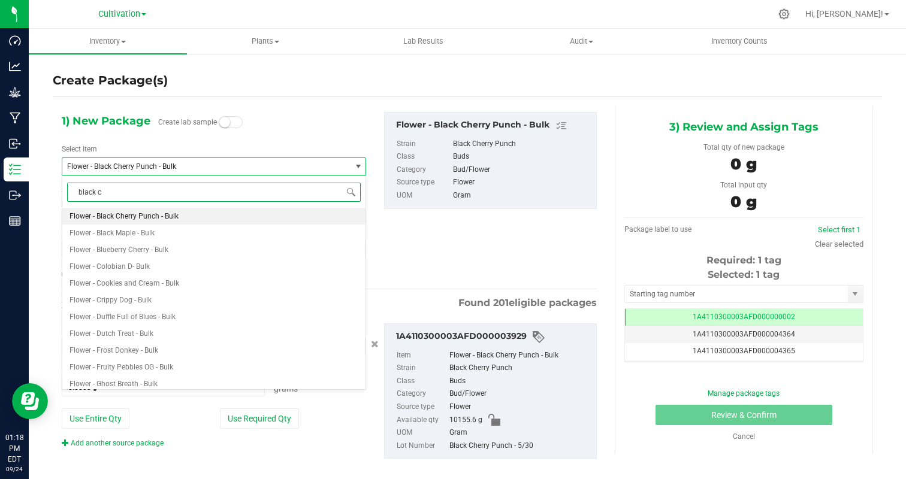
type input "black ch"
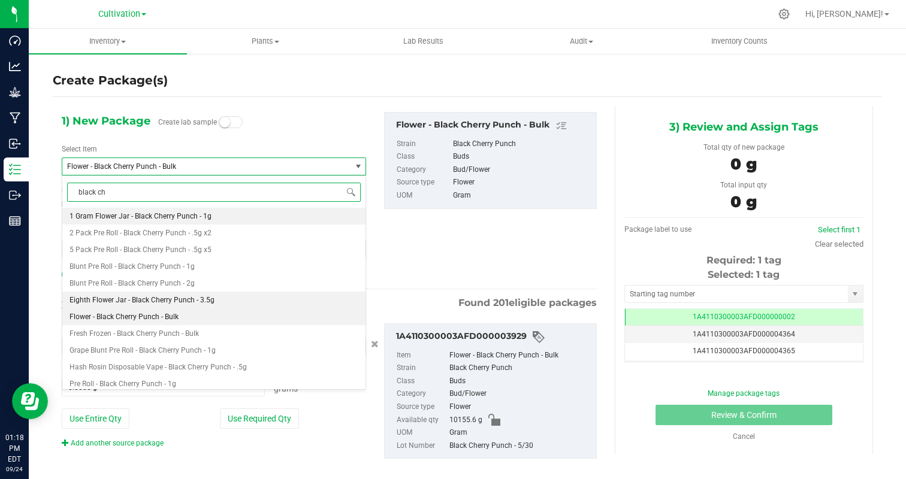
click at [141, 301] on span "Eighth Flower Jar - Black Cherry Punch - 3.5g" at bounding box center [141, 300] width 145 height 8
type input "0"
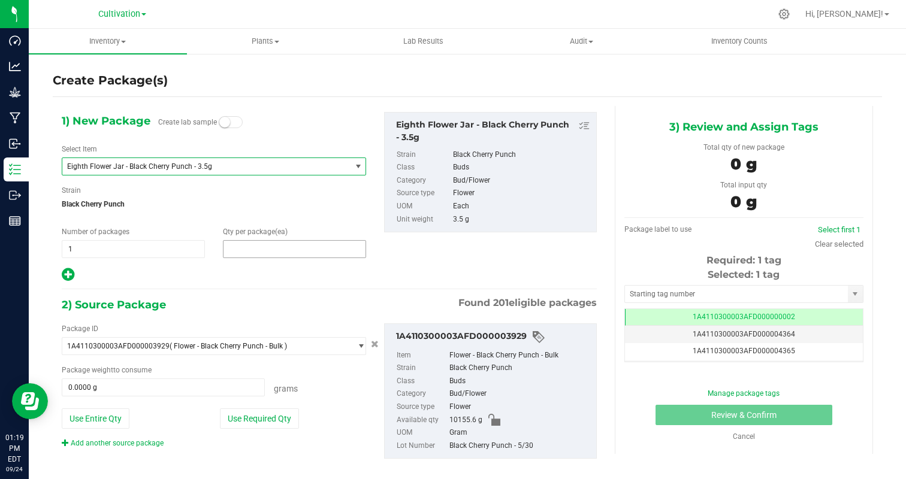
click at [282, 256] on span at bounding box center [294, 249] width 143 height 18
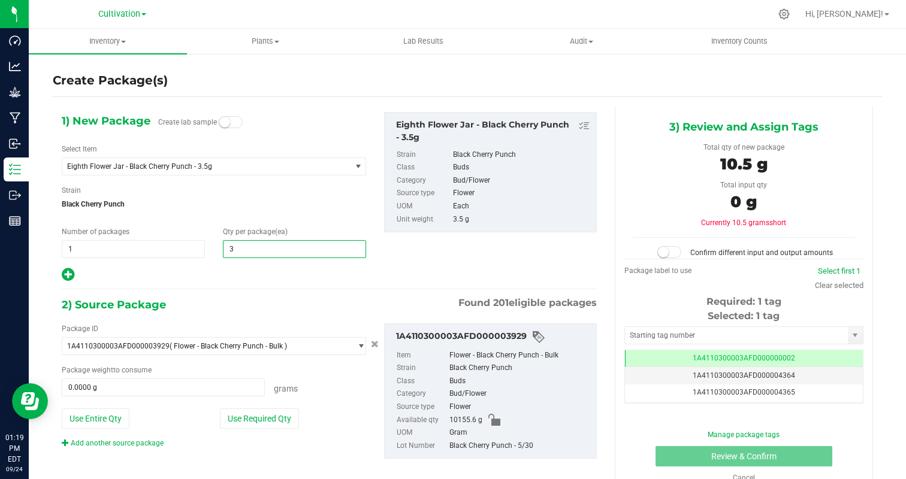
type input "32"
click at [219, 274] on div at bounding box center [214, 275] width 304 height 16
click at [256, 417] on button "Use Required Qty" at bounding box center [259, 418] width 79 height 20
type input "112.0000 g"
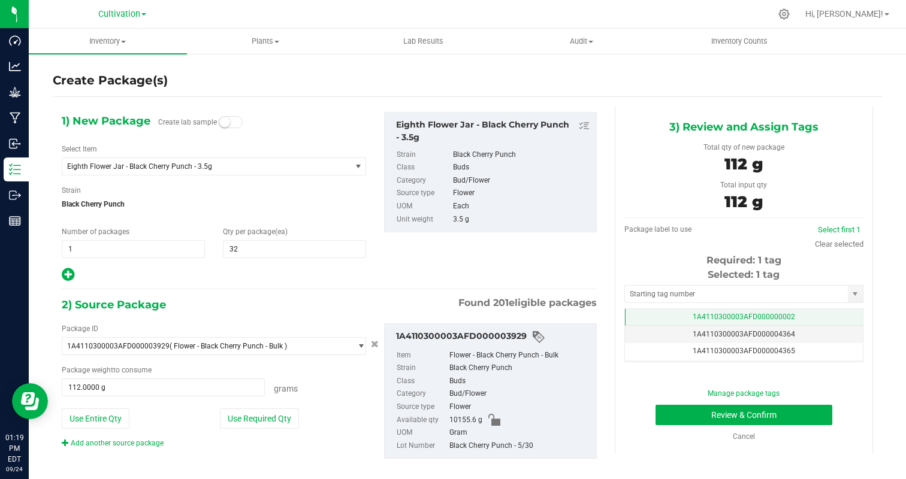
click at [771, 318] on span "1A4110300003AFD000000002" at bounding box center [743, 317] width 102 height 8
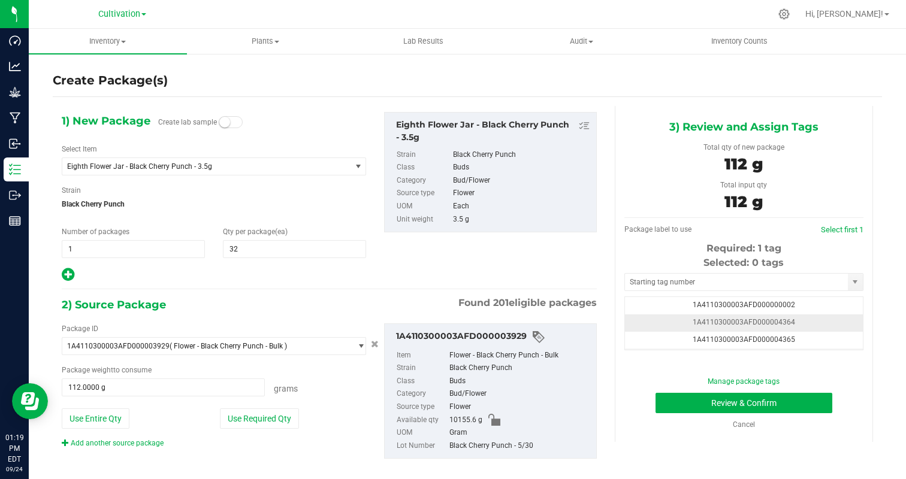
click at [834, 323] on td "1A4110300003AFD000004364" at bounding box center [744, 322] width 238 height 17
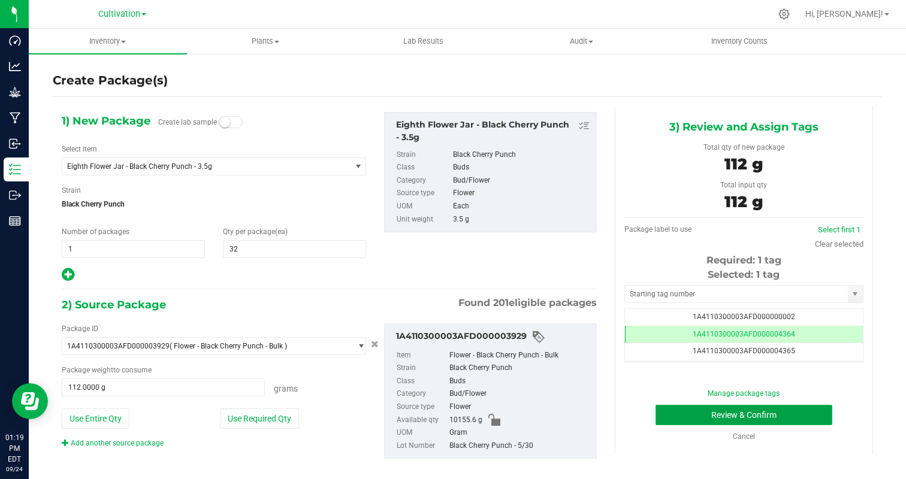
click at [794, 419] on button "Review & Confirm" at bounding box center [743, 415] width 177 height 20
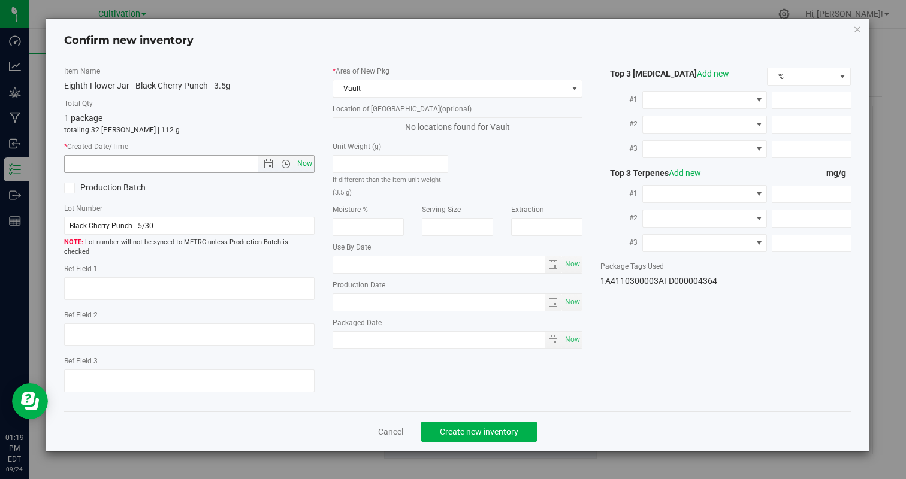
click at [304, 161] on span "Now" at bounding box center [304, 163] width 20 height 17
type input "[DATE] 1:19 PM"
click at [459, 427] on span "Create new inventory" at bounding box center [479, 432] width 78 height 10
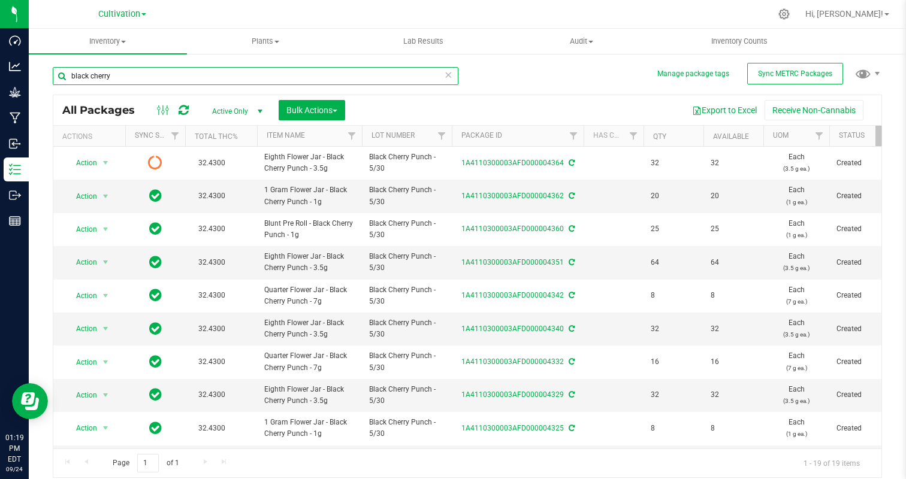
click at [147, 69] on input "black cherry" at bounding box center [255, 76] width 405 height 18
type input "u"
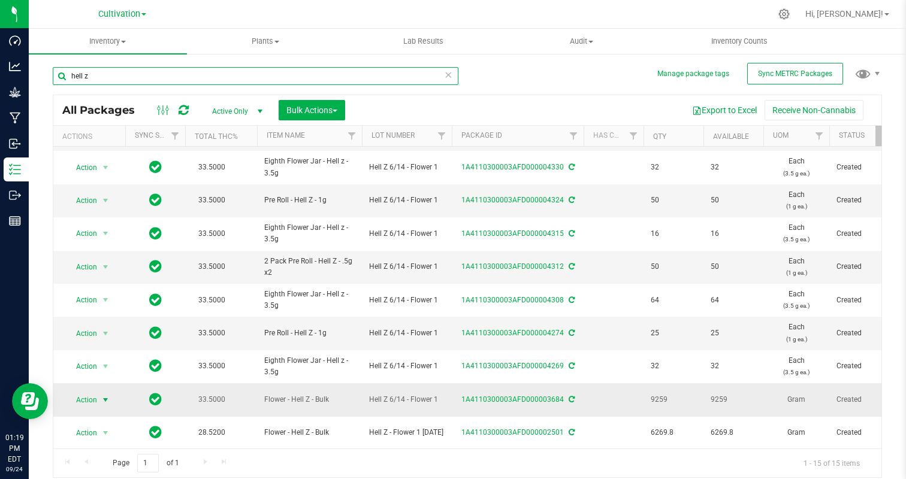
type input "hell z"
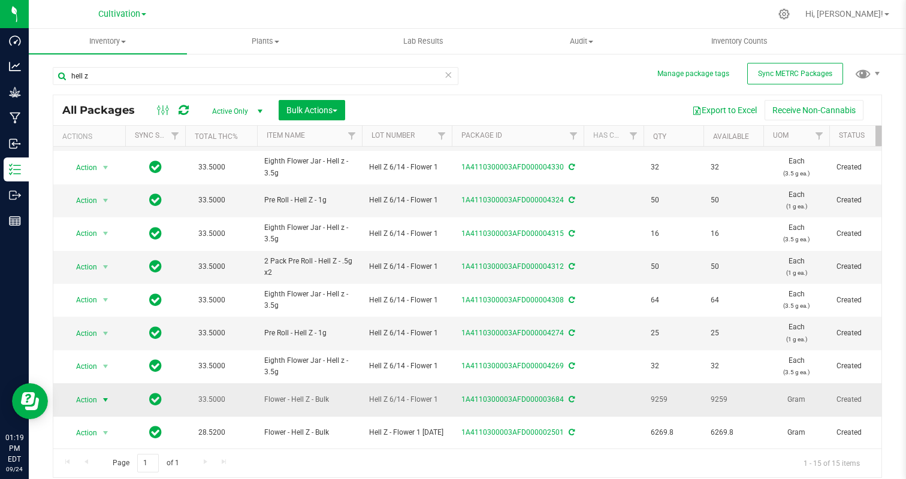
click at [83, 398] on span "Action" at bounding box center [81, 400] width 32 height 17
click at [105, 217] on li "Create package" at bounding box center [103, 219] width 75 height 18
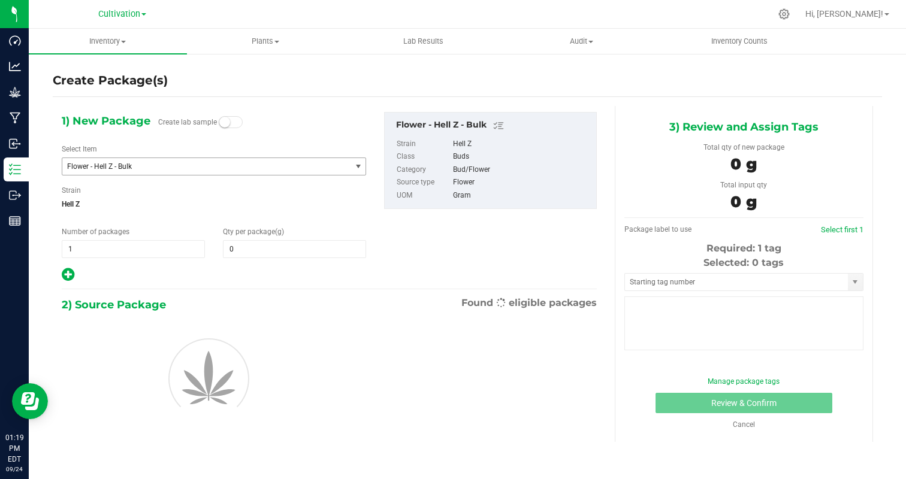
type input "0.0000"
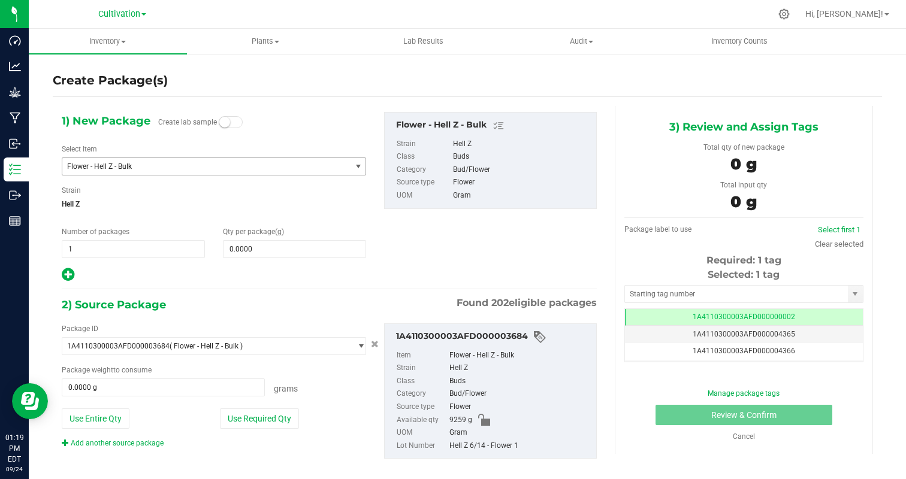
click at [172, 165] on span "Flower - Hell Z - Bulk" at bounding box center [201, 166] width 268 height 8
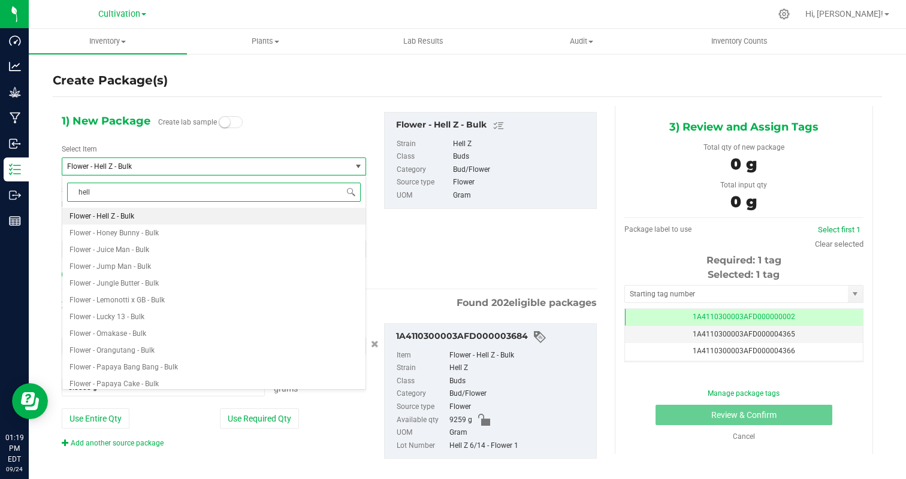
type input "hell z"
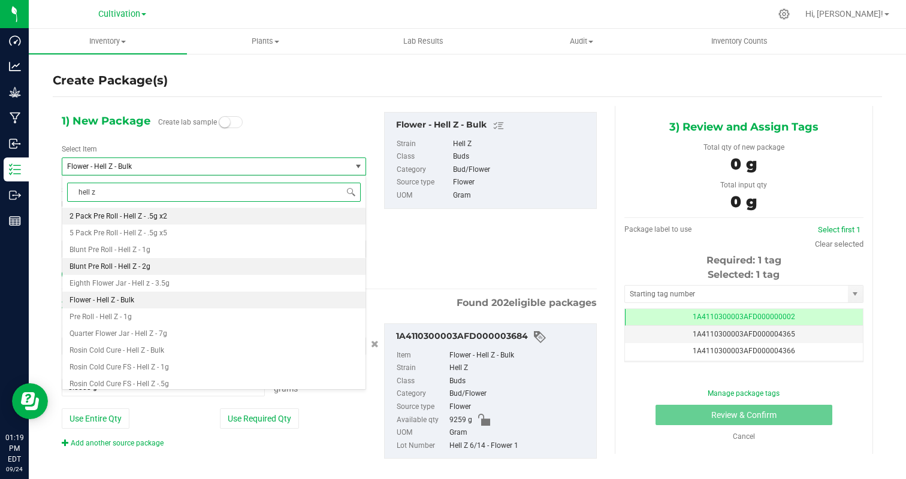
click at [207, 273] on li "Blunt Pre Roll - Hell Z - 2g" at bounding box center [213, 266] width 303 height 17
type input "0"
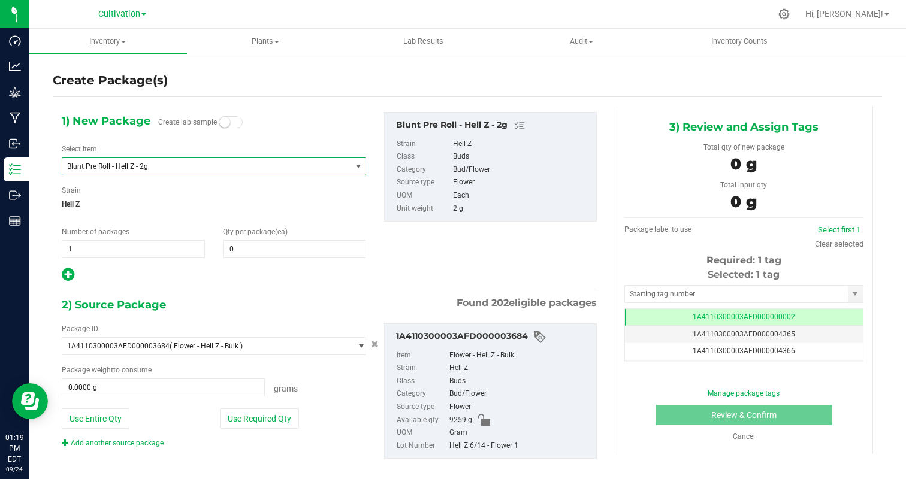
click at [186, 160] on span "Blunt Pre Roll - Hell Z - 2g" at bounding box center [206, 166] width 288 height 17
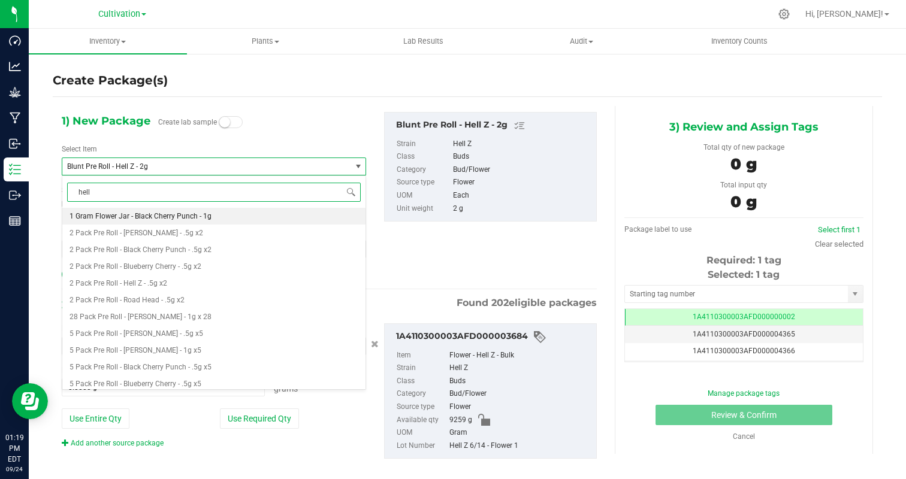
type input "hell z"
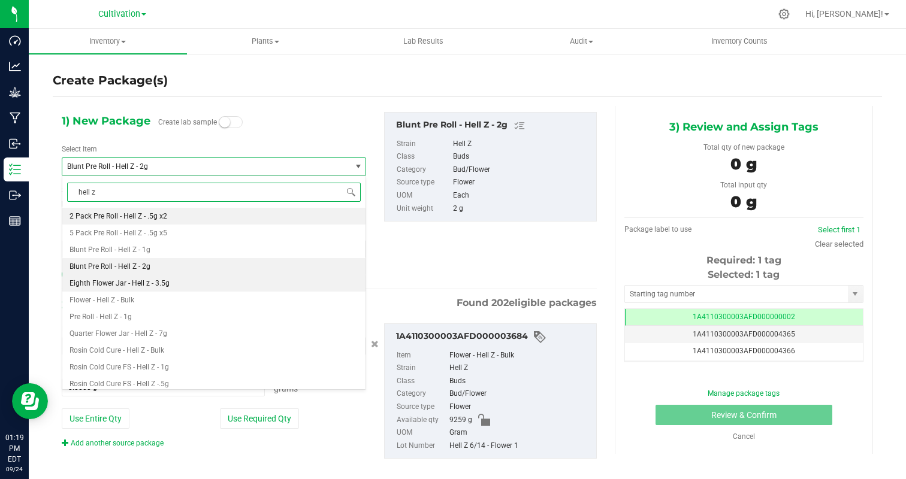
click at [175, 282] on li "Eighth Flower Jar - Hell z - 3.5g" at bounding box center [213, 283] width 303 height 17
type input "0"
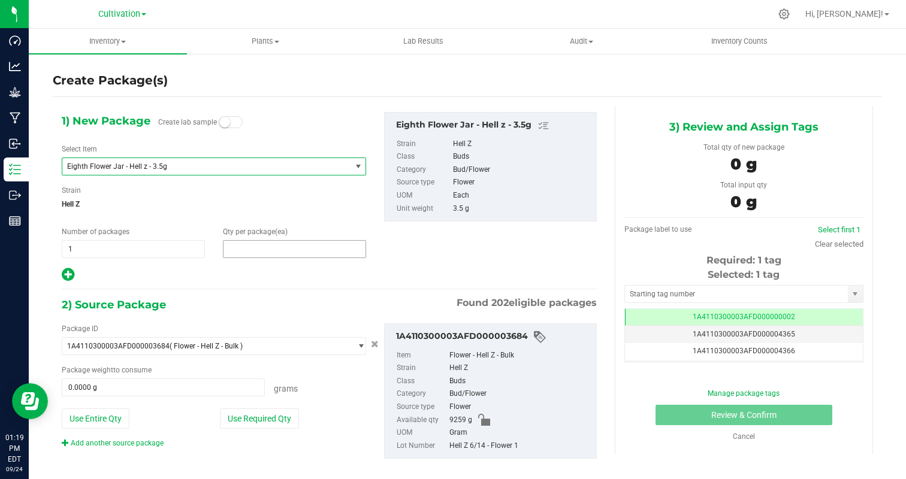
click at [256, 250] on span at bounding box center [294, 249] width 143 height 18
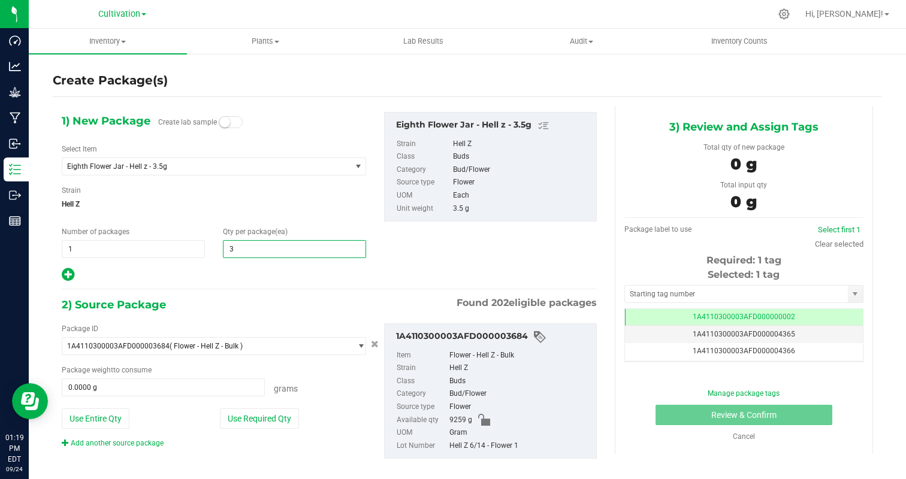
type input "32"
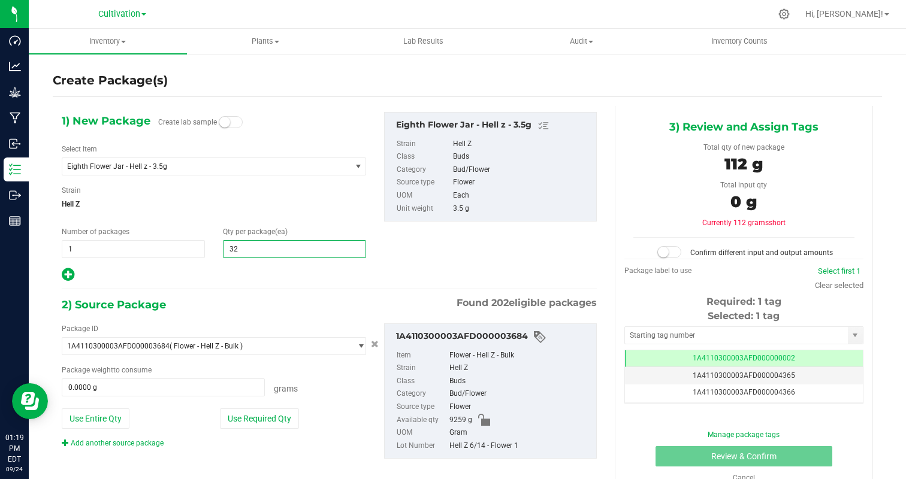
type input "32"
click at [199, 270] on div at bounding box center [214, 275] width 304 height 16
click at [273, 412] on button "Use Required Qty" at bounding box center [259, 418] width 79 height 20
type input "112.0000 g"
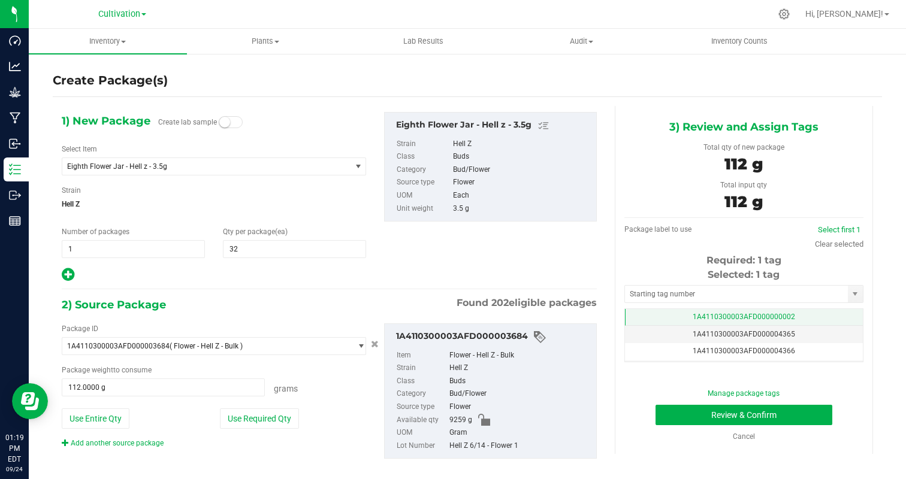
click at [796, 314] on td "1A4110300003AFD000000002" at bounding box center [744, 317] width 238 height 17
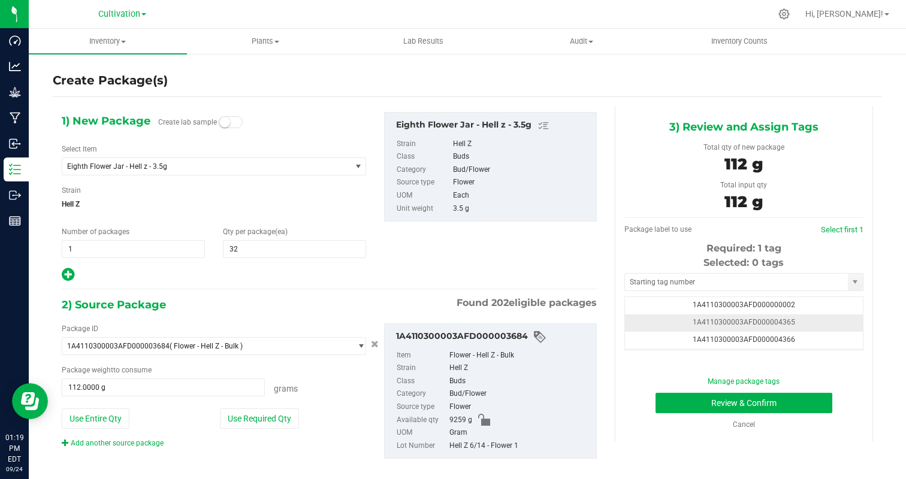
click at [831, 326] on td "1A4110300003AFD000004365" at bounding box center [744, 322] width 238 height 17
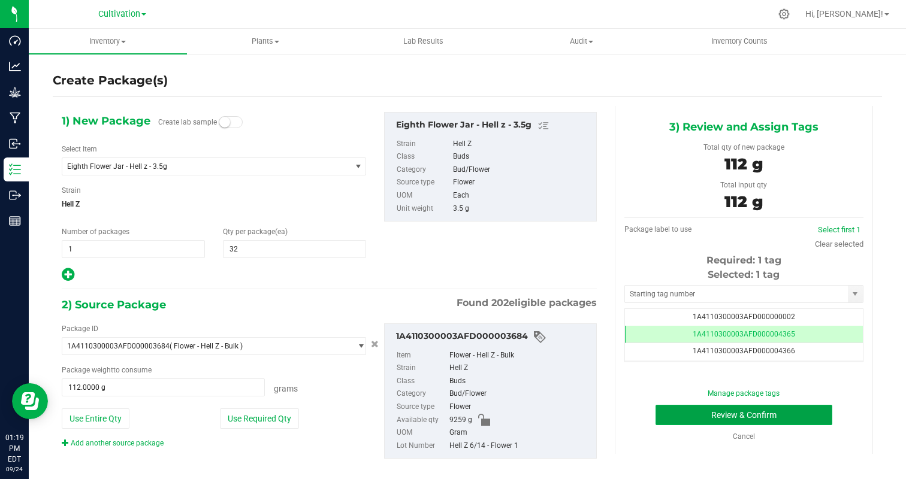
click at [802, 413] on button "Review & Confirm" at bounding box center [743, 415] width 177 height 20
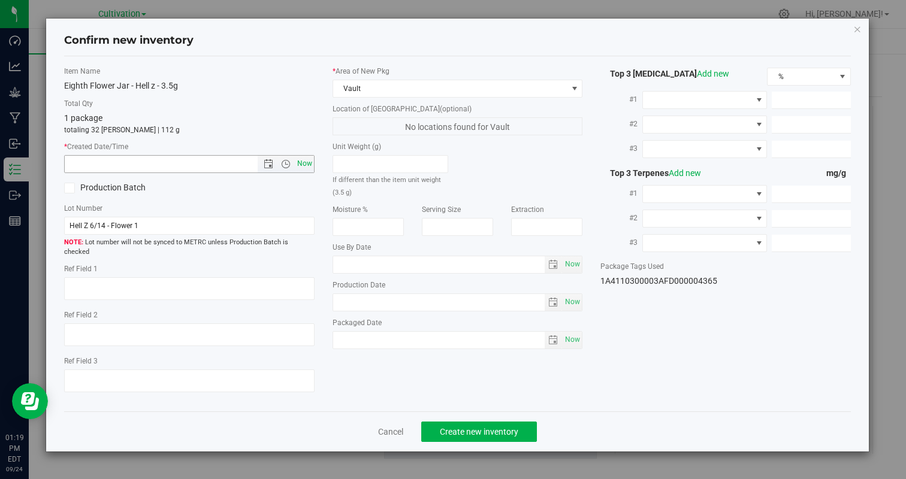
click at [303, 156] on span "Now" at bounding box center [304, 163] width 20 height 17
type input "[DATE] 1:19 PM"
click at [469, 422] on button "Create new inventory" at bounding box center [479, 432] width 116 height 20
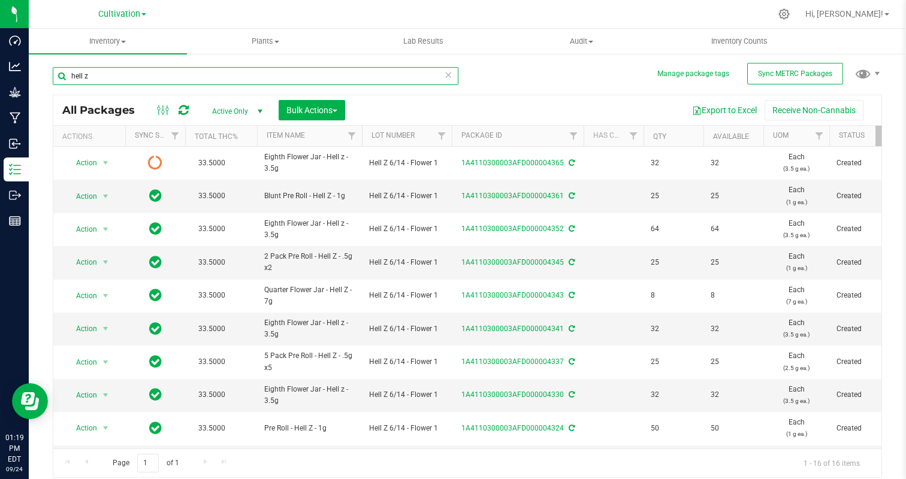
click at [176, 77] on input "hell z" at bounding box center [255, 76] width 405 height 18
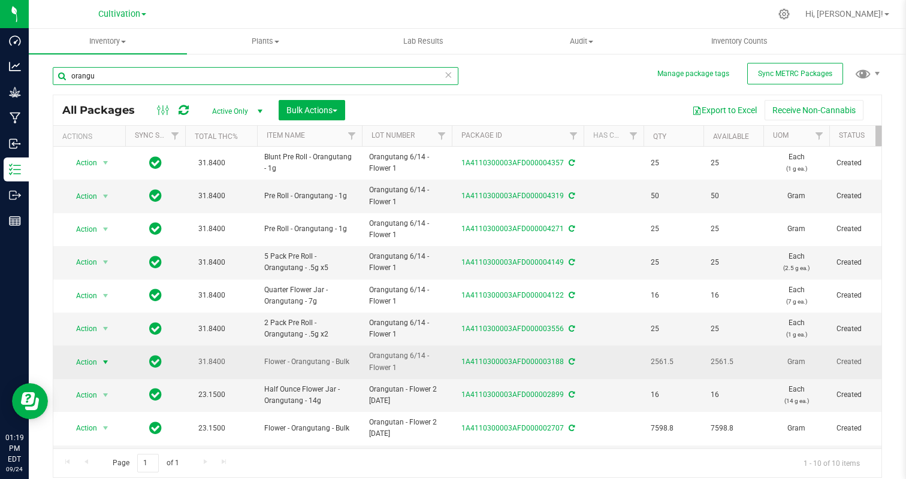
type input "orangu"
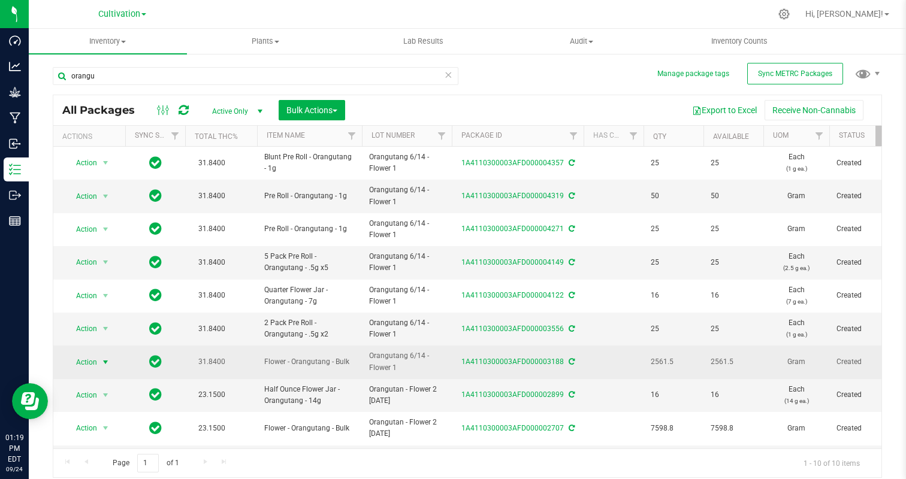
click at [79, 365] on span "Action" at bounding box center [81, 362] width 32 height 17
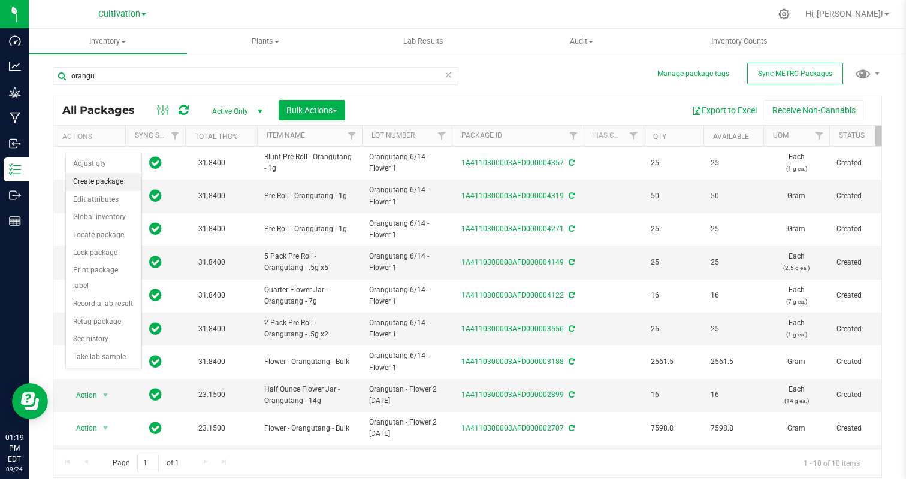
click at [105, 178] on li "Create package" at bounding box center [103, 182] width 75 height 18
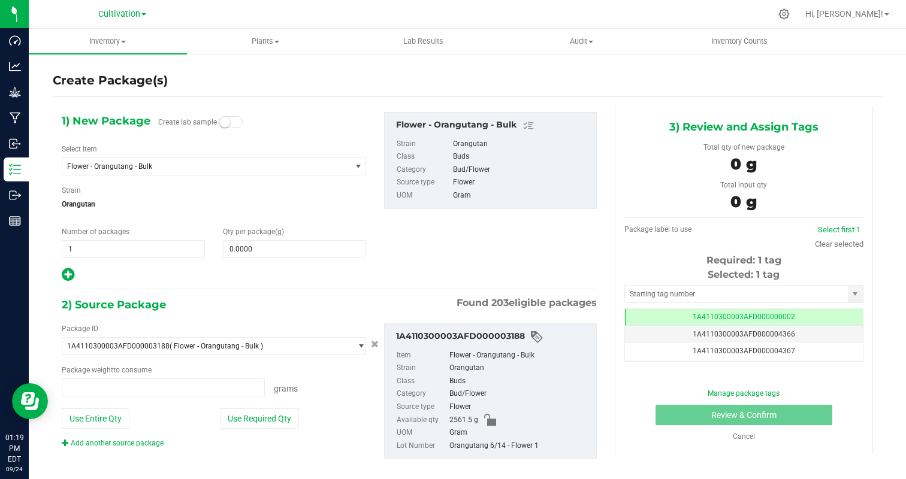
type input "0.0000 g"
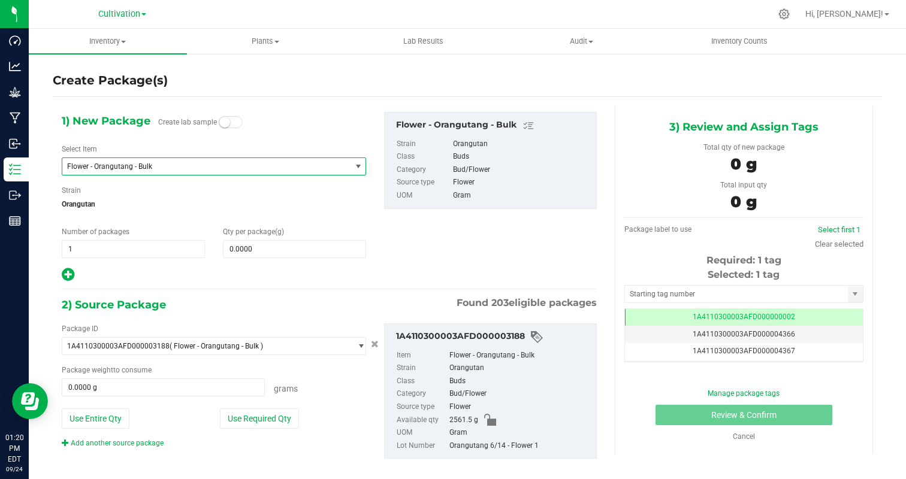
click at [135, 168] on span "Flower - Orangutang - Bulk" at bounding box center [201, 166] width 268 height 8
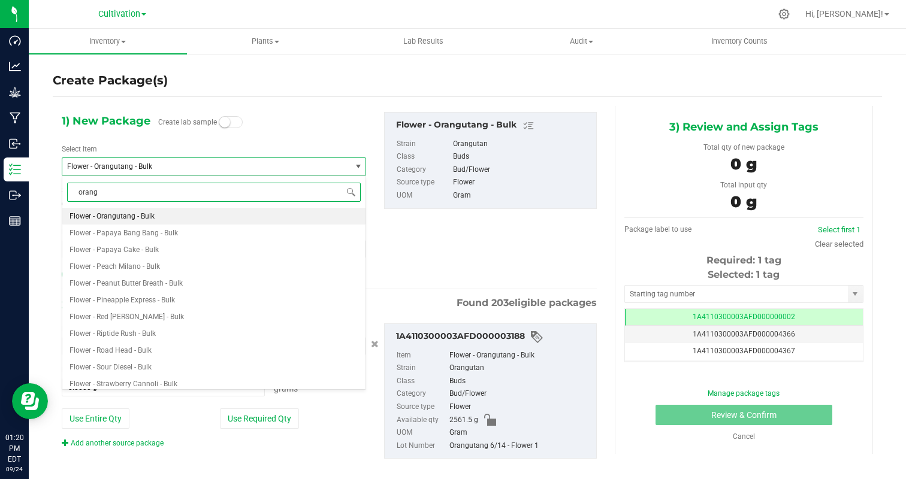
type input "orangu"
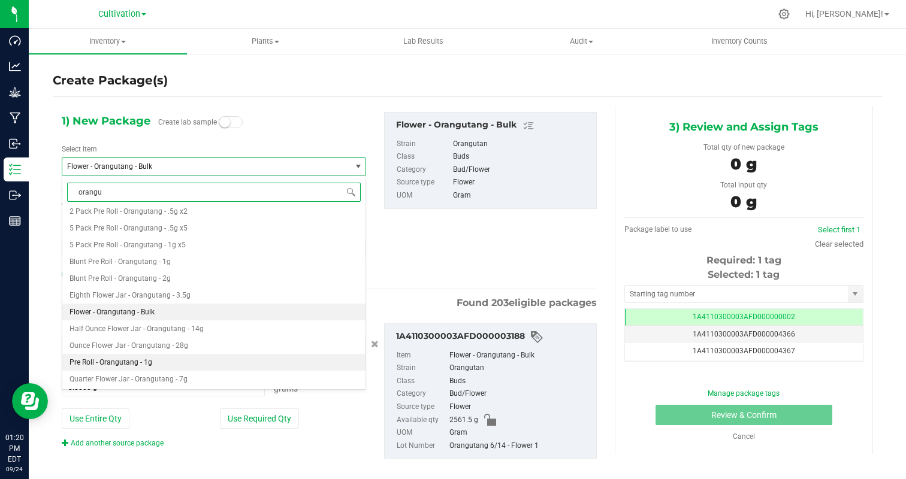
click at [136, 361] on span "Pre Roll - Orangutang - 1g" at bounding box center [110, 362] width 83 height 8
type input "0.0000"
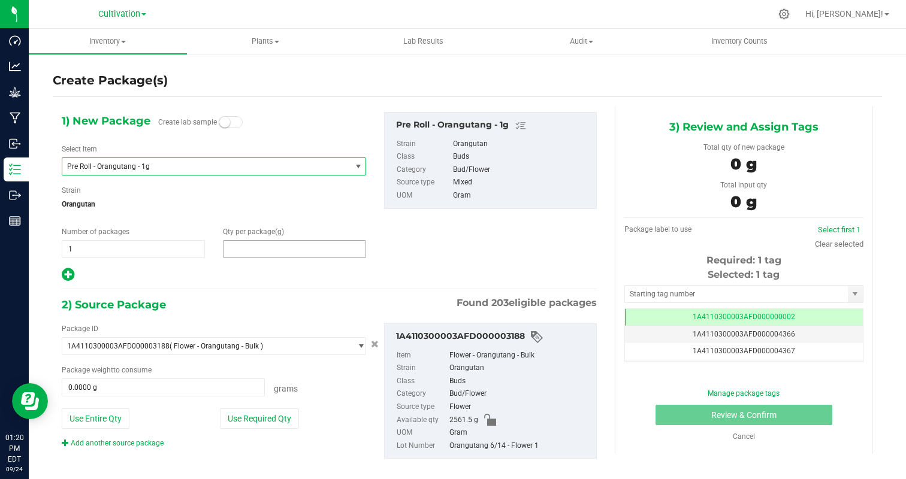
click at [272, 249] on span at bounding box center [294, 249] width 143 height 18
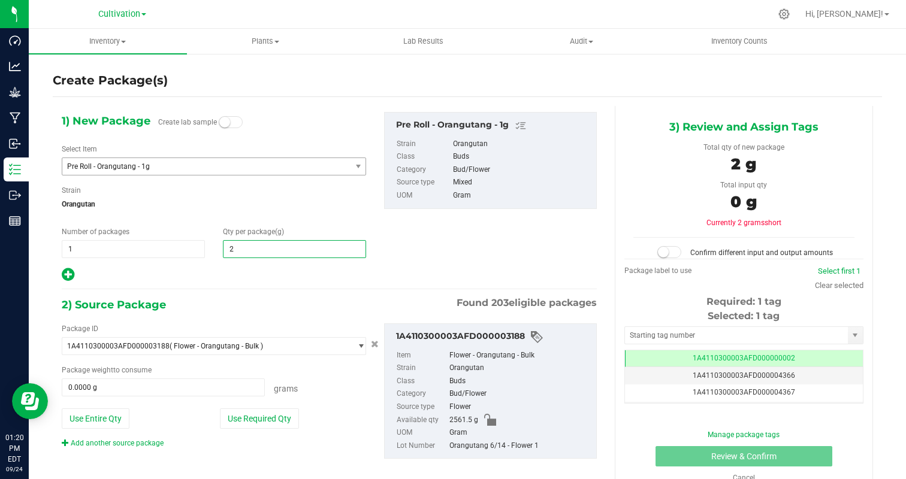
type input "25"
type input "25.0000"
click at [234, 277] on div at bounding box center [214, 275] width 304 height 16
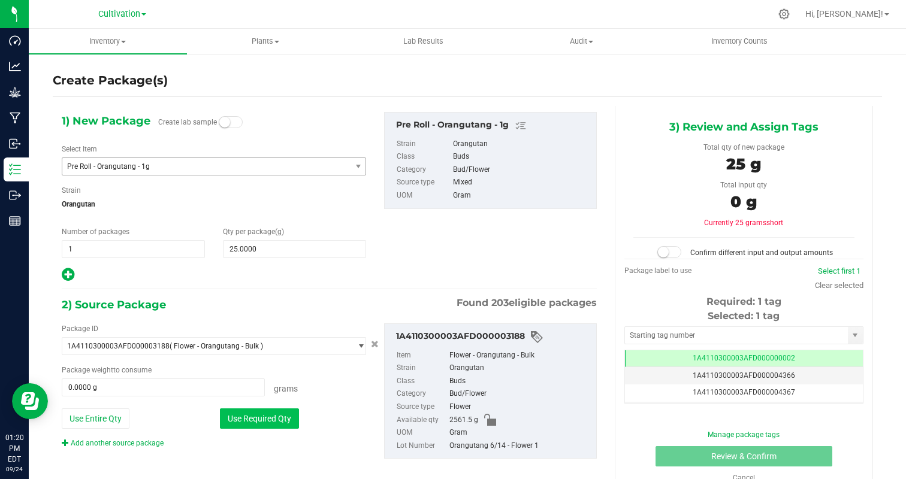
click at [265, 419] on button "Use Required Qty" at bounding box center [259, 418] width 79 height 20
type input "25.0000 g"
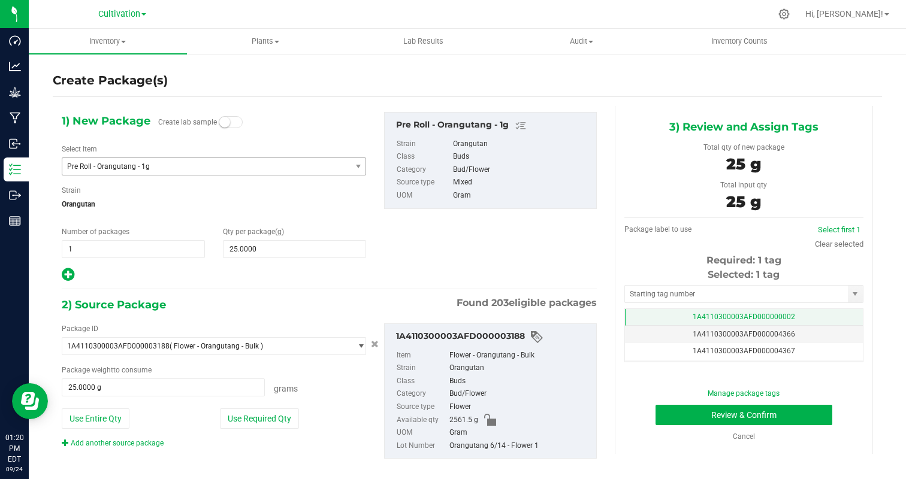
click at [788, 317] on span "1A4110300003AFD000000002" at bounding box center [743, 317] width 102 height 8
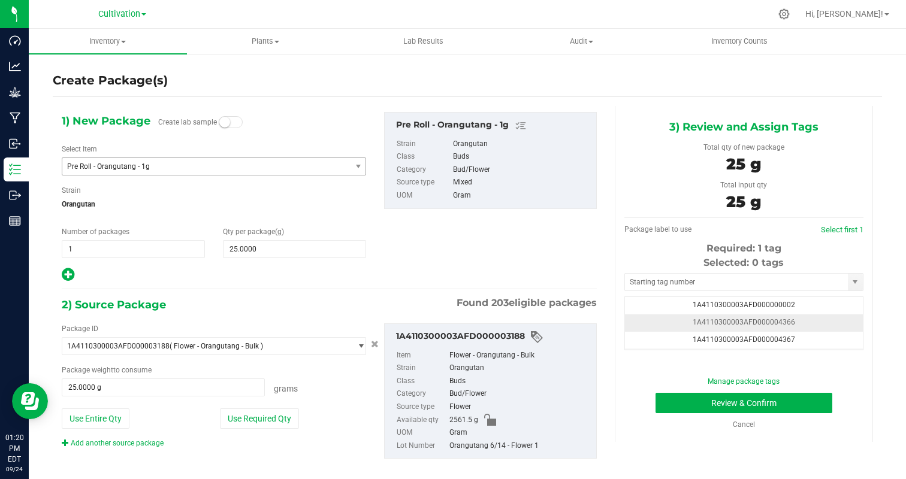
click at [832, 320] on td "1A4110300003AFD000004366" at bounding box center [744, 322] width 238 height 17
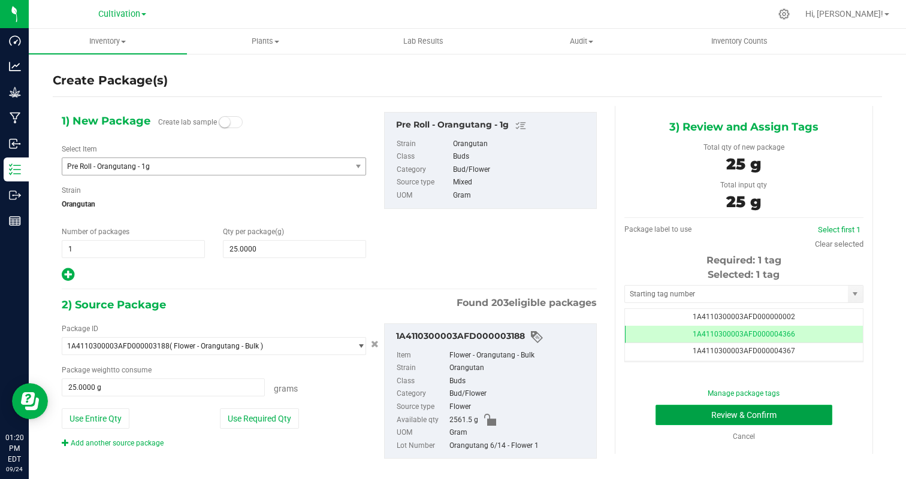
click at [801, 411] on button "Review & Confirm" at bounding box center [743, 415] width 177 height 20
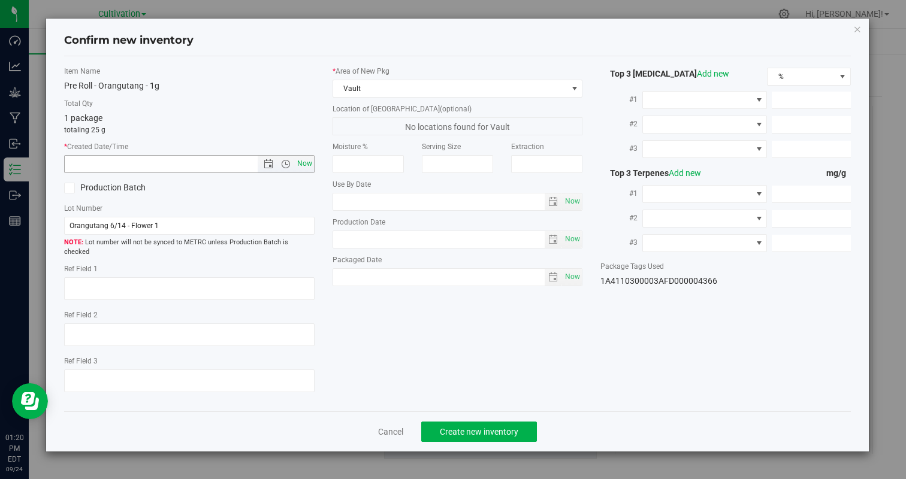
click at [305, 165] on span "Now" at bounding box center [304, 163] width 20 height 17
type input "[DATE] 1:20 PM"
click at [485, 427] on span "Create new inventory" at bounding box center [479, 432] width 78 height 10
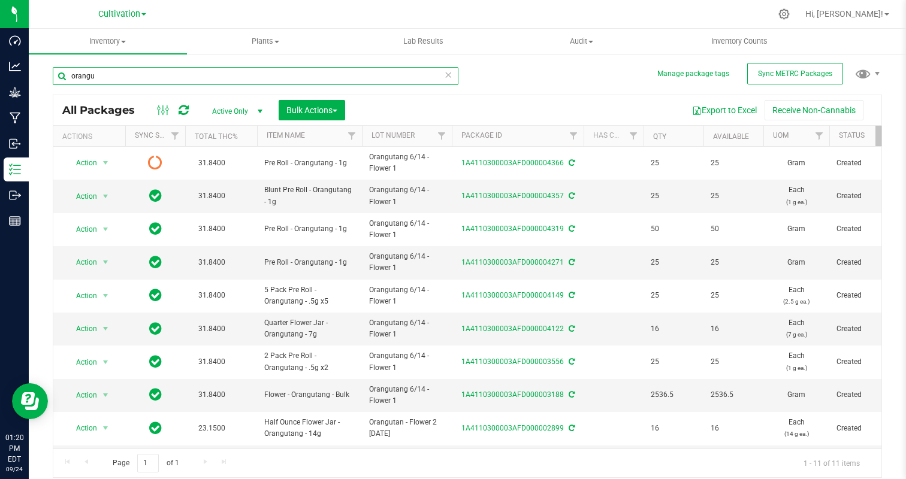
click at [216, 78] on input "orangu" at bounding box center [255, 76] width 405 height 18
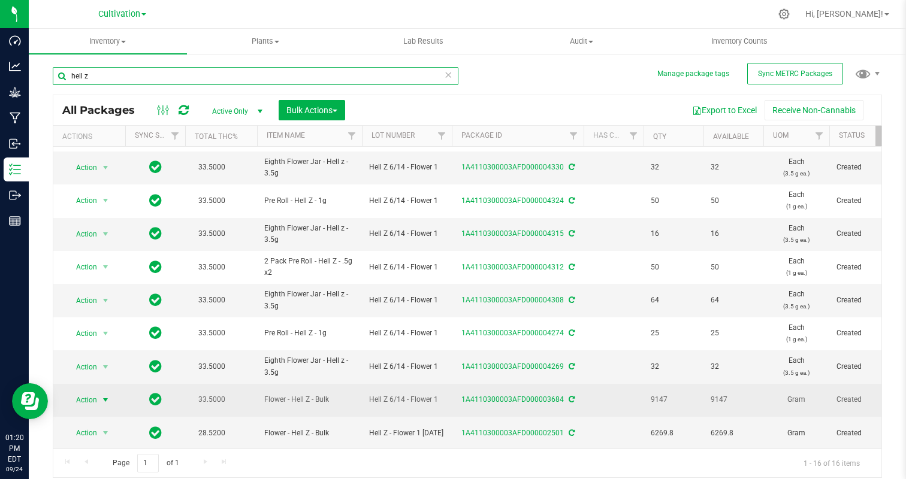
type input "hell z"
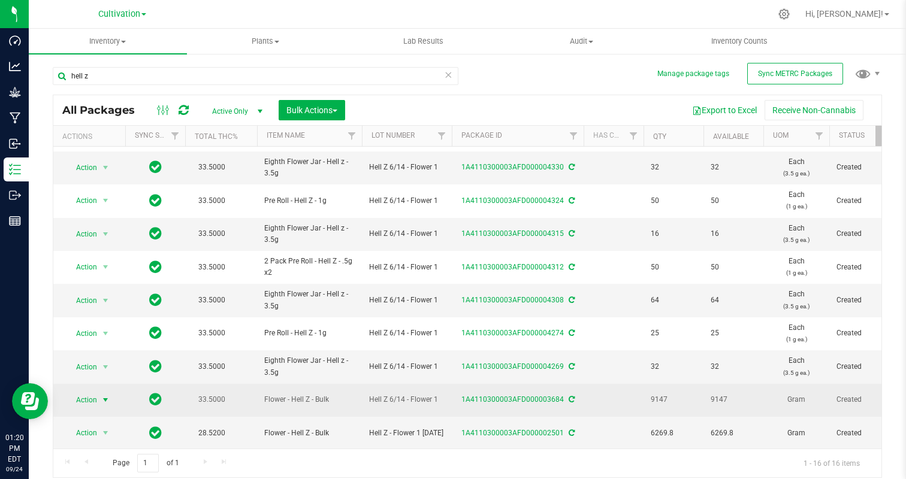
click at [75, 399] on span "Action" at bounding box center [81, 400] width 32 height 17
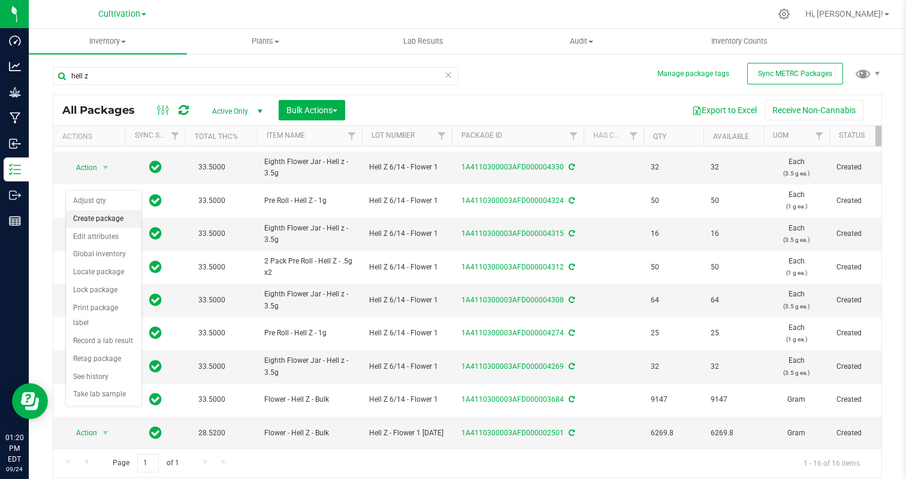
click at [104, 220] on li "Create package" at bounding box center [103, 219] width 75 height 18
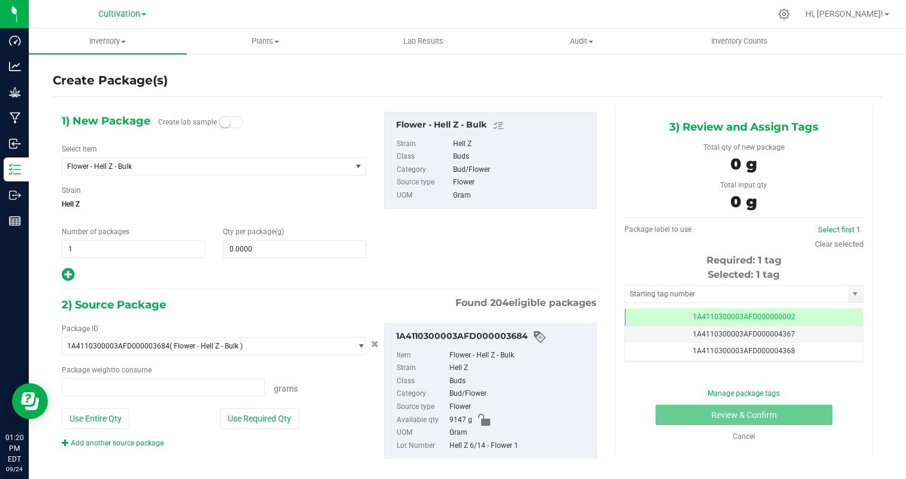
type input "0.0000 g"
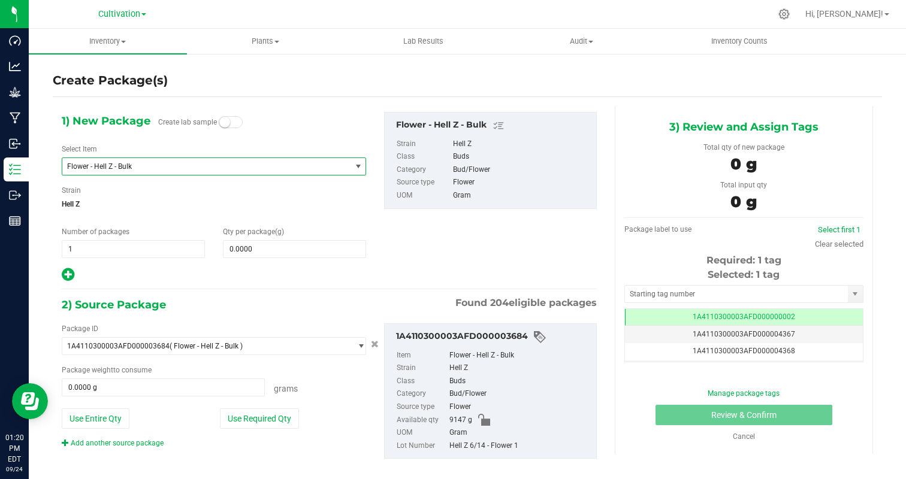
click at [126, 171] on span "Flower - Hell Z - Bulk" at bounding box center [206, 166] width 288 height 17
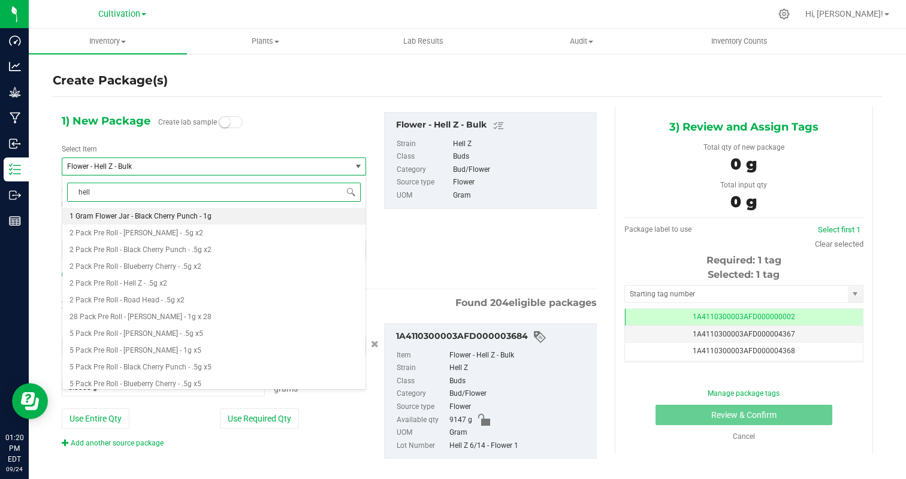
type input "hell z"
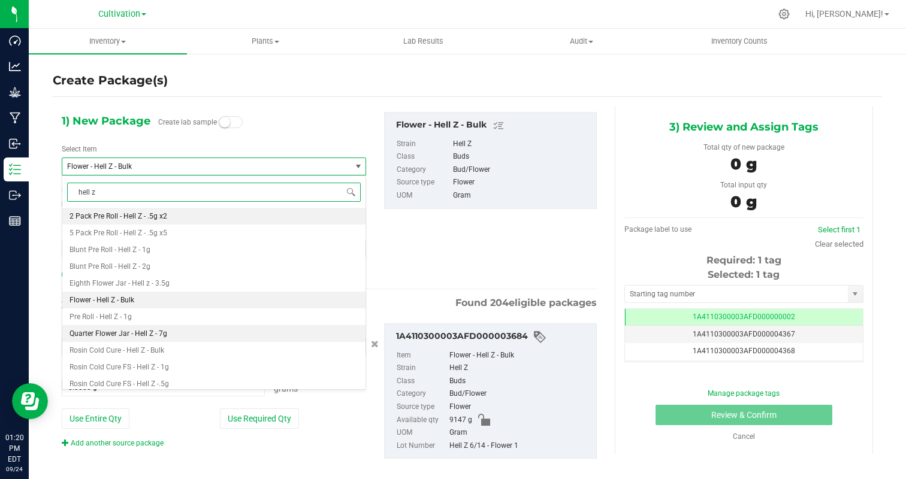
click at [181, 331] on li "Quarter Flower Jar - Hell Z - 7g" at bounding box center [213, 333] width 303 height 17
type input "0"
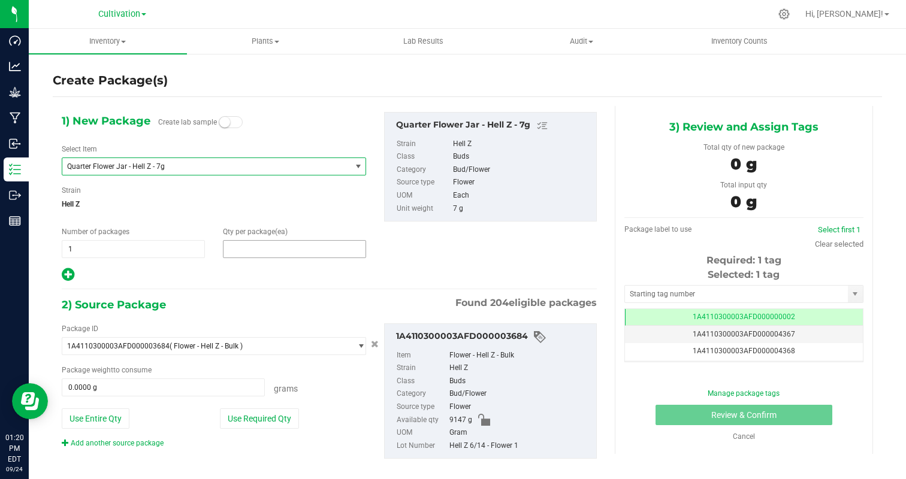
click at [241, 248] on span at bounding box center [294, 249] width 143 height 18
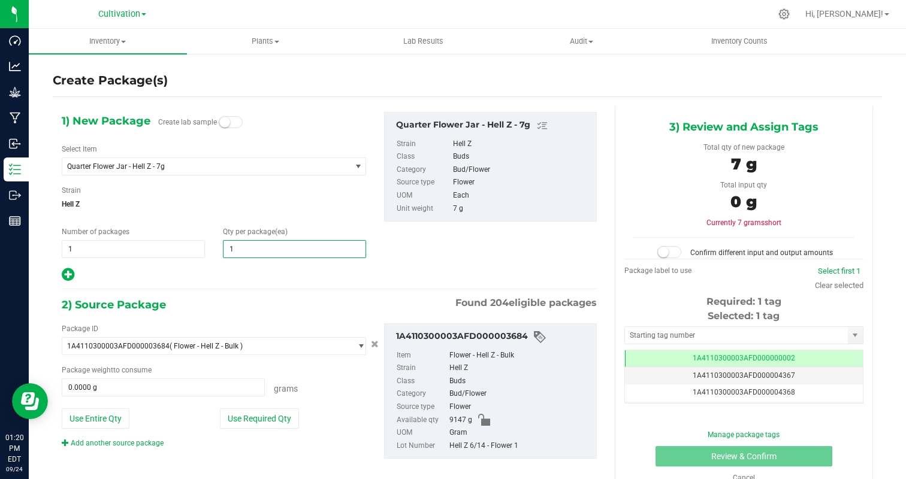
type input "16"
click at [211, 289] on hr at bounding box center [329, 289] width 535 height 1
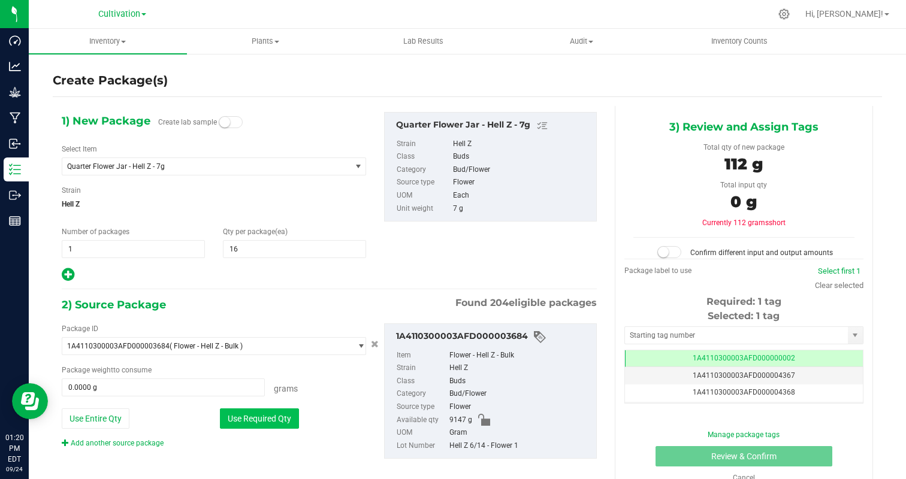
click at [266, 416] on button "Use Required Qty" at bounding box center [259, 418] width 79 height 20
type input "112.0000 g"
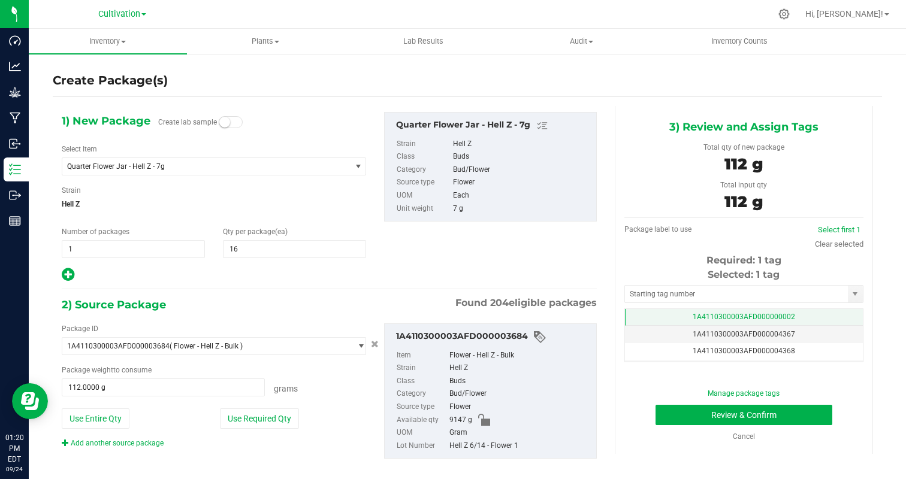
click at [793, 315] on td "1A4110300003AFD000000002" at bounding box center [744, 317] width 238 height 17
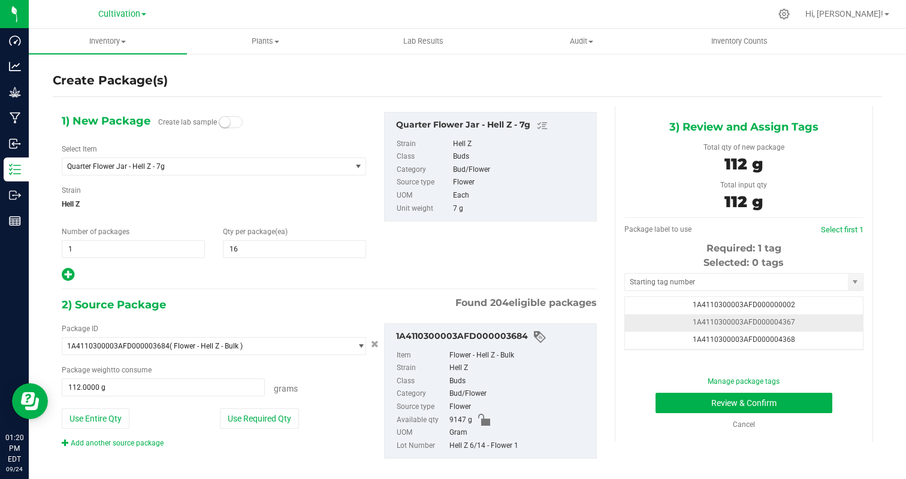
click at [815, 324] on td "1A4110300003AFD000004367" at bounding box center [744, 322] width 238 height 17
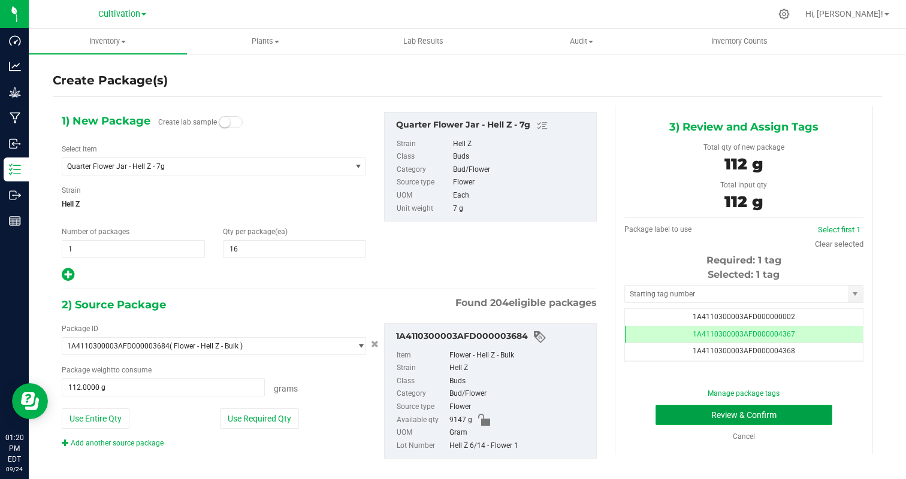
click at [786, 423] on button "Review & Confirm" at bounding box center [743, 415] width 177 height 20
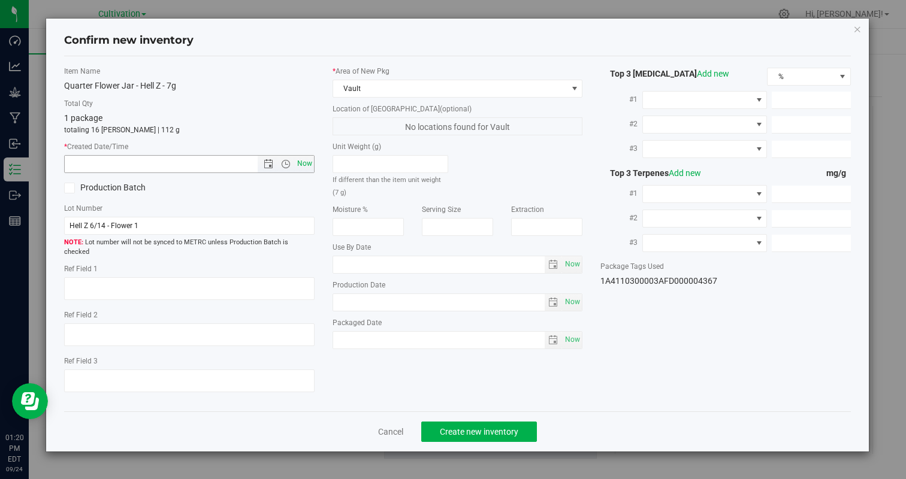
click at [307, 166] on span "Now" at bounding box center [304, 163] width 20 height 17
type input "[DATE] 1:20 PM"
click at [447, 431] on button "Create new inventory" at bounding box center [479, 432] width 116 height 20
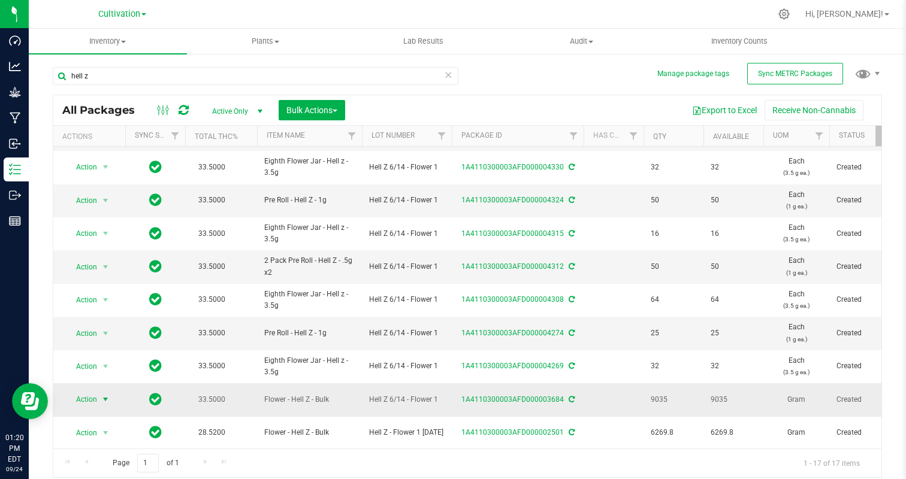
click at [81, 401] on span "Action" at bounding box center [81, 399] width 32 height 17
click at [108, 223] on li "Create package" at bounding box center [103, 219] width 75 height 18
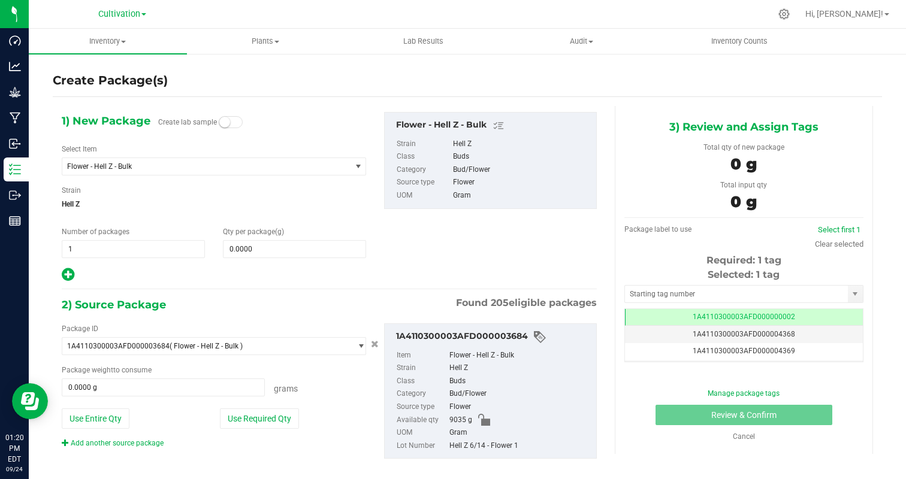
click at [141, 179] on div "1) New Package Create lab sample Select Item Flower - Hell Z - Bulk 1 Gram Flow…" at bounding box center [214, 197] width 322 height 171
click at [141, 172] on span "Flower - Hell Z - Bulk" at bounding box center [206, 166] width 288 height 17
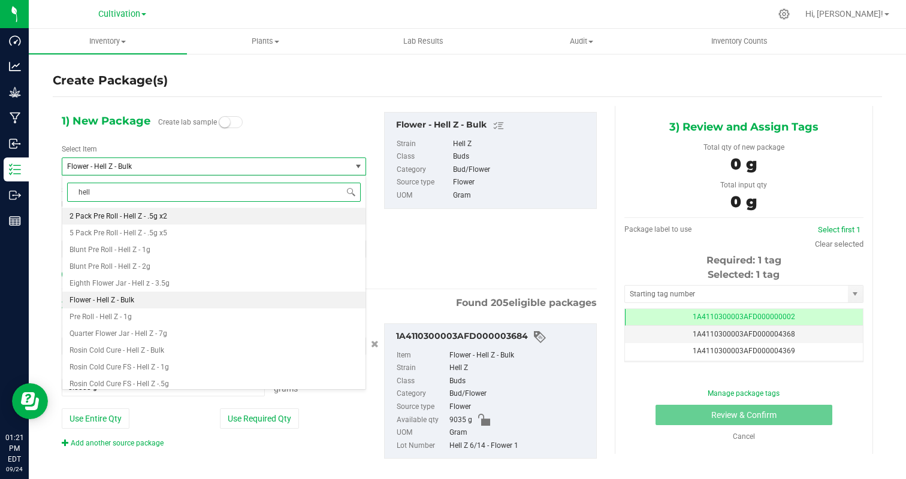
type input "hell z"
click at [127, 311] on li "Pre Roll - Hell Z - 1g" at bounding box center [213, 316] width 303 height 17
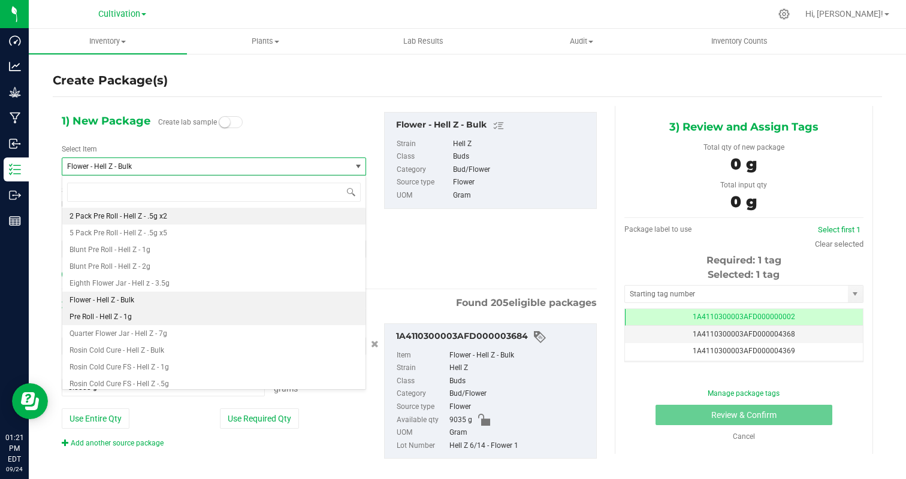
type input "0"
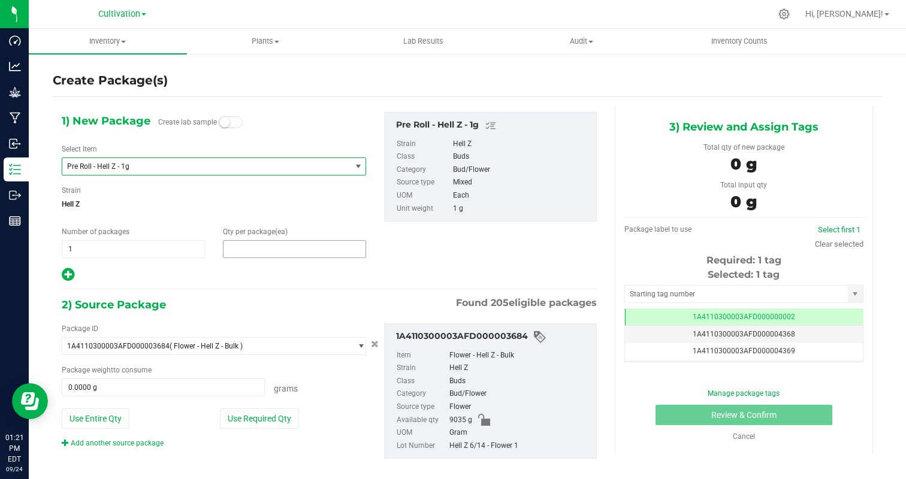
click at [259, 244] on span at bounding box center [294, 249] width 143 height 18
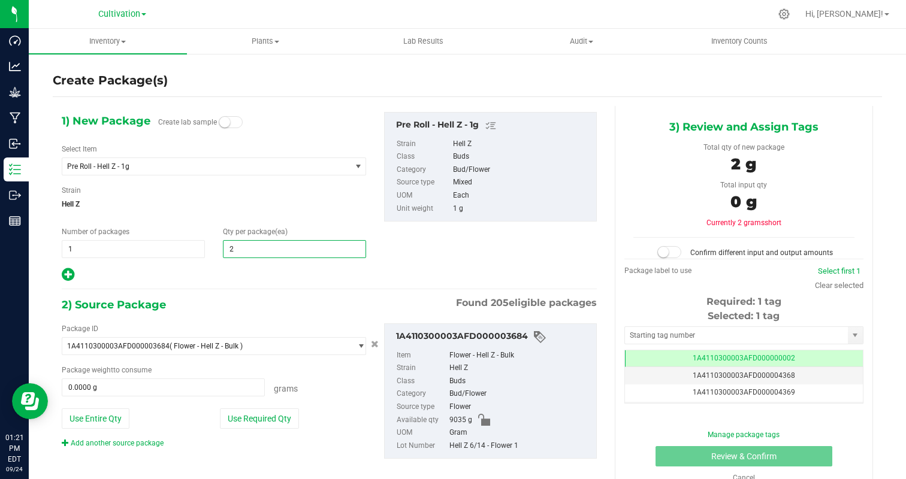
type input "25"
click at [249, 424] on button "Use Required Qty" at bounding box center [259, 418] width 79 height 20
type input "25.0000 g"
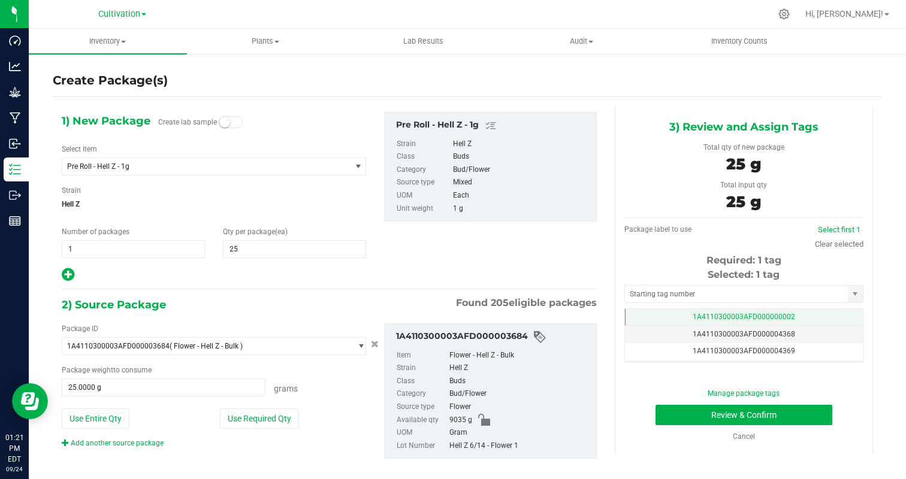
click at [779, 316] on span "1A4110300003AFD000000002" at bounding box center [743, 317] width 102 height 8
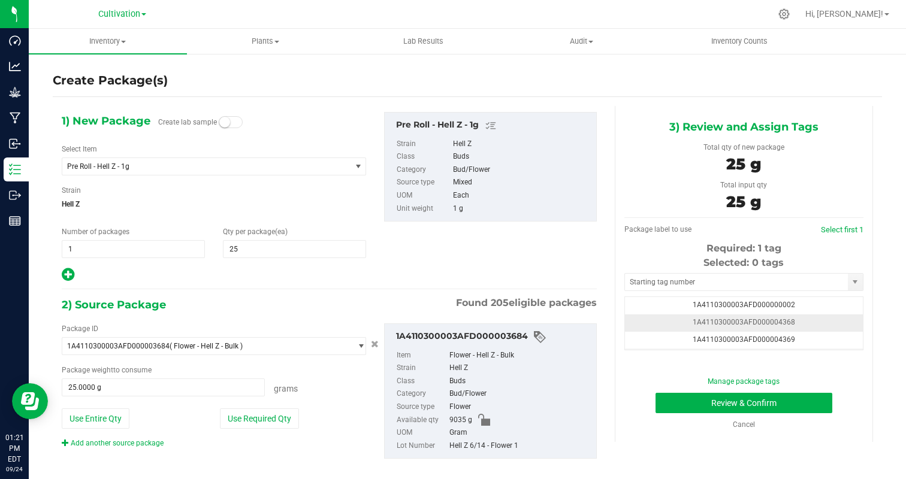
click at [827, 321] on td "1A4110300003AFD000004368" at bounding box center [744, 322] width 238 height 17
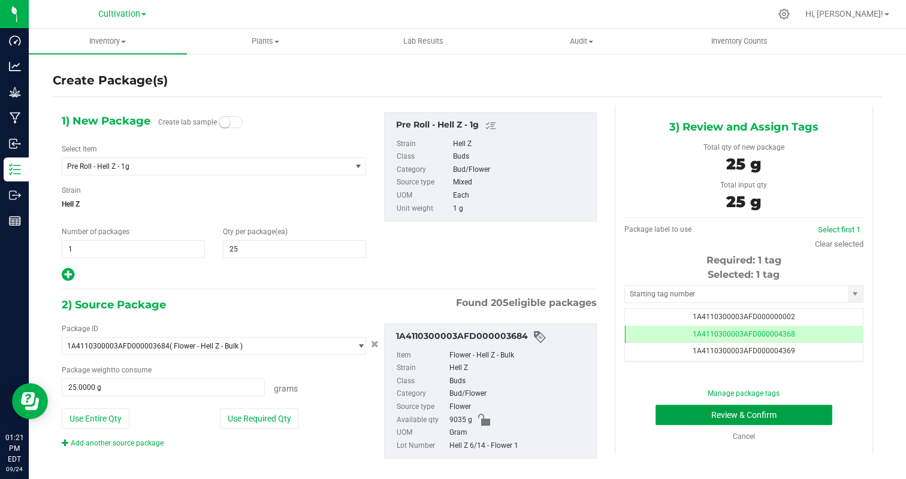
click at [795, 416] on button "Review & Confirm" at bounding box center [743, 415] width 177 height 20
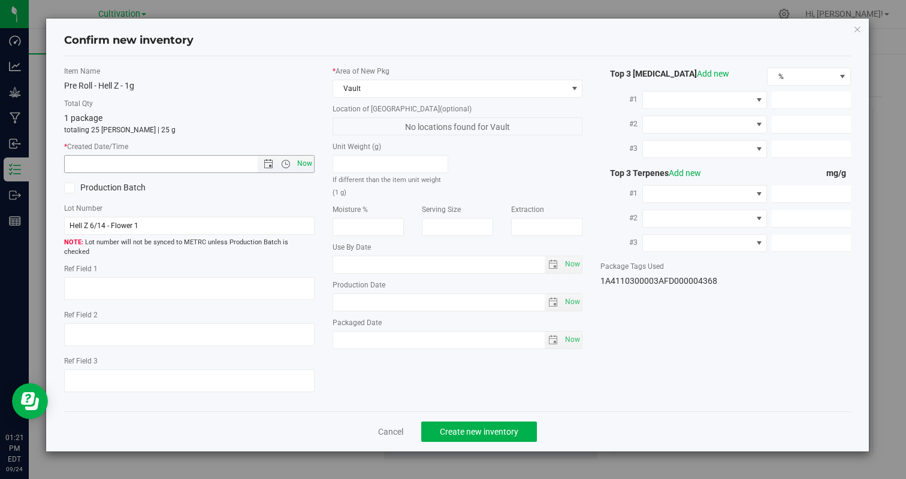
click at [307, 162] on span "Now" at bounding box center [304, 163] width 20 height 17
type input "[DATE] 1:21 PM"
click at [478, 427] on span "Create new inventory" at bounding box center [479, 432] width 78 height 10
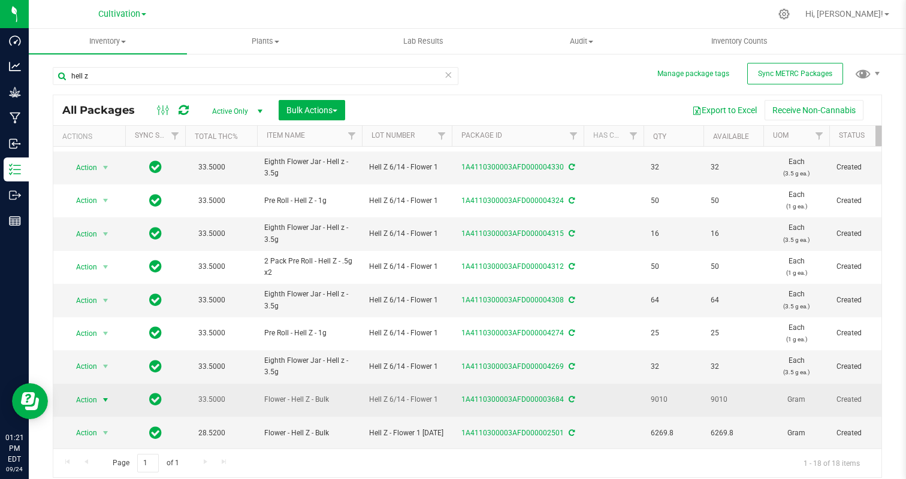
click at [93, 396] on span "Action" at bounding box center [81, 400] width 32 height 17
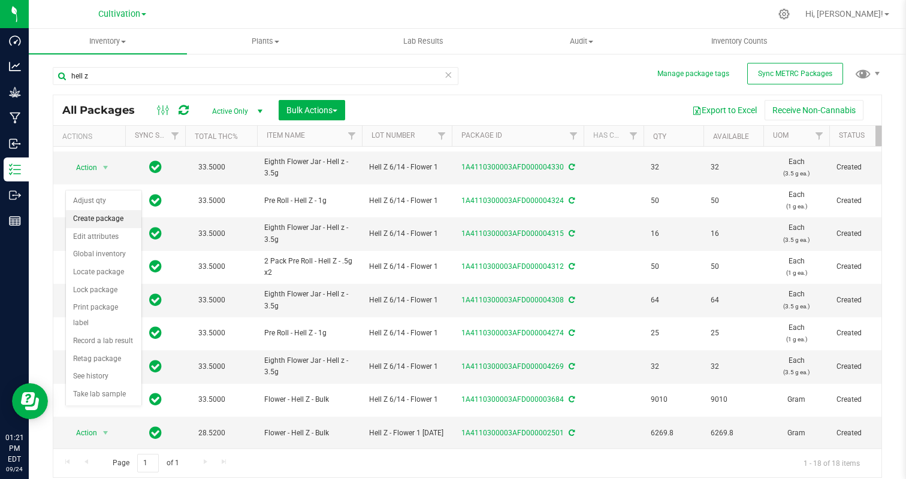
click at [95, 213] on li "Create package" at bounding box center [103, 219] width 75 height 18
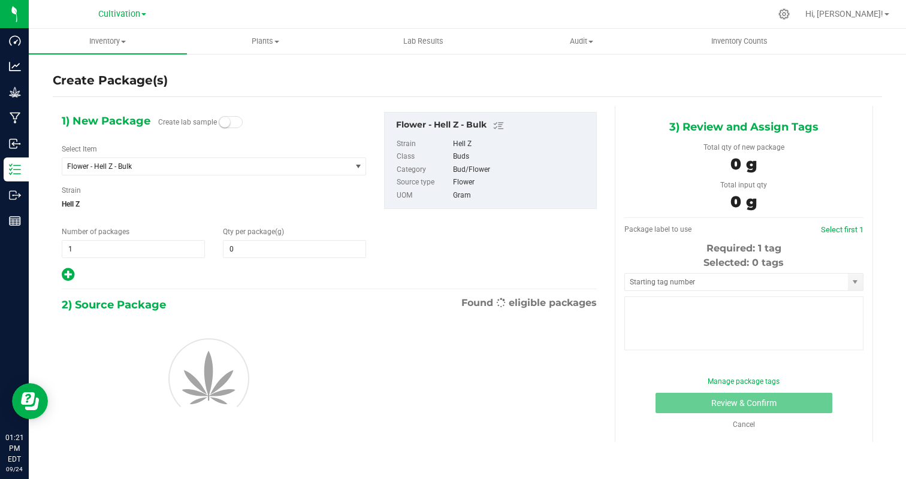
type input "0.0000"
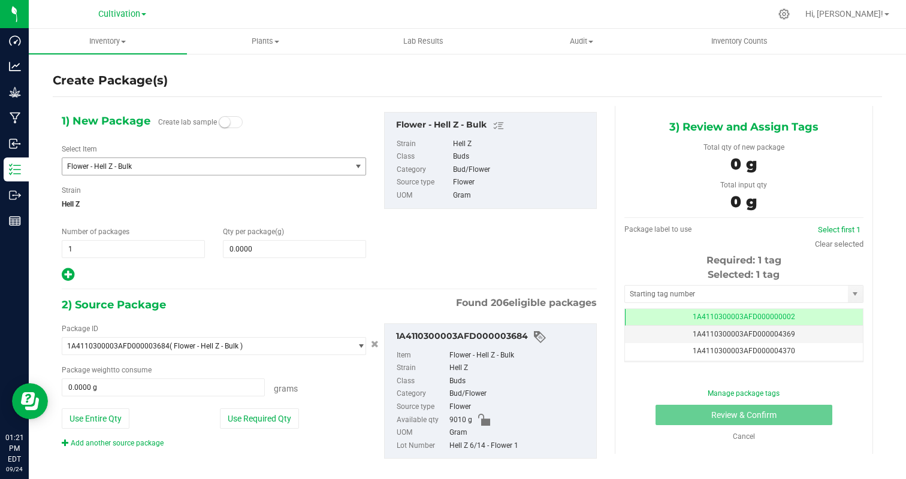
click at [117, 165] on span "Flower - Hell Z - Bulk" at bounding box center [201, 166] width 268 height 8
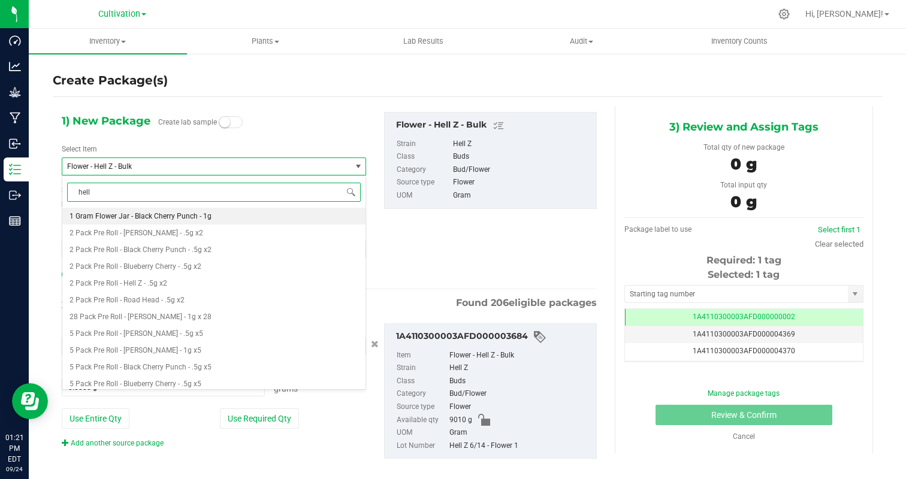
type input "hell z"
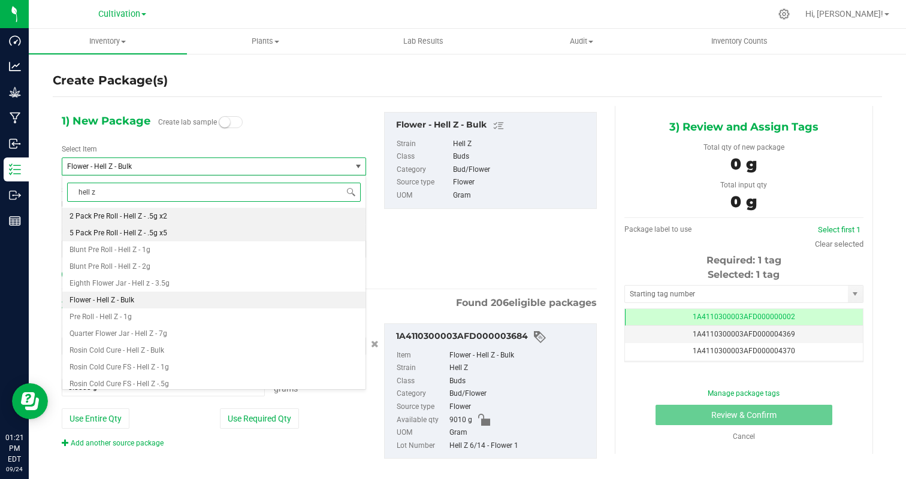
click at [191, 231] on li "5 Pack Pre Roll - Hell Z - .5g x5" at bounding box center [213, 233] width 303 height 17
type input "0"
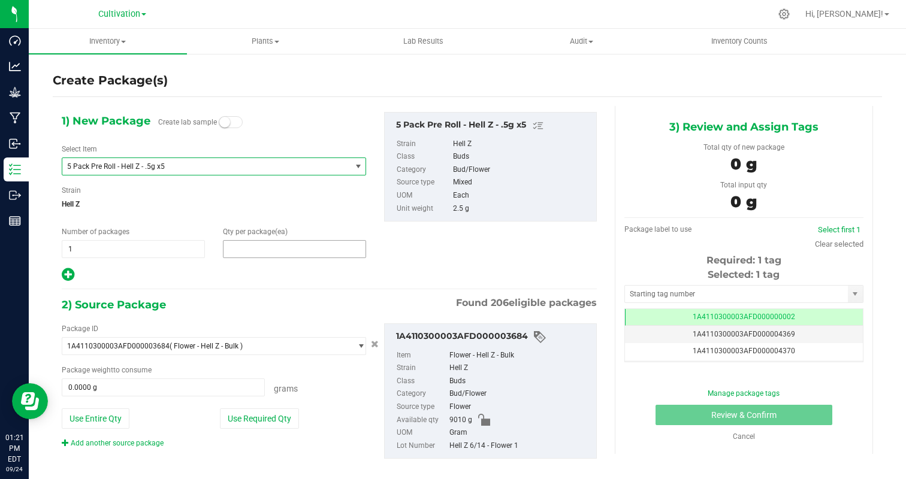
click at [258, 253] on span at bounding box center [294, 249] width 143 height 18
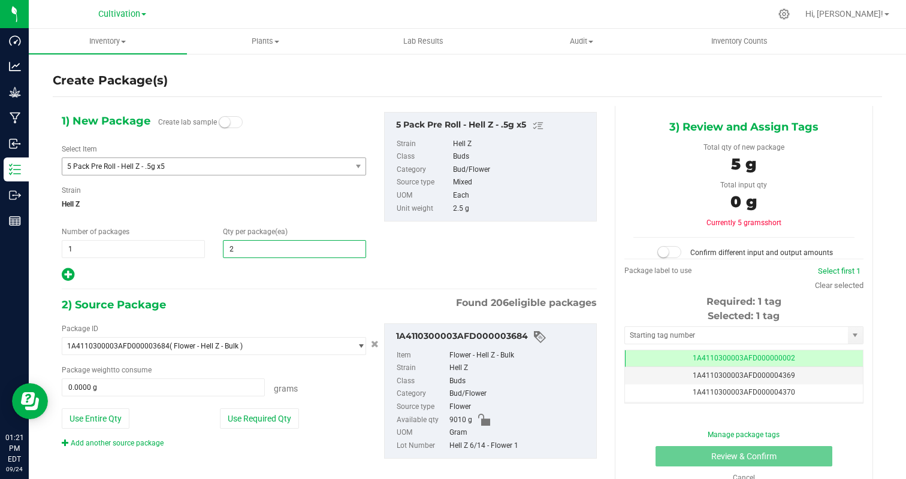
type input "25"
click at [268, 423] on button "Use Required Qty" at bounding box center [259, 418] width 79 height 20
type input "25"
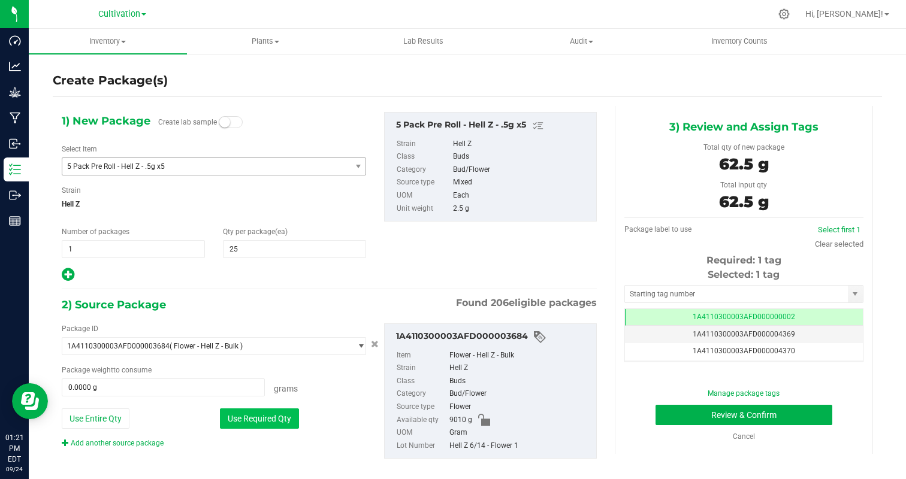
type input "62.5000 g"
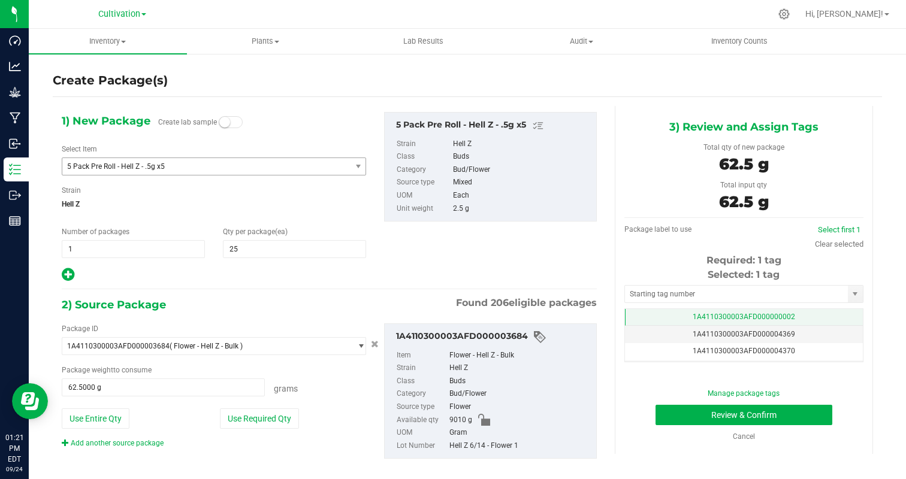
click at [779, 312] on td "1A4110300003AFD000000002" at bounding box center [744, 317] width 238 height 17
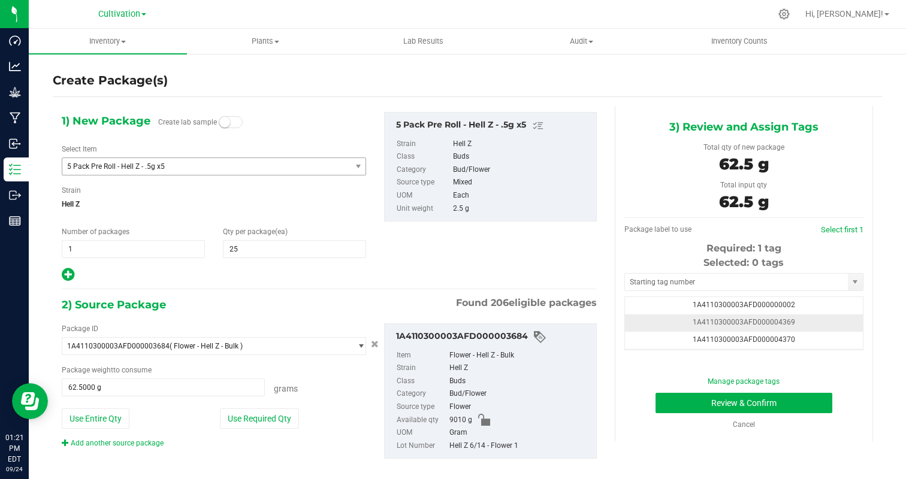
click at [824, 321] on td "1A4110300003AFD000004369" at bounding box center [744, 322] width 238 height 17
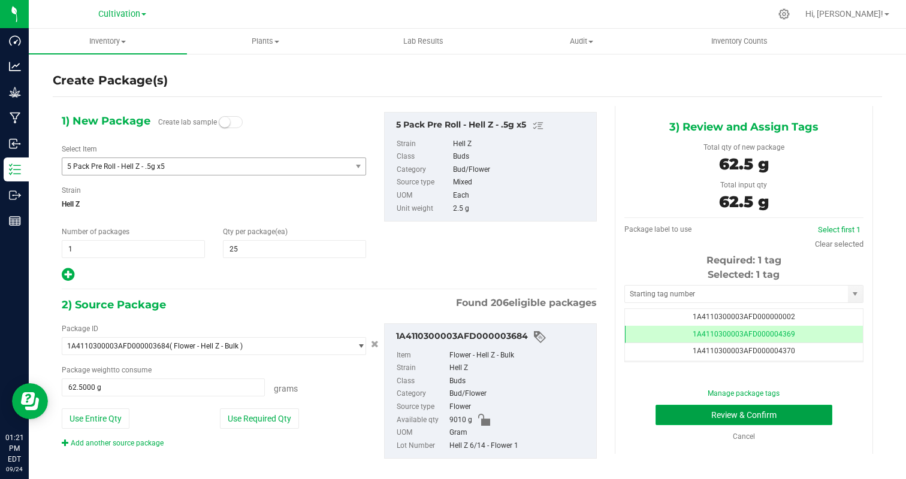
click at [790, 420] on button "Review & Confirm" at bounding box center [743, 415] width 177 height 20
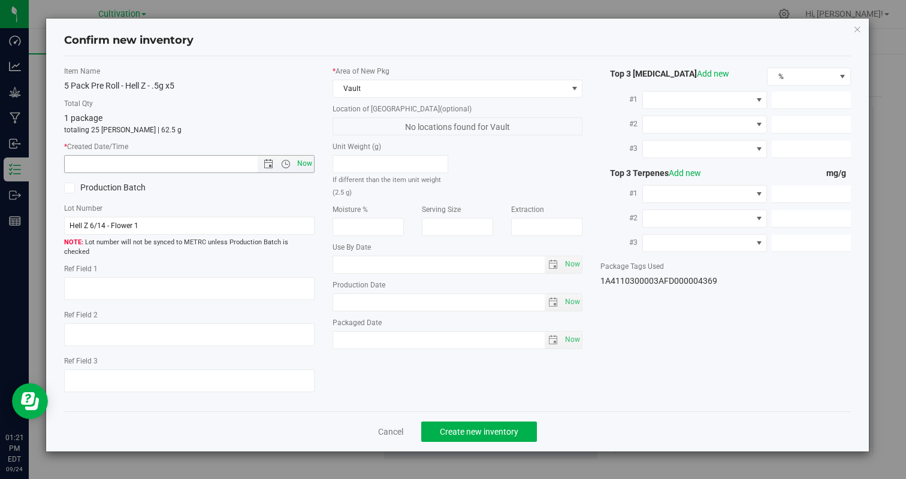
click at [301, 161] on span "Now" at bounding box center [304, 163] width 20 height 17
type input "[DATE] 1:21 PM"
click at [485, 427] on span "Create new inventory" at bounding box center [479, 432] width 78 height 10
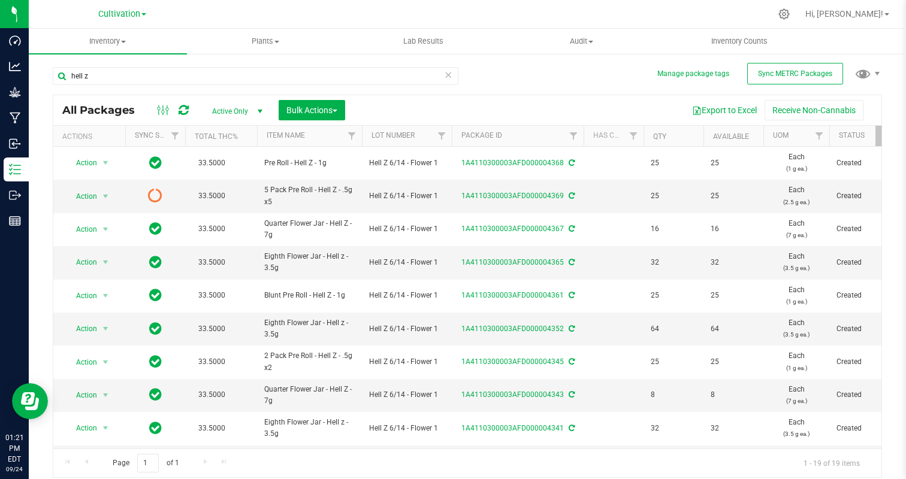
click at [169, 65] on div "hell z" at bounding box center [260, 75] width 414 height 38
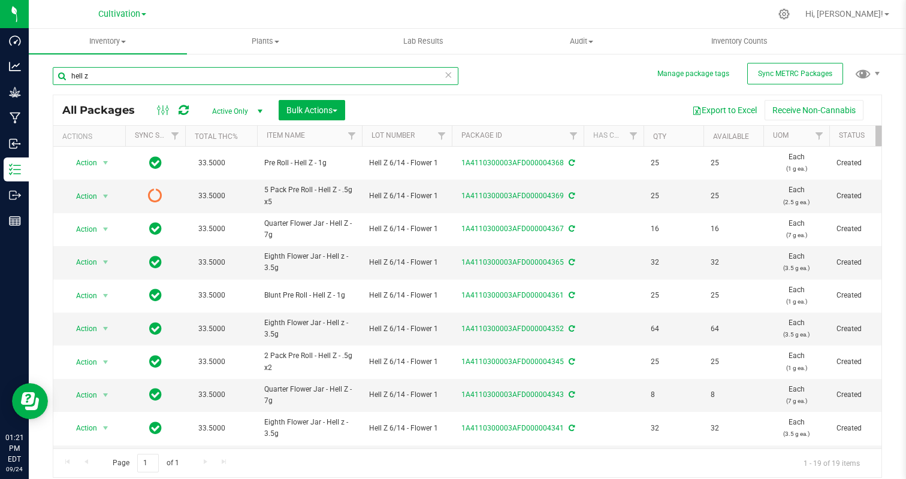
click at [166, 78] on input "hell z" at bounding box center [255, 76] width 405 height 18
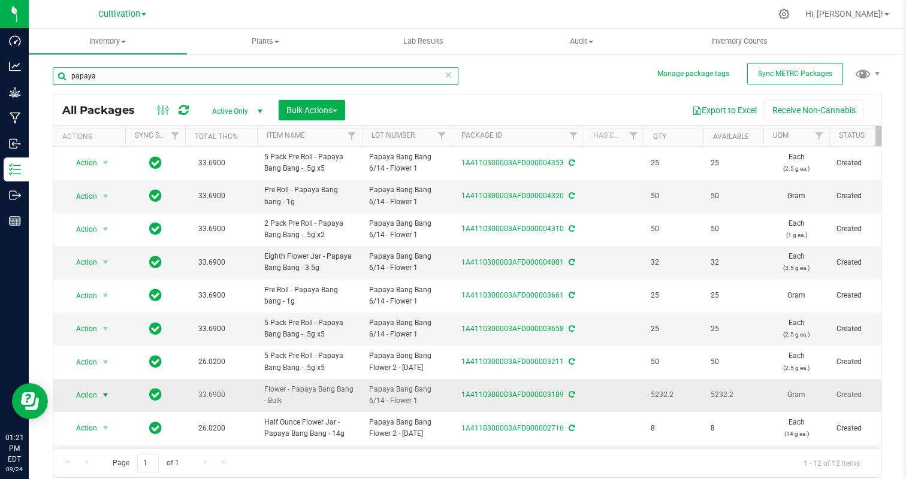
type input "papaya"
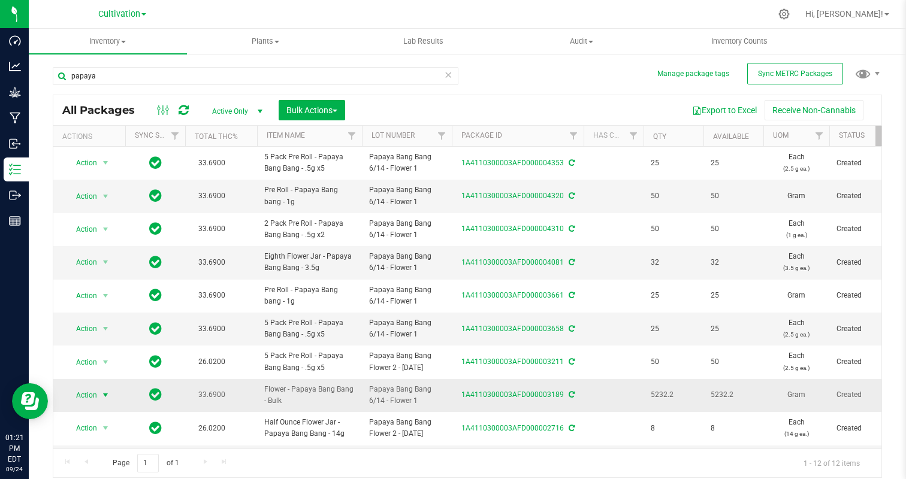
click at [95, 392] on span "Action" at bounding box center [81, 395] width 32 height 17
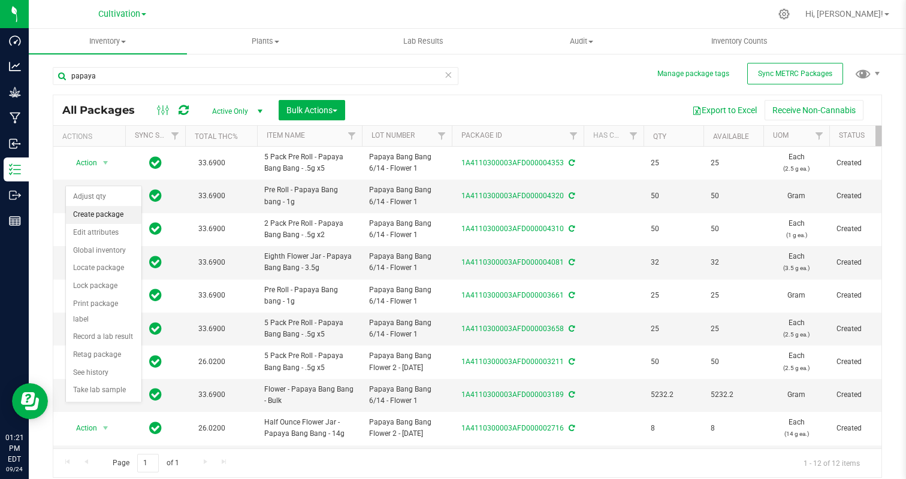
click at [116, 210] on li "Create package" at bounding box center [103, 215] width 75 height 18
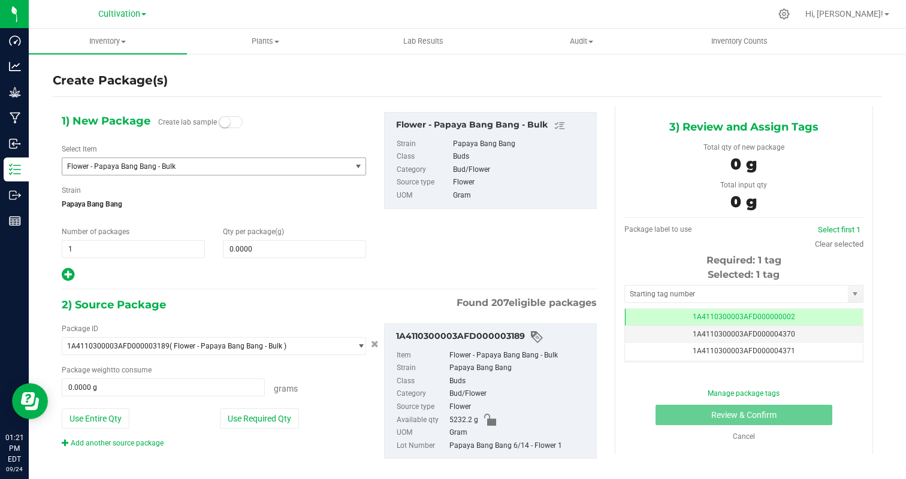
click at [137, 167] on span "Flower - Papaya Bang Bang - Bulk" at bounding box center [201, 166] width 268 height 8
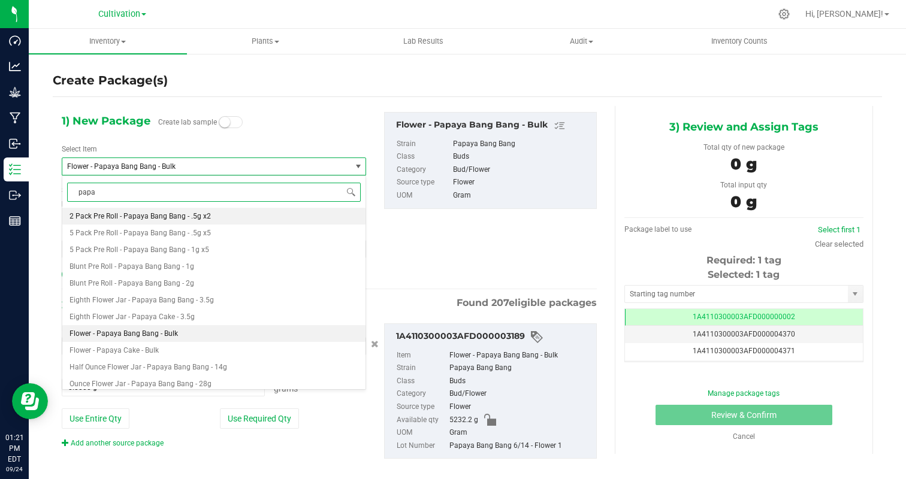
type input "[PERSON_NAME]"
click at [175, 260] on li "Blunt Pre Roll - Papaya Bang Bang - 1g" at bounding box center [213, 266] width 303 height 17
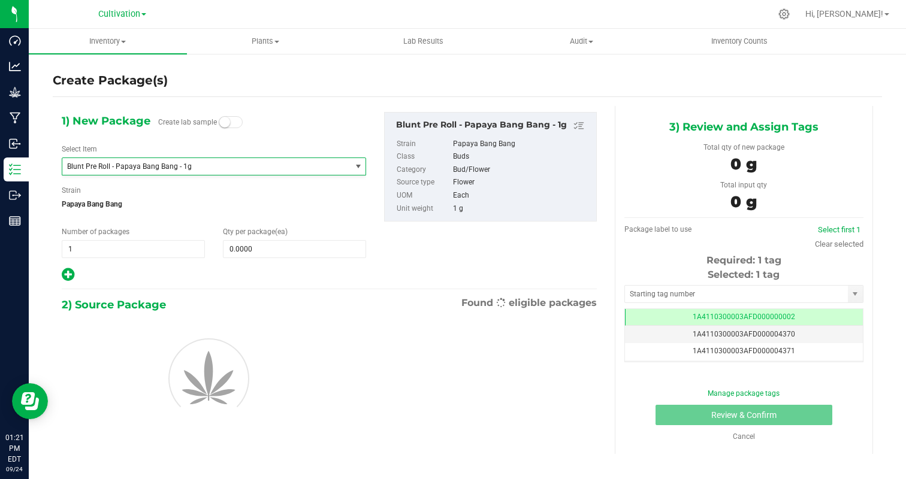
type input "0"
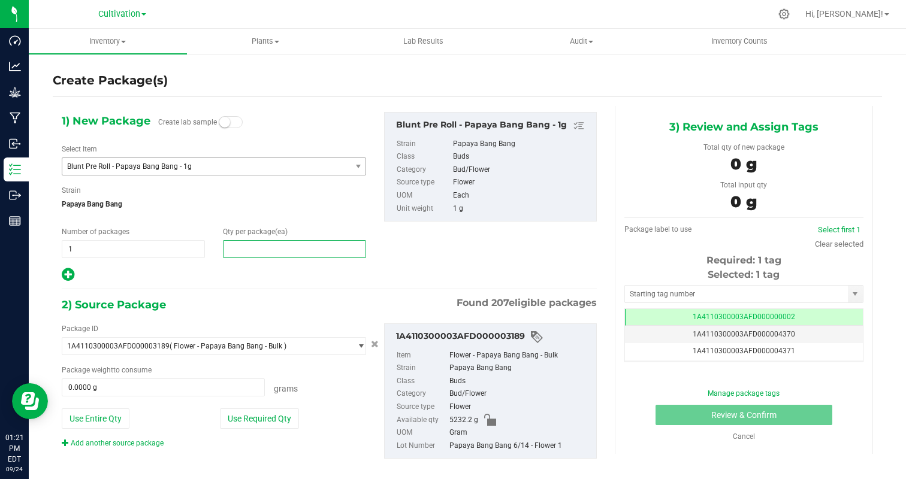
click at [262, 250] on span at bounding box center [294, 249] width 143 height 18
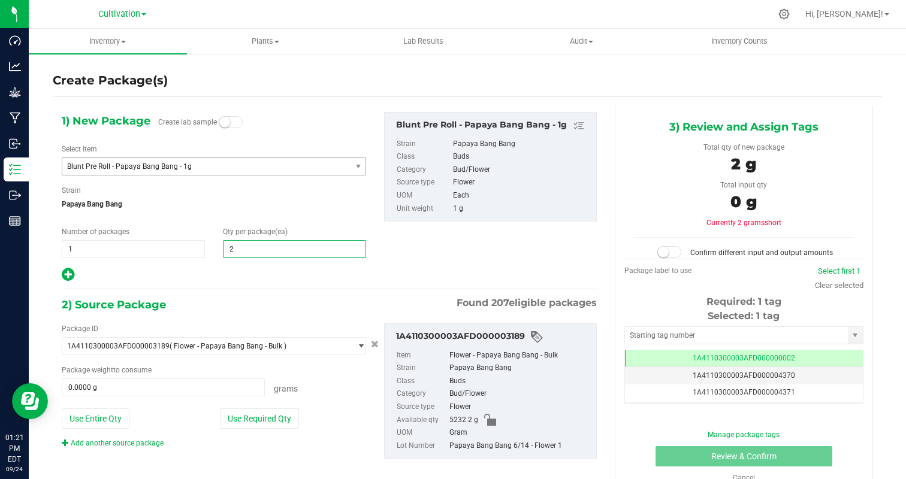
type input "25"
click at [245, 278] on div at bounding box center [214, 275] width 304 height 16
click at [272, 413] on button "Use Required Qty" at bounding box center [259, 418] width 79 height 20
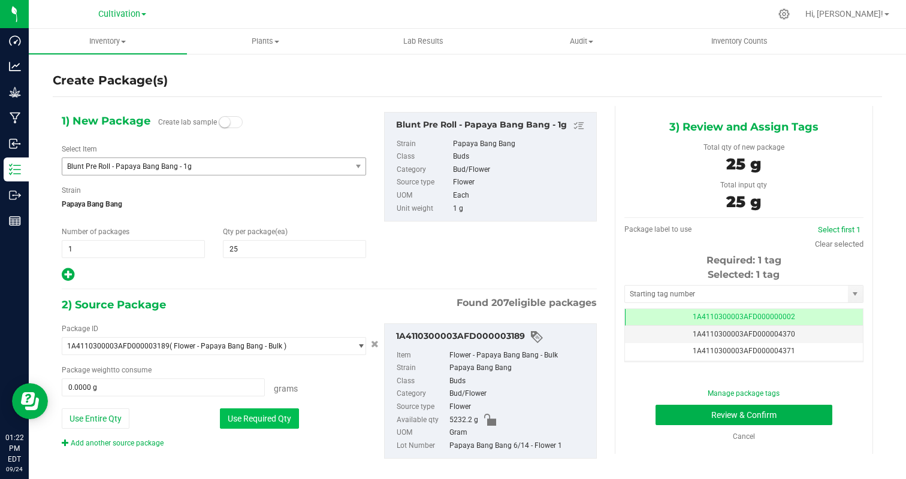
type input "25.0000 g"
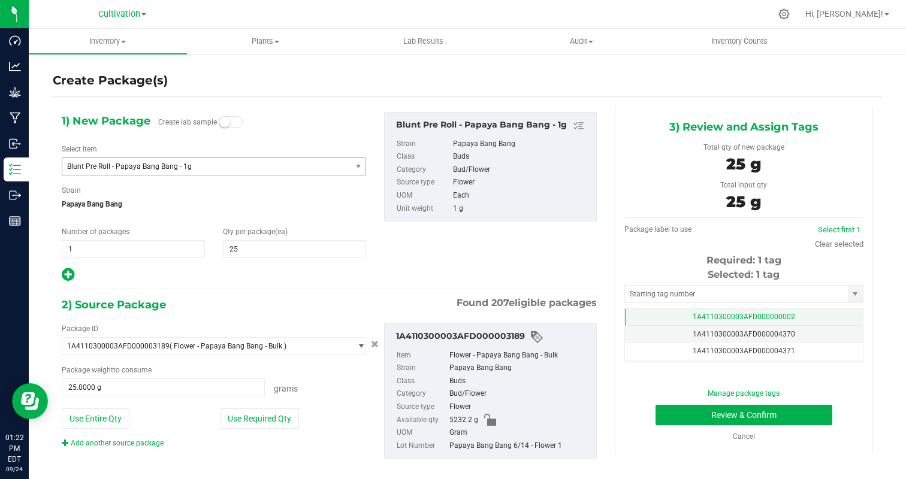
click at [794, 317] on td "1A4110300003AFD000000002" at bounding box center [744, 317] width 238 height 17
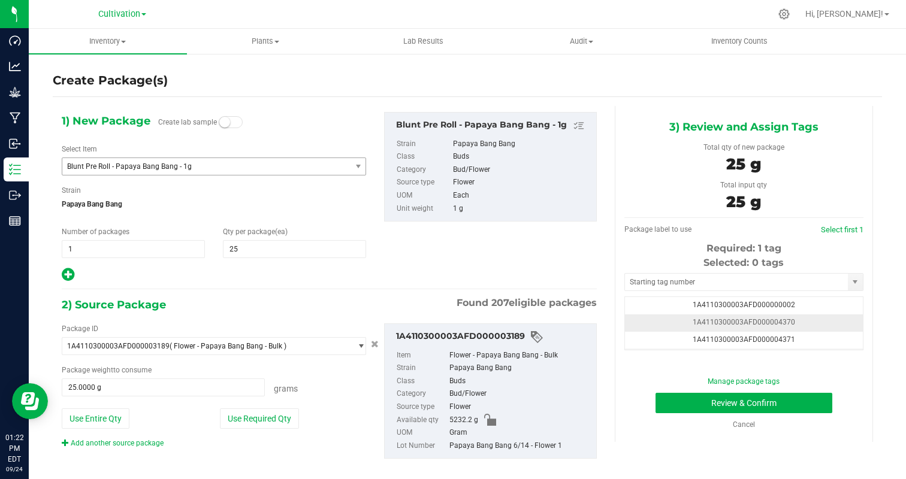
click at [829, 327] on td "1A4110300003AFD000004370" at bounding box center [744, 322] width 238 height 17
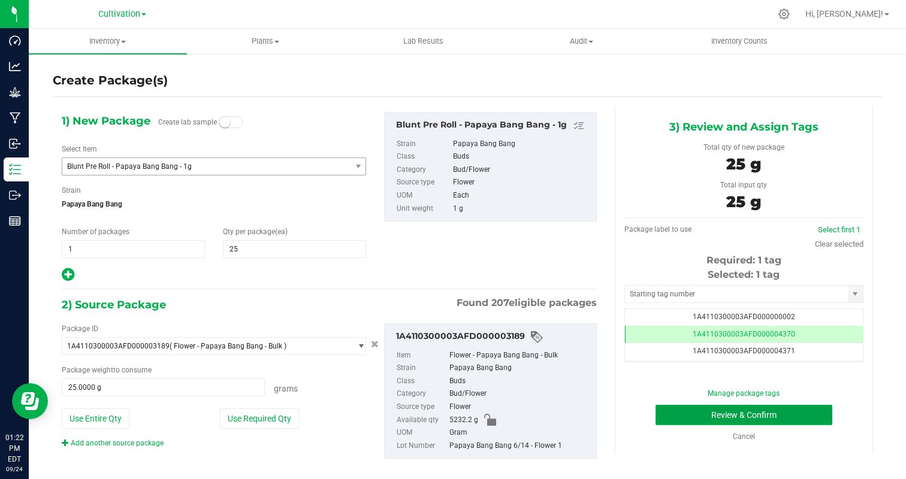
click at [781, 411] on button "Review & Confirm" at bounding box center [743, 415] width 177 height 20
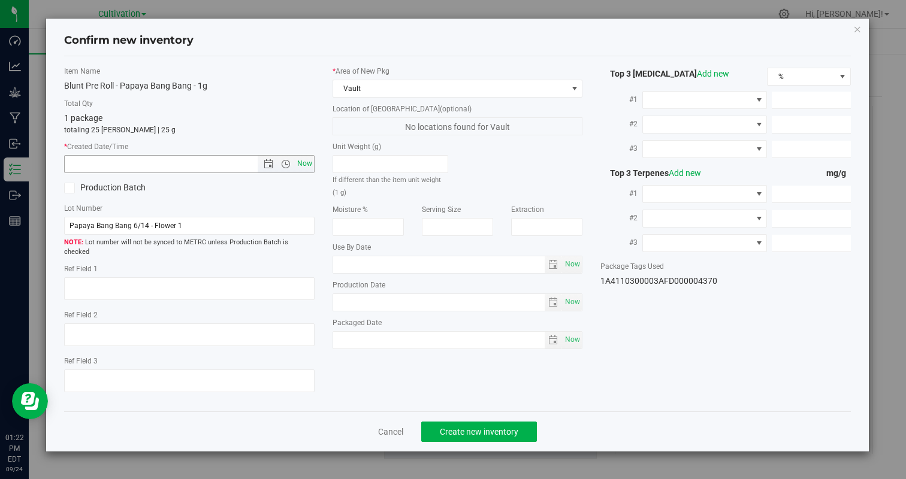
click at [300, 162] on span "Now" at bounding box center [304, 163] width 20 height 17
type input "[DATE] 1:22 PM"
click at [464, 427] on span "Create new inventory" at bounding box center [479, 432] width 78 height 10
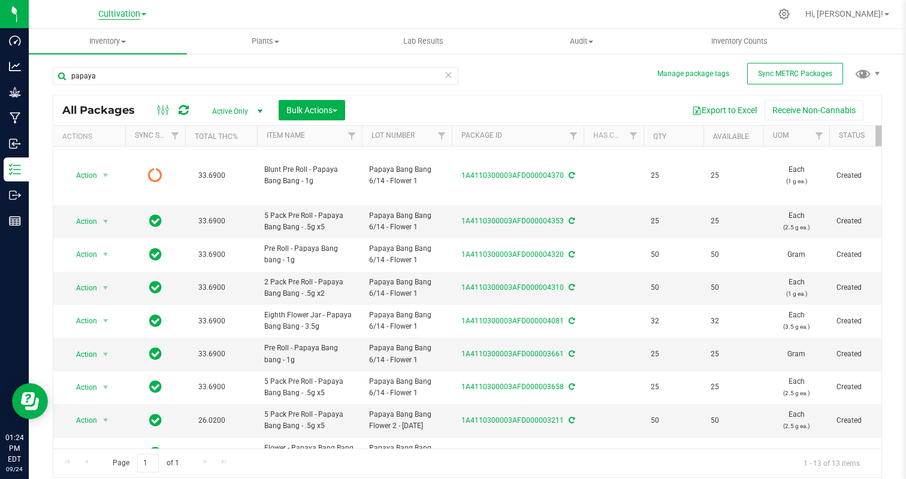
click at [128, 17] on span "Cultivation" at bounding box center [119, 14] width 42 height 11
click at [107, 57] on link "Manufacturing" at bounding box center [122, 58] width 175 height 16
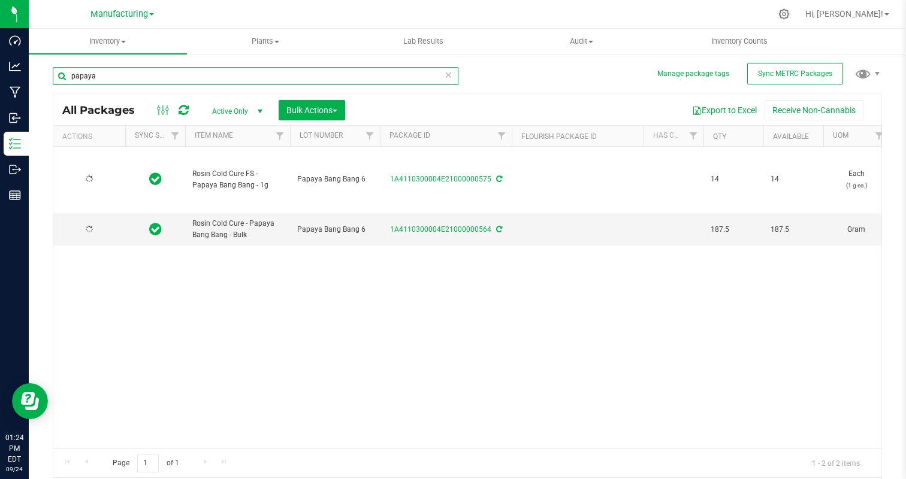
click at [118, 78] on input "papaya" at bounding box center [255, 76] width 405 height 18
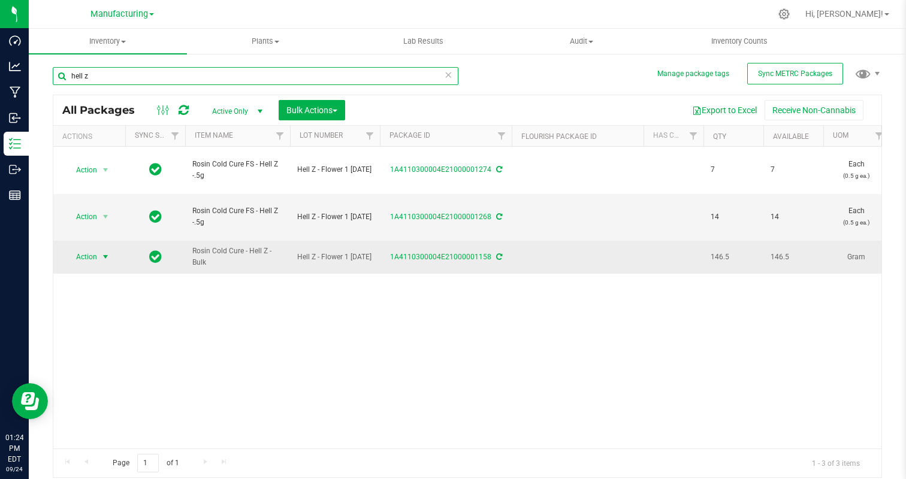
type input "hell z"
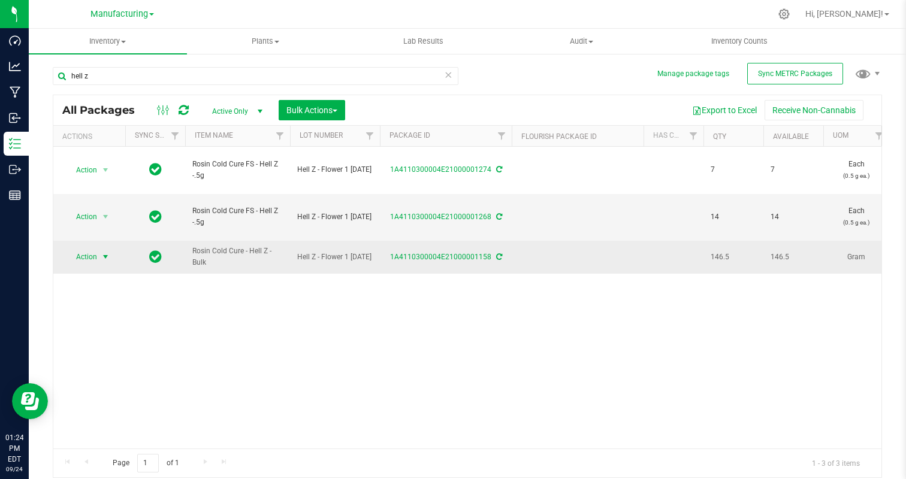
click at [95, 256] on span "Action" at bounding box center [81, 257] width 32 height 17
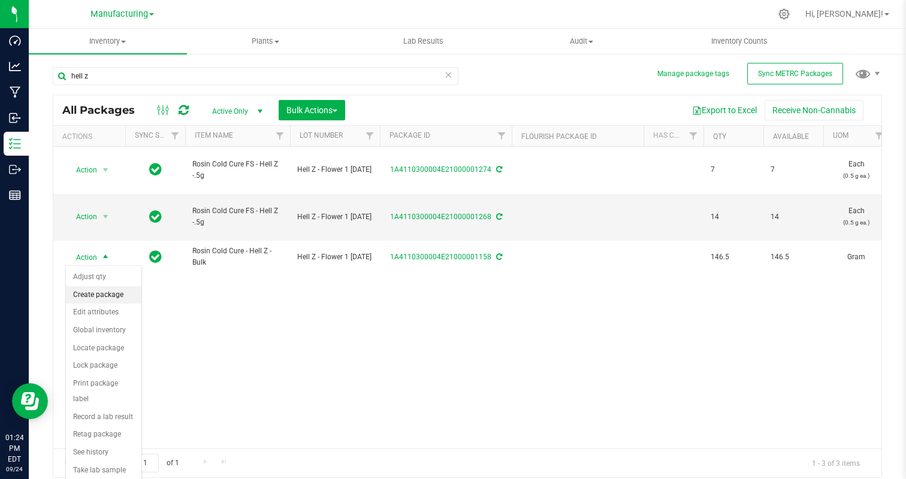
click at [98, 303] on li "Create package" at bounding box center [103, 295] width 75 height 18
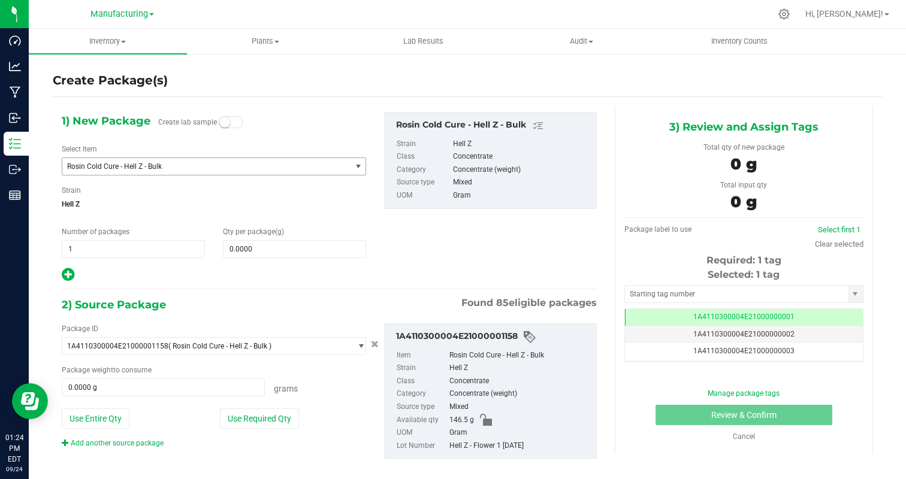
click at [178, 164] on span "Rosin Cold Cure - Hell Z - Bulk" at bounding box center [201, 166] width 268 height 8
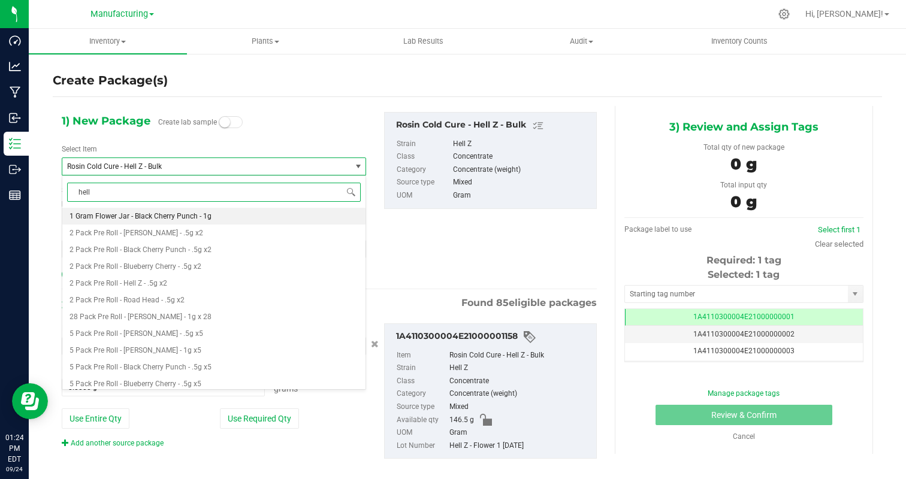
type input "hell z"
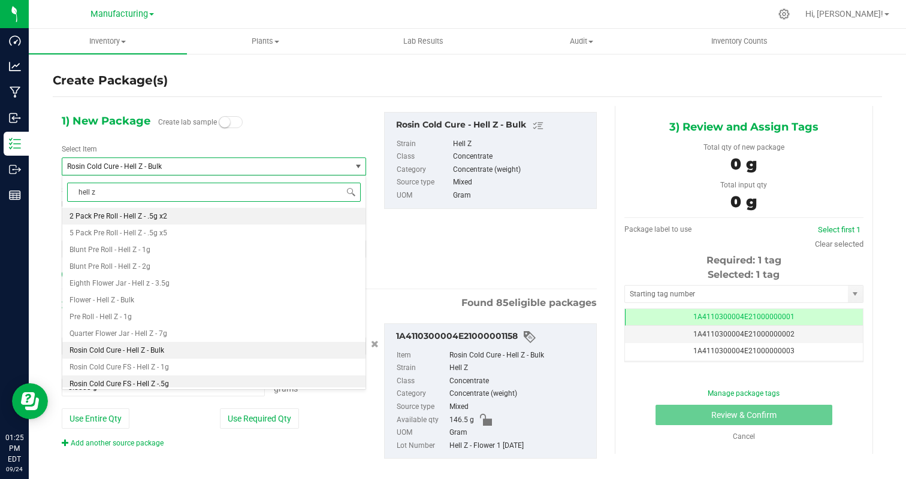
click at [189, 381] on li "Rosin Cold Cure FS - Hell Z -.5g" at bounding box center [213, 384] width 303 height 17
type input "0"
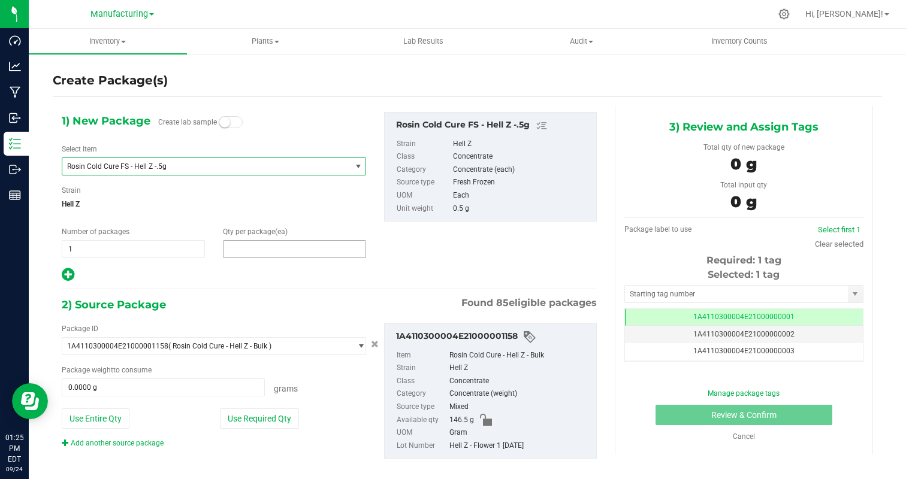
click at [252, 248] on span at bounding box center [294, 249] width 143 height 18
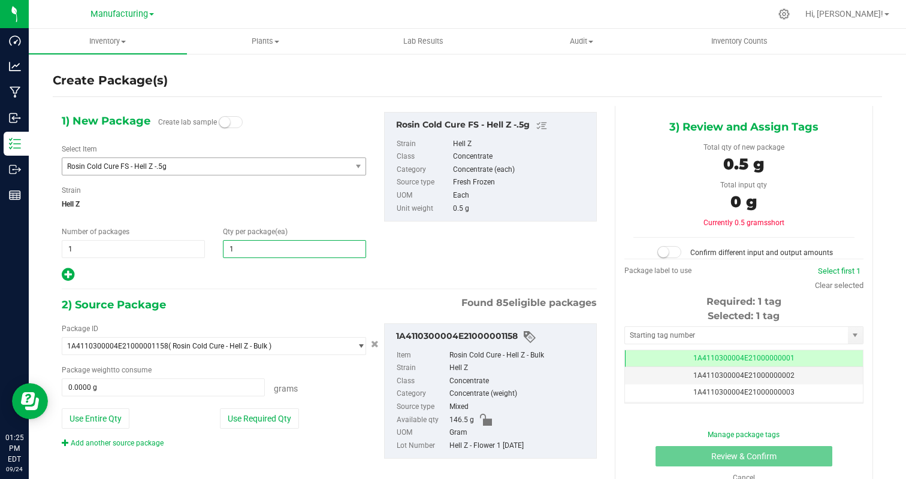
type input "14"
click at [197, 275] on div at bounding box center [214, 275] width 304 height 16
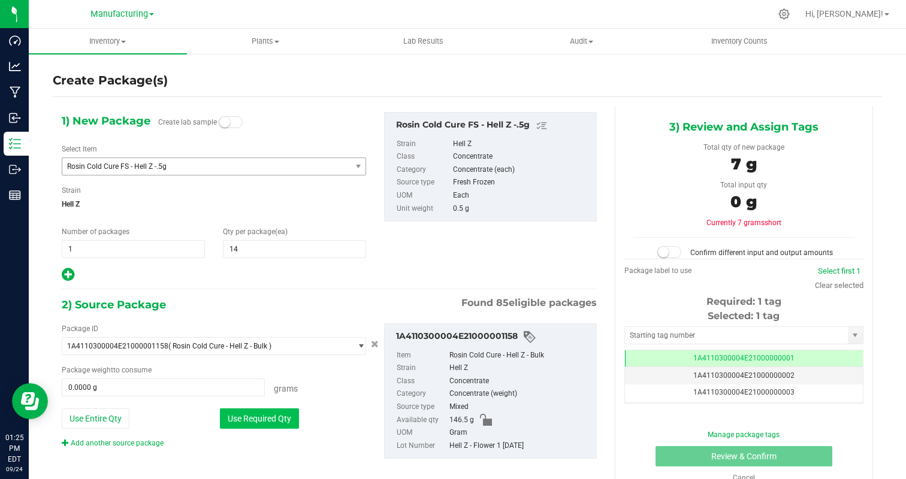
click at [251, 417] on button "Use Required Qty" at bounding box center [259, 418] width 79 height 20
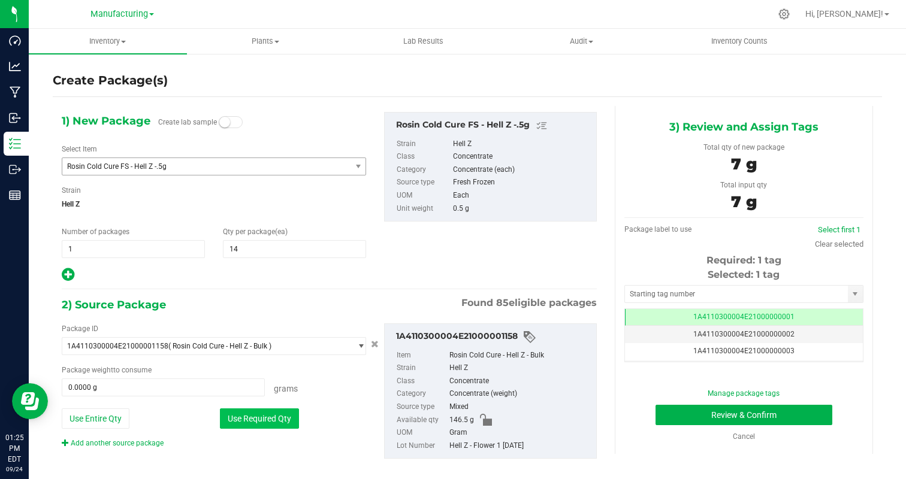
type input "7.0000 g"
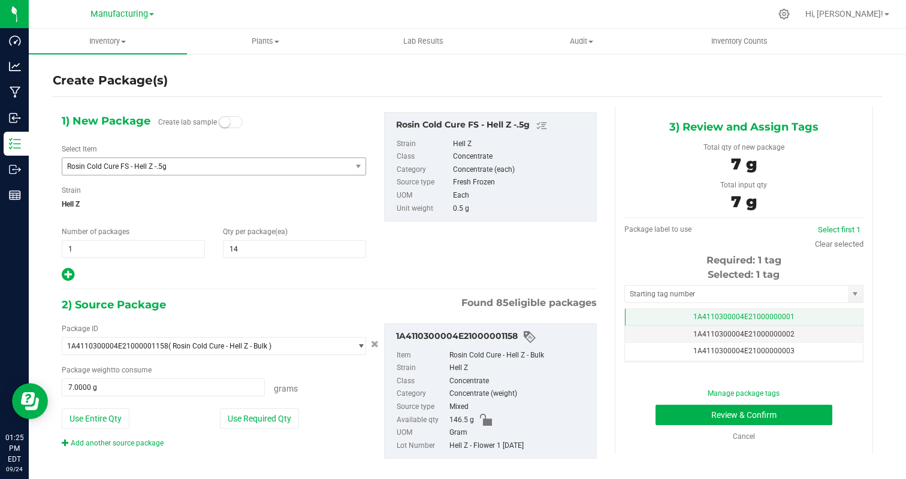
click at [753, 316] on span "1A4110300004E21000000001" at bounding box center [743, 317] width 101 height 8
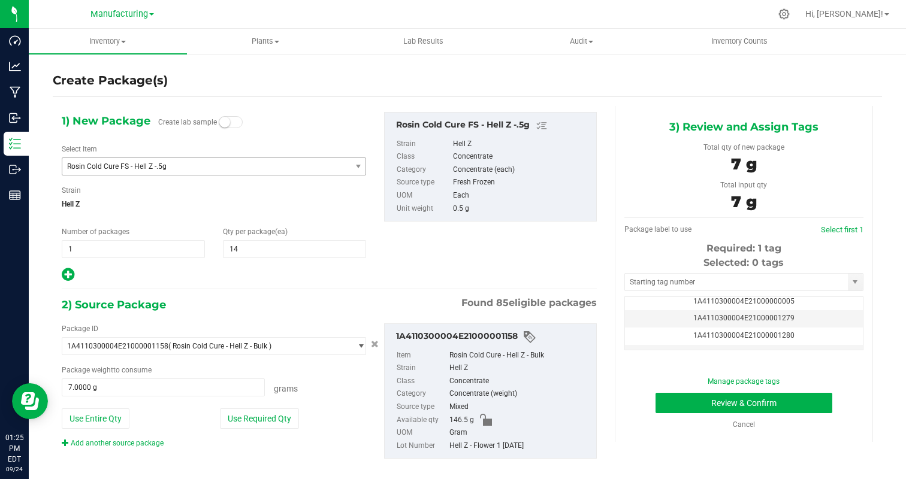
scroll to position [75, 0]
click at [798, 311] on td "1A4110300004E21000001279" at bounding box center [744, 316] width 238 height 17
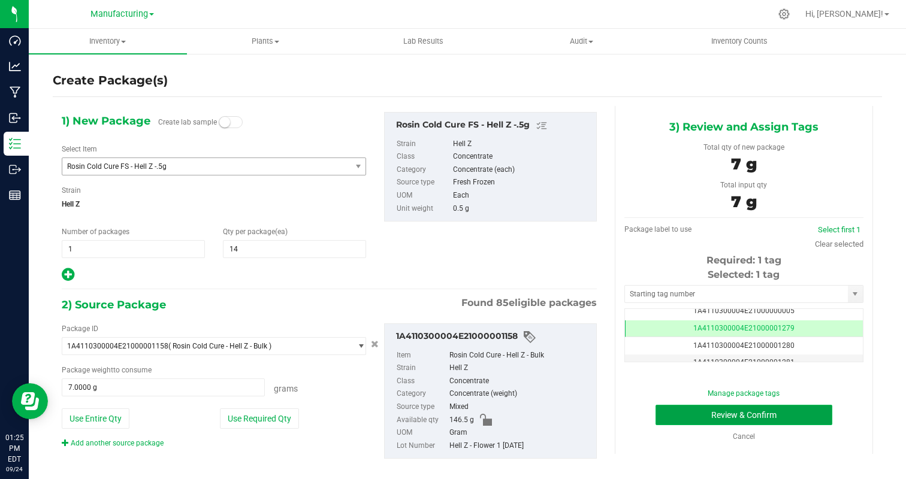
click at [773, 414] on button "Review & Confirm" at bounding box center [743, 415] width 177 height 20
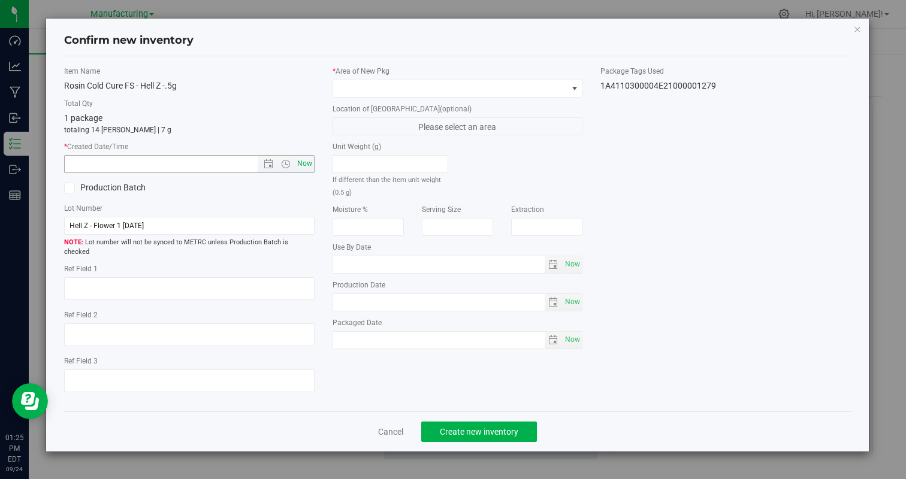
click at [307, 165] on span "Now" at bounding box center [304, 163] width 20 height 17
type input "[DATE] 1:25 PM"
click at [378, 93] on span at bounding box center [450, 88] width 234 height 17
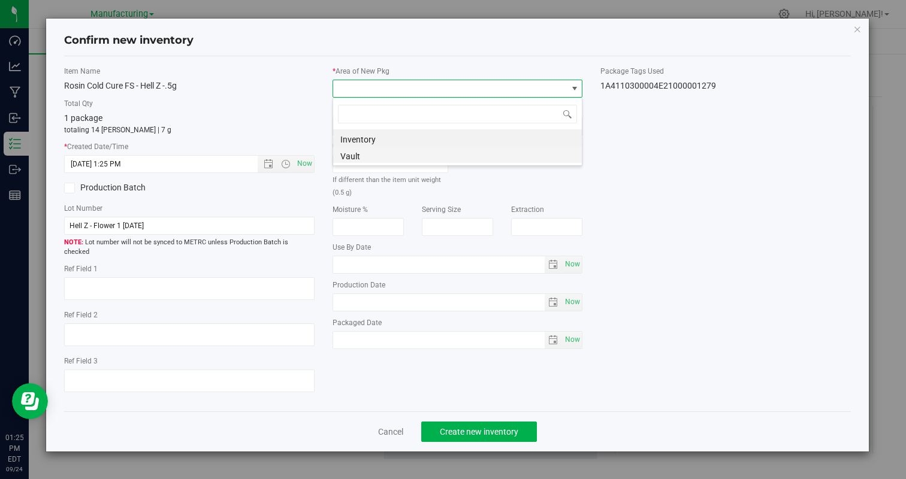
click at [357, 154] on li "Vault" at bounding box center [457, 154] width 249 height 17
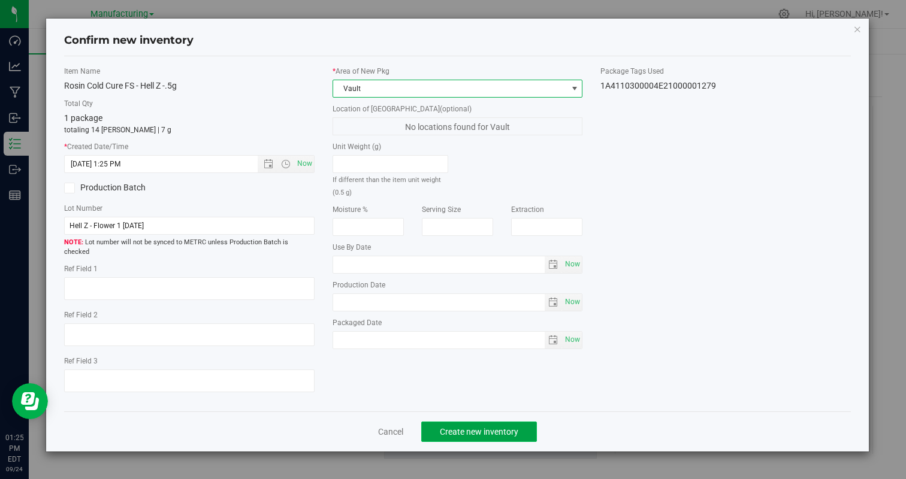
click at [507, 427] on span "Create new inventory" at bounding box center [479, 432] width 78 height 10
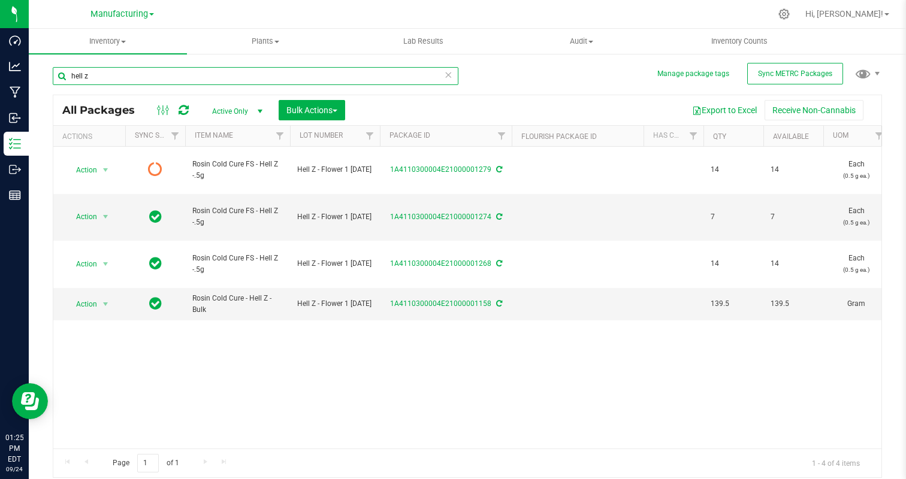
click at [188, 77] on input "hell z" at bounding box center [255, 76] width 405 height 18
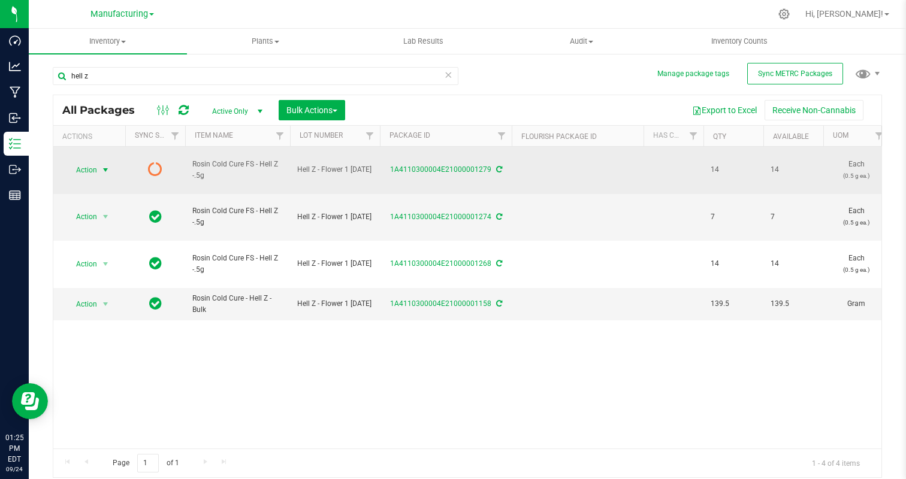
click at [78, 172] on span "Action" at bounding box center [81, 170] width 32 height 17
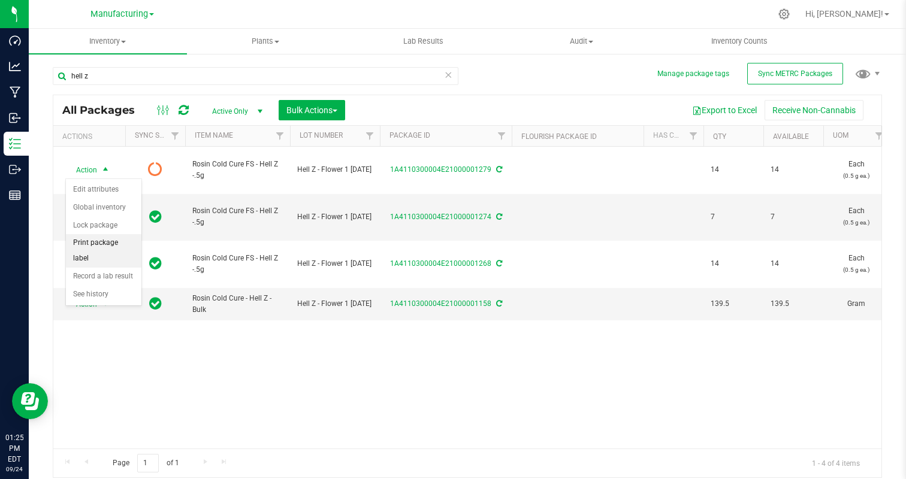
click at [111, 241] on li "Print package label" at bounding box center [103, 250] width 75 height 33
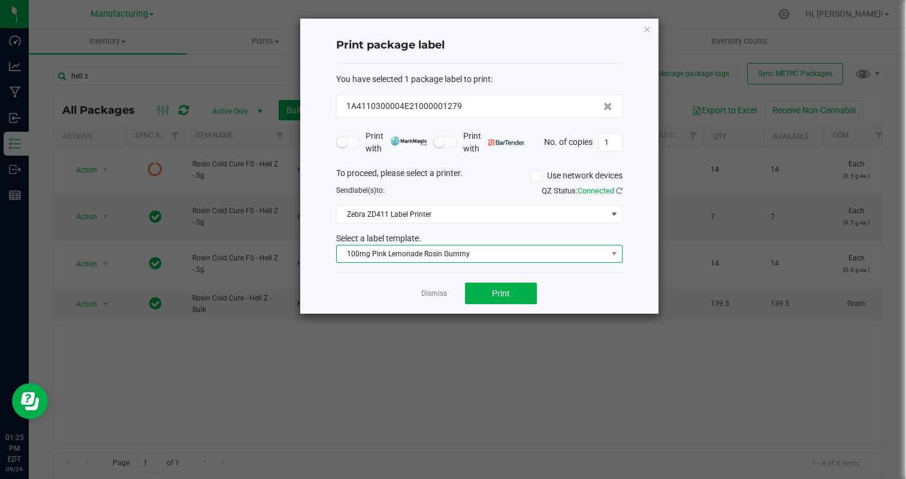
click at [473, 253] on span "100mg Pink Lemonade Rosin Gummy" at bounding box center [472, 254] width 270 height 17
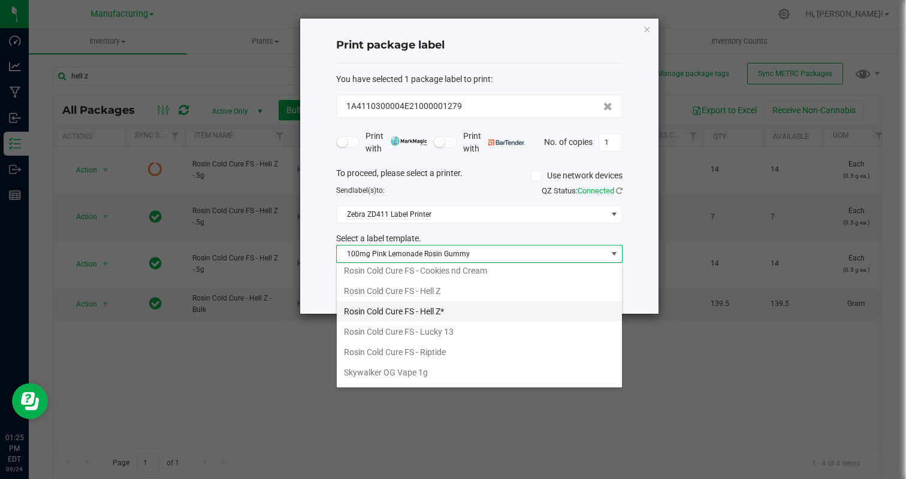
click at [458, 302] on li "Rosin Cold Cure FS - Hell Z*" at bounding box center [479, 311] width 285 height 20
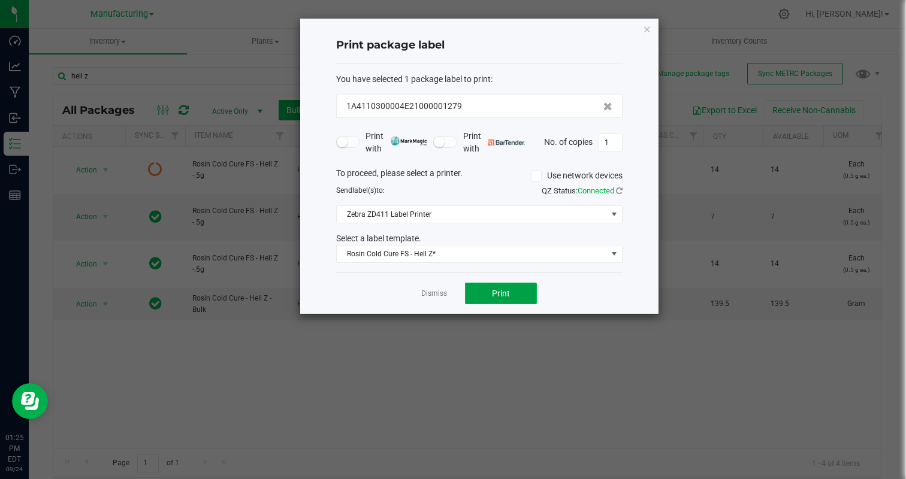
click at [513, 292] on button "Print" at bounding box center [501, 294] width 72 height 22
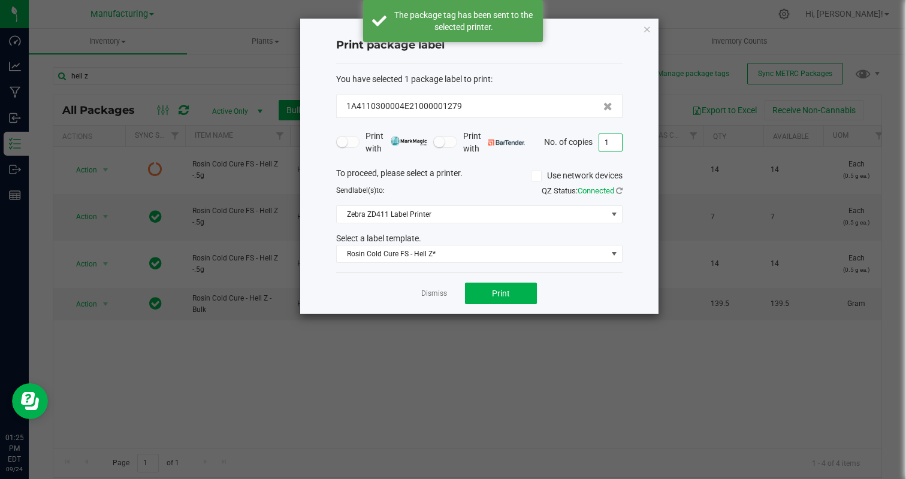
click at [610, 137] on input "1" at bounding box center [610, 142] width 23 height 17
type input "14"
click at [558, 296] on div "Dismiss Print" at bounding box center [479, 293] width 286 height 41
click at [518, 295] on button "Print" at bounding box center [501, 294] width 72 height 22
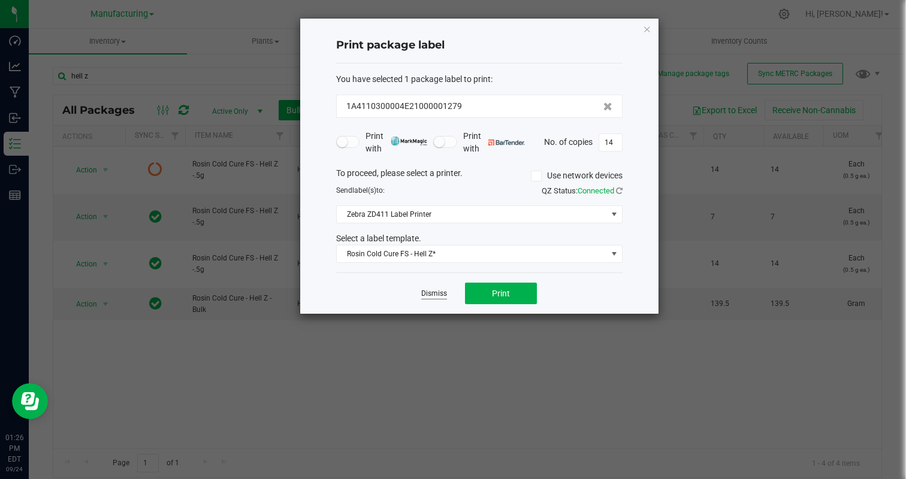
click at [435, 293] on link "Dismiss" at bounding box center [434, 294] width 26 height 10
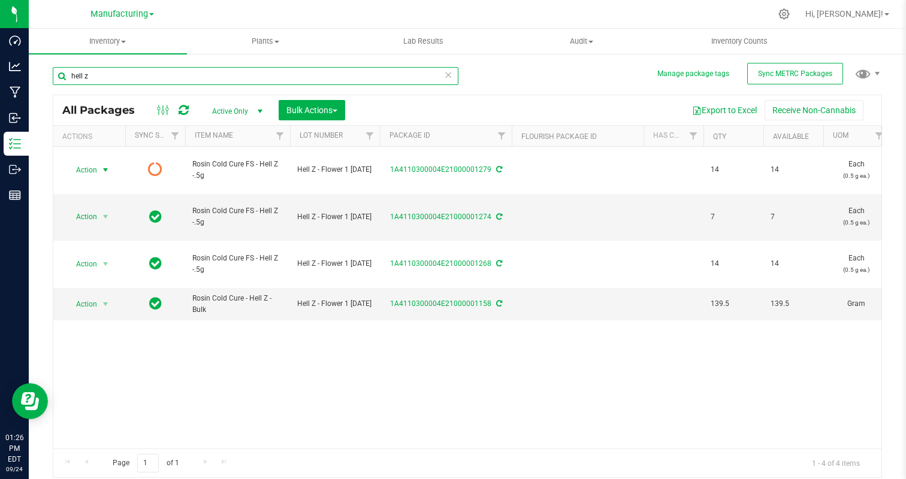
click at [171, 77] on input "hell z" at bounding box center [255, 76] width 405 height 18
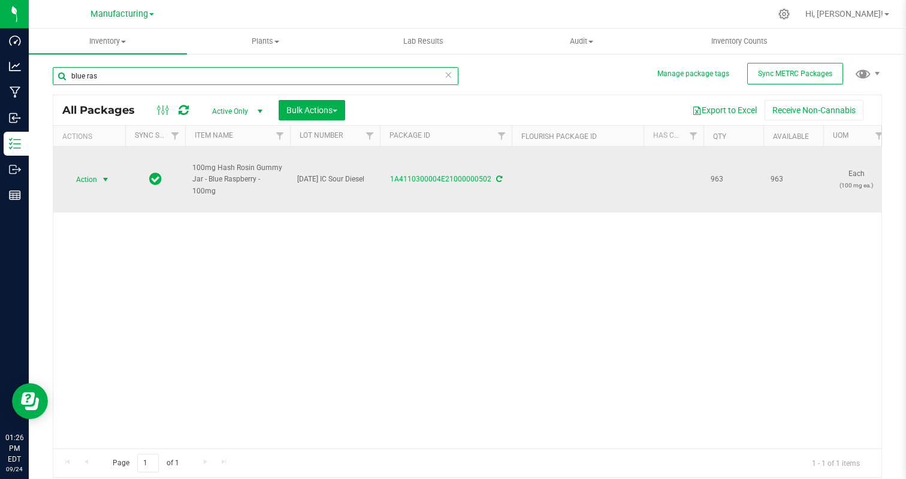
type input "blue ras"
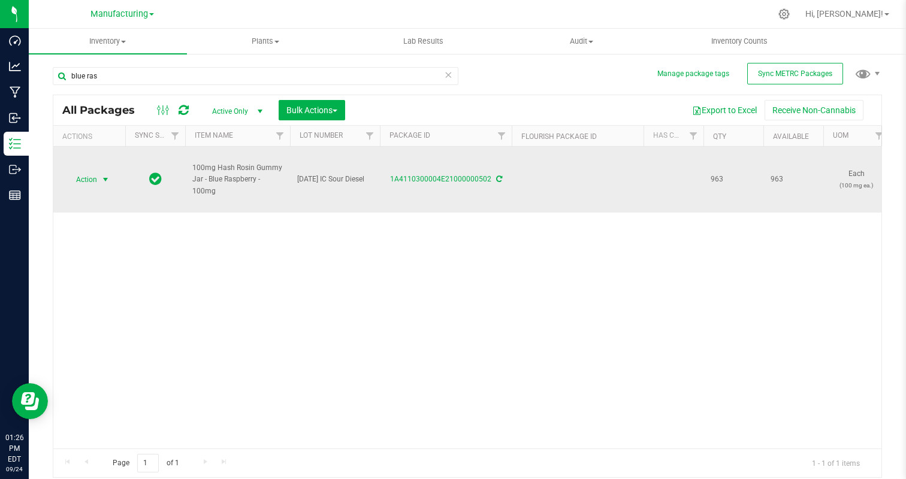
click at [93, 178] on span "Action" at bounding box center [81, 179] width 32 height 17
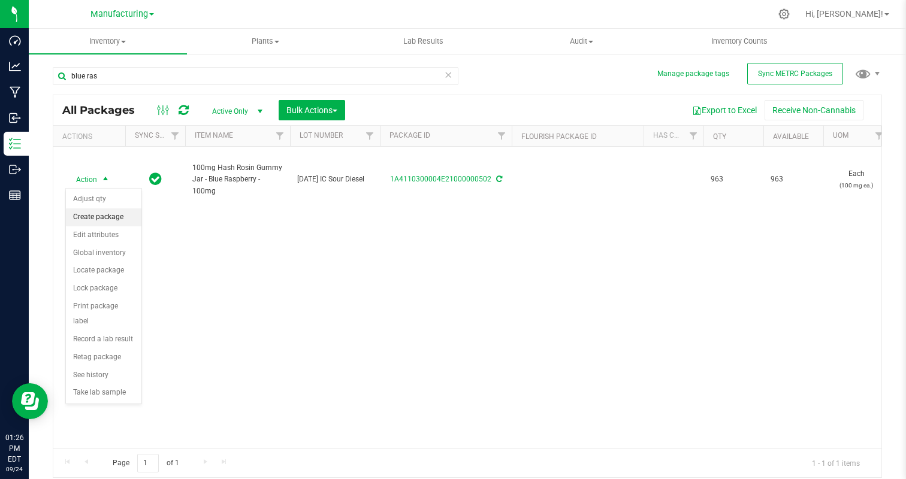
click at [106, 213] on li "Create package" at bounding box center [103, 217] width 75 height 18
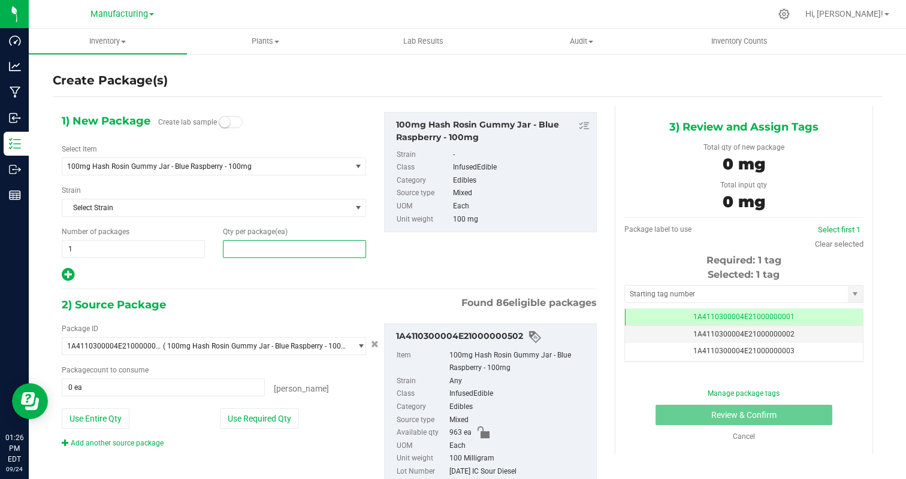
click at [256, 244] on span at bounding box center [294, 249] width 143 height 18
type input "32"
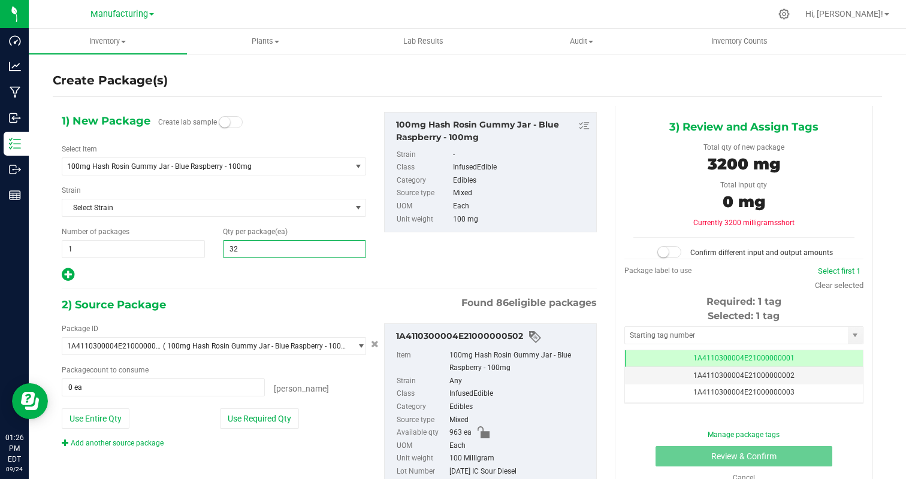
type input "32"
click at [213, 270] on div at bounding box center [214, 275] width 304 height 16
click at [262, 425] on button "Use Required Qty" at bounding box center [259, 418] width 79 height 20
type input "32 ea"
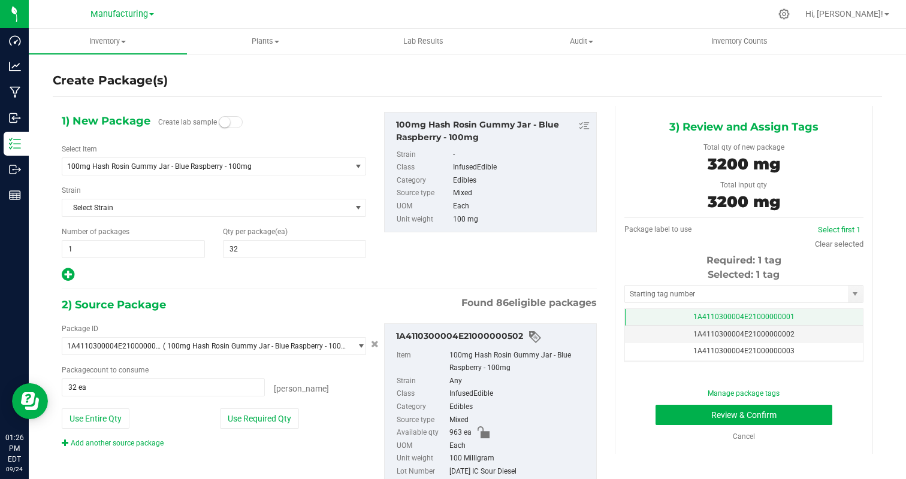
click at [819, 319] on td "1A4110300004E21000000001" at bounding box center [744, 317] width 238 height 17
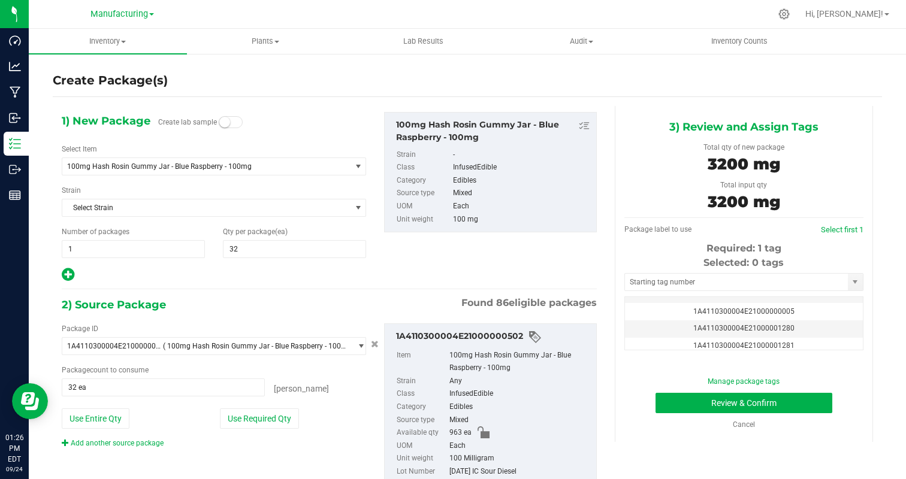
scroll to position [66, 0]
click at [815, 323] on td "1A4110300004E21000001280" at bounding box center [744, 325] width 238 height 17
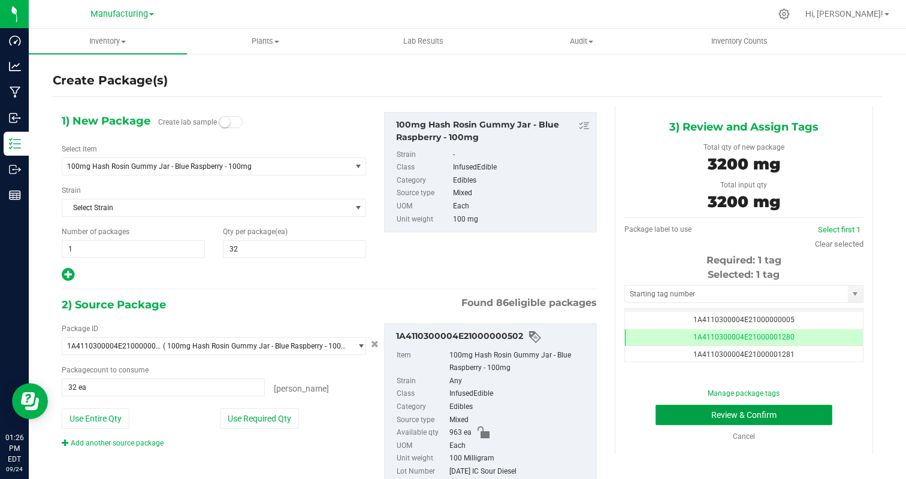
click at [784, 408] on button "Review & Confirm" at bounding box center [743, 415] width 177 height 20
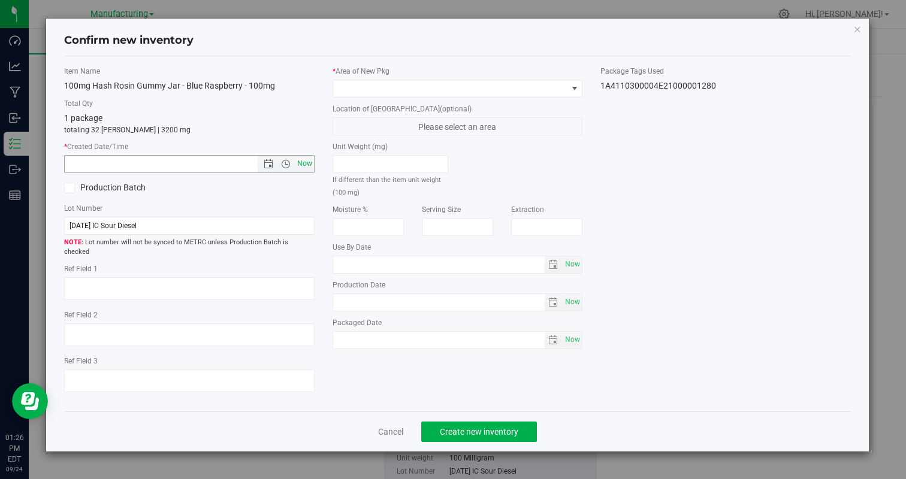
click at [304, 158] on span "Now" at bounding box center [304, 163] width 20 height 17
type input "[DATE] 1:26 PM"
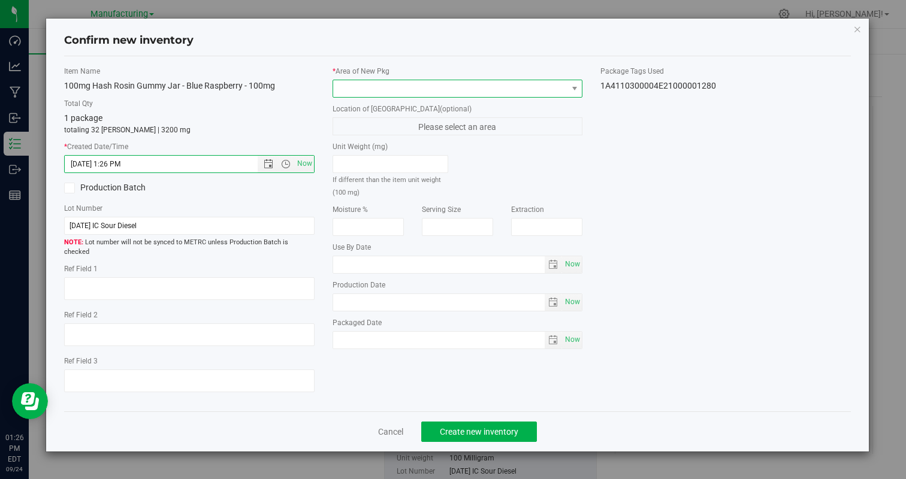
click at [368, 84] on span at bounding box center [450, 88] width 234 height 17
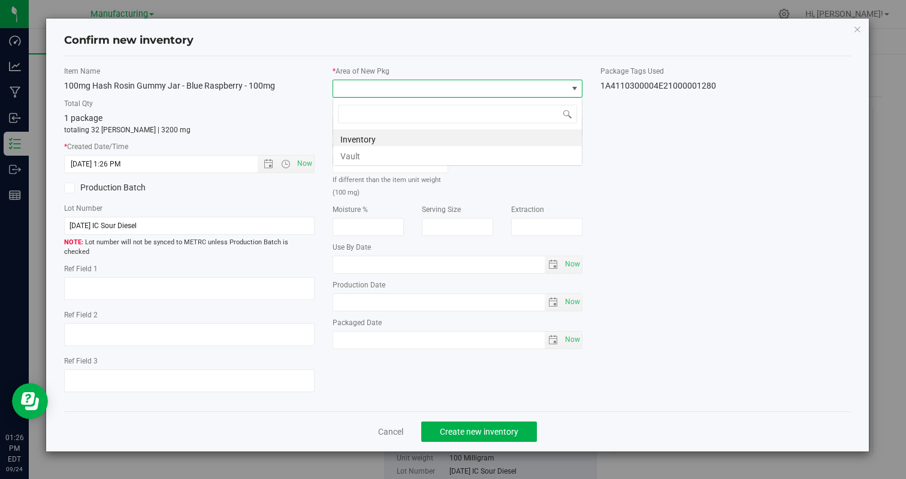
scroll to position [18, 250]
click at [349, 154] on li "Vault" at bounding box center [457, 154] width 249 height 17
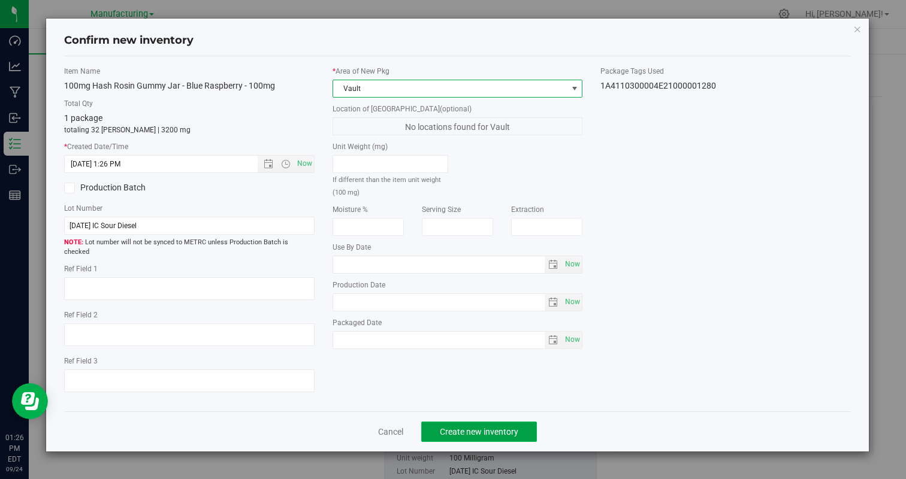
click at [463, 427] on span "Create new inventory" at bounding box center [479, 432] width 78 height 10
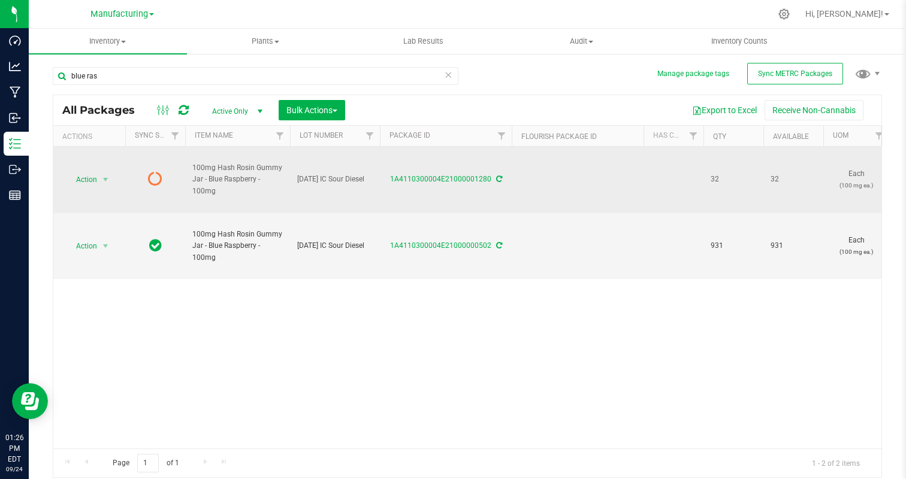
click at [84, 169] on td "Action Action Edit attributes Global inventory Lock package Print package label…" at bounding box center [89, 180] width 72 height 66
click at [87, 180] on span "Action" at bounding box center [81, 179] width 32 height 17
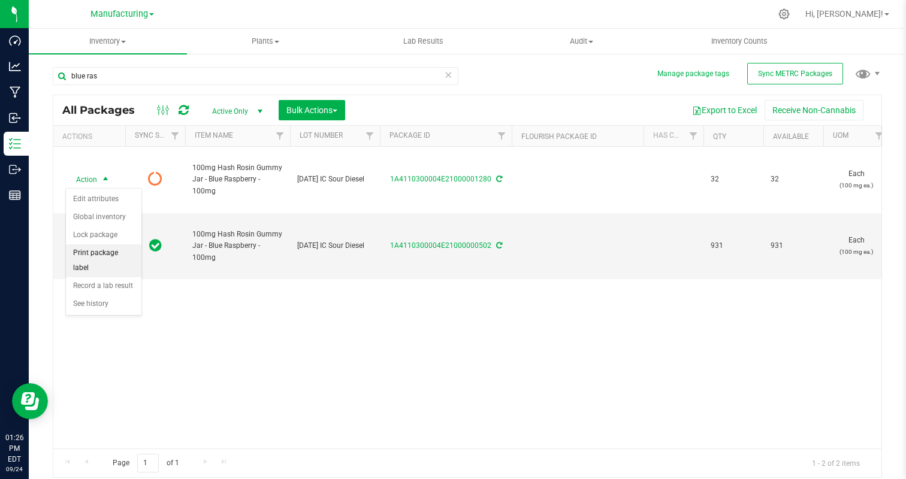
click at [100, 252] on li "Print package label" at bounding box center [103, 260] width 75 height 33
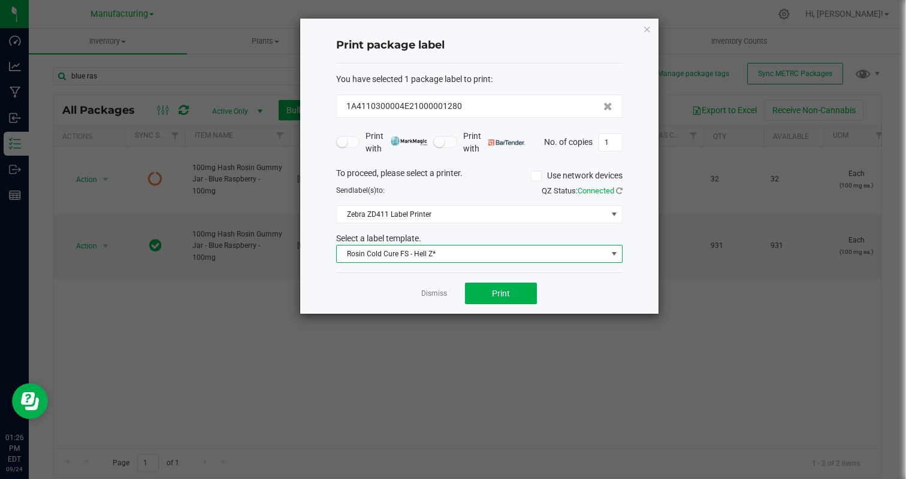
click at [461, 258] on span "Rosin Cold Cure FS - Hell Z*" at bounding box center [472, 254] width 270 height 17
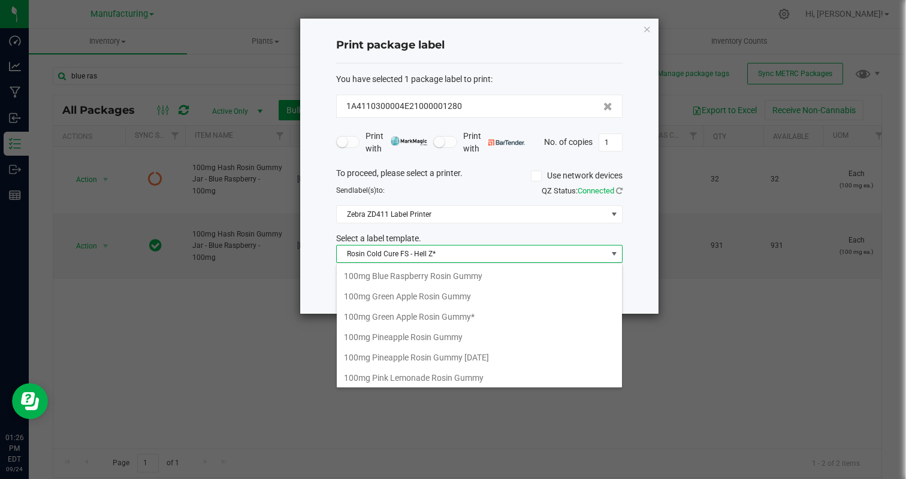
scroll to position [145, 0]
click at [455, 276] on li "100mg Blue Raspberry Rosin Gummy" at bounding box center [479, 276] width 285 height 20
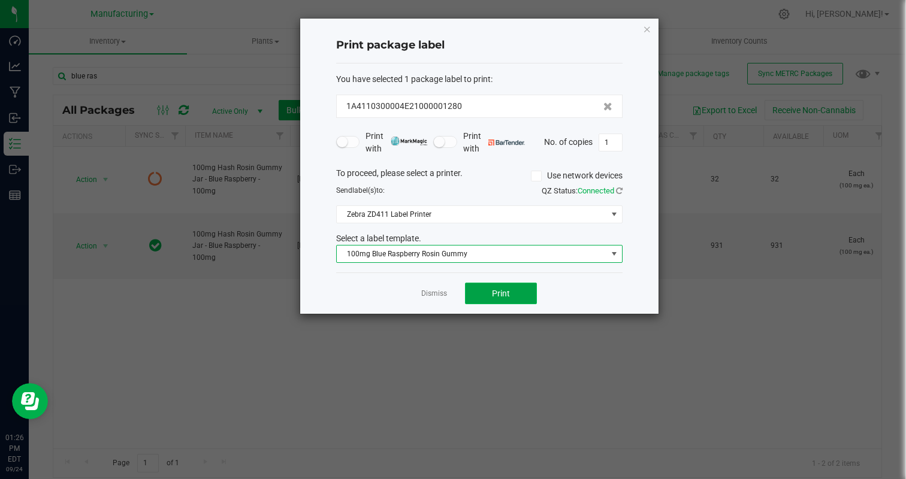
click at [517, 295] on button "Print" at bounding box center [501, 294] width 72 height 22
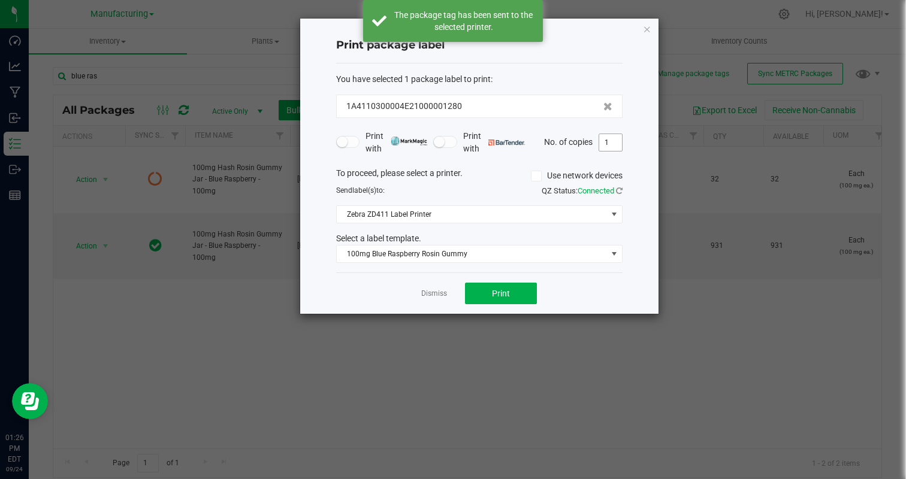
click at [616, 144] on input "1" at bounding box center [610, 142] width 23 height 17
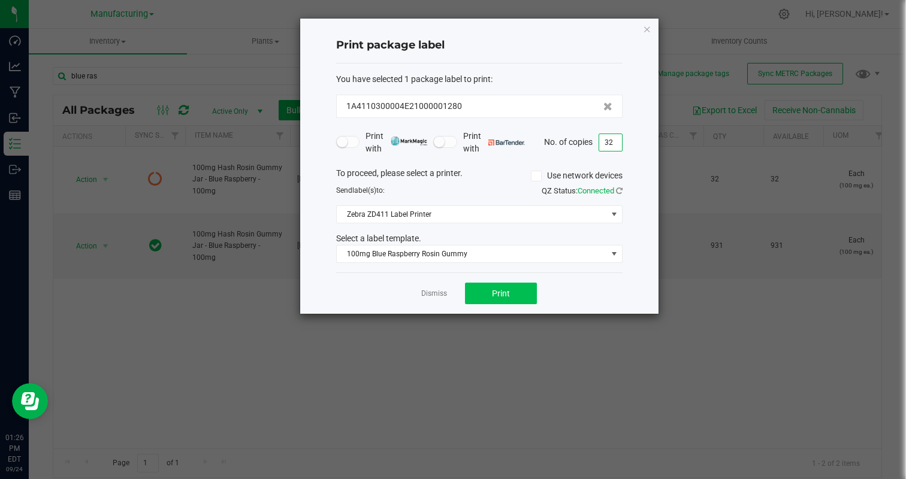
type input "32"
click at [477, 295] on button "Print" at bounding box center [501, 294] width 72 height 22
click at [443, 287] on app-cancel-button "Dismiss" at bounding box center [434, 293] width 26 height 13
click at [432, 295] on link "Dismiss" at bounding box center [434, 294] width 26 height 10
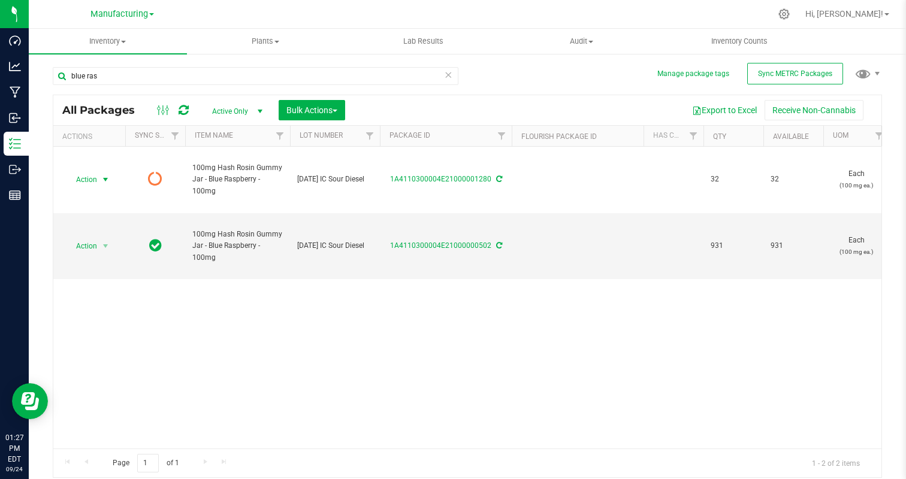
click at [132, 99] on div "All Packages Active Only Active Only Lab Samples Locked All External Internal B…" at bounding box center [467, 110] width 828 height 30
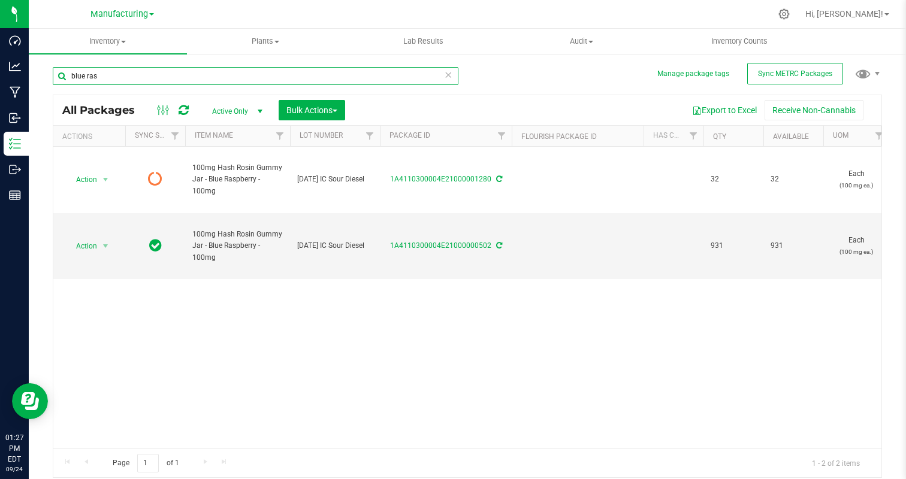
click at [137, 82] on input "blue ras" at bounding box center [255, 76] width 405 height 18
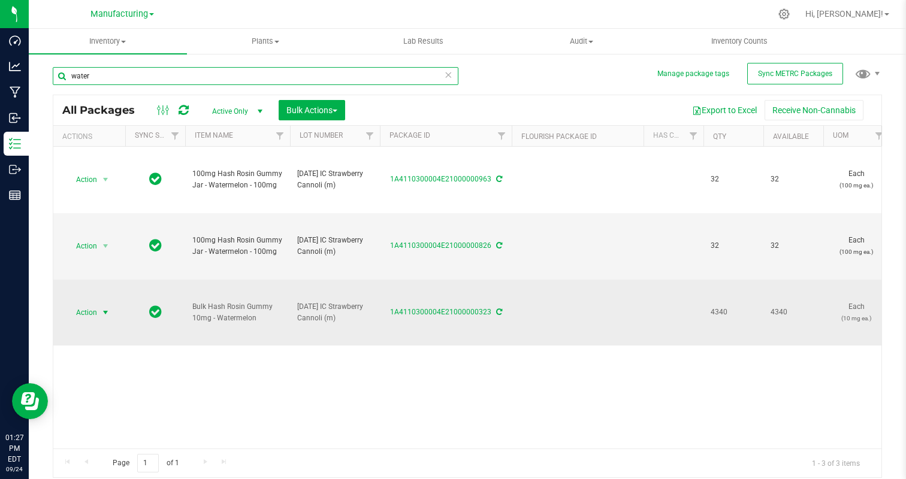
type input "water"
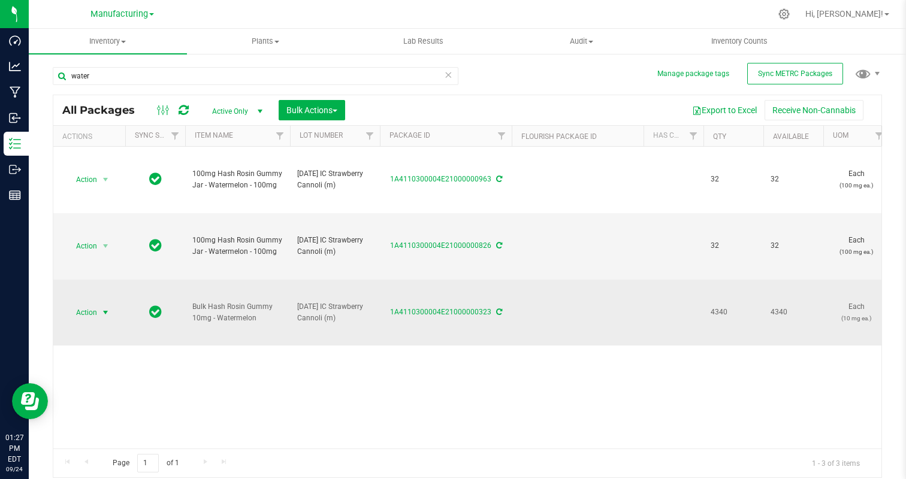
click at [102, 310] on span "select" at bounding box center [106, 313] width 10 height 10
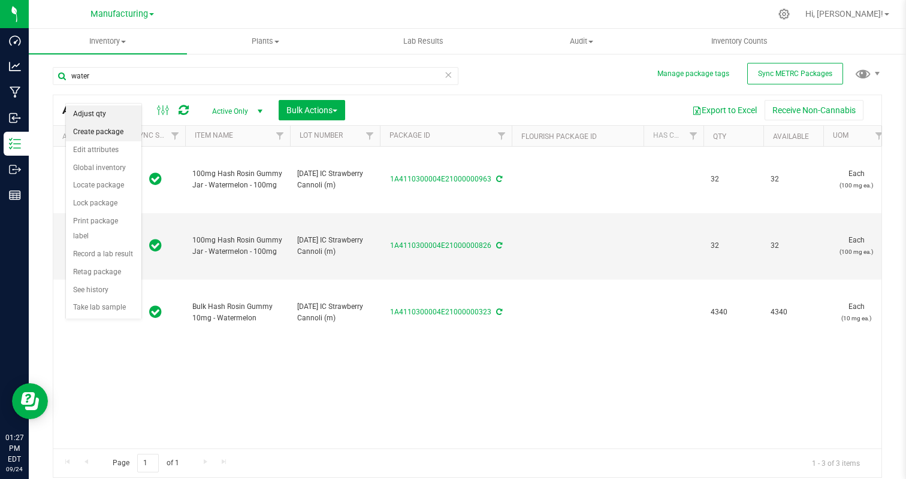
click at [104, 132] on li "Create package" at bounding box center [103, 132] width 75 height 18
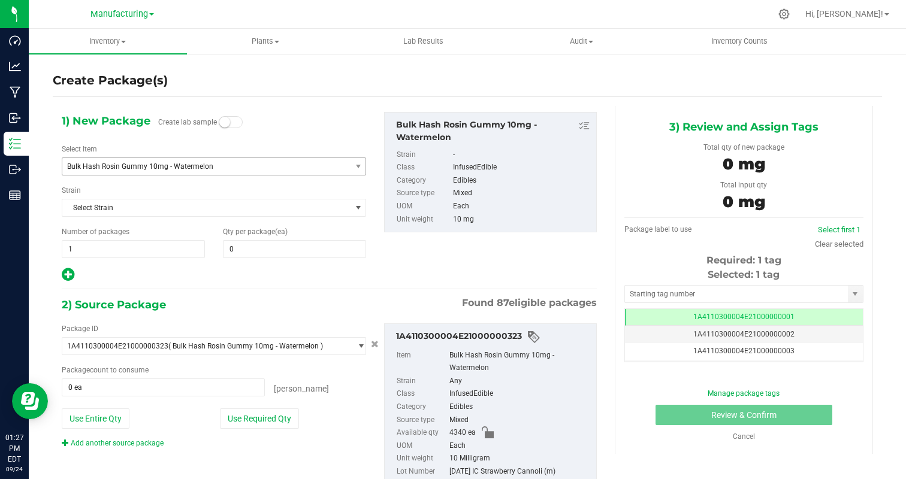
click at [125, 169] on span "Bulk Hash Rosin Gummy 10mg - Watermelon" at bounding box center [201, 166] width 268 height 8
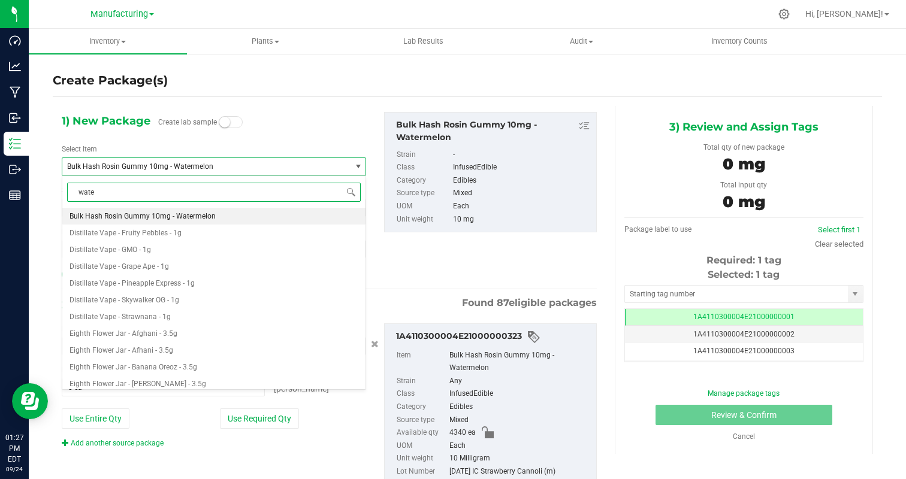
type input "water"
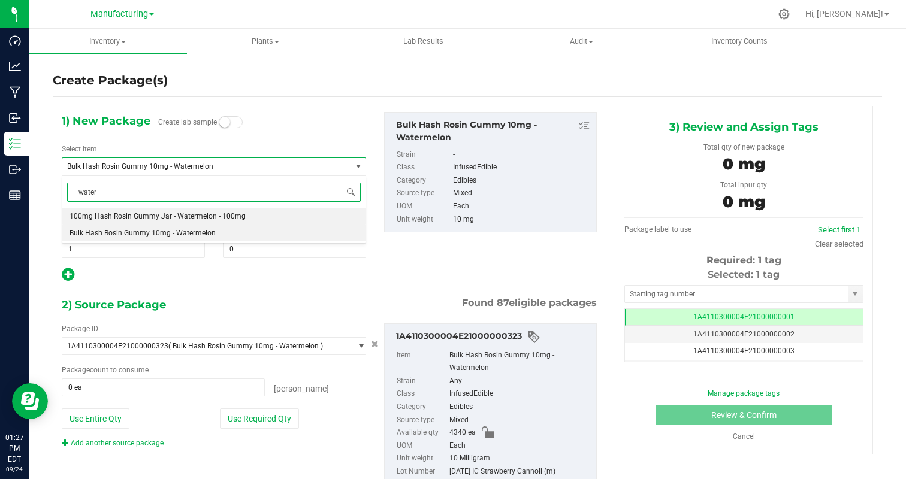
click at [145, 216] on span "100mg Hash Rosin Gummy Jar - Watermelon - 100mg" at bounding box center [157, 216] width 176 height 8
type input "0"
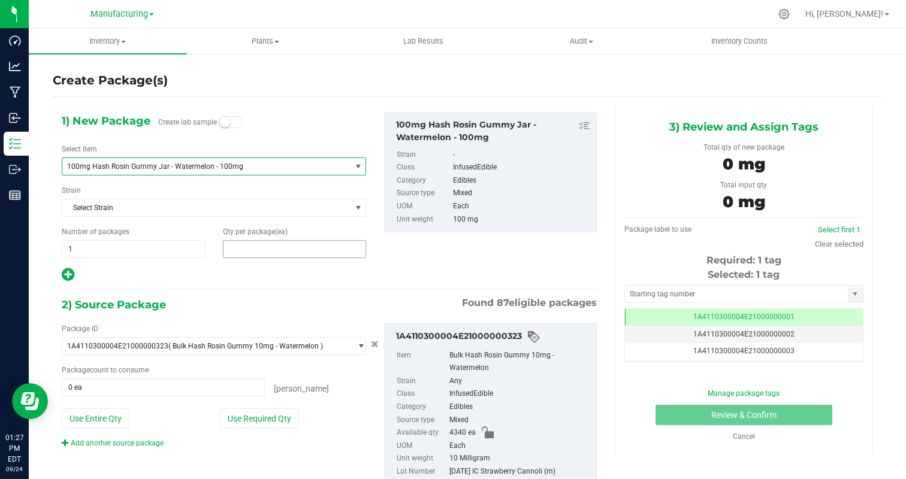
click at [284, 252] on span at bounding box center [294, 249] width 143 height 18
type input "32"
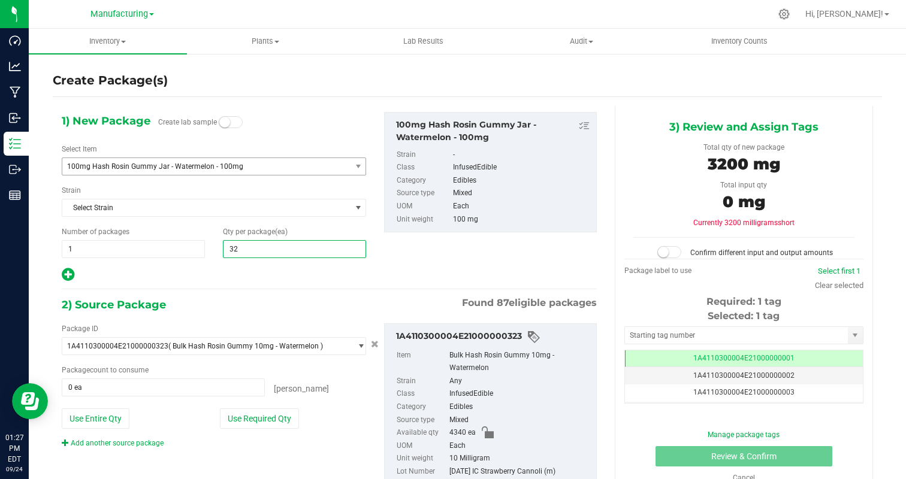
type input "32"
click at [297, 294] on div "1) New Package Create lab sample Select Item 100mg Hash Rosin Gummy Jar - Water…" at bounding box center [329, 308] width 553 height 404
click at [273, 413] on button "Use Required Qty" at bounding box center [259, 418] width 79 height 20
type input "320 ea"
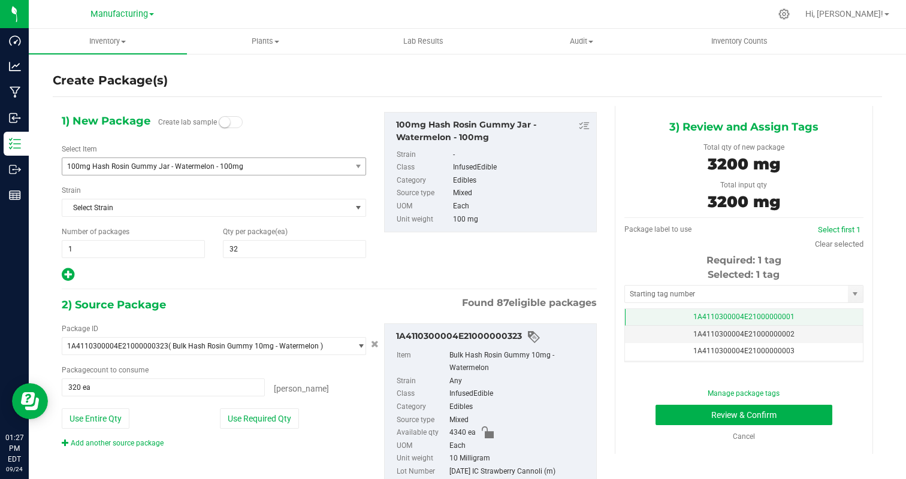
click at [771, 313] on span "1A4110300004E21000000001" at bounding box center [743, 317] width 101 height 8
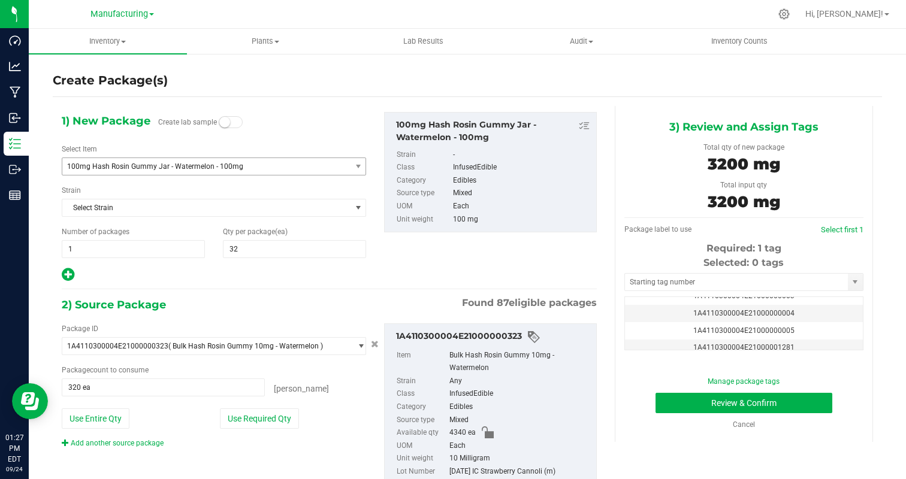
scroll to position [61, 0]
click at [822, 329] on td "1A4110300004E21000001281" at bounding box center [744, 330] width 238 height 17
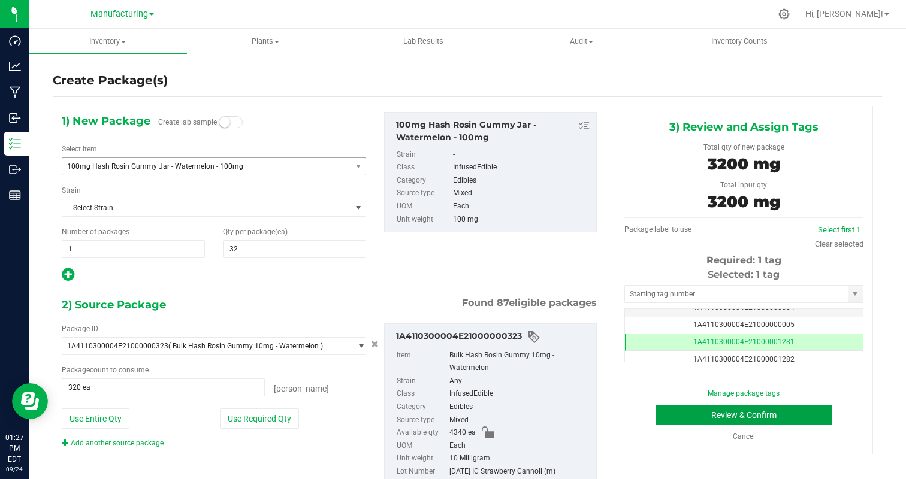
click at [785, 412] on button "Review & Confirm" at bounding box center [743, 415] width 177 height 20
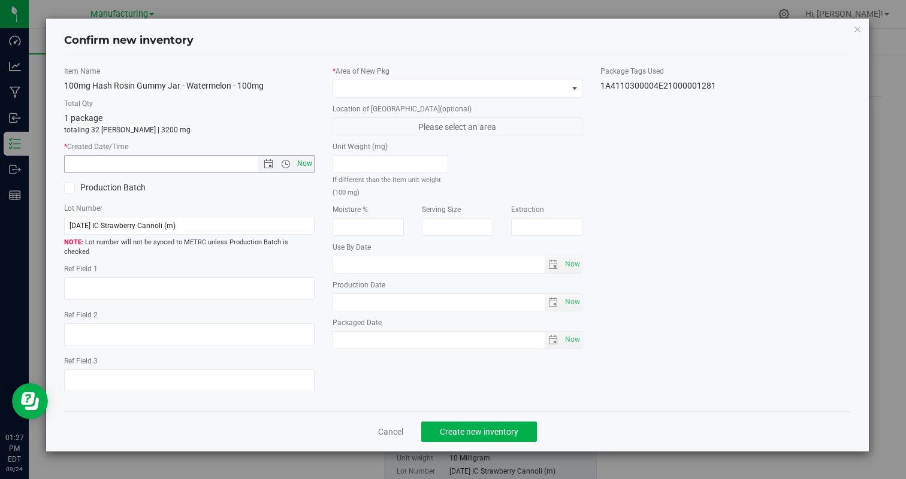
click at [308, 164] on span "Now" at bounding box center [304, 163] width 20 height 17
type input "[DATE] 1:27 PM"
click at [404, 81] on span at bounding box center [450, 88] width 234 height 17
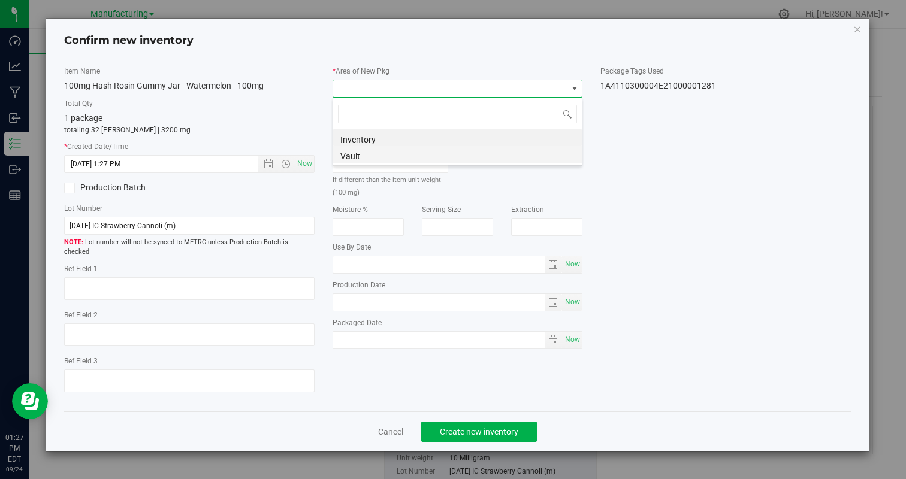
click at [366, 156] on li "Vault" at bounding box center [457, 154] width 249 height 17
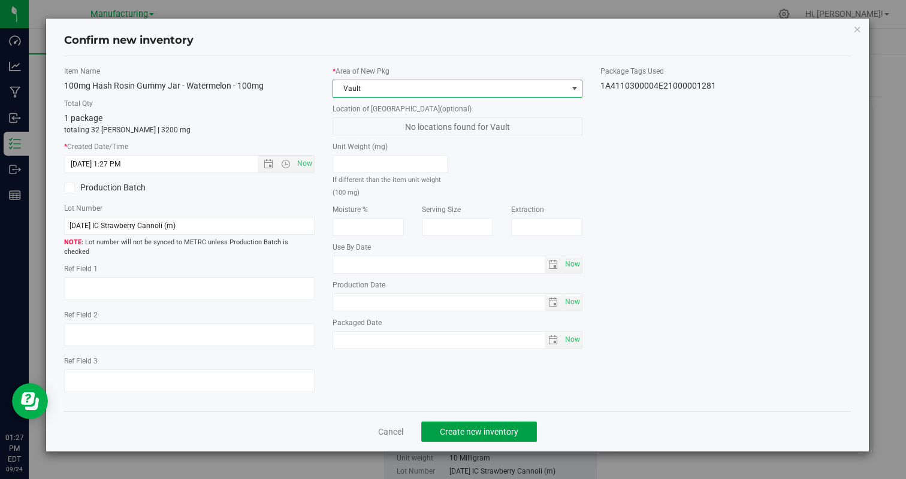
click at [452, 422] on button "Create new inventory" at bounding box center [479, 432] width 116 height 20
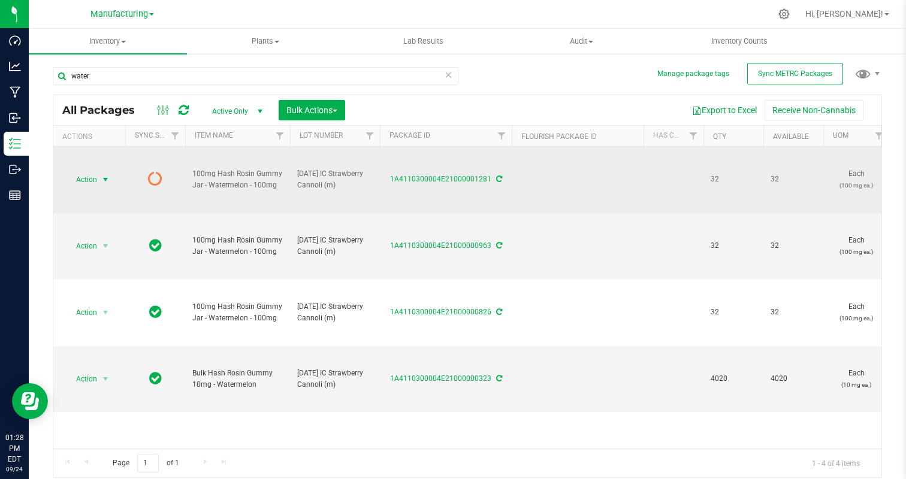
click at [99, 181] on span "select" at bounding box center [105, 179] width 15 height 17
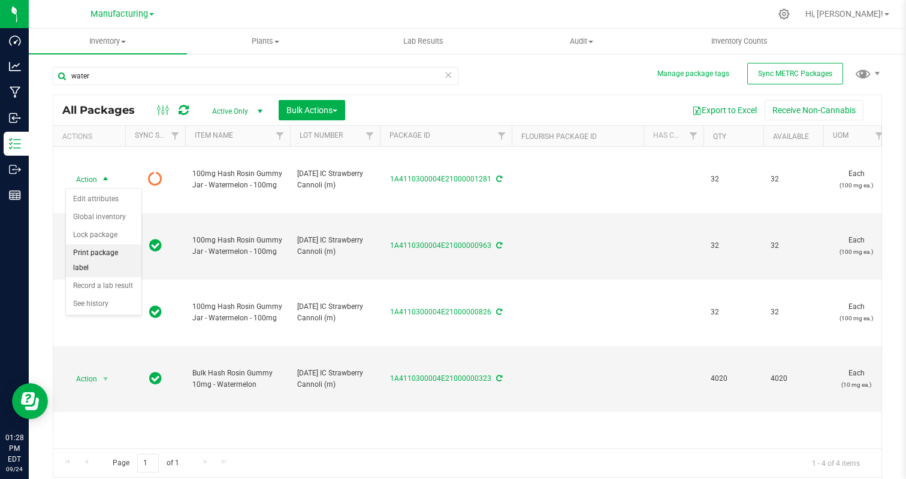
click at [117, 251] on li "Print package label" at bounding box center [103, 260] width 75 height 33
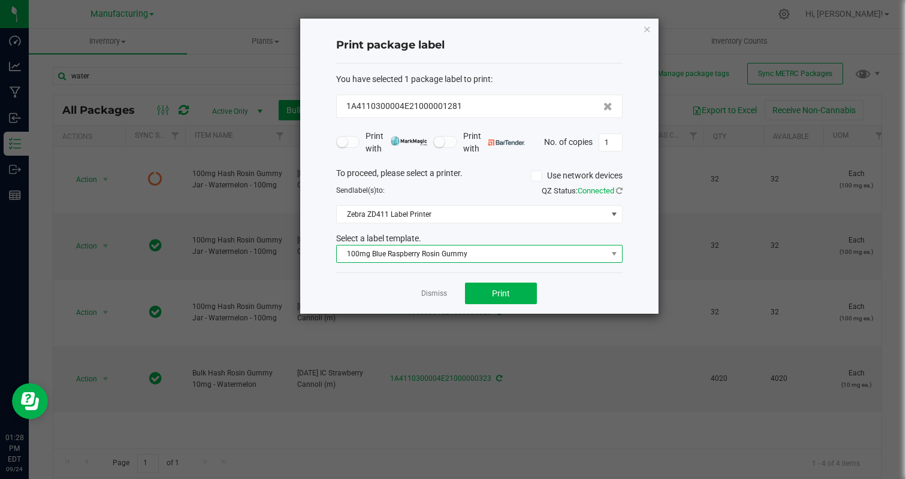
click at [444, 252] on span "100mg Blue Raspberry Rosin Gummy" at bounding box center [472, 254] width 270 height 17
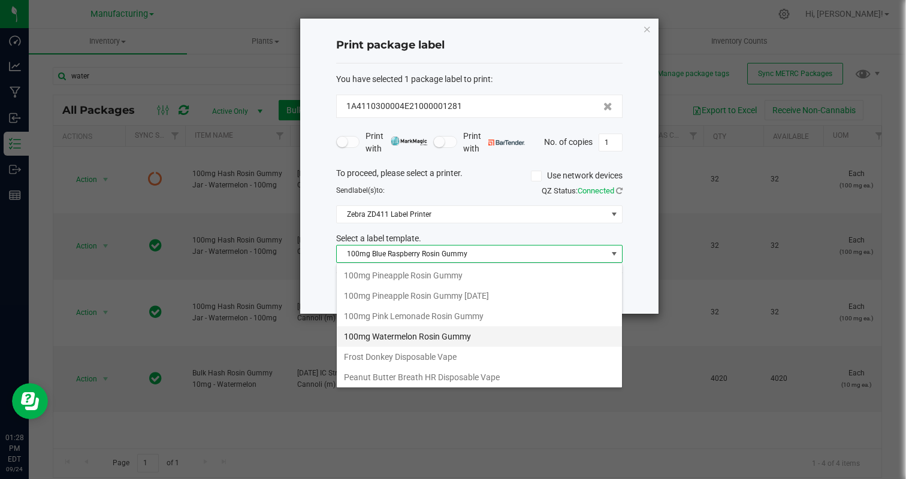
click at [459, 331] on li "100mg Watermelon Rosin Gummy" at bounding box center [479, 336] width 285 height 20
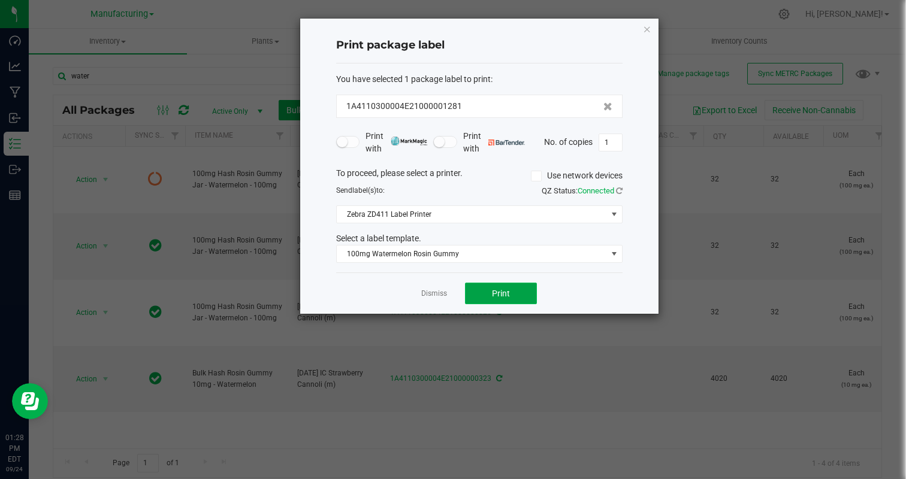
click at [508, 287] on button "Print" at bounding box center [501, 294] width 72 height 22
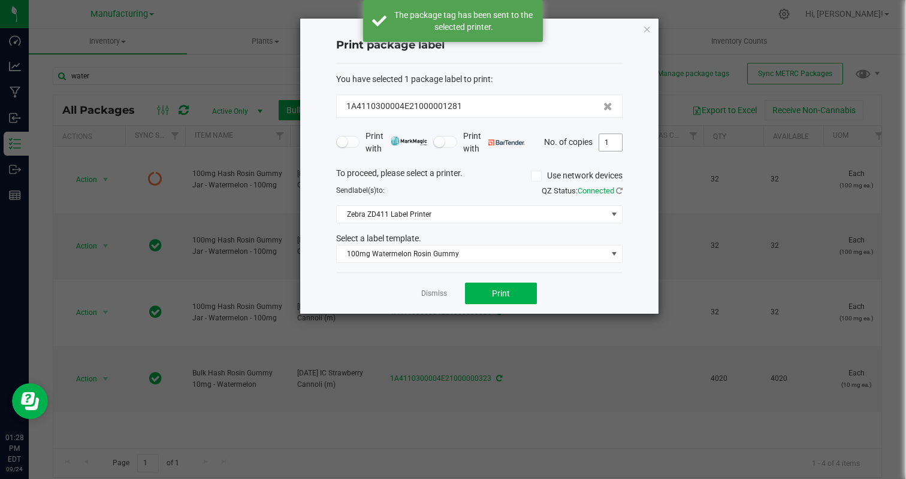
click at [613, 146] on input "1" at bounding box center [610, 142] width 23 height 17
type input "32"
click at [580, 292] on div "Dismiss Print" at bounding box center [479, 293] width 286 height 41
click at [507, 290] on span "Print" at bounding box center [501, 294] width 18 height 10
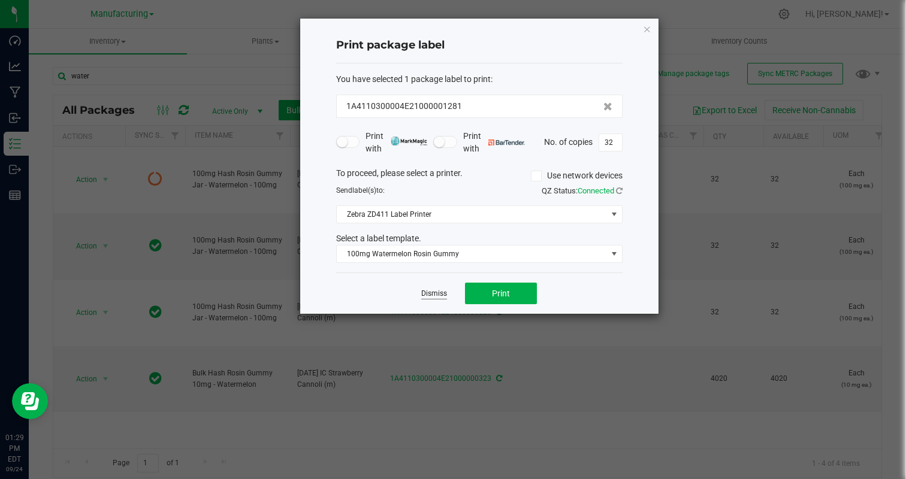
click at [436, 293] on link "Dismiss" at bounding box center [434, 294] width 26 height 10
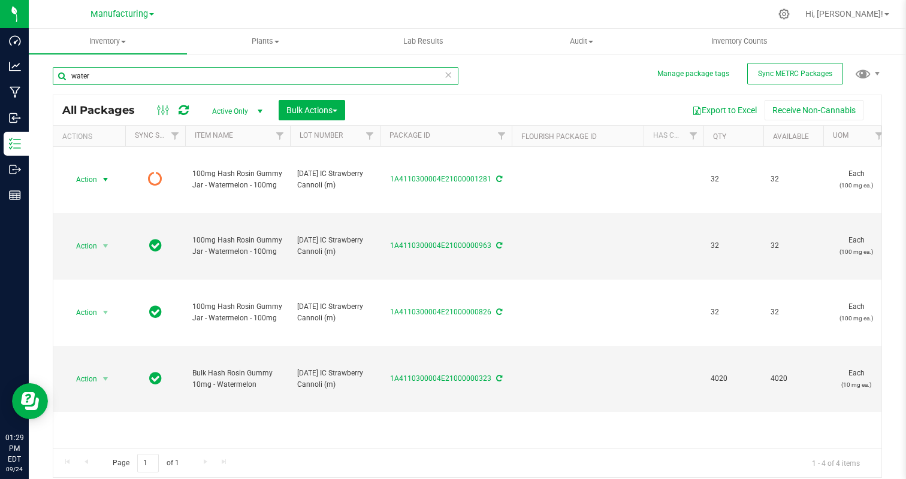
click at [140, 76] on input "water" at bounding box center [255, 76] width 405 height 18
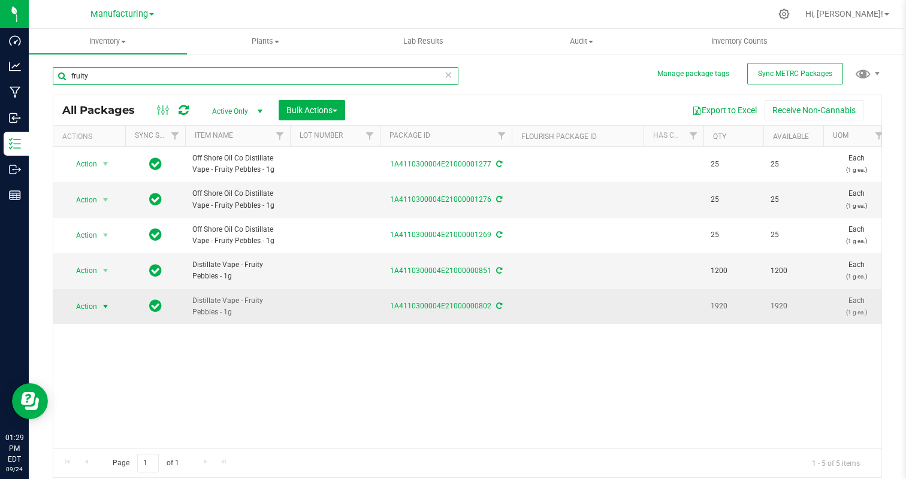
type input "fruity"
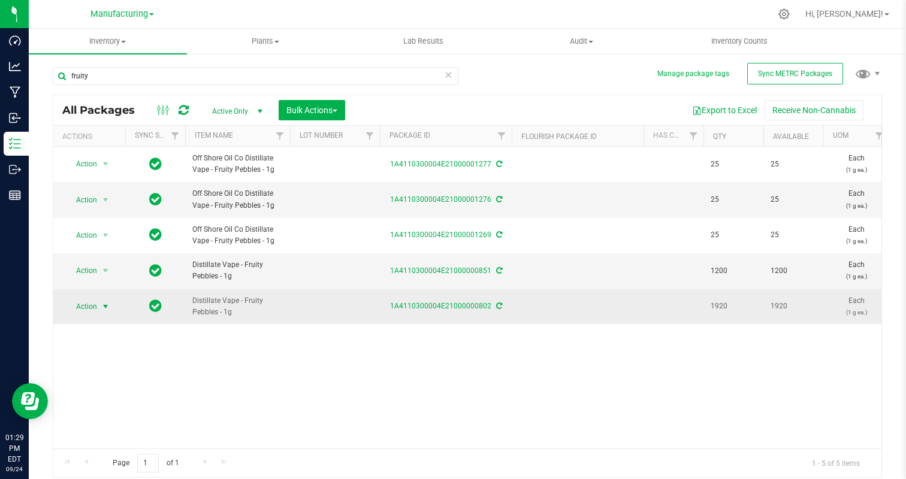
click at [92, 299] on span "Action" at bounding box center [81, 306] width 32 height 17
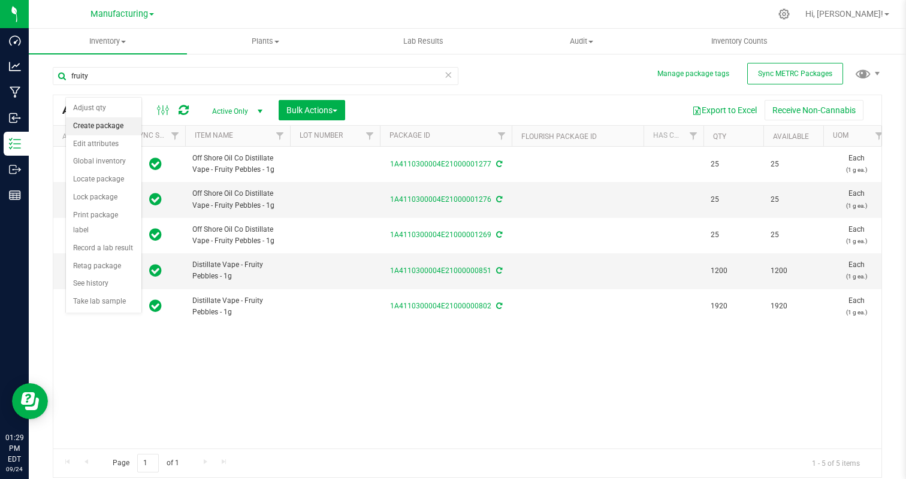
click at [113, 123] on li "Create package" at bounding box center [103, 126] width 75 height 18
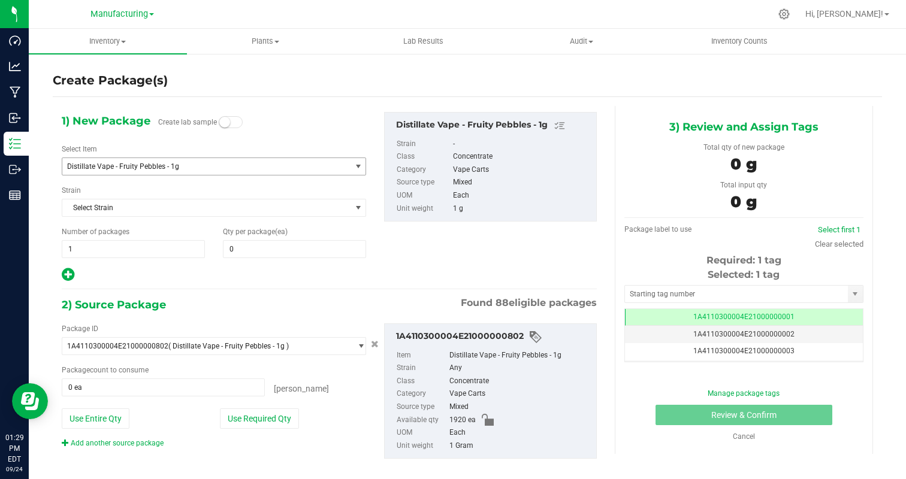
click at [191, 159] on span "Distillate Vape - Fruity Pebbles - 1g" at bounding box center [206, 166] width 288 height 17
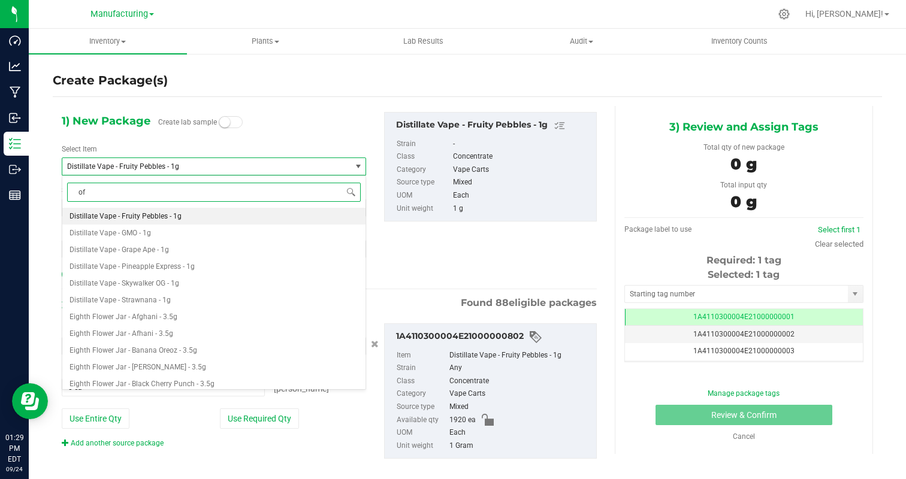
type input "off"
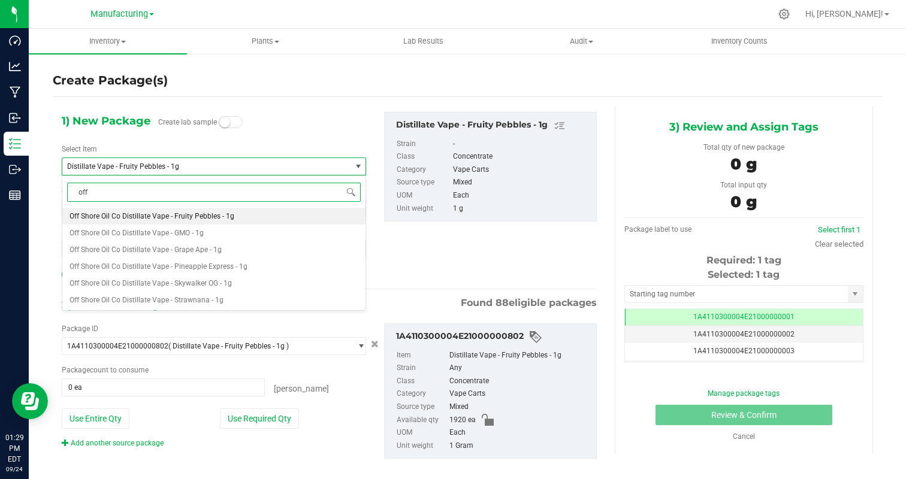
click at [253, 210] on li "Off Shore Oil Co Distillate Vape - Fruity Pebbles - 1g" at bounding box center [213, 216] width 303 height 17
type input "0"
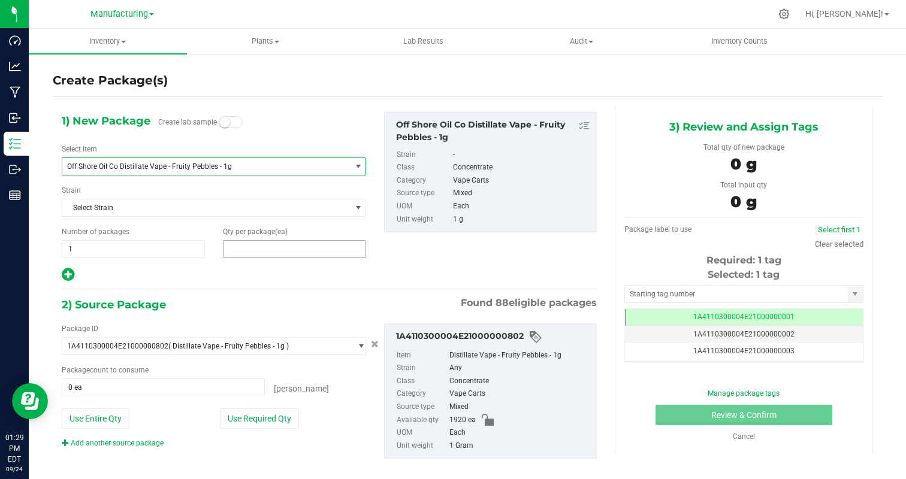
click at [256, 249] on span at bounding box center [294, 249] width 143 height 18
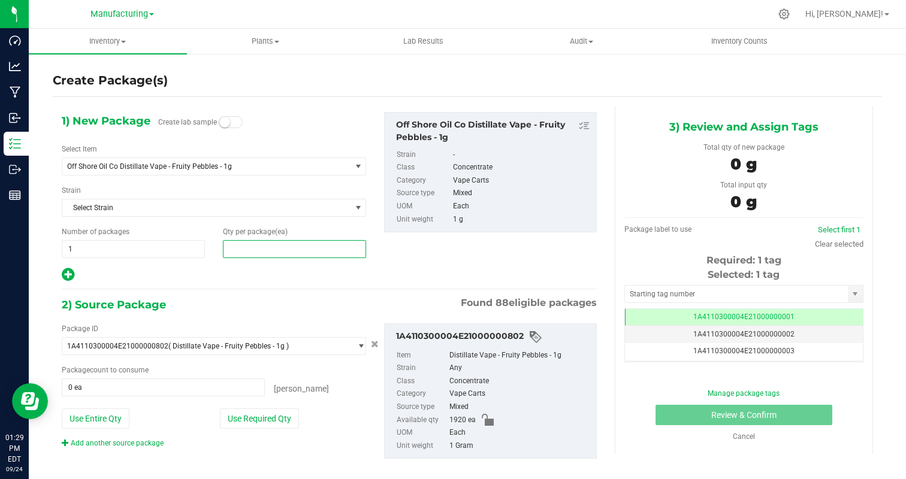
type input "2"
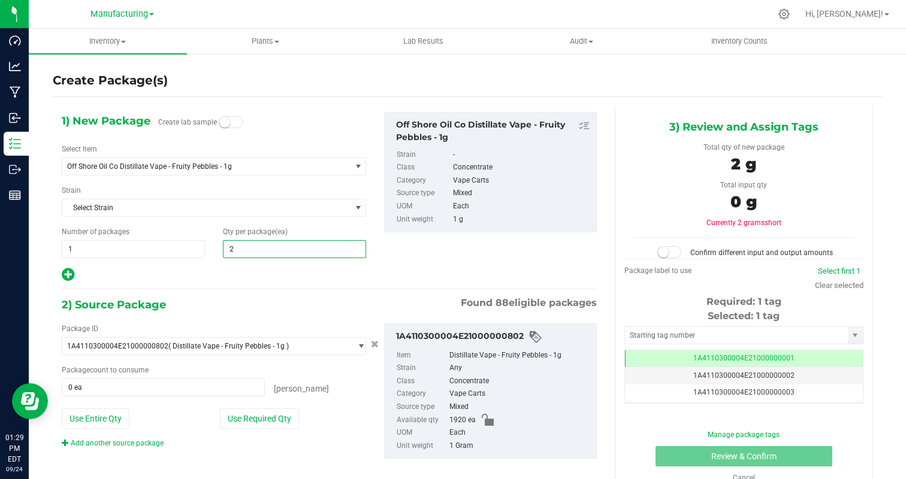
type input "25"
click at [226, 275] on div at bounding box center [214, 275] width 304 height 16
click at [263, 422] on button "Use Required Qty" at bounding box center [259, 418] width 79 height 20
type input "25 ea"
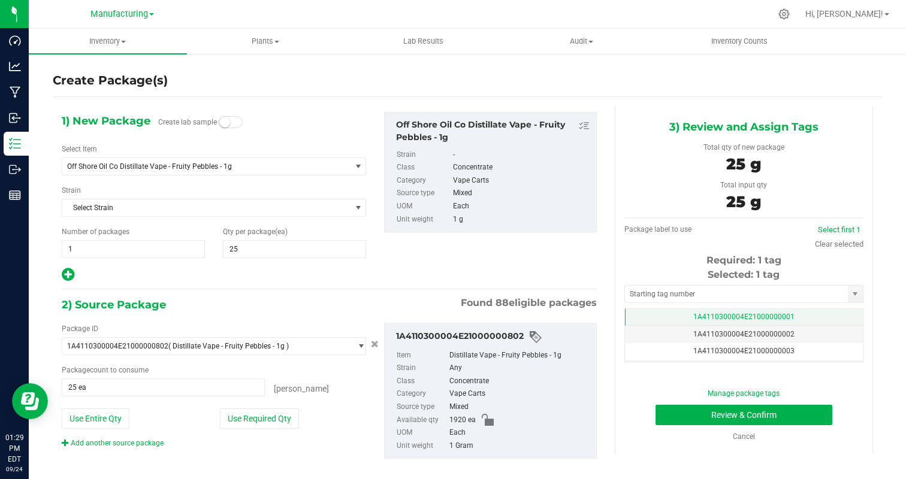
click at [732, 322] on td "1A4110300004E21000000001" at bounding box center [744, 317] width 238 height 17
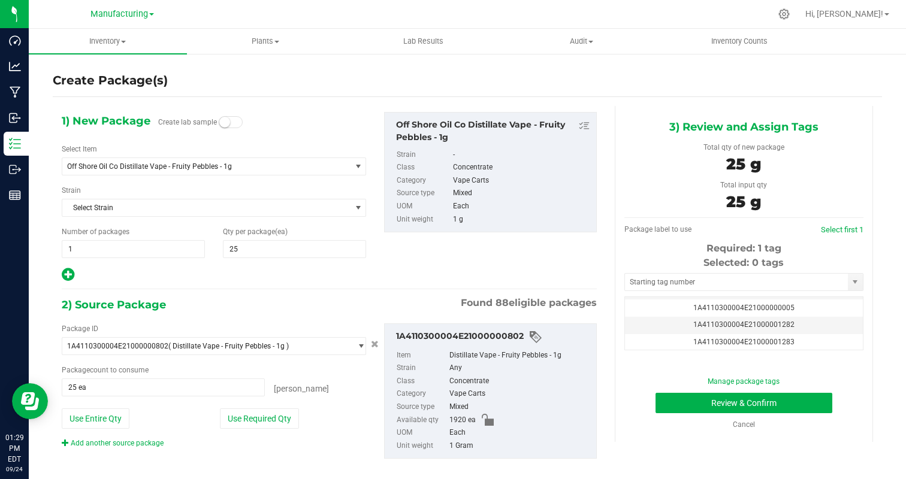
scroll to position [67, 0]
click at [732, 322] on span "1A4110300004E21000001282" at bounding box center [743, 324] width 101 height 8
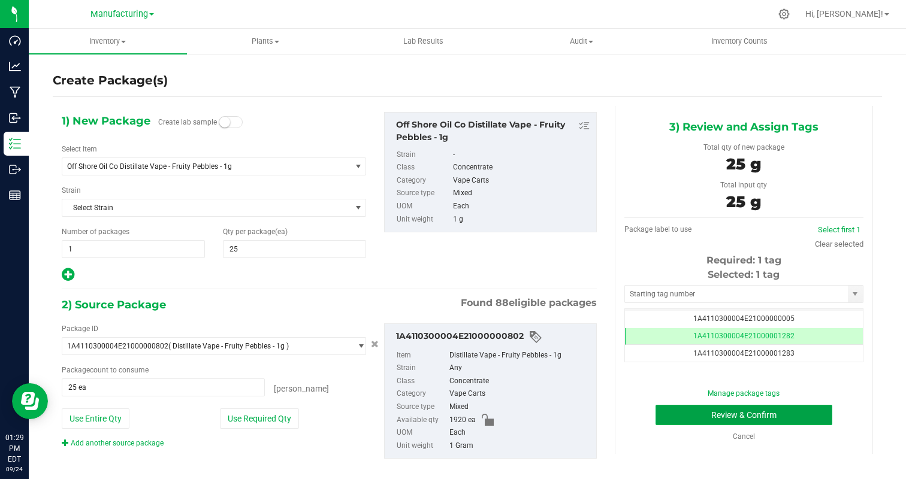
click at [779, 419] on button "Review & Confirm" at bounding box center [743, 415] width 177 height 20
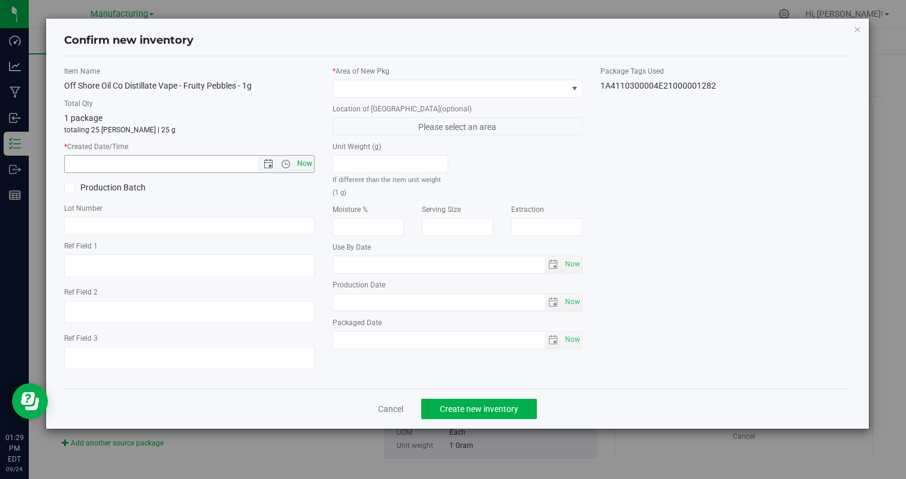
click at [311, 169] on span "Now" at bounding box center [304, 163] width 20 height 17
type input "9/24/2025 1:29 PM"
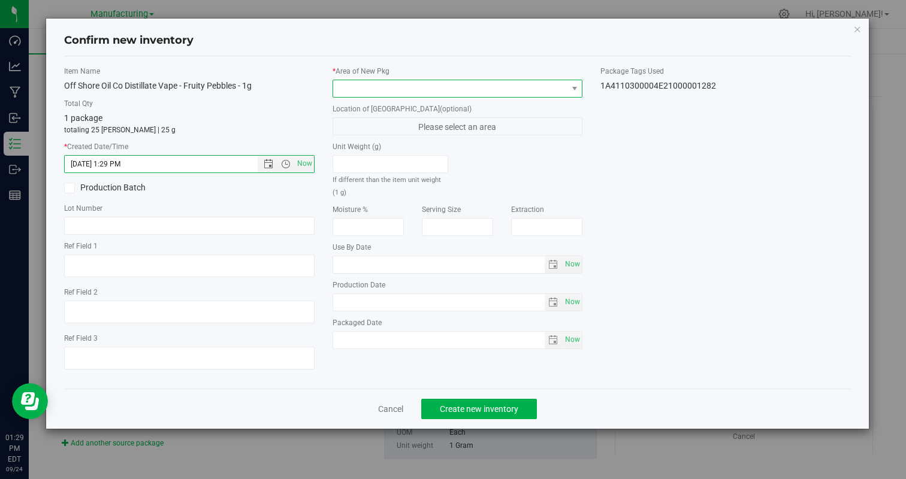
click at [365, 89] on span at bounding box center [450, 88] width 234 height 17
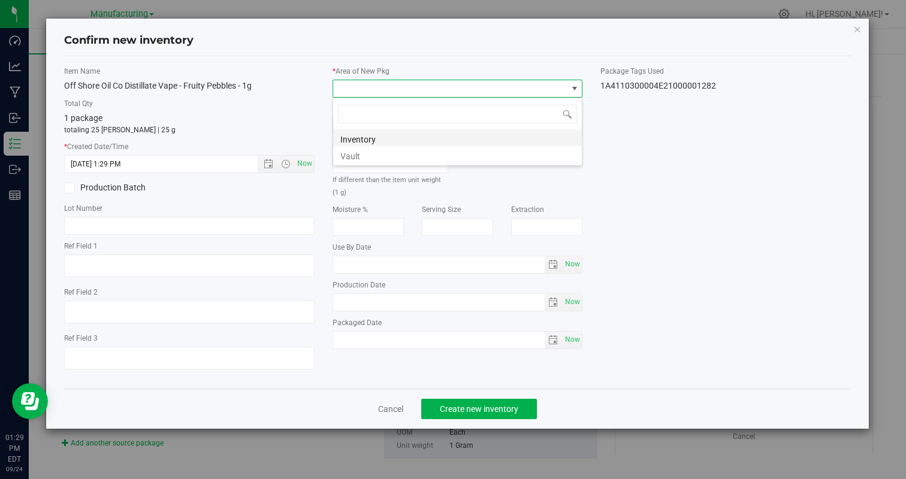
scroll to position [59873, 59641]
click at [354, 152] on li "Vault" at bounding box center [457, 154] width 249 height 17
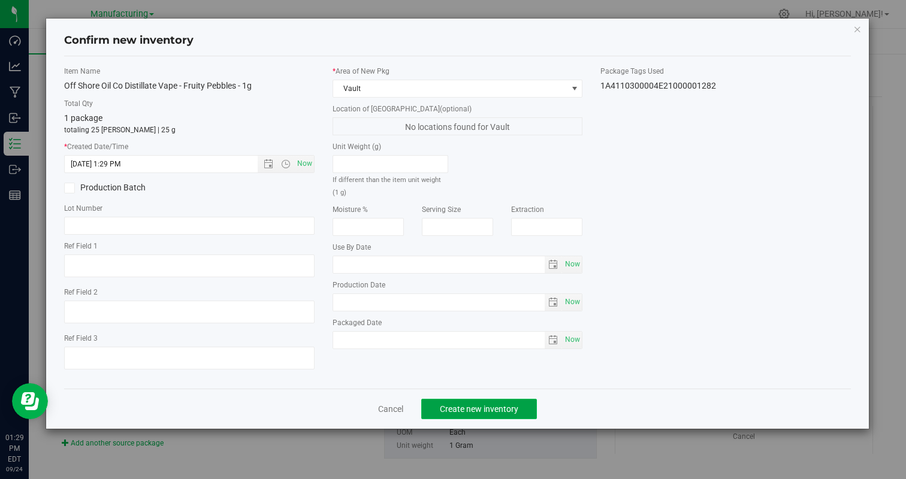
click at [488, 406] on span "Create new inventory" at bounding box center [479, 409] width 78 height 10
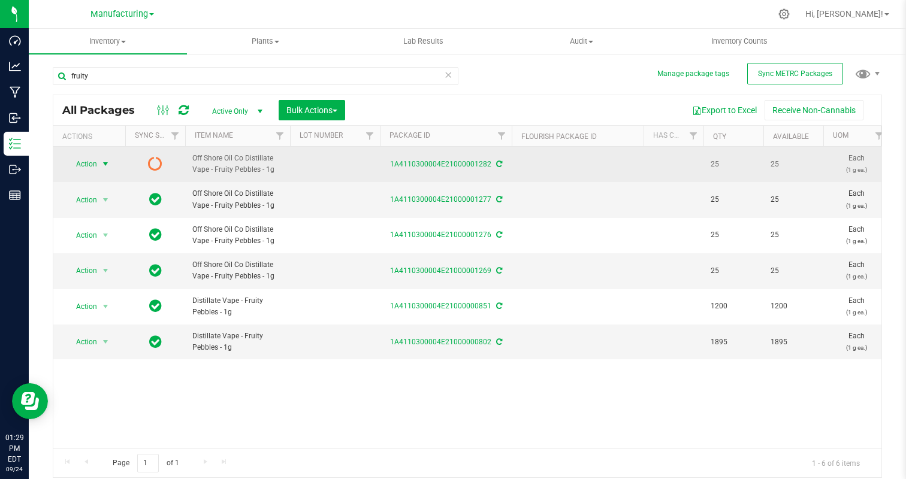
click at [93, 170] on span "Action" at bounding box center [81, 164] width 32 height 17
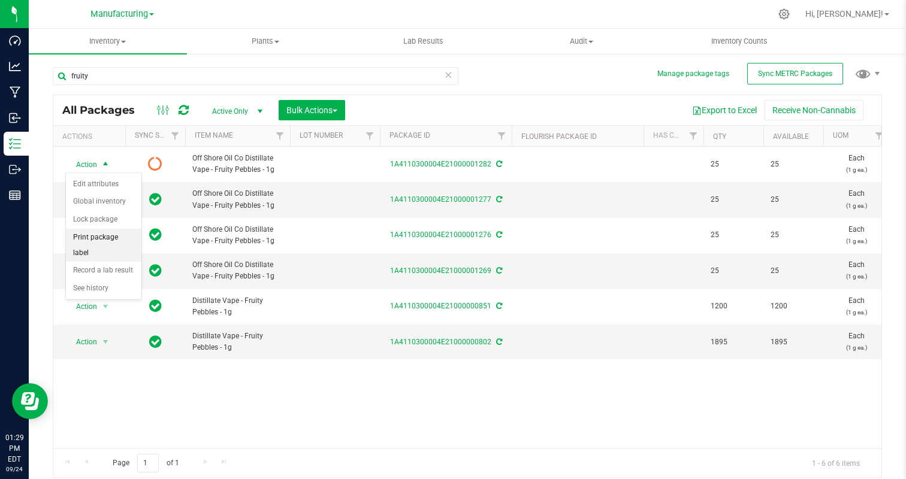
click at [112, 240] on li "Print package label" at bounding box center [103, 245] width 75 height 33
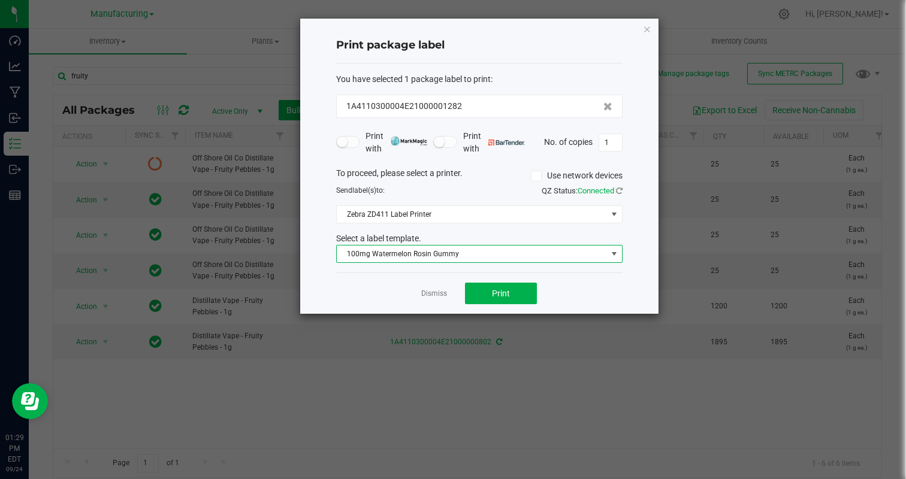
click at [449, 250] on span "100mg Watermelon Rosin Gummy" at bounding box center [472, 254] width 270 height 17
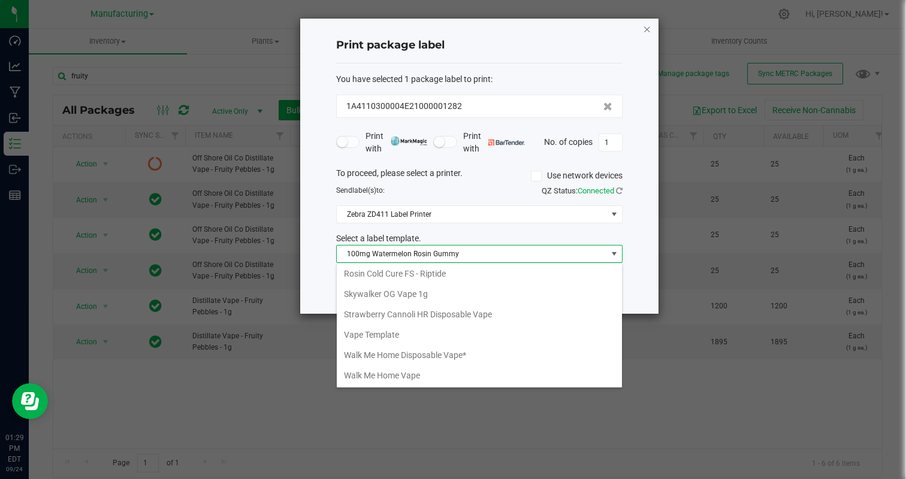
click at [643, 28] on icon "button" at bounding box center [647, 29] width 8 height 14
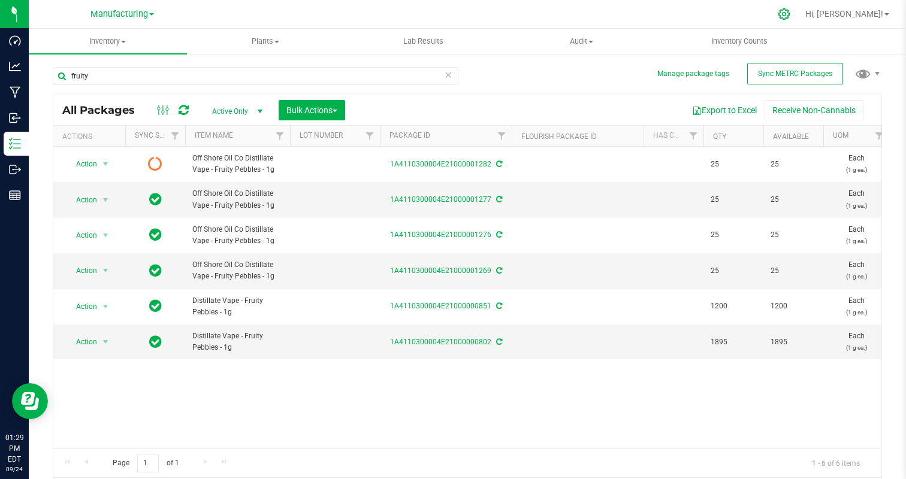
click at [799, 10] on div at bounding box center [784, 14] width 30 height 26
click at [790, 16] on icon at bounding box center [783, 14] width 13 height 13
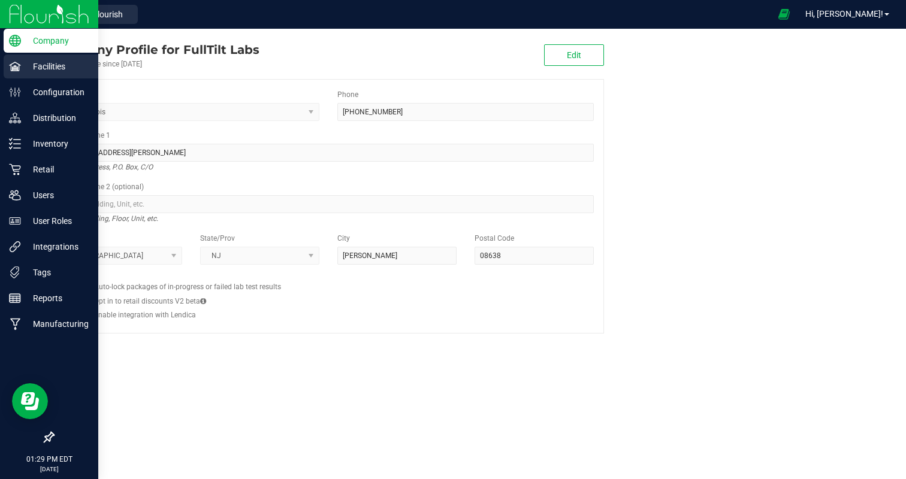
click at [7, 62] on div "Facilities" at bounding box center [51, 67] width 95 height 24
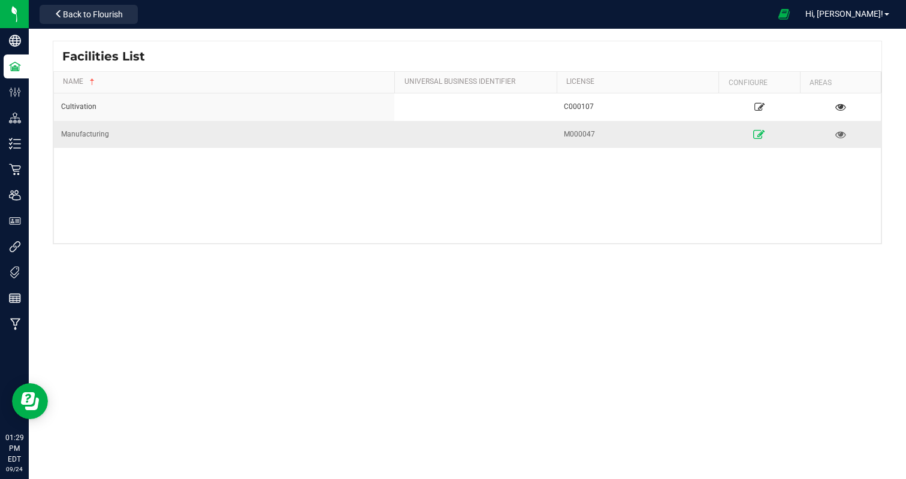
click at [760, 135] on icon at bounding box center [758, 134] width 11 height 8
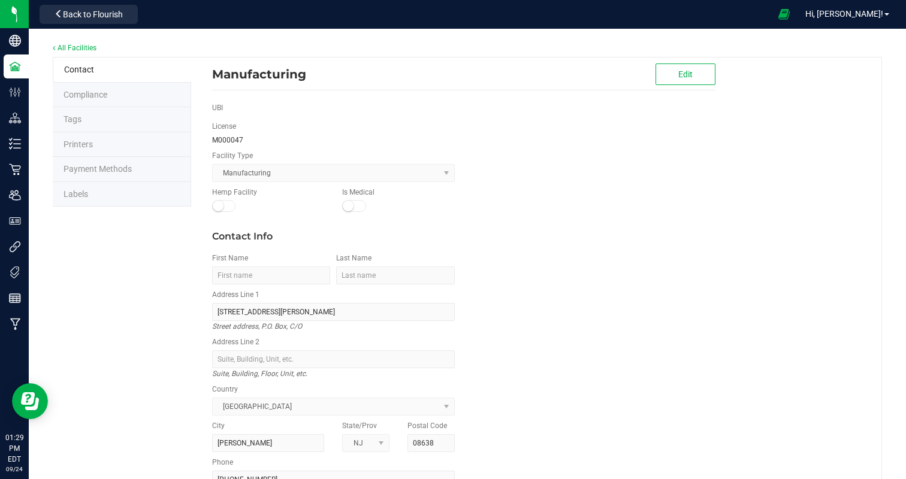
click at [119, 184] on li "Labels" at bounding box center [122, 194] width 138 height 25
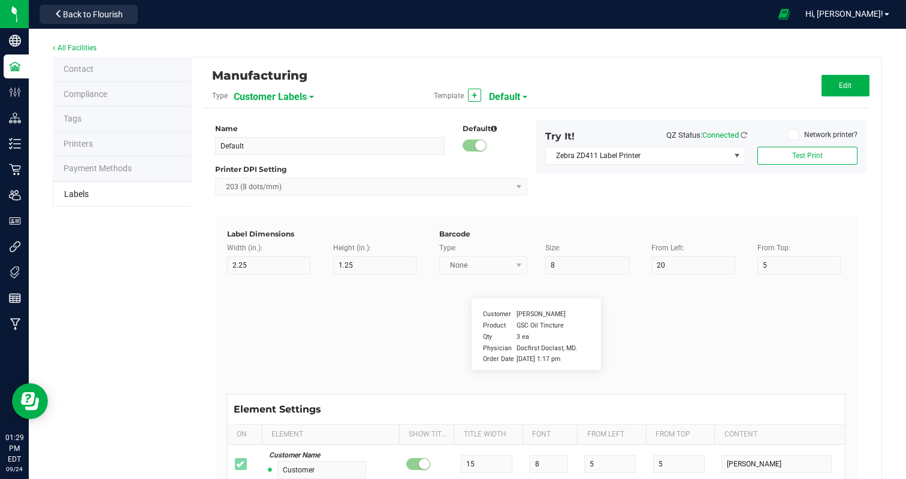
click at [254, 93] on span "Customer Labels" at bounding box center [270, 97] width 73 height 20
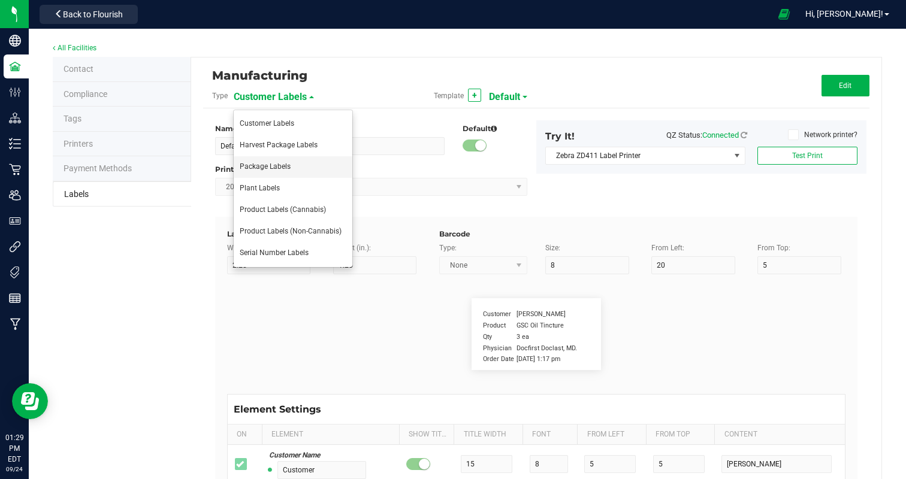
click at [303, 163] on li "Package Labels" at bounding box center [293, 167] width 119 height 22
type input "100mg Pink Lemonade Rosin Gummy"
type input "2"
type input "3"
type input "12"
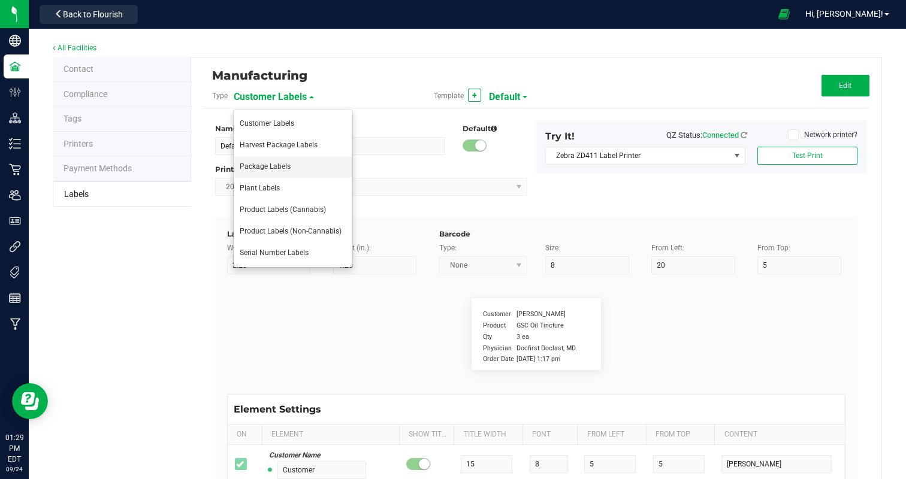
type input "7"
type input "62"
type input "Name"
type input "10"
type input "7"
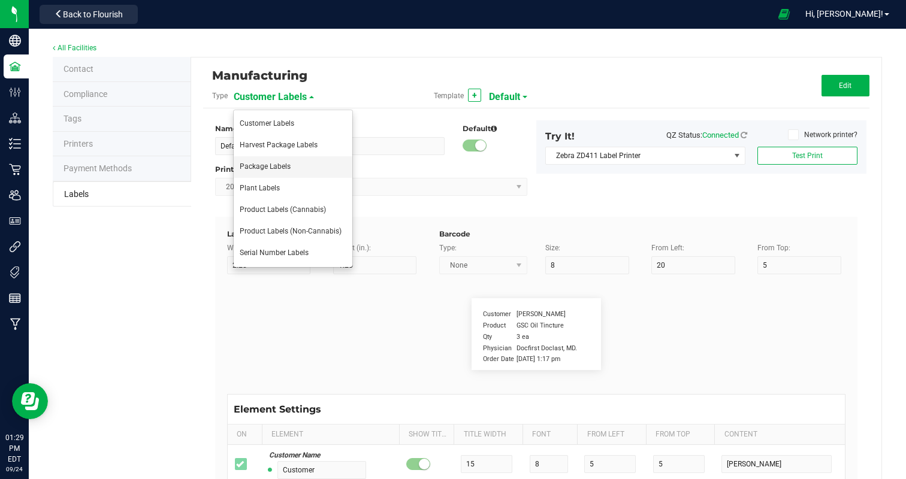
type input "4"
type input "100mg Hash Rosin Gummy - Pink Lemonade"
type input "Net Weight:"
type input "12"
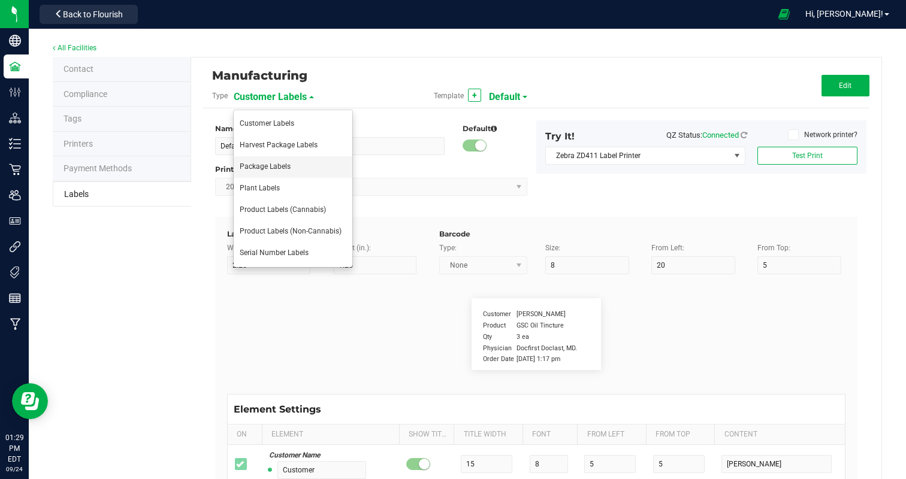
type input "6"
type input "4"
type input "19"
type input "100mg"
type input "Type"
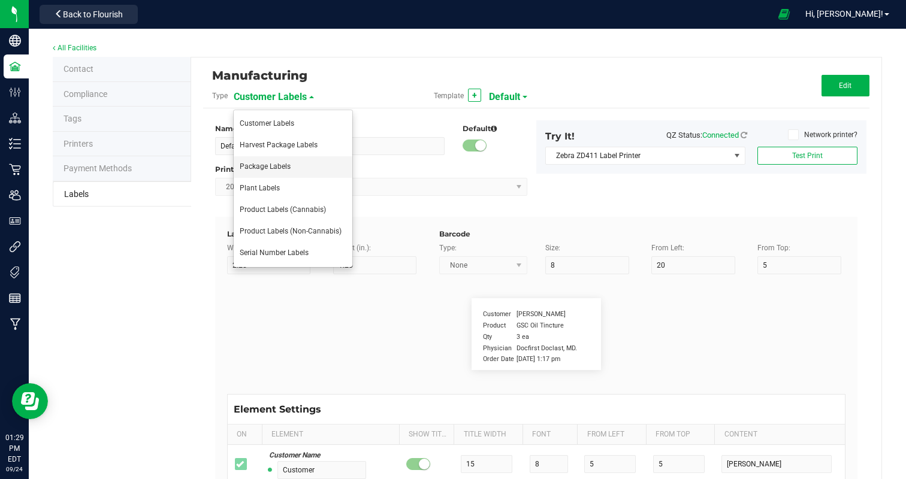
type input "10"
type input "6"
type input "4"
type input "10"
type input "Hash Rosin Edible"
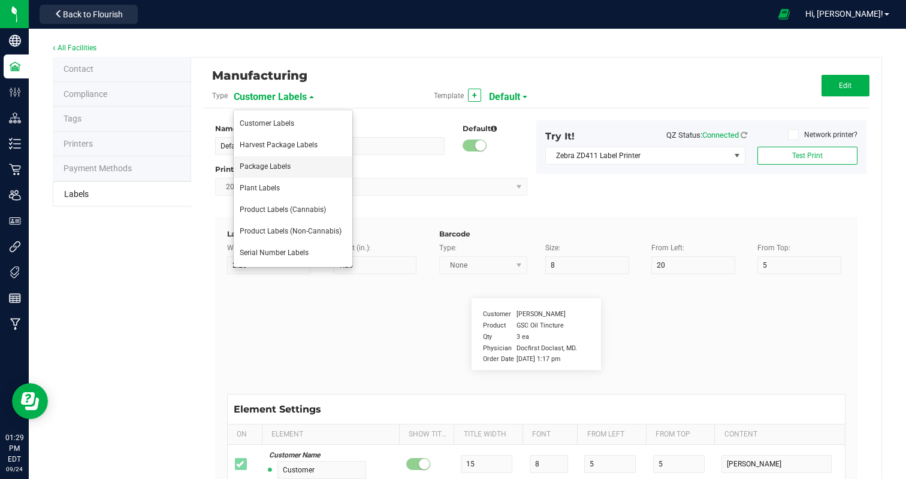
type input "Chemotype:"
type input "12"
type input "6"
type input "4"
type input "12"
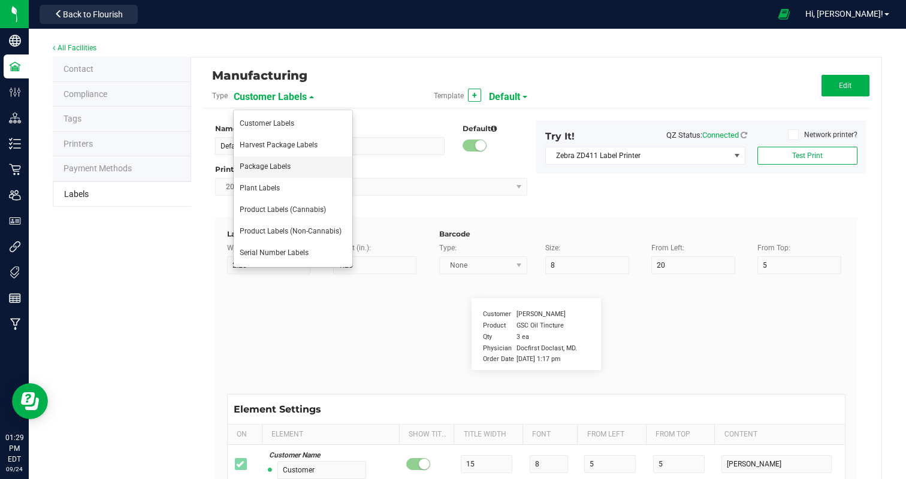
type input "High THC, Low CBD"
type input "Total Cannabinoids"
type input "19"
type input "6"
type input "4"
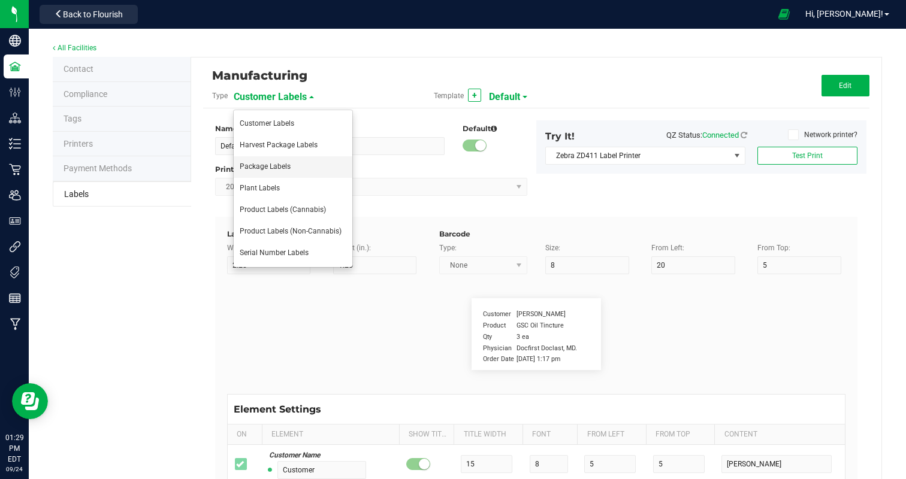
type input "15"
type input "10.62%"
type input "Total THC:"
type input "10"
type input "6"
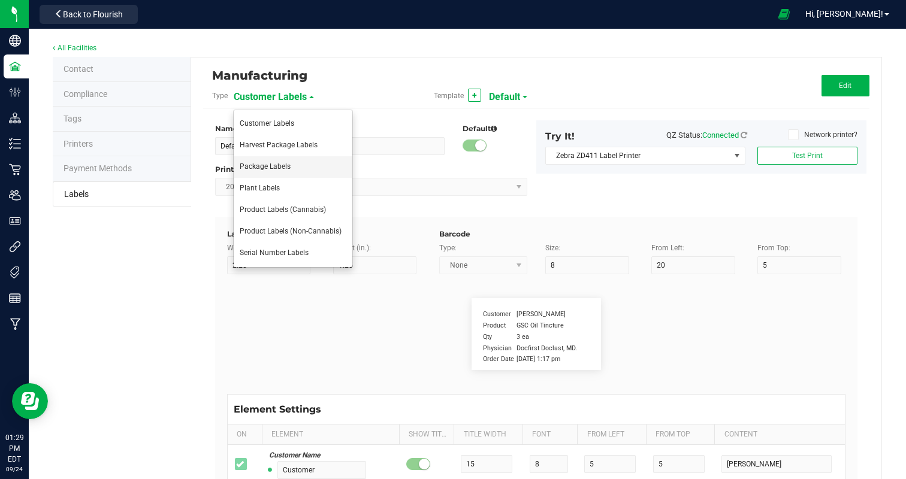
type input "30"
type input "15"
type input "9.75%"
type input "Total CBD:"
type input "10"
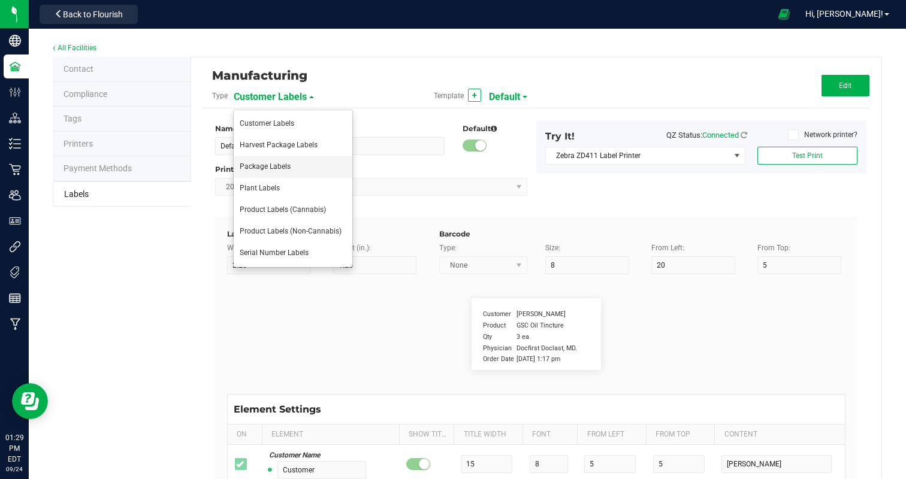
type input "6"
type input "30"
type input "17"
type input "0.05%"
type input "Total CBG:"
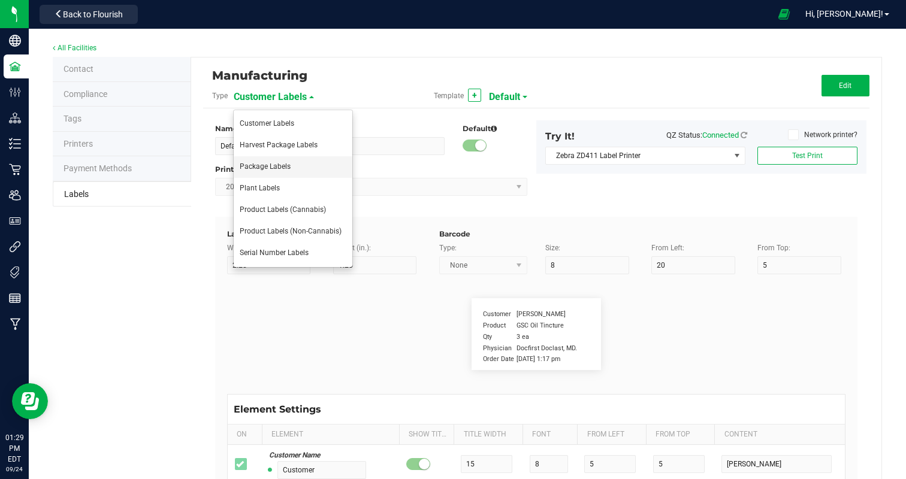
type input "10"
type input "6"
type input "4"
type input "17"
type input "0.32%"
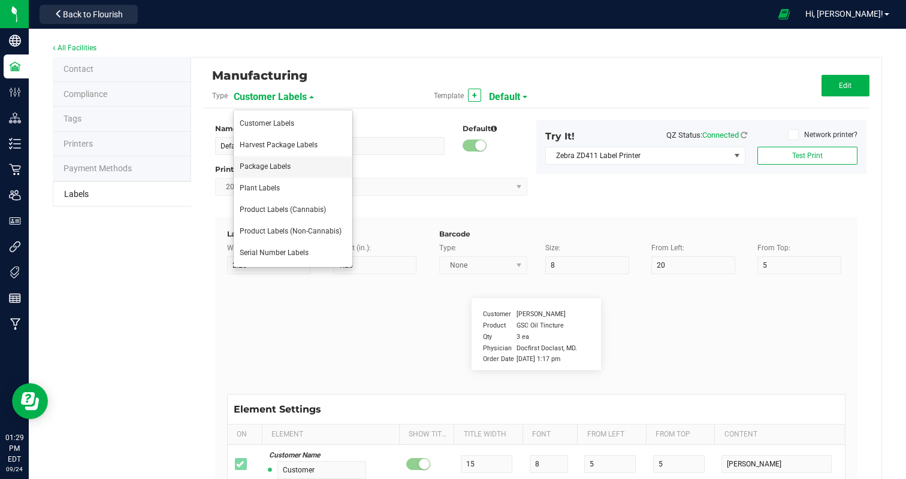
type input "Package Date"
type input "14"
type input "6"
type input "4"
type input "52"
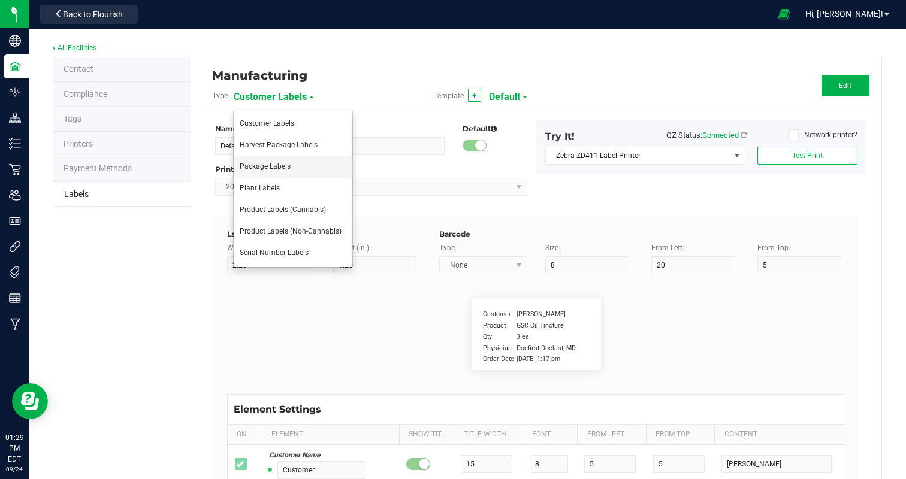
type input "09/16/25"
type input "Use By Date:"
type input "13"
type input "6"
type input "28"
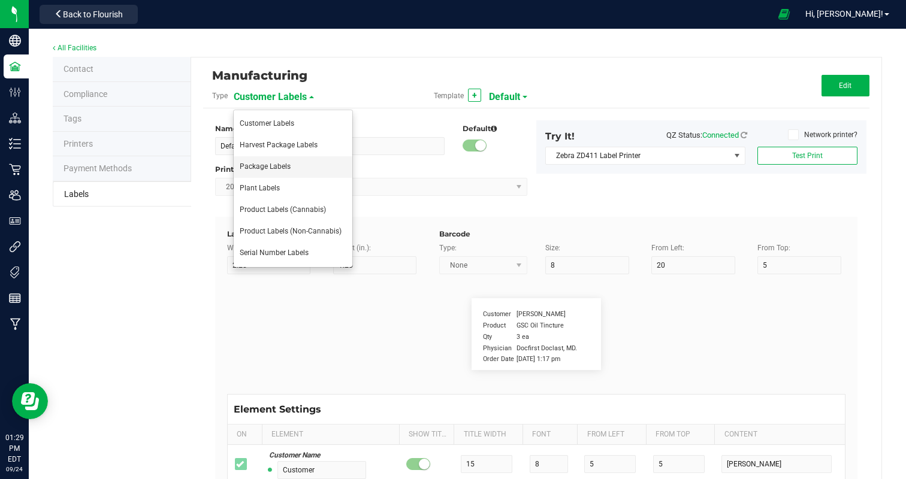
type input "52"
type input "03/16/26"
type input "Phone Number:"
type input "10"
type input "6"
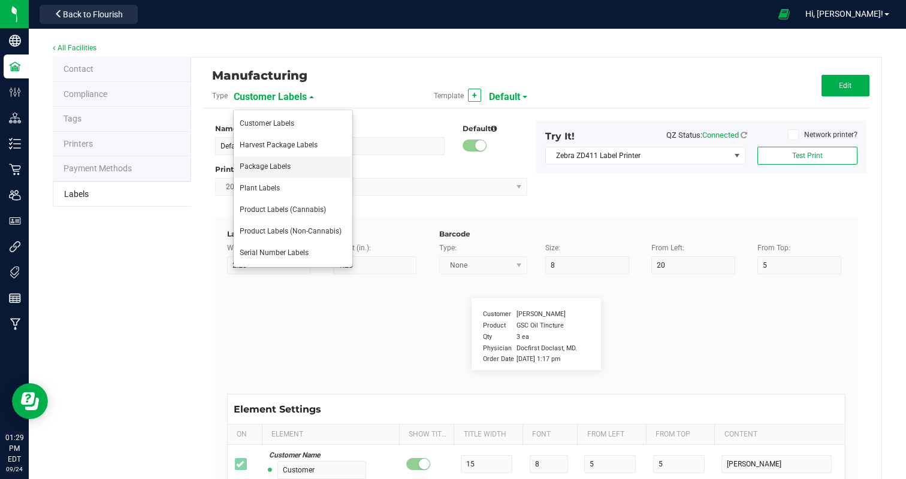
type input "4"
type input "50"
type input "(609) 895-6678 License Number M000047"
type input "100 Milligrams"
type input "6"
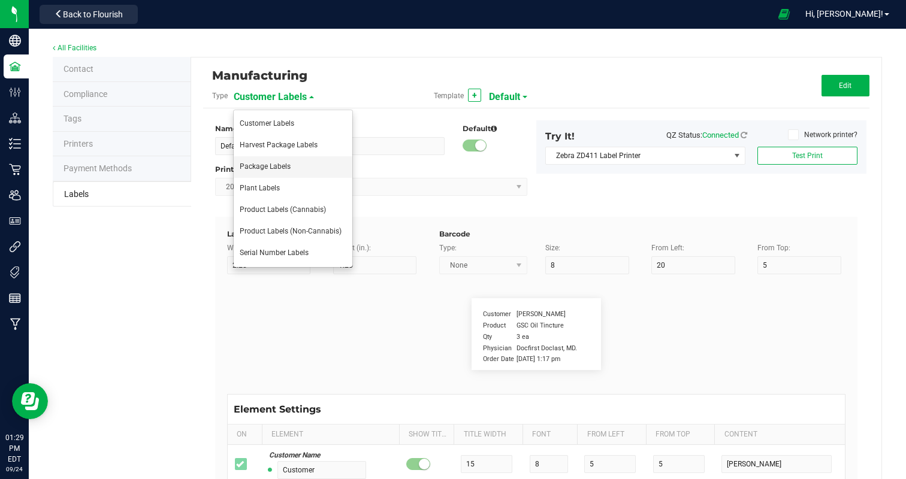
type input "4"
type input "8"
type input "Black Cherry Punch Hash Rosin"
type input "Number of Serving:"
type input "20"
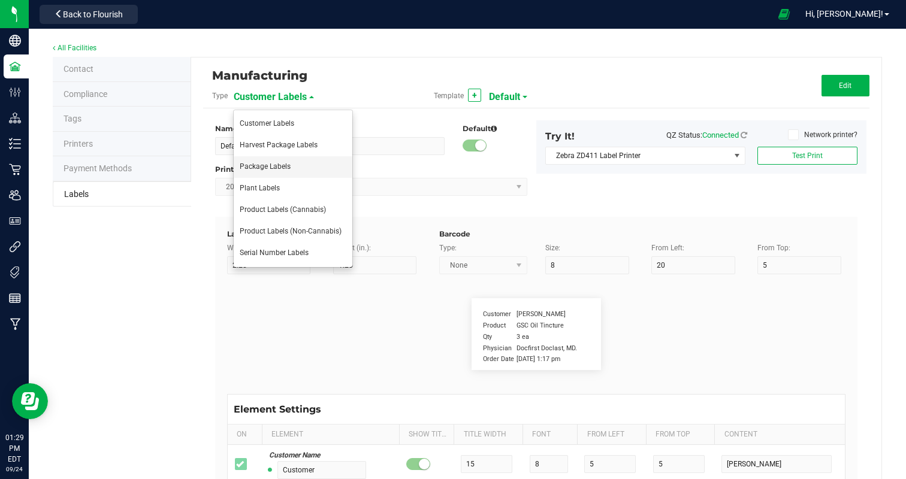
type input "6"
type input "4"
type input "21"
type input "10"
type input "Packaging"
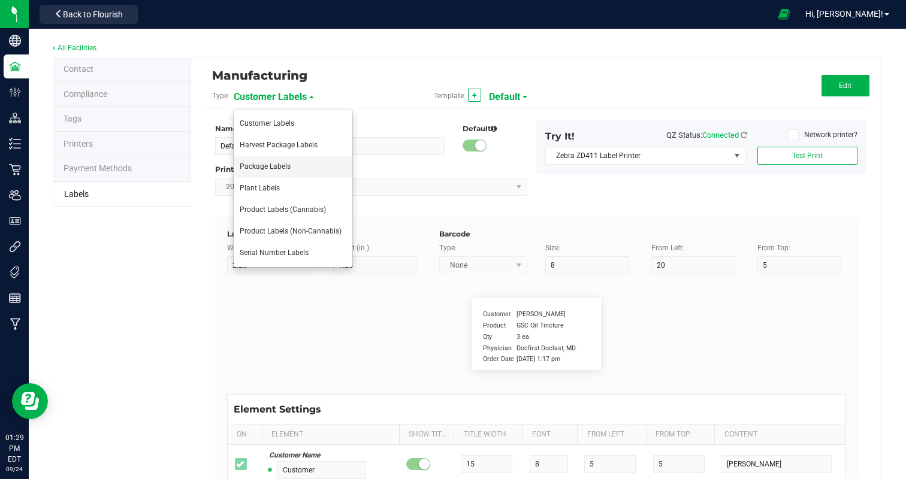
type input "10"
type input "6"
type input "4"
type input "48"
type input "Produced and Packaged By FullTilt Labs LLC"
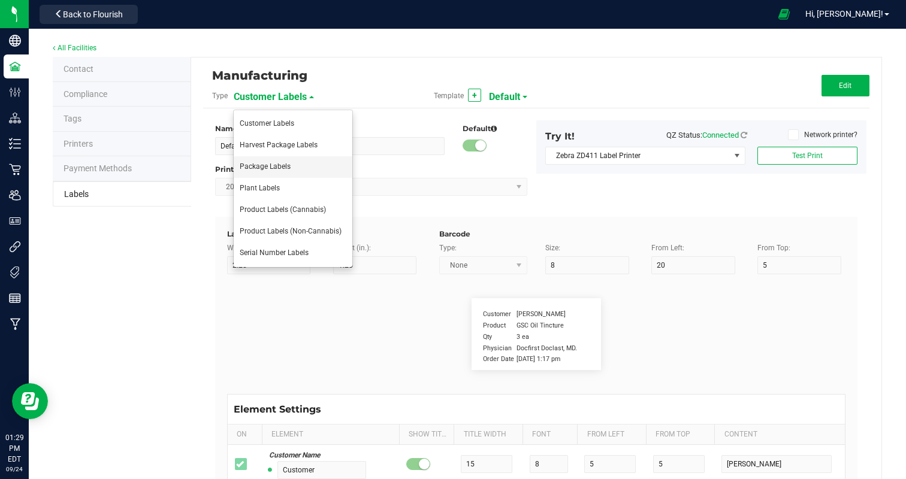
type input "Storage:"
type input "9"
type input "6"
type input "4"
type input "41"
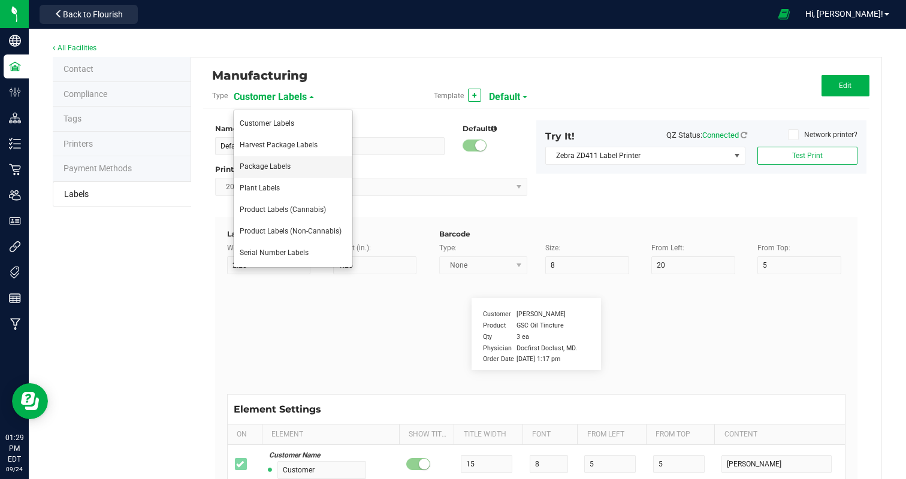
type input "Store in a cool, dry place."
type input "Instructions:"
type input "13"
type input "6"
type input "4"
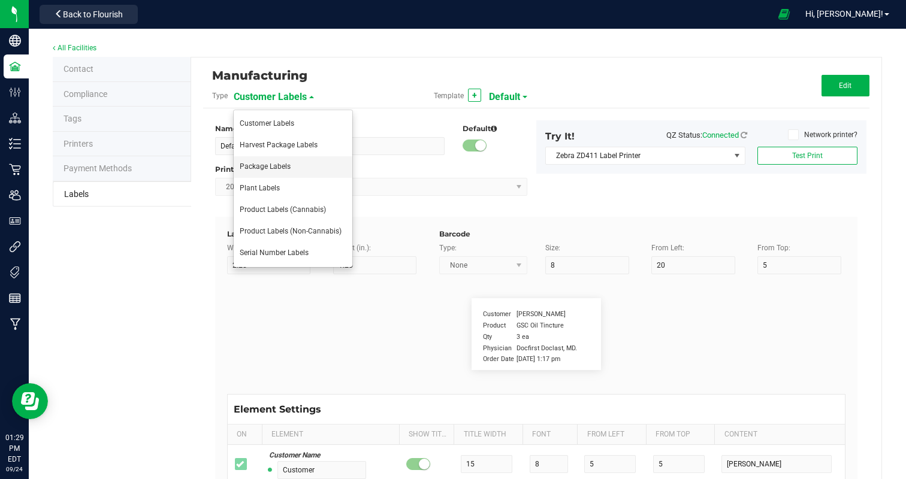
type input "39"
type input "Ingest orally"
type input "Instructions cont."
type input "18"
type input "6"
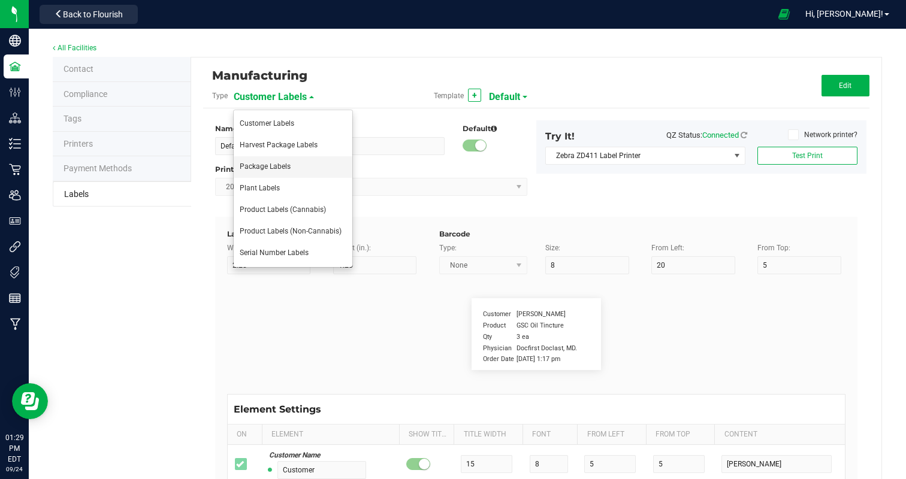
type input "4"
type input "43"
type input "Refrigeration not required."
type input "Active Ingredients:"
type input "18"
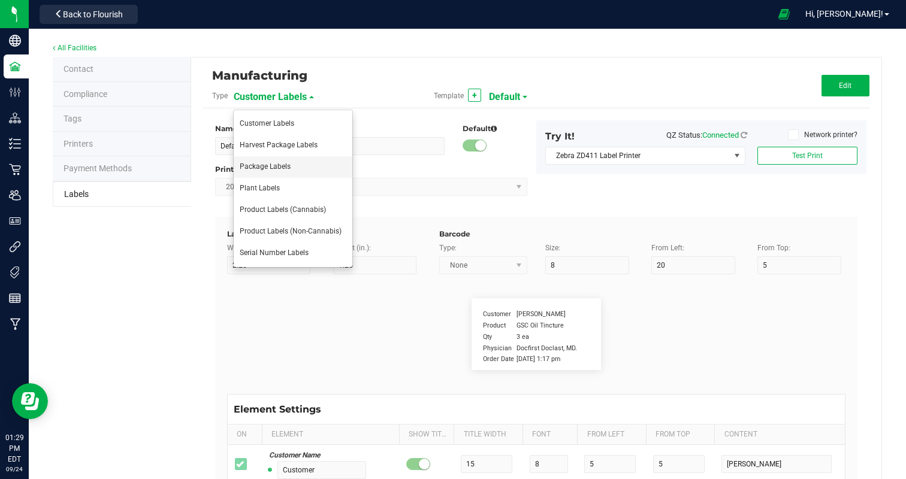
type input "6"
type input "4"
type input "23"
type input "Cannabis Hash Rosin"
type input "Active Ingregients cont:L"
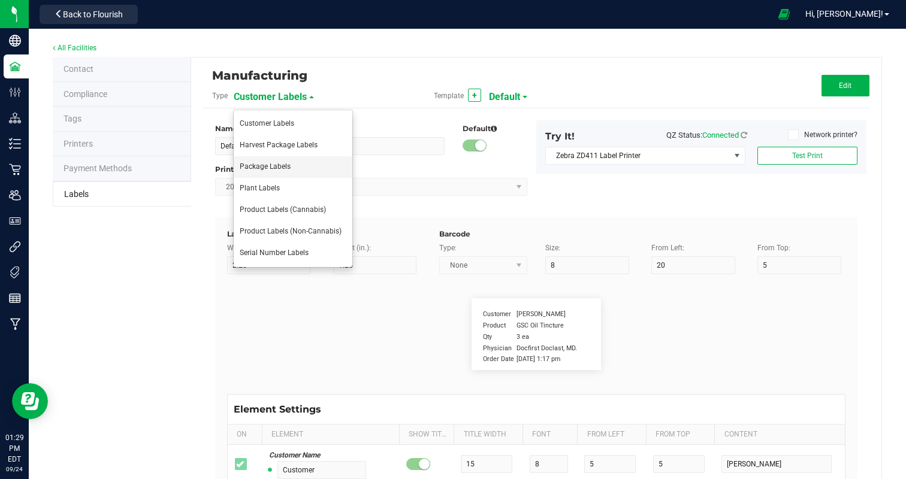
type input "10"
type input "6"
type input "4"
type input "25"
type input "Cane Sugar, Glucose (Corn), Water, Gelatin"
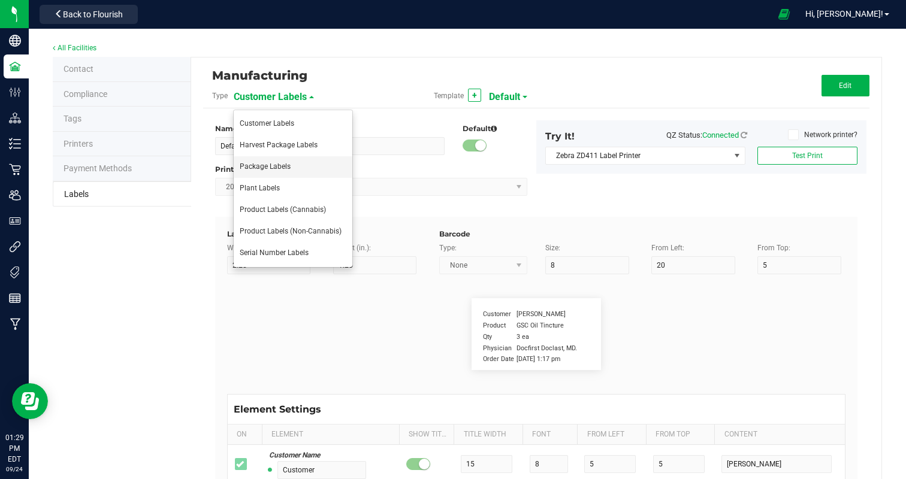
type input "Active Ingredients pt3"
type input "10"
type input "6"
type input "4"
type input "27"
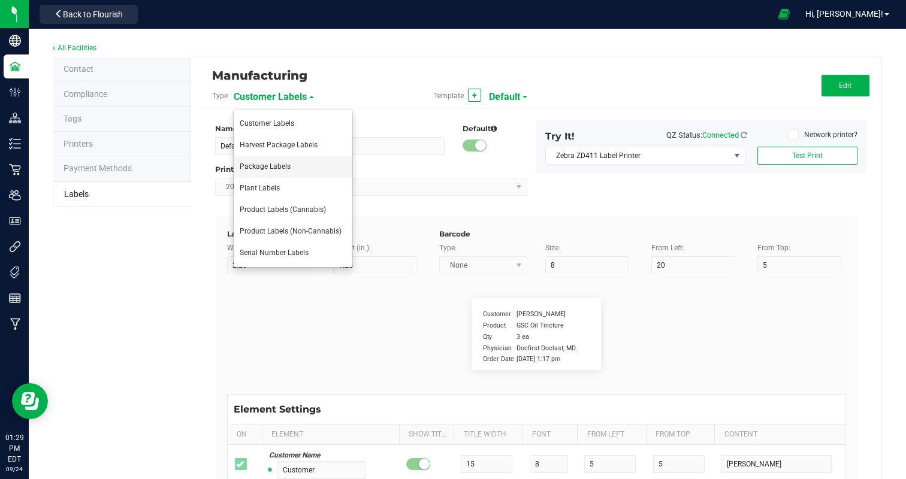
type input "Less than 2% of: Tartaric Acid, Natural Flavor"
type input "Active Ingredients pt 4"
type input "10"
type input "6"
type input "4"
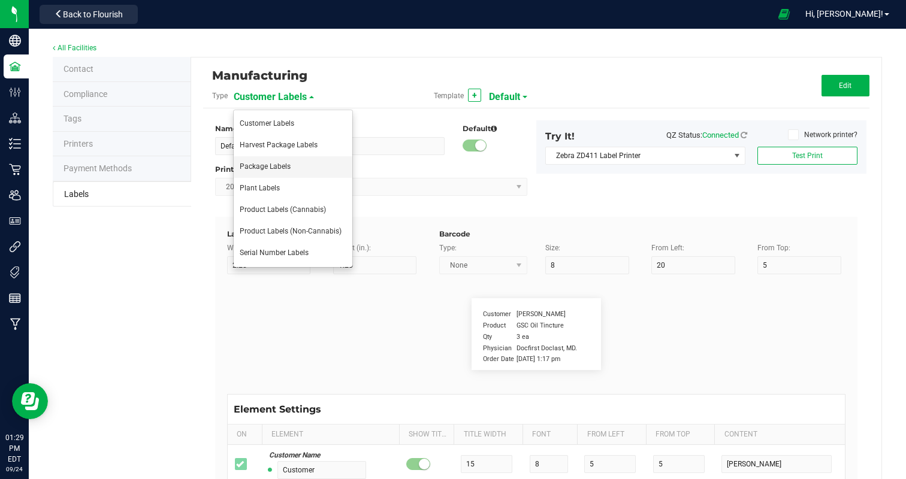
type input "29"
type input "Natural Flavor, Color (Spirulina, Turmeric)"
type input "Active Ingredients pt 5"
type input "10"
type input "6"
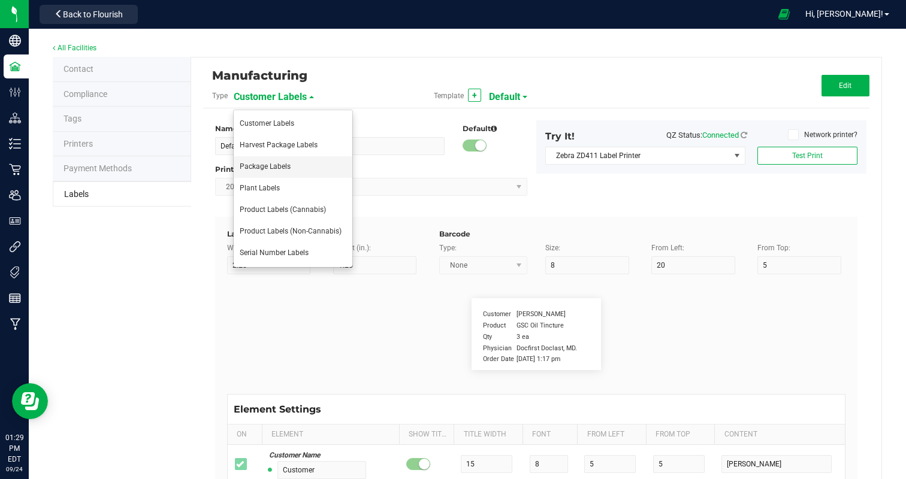
type input "4"
type input "31"
type input "CONTAINS: COCONUT"
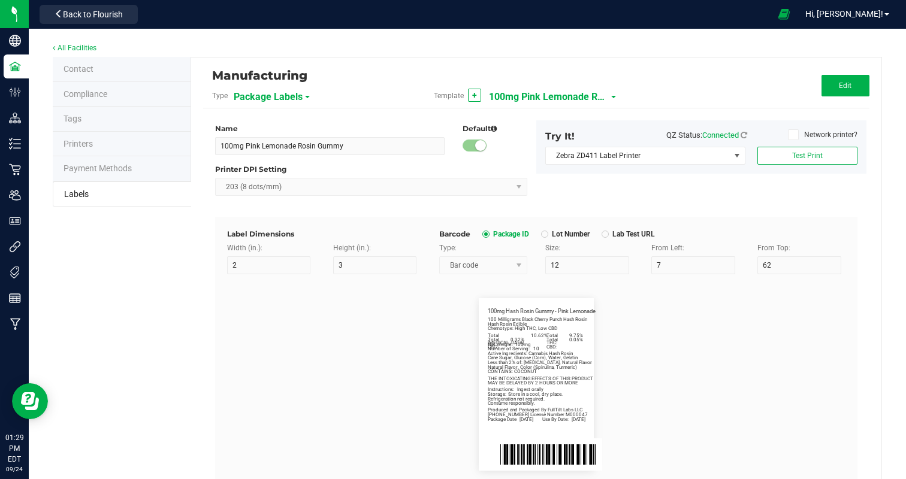
click at [516, 93] on span "100mg Pink Lemonade Rosin Gummy" at bounding box center [549, 97] width 120 height 20
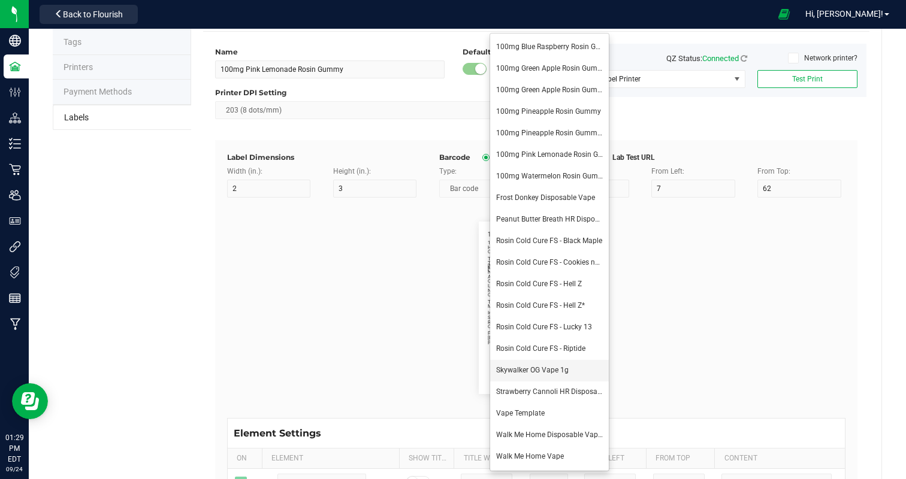
click at [552, 360] on li "Skywalker OG Vape 1g" at bounding box center [549, 371] width 119 height 22
type input "Skywalker OG Vape 1g"
type input "8"
type input "68"
type input "Skywalker OG Distillate Vape 1g"
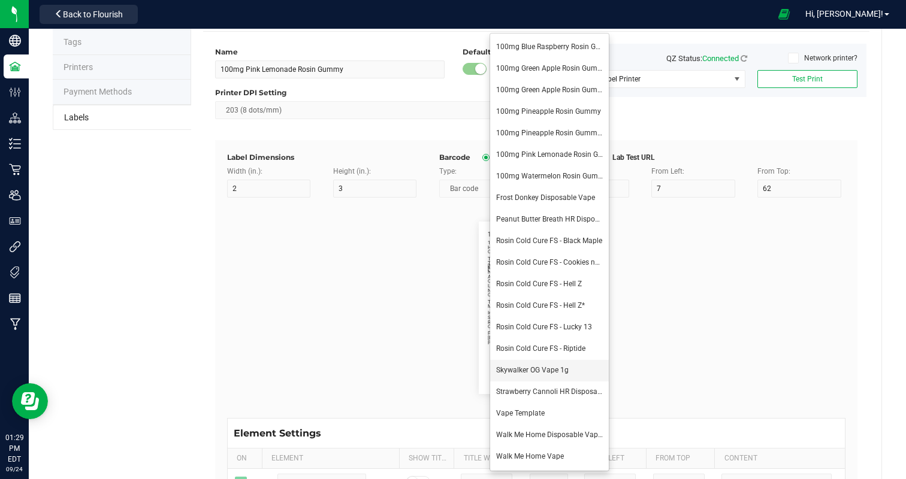
type input "26"
type input "1g"
type input "Indica-Leaning"
type input "Total Cannabinoids:"
type input "87.31%"
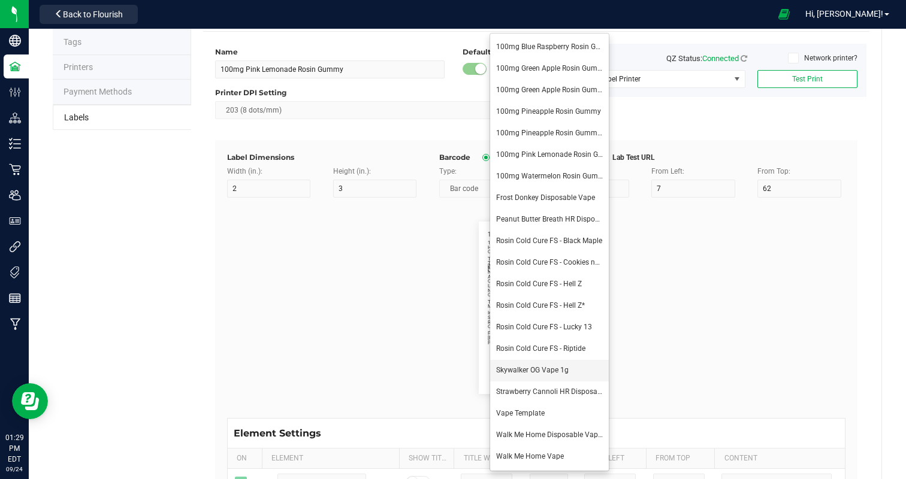
type input "Total Terpenes:"
type input "15"
type input "6.05%"
type input "1 Gram"
type input "25"
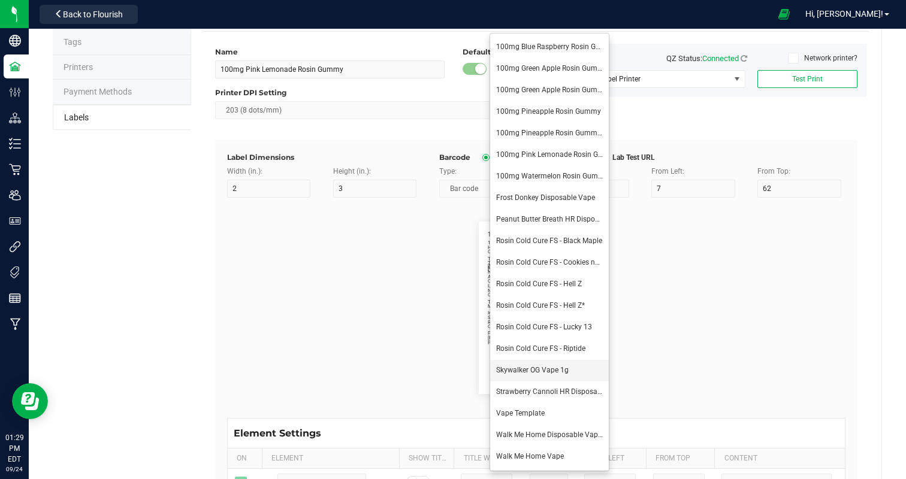
type input "4"
type input "8"
type input "Number of Servings:"
type input "20"
type input "30"
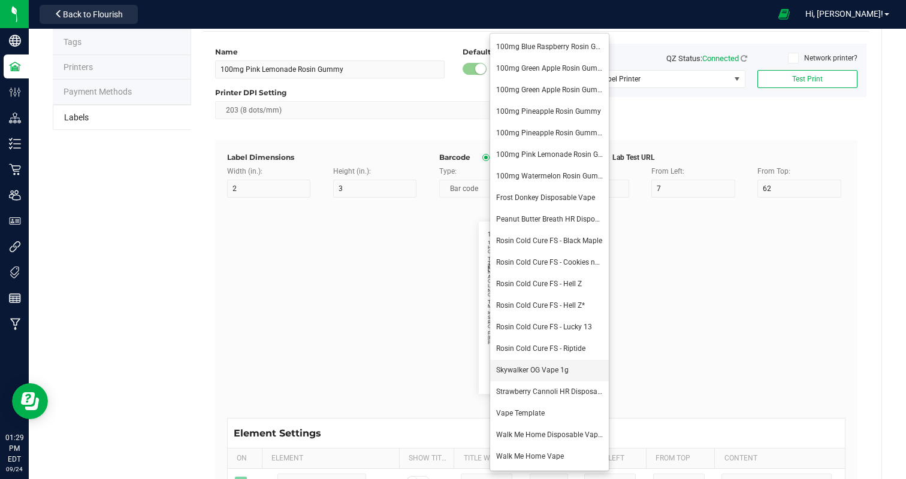
type input "70"
type input "Serving Size:"
type input "28"
type input "8.2 mg"
type input "Packaging"
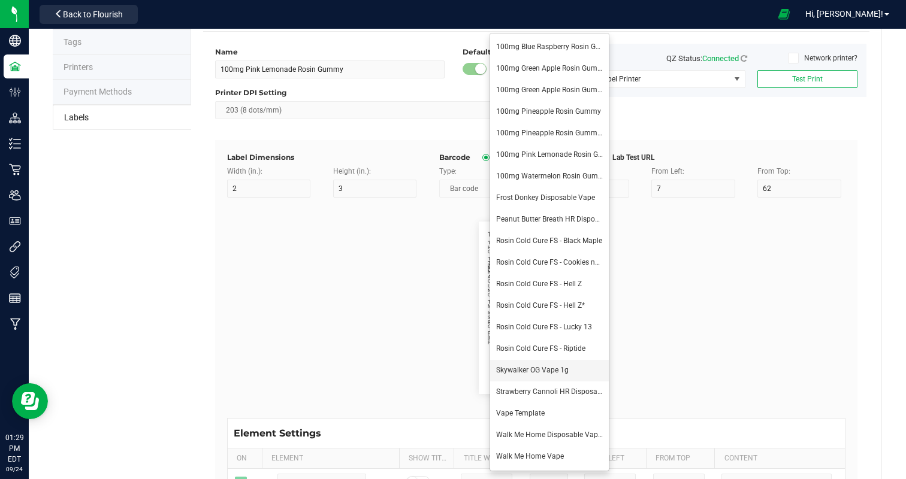
type input "10"
type input "4"
type input "45"
type input "Produced and packaged by FullTilt Labs LLC"
type input "Storage:"
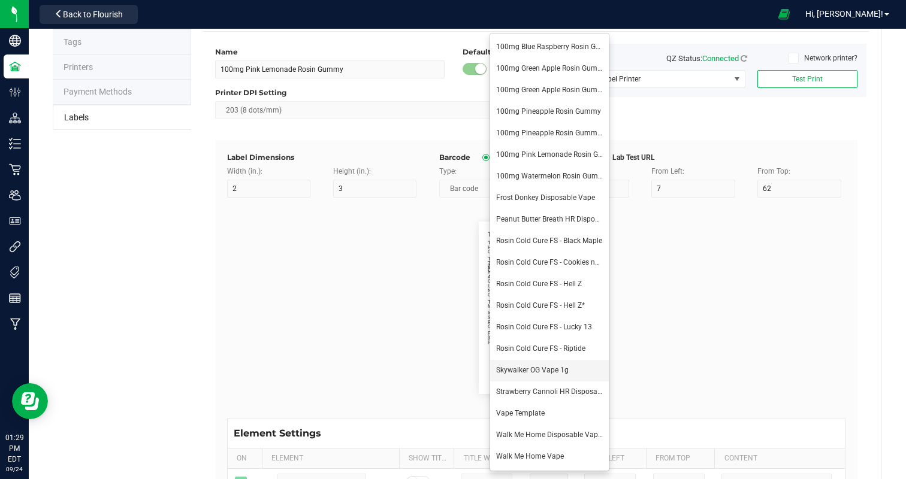
type input "9"
type input "40"
type input "Store in a cool, dry place."
type input "Instructions:"
type input "13"
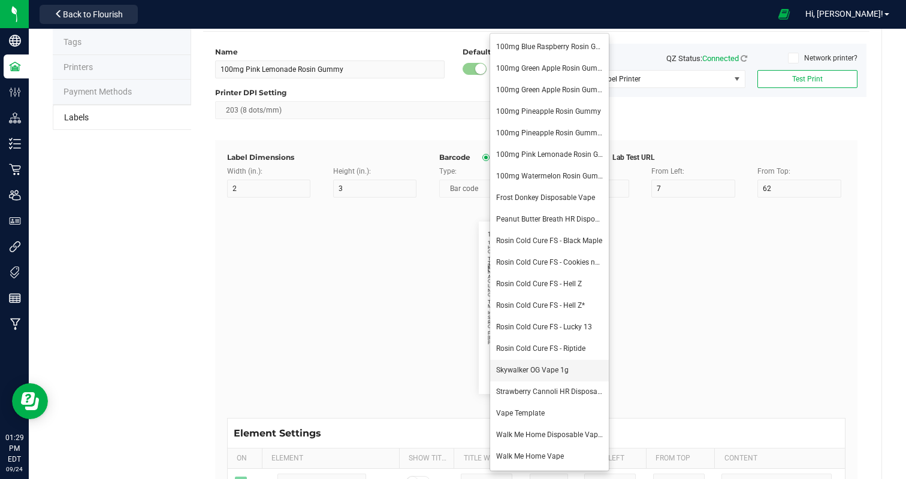
type input "38"
type input "Inhale, exhale for desired effect."
type input "Instructions Cont."
type input "10"
type input "42"
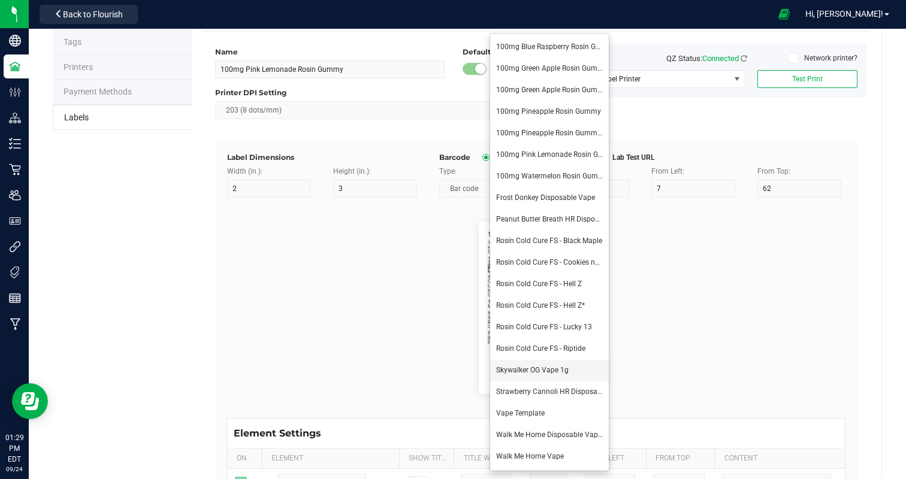
type input "Refrigeration not required."
type input "Package Date:"
type input "14"
type input "49"
type input "09/22/25"
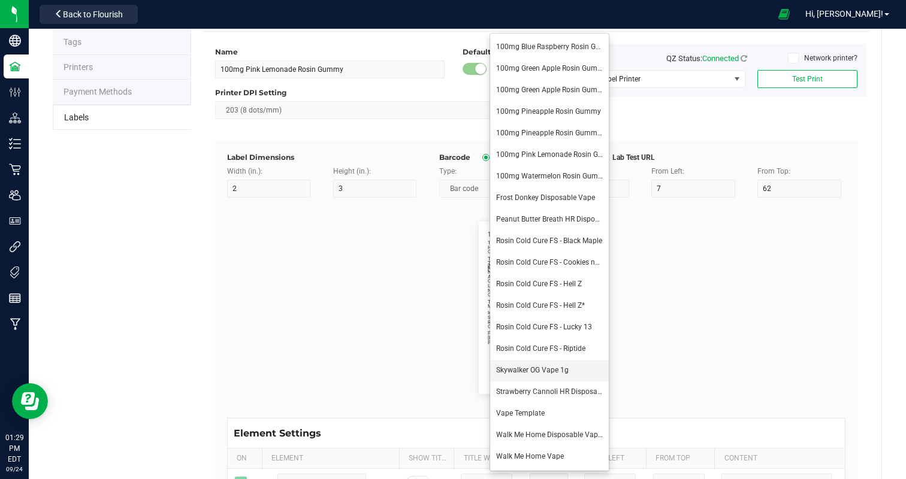
type input "ExpirationDate:"
type input "14"
type input "27"
type input "49"
type input "03/22/26"
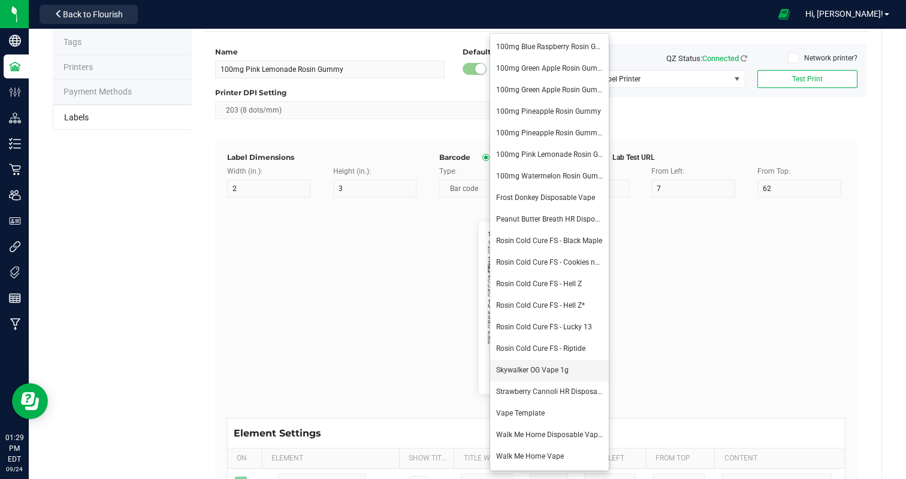
type input "Total THC:"
type input "10"
type input "17"
type input "81.23%"
type input "Total CBD:"
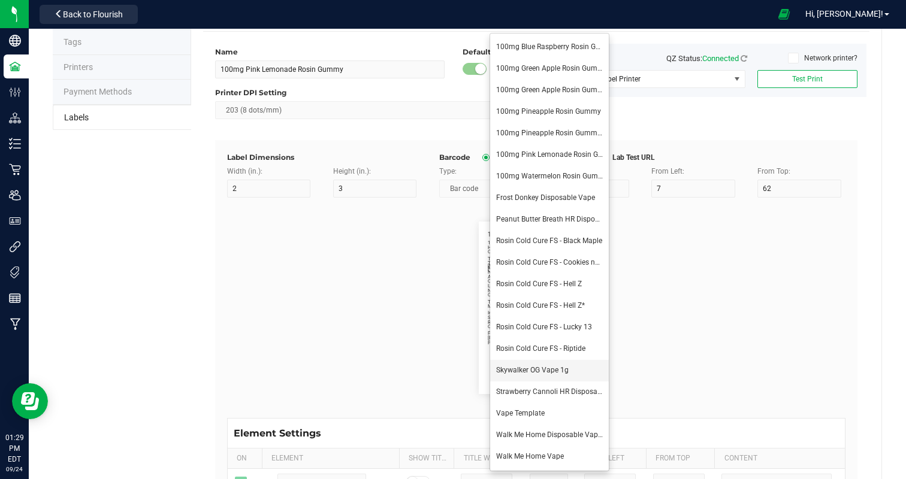
type input "10"
type input "19"
type input "2.12%"
type input "Phone Number"
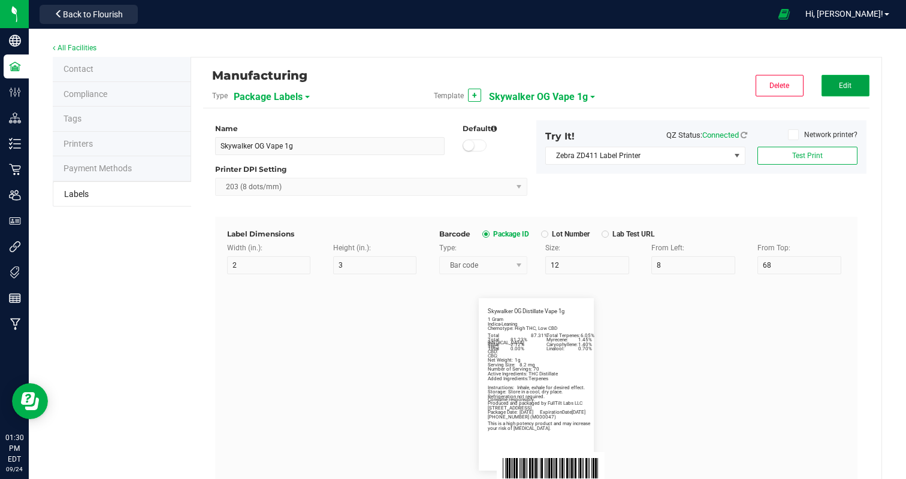
click at [851, 85] on button "Edit" at bounding box center [845, 86] width 48 height 22
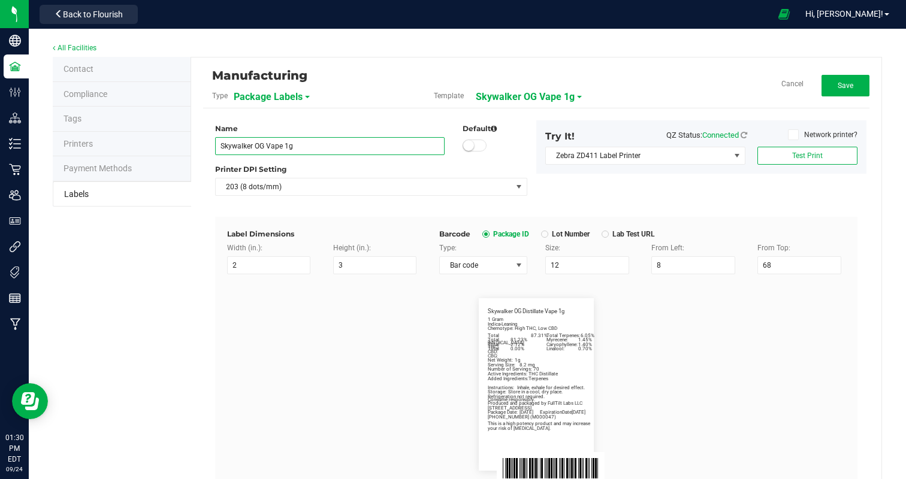
drag, startPoint x: 263, startPoint y: 144, endPoint x: 83, endPoint y: 141, distance: 180.3
click at [83, 141] on div "Contact Compliance Tags Printers Payment Methods Labels Manufacturing Type Pack…" at bounding box center [467, 406] width 829 height 699
click at [242, 364] on flourish-label-viewer "Skywalker OG Distillate Vape 1g Net Weight: 1g Indica-Leaning Chemotype: High T…" at bounding box center [536, 384] width 618 height 172
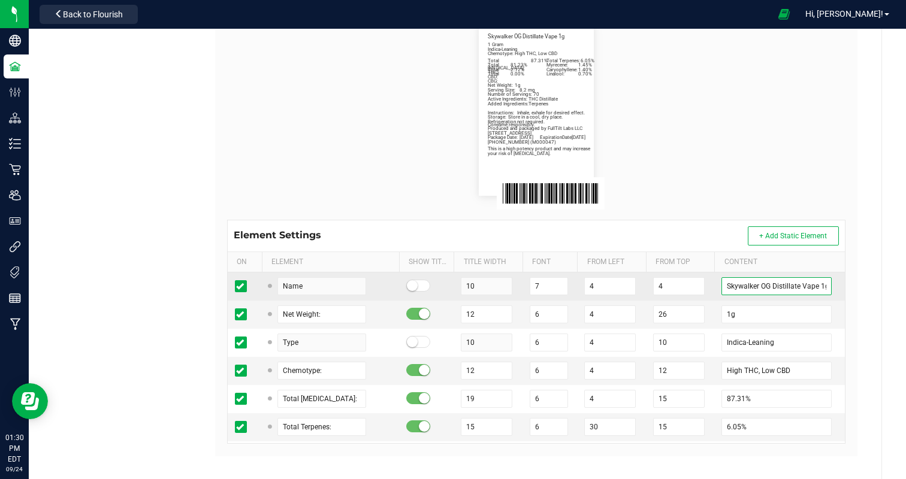
drag, startPoint x: 770, startPoint y: 287, endPoint x: 647, endPoint y: 273, distance: 123.0
click at [647, 273] on tr "Name 10 7 4 4 Skywalker OG Distillate Vape 1g" at bounding box center [536, 287] width 617 height 28
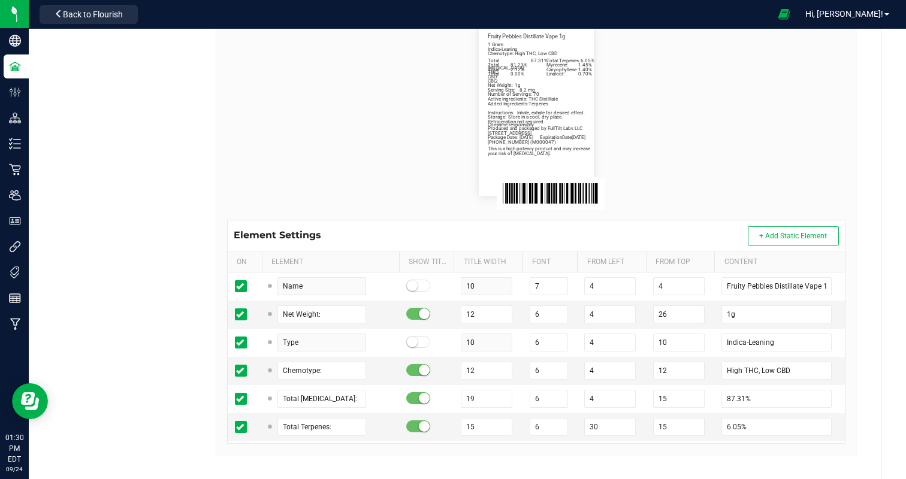
click at [735, 165] on flourish-label-viewer "Fruity Pebbles Distillate Vape 1g Net Weight: 1g Indica-Leaning Chemotype: High…" at bounding box center [536, 109] width 618 height 172
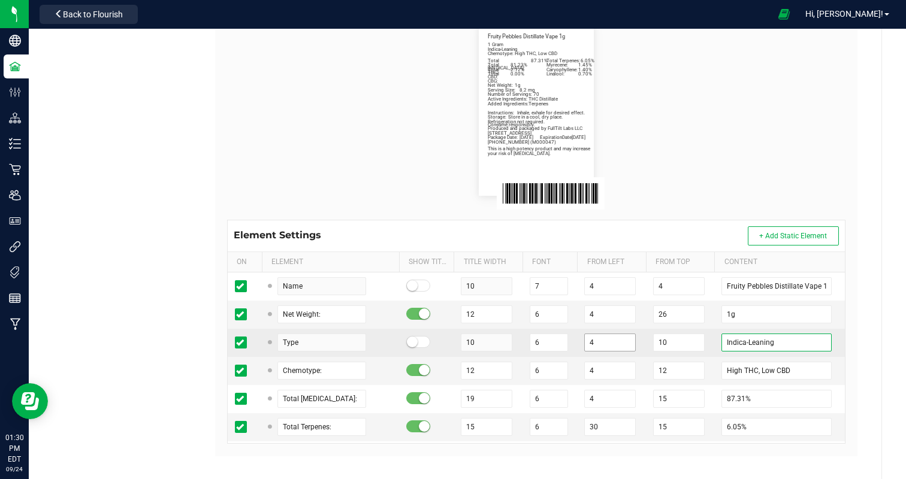
drag, startPoint x: 744, startPoint y: 342, endPoint x: 585, endPoint y: 342, distance: 159.3
click at [593, 342] on tr "Type 10 6 4 10 Indica-Leaning" at bounding box center [536, 343] width 617 height 28
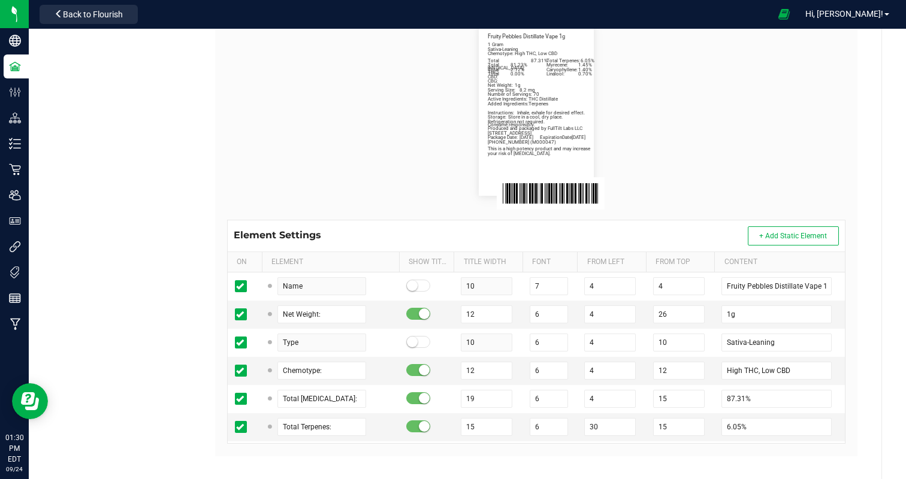
click at [728, 184] on flourish-label-viewer "Fruity Pebbles Distillate Vape 1g Net Weight: 1g Sativa-Leaning Chemotype: High…" at bounding box center [536, 109] width 618 height 172
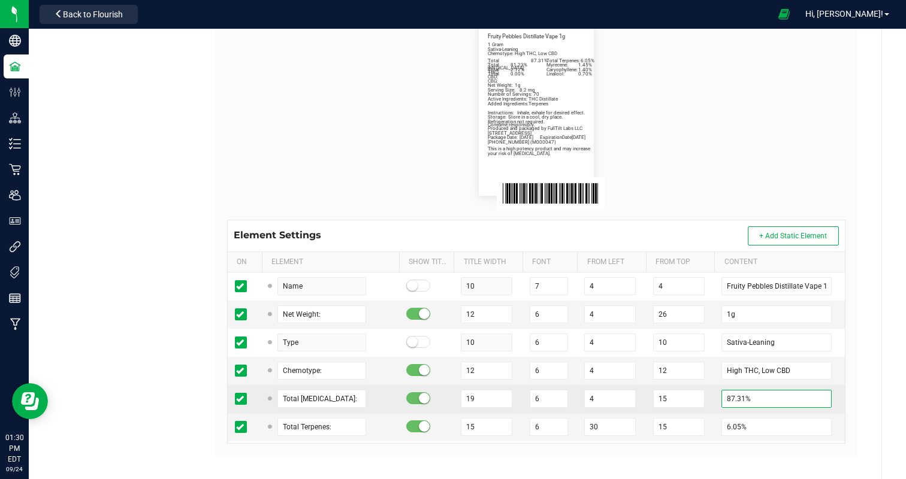
click at [727, 399] on input "87.31%" at bounding box center [776, 399] width 110 height 18
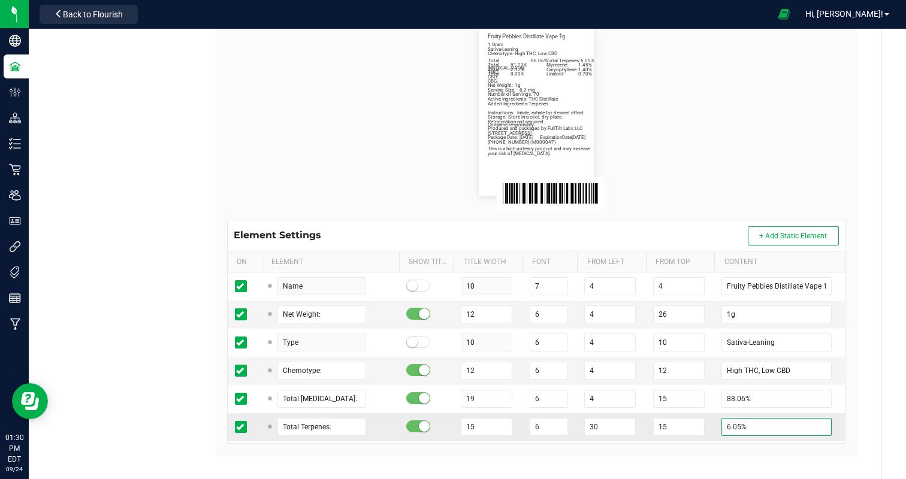
click at [725, 429] on input "6.05%" at bounding box center [776, 427] width 110 height 18
click at [715, 112] on flourish-label-viewer "Fruity Pebbles Distillate Vape 1g Net Weight: 1g Sativa-Leaning Chemotype: High…" at bounding box center [536, 109] width 618 height 172
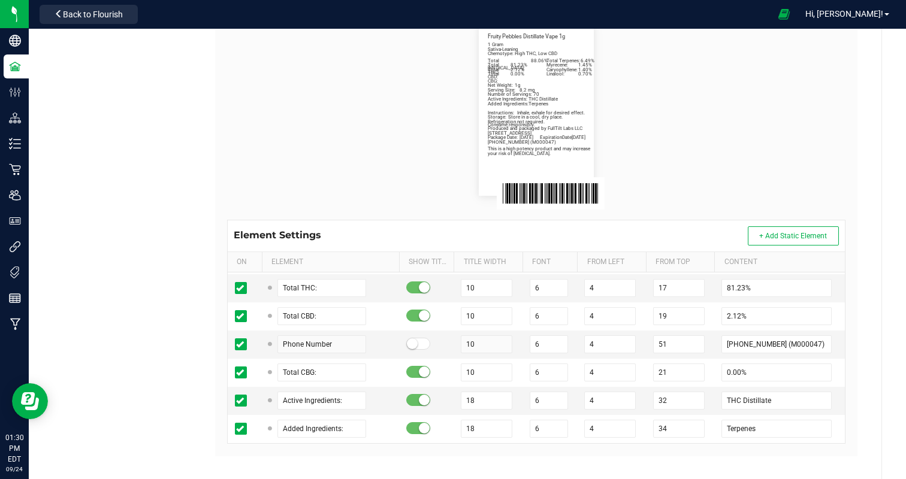
scroll to position [425, 0]
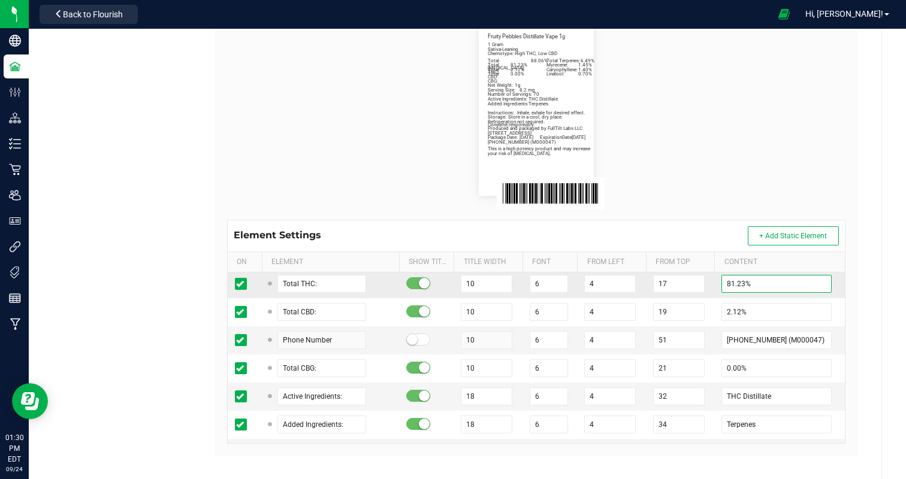
click at [737, 278] on input "81.23%" at bounding box center [776, 284] width 110 height 18
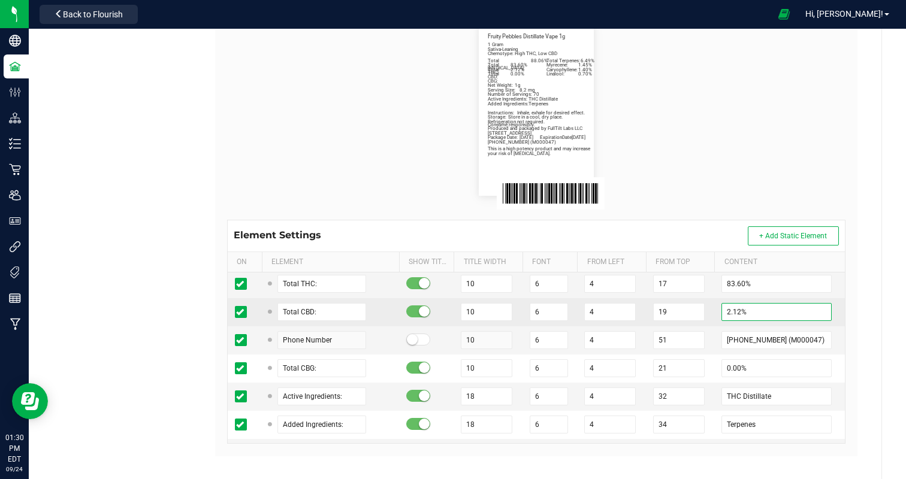
click at [728, 308] on input "2.12%" at bounding box center [776, 312] width 110 height 18
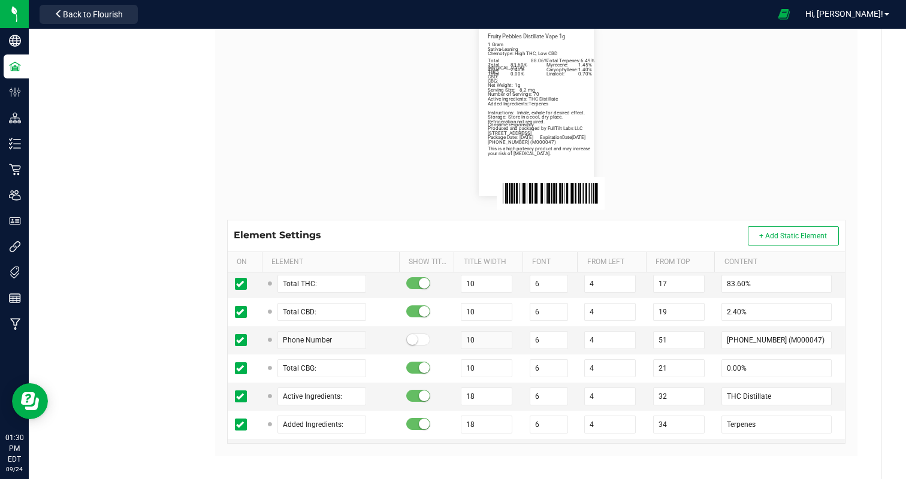
click at [734, 44] on flourish-label-viewer "Fruity Pebbles Distillate Vape 1g Net Weight: 1g Sativa-Leaning Chemotype: High…" at bounding box center [536, 109] width 618 height 172
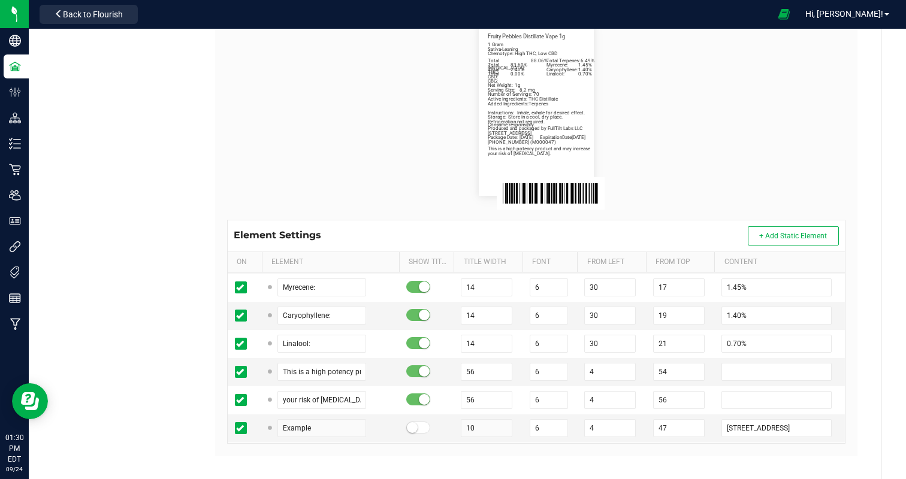
scroll to position [619, 0]
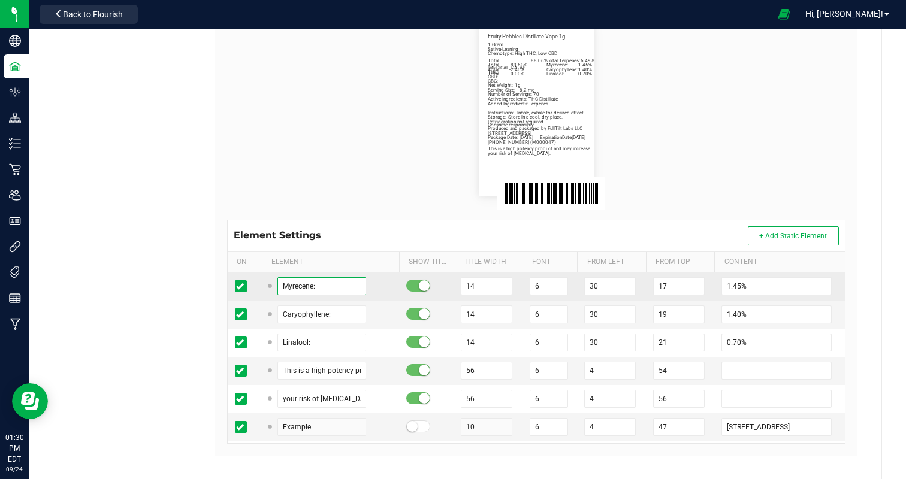
click at [305, 285] on input "Myrecene:" at bounding box center [321, 286] width 89 height 18
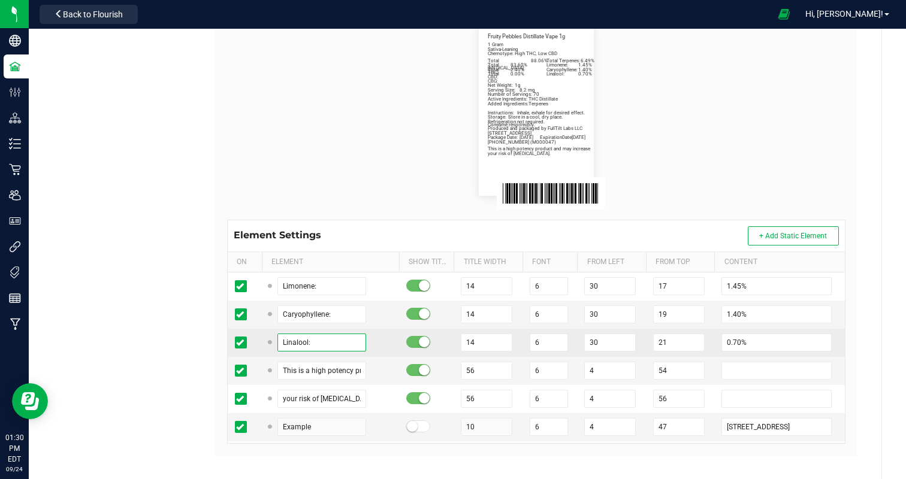
click at [290, 341] on input "Linalool:" at bounding box center [321, 343] width 89 height 18
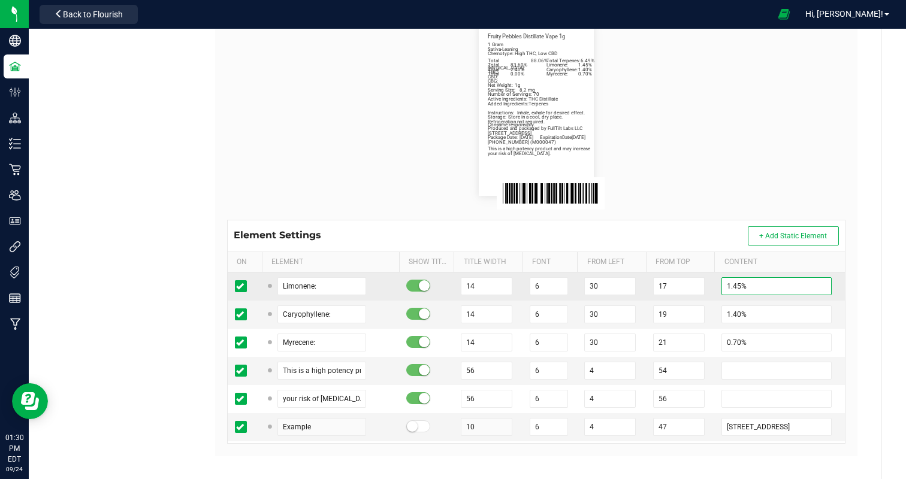
click at [729, 282] on input "1.45%" at bounding box center [776, 286] width 110 height 18
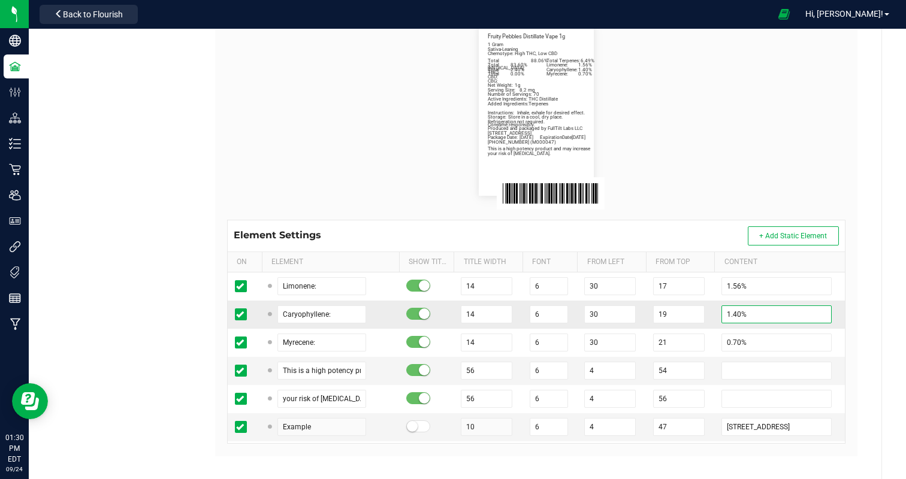
click at [732, 314] on input "1.40%" at bounding box center [776, 314] width 110 height 18
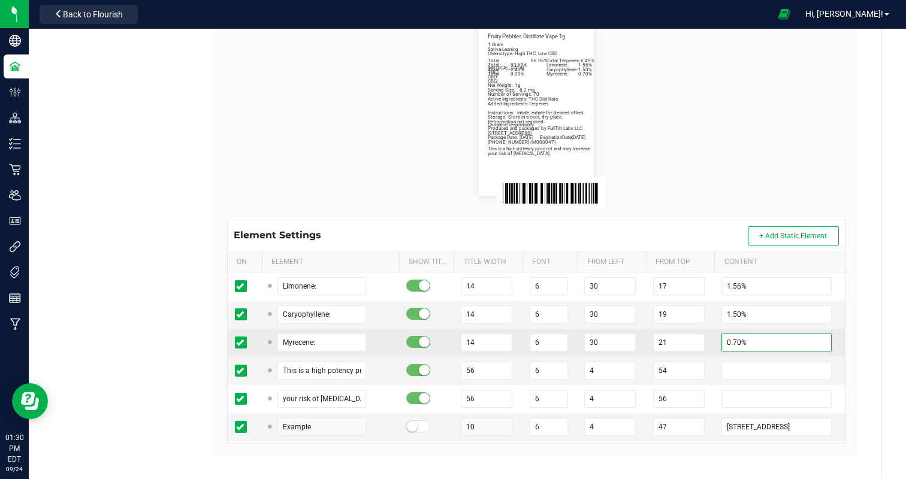
click at [729, 340] on input "0.70%" at bounding box center [776, 343] width 110 height 18
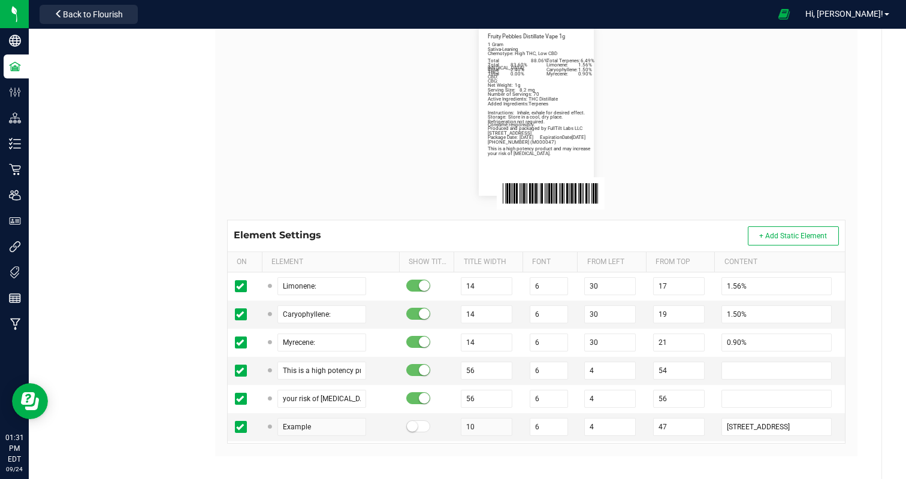
click at [792, 74] on flourish-label-viewer "Fruity Pebbles Distillate Vape 1g Net Weight: 1g Sativa-Leaning Chemotype: High…" at bounding box center [536, 109] width 618 height 172
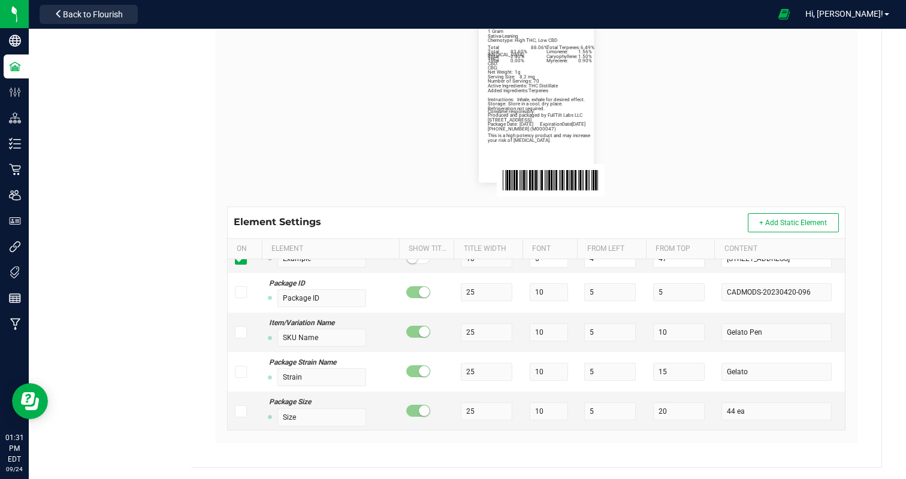
scroll to position [0, 0]
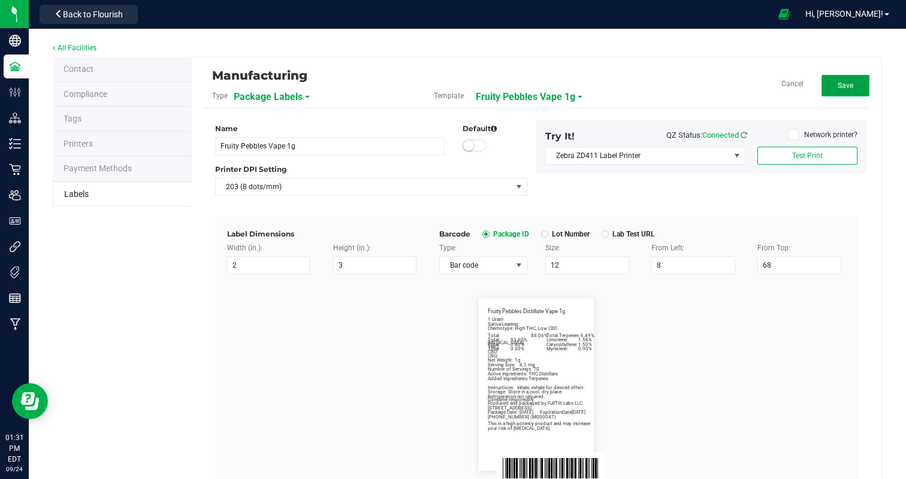
click at [843, 90] on button "Save" at bounding box center [845, 86] width 48 height 22
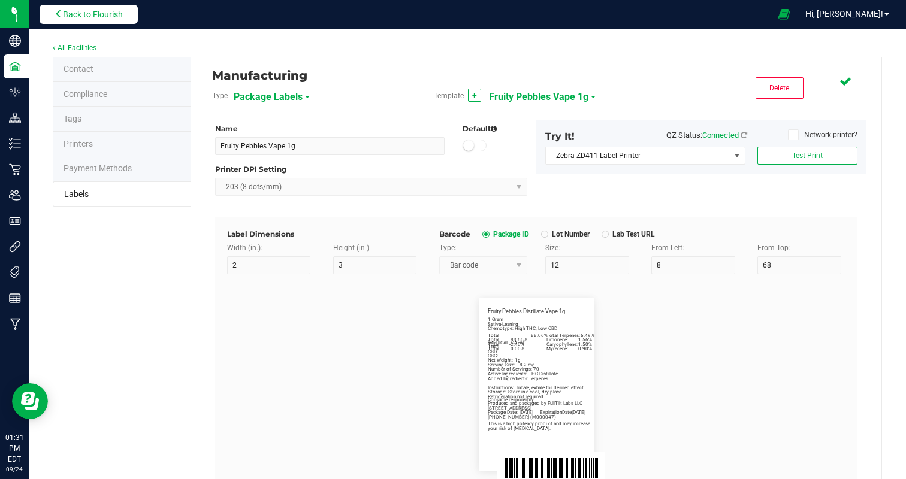
click at [111, 13] on span "Back to Flourish" at bounding box center [93, 15] width 60 height 10
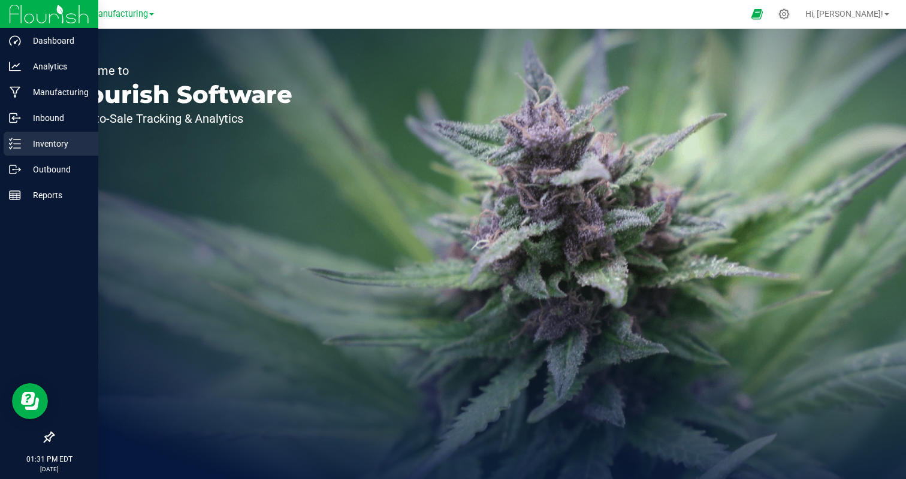
click at [46, 150] on p "Inventory" at bounding box center [57, 144] width 72 height 14
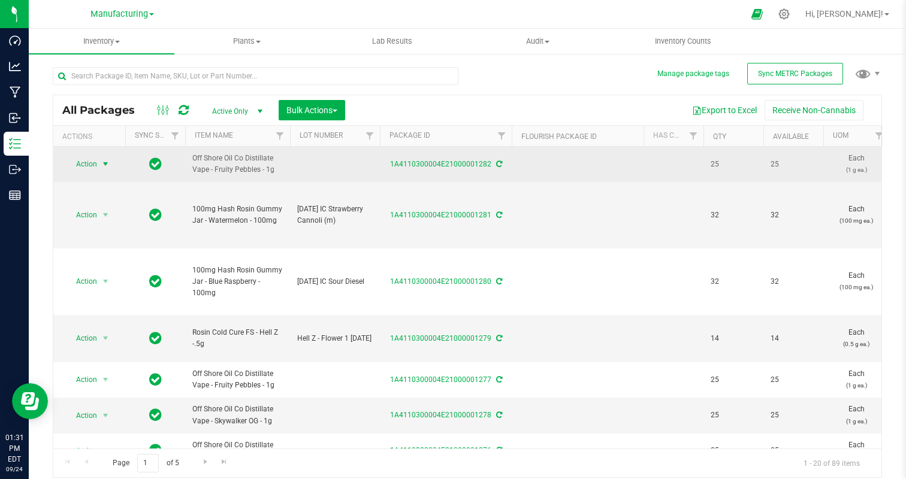
click at [87, 165] on span "Action" at bounding box center [81, 164] width 32 height 17
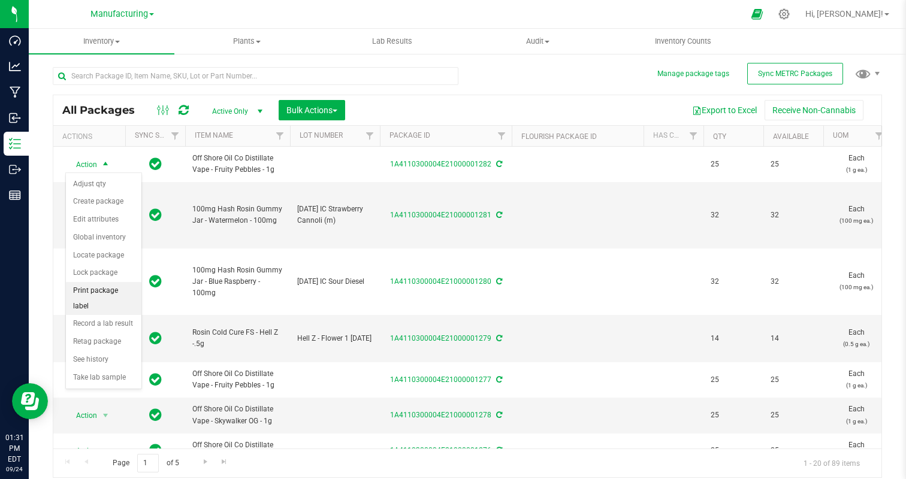
click at [102, 289] on li "Print package label" at bounding box center [103, 298] width 75 height 33
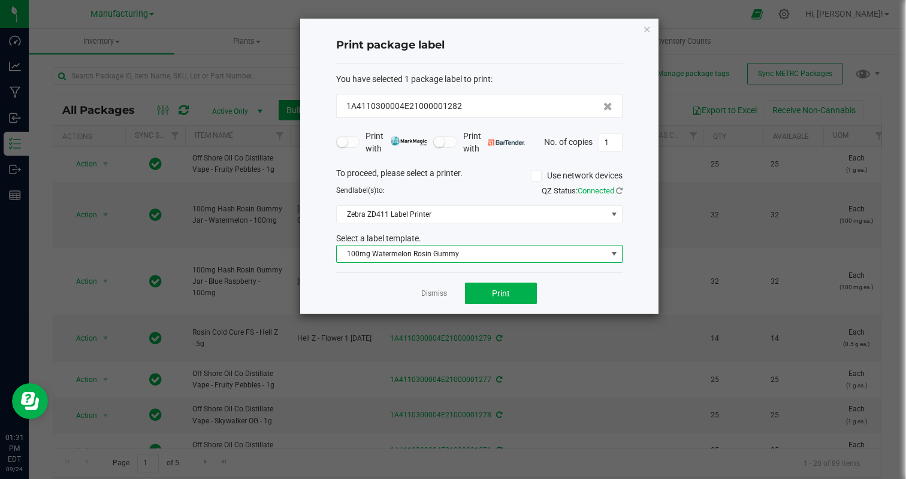
click at [483, 257] on span "100mg Watermelon Rosin Gummy" at bounding box center [472, 254] width 270 height 17
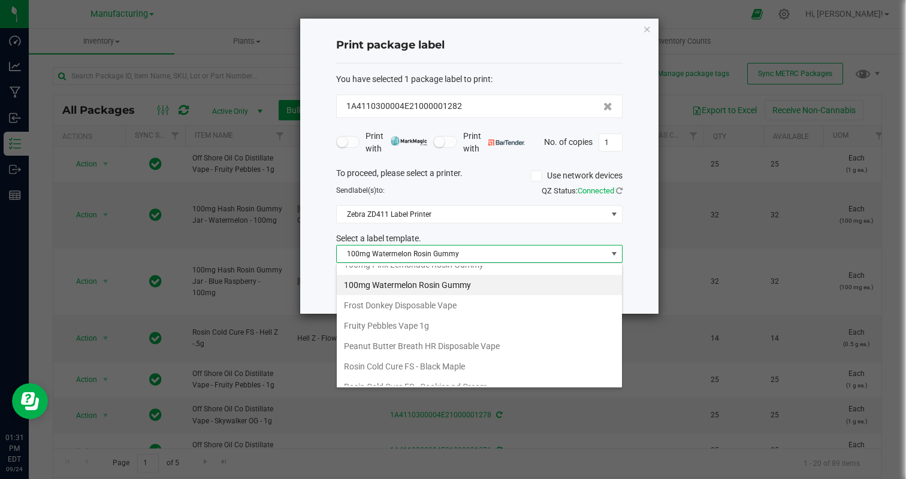
scroll to position [115, 0]
click at [476, 323] on li "Fruity Pebbles Vape 1g" at bounding box center [479, 324] width 285 height 20
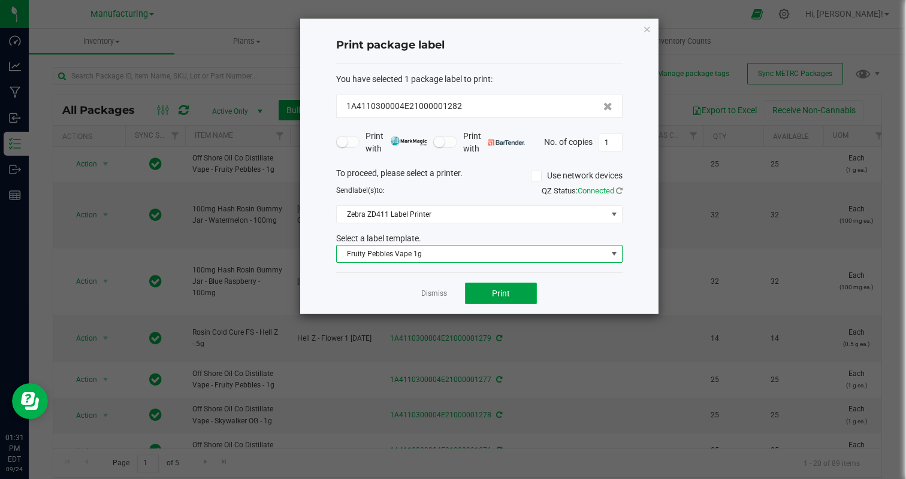
click at [498, 297] on span "Print" at bounding box center [501, 294] width 18 height 10
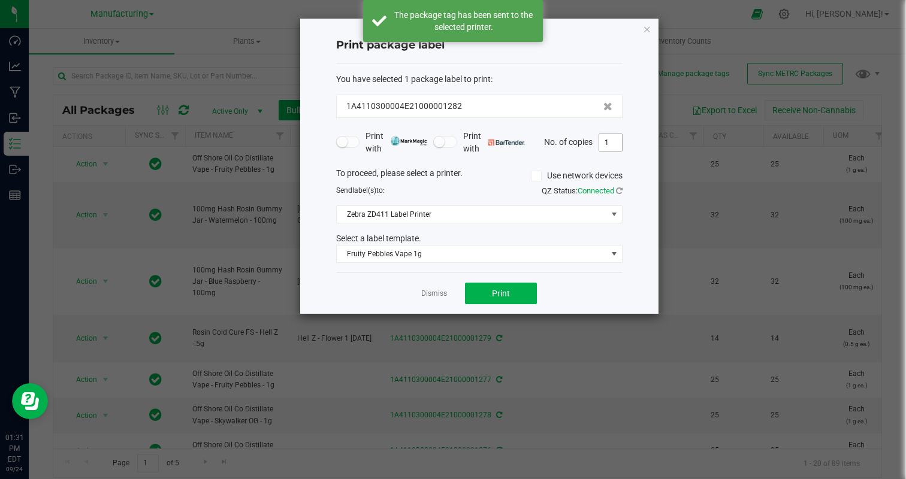
click at [613, 140] on input "1" at bounding box center [610, 142] width 23 height 17
click at [573, 284] on div "Dismiss Print" at bounding box center [479, 293] width 286 height 41
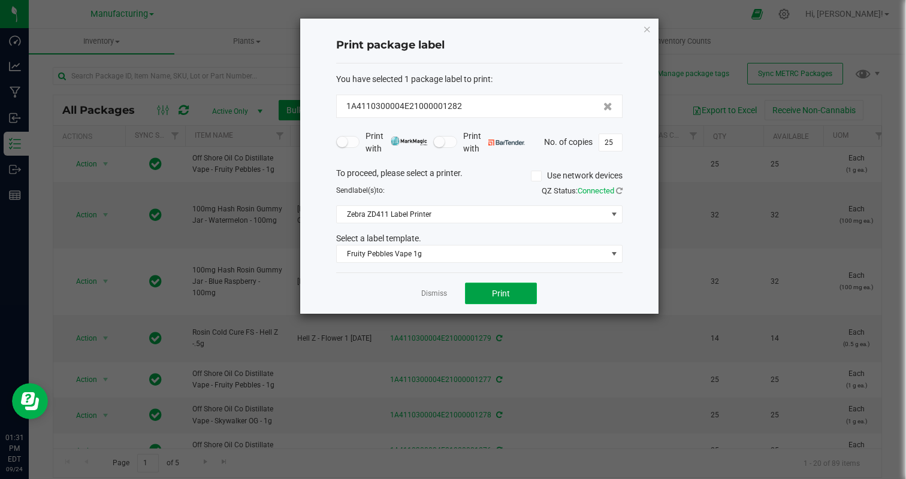
click at [502, 290] on span "Print" at bounding box center [501, 294] width 18 height 10
click at [645, 30] on icon "button" at bounding box center [647, 29] width 8 height 14
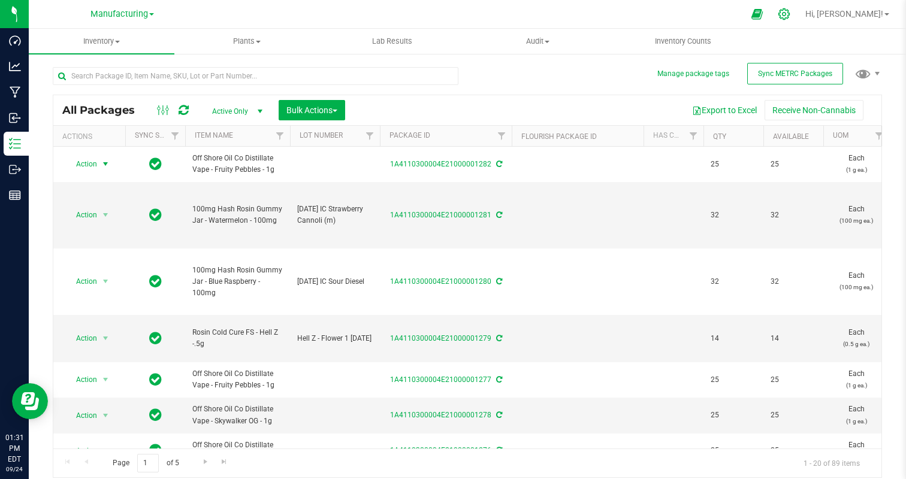
click at [789, 15] on icon at bounding box center [783, 13] width 11 height 11
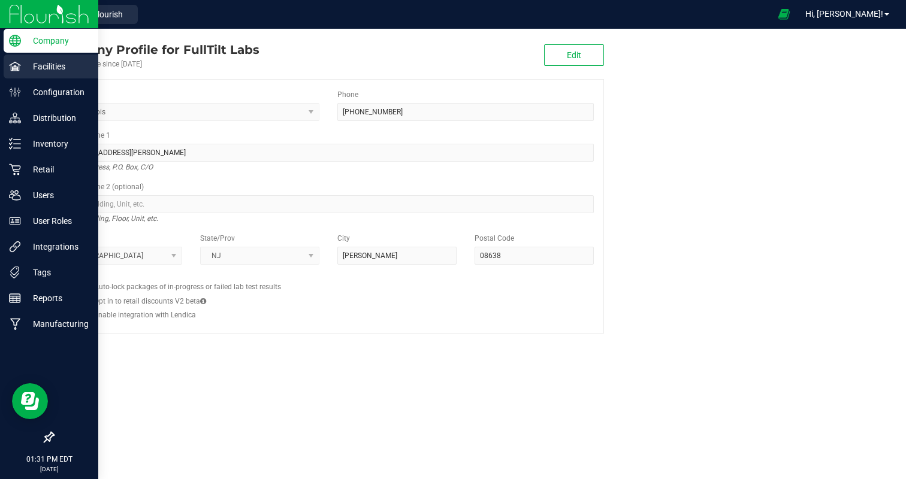
click at [49, 71] on p "Facilities" at bounding box center [57, 66] width 72 height 14
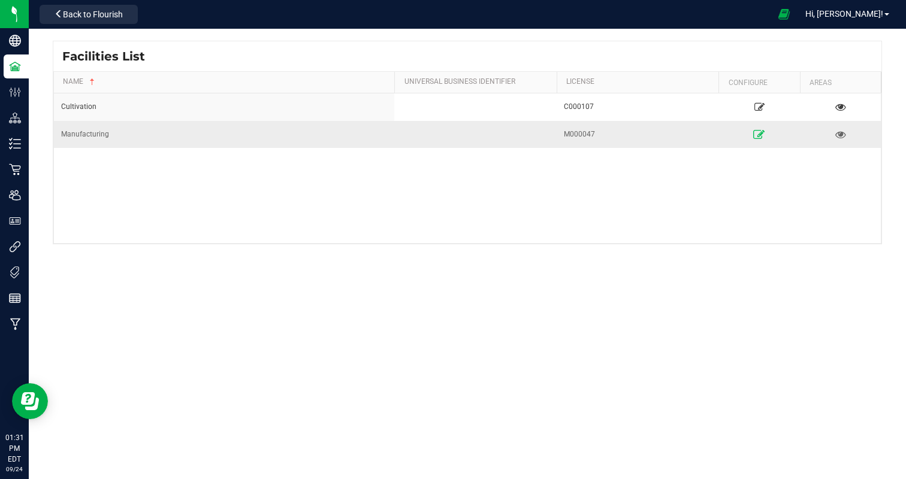
click at [761, 134] on icon at bounding box center [758, 134] width 11 height 8
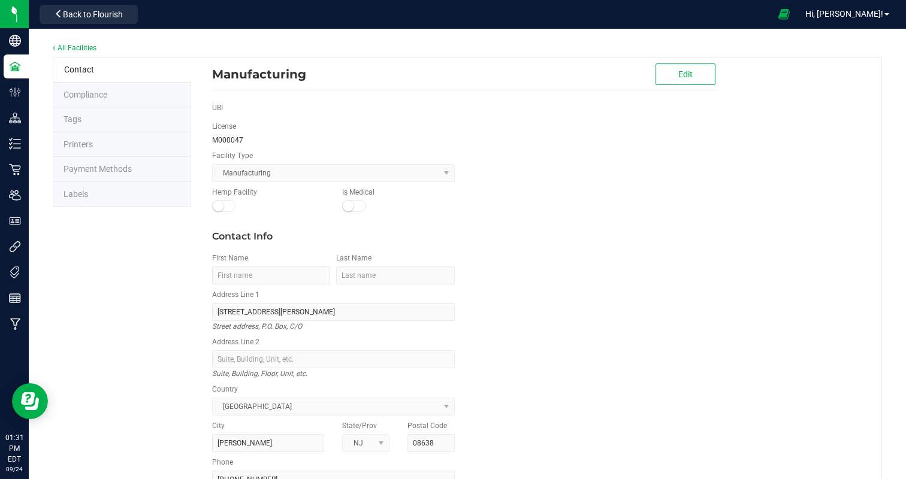
click at [96, 190] on li "Labels" at bounding box center [122, 194] width 138 height 25
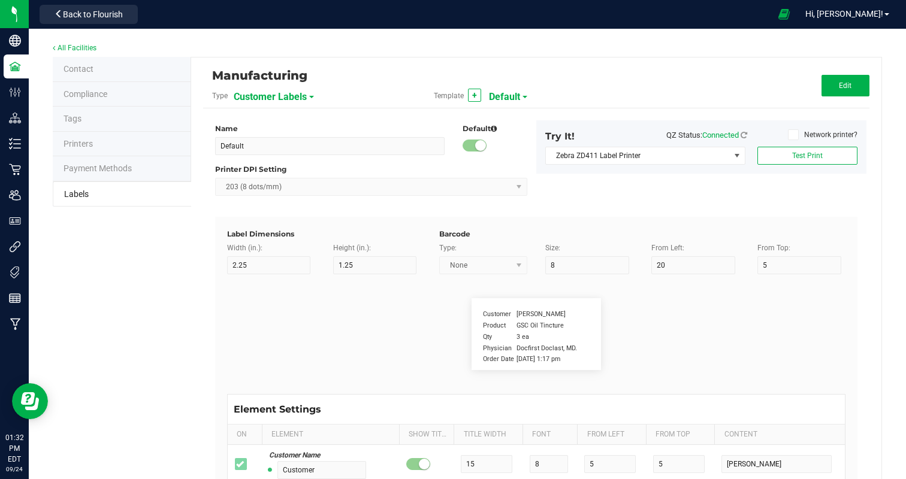
click at [292, 98] on span "Customer Labels" at bounding box center [270, 97] width 73 height 20
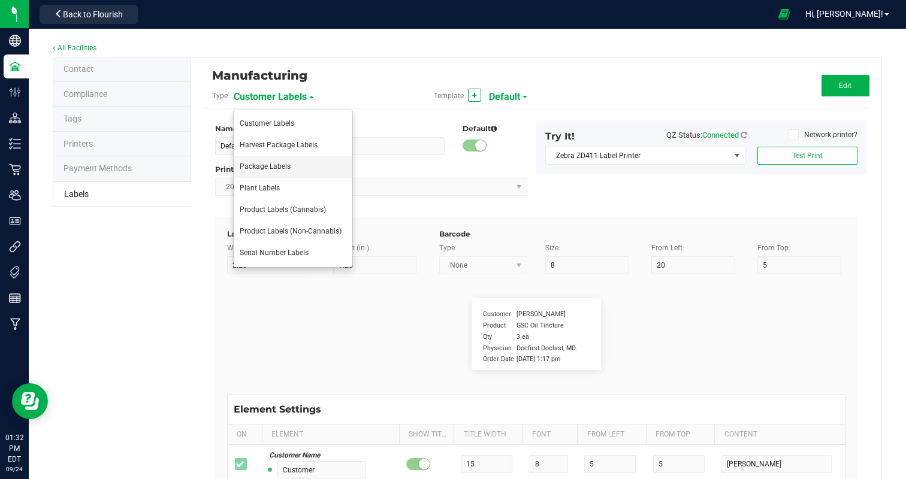
click at [286, 163] on span "Package Labels" at bounding box center [265, 166] width 51 height 8
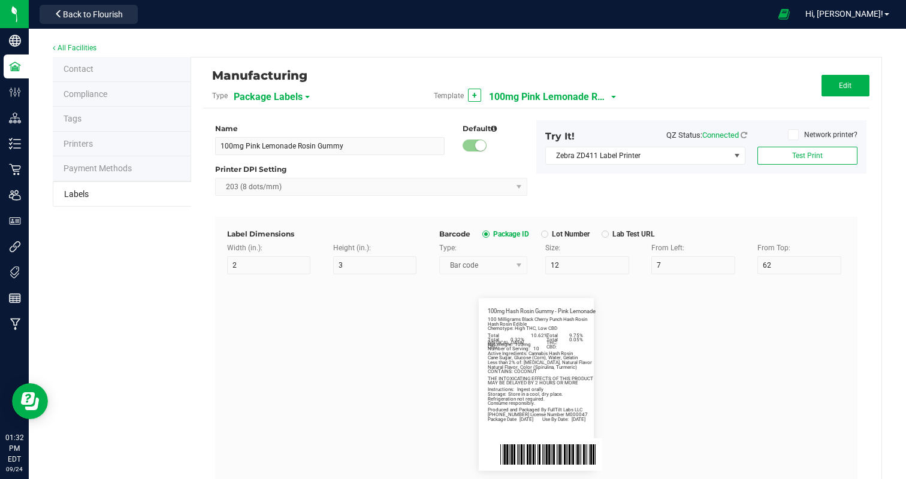
click at [529, 93] on span "100mg Pink Lemonade Rosin Gummy" at bounding box center [549, 97] width 120 height 20
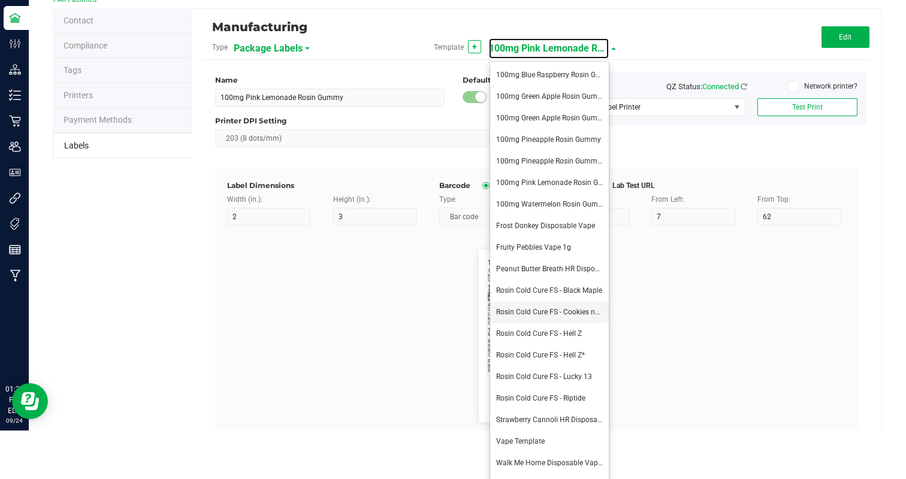
scroll to position [69, 0]
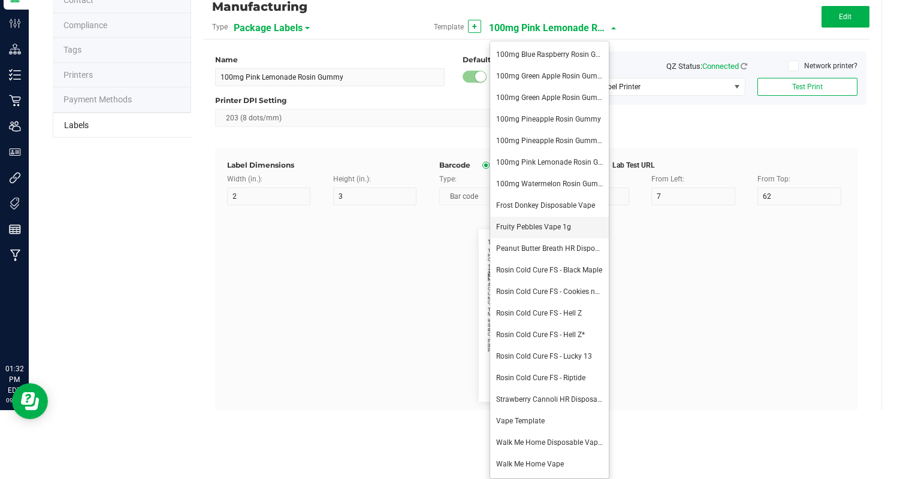
click at [555, 229] on span "Fruity Pebbles Vape 1g" at bounding box center [533, 227] width 75 height 8
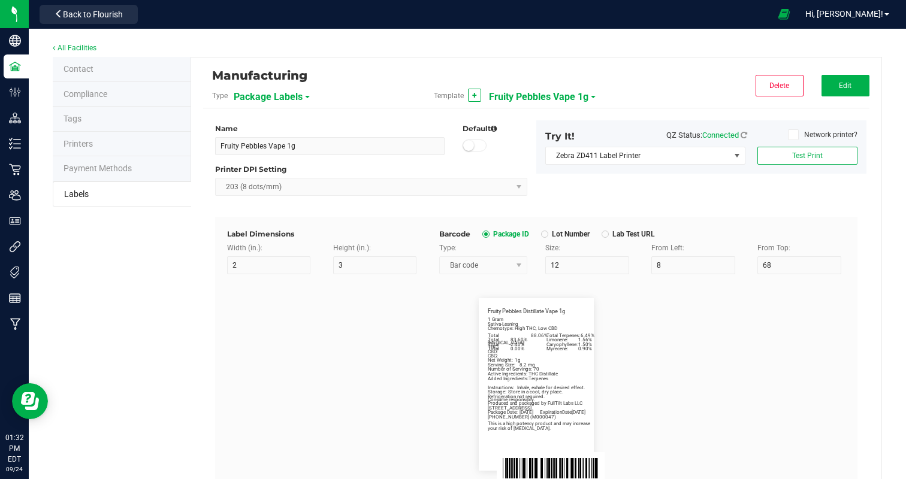
scroll to position [0, 0]
click at [845, 80] on button "Edit" at bounding box center [845, 86] width 48 height 22
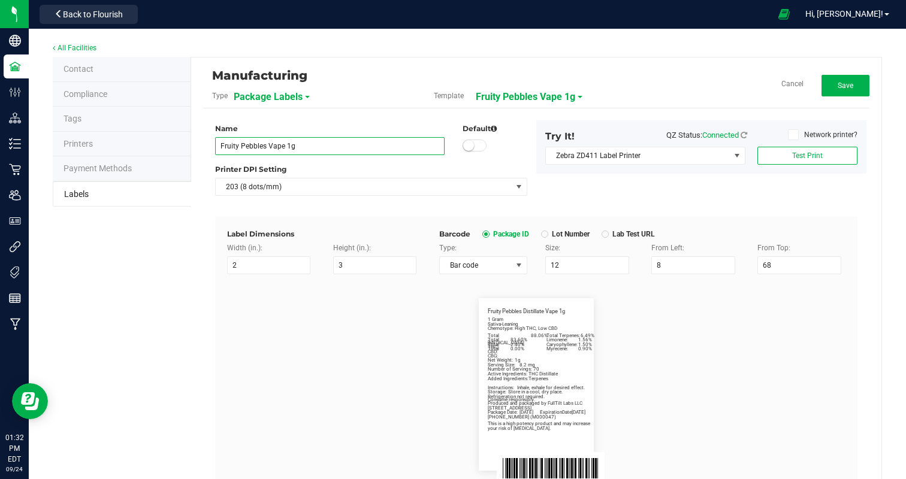
drag, startPoint x: 265, startPoint y: 148, endPoint x: 154, endPoint y: 141, distance: 111.0
click at [154, 141] on div "Contact Compliance Tags Printers Payment Methods Labels Manufacturing Type Pack…" at bounding box center [467, 406] width 829 height 699
click at [353, 304] on flourish-label-viewer "Fruity Pebbles Distillate Vape 1g Net Weight: 1g Sativa-Leaning Chemotype: High…" at bounding box center [536, 384] width 618 height 172
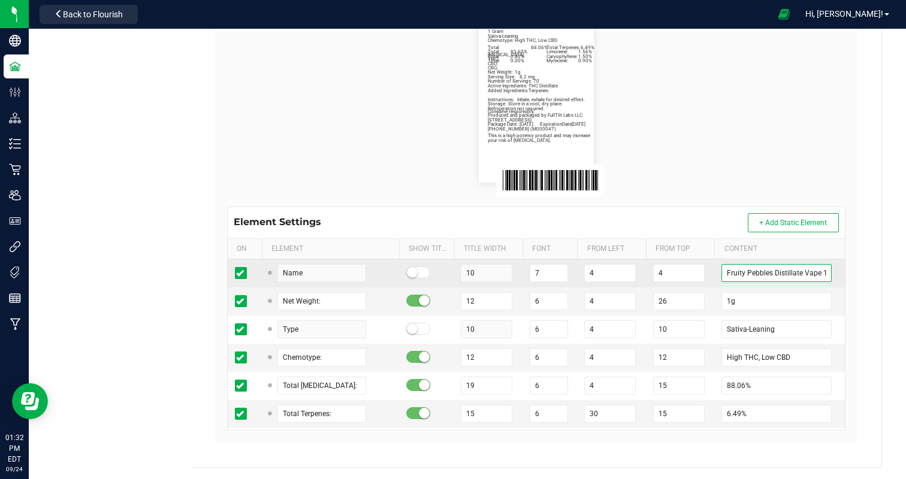
drag, startPoint x: 771, startPoint y: 270, endPoint x: 582, endPoint y: 259, distance: 190.2
click at [582, 259] on tr "Name 10 7 4 4 Fruity Pebbles Distillate Vape 1g" at bounding box center [536, 273] width 617 height 28
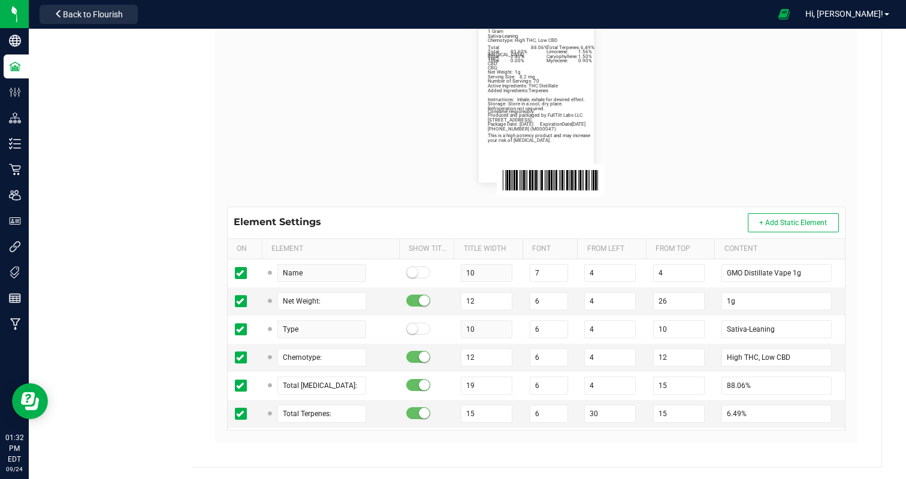
click at [780, 123] on flourish-label-viewer "GMO Distillate Vape 1g Net Weight: 1g Sativa-Leaning Chemotype: High THC, Low C…" at bounding box center [536, 96] width 618 height 172
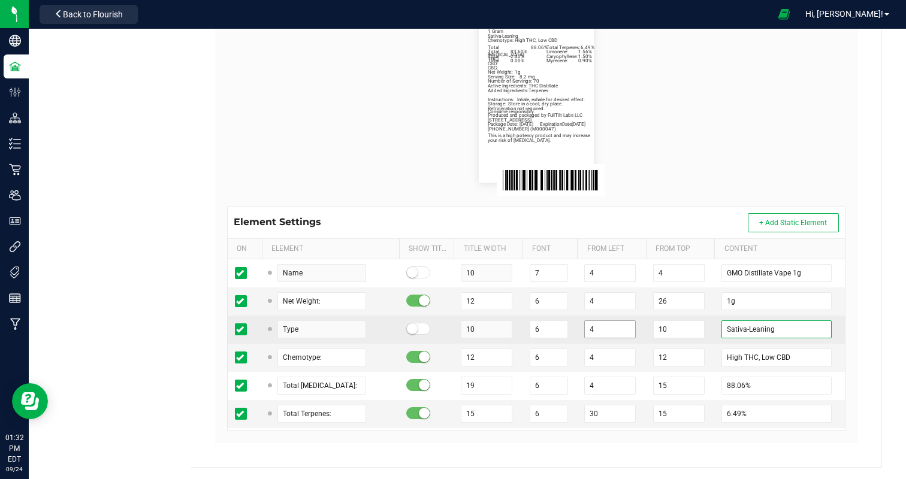
drag, startPoint x: 791, startPoint y: 325, endPoint x: 622, endPoint y: 326, distance: 168.3
click at [622, 326] on tr "Type 10 6 4 10 Sativa-Leaning" at bounding box center [536, 330] width 617 height 28
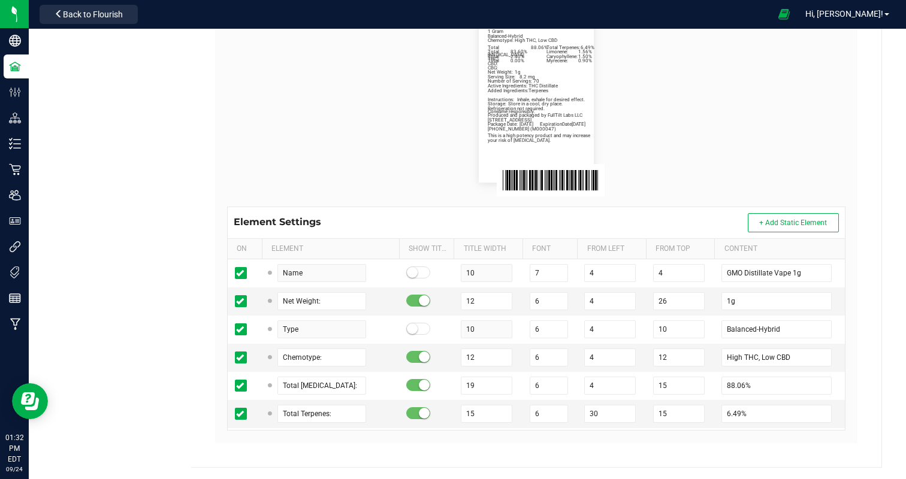
click at [714, 98] on flourish-label-viewer "GMO Distillate Vape 1g Net Weight: 1g Balanced-Hybrid Chemotype: High THC, Low …" at bounding box center [536, 96] width 618 height 172
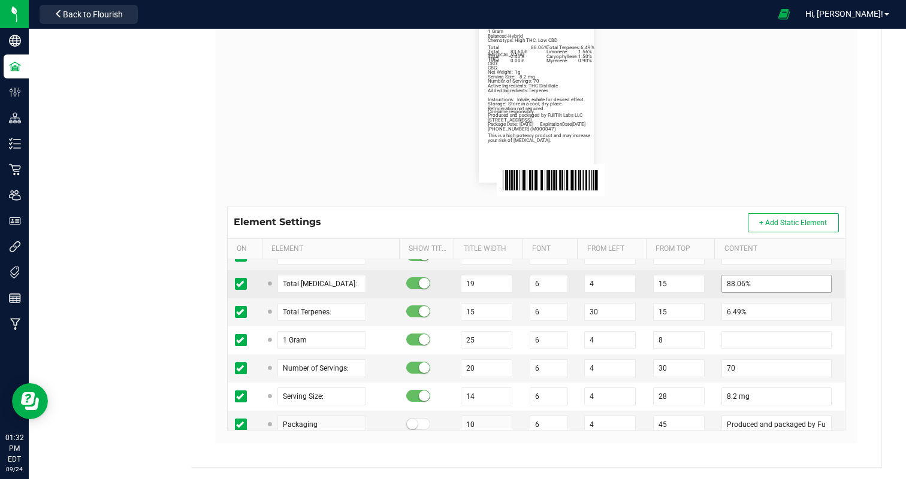
scroll to position [112, 0]
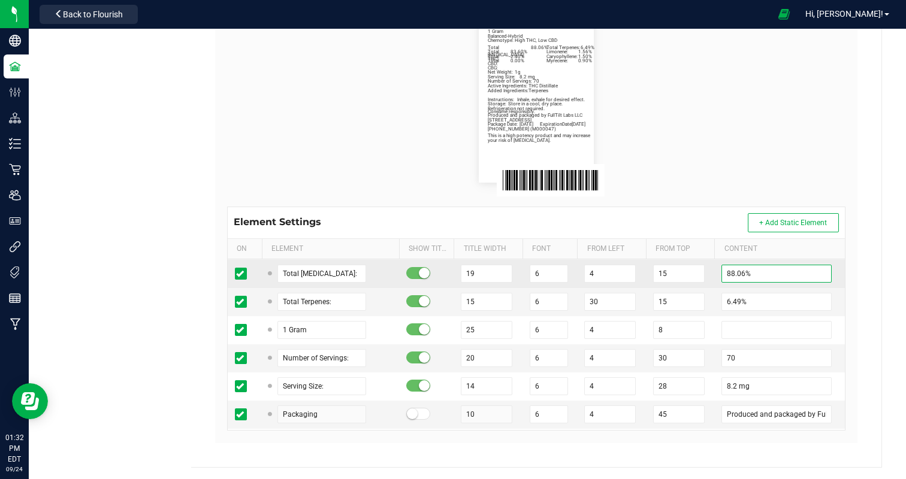
click at [732, 273] on input "88.06%" at bounding box center [776, 274] width 110 height 18
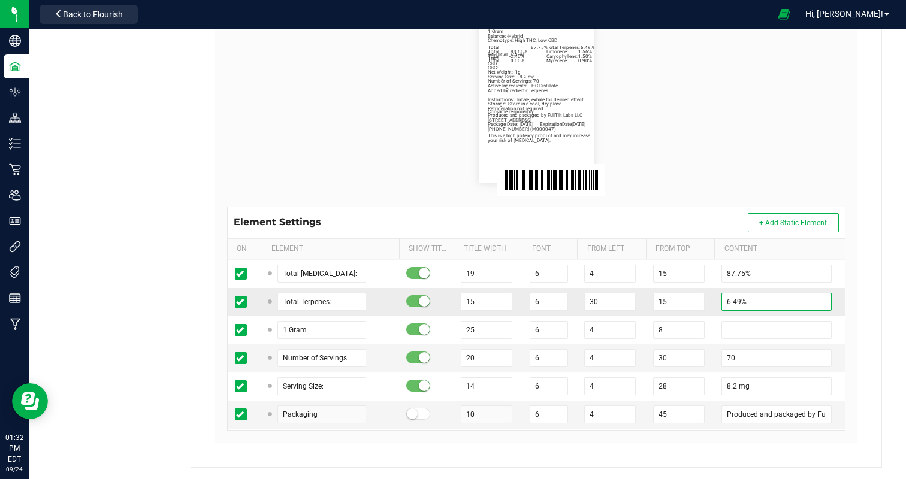
click at [730, 297] on input "6.49%" at bounding box center [776, 302] width 110 height 18
click at [804, 32] on flourish-label-viewer "GMO Distillate Vape 1g Net Weight: 1g Balanced-Hybrid Chemotype: High THC, Low …" at bounding box center [536, 96] width 618 height 172
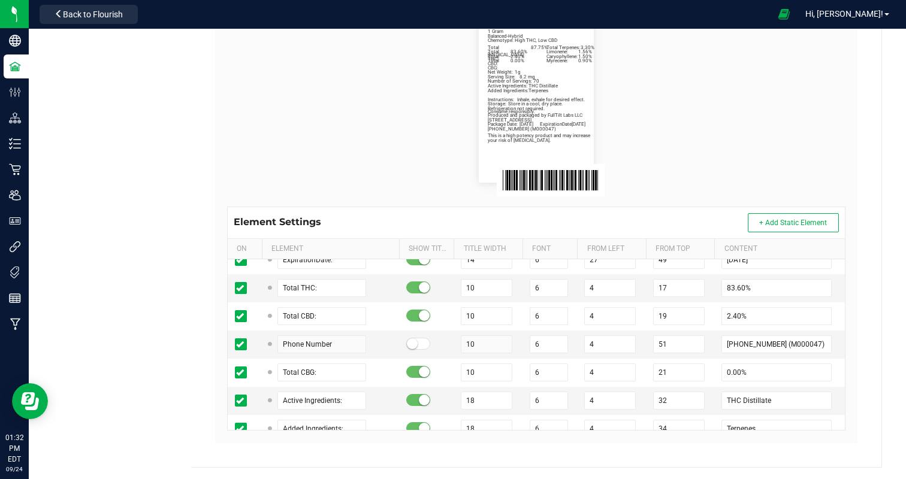
scroll to position [425, 0]
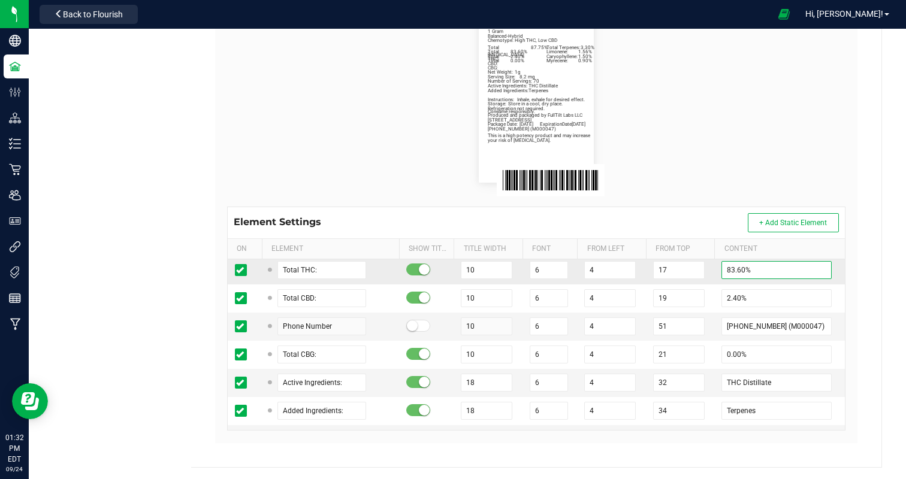
click at [747, 268] on input "83.60%" at bounding box center [776, 270] width 110 height 18
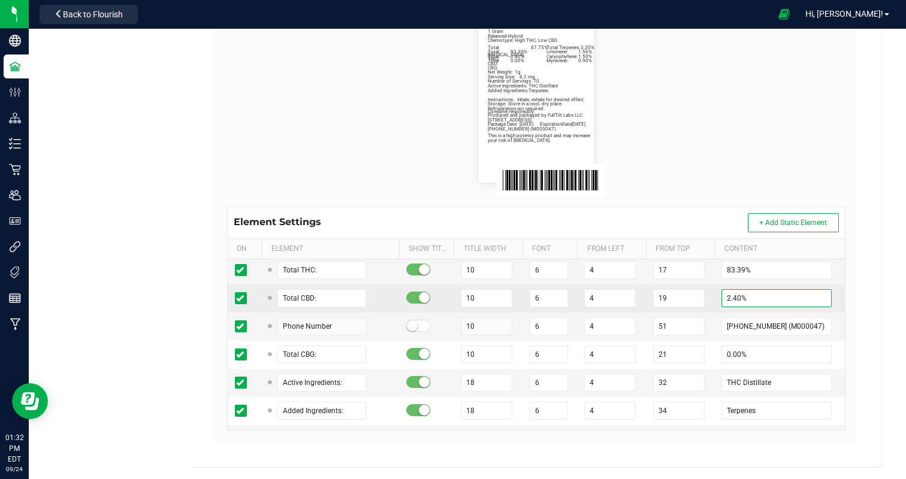
click at [728, 293] on input "2.40%" at bounding box center [776, 298] width 110 height 18
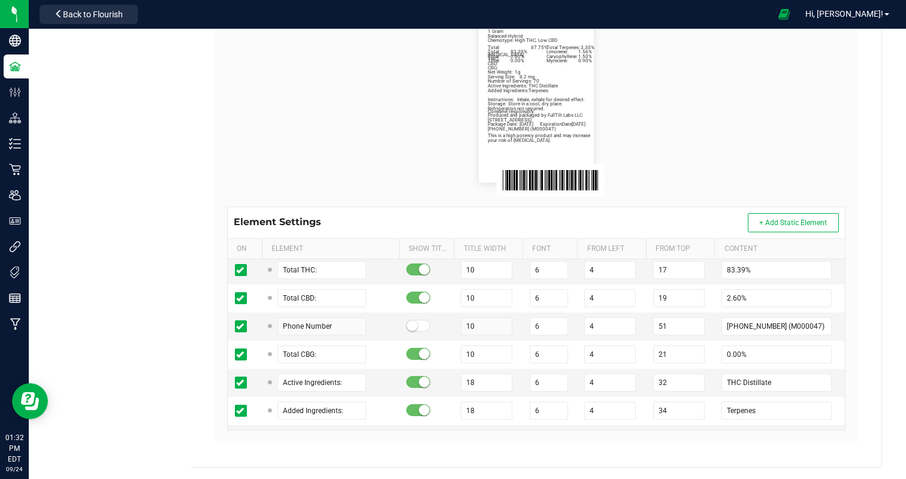
click at [745, 142] on flourish-label-viewer "GMO Distillate Vape 1g Net Weight: 1g Balanced-Hybrid Chemotype: High THC, Low …" at bounding box center [536, 96] width 618 height 172
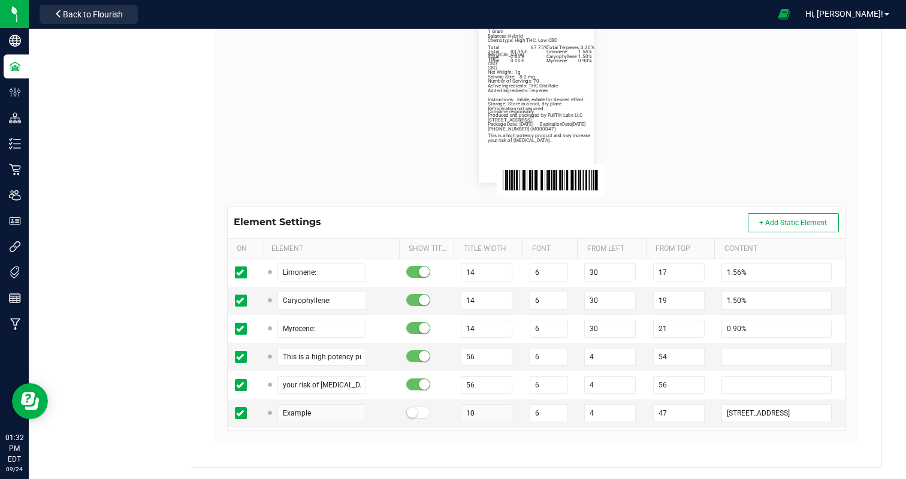
scroll to position [620, 0]
click at [302, 301] on input "Caryophyllene:" at bounding box center [321, 300] width 89 height 18
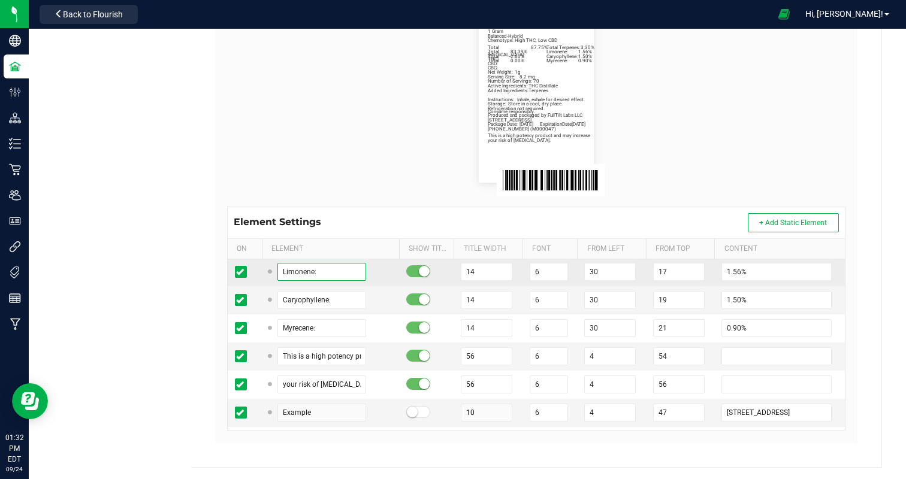
click at [283, 270] on input "Limonene:" at bounding box center [321, 272] width 89 height 18
paste input "Caryophyll"
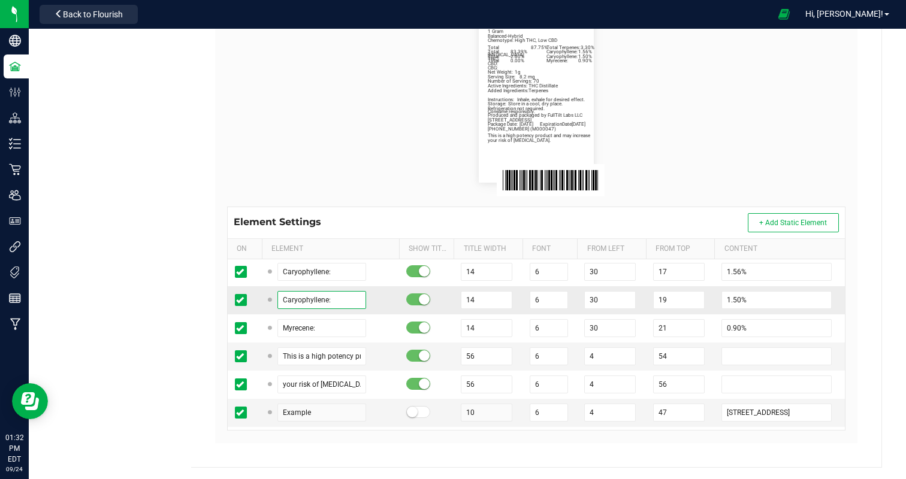
click at [289, 298] on input "Caryophyllene:" at bounding box center [321, 300] width 89 height 18
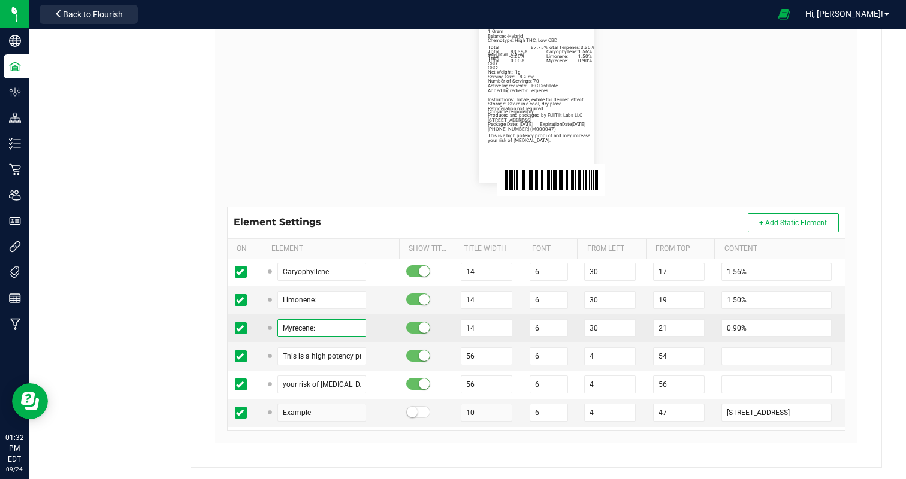
click at [284, 326] on input "Myrecene:" at bounding box center [321, 328] width 89 height 18
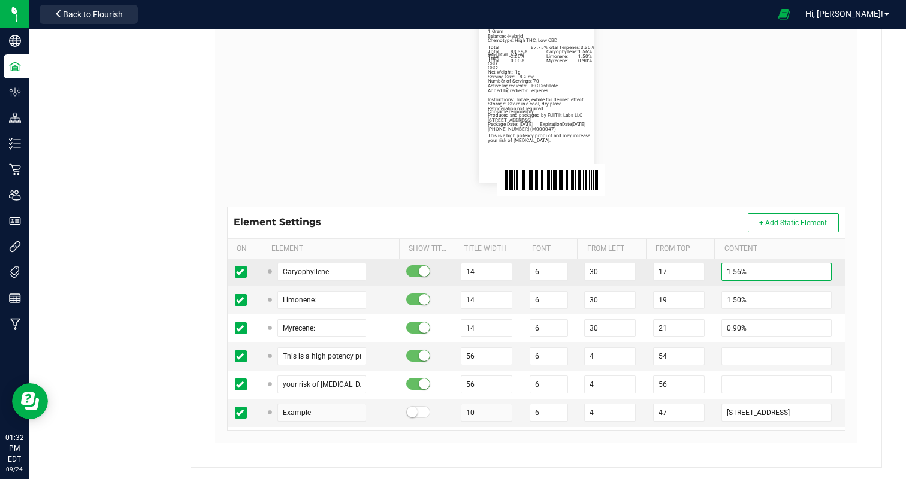
click at [725, 267] on input "1.56%" at bounding box center [776, 272] width 110 height 18
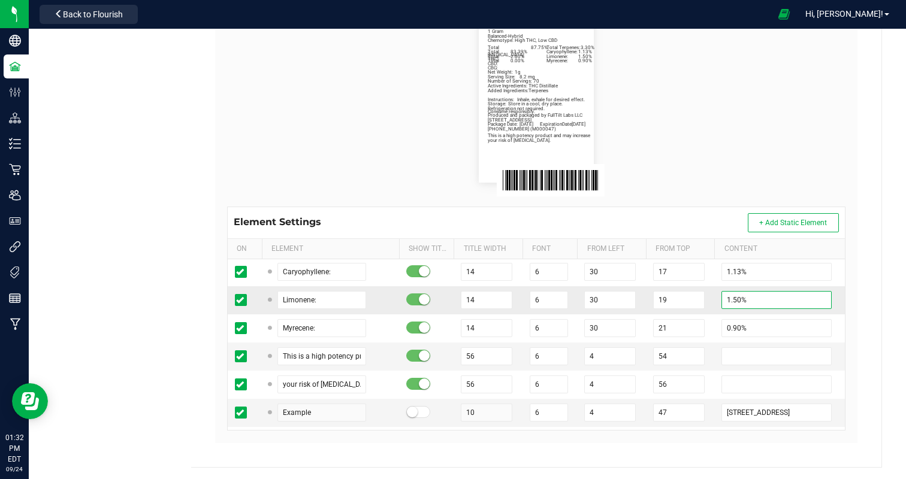
click at [730, 294] on input "1.50%" at bounding box center [776, 300] width 110 height 18
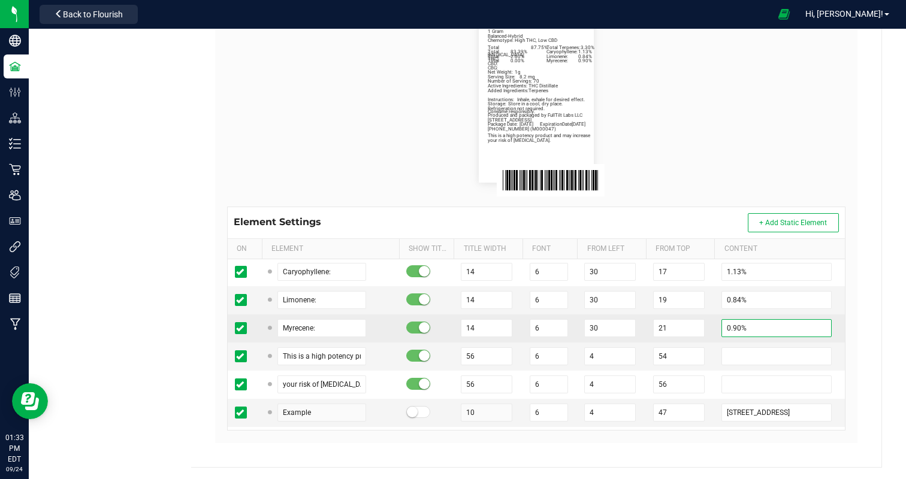
click at [729, 325] on input "0.90%" at bounding box center [776, 328] width 110 height 18
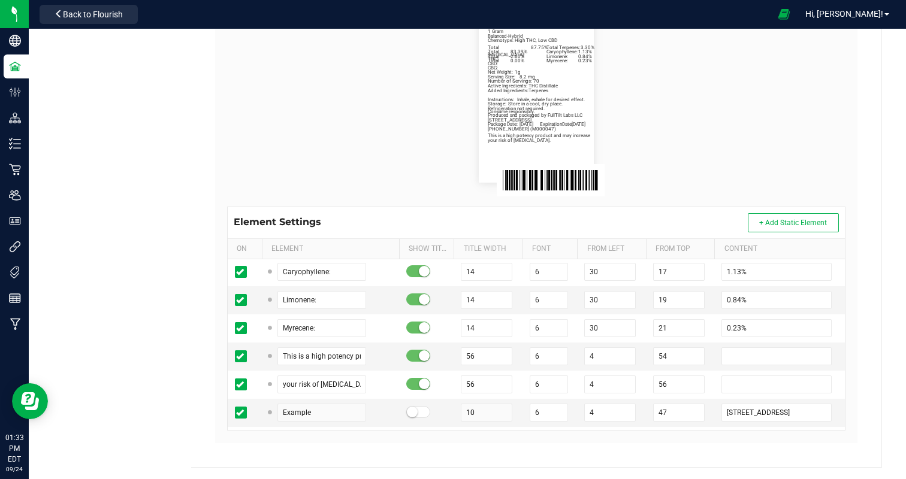
click at [773, 84] on flourish-label-viewer "GMO Distillate Vape 1g Net Weight: 1g Balanced-Hybrid Chemotype: High THC, Low …" at bounding box center [536, 96] width 618 height 172
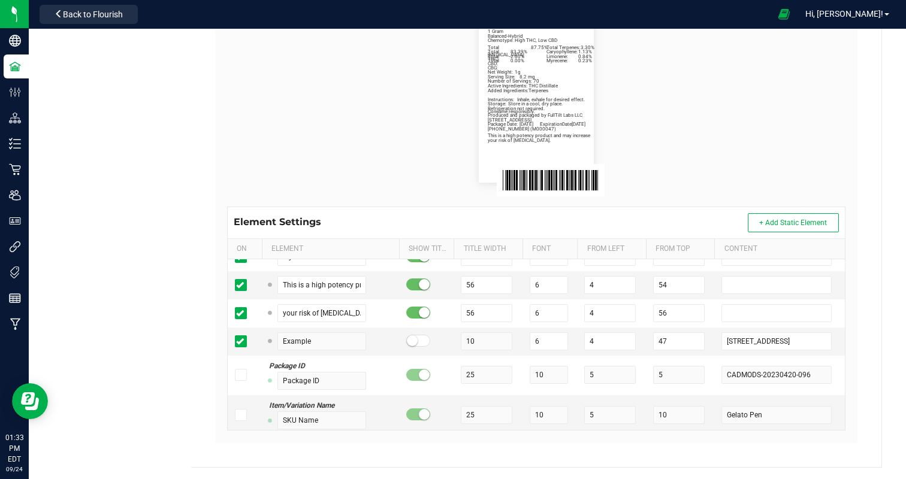
scroll to position [0, 0]
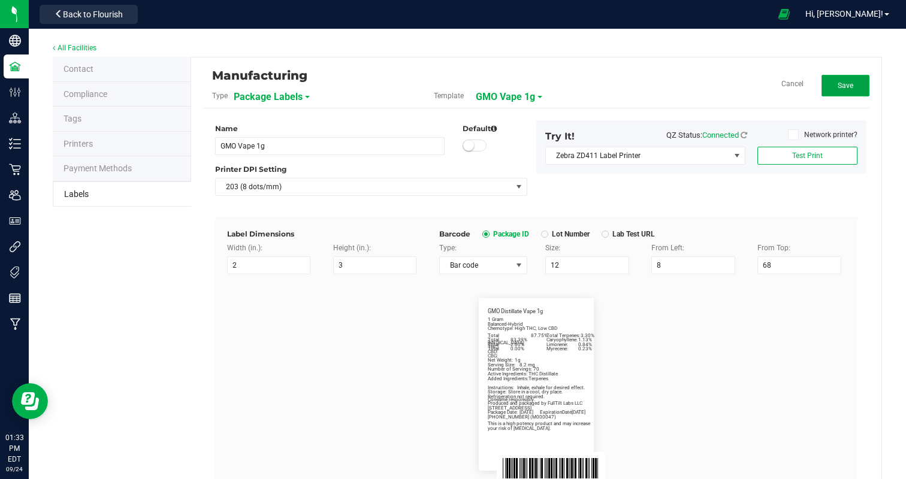
click at [844, 83] on span "Save" at bounding box center [845, 85] width 16 height 8
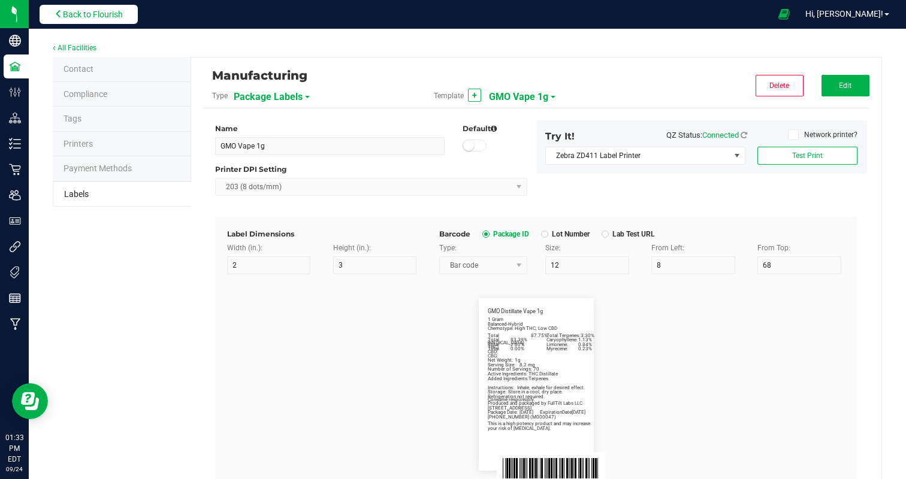
click at [74, 10] on span "Back to Flourish" at bounding box center [93, 15] width 60 height 10
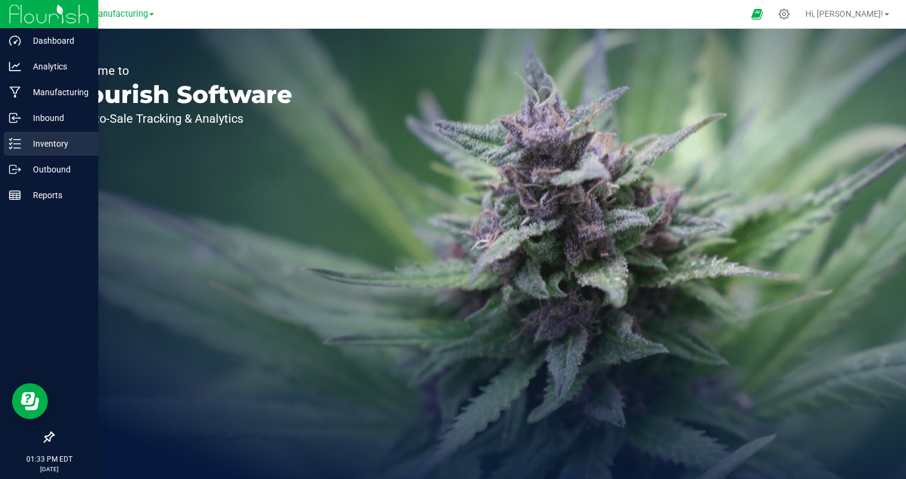
click at [8, 140] on div "Inventory" at bounding box center [51, 144] width 95 height 24
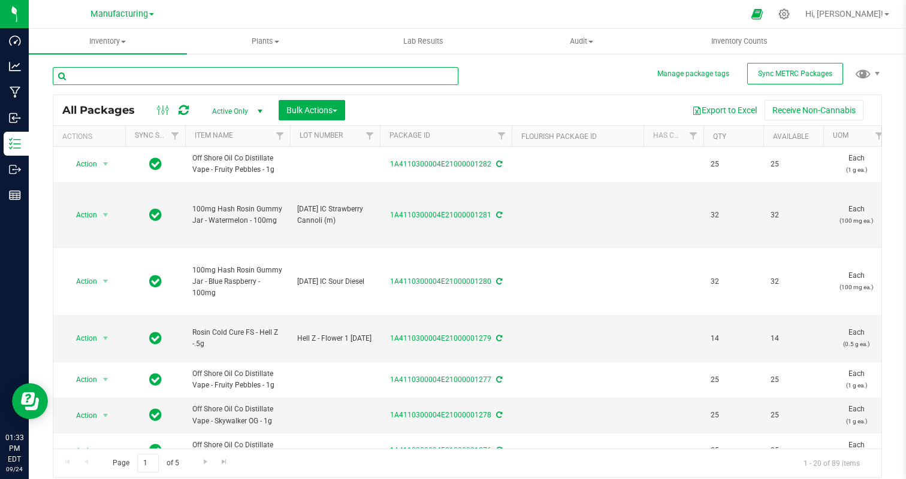
click at [195, 77] on input "text" at bounding box center [255, 76] width 405 height 18
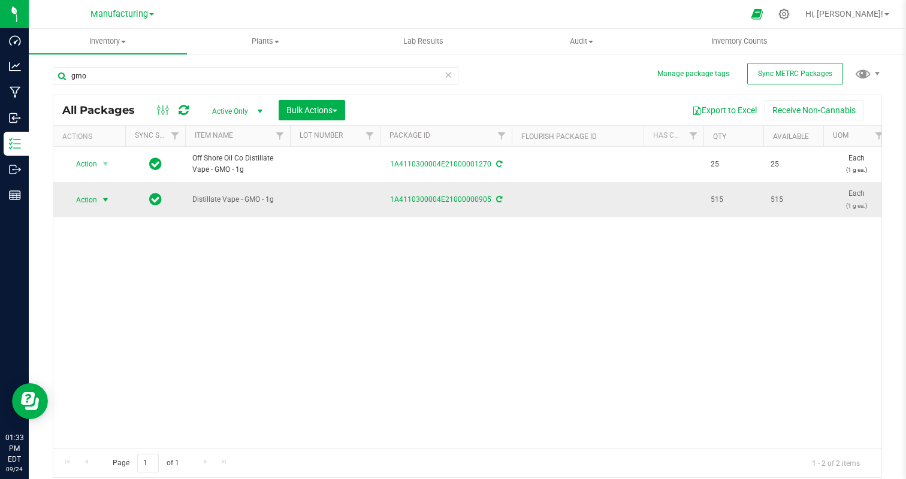
click at [81, 201] on span "Action" at bounding box center [81, 200] width 32 height 17
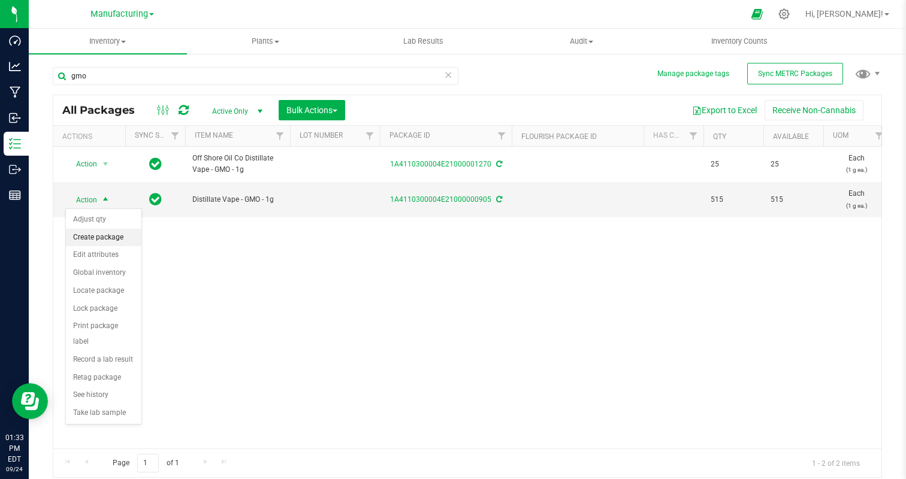
click at [110, 234] on li "Create package" at bounding box center [103, 238] width 75 height 18
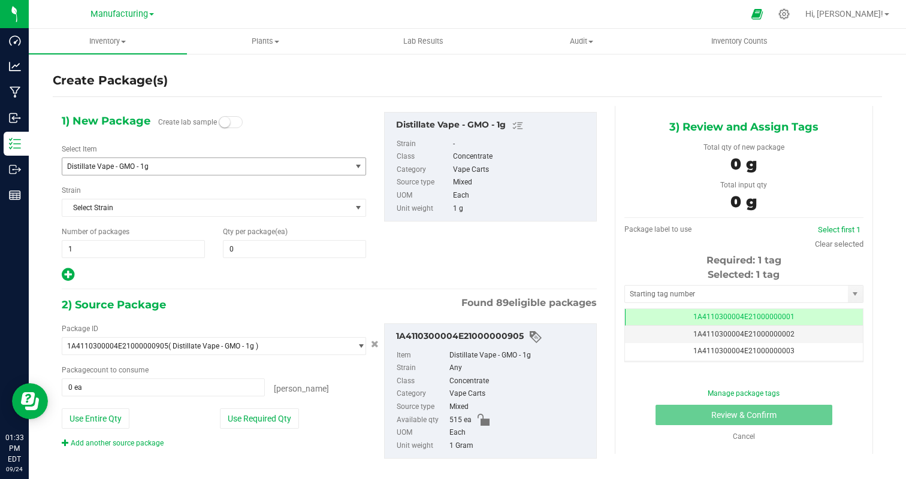
click at [174, 168] on span "Distillate Vape - GMO - 1g" at bounding box center [201, 166] width 268 height 8
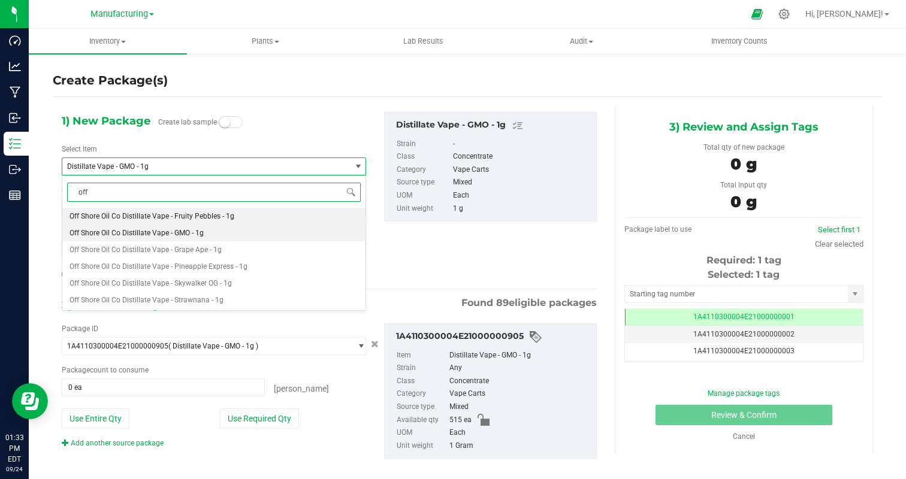
click at [220, 239] on li "Off Shore Oil Co Distillate Vape - GMO - 1g" at bounding box center [213, 233] width 303 height 17
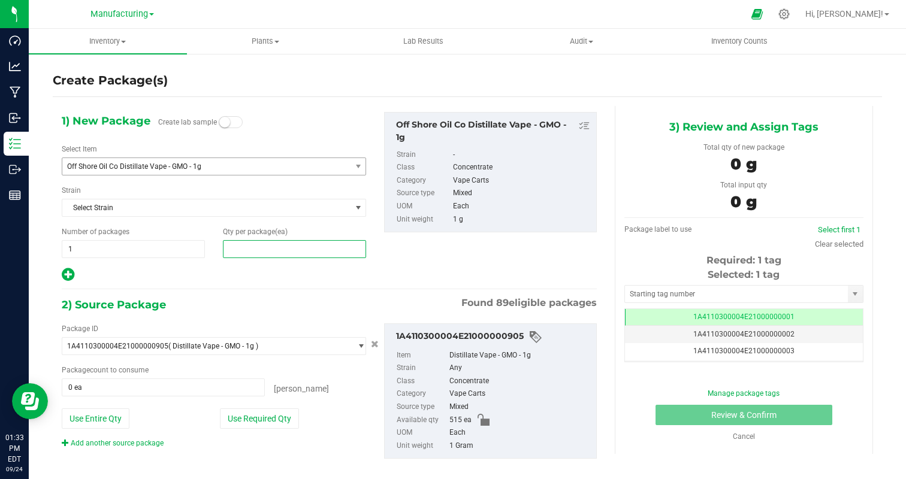
click at [282, 251] on span at bounding box center [294, 249] width 143 height 18
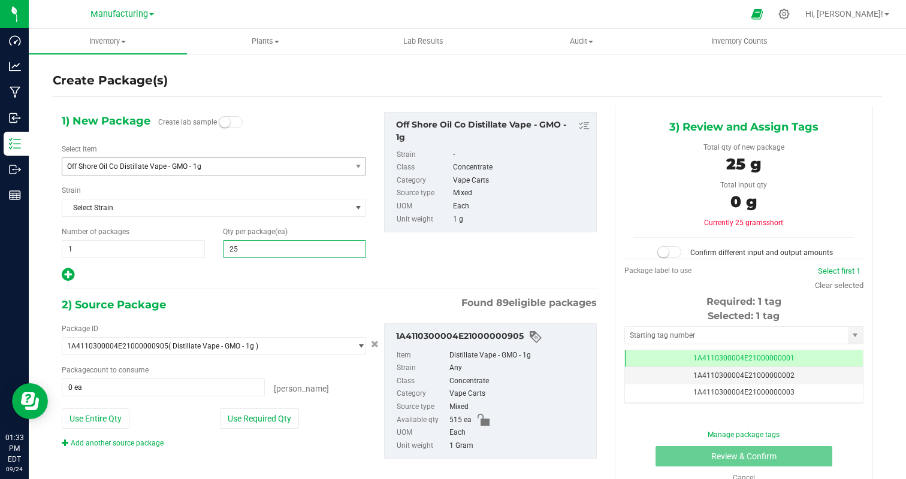
click at [253, 277] on div at bounding box center [214, 275] width 304 height 16
click at [274, 417] on button "Use Required Qty" at bounding box center [259, 418] width 79 height 20
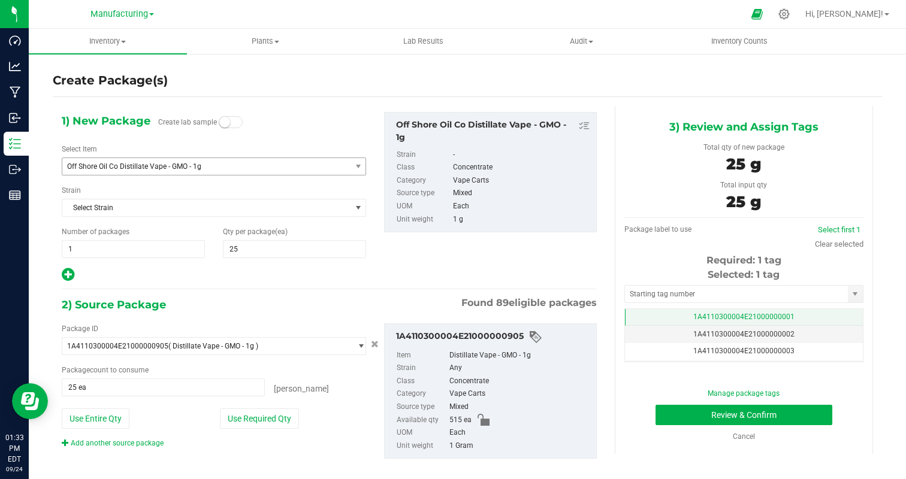
click at [804, 313] on td "1A4110300004E21000000001" at bounding box center [744, 317] width 238 height 17
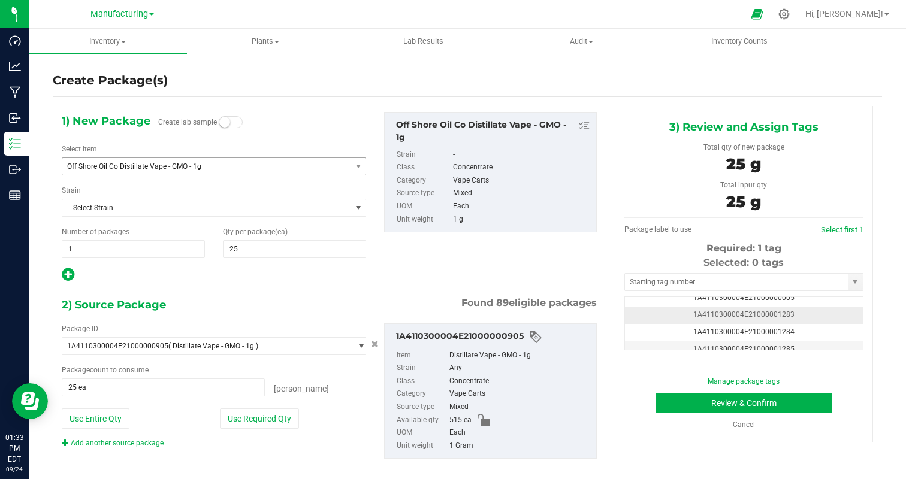
click at [804, 313] on td "1A4110300004E21000001283" at bounding box center [744, 315] width 238 height 17
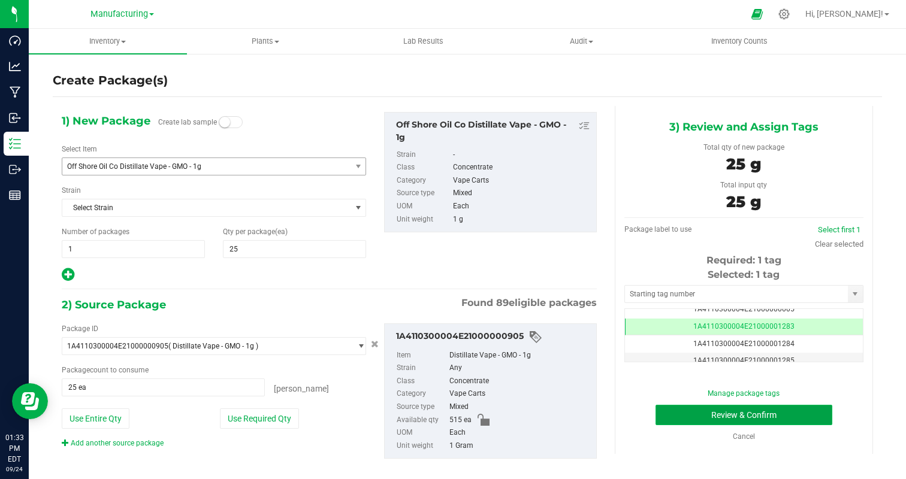
click at [794, 417] on button "Review & Confirm" at bounding box center [743, 415] width 177 height 20
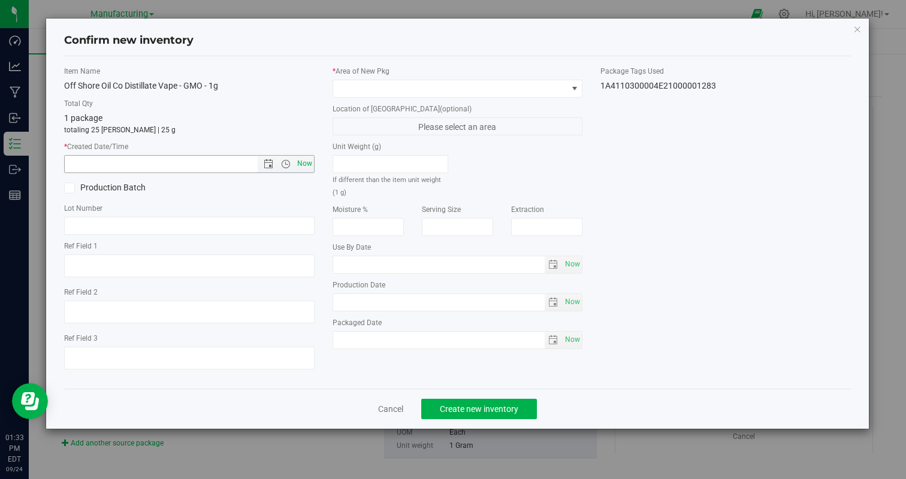
click at [297, 162] on span "Now" at bounding box center [304, 163] width 20 height 17
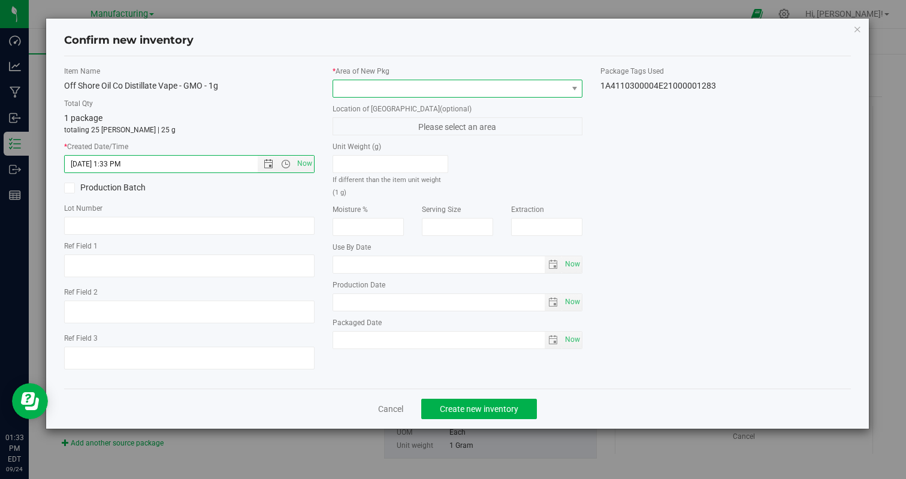
click at [408, 90] on span at bounding box center [450, 88] width 234 height 17
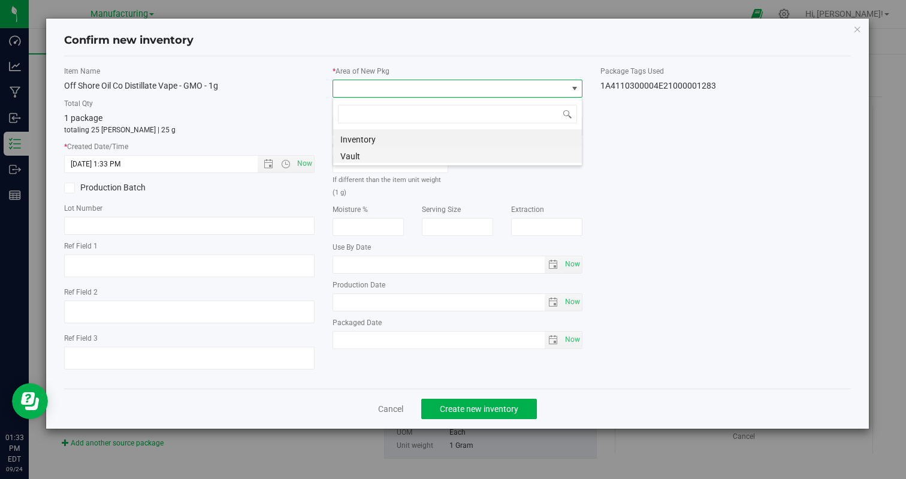
click at [372, 158] on li "Vault" at bounding box center [457, 154] width 249 height 17
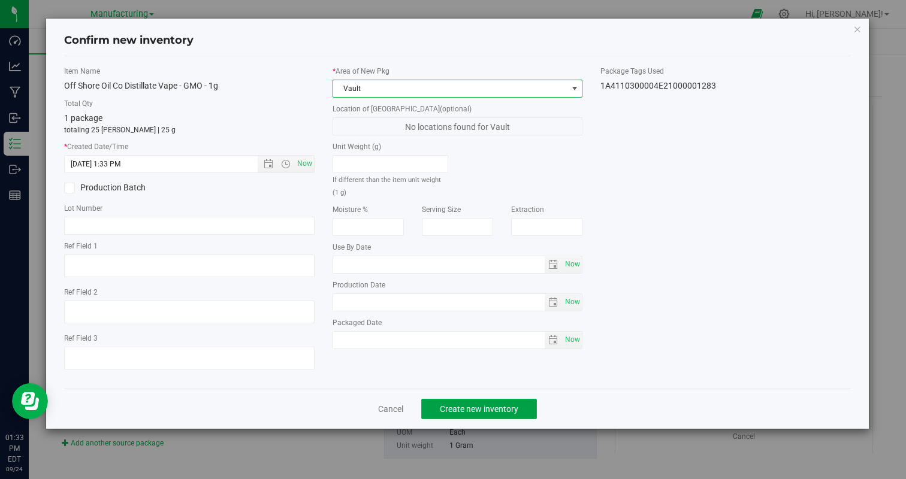
click at [477, 407] on span "Create new inventory" at bounding box center [479, 409] width 78 height 10
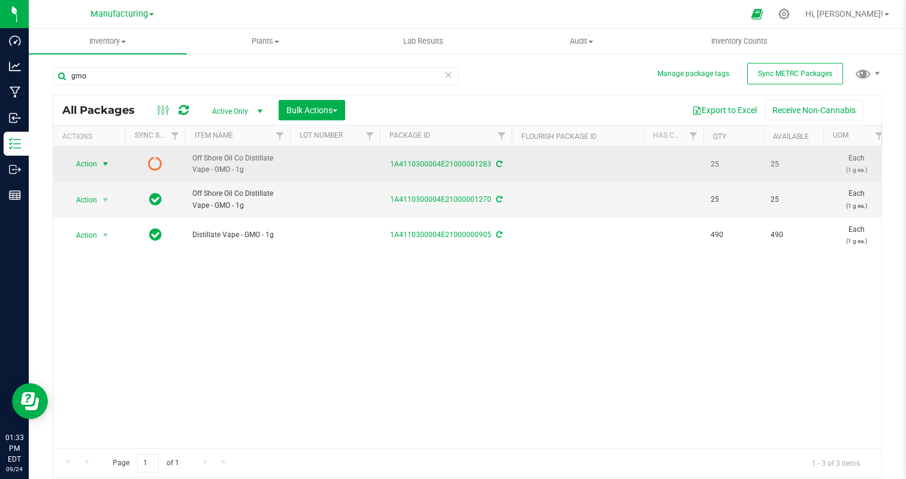
click at [90, 165] on span "Action" at bounding box center [81, 164] width 32 height 17
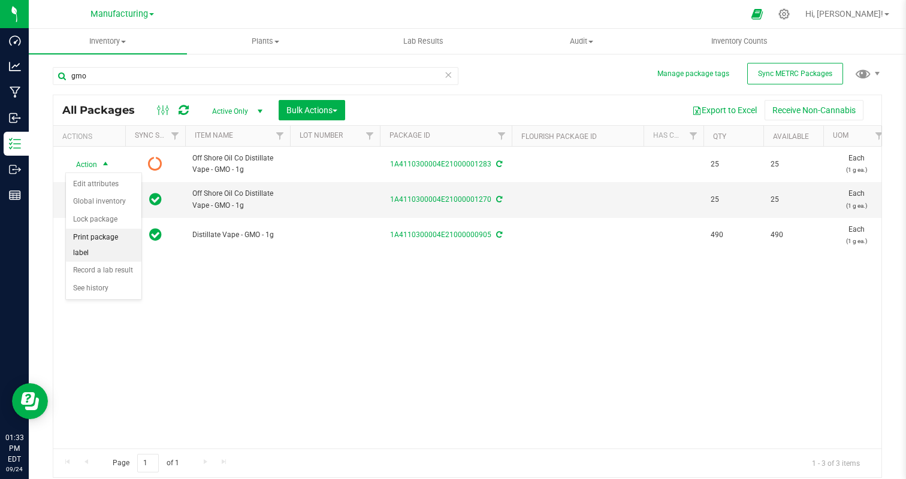
click at [113, 234] on li "Print package label" at bounding box center [103, 245] width 75 height 33
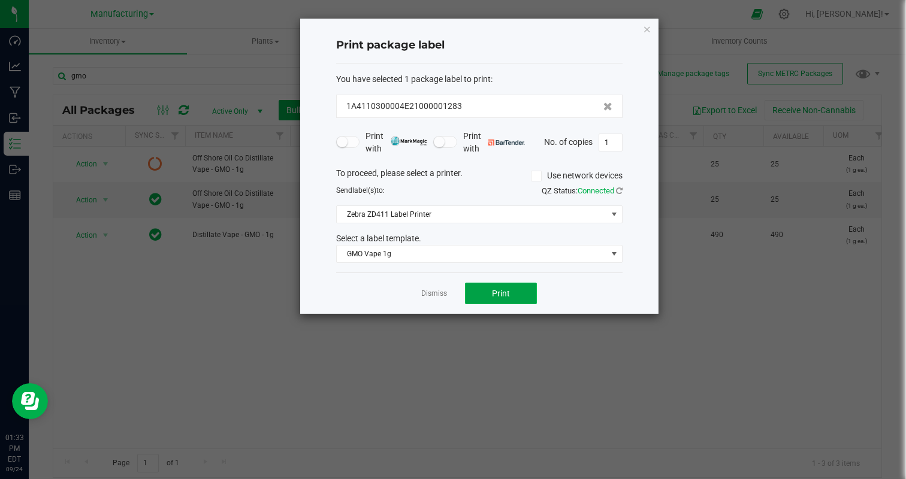
click at [503, 294] on span "Print" at bounding box center [501, 294] width 18 height 10
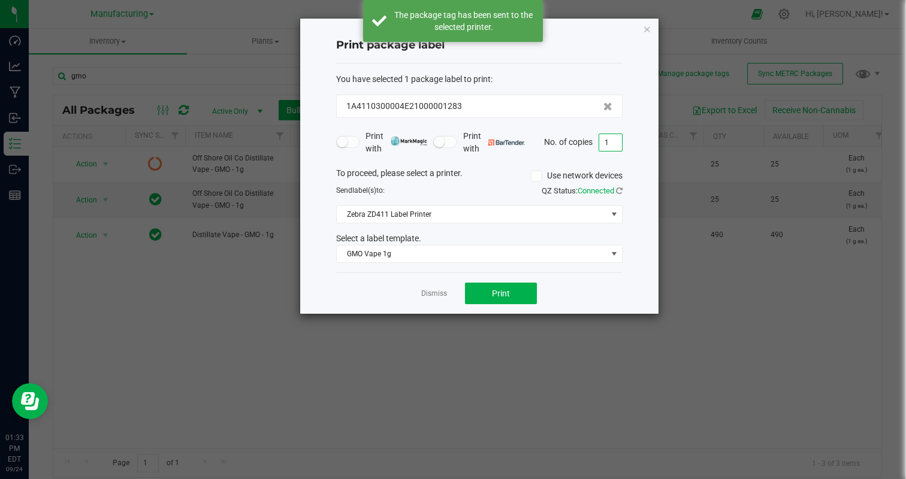
click at [614, 149] on input "1" at bounding box center [610, 142] width 23 height 17
click at [579, 278] on div "Dismiss Print" at bounding box center [479, 293] width 286 height 41
click at [499, 299] on button "Print" at bounding box center [501, 294] width 72 height 22
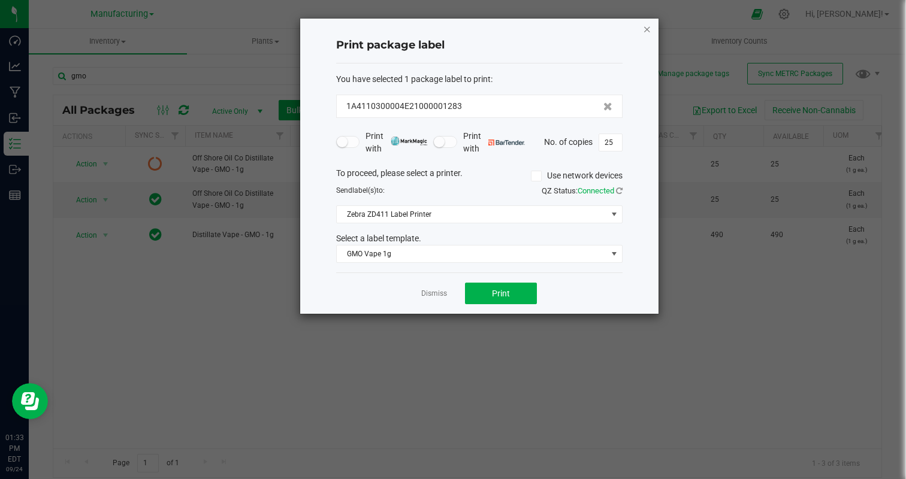
click at [649, 29] on icon "button" at bounding box center [647, 29] width 8 height 14
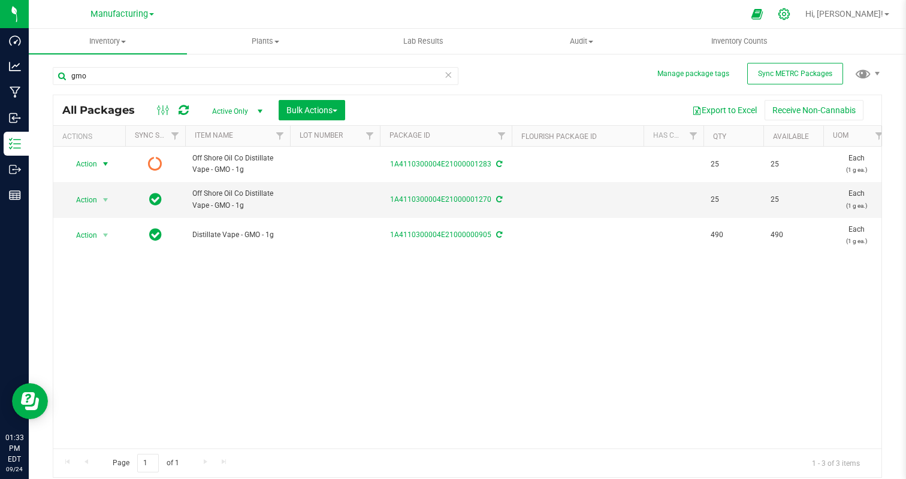
click at [790, 13] on icon at bounding box center [783, 14] width 13 height 13
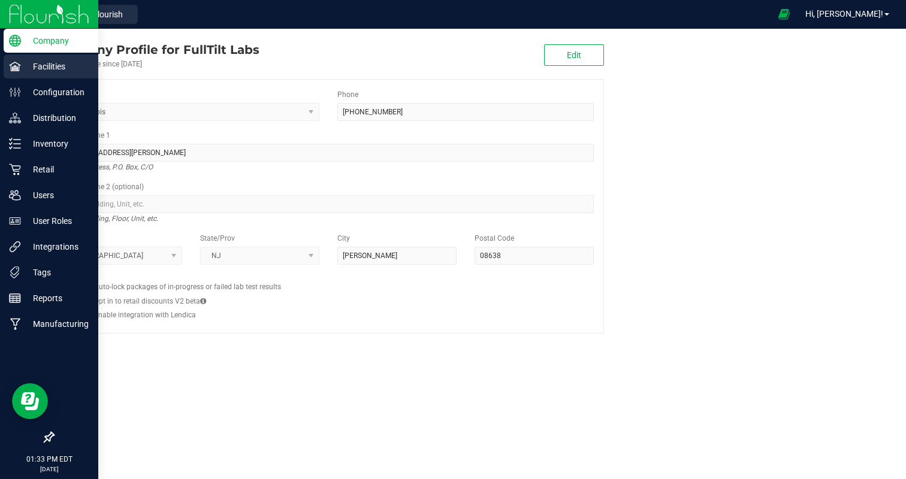
click at [28, 60] on p "Facilities" at bounding box center [57, 66] width 72 height 14
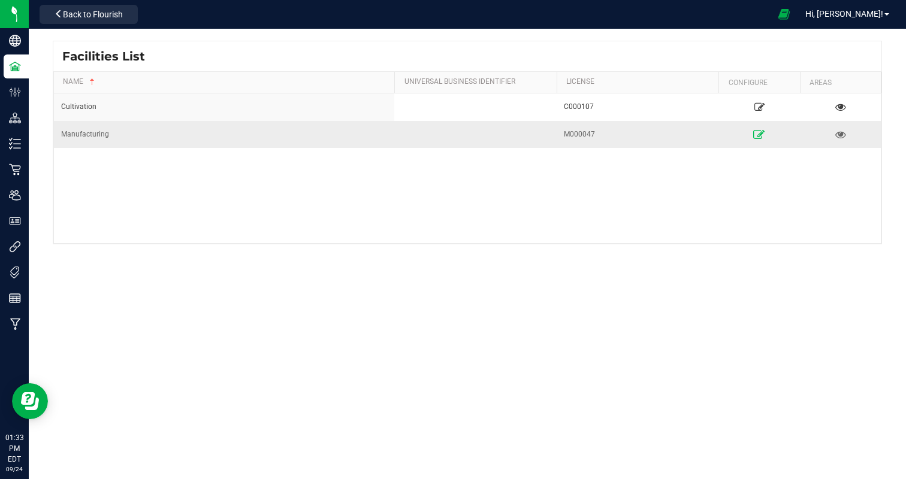
click at [758, 131] on icon at bounding box center [758, 134] width 11 height 8
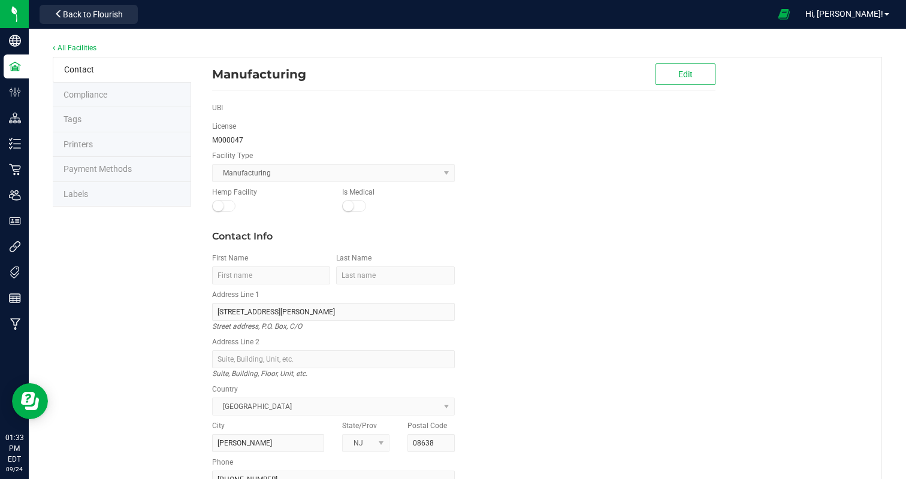
click at [135, 190] on li "Labels" at bounding box center [122, 194] width 138 height 25
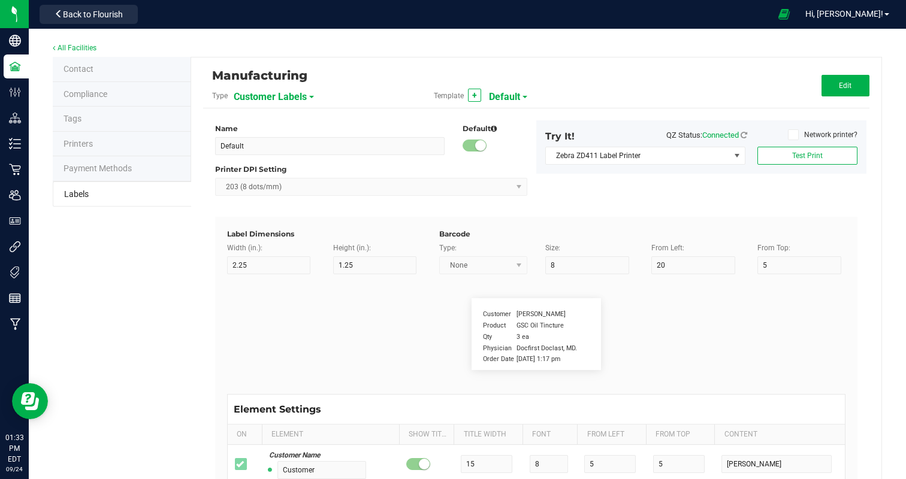
click at [294, 83] on div "Manufacturing" at bounding box center [425, 75] width 426 height 20
click at [294, 88] on span "Customer Labels" at bounding box center [270, 97] width 73 height 20
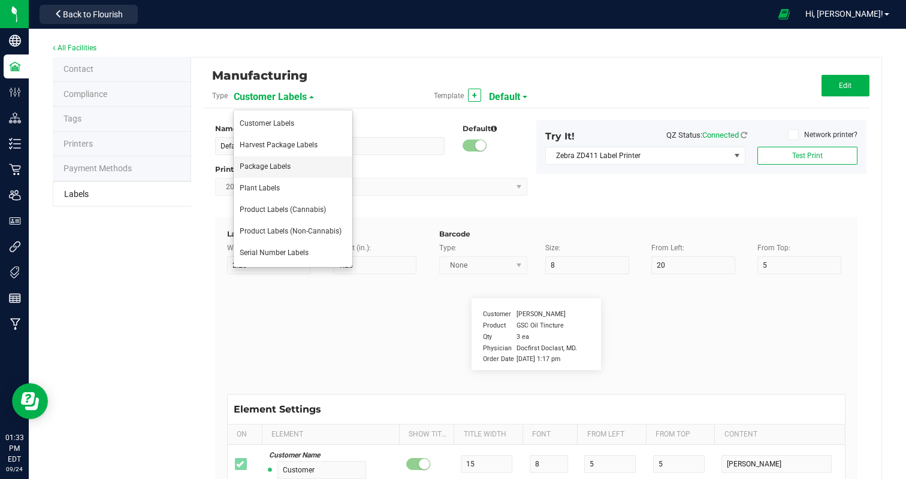
click at [280, 166] on span "Package Labels" at bounding box center [265, 166] width 51 height 8
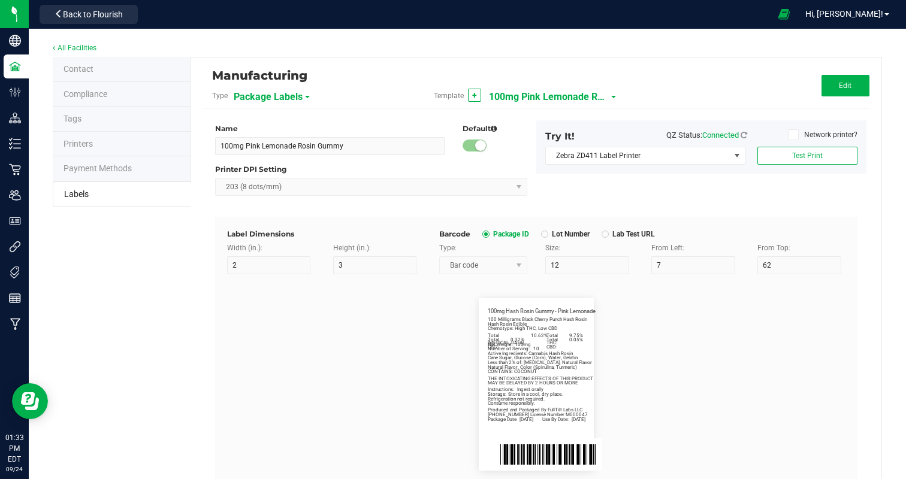
click at [579, 96] on span "100mg Pink Lemonade Rosin Gummy" at bounding box center [549, 97] width 120 height 20
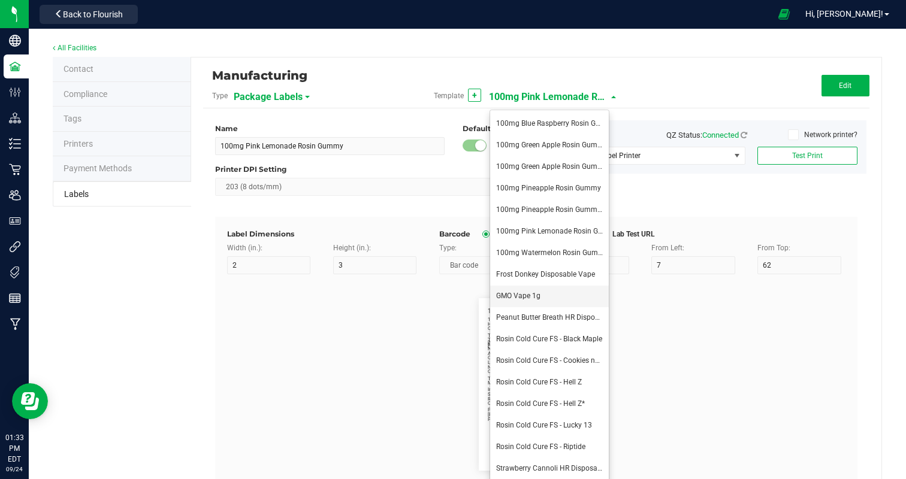
click at [555, 293] on li "GMO Vape 1g" at bounding box center [549, 297] width 119 height 22
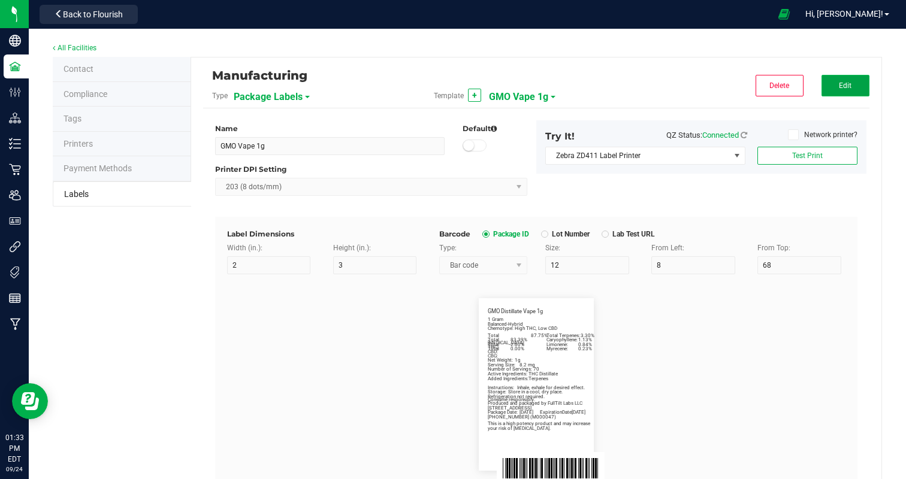
click at [844, 84] on span "Edit" at bounding box center [844, 85] width 13 height 8
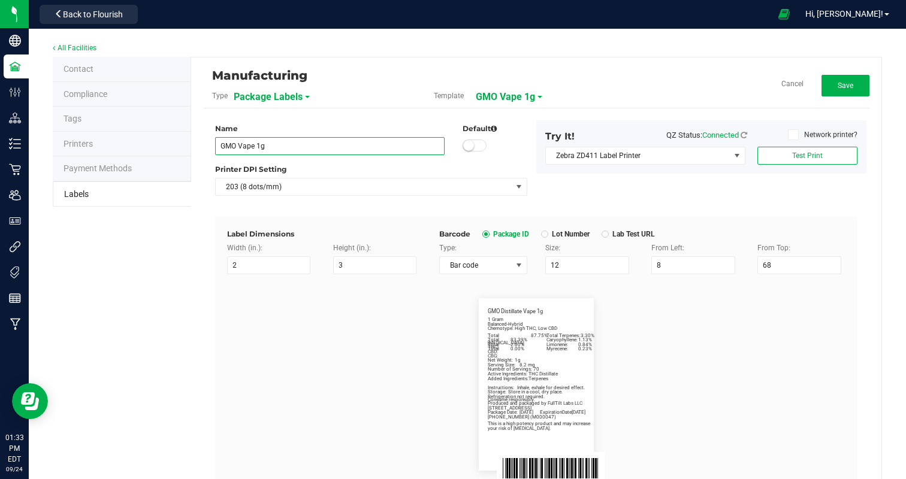
drag, startPoint x: 234, startPoint y: 146, endPoint x: 115, endPoint y: 146, distance: 119.2
click at [123, 146] on div "Contact Compliance Tags Printers Payment Methods Labels Manufacturing Type Pack…" at bounding box center [467, 406] width 829 height 699
click at [268, 372] on flourish-label-viewer "GMO Distillate Vape 1g Net Weight: 1g Balanced-Hybrid Chemotype: High THC, Low …" at bounding box center [536, 384] width 618 height 172
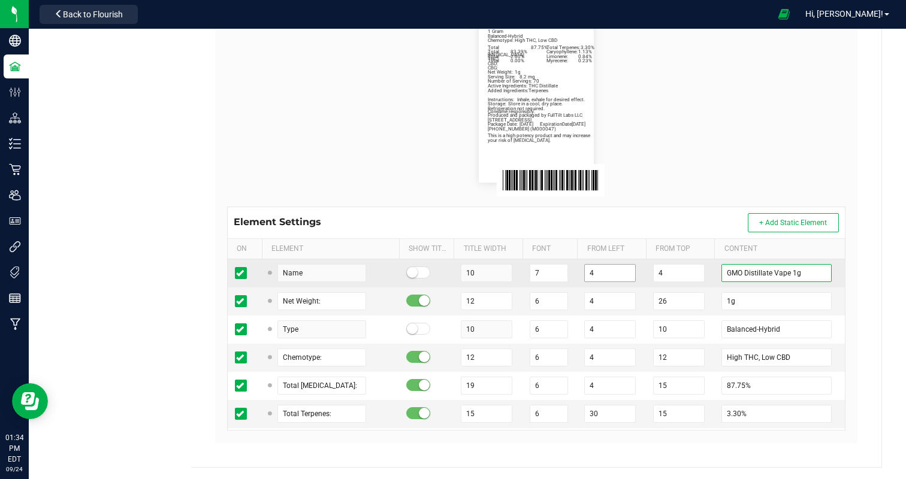
drag, startPoint x: 740, startPoint y: 271, endPoint x: 611, endPoint y: 271, distance: 128.8
click at [611, 271] on tr "Name 10 7 4 4 GMO Distillate Vape 1g" at bounding box center [536, 273] width 617 height 28
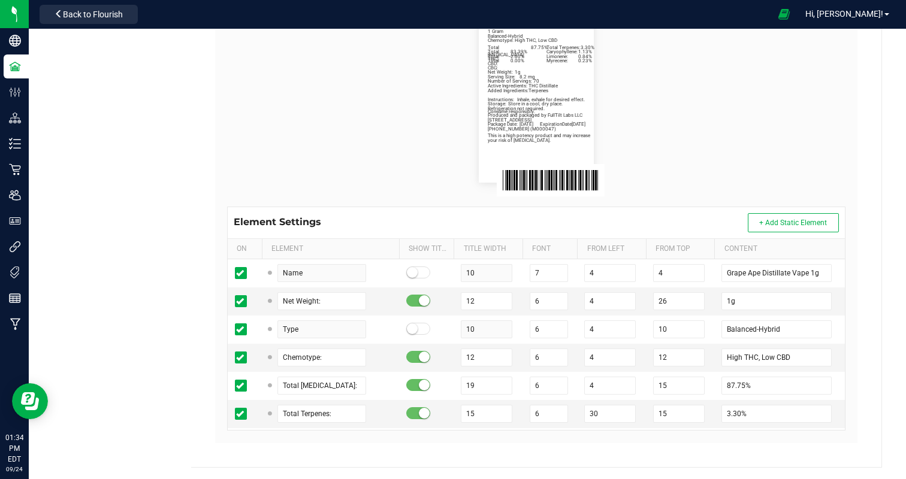
click at [738, 170] on flourish-label-viewer "Grape Ape Distillate Vape 1g Net Weight: 1g Balanced-Hybrid Chemotype: High THC…" at bounding box center [536, 96] width 618 height 172
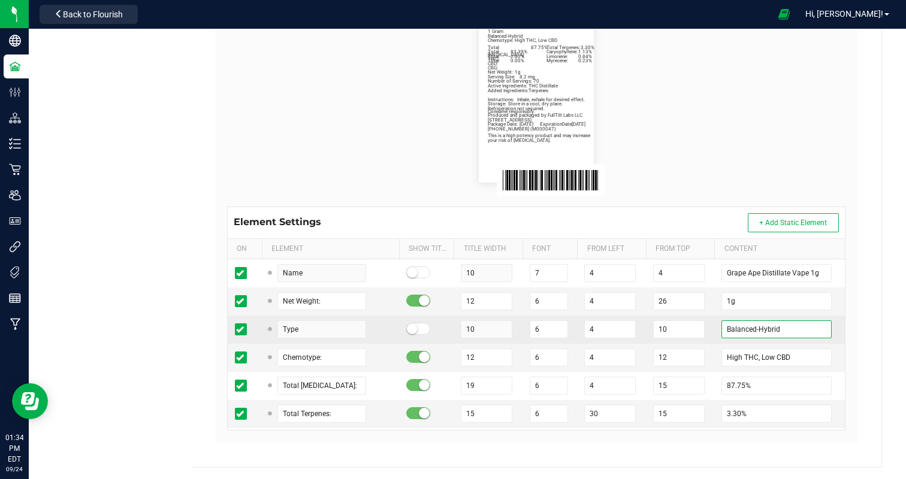
click at [727, 322] on input "Balanced-Hybrid" at bounding box center [776, 329] width 110 height 18
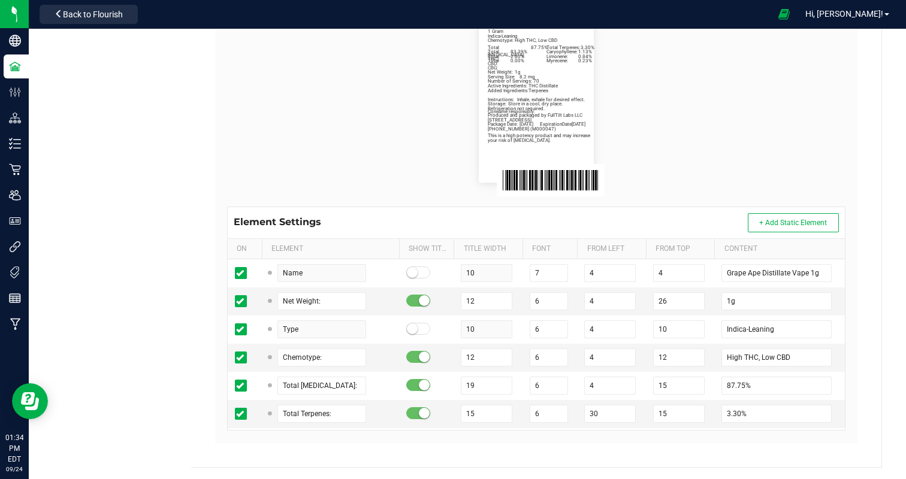
click at [821, 160] on flourish-label-viewer "Grape Ape Distillate Vape 1g Net Weight: 1g Indica-Leaning Chemotype: High THC,…" at bounding box center [536, 96] width 618 height 172
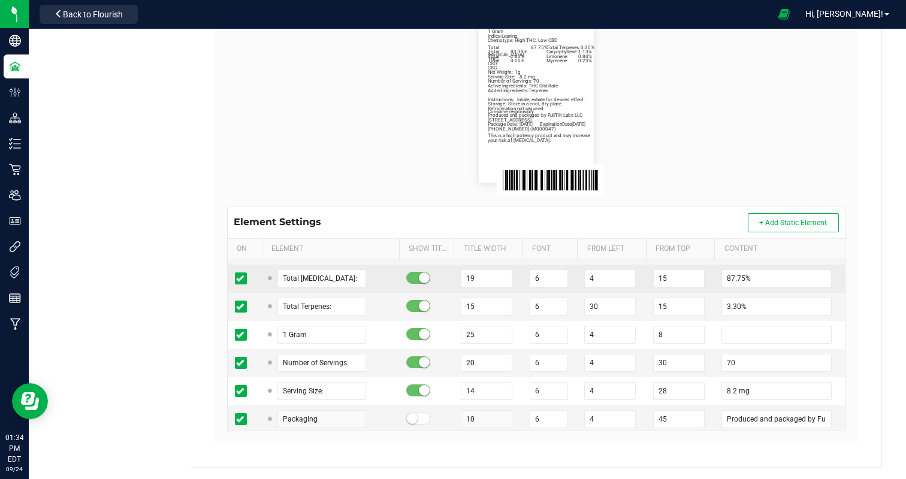
scroll to position [108, 0]
click at [725, 275] on input "87.75%" at bounding box center [776, 277] width 110 height 18
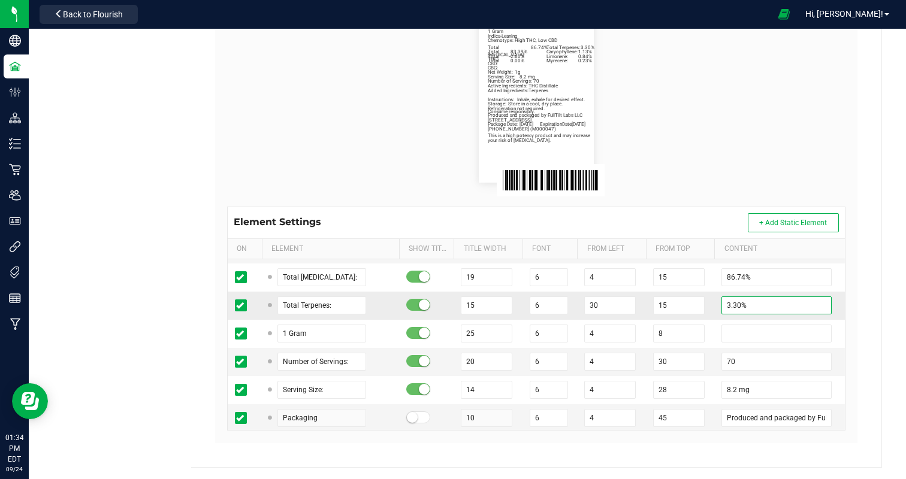
click at [722, 302] on input "3.30%" at bounding box center [776, 305] width 110 height 18
click at [748, 81] on flourish-label-viewer "Grape Ape Distillate Vape 1g Net Weight: 1g Indica-Leaning Chemotype: High THC,…" at bounding box center [536, 96] width 618 height 172
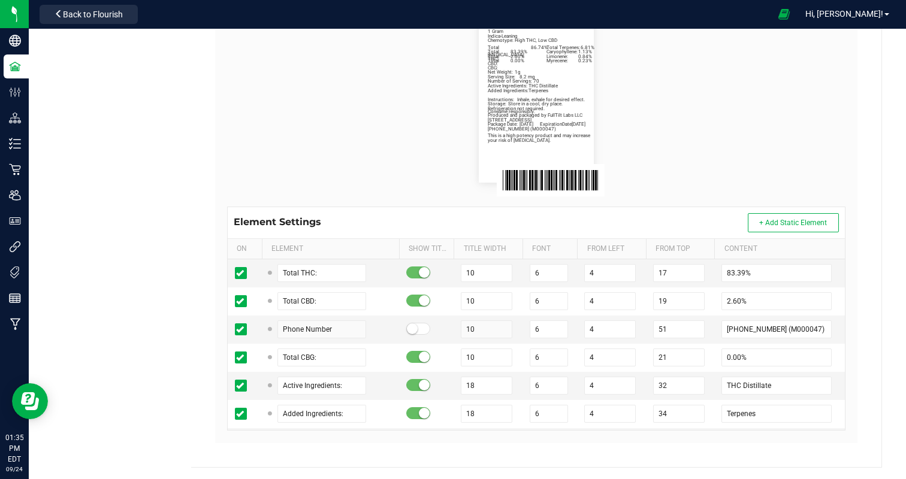
scroll to position [432, 0]
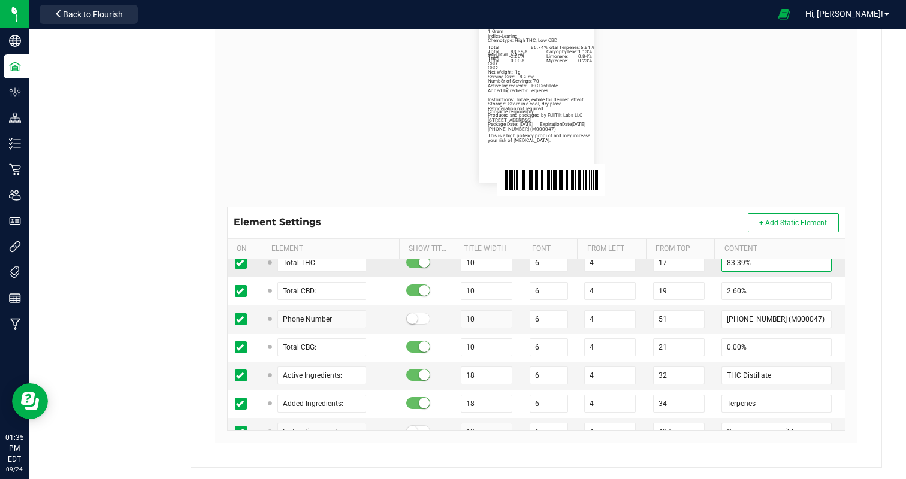
click at [735, 265] on input "83.39%" at bounding box center [776, 263] width 110 height 18
click at [761, 118] on flourish-label-viewer "Grape Ape Distillate Vape 1g Net Weight: 1g Indica-Leaning Chemotype: High THC,…" at bounding box center [536, 96] width 618 height 172
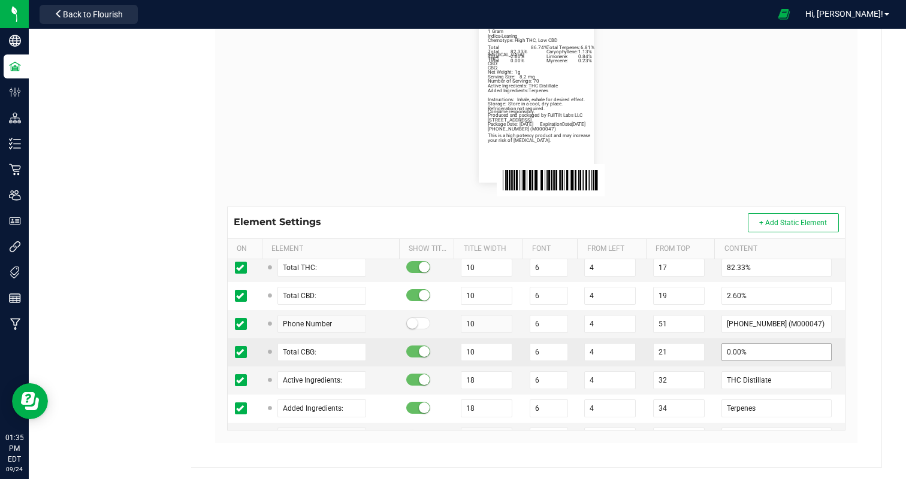
scroll to position [429, 0]
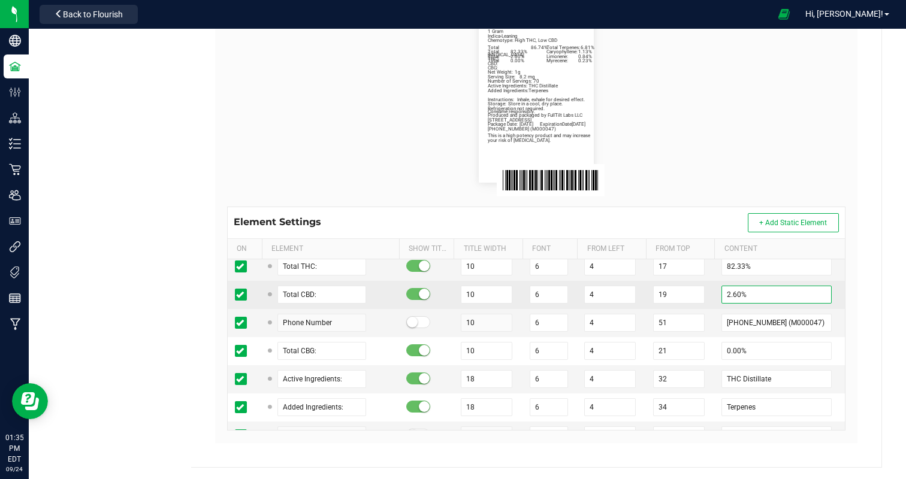
click at [734, 294] on input "2.60%" at bounding box center [776, 295] width 110 height 18
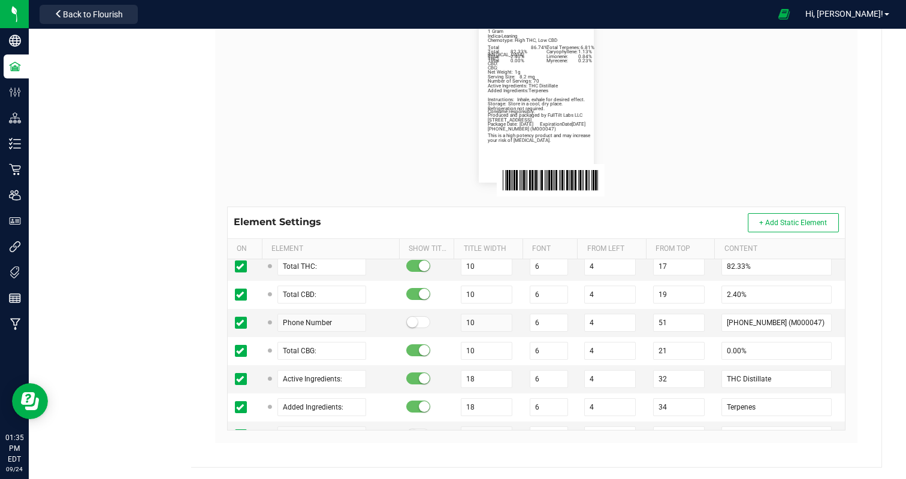
click at [734, 135] on flourish-label-viewer "Grape Ape Distillate Vape 1g Net Weight: 1g Indica-Leaning Chemotype: High THC,…" at bounding box center [536, 96] width 618 height 172
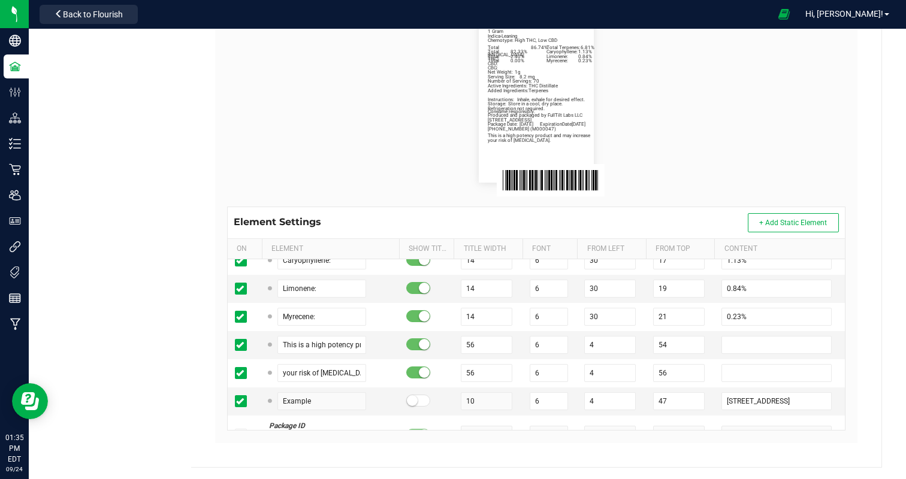
scroll to position [628, 0]
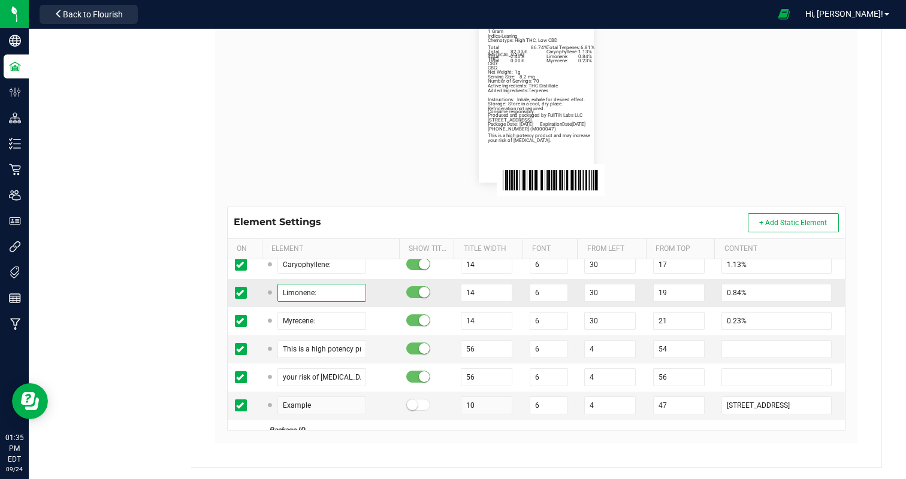
click at [291, 292] on input "Limonene:" at bounding box center [321, 293] width 89 height 18
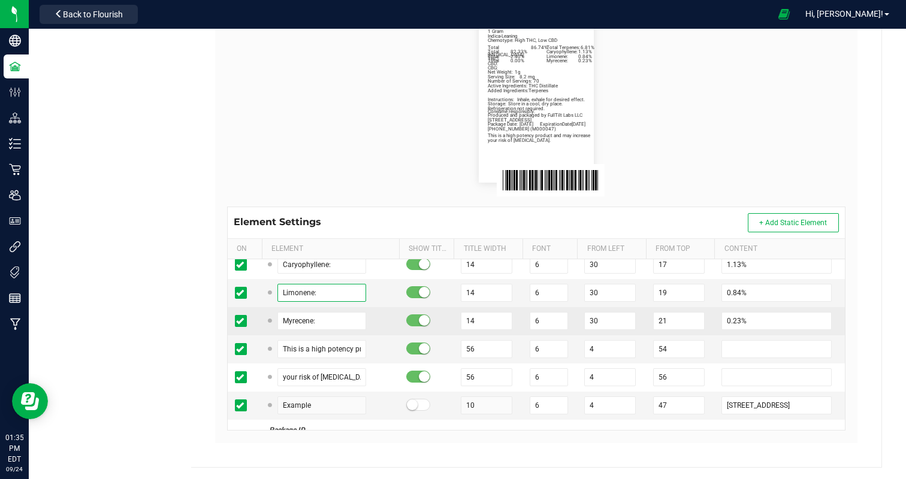
scroll to position [620, 0]
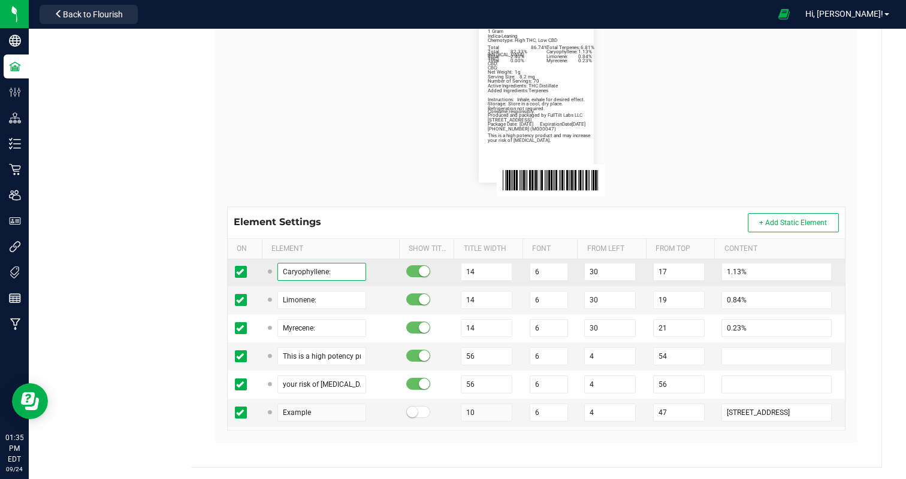
click at [293, 267] on input "Caryophyllene:" at bounding box center [321, 272] width 89 height 18
click at [292, 268] on input "Caryophyllene:" at bounding box center [321, 272] width 89 height 18
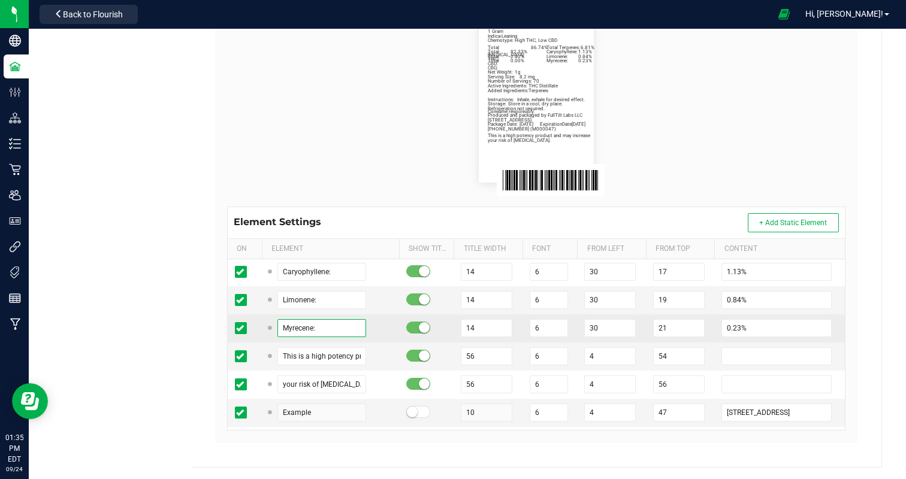
click at [280, 321] on input "Myrecene:" at bounding box center [321, 328] width 89 height 18
paste input "Caryophyll"
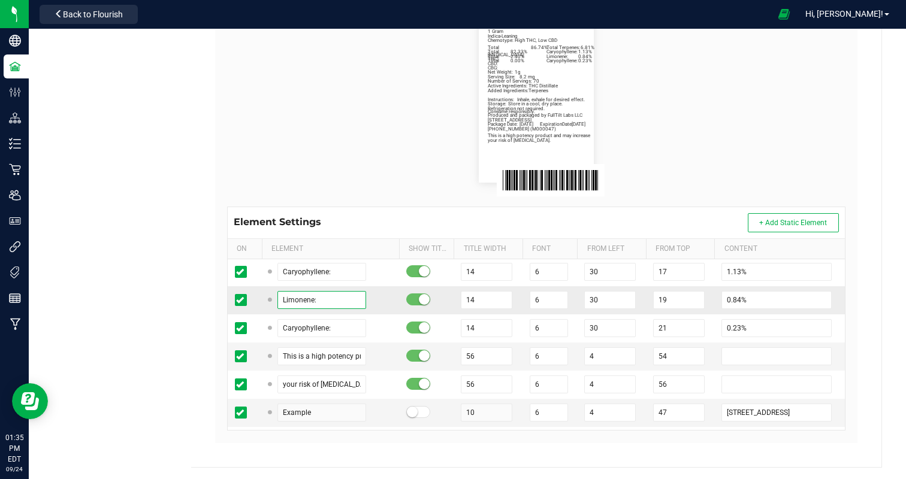
click at [290, 301] on input "Limonene:" at bounding box center [321, 300] width 89 height 18
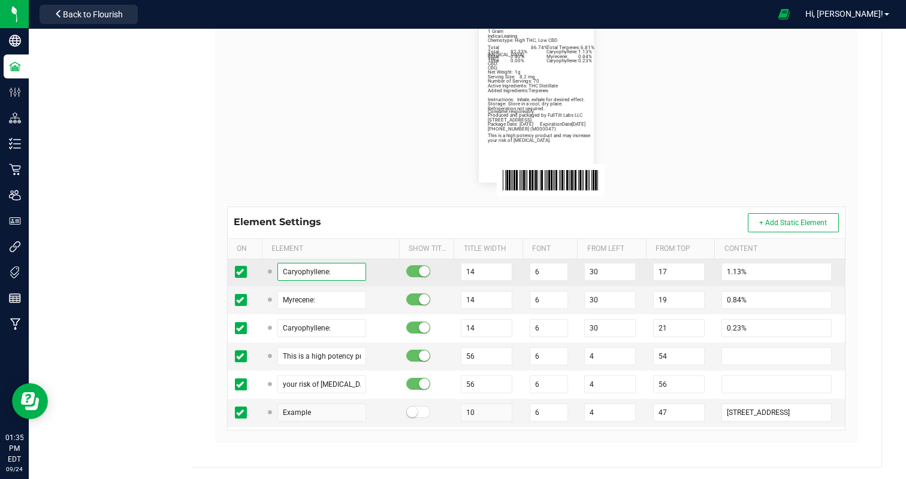
click at [300, 265] on input "Caryophyllene:" at bounding box center [321, 272] width 89 height 18
click at [730, 271] on input "1.13%" at bounding box center [776, 272] width 110 height 18
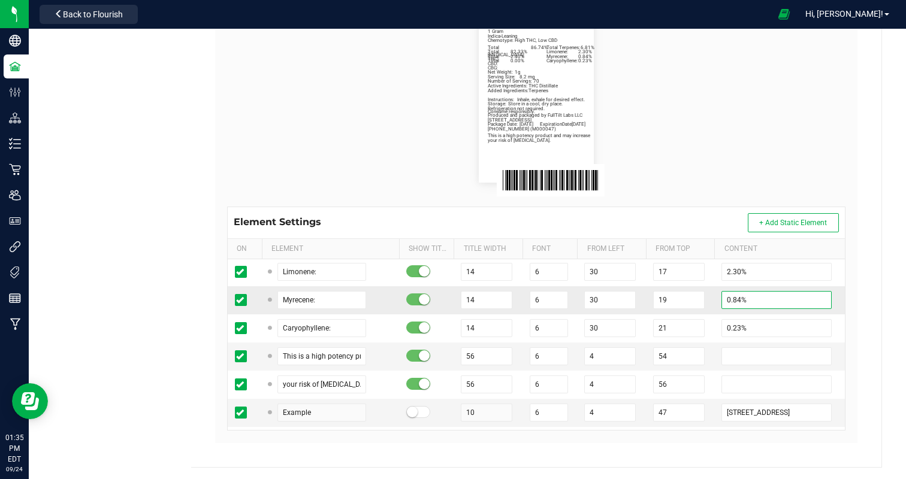
click at [724, 297] on input "0.84%" at bounding box center [776, 300] width 110 height 18
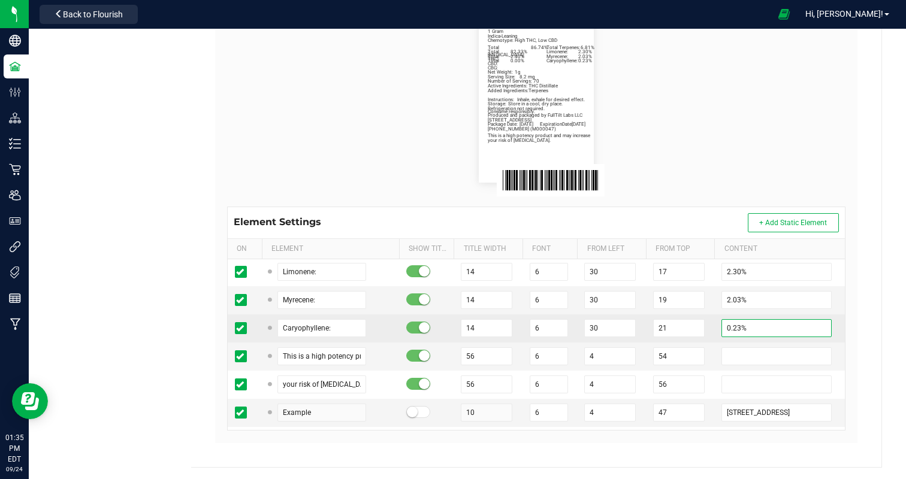
click at [722, 322] on input "0.23%" at bounding box center [776, 328] width 110 height 18
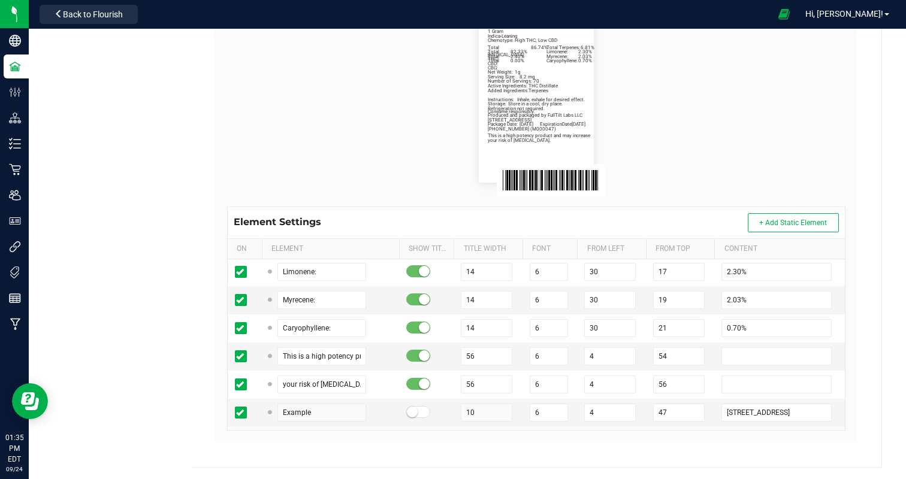
click at [746, 119] on flourish-label-viewer "Grape Ape Distillate Vape 1g Net Weight: 1g Indica-Leaning Chemotype: High THC,…" at bounding box center [536, 96] width 618 height 172
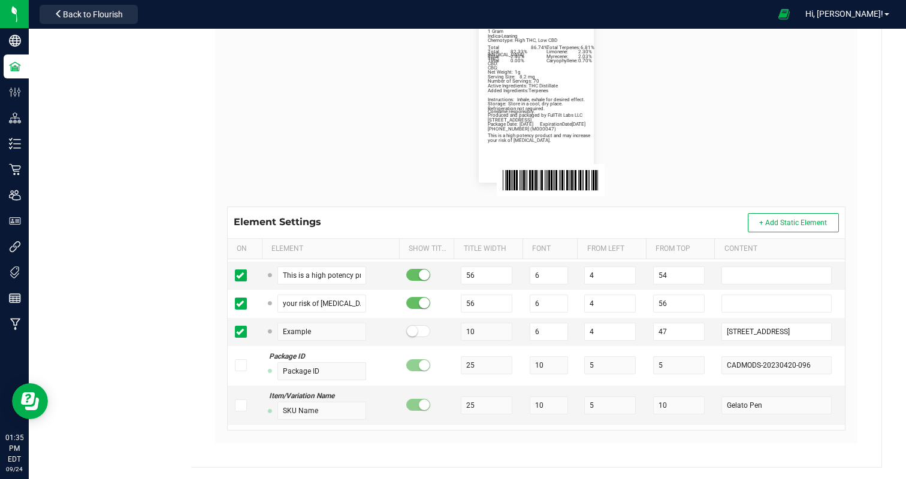
scroll to position [0, 0]
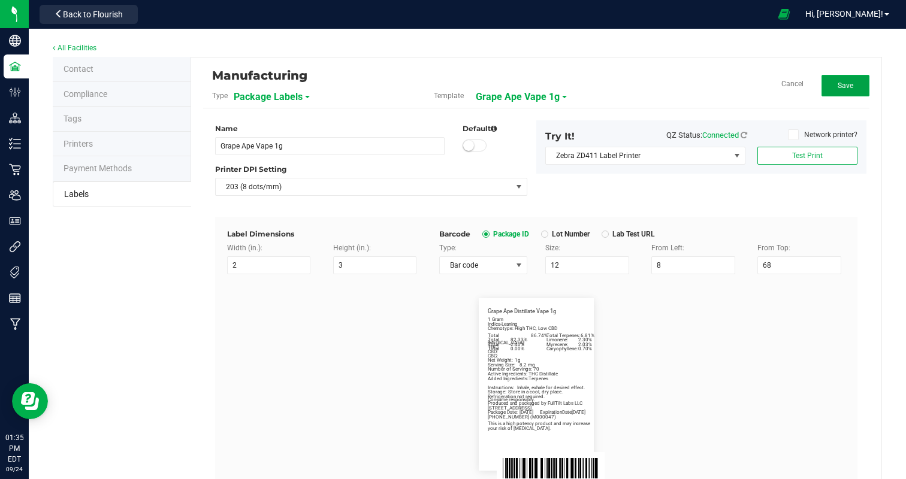
click at [856, 77] on button "Save" at bounding box center [845, 86] width 48 height 22
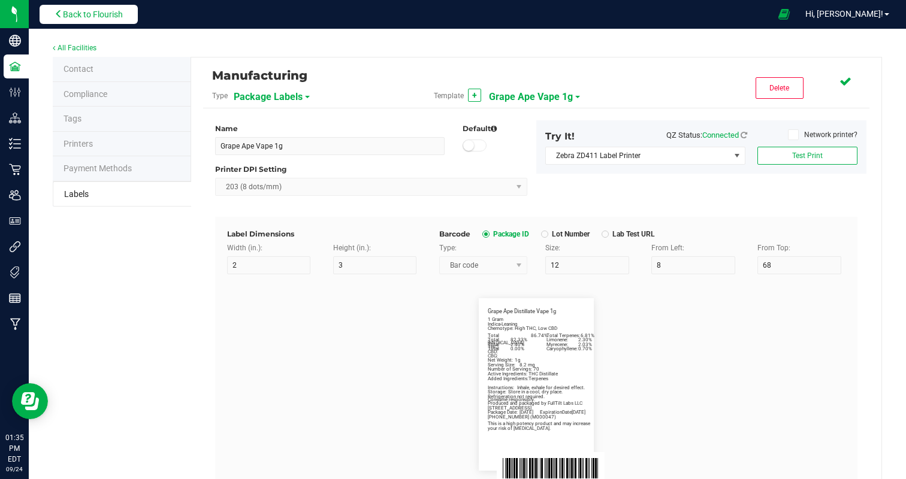
click at [81, 7] on button "Back to Flourish" at bounding box center [89, 14] width 98 height 19
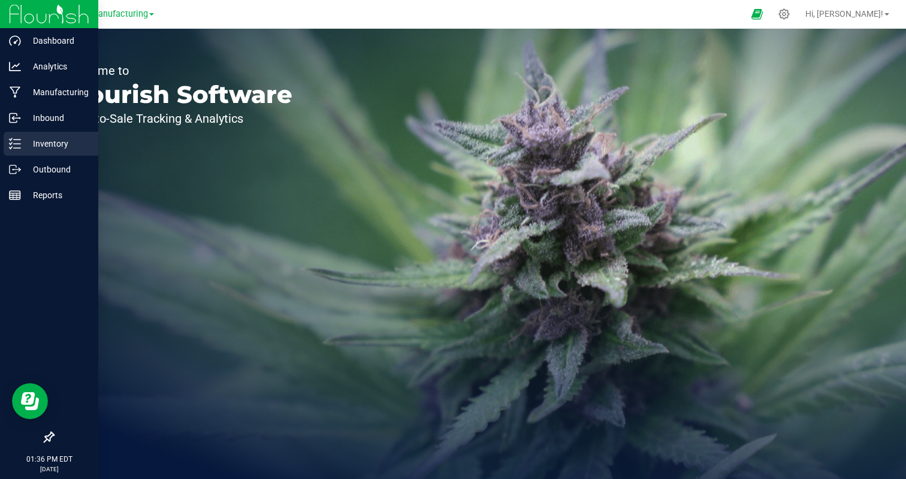
click at [55, 144] on p "Inventory" at bounding box center [57, 144] width 72 height 14
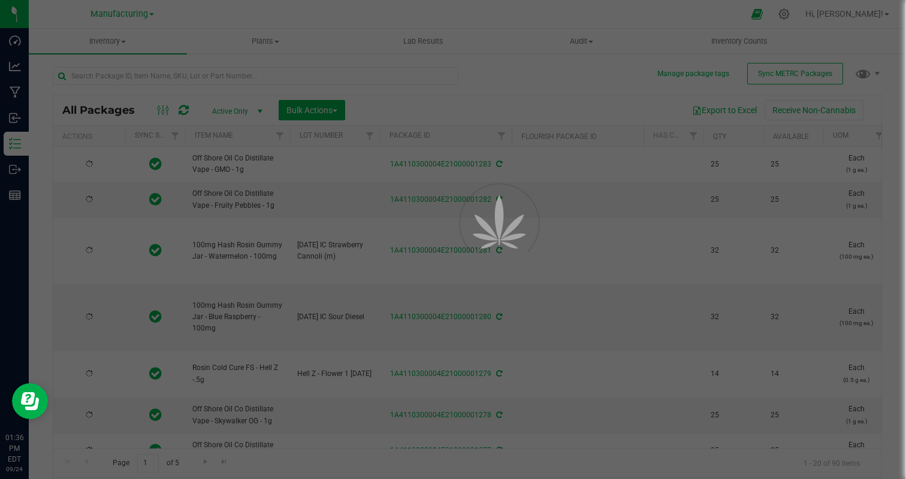
click at [161, 80] on div at bounding box center [453, 239] width 906 height 479
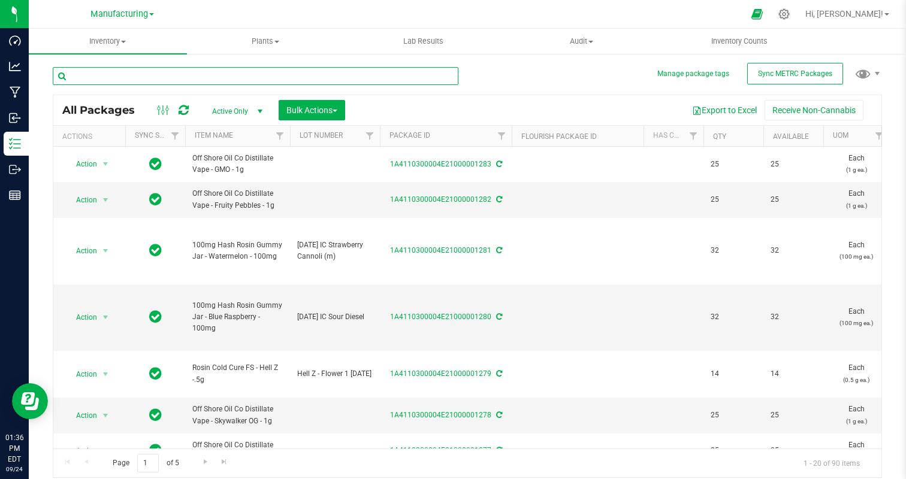
click at [161, 80] on input "text" at bounding box center [255, 76] width 405 height 18
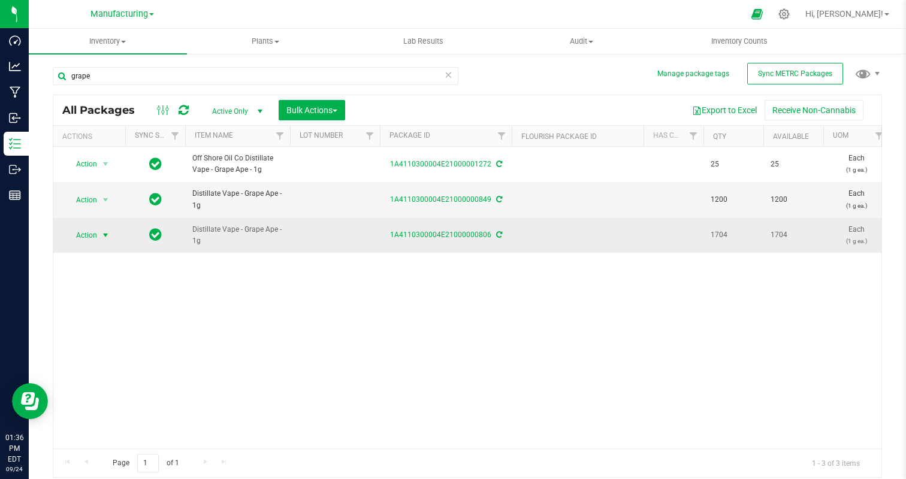
click at [95, 237] on span "Action" at bounding box center [81, 235] width 32 height 17
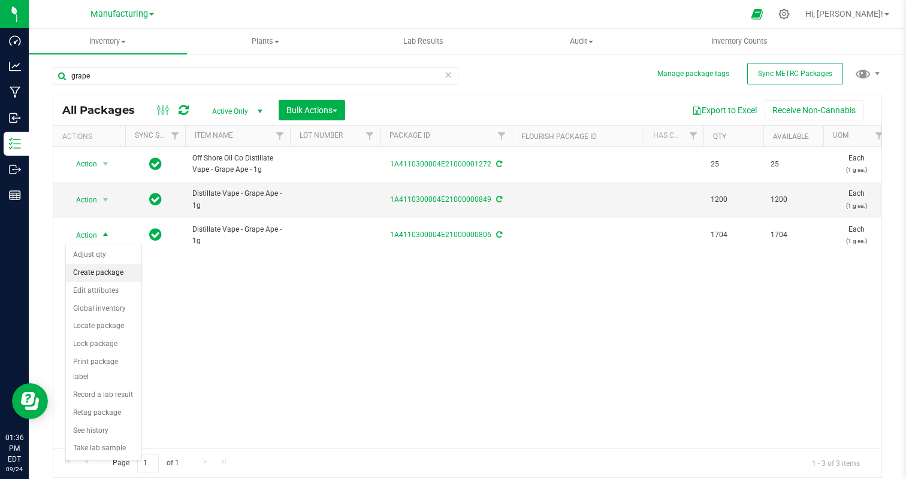
click at [108, 269] on li "Create package" at bounding box center [103, 273] width 75 height 18
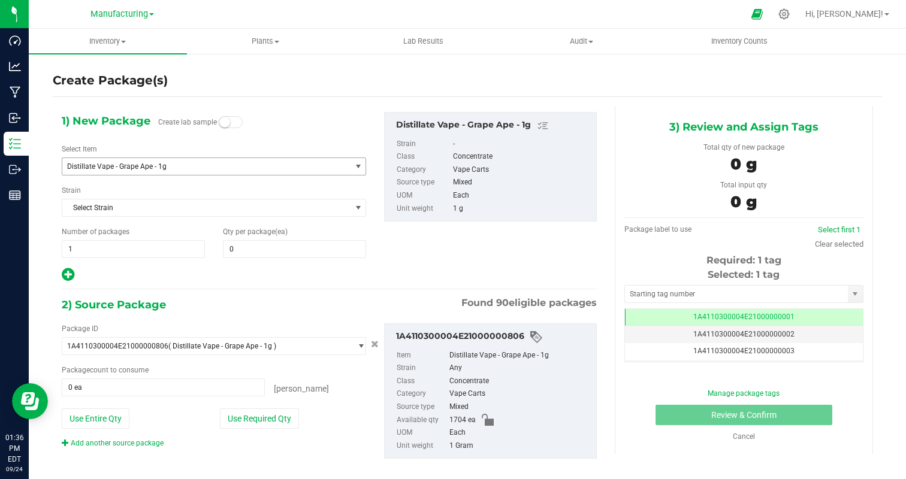
click at [161, 165] on span "Distillate Vape - Grape Ape - 1g" at bounding box center [201, 166] width 268 height 8
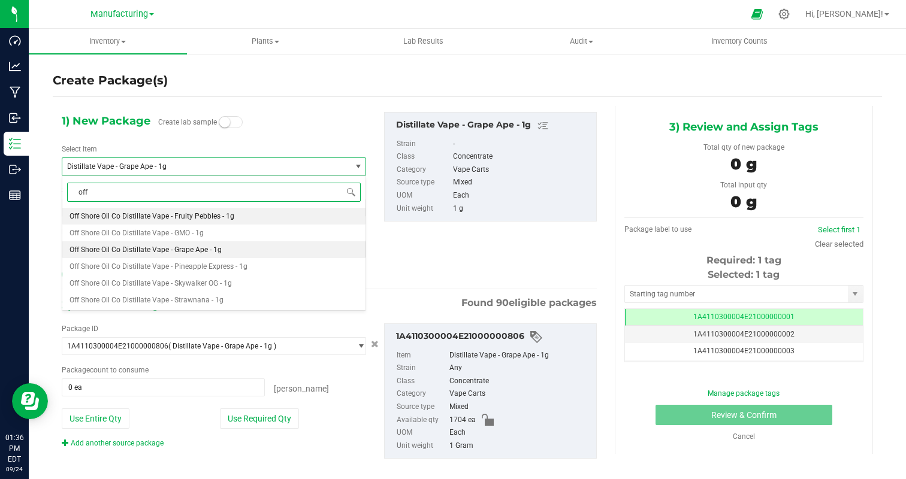
click at [214, 250] on span "Off Shore Oil Co Distillate Vape - Grape Ape - 1g" at bounding box center [145, 250] width 152 height 8
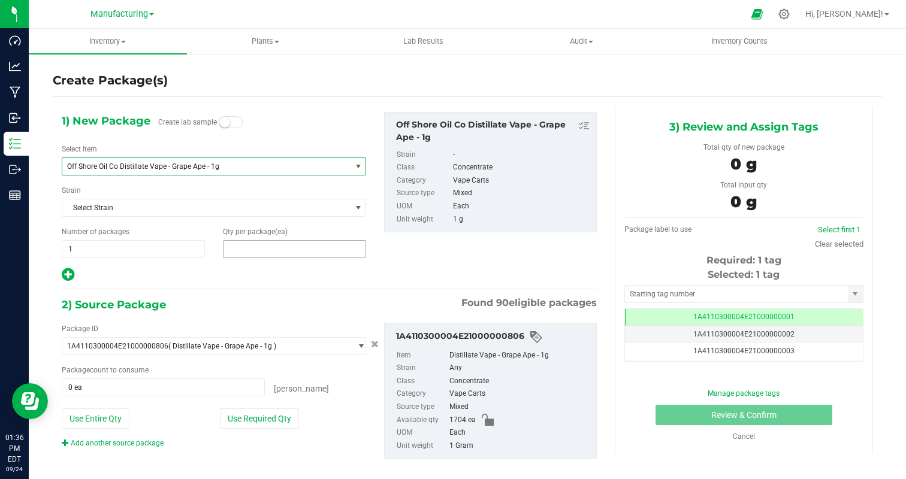
click at [247, 250] on span at bounding box center [294, 249] width 143 height 18
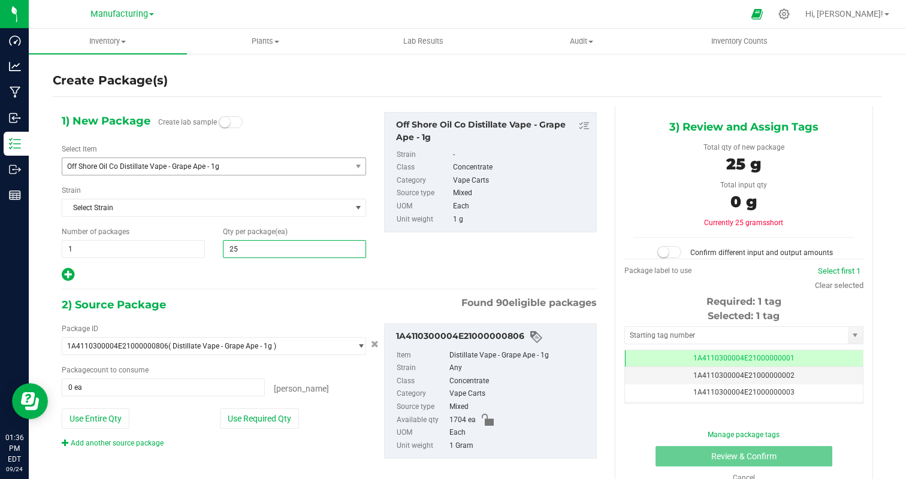
click at [223, 286] on div "1) New Package Create lab sample Select Item Off Shore Oil Co Distillate Vape -…" at bounding box center [329, 295] width 553 height 379
click at [255, 416] on button "Use Required Qty" at bounding box center [259, 418] width 79 height 20
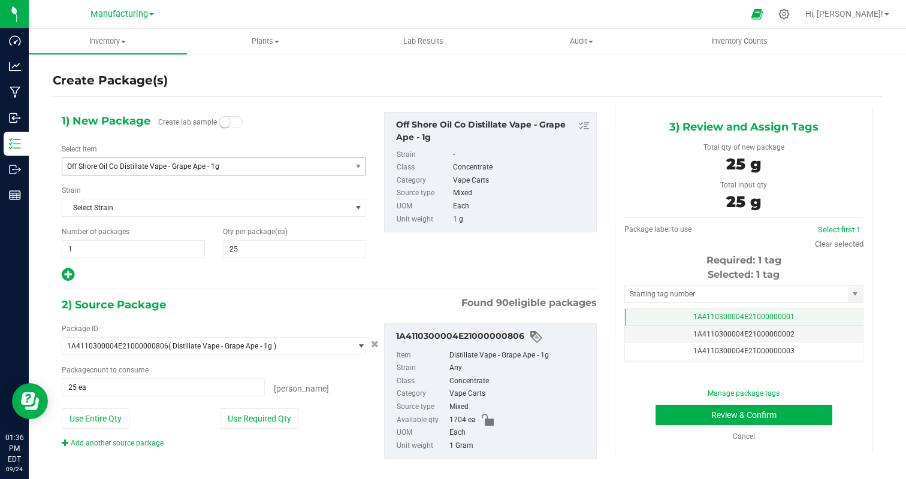
click at [770, 314] on span "1A4110300004E21000000001" at bounding box center [743, 317] width 101 height 8
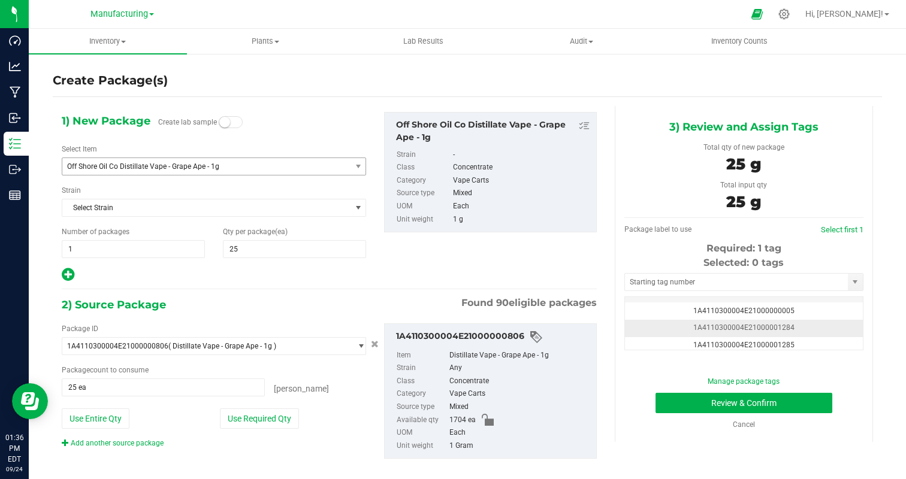
click at [829, 328] on td "1A4110300004E21000001284" at bounding box center [744, 328] width 238 height 17
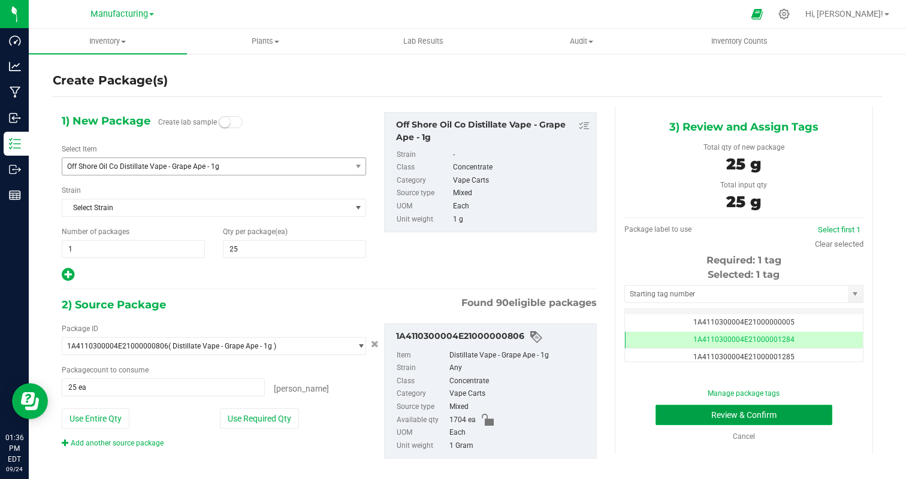
click at [797, 412] on button "Review & Confirm" at bounding box center [743, 415] width 177 height 20
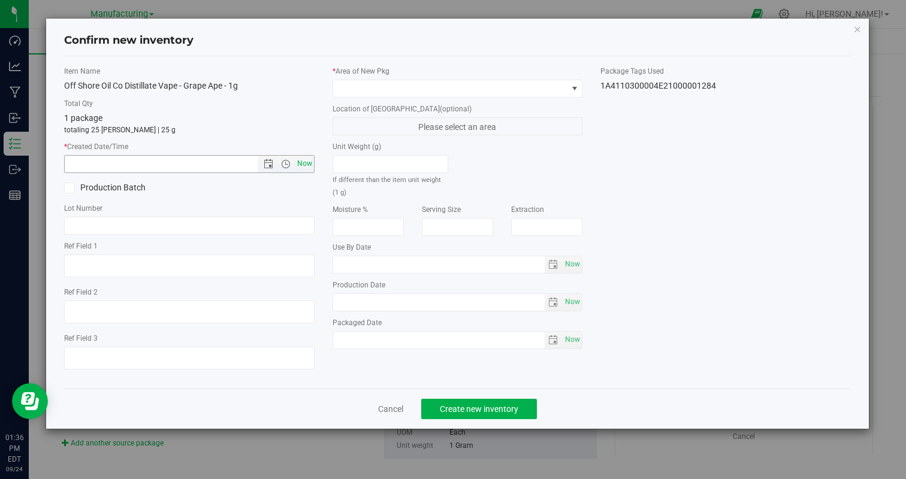
click at [302, 163] on span "Now" at bounding box center [304, 163] width 20 height 17
click at [395, 95] on span at bounding box center [450, 88] width 234 height 17
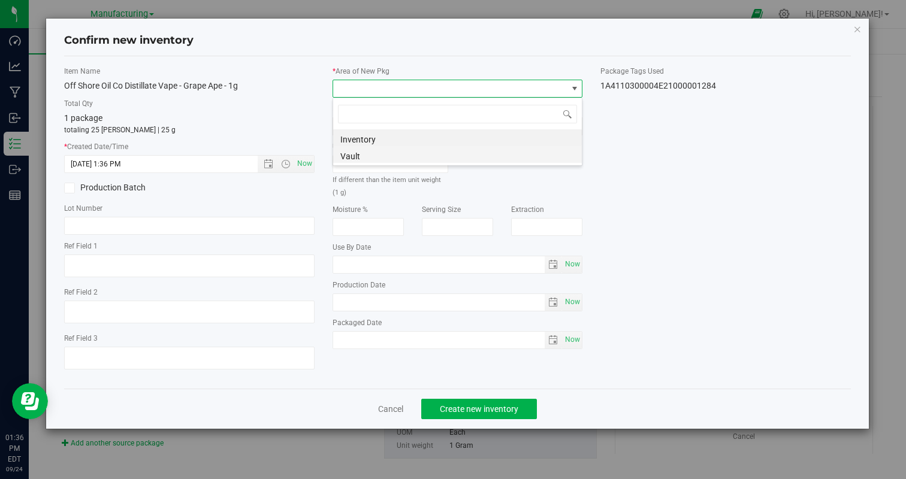
click at [380, 153] on li "Vault" at bounding box center [457, 154] width 249 height 17
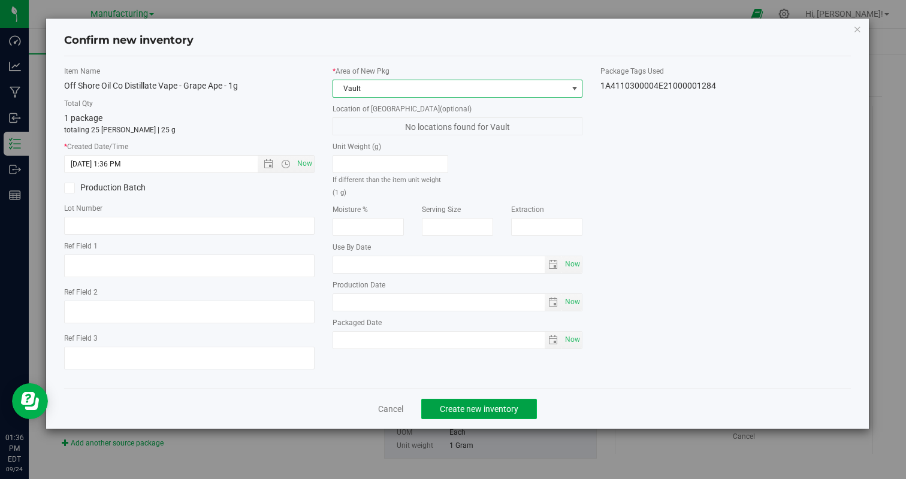
click at [452, 416] on button "Create new inventory" at bounding box center [479, 409] width 116 height 20
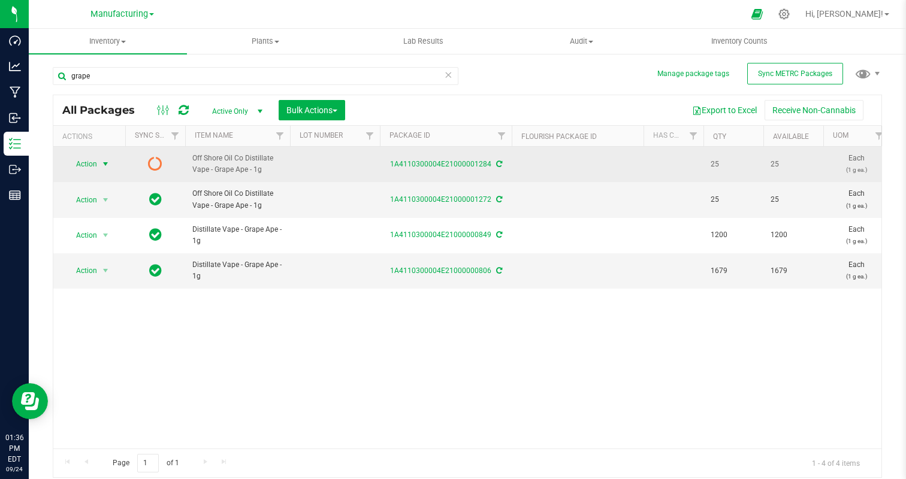
click at [95, 166] on span "Action" at bounding box center [81, 164] width 32 height 17
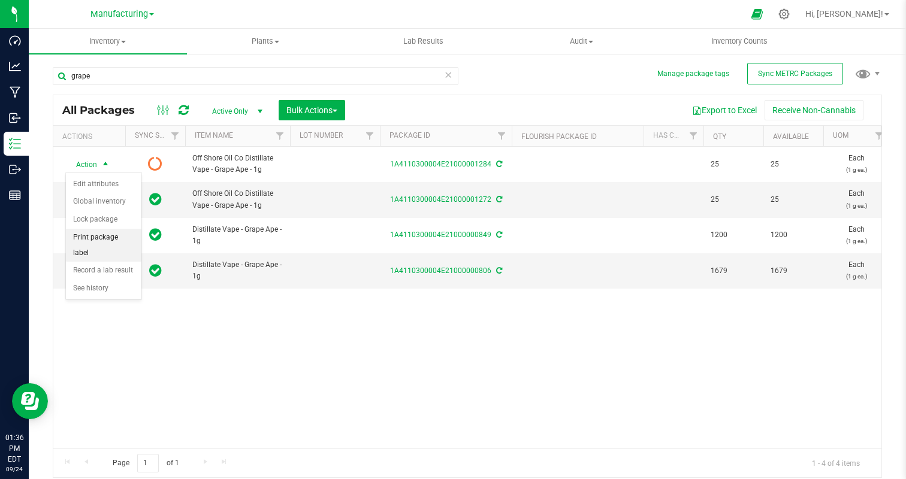
click at [122, 238] on li "Print package label" at bounding box center [103, 245] width 75 height 33
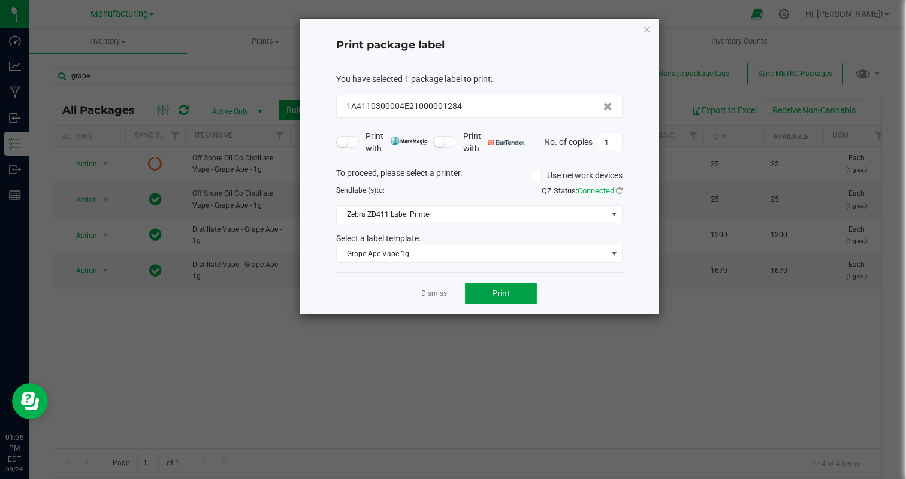
click at [482, 287] on button "Print" at bounding box center [501, 294] width 72 height 22
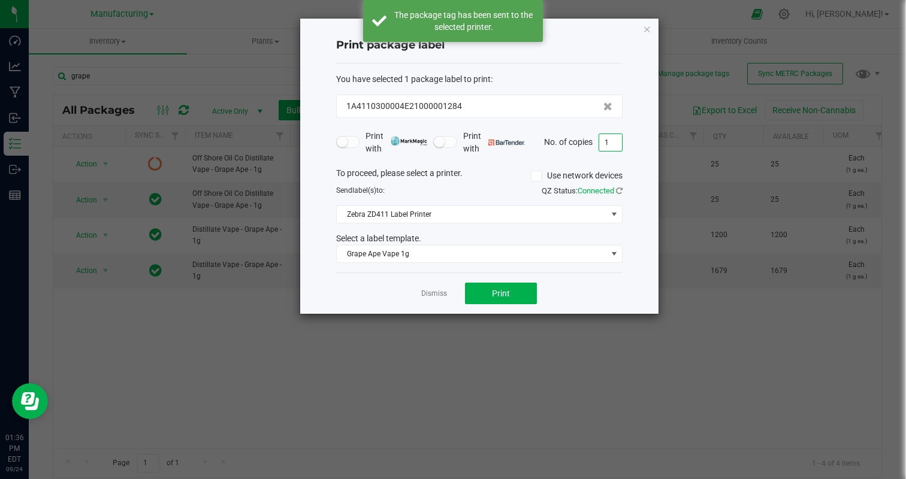
click at [605, 146] on input "1" at bounding box center [610, 142] width 23 height 17
click at [589, 293] on div "Dismiss Print" at bounding box center [479, 293] width 286 height 41
click at [516, 299] on button "Print" at bounding box center [501, 294] width 72 height 22
